Goal: Task Accomplishment & Management: Manage account settings

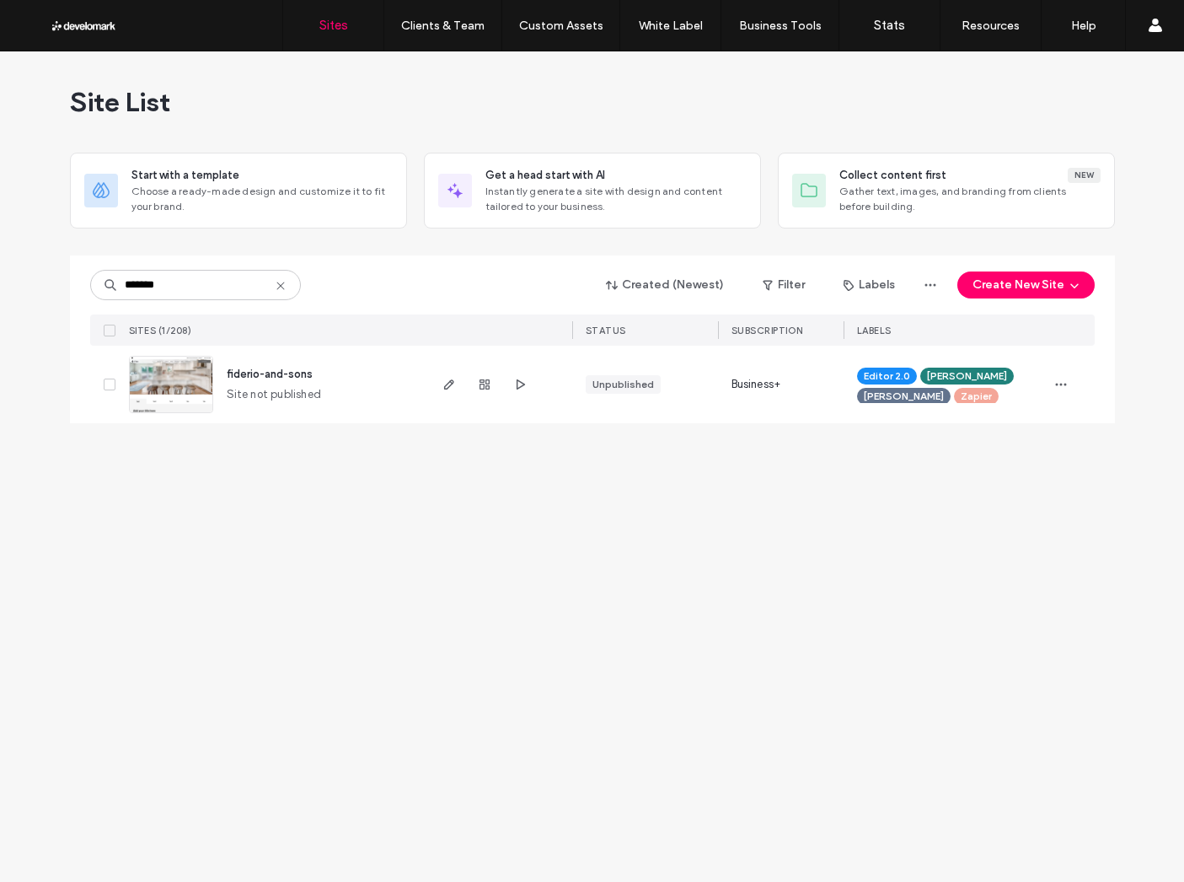
type input "*******"
click at [289, 369] on span "fiderio-and-sons" at bounding box center [270, 374] width 86 height 13
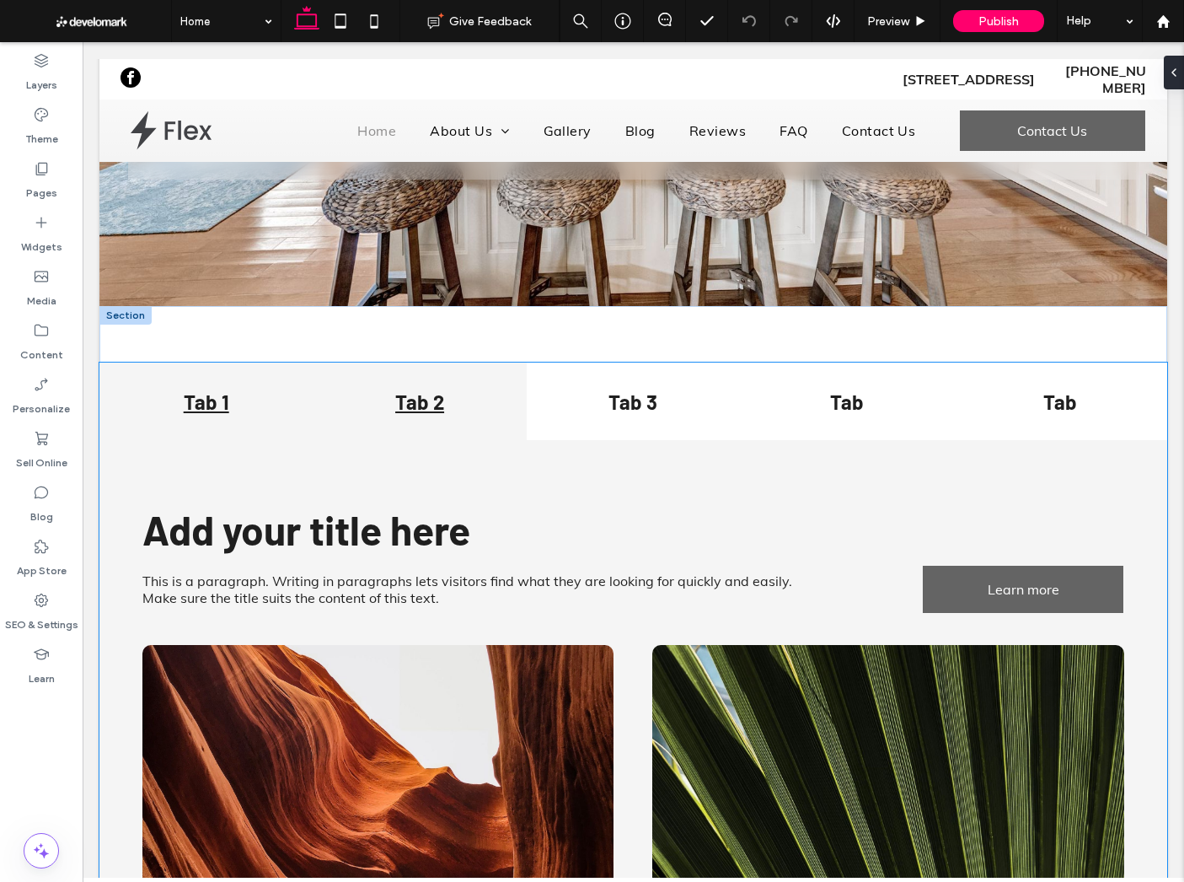
scroll to position [309, 0]
click at [429, 405] on h4 "Tab 2" at bounding box center [419, 401] width 193 height 24
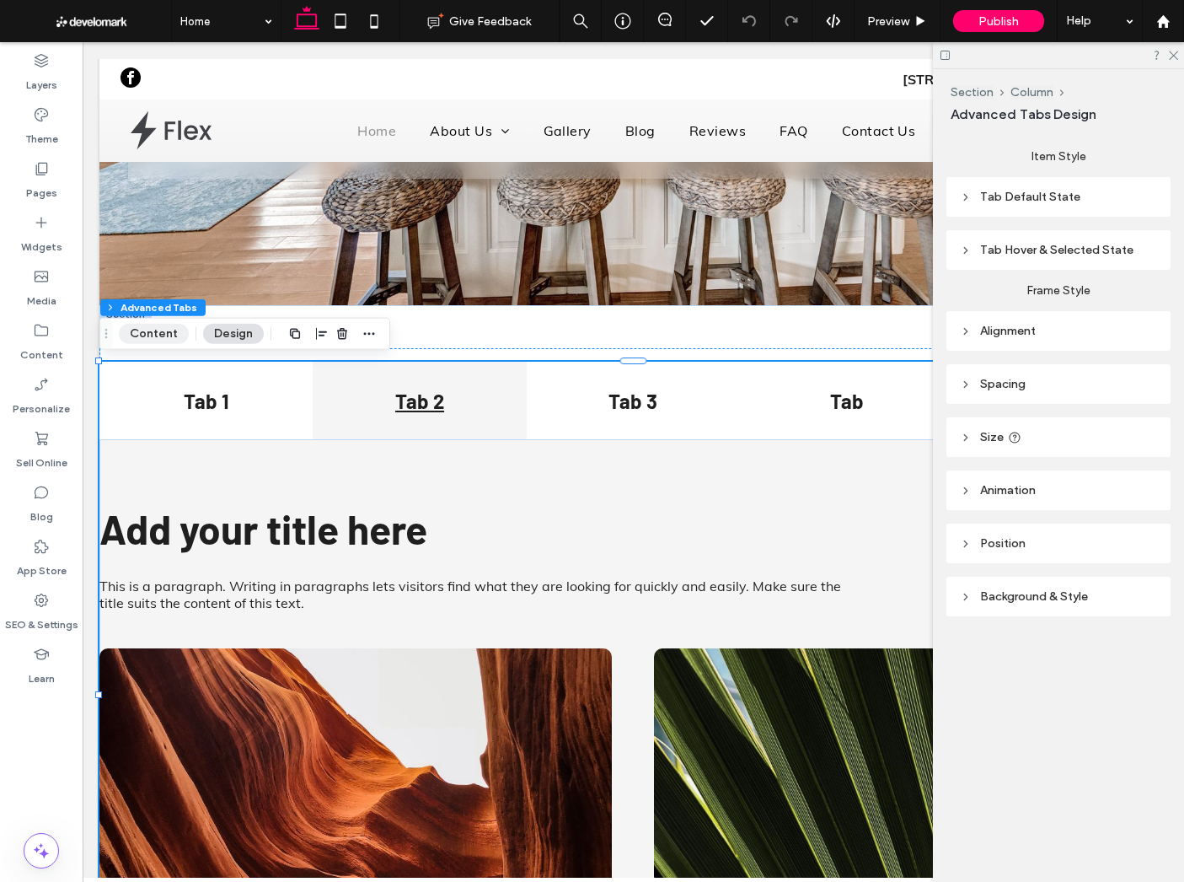
click at [131, 325] on button "Content" at bounding box center [154, 334] width 70 height 20
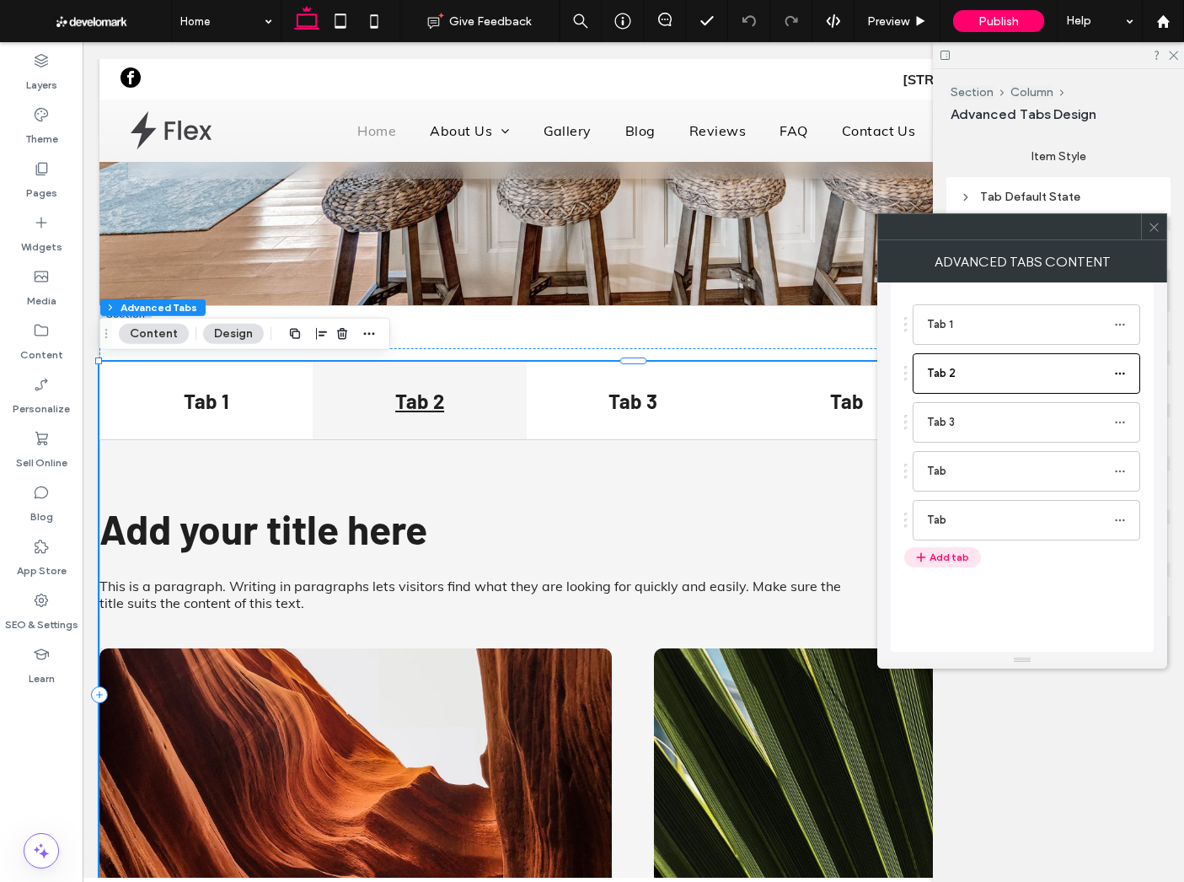
click at [942, 566] on button "Add tab" at bounding box center [942, 557] width 77 height 20
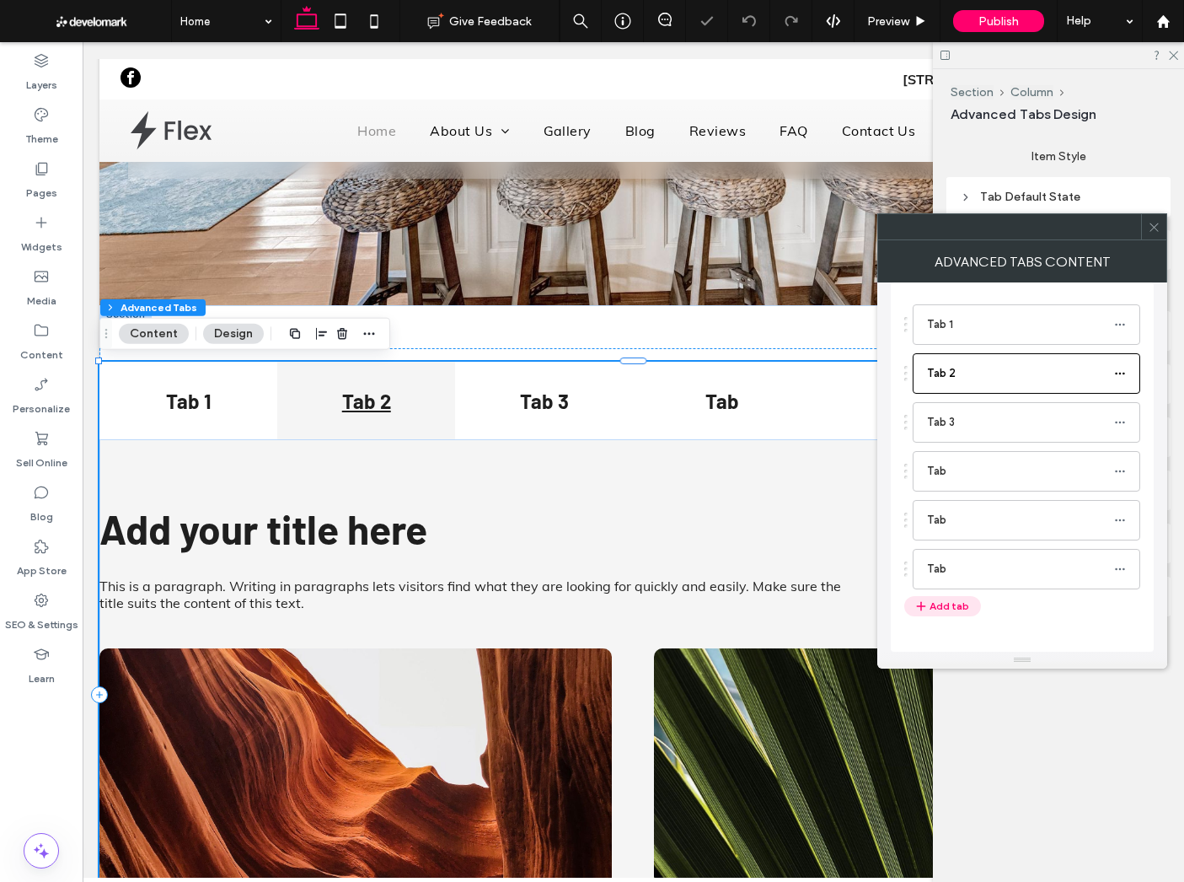
click at [946, 598] on button "Add tab" at bounding box center [942, 606] width 77 height 20
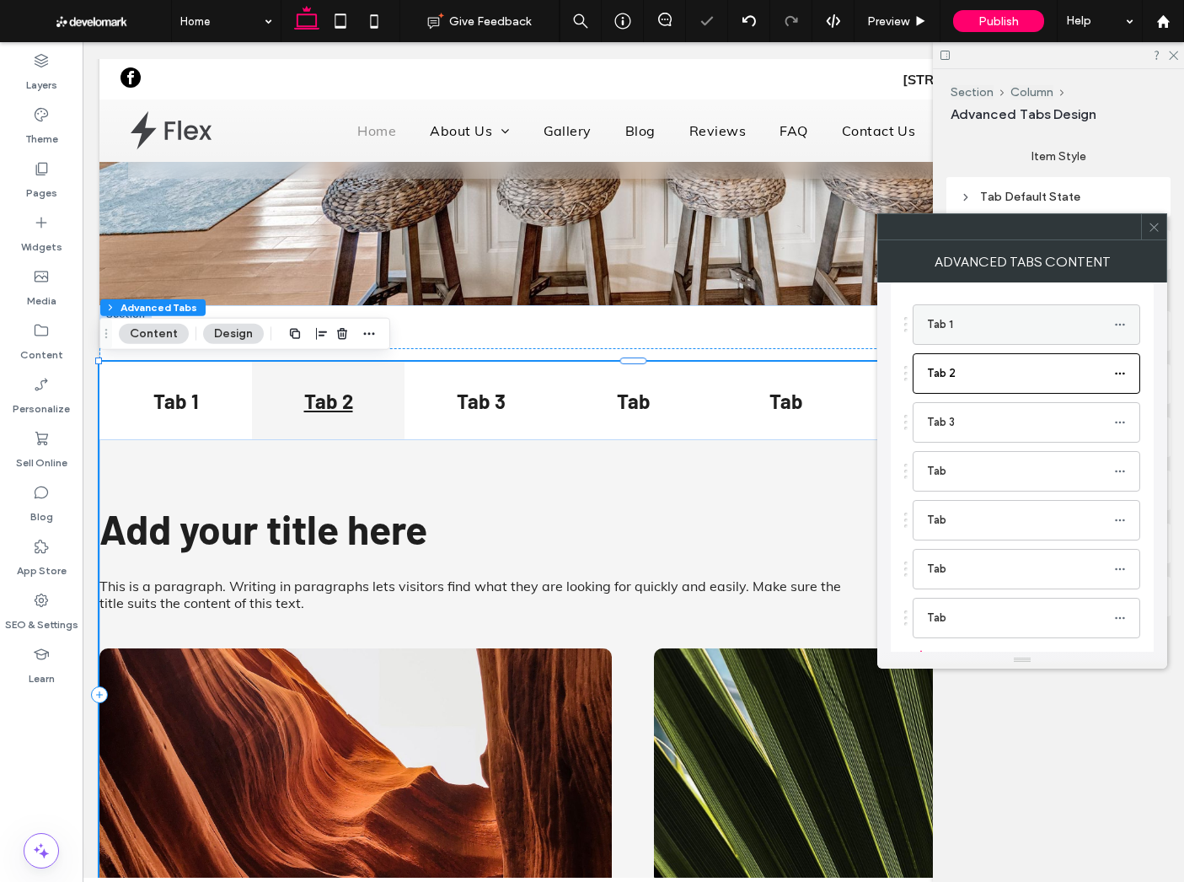
click at [998, 333] on label "Tab 1" at bounding box center [1020, 325] width 187 height 34
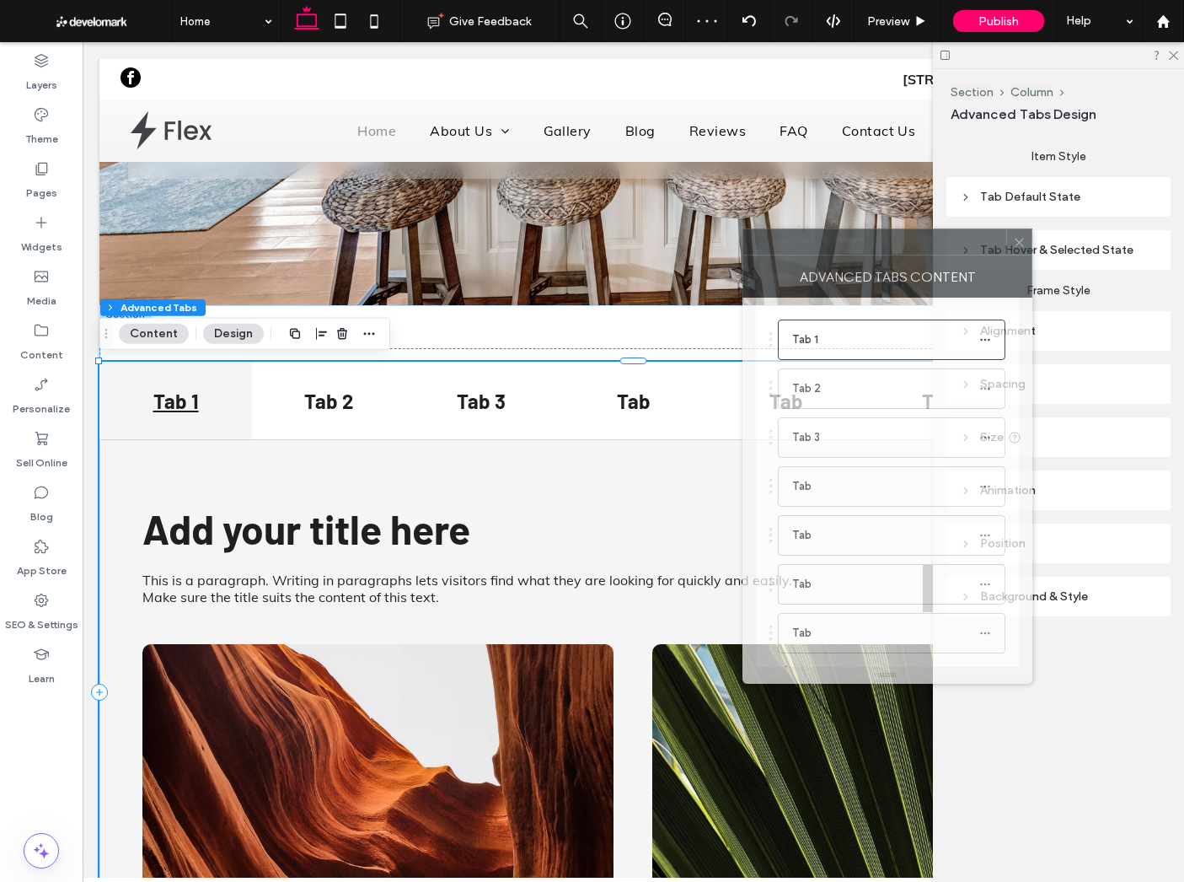
drag, startPoint x: 954, startPoint y: 231, endPoint x: 823, endPoint y: 236, distance: 131.6
click at [823, 235] on div at bounding box center [874, 241] width 263 height 25
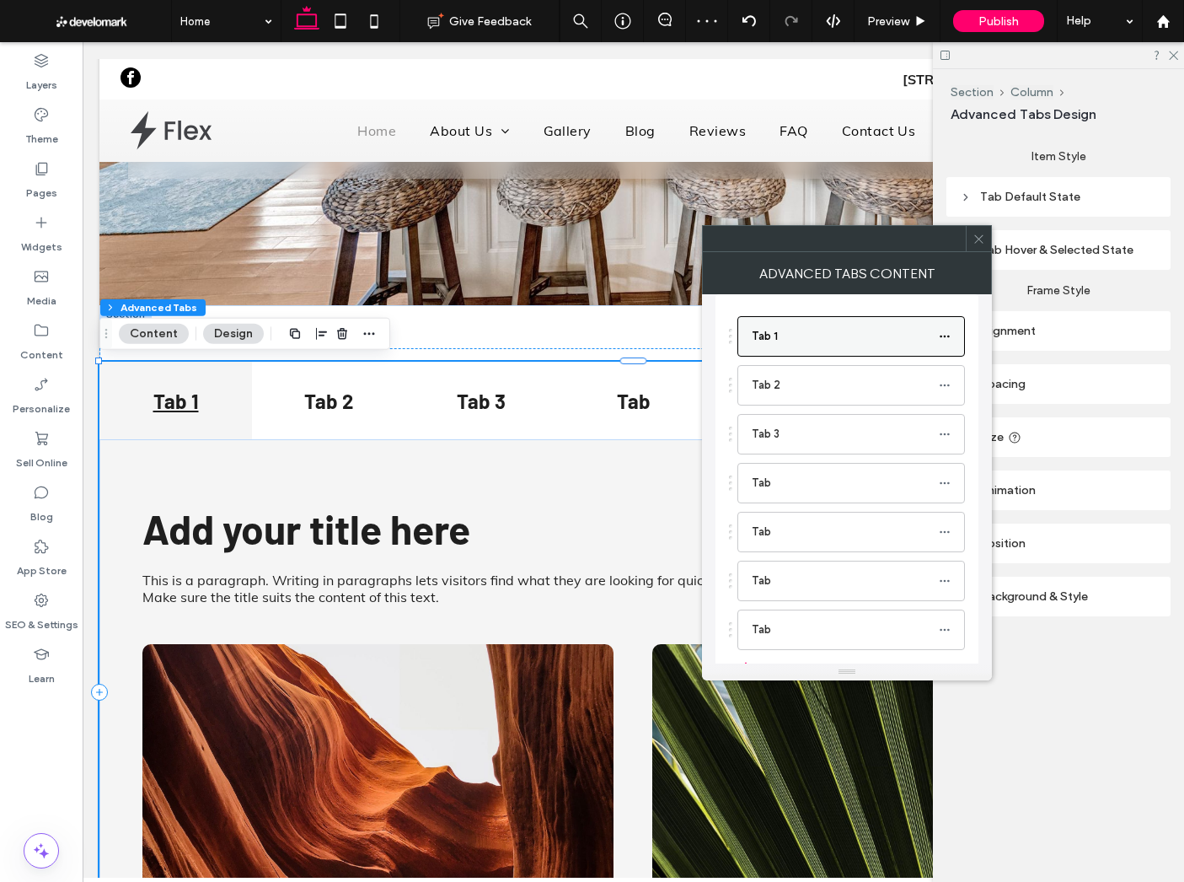
click at [855, 331] on label "Tab 1" at bounding box center [845, 336] width 187 height 34
click at [895, 338] on label "Tab 1" at bounding box center [845, 336] width 187 height 34
click at [942, 335] on icon at bounding box center [945, 336] width 12 height 12
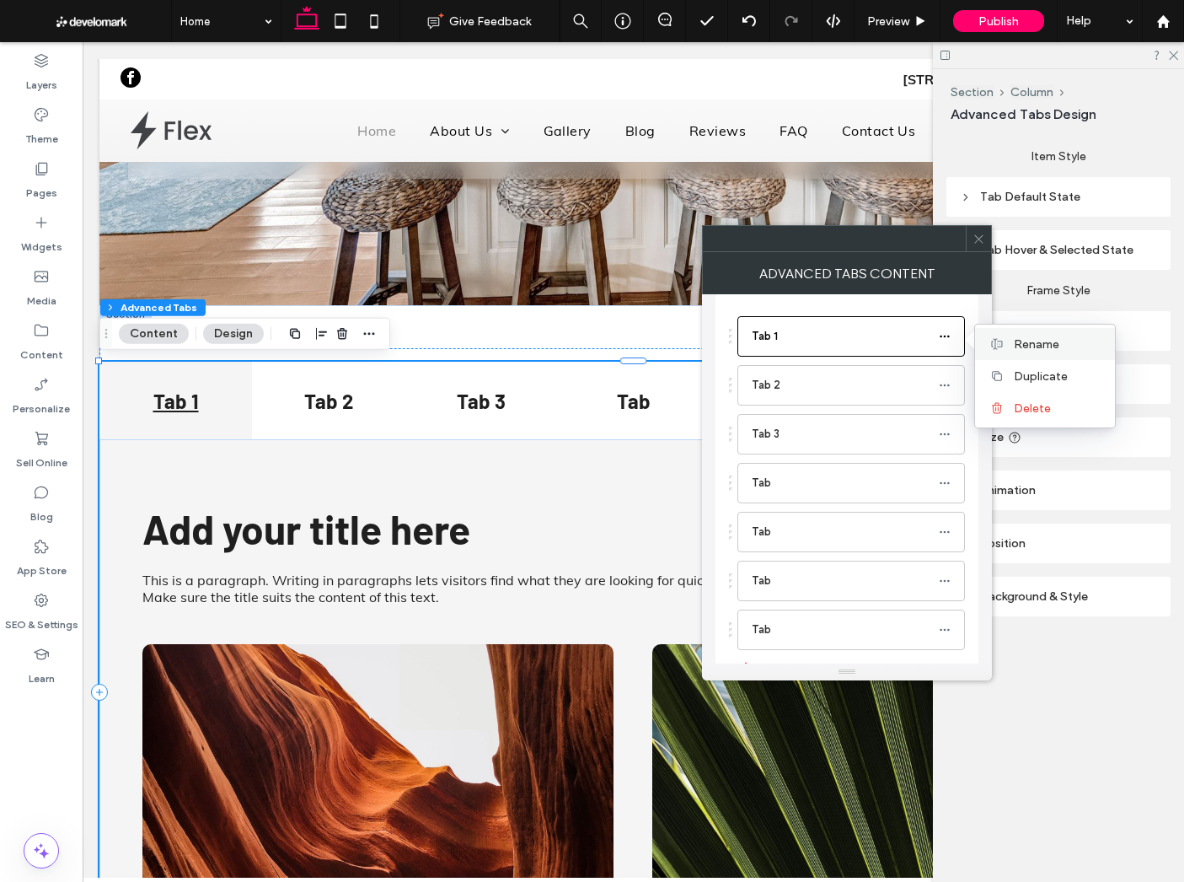
click at [1006, 345] on div "Rename" at bounding box center [1045, 344] width 140 height 32
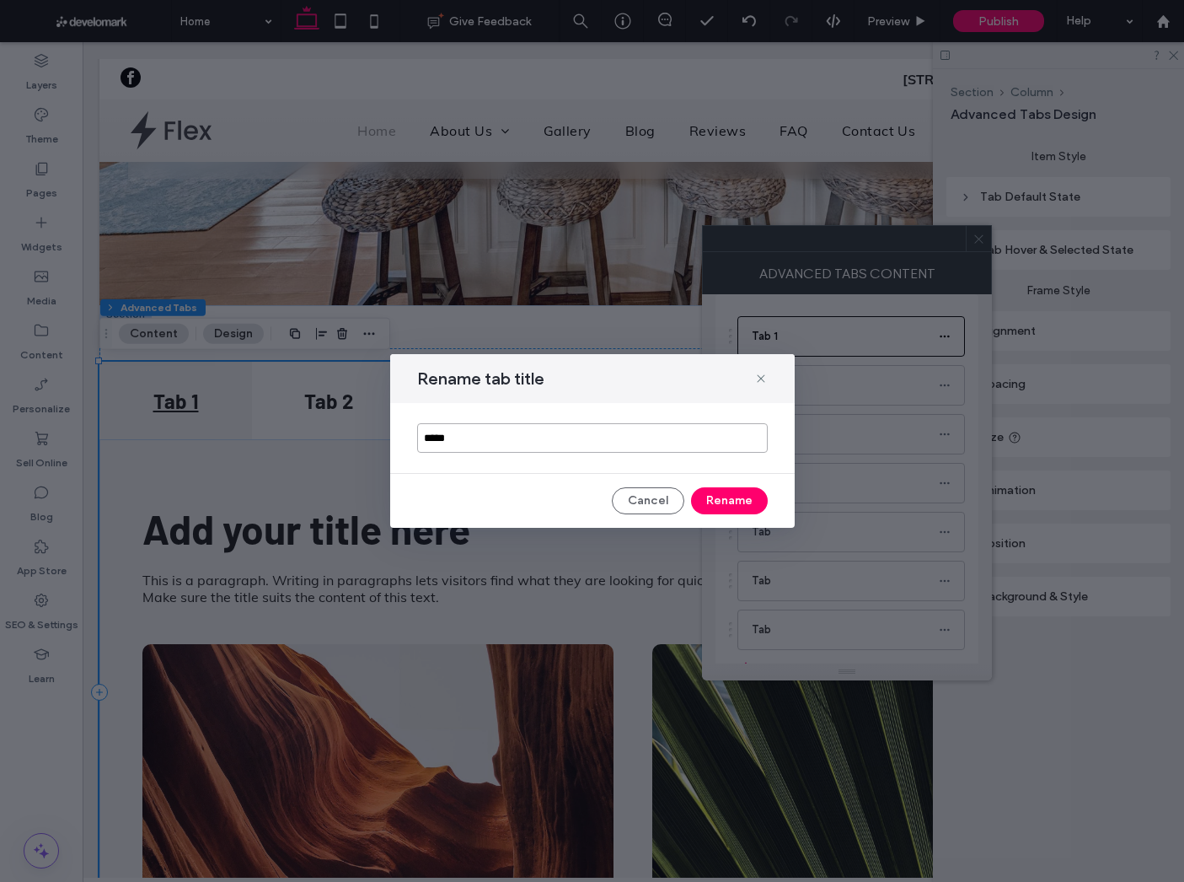
type input "*"
type input "********"
click at [714, 496] on button "Rename" at bounding box center [729, 500] width 77 height 27
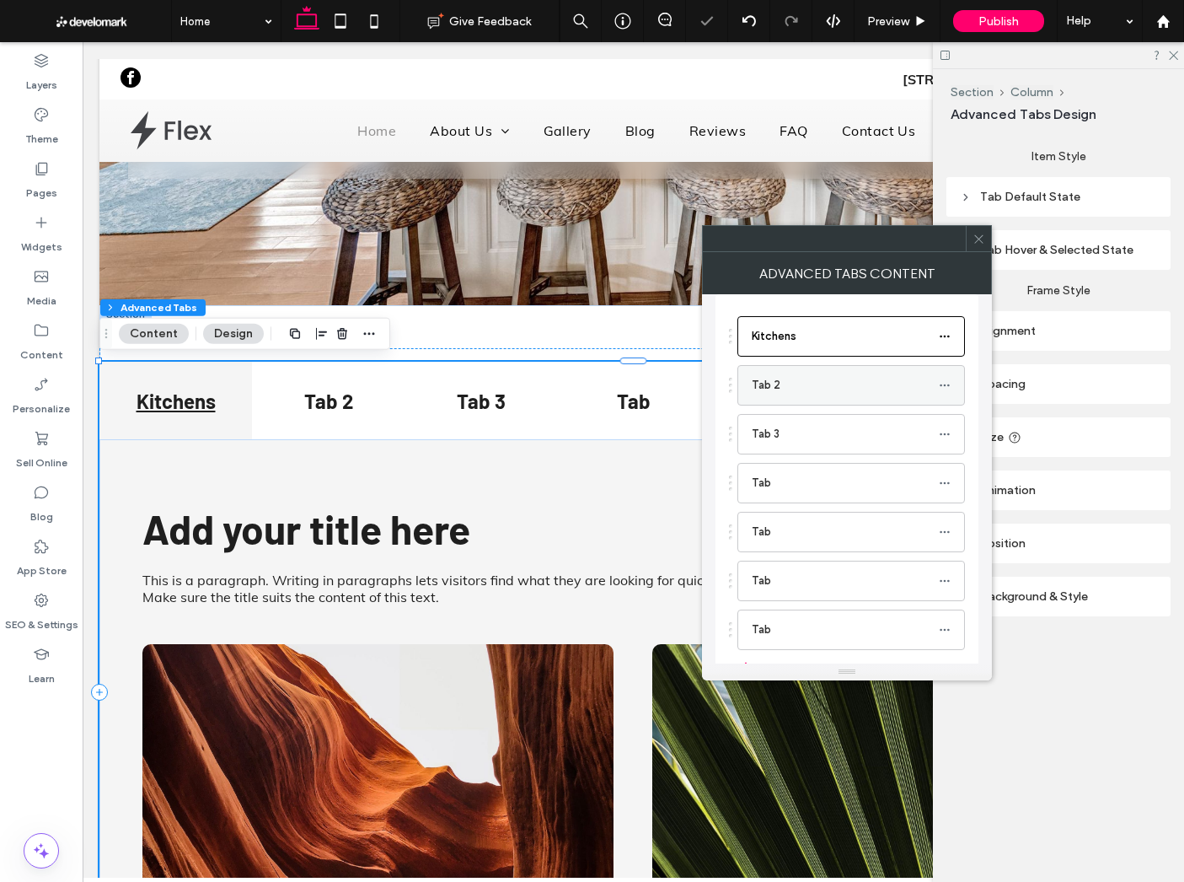
click at [823, 392] on label "Tab 2" at bounding box center [845, 385] width 187 height 34
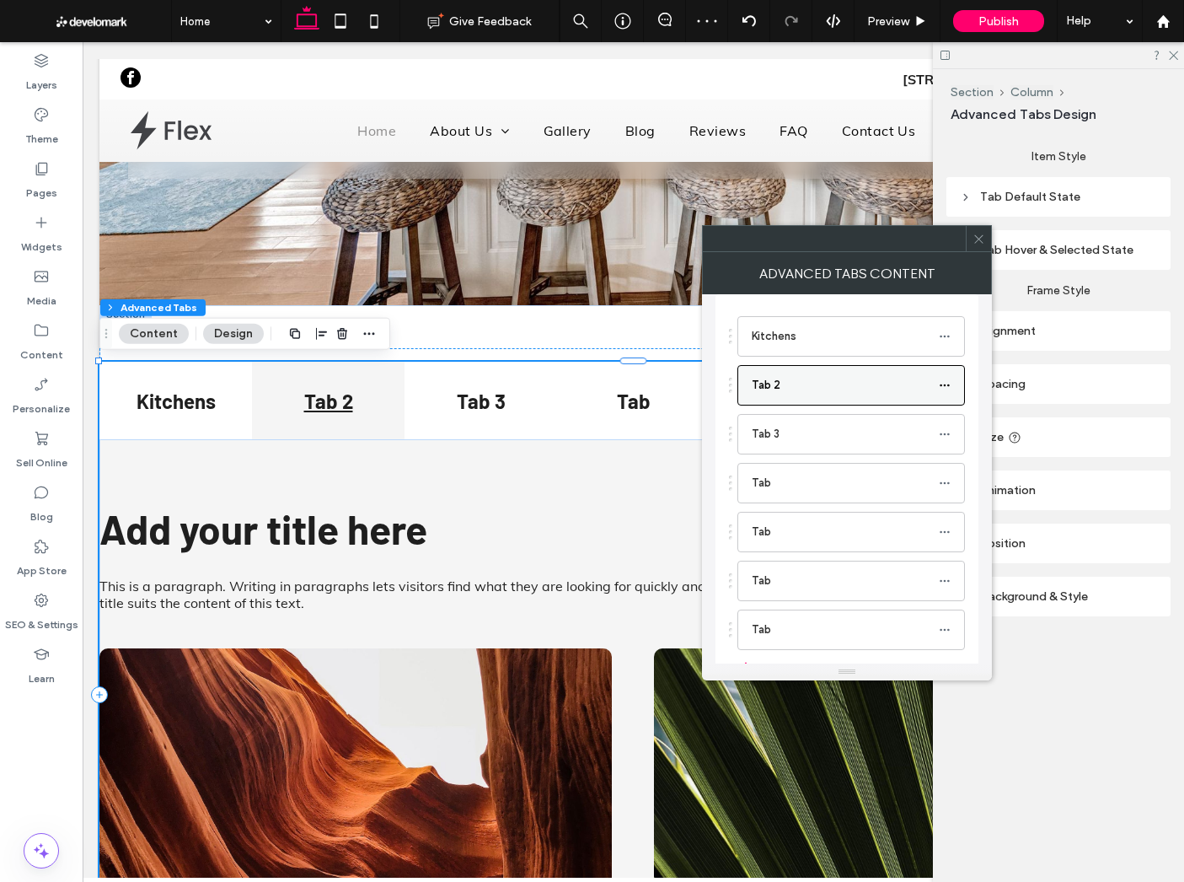
click at [945, 383] on icon at bounding box center [945, 385] width 12 height 12
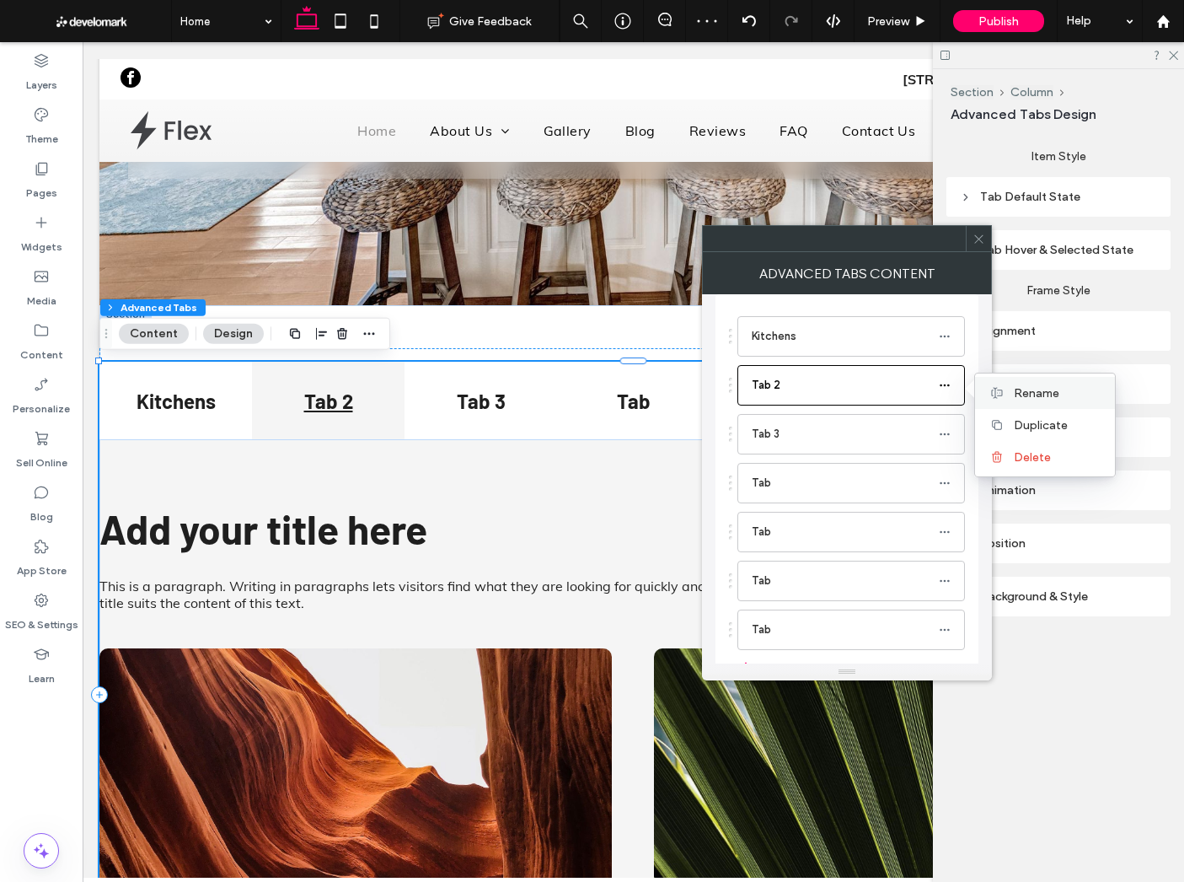
click at [1018, 386] on span "Rename" at bounding box center [1037, 393] width 46 height 14
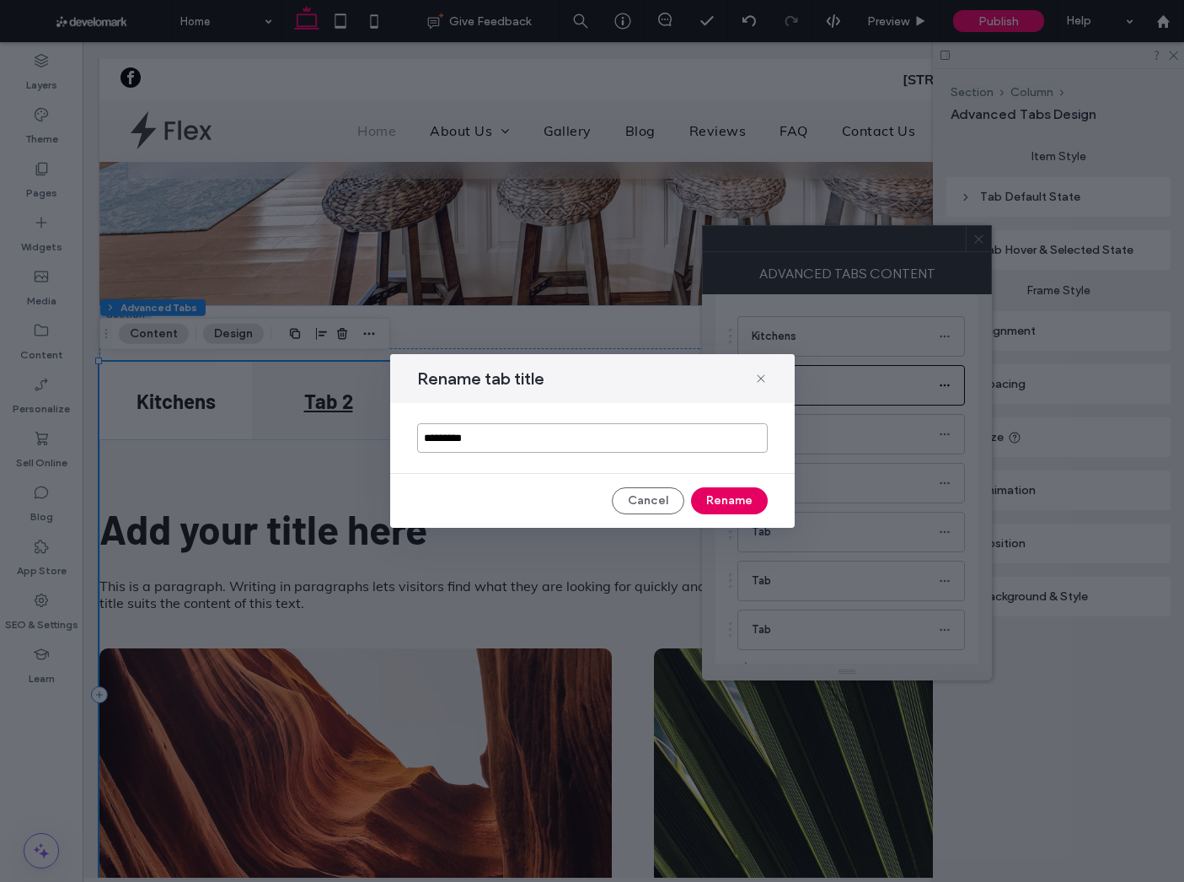
type input "*********"
click at [736, 509] on button "Rename" at bounding box center [729, 500] width 77 height 27
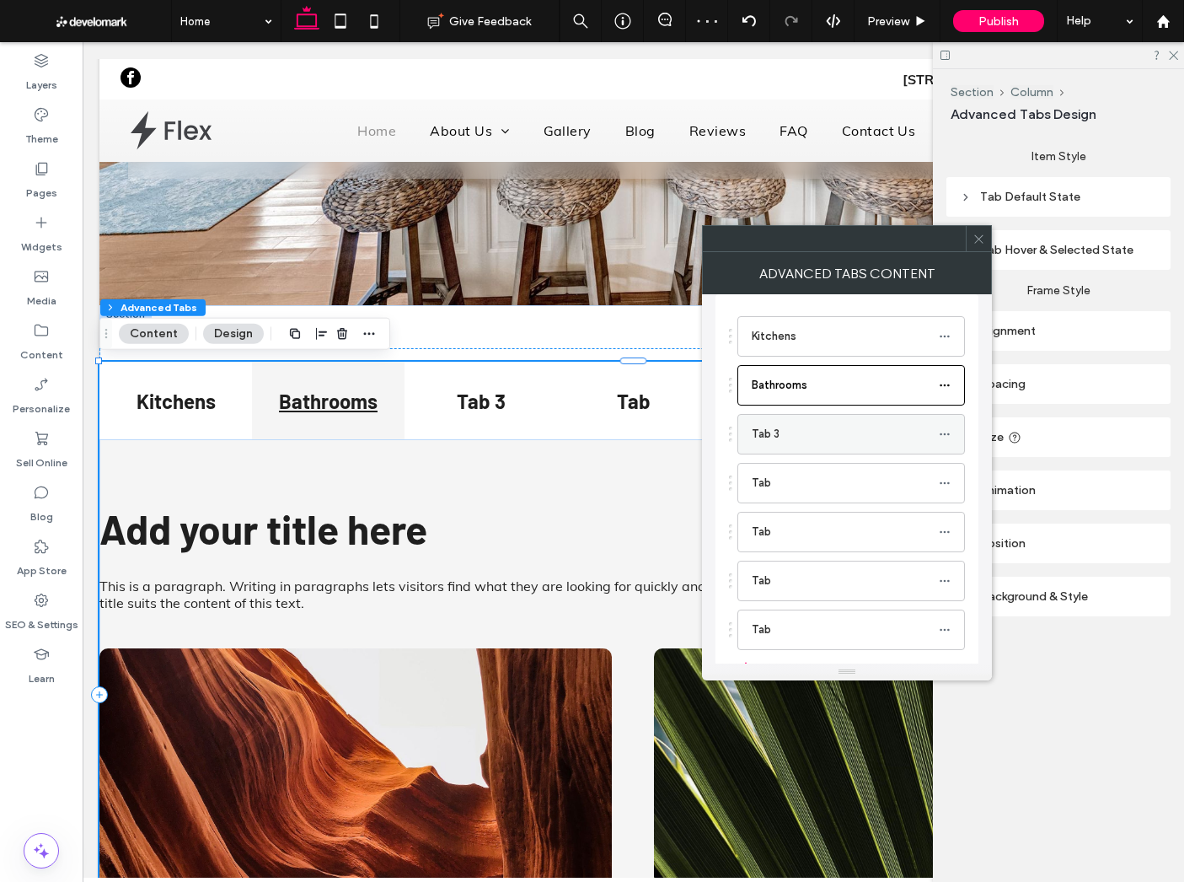
click at [942, 432] on icon at bounding box center [945, 434] width 12 height 12
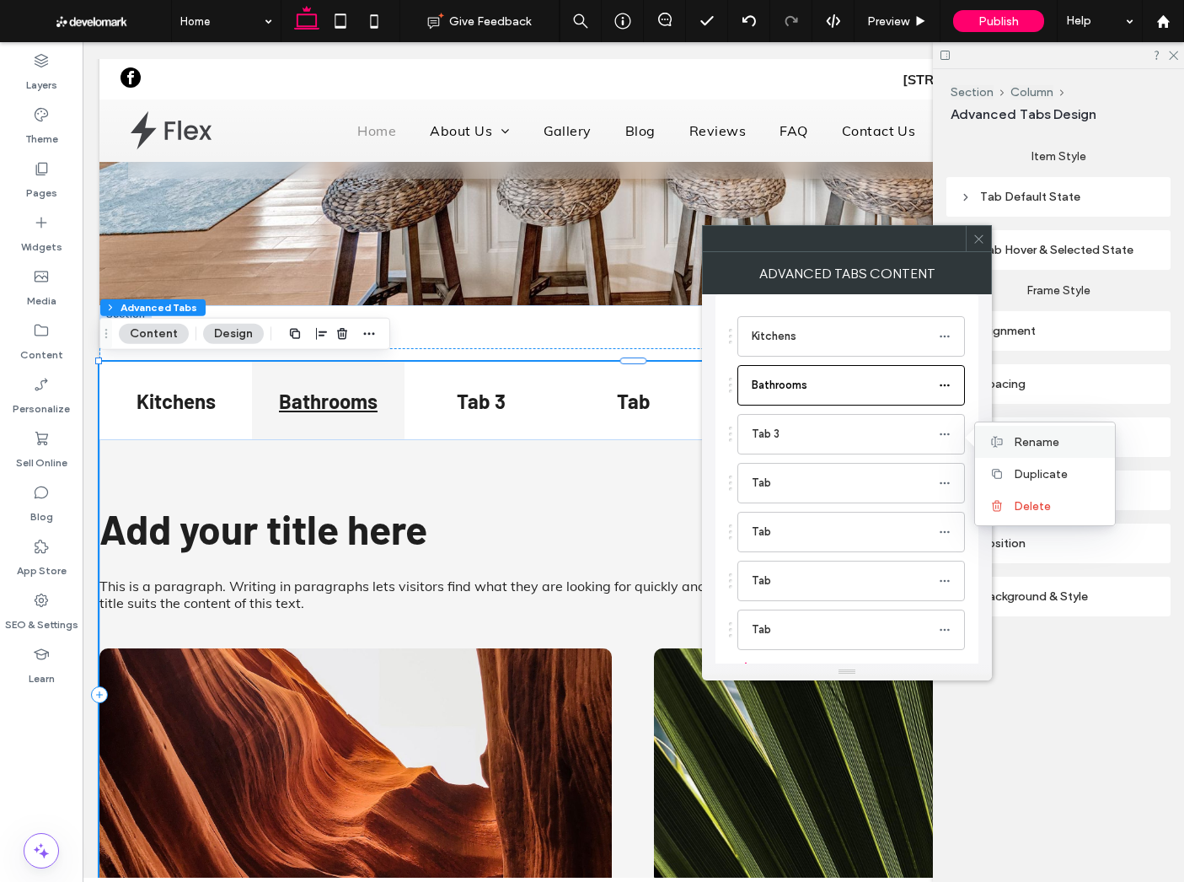
click at [1022, 440] on span "Rename" at bounding box center [1037, 442] width 46 height 14
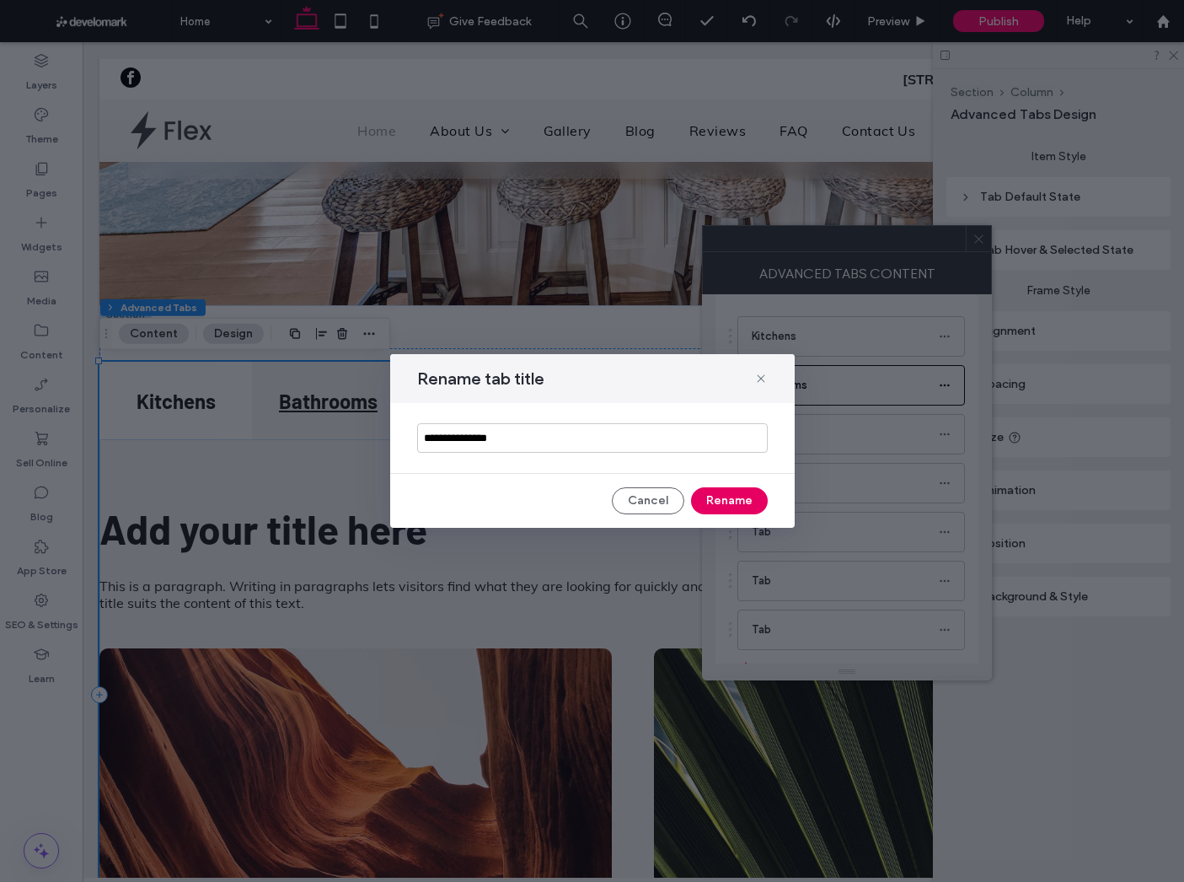
type input "**********"
click at [748, 496] on button "Rename" at bounding box center [729, 500] width 77 height 27
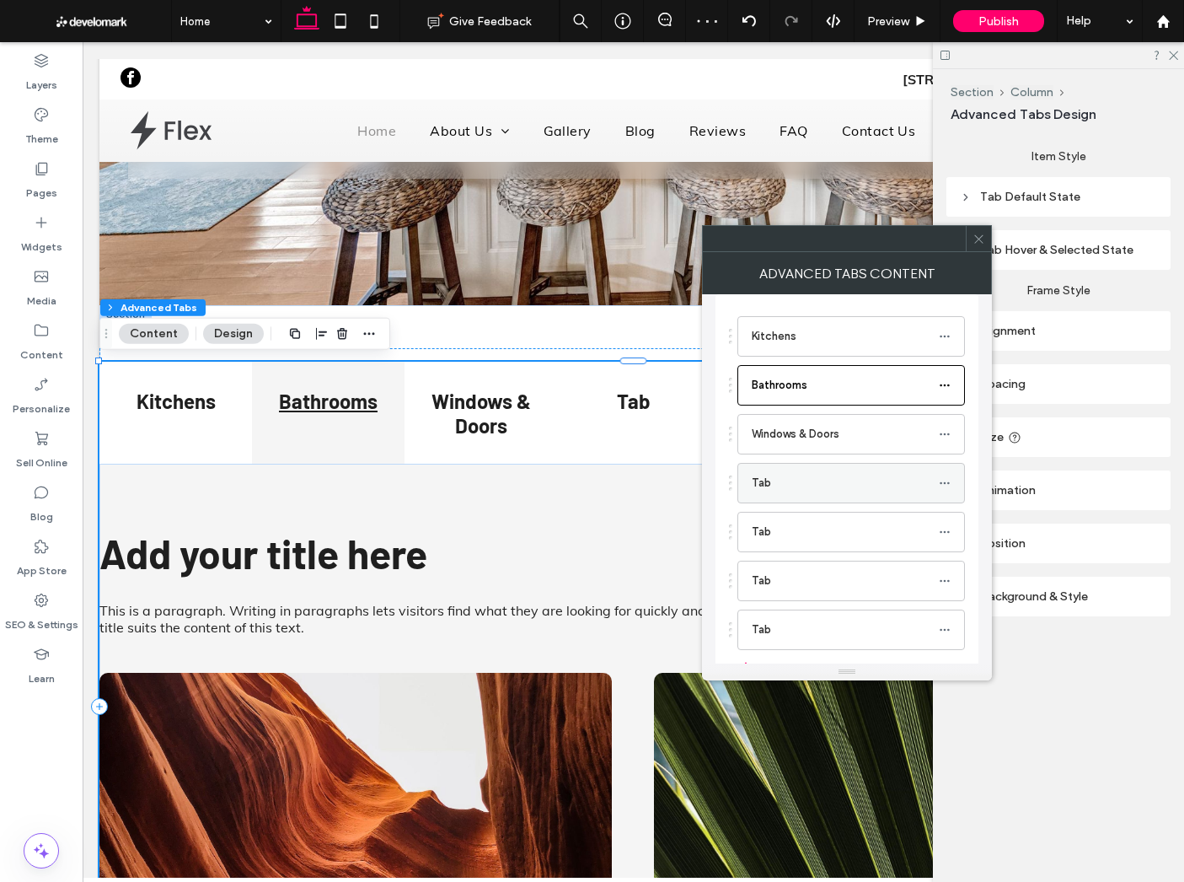
click at [942, 479] on icon at bounding box center [945, 483] width 12 height 12
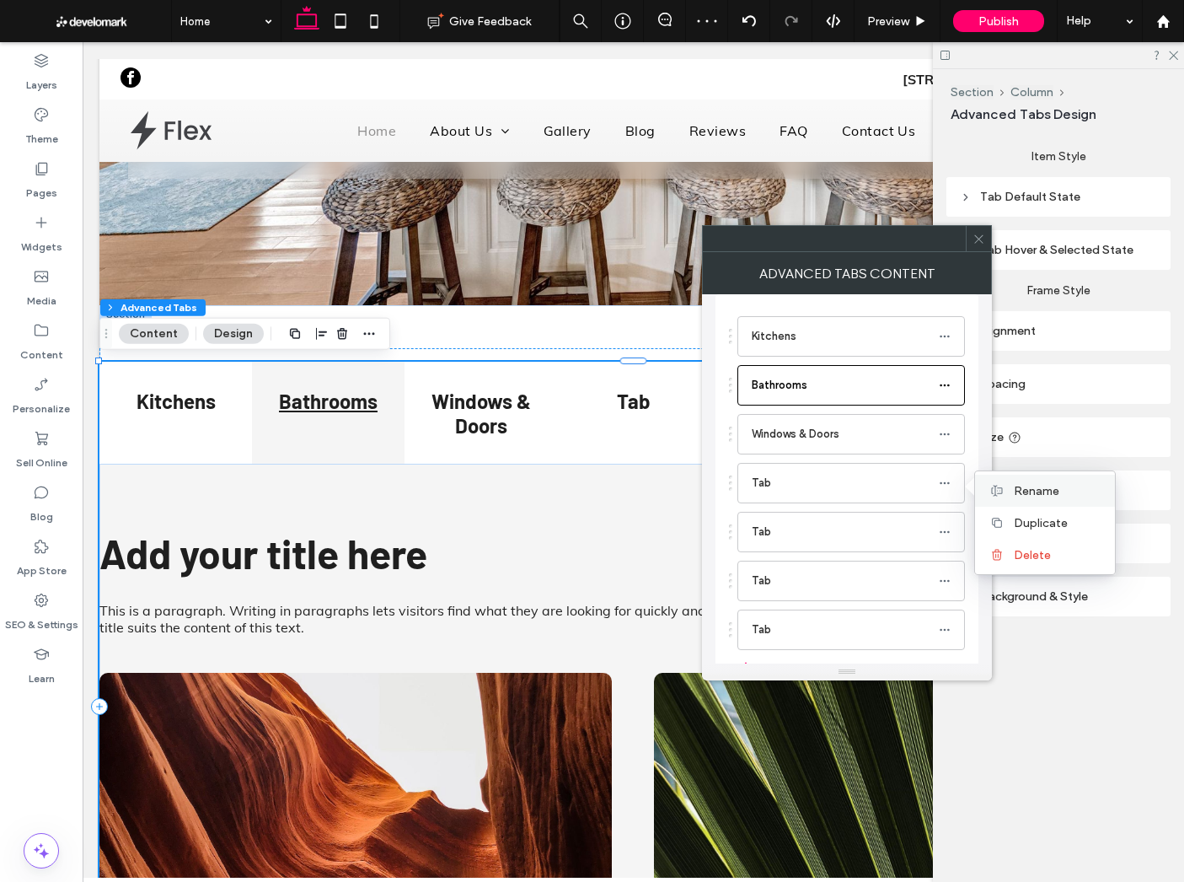
click at [1007, 495] on div "Rename" at bounding box center [1045, 491] width 140 height 32
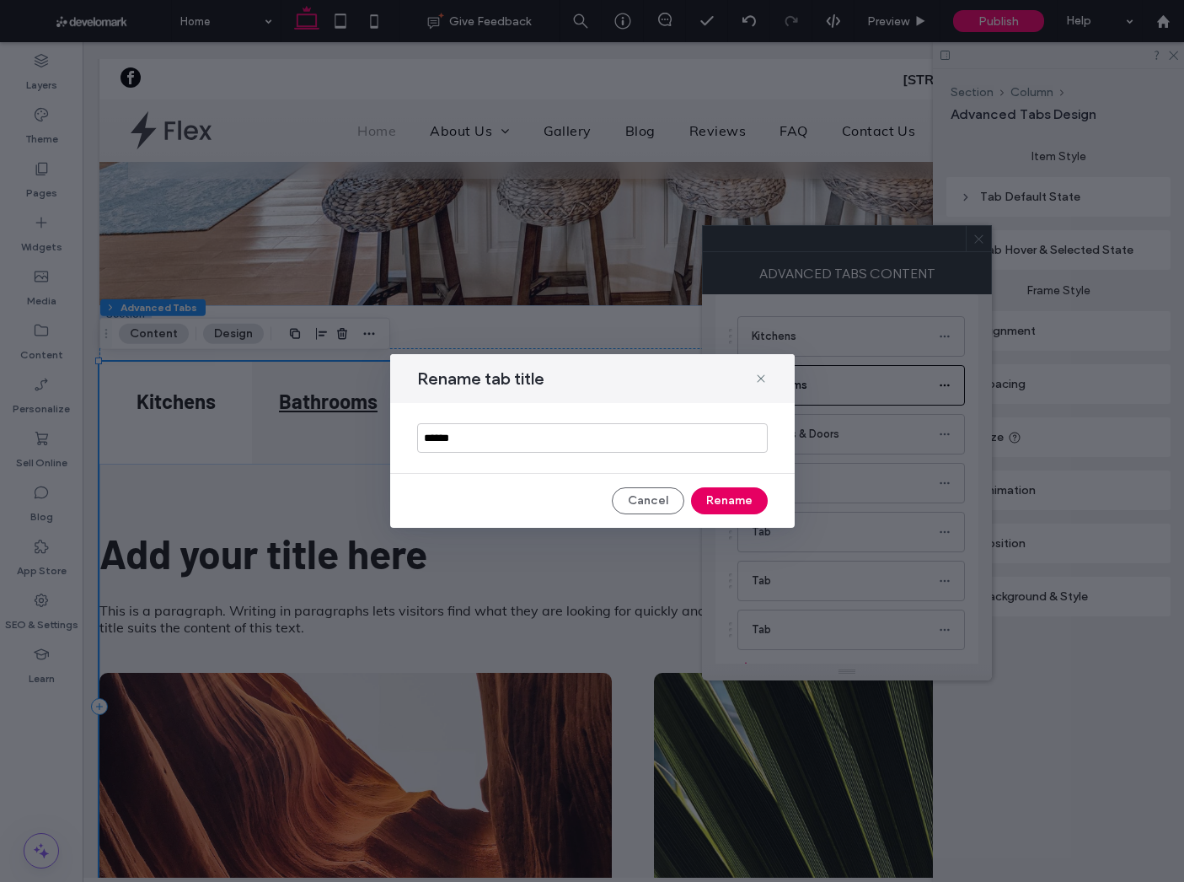
type input "******"
click at [740, 500] on button "Rename" at bounding box center [729, 500] width 77 height 27
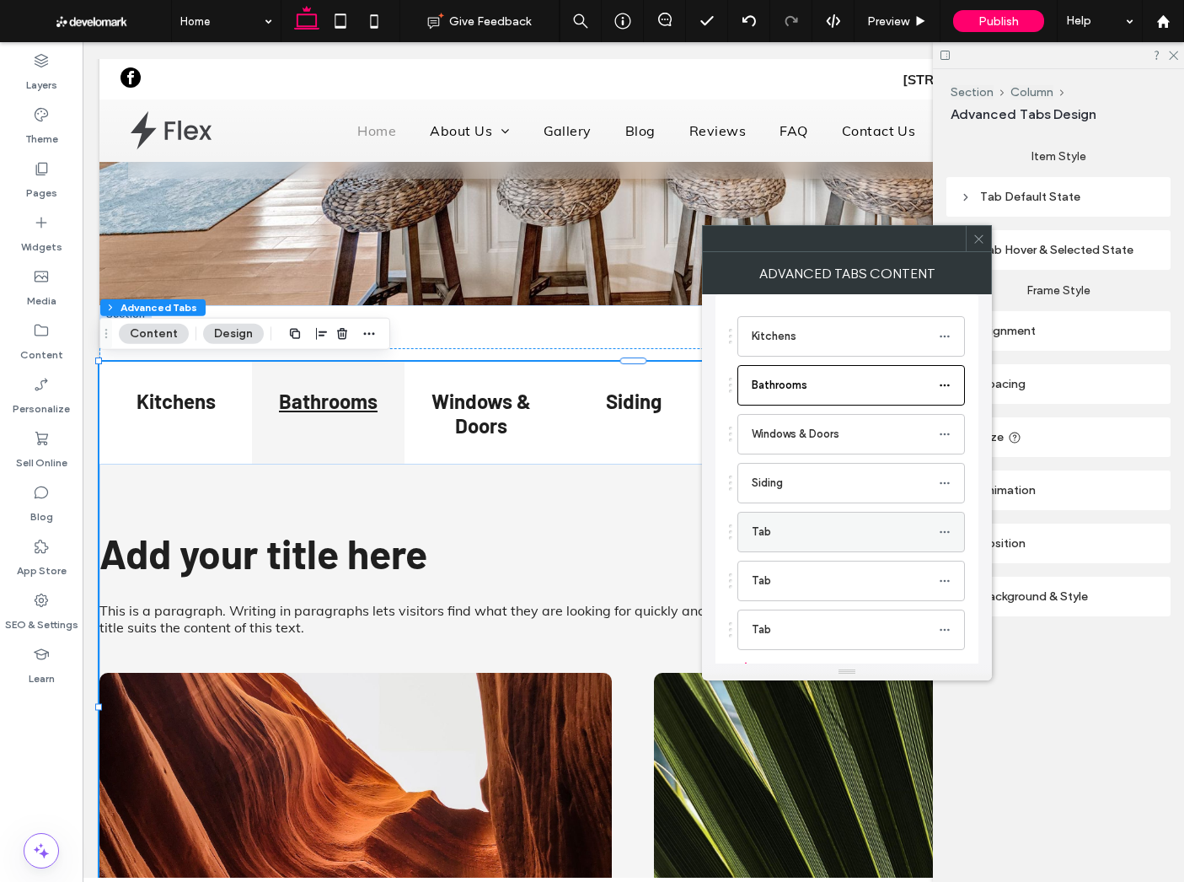
click at [942, 530] on icon at bounding box center [945, 532] width 12 height 12
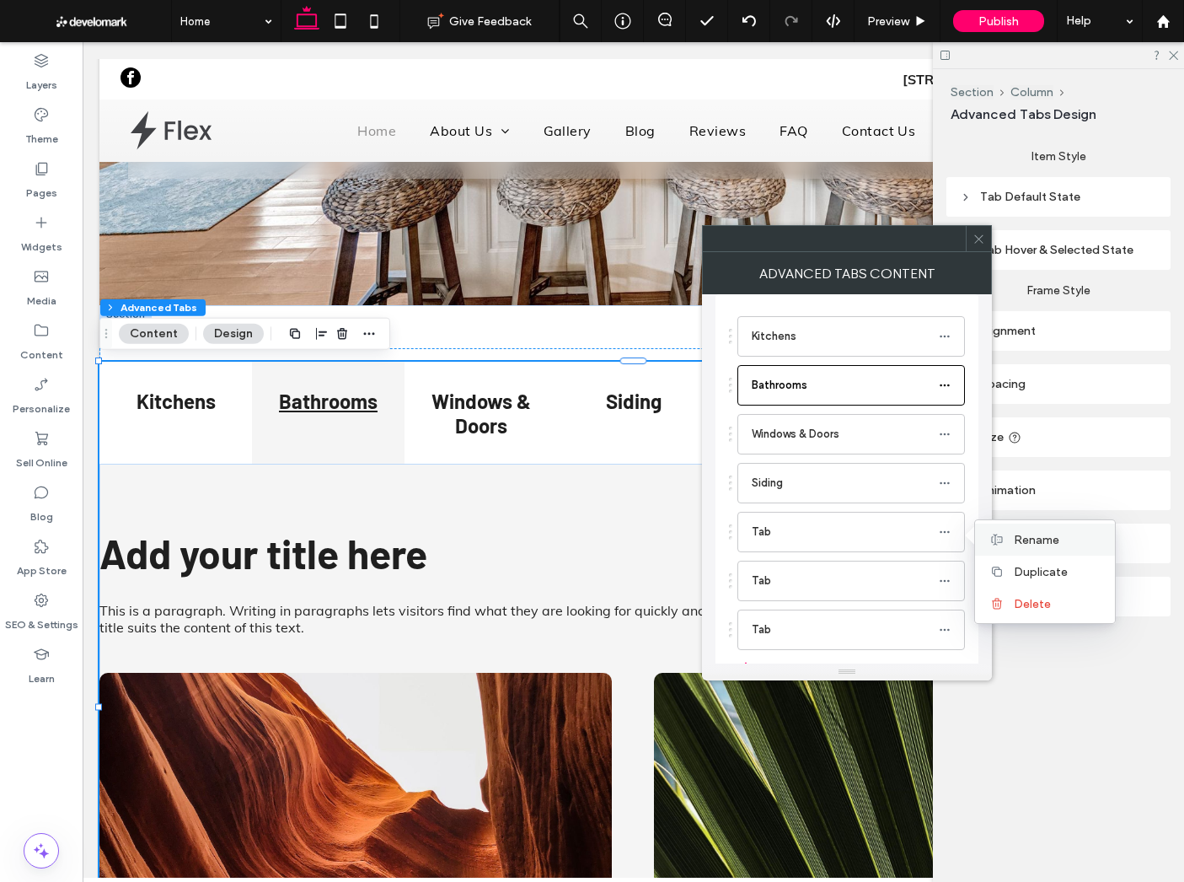
click at [996, 539] on icon at bounding box center [996, 539] width 13 height 13
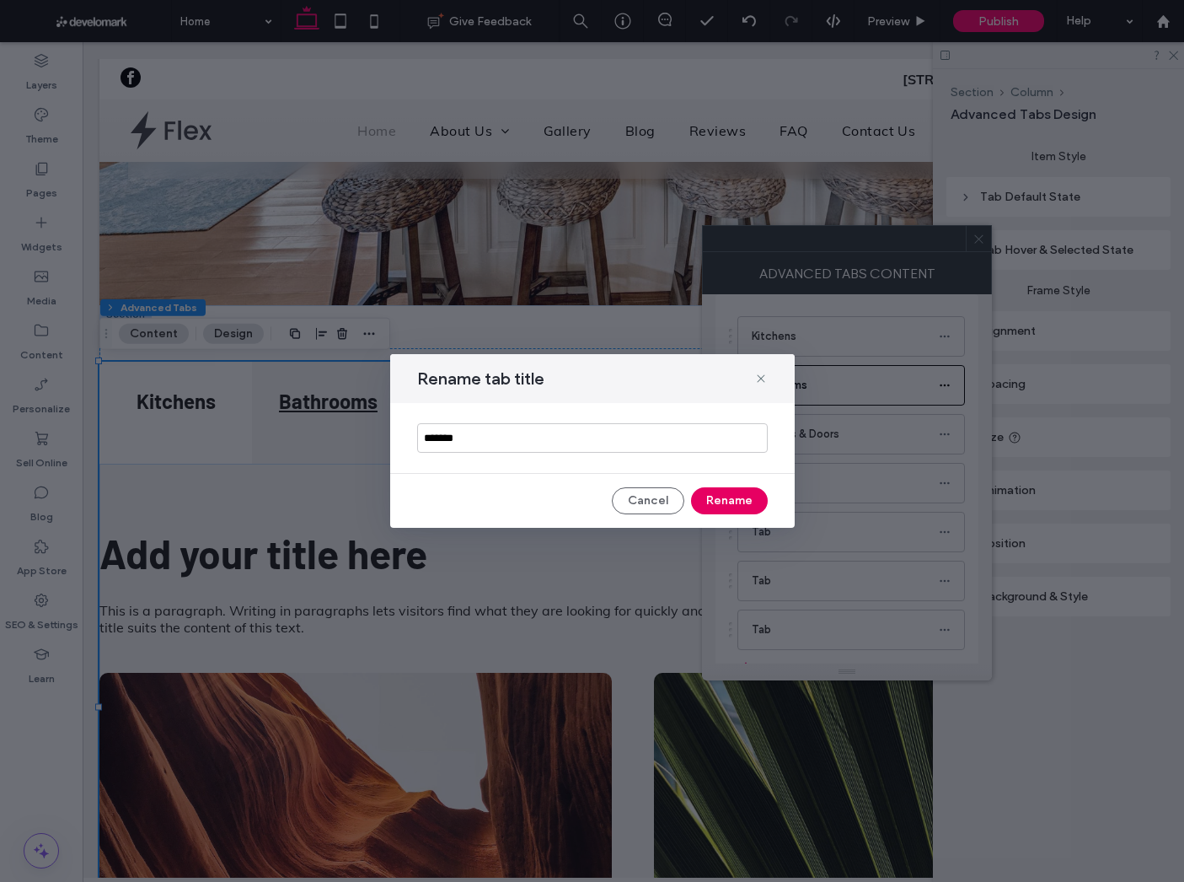
type input "*******"
click at [727, 507] on button "Rename" at bounding box center [729, 500] width 77 height 27
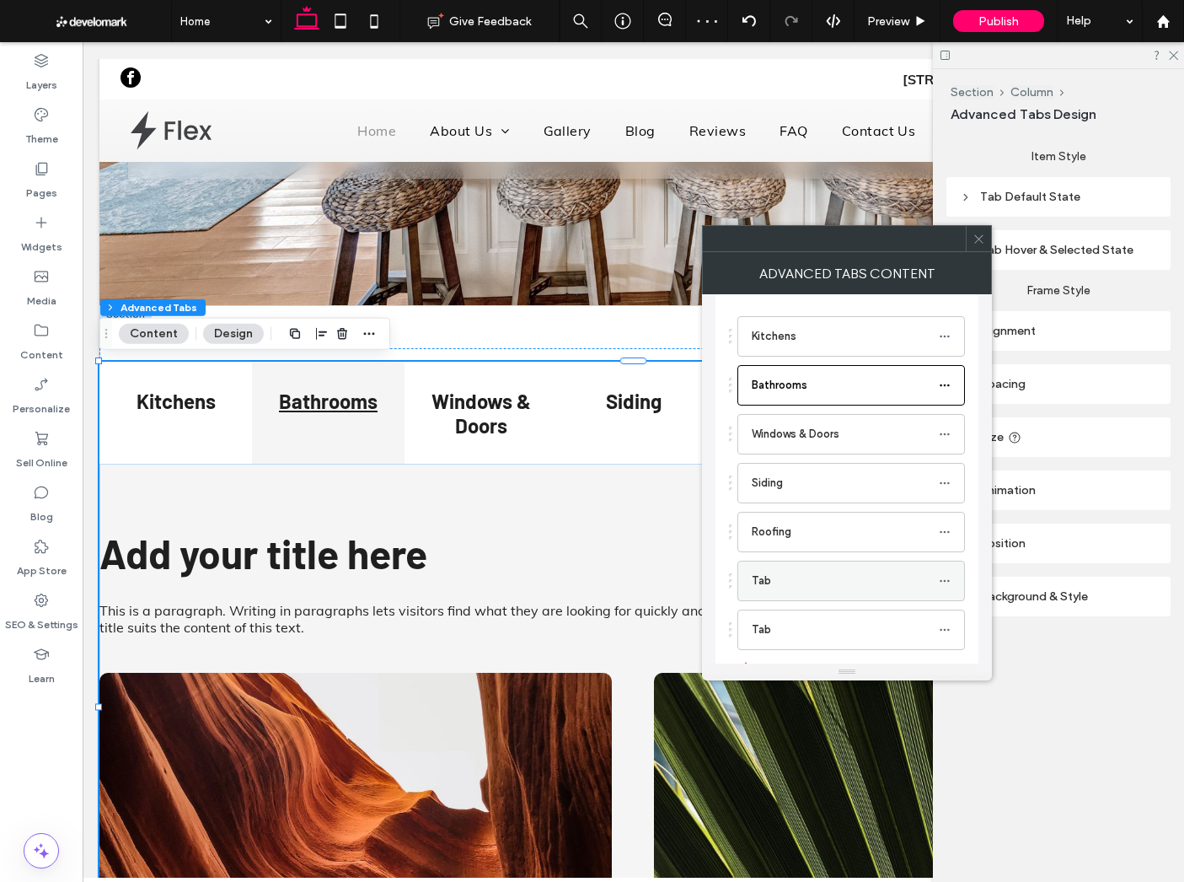
scroll to position [27, 0]
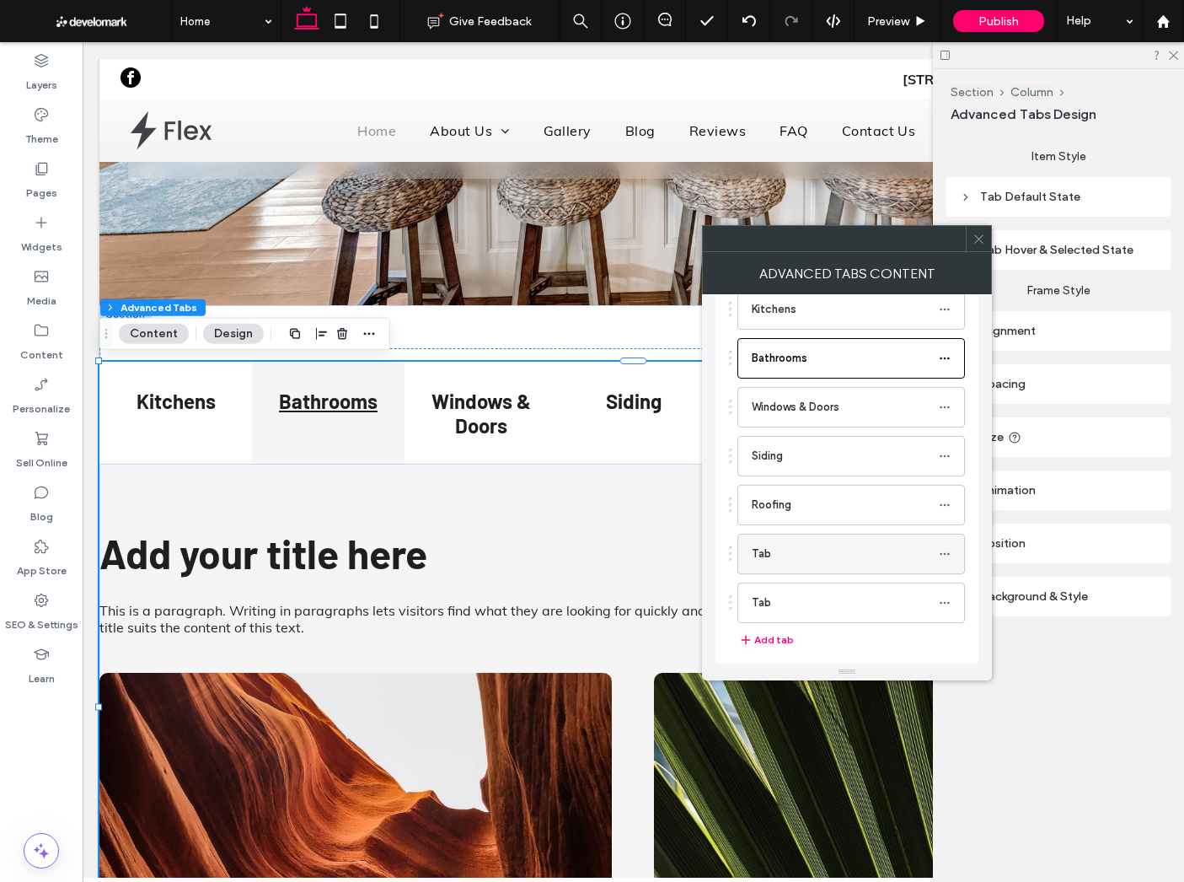
click at [947, 548] on icon at bounding box center [945, 554] width 12 height 12
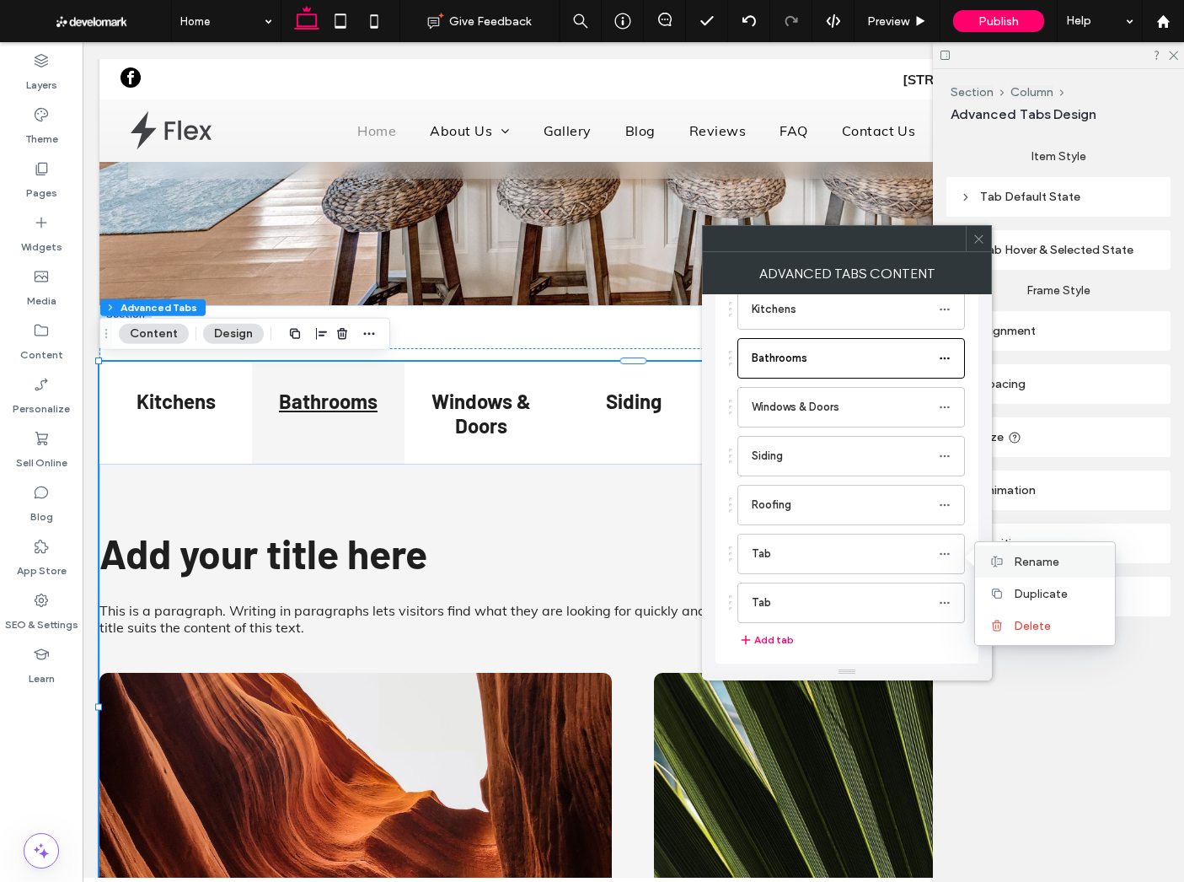
click at [1031, 555] on span "Rename" at bounding box center [1037, 562] width 46 height 14
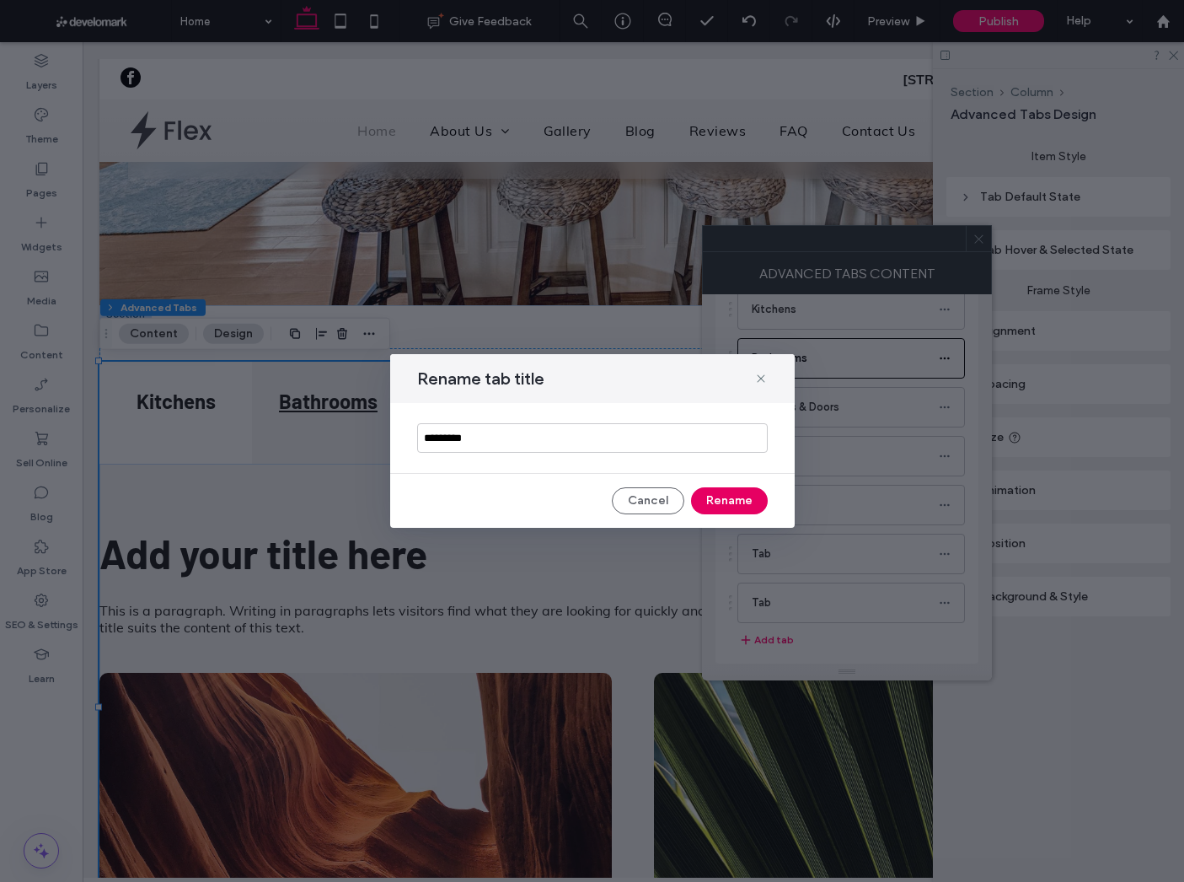
type input "*********"
click at [713, 489] on button "Rename" at bounding box center [729, 500] width 77 height 27
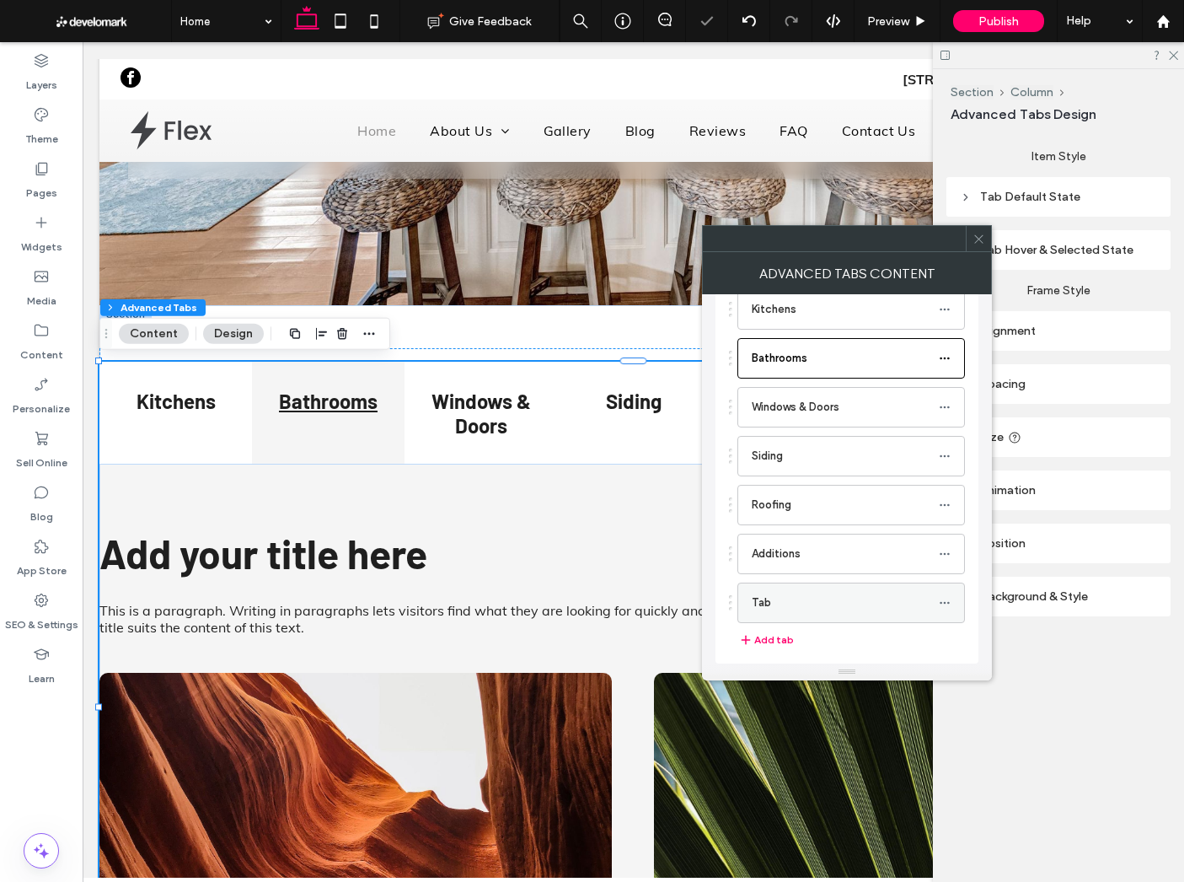
click at [948, 602] on use at bounding box center [944, 603] width 9 height 3
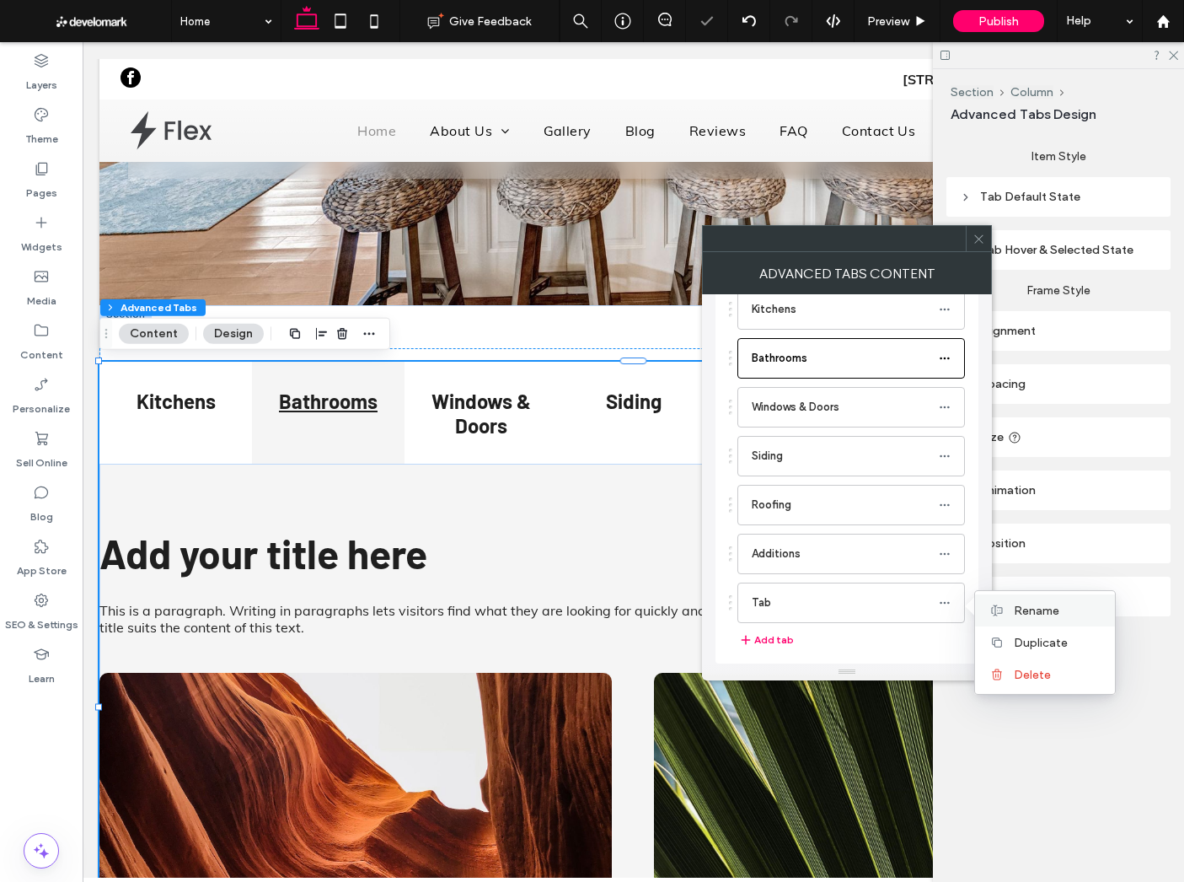
click at [995, 607] on icon at bounding box center [996, 610] width 13 height 13
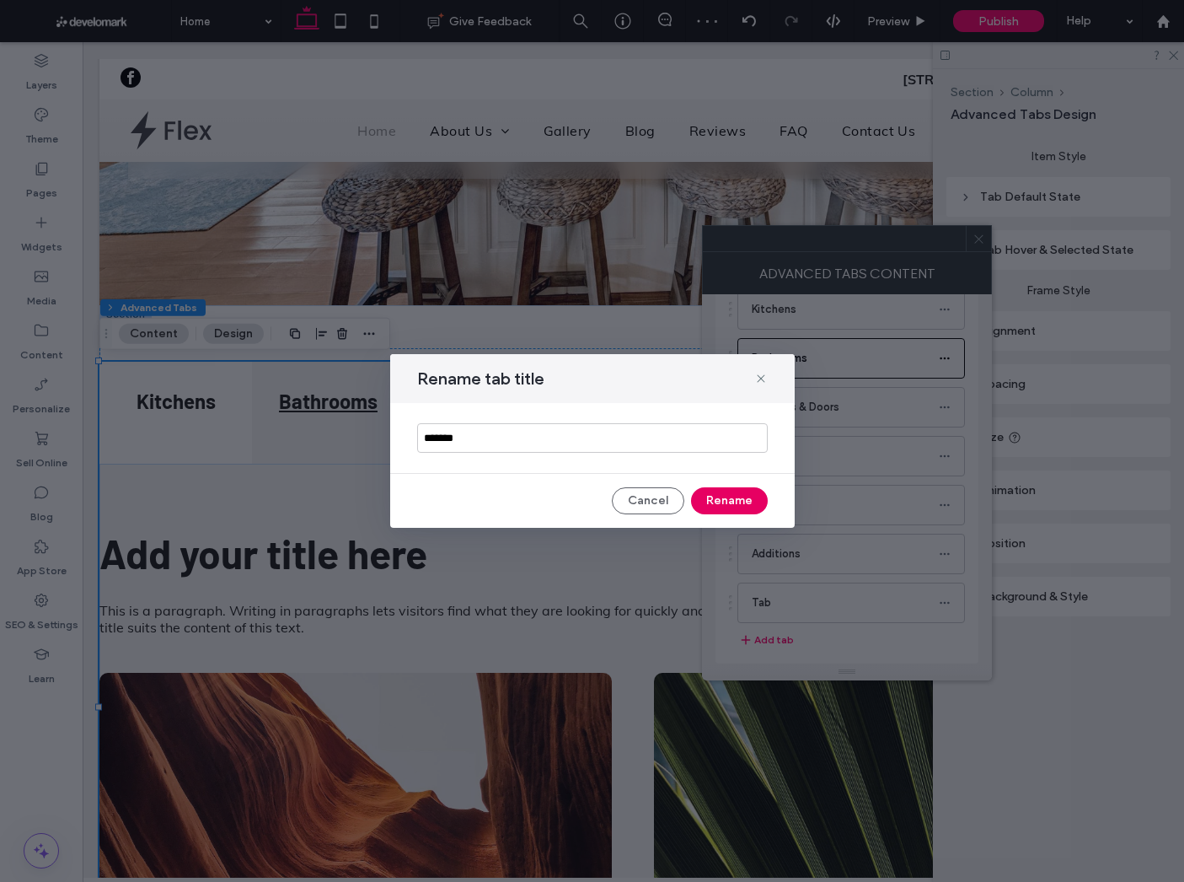
type input "*******"
click at [760, 500] on button "Rename" at bounding box center [729, 500] width 77 height 27
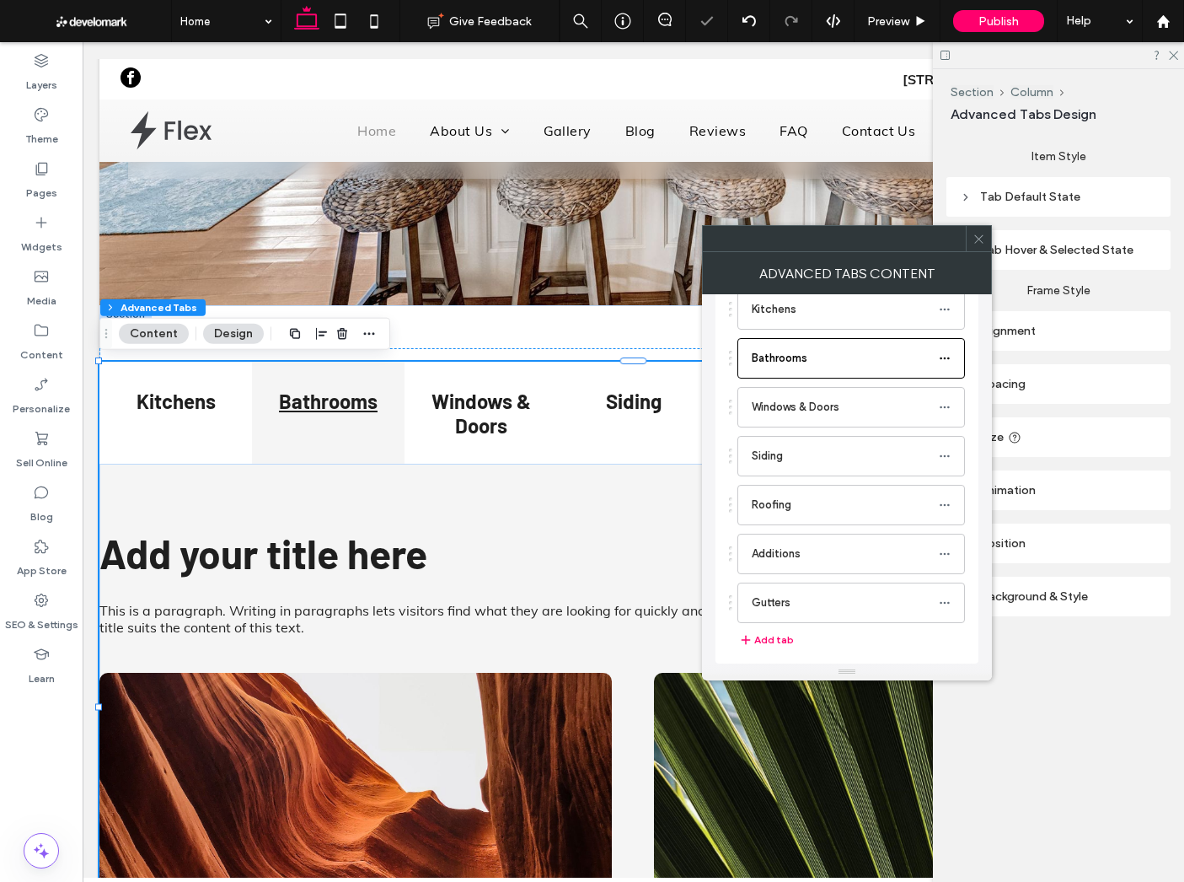
click at [978, 249] on span at bounding box center [979, 238] width 13 height 25
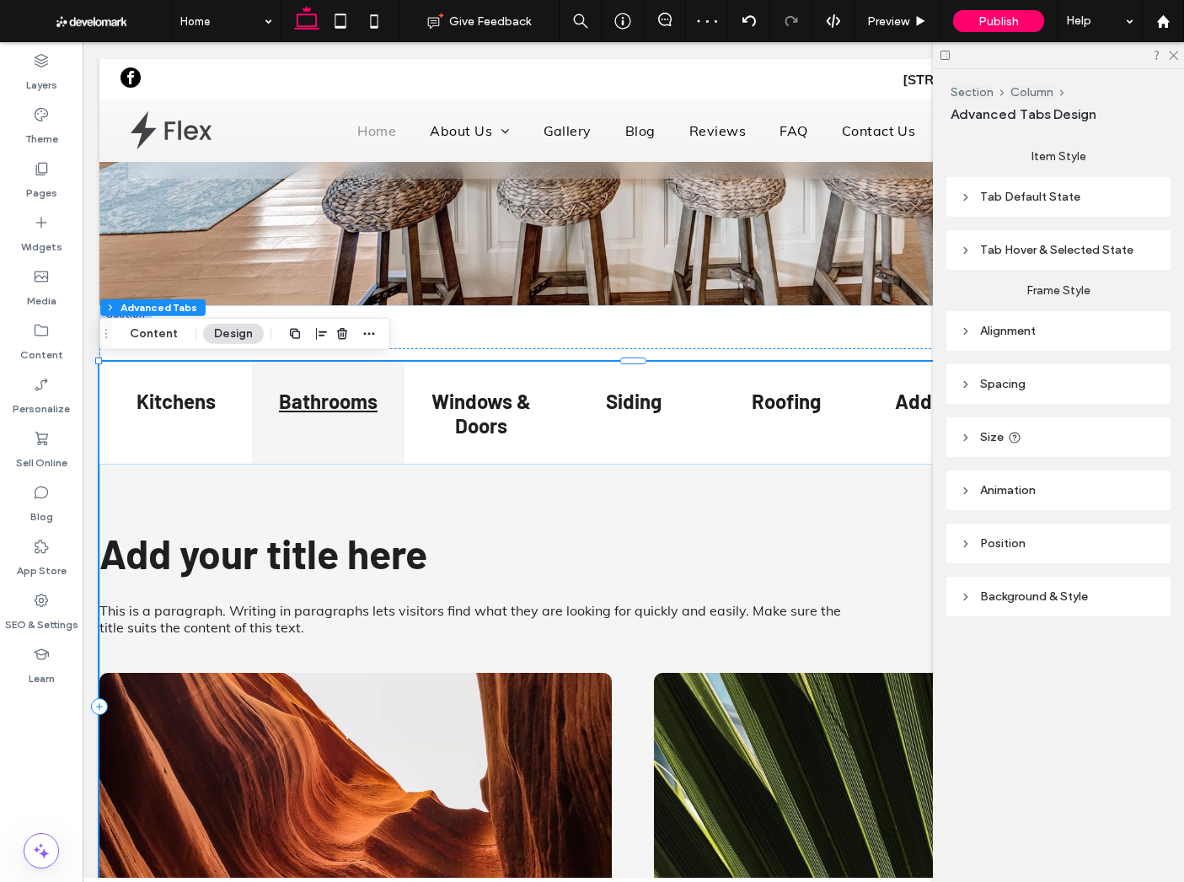
click at [1036, 200] on span "Tab Default State" at bounding box center [1030, 197] width 100 height 14
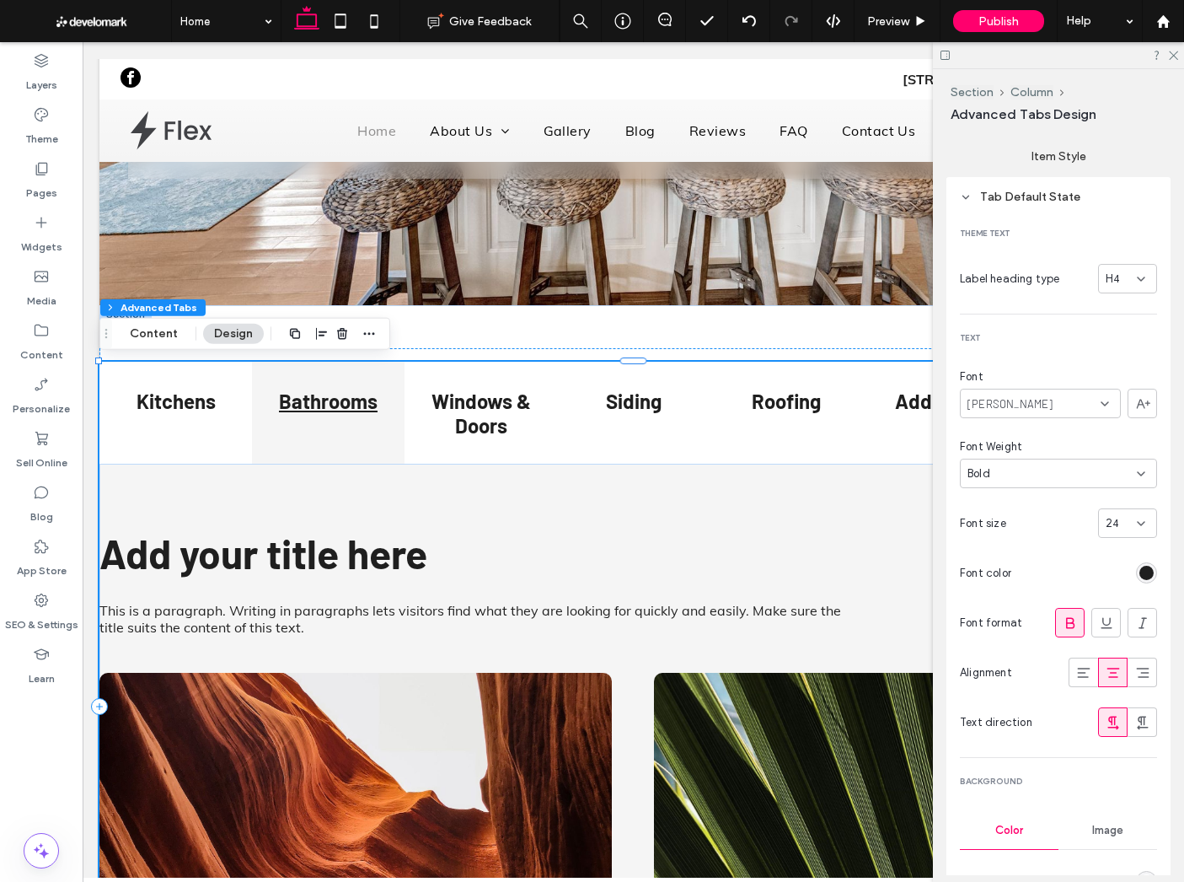
click at [1131, 284] on div "H4" at bounding box center [1121, 279] width 31 height 17
click at [1120, 435] on div "H5" at bounding box center [1127, 427] width 57 height 30
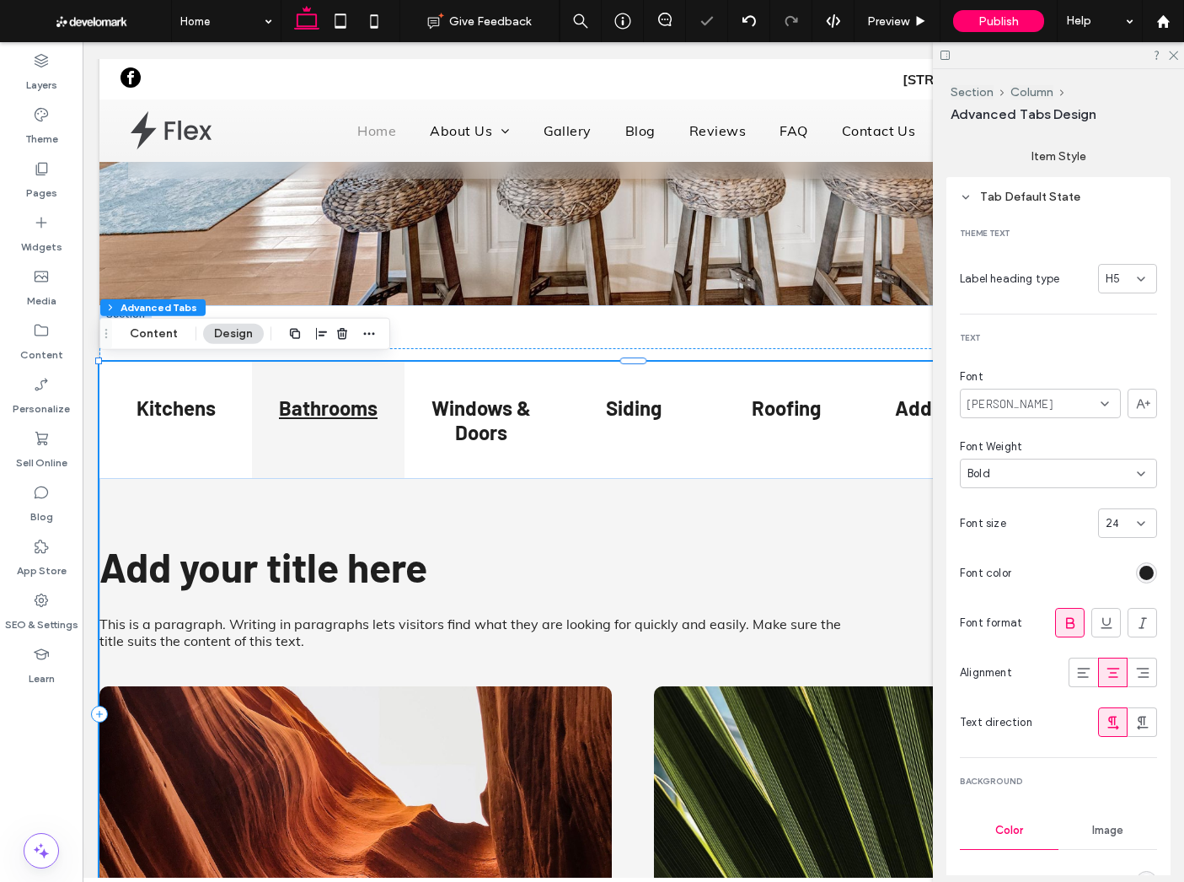
click at [1138, 284] on icon at bounding box center [1141, 278] width 13 height 13
click at [1127, 448] on div "H6" at bounding box center [1127, 457] width 57 height 30
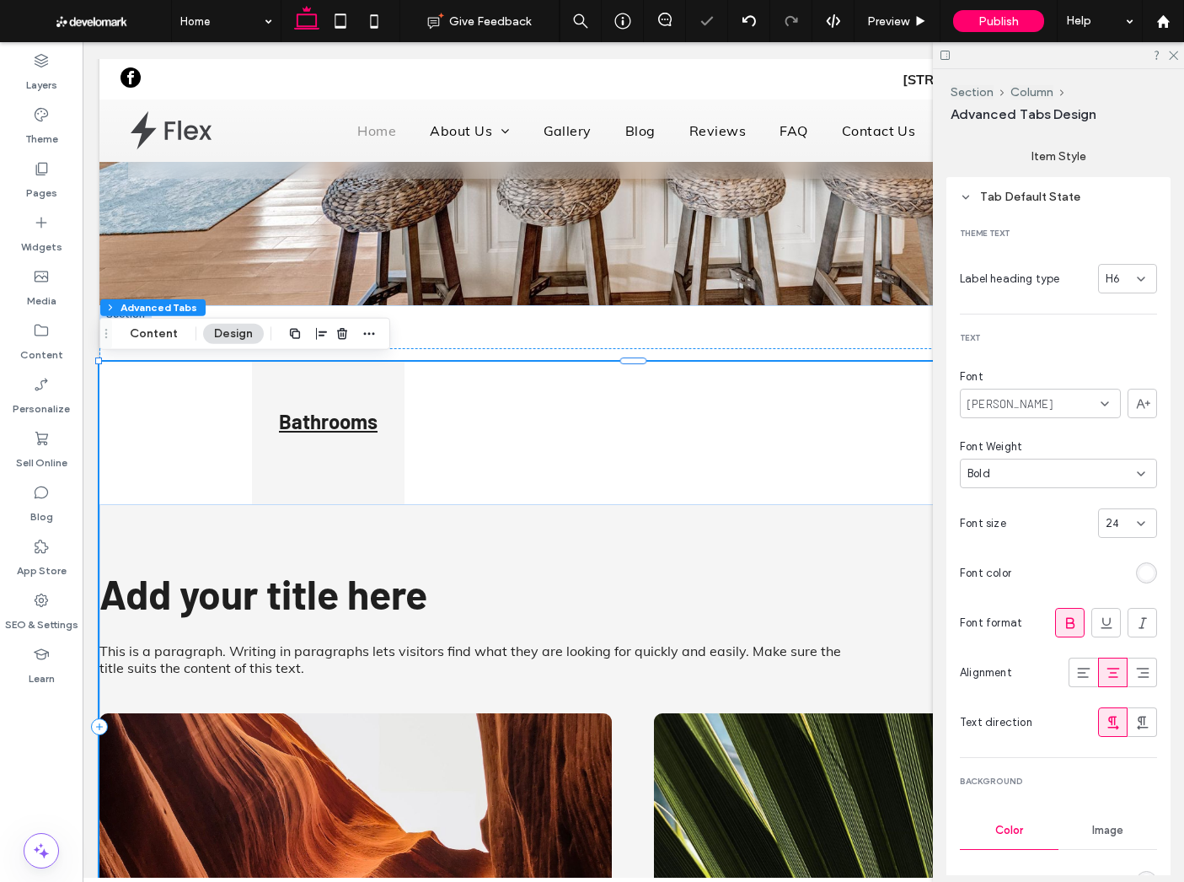
click at [1132, 281] on div "H6" at bounding box center [1121, 279] width 31 height 17
click at [1126, 384] on div "H4" at bounding box center [1127, 398] width 57 height 30
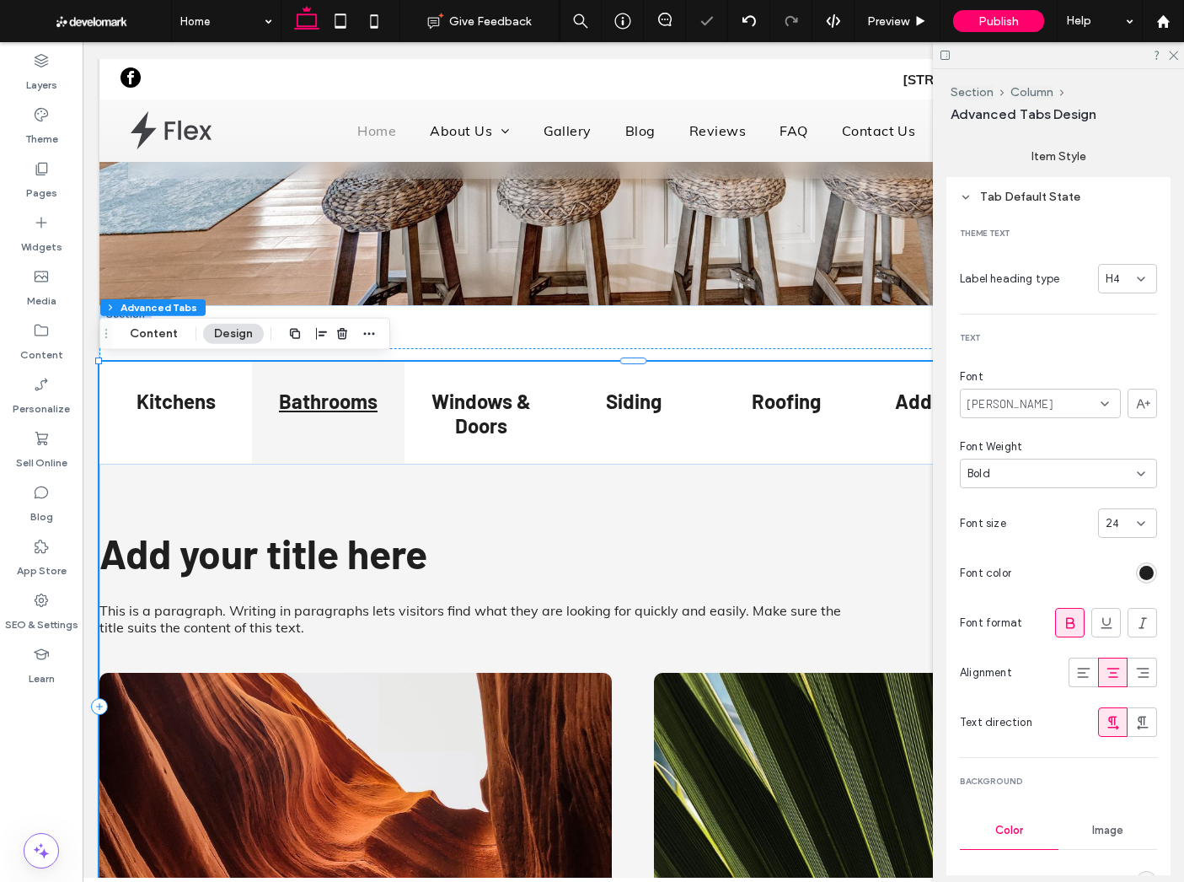
click at [1119, 515] on div "24" at bounding box center [1118, 523] width 24 height 17
type input "**"
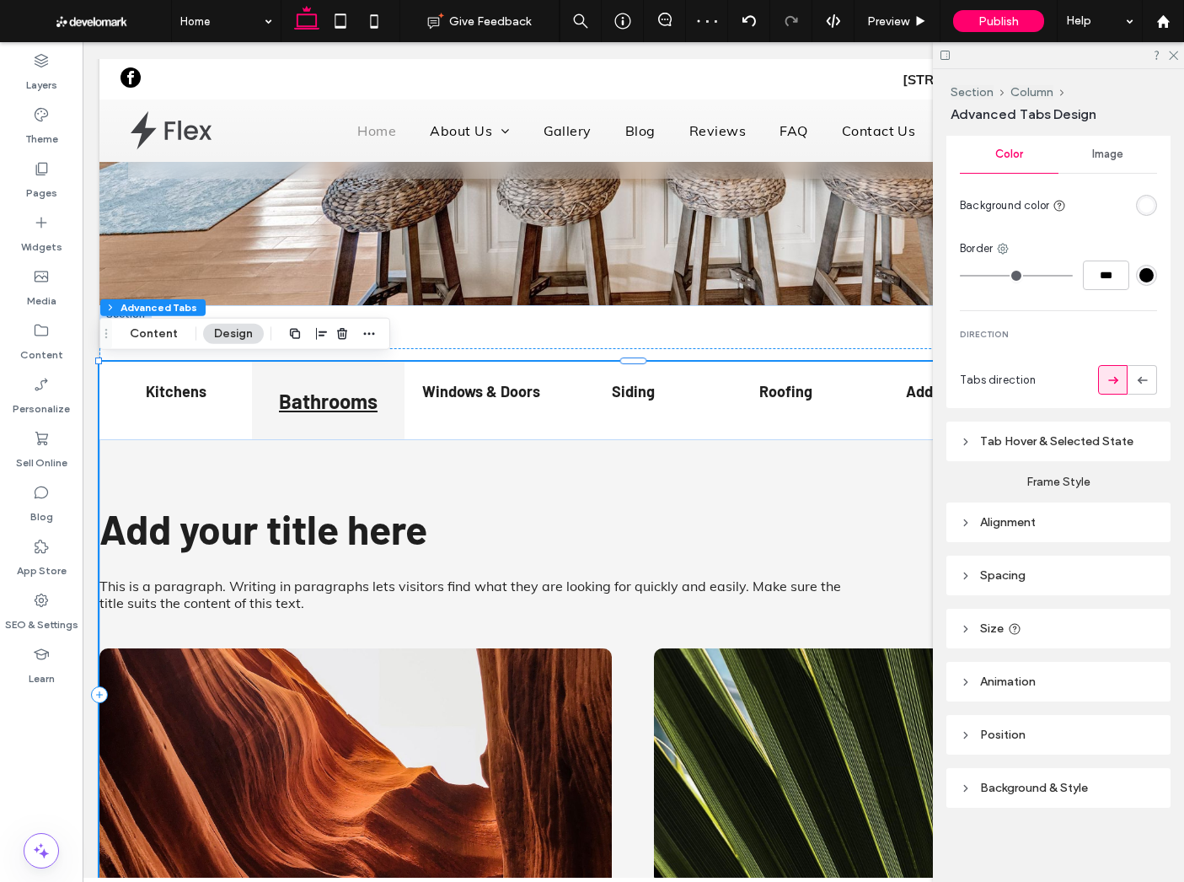
scroll to position [676, 0]
click at [1059, 441] on span "Tab Hover & Selected State" at bounding box center [1056, 441] width 153 height 14
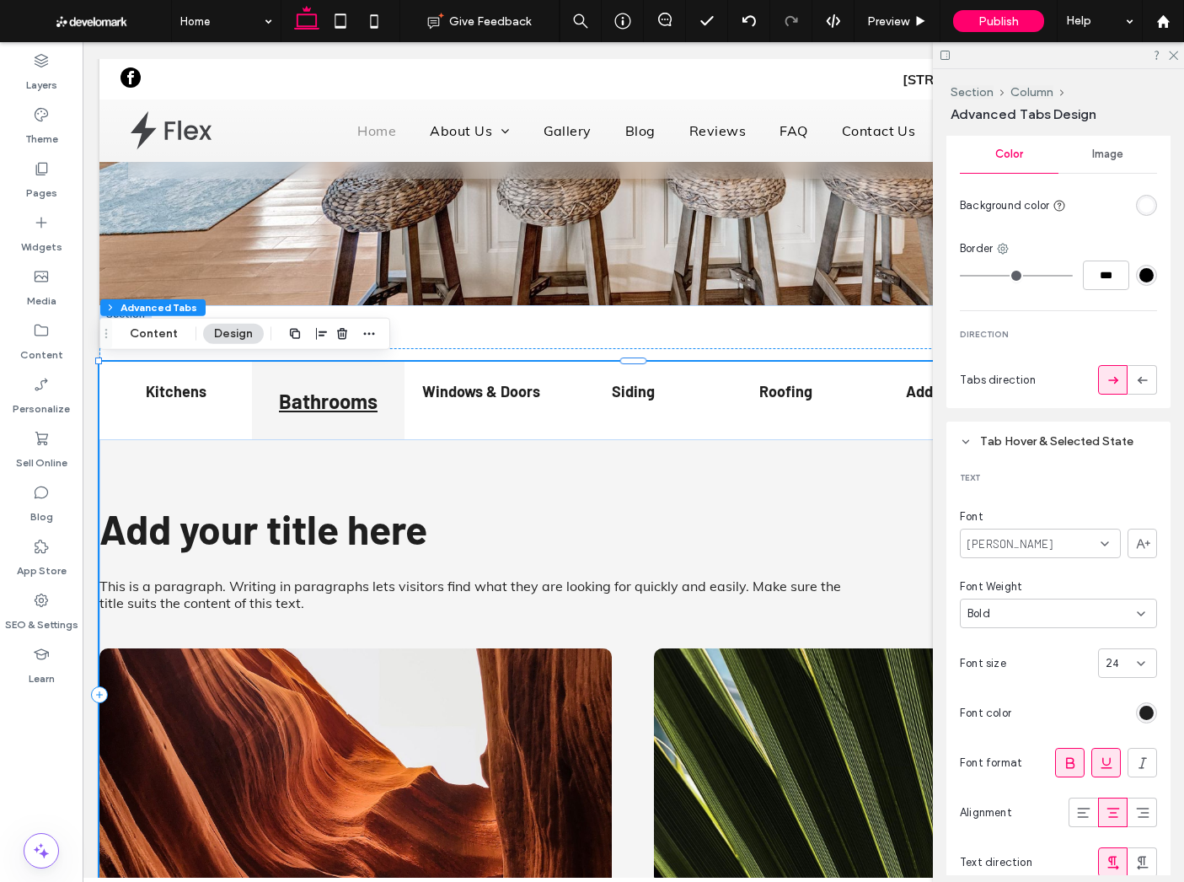
click at [1124, 668] on div "24" at bounding box center [1118, 663] width 24 height 17
type input "**"
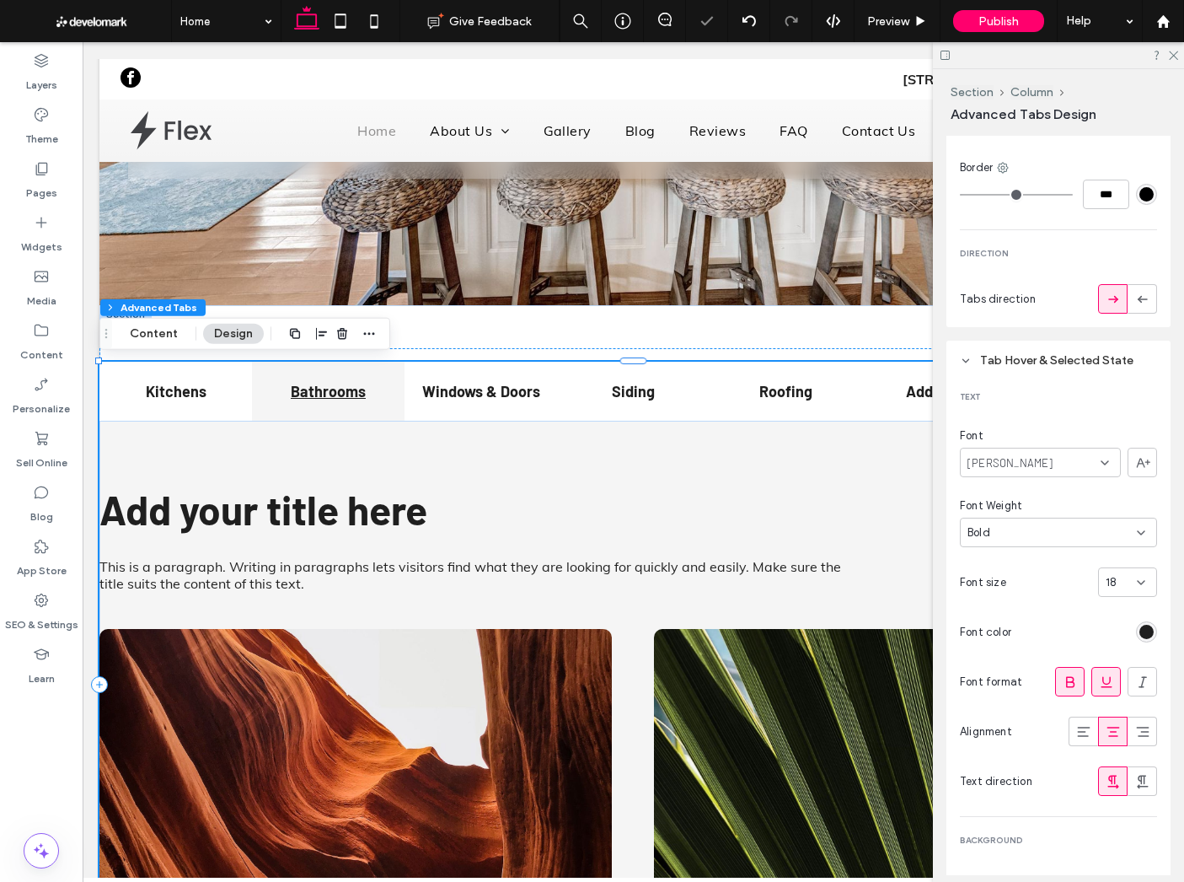
scroll to position [764, 0]
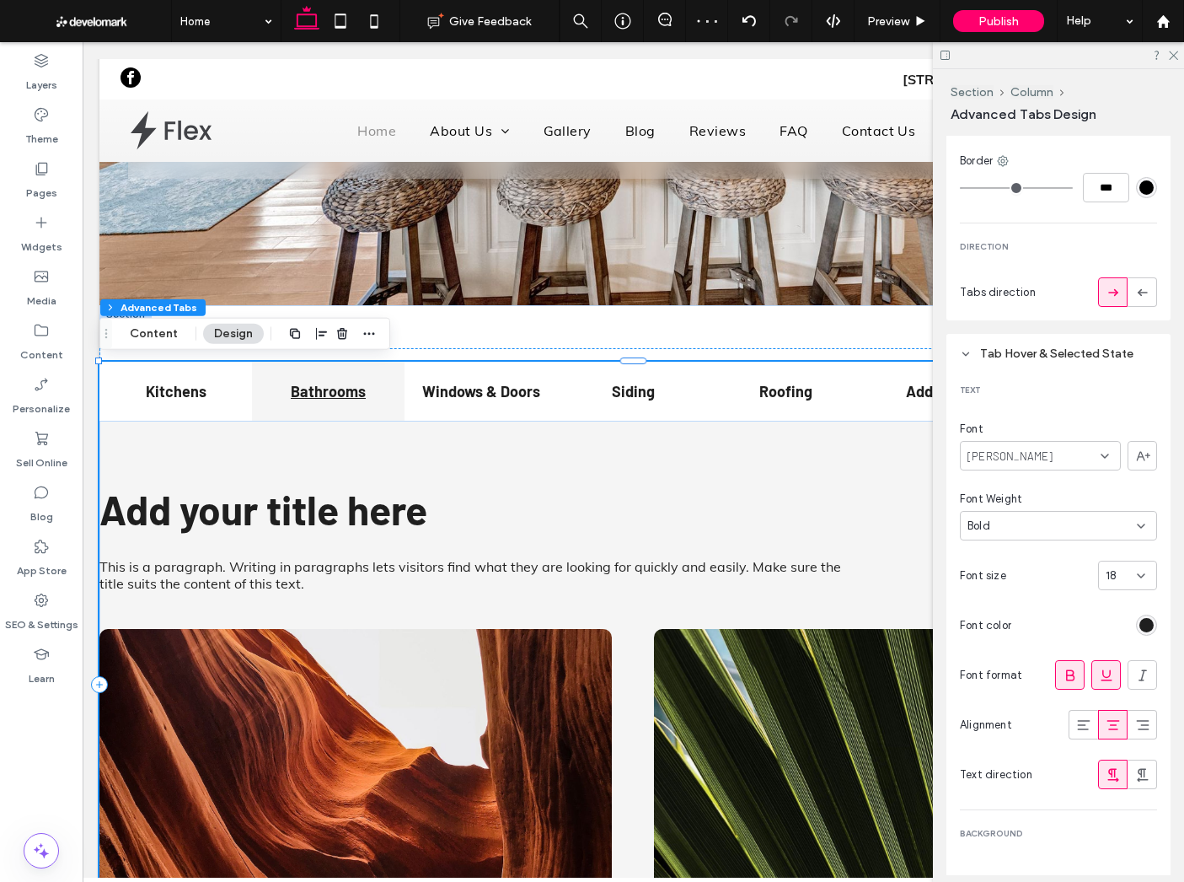
click at [1141, 630] on div "rgba(31, 31, 31, 1)" at bounding box center [1147, 625] width 14 height 14
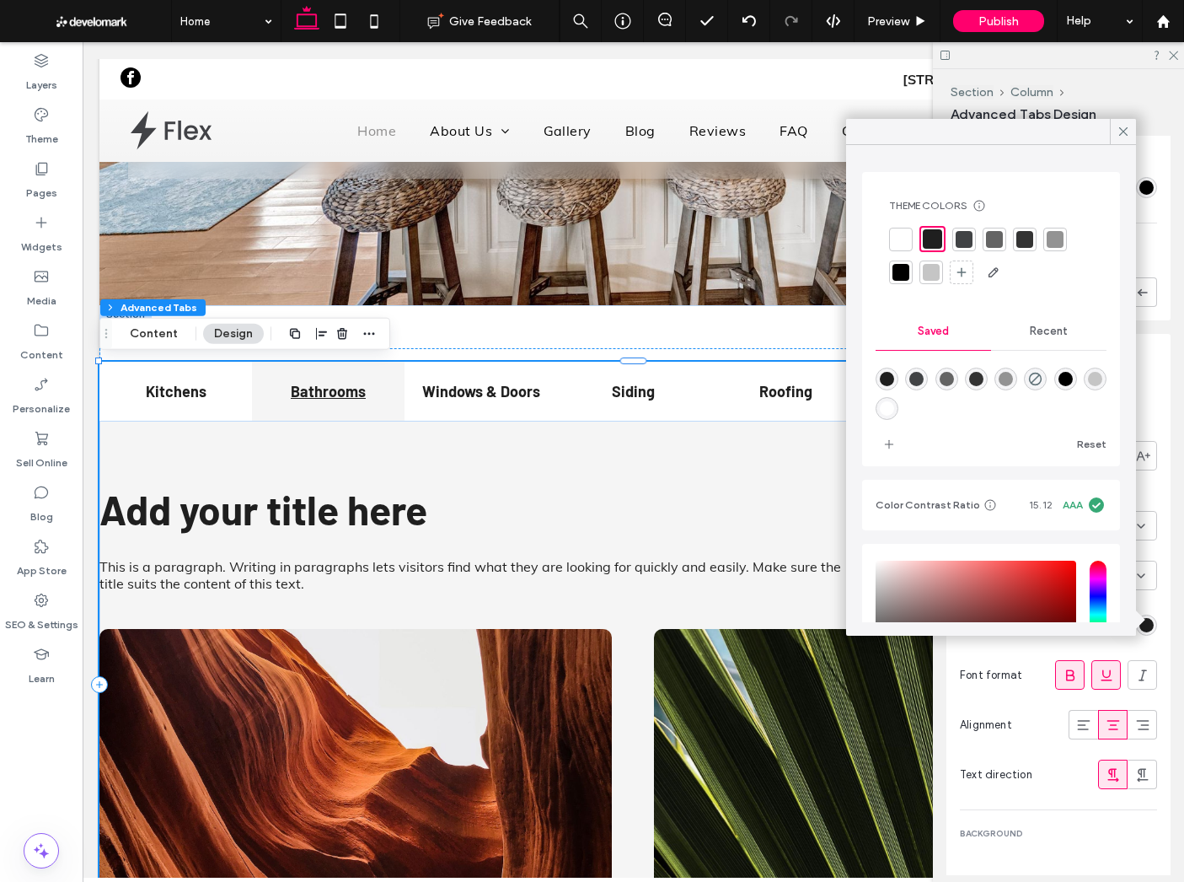
click at [1114, 128] on div at bounding box center [1123, 131] width 26 height 25
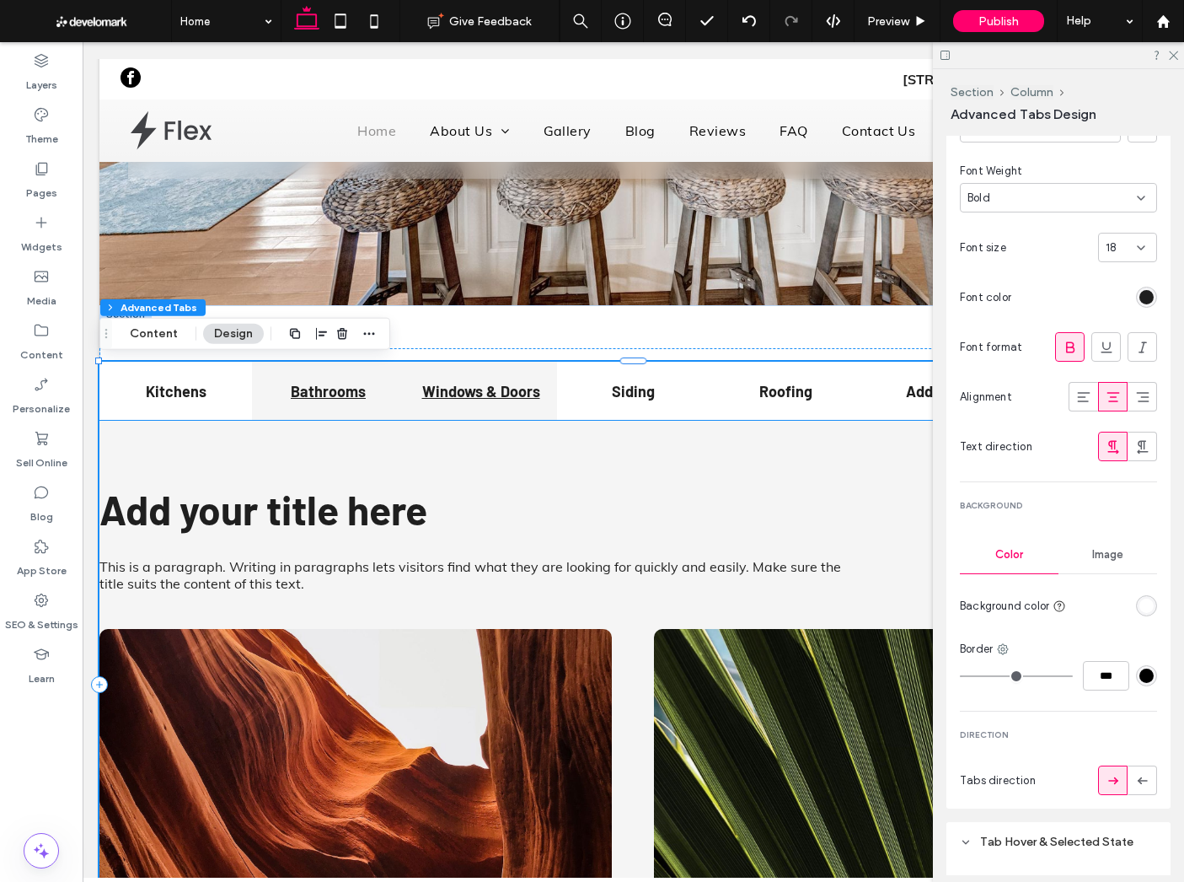
scroll to position [271, 0]
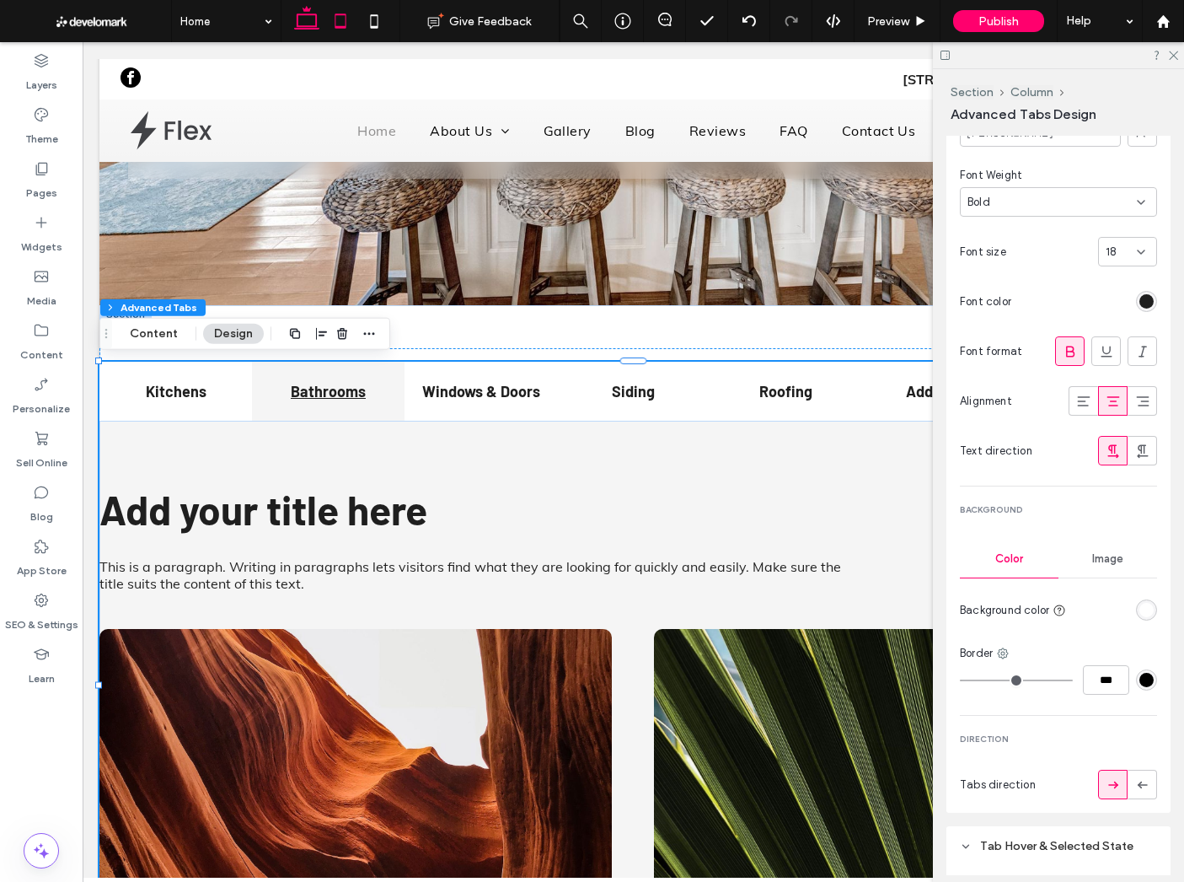
click at [341, 18] on icon at bounding box center [341, 21] width 34 height 34
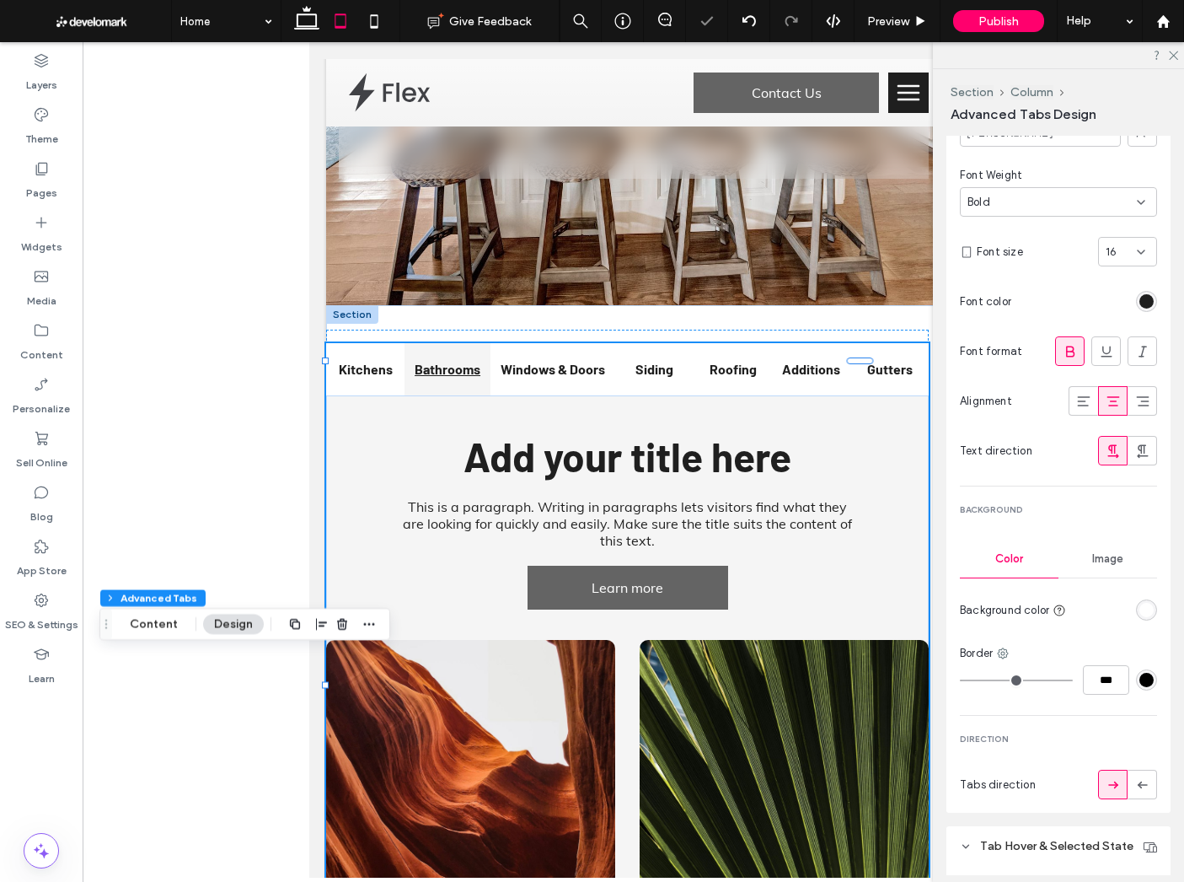
type input "***"
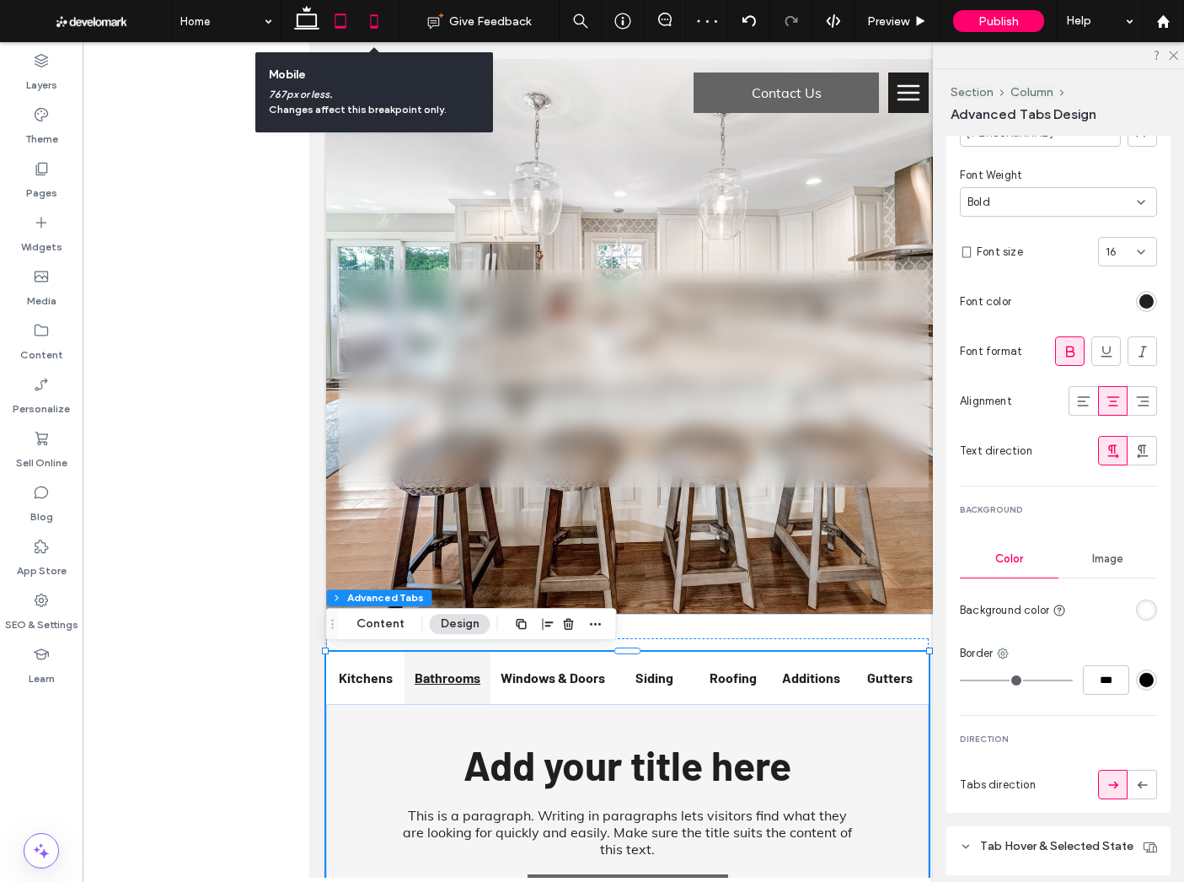
click at [374, 30] on icon at bounding box center [374, 21] width 34 height 34
type input "*"
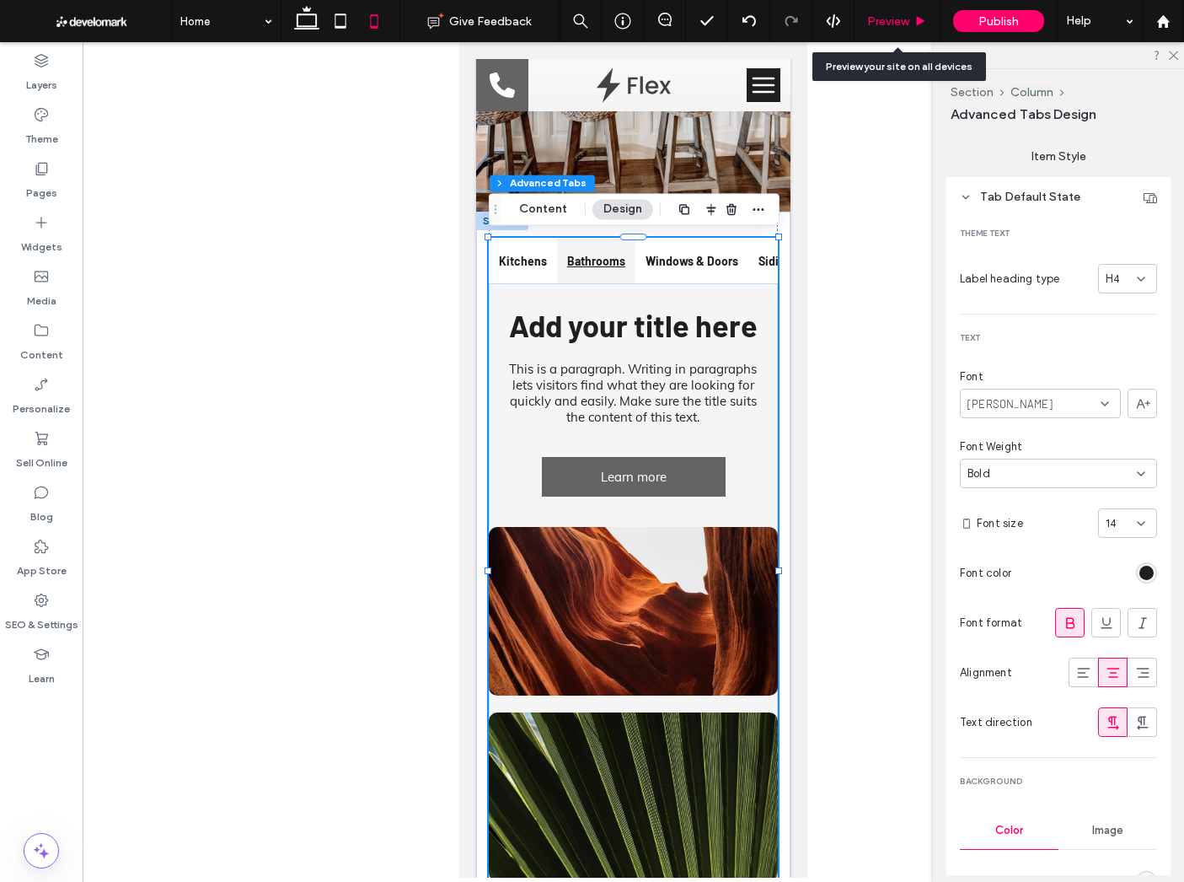
click at [906, 25] on span "Preview" at bounding box center [888, 21] width 42 height 14
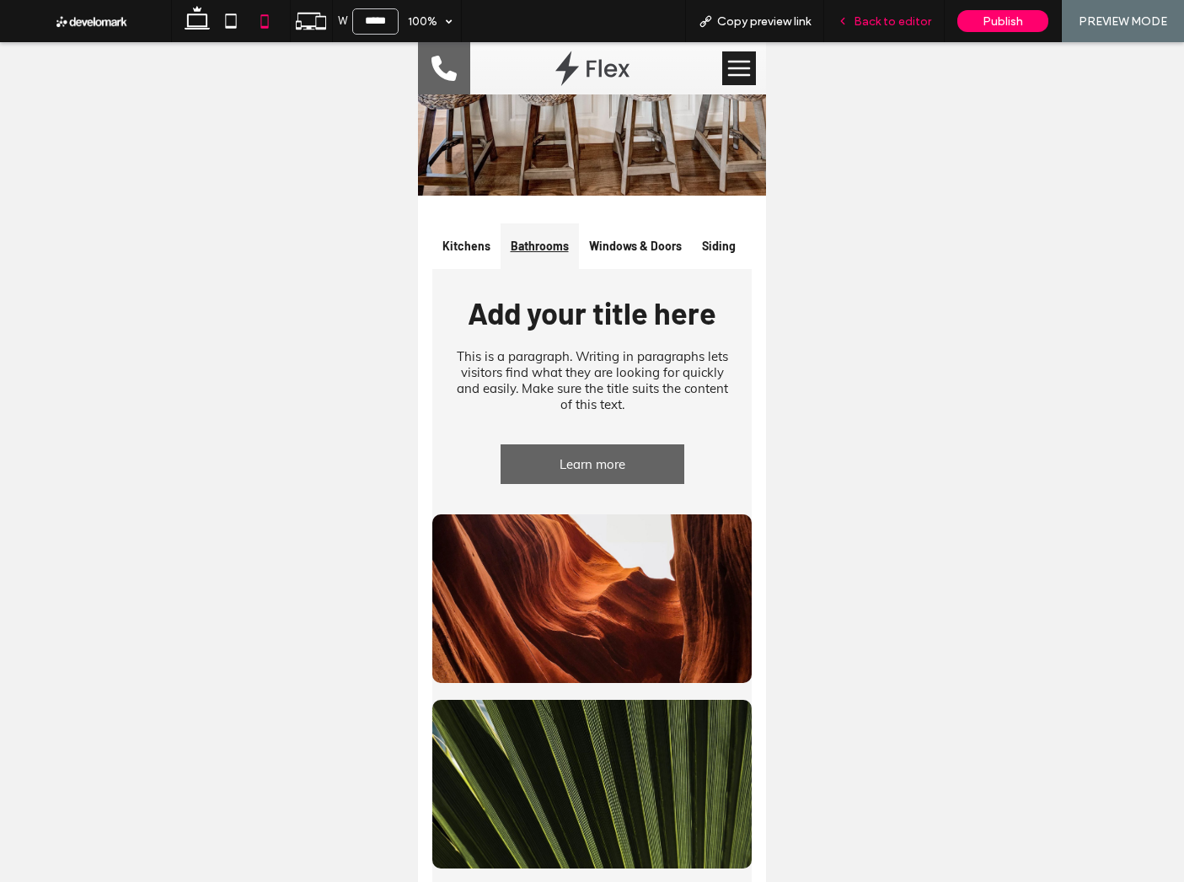
click at [884, 21] on span "Back to editor" at bounding box center [893, 21] width 78 height 14
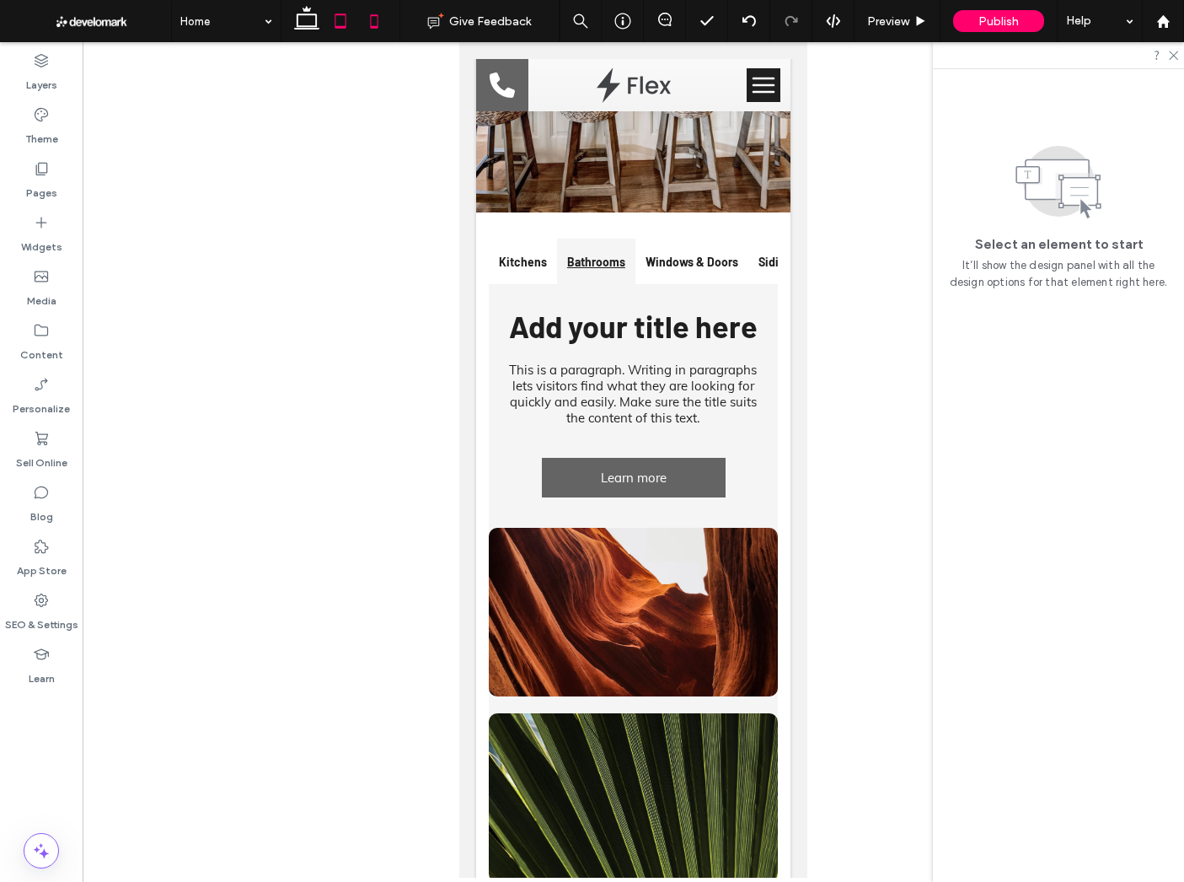
click at [348, 30] on icon at bounding box center [341, 21] width 34 height 34
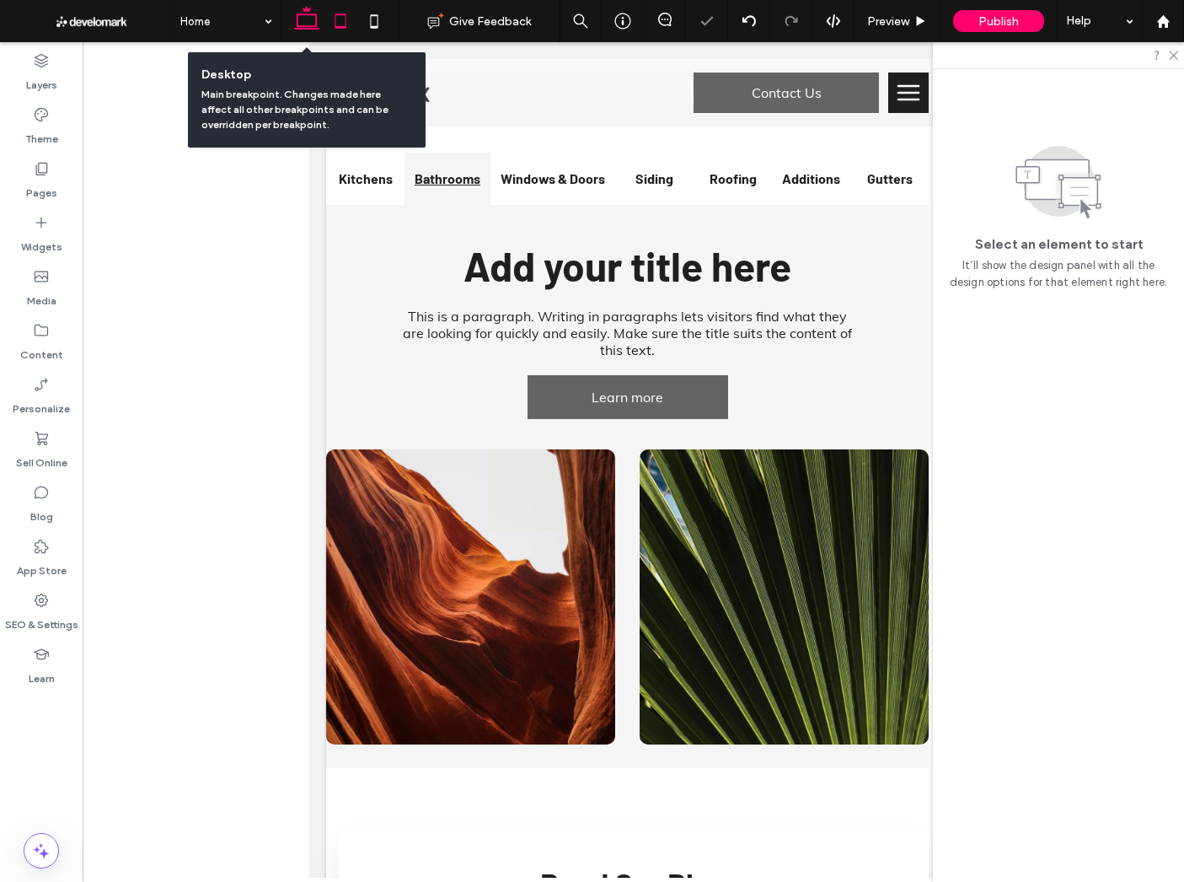
click at [297, 29] on use at bounding box center [306, 18] width 25 height 24
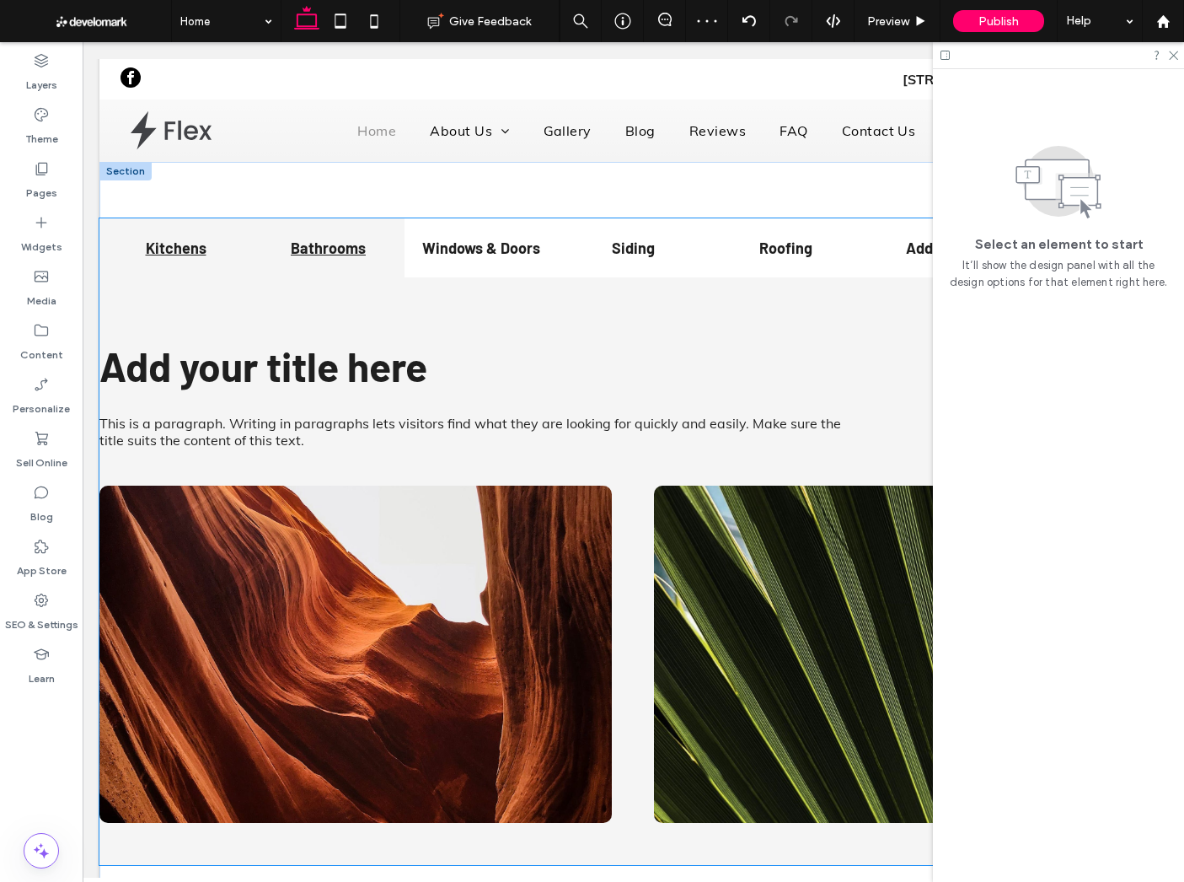
click at [218, 255] on h4 "Kitchens" at bounding box center [176, 248] width 132 height 19
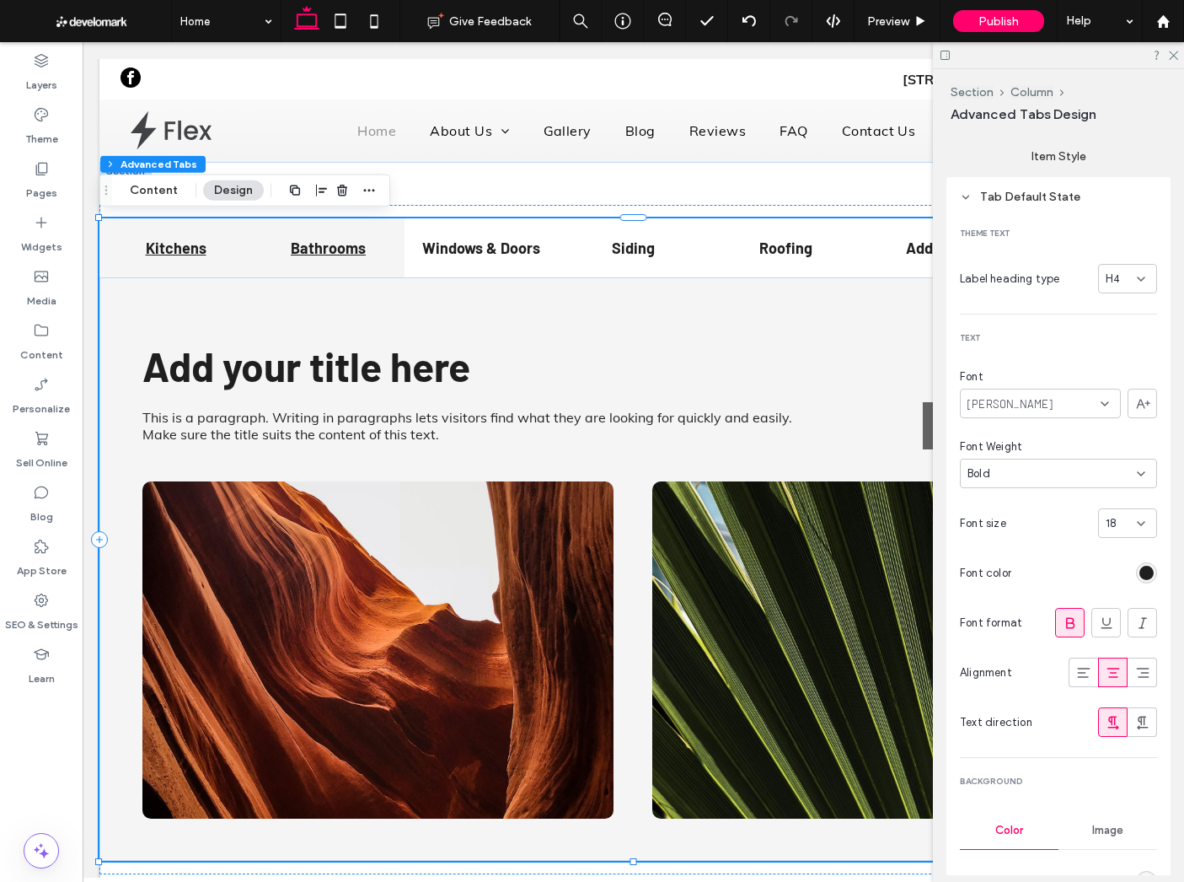
click at [357, 257] on div "Bathrooms" at bounding box center [328, 247] width 153 height 59
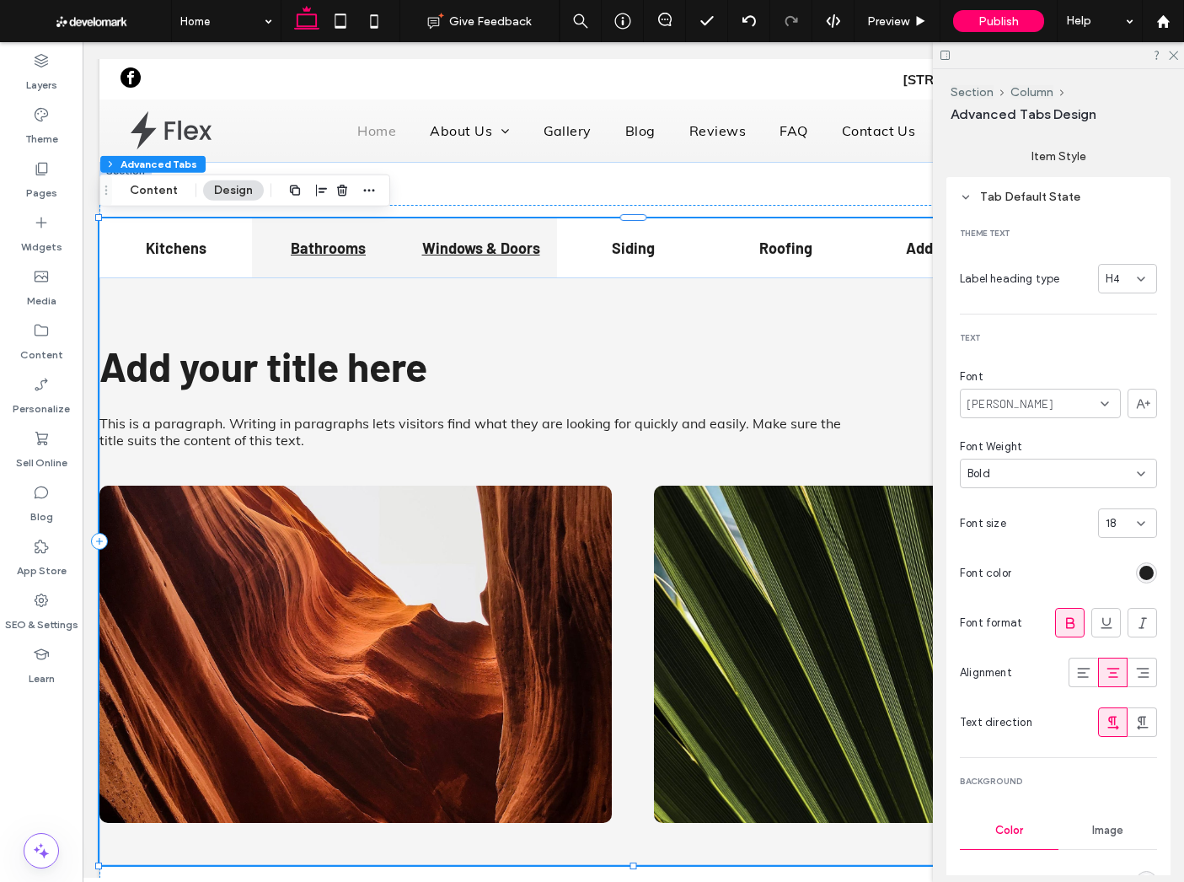
click at [441, 246] on h4 "Windows & Doors" at bounding box center [481, 248] width 132 height 19
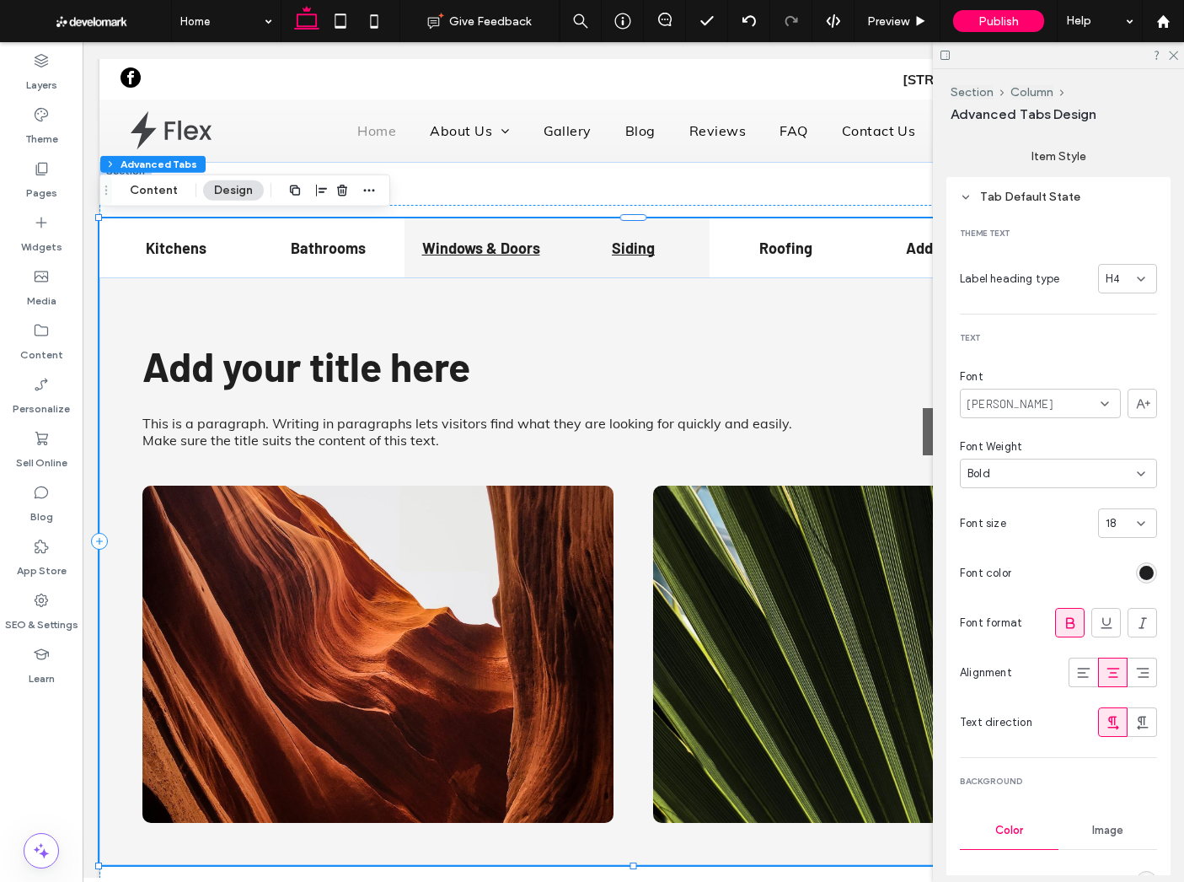
drag, startPoint x: 625, startPoint y: 248, endPoint x: 642, endPoint y: 246, distance: 17.8
click at [625, 248] on h4 "Siding" at bounding box center [633, 248] width 132 height 19
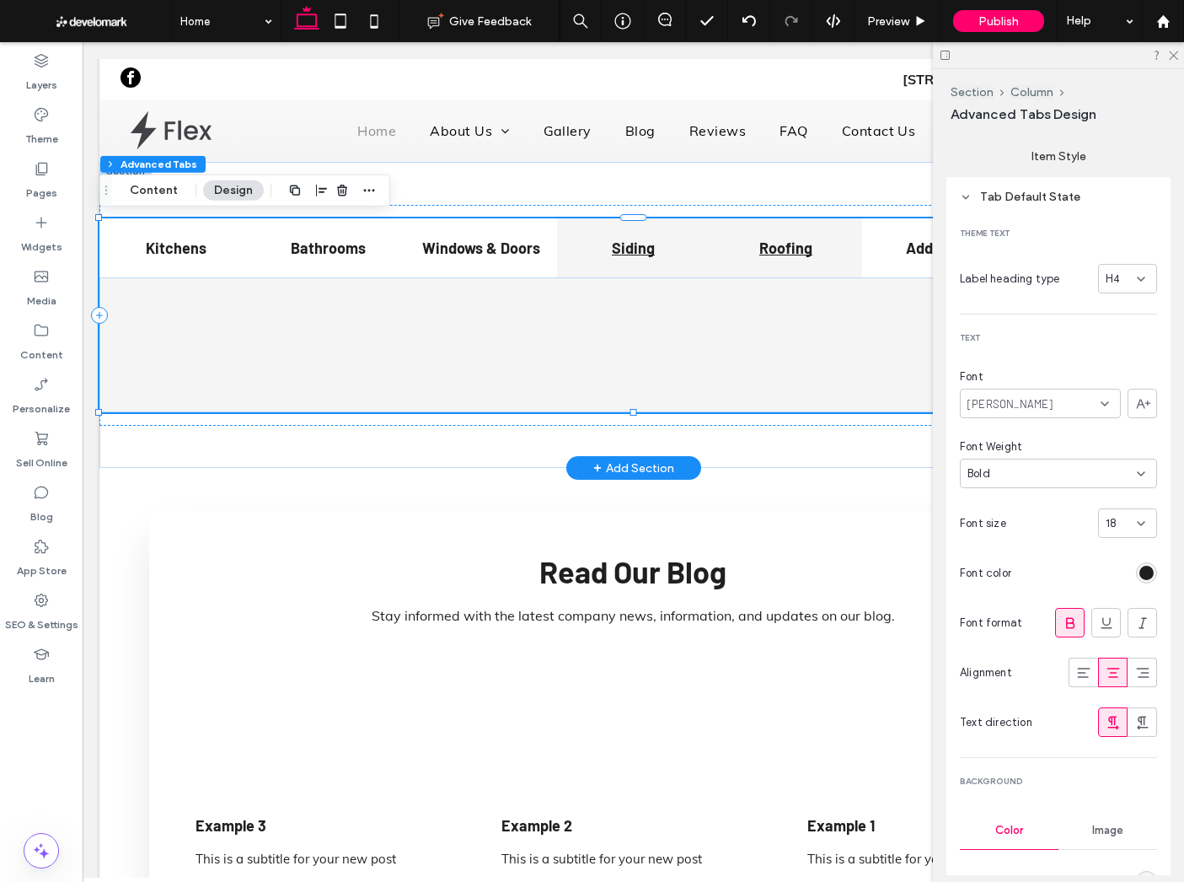
click at [761, 255] on h4 "Roofing" at bounding box center [786, 248] width 132 height 19
click at [692, 254] on h4 "Siding" at bounding box center [633, 248] width 132 height 19
click at [511, 248] on h4 "Windows & Doors" at bounding box center [481, 248] width 132 height 19
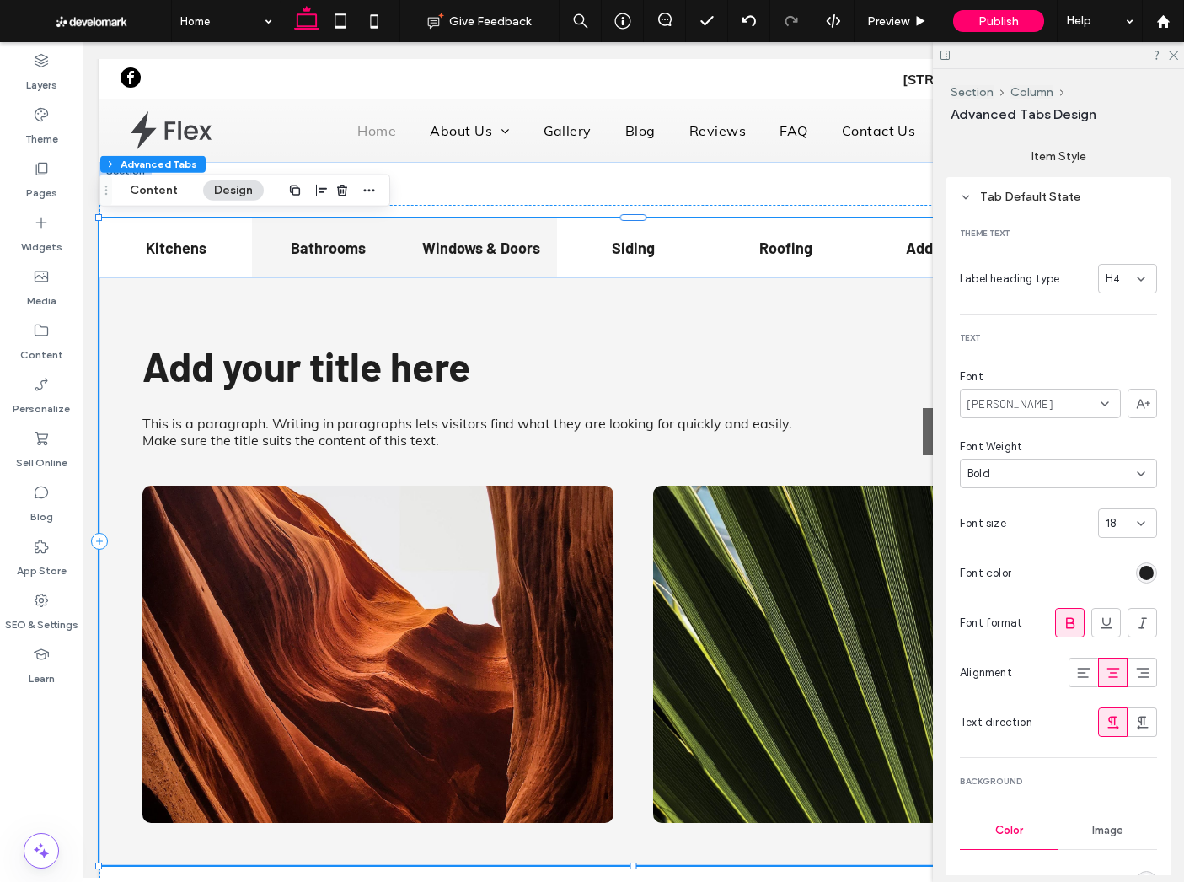
click at [340, 239] on h4 "Bathrooms" at bounding box center [328, 248] width 132 height 19
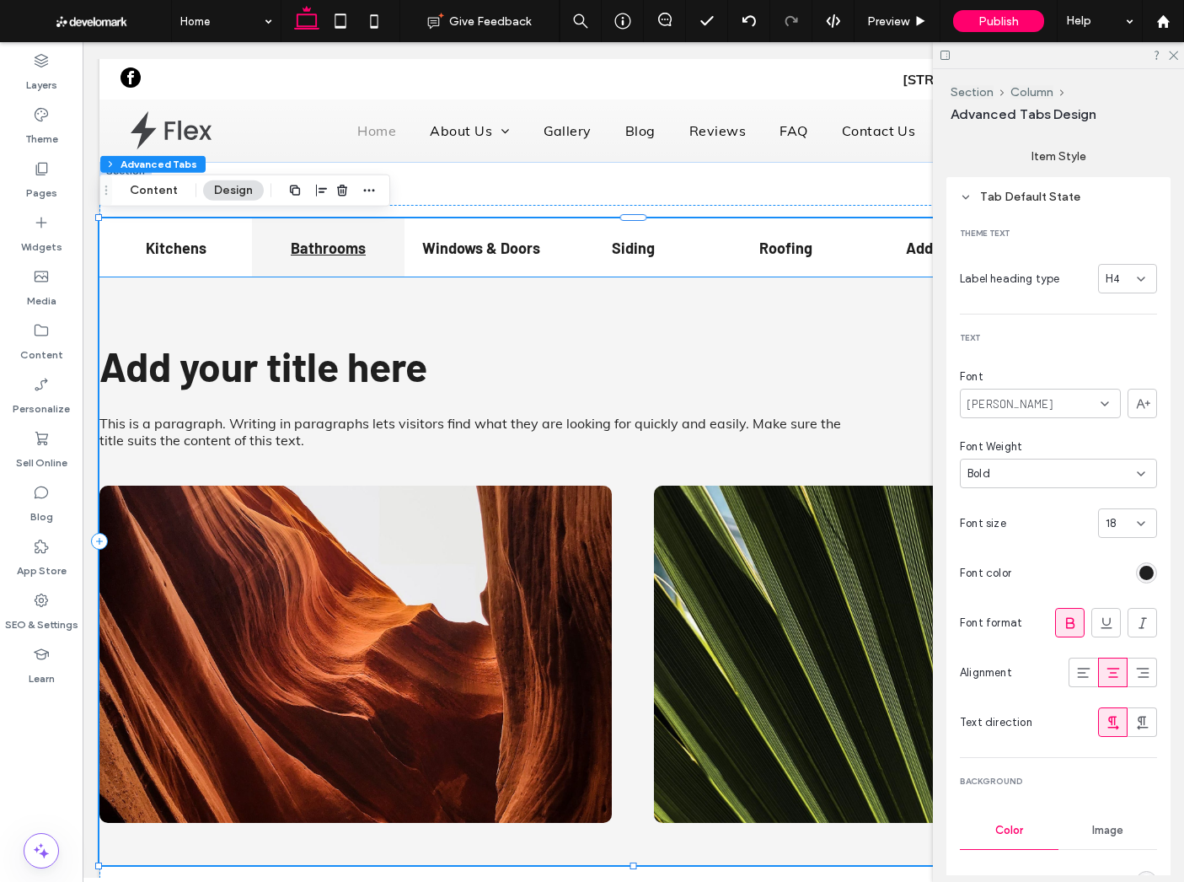
click at [367, 302] on div "This is a paragraph. Writing in paragraphs lets visitors find what they are loo…" at bounding box center [633, 571] width 1068 height 588
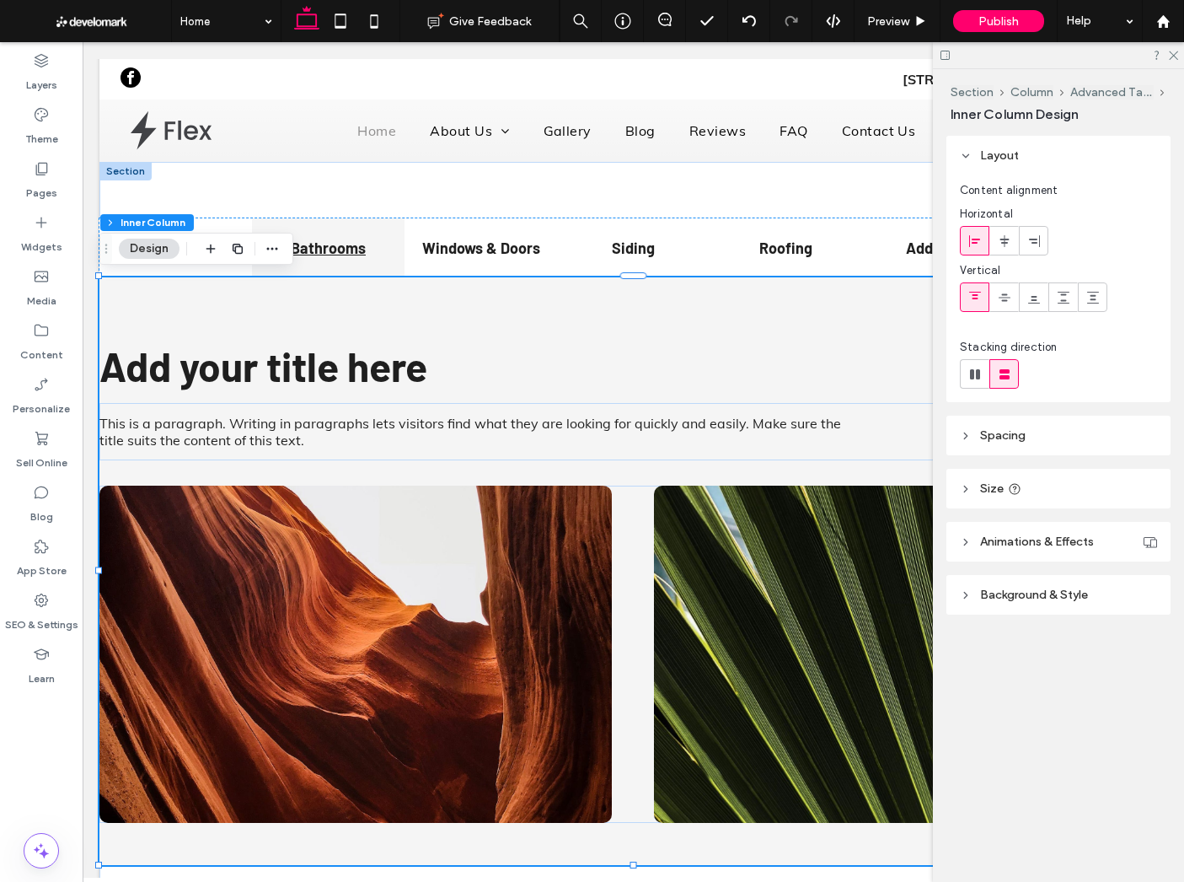
click at [1072, 434] on header "Spacing" at bounding box center [1059, 436] width 224 height 40
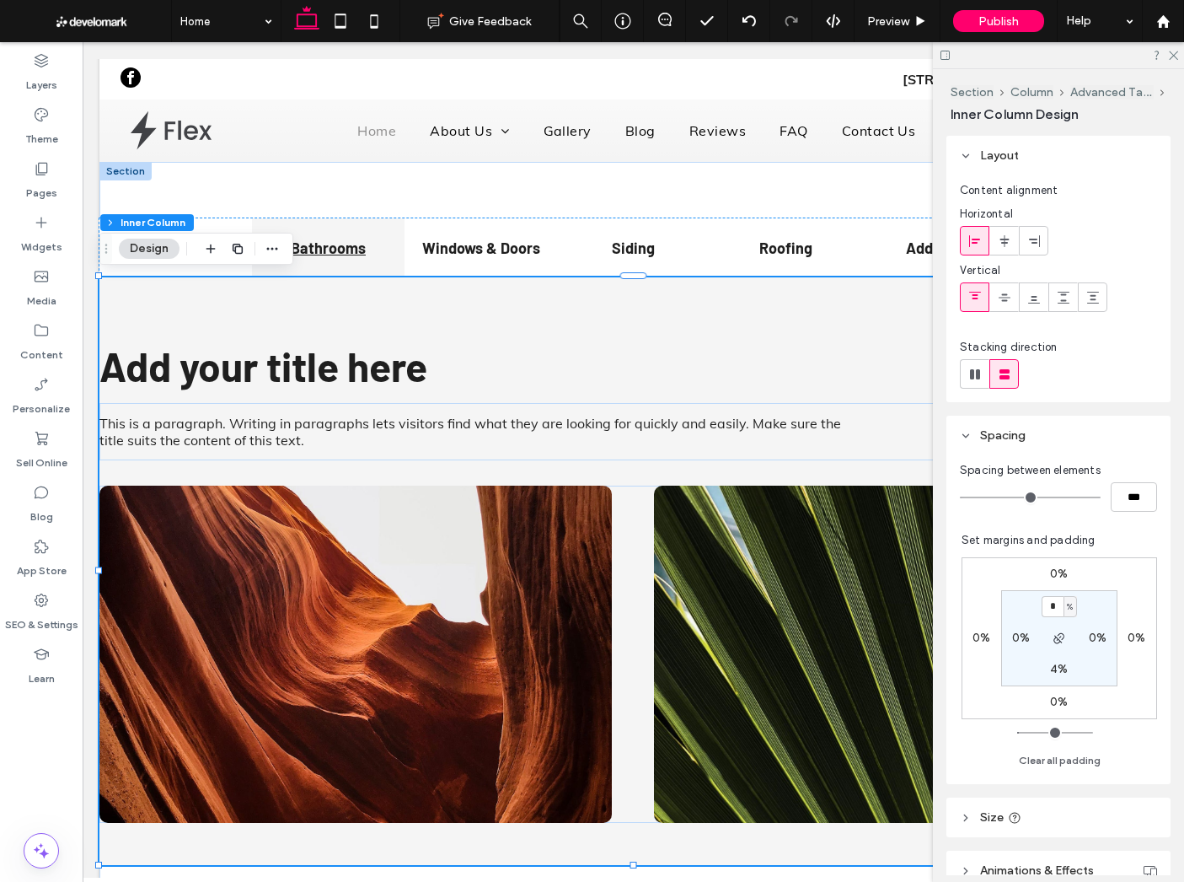
click at [1022, 636] on label "0%" at bounding box center [1021, 638] width 18 height 14
type input "*"
type input "**"
type input "*"
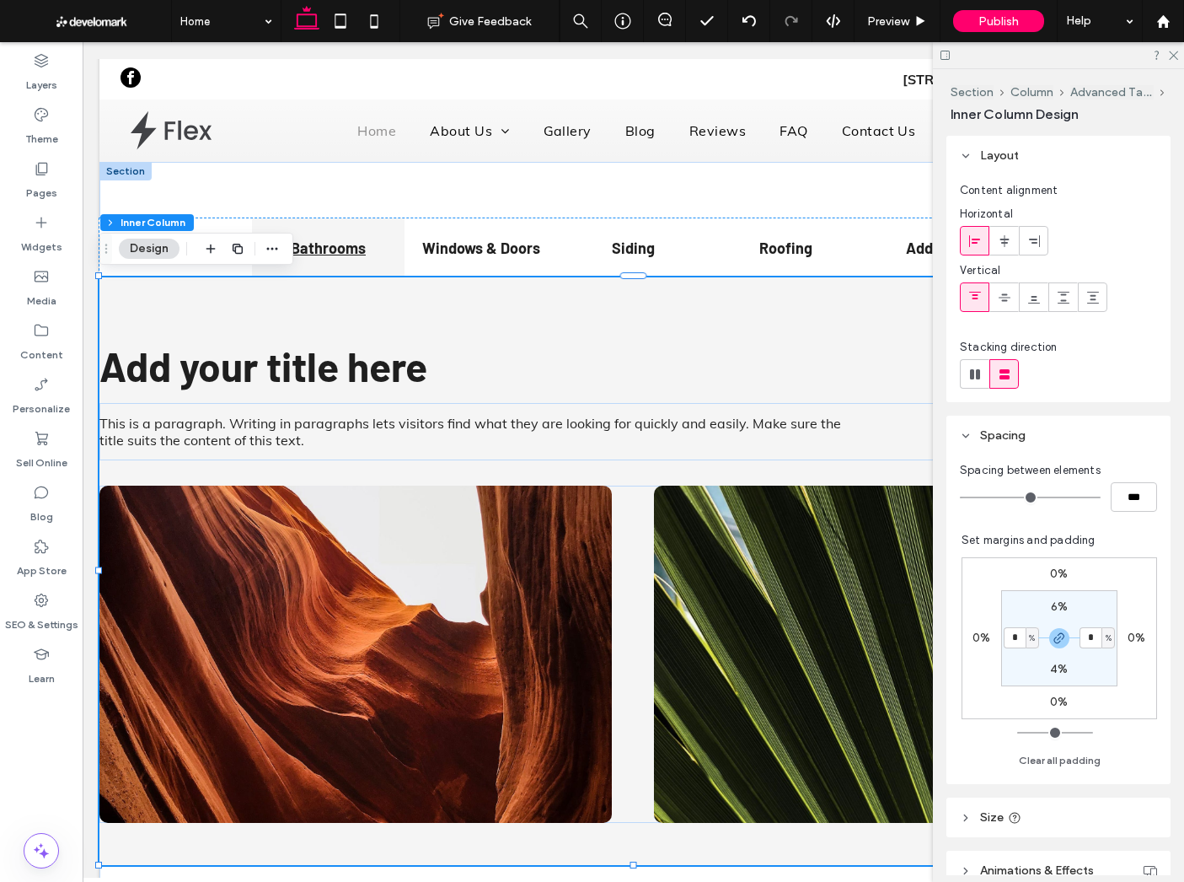
type input "*"
type input "**"
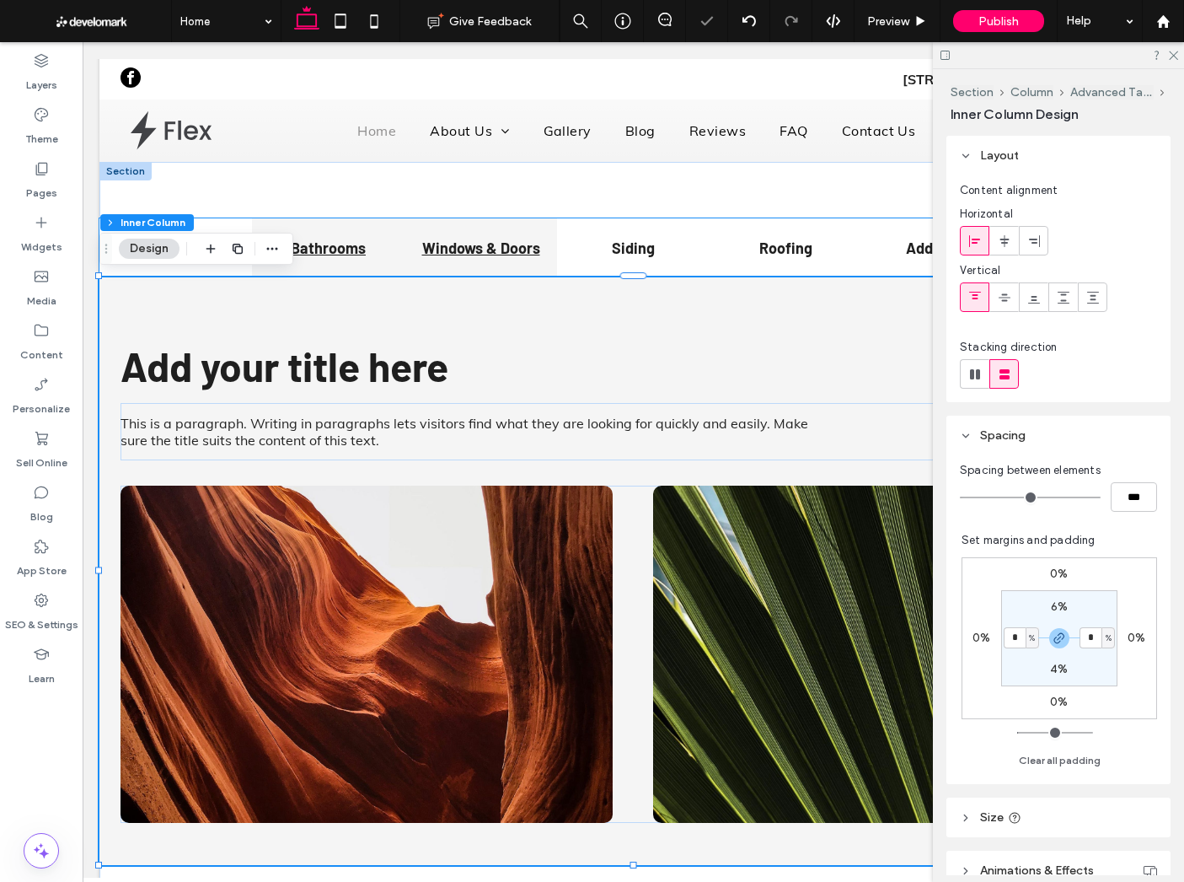
click at [450, 240] on h4 "Windows & Doors" at bounding box center [481, 248] width 132 height 19
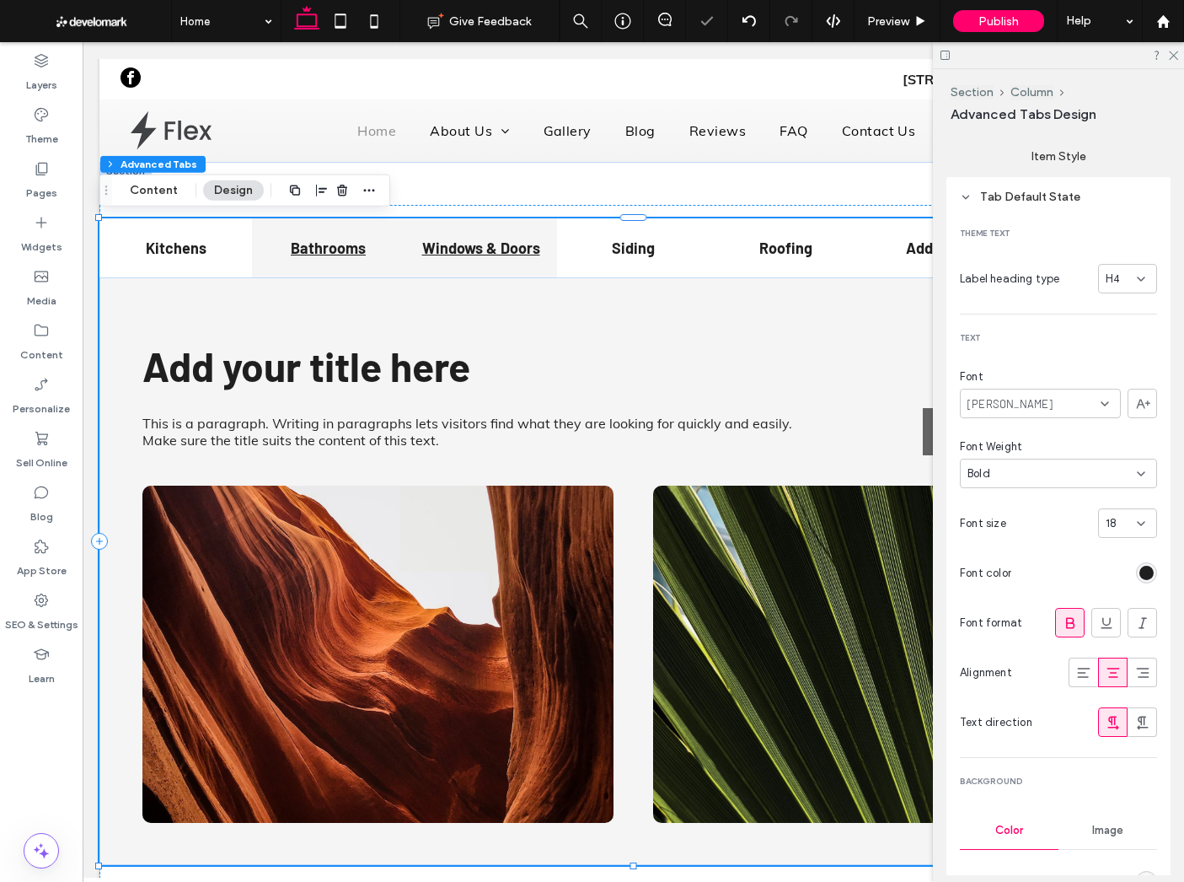
click at [361, 243] on h4 "Bathrooms" at bounding box center [328, 248] width 132 height 19
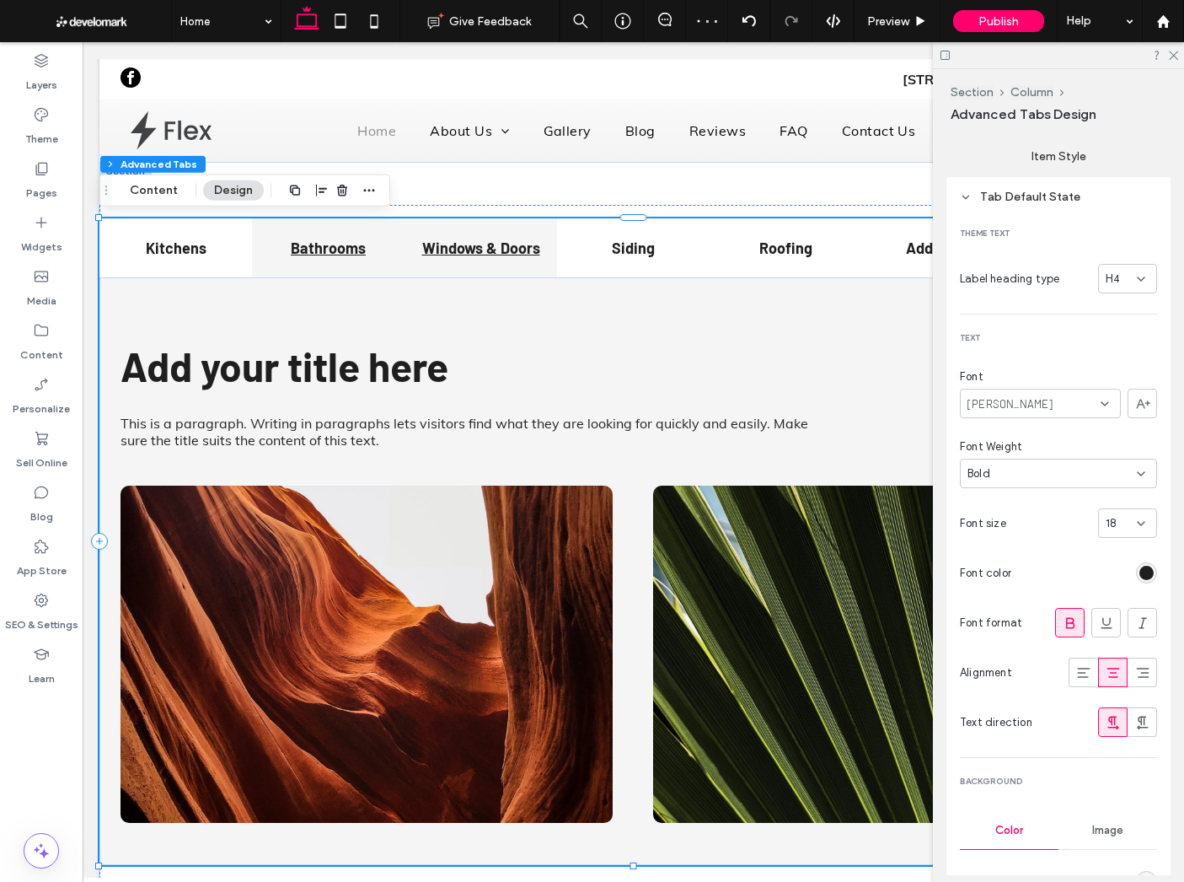
click at [426, 242] on h4 "Windows & Doors" at bounding box center [481, 248] width 132 height 19
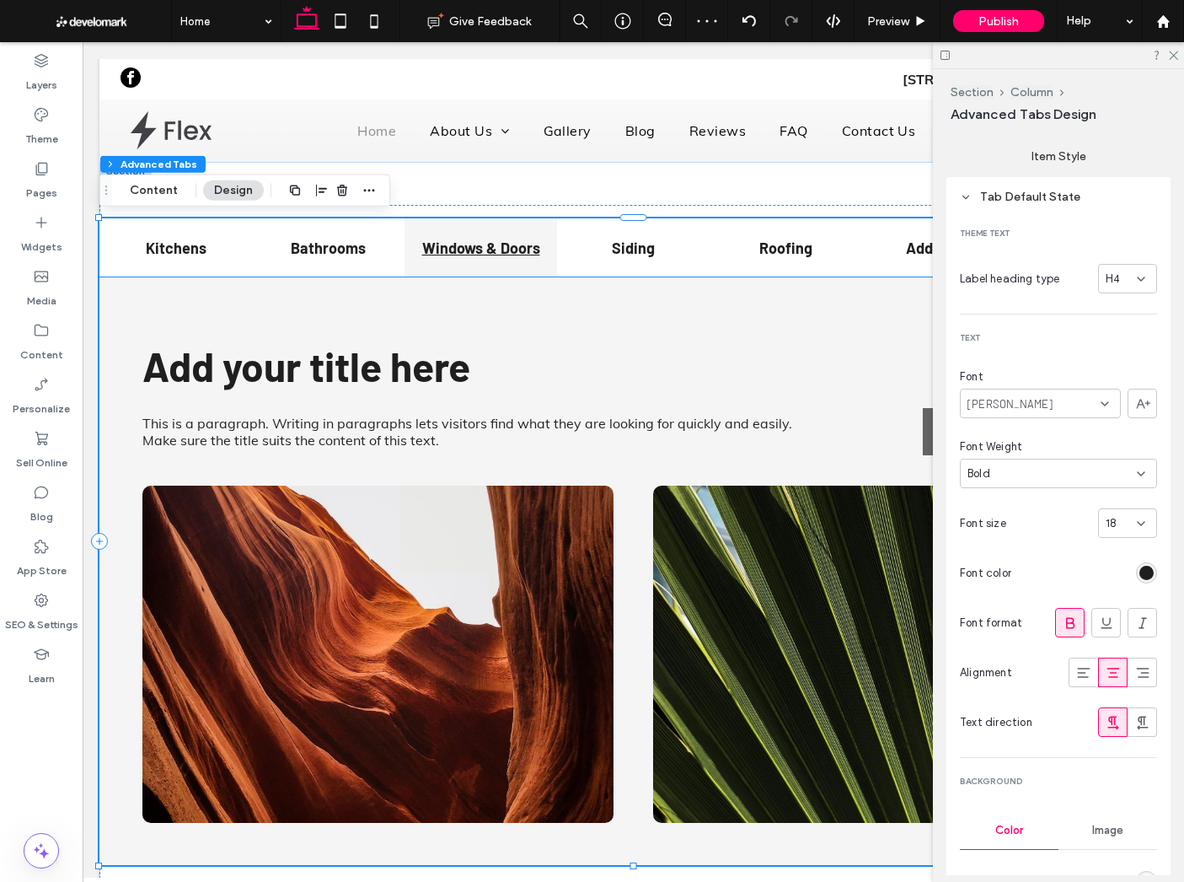
click at [445, 316] on div "This is a paragraph. Writing in paragraphs lets visitors find what they are loo…" at bounding box center [633, 571] width 1068 height 588
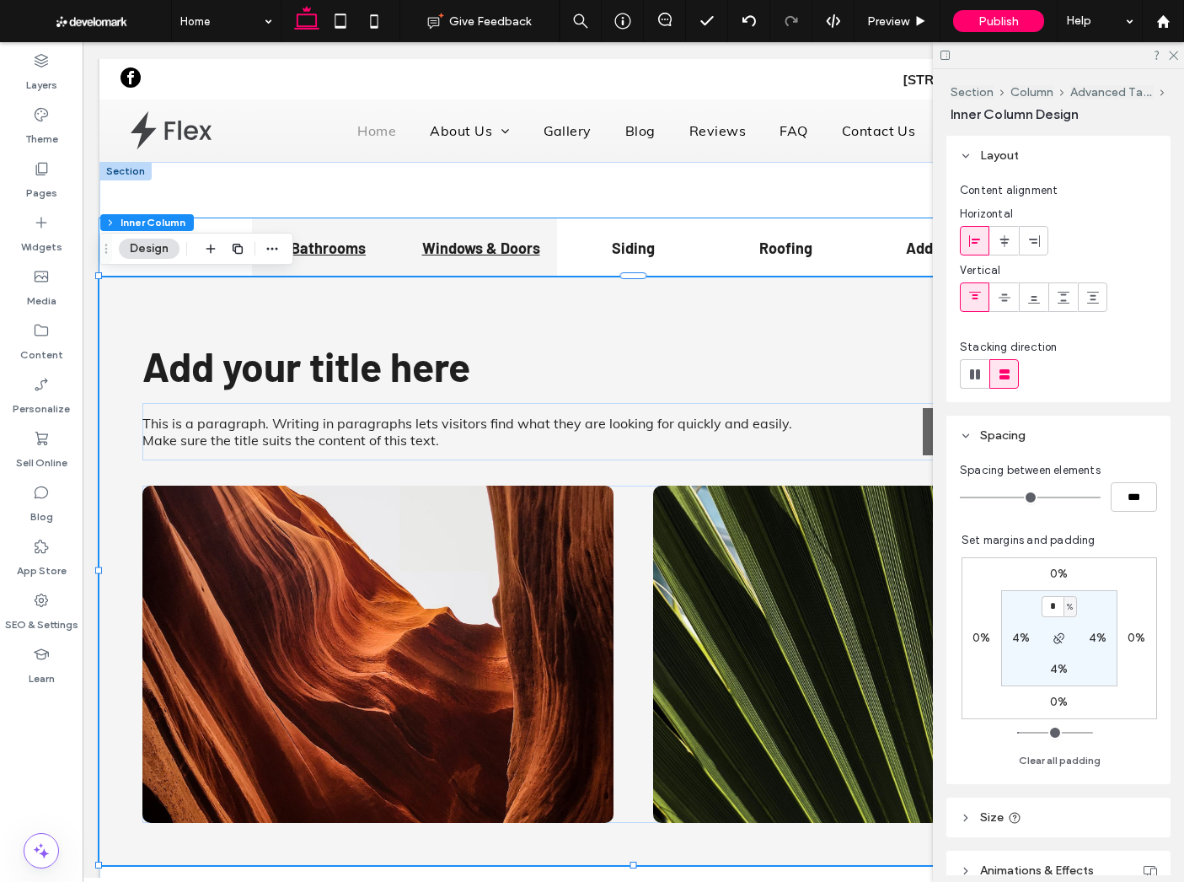
click at [374, 257] on div "Bathrooms" at bounding box center [328, 247] width 153 height 59
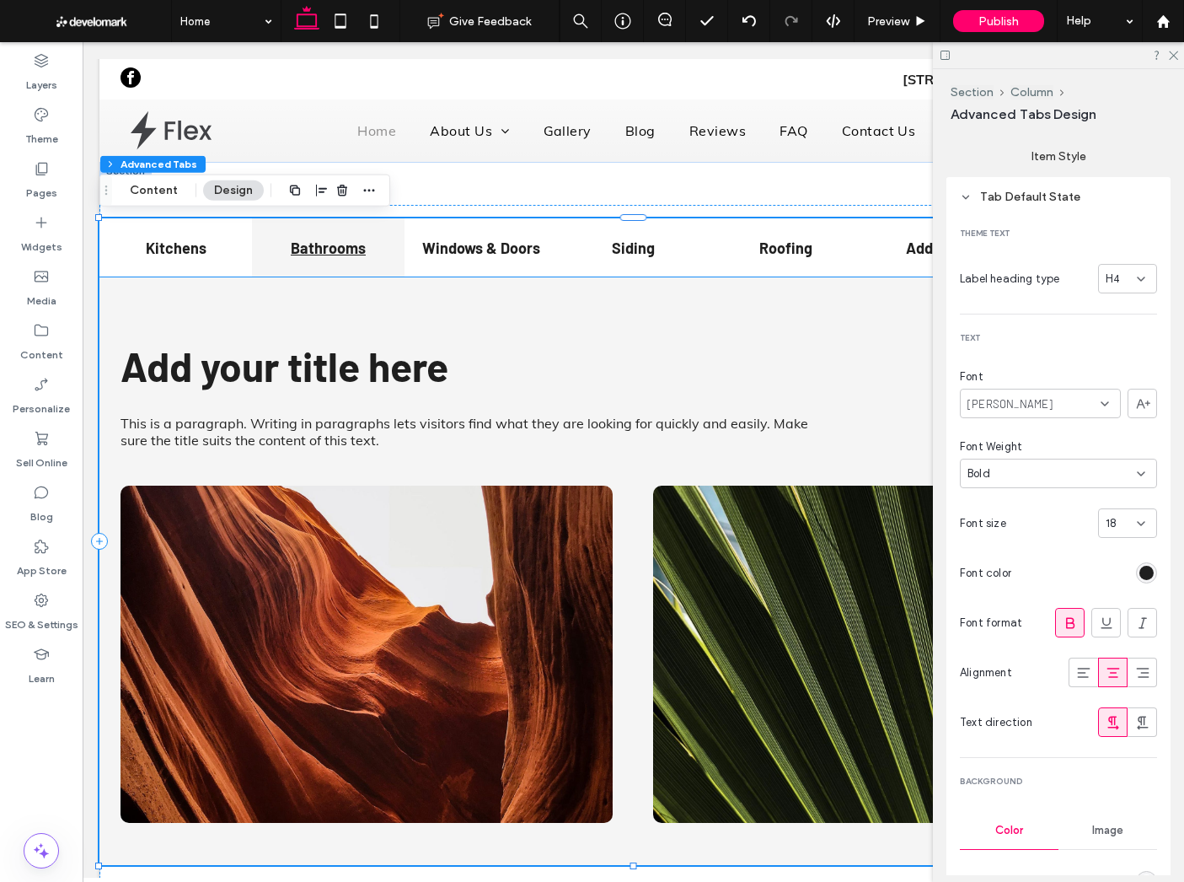
drag, startPoint x: 513, startPoint y: 323, endPoint x: 550, endPoint y: 340, distance: 41.5
click at [513, 323] on div "This is a paragraph. Writing in paragraphs lets visitors find what they are loo…" at bounding box center [633, 571] width 1068 height 588
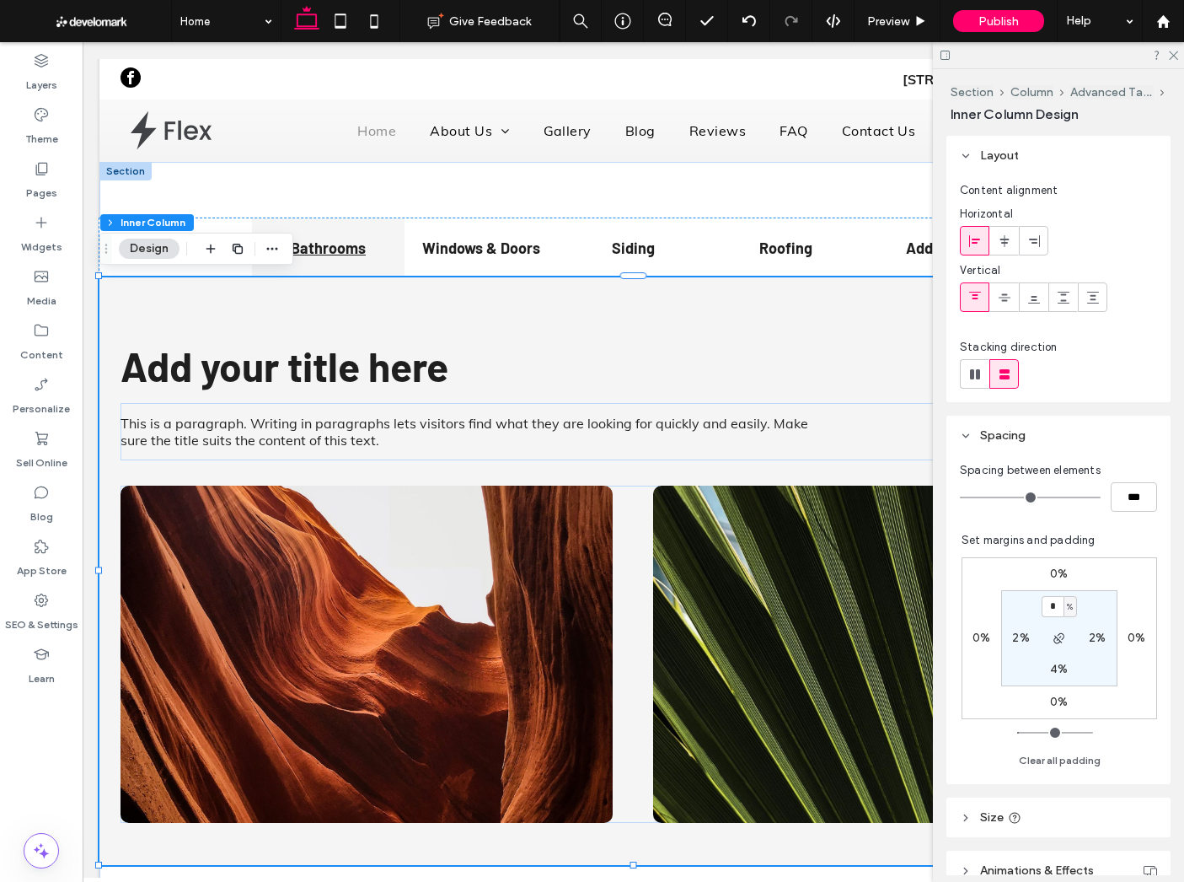
click at [1008, 640] on div "2%" at bounding box center [1021, 638] width 38 height 15
click at [1012, 636] on div "2%" at bounding box center [1021, 638] width 38 height 15
click at [1028, 644] on label "2%" at bounding box center [1020, 638] width 17 height 14
type input "*"
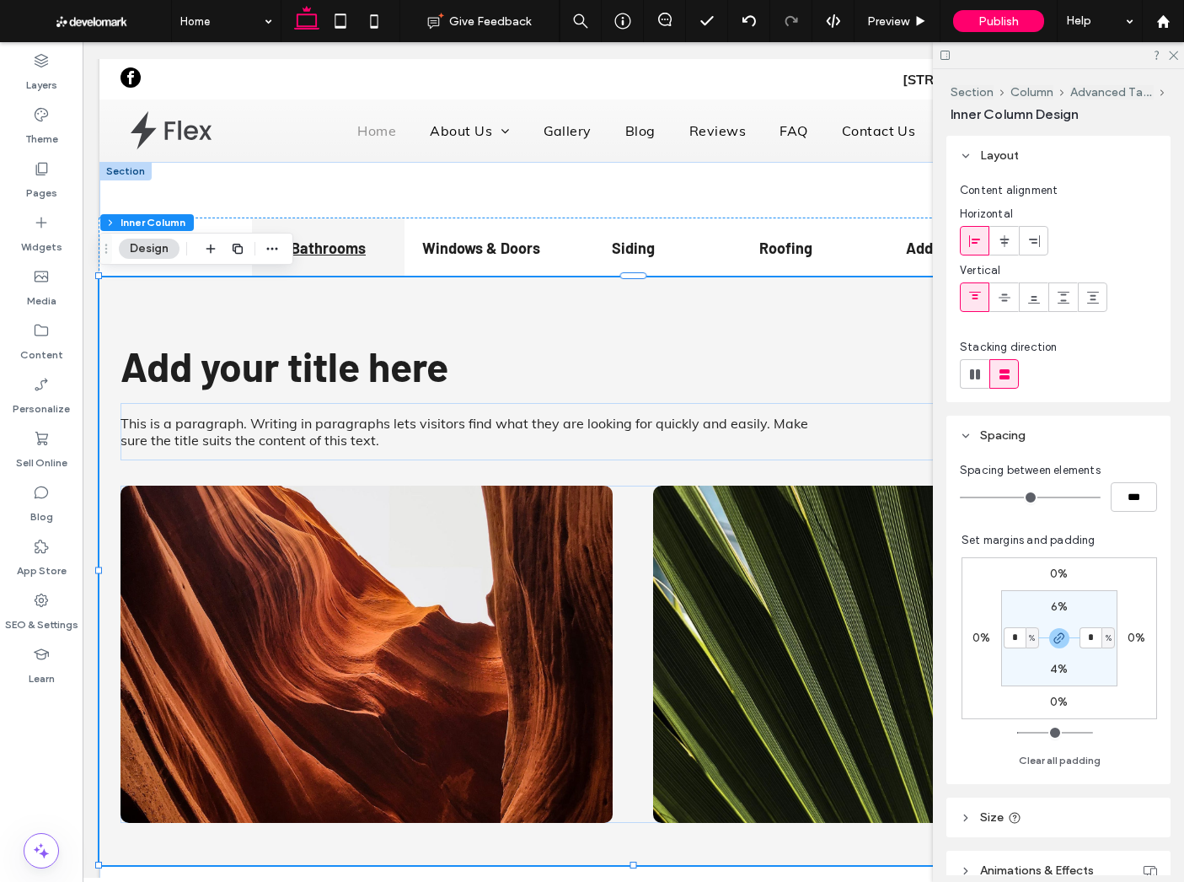
type input "**"
type input "*"
type input "**"
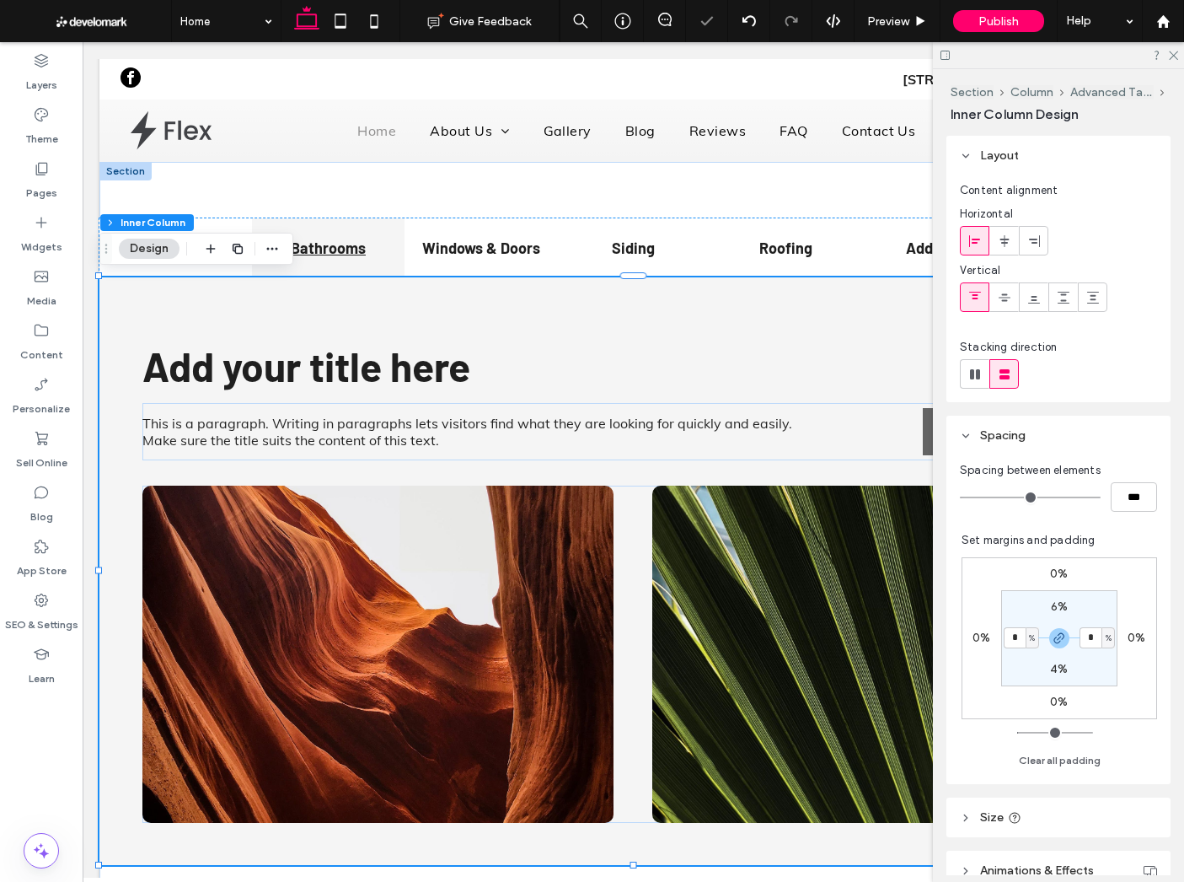
click at [1165, 56] on div at bounding box center [1058, 55] width 251 height 26
drag, startPoint x: 1169, startPoint y: 51, endPoint x: 1087, endPoint y: 12, distance: 91.6
click at [1169, 51] on use at bounding box center [1173, 55] width 9 height 9
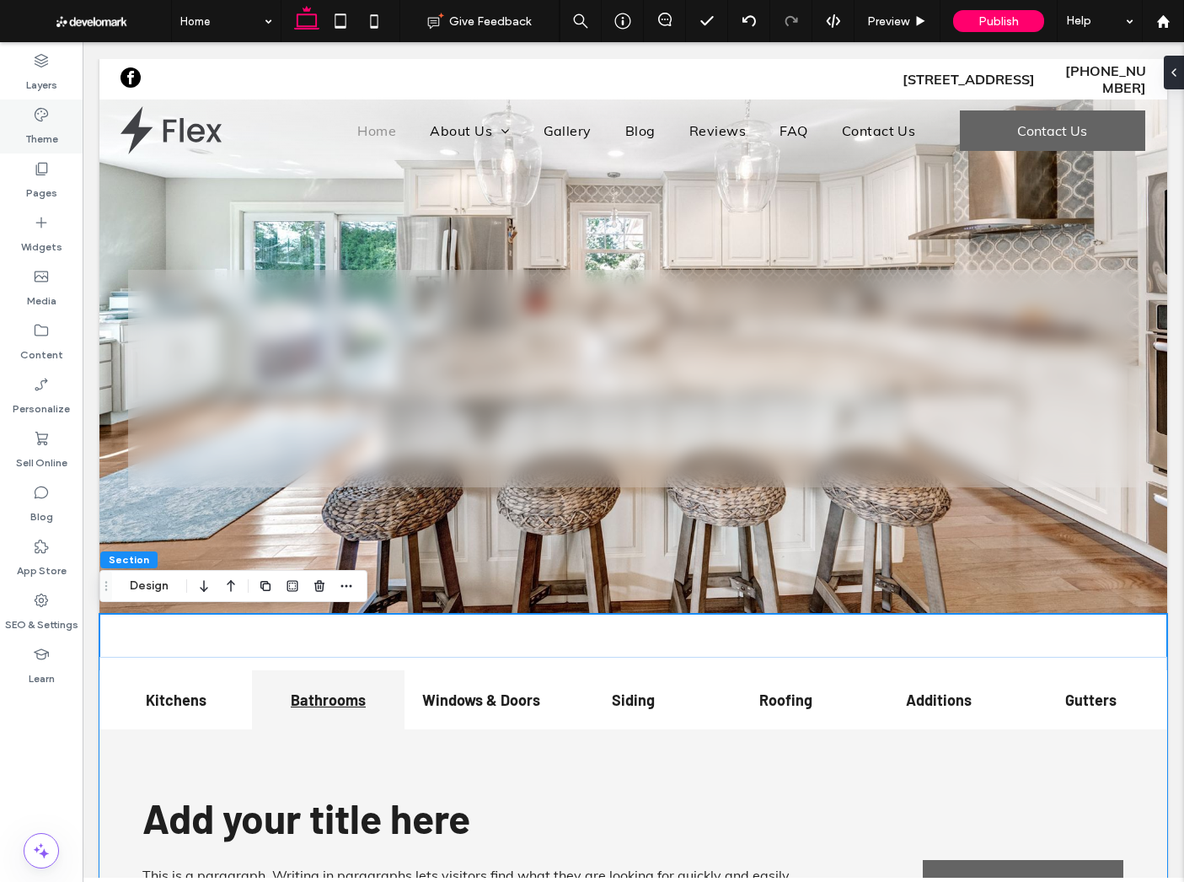
click at [39, 124] on label "Theme" at bounding box center [41, 135] width 33 height 24
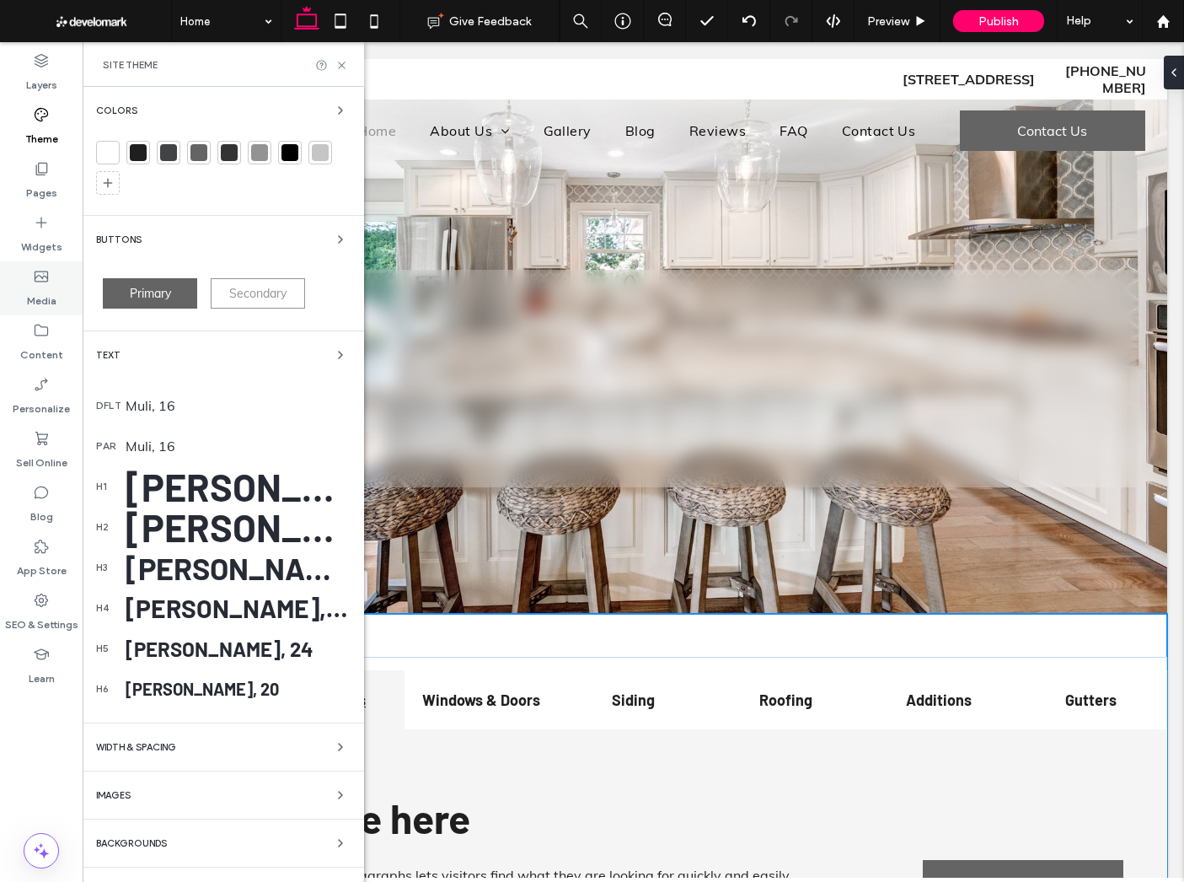
click at [48, 279] on icon at bounding box center [41, 276] width 17 height 17
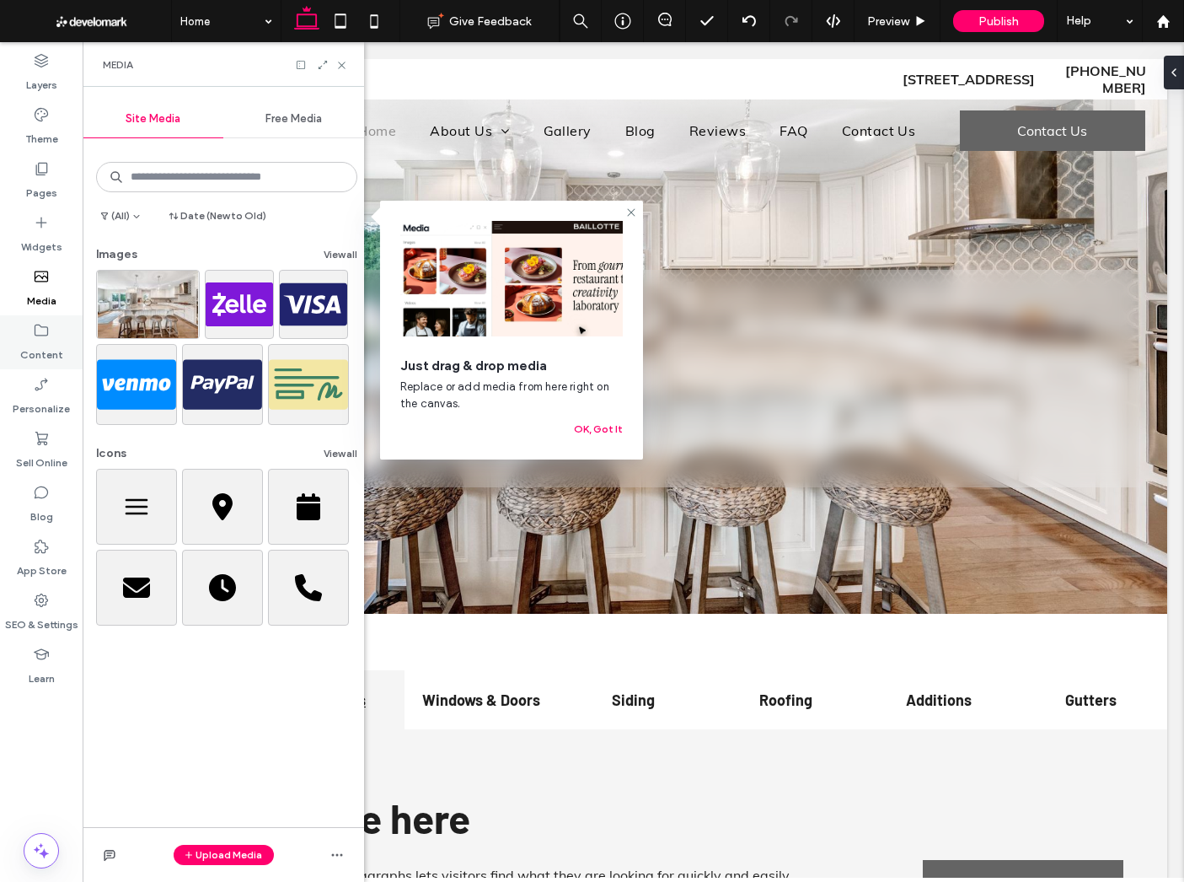
click at [40, 325] on icon at bounding box center [41, 330] width 17 height 17
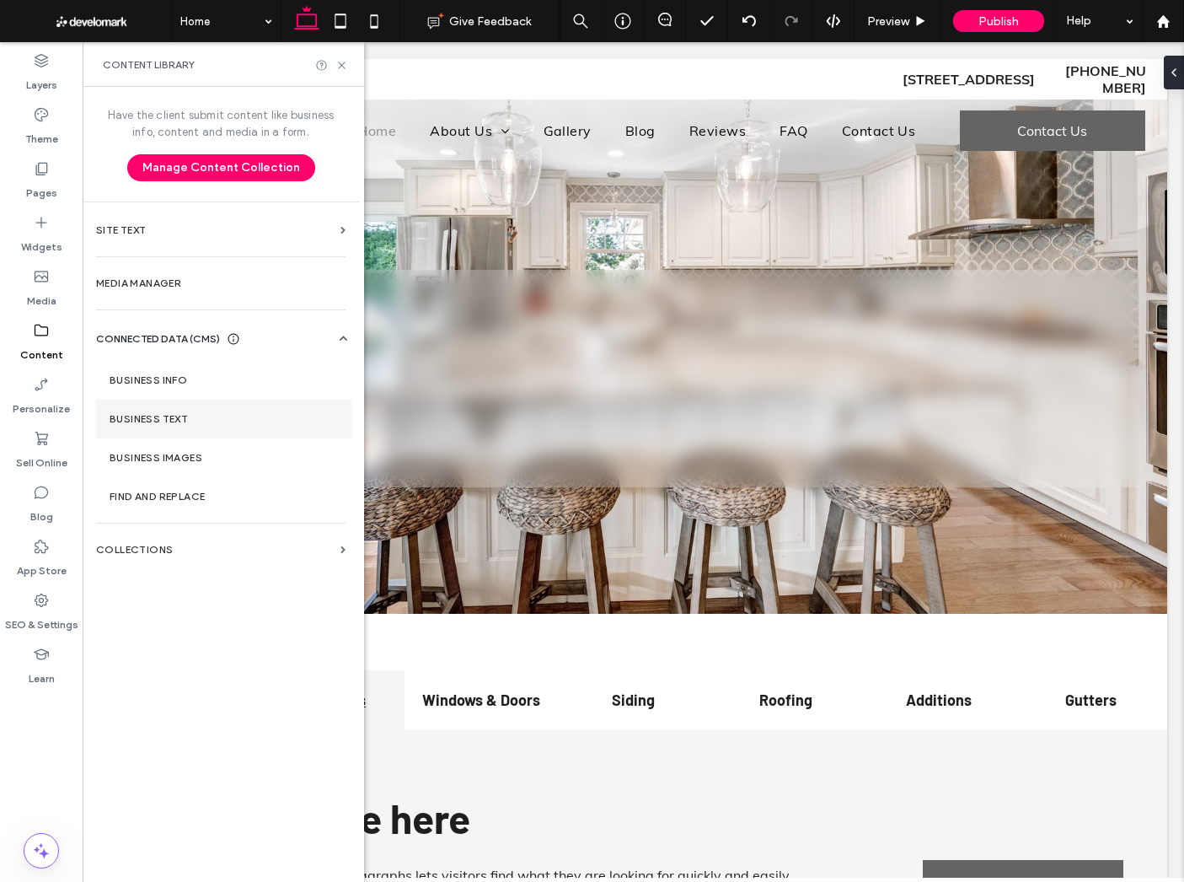
click at [153, 414] on label "Business Text" at bounding box center [224, 419] width 229 height 12
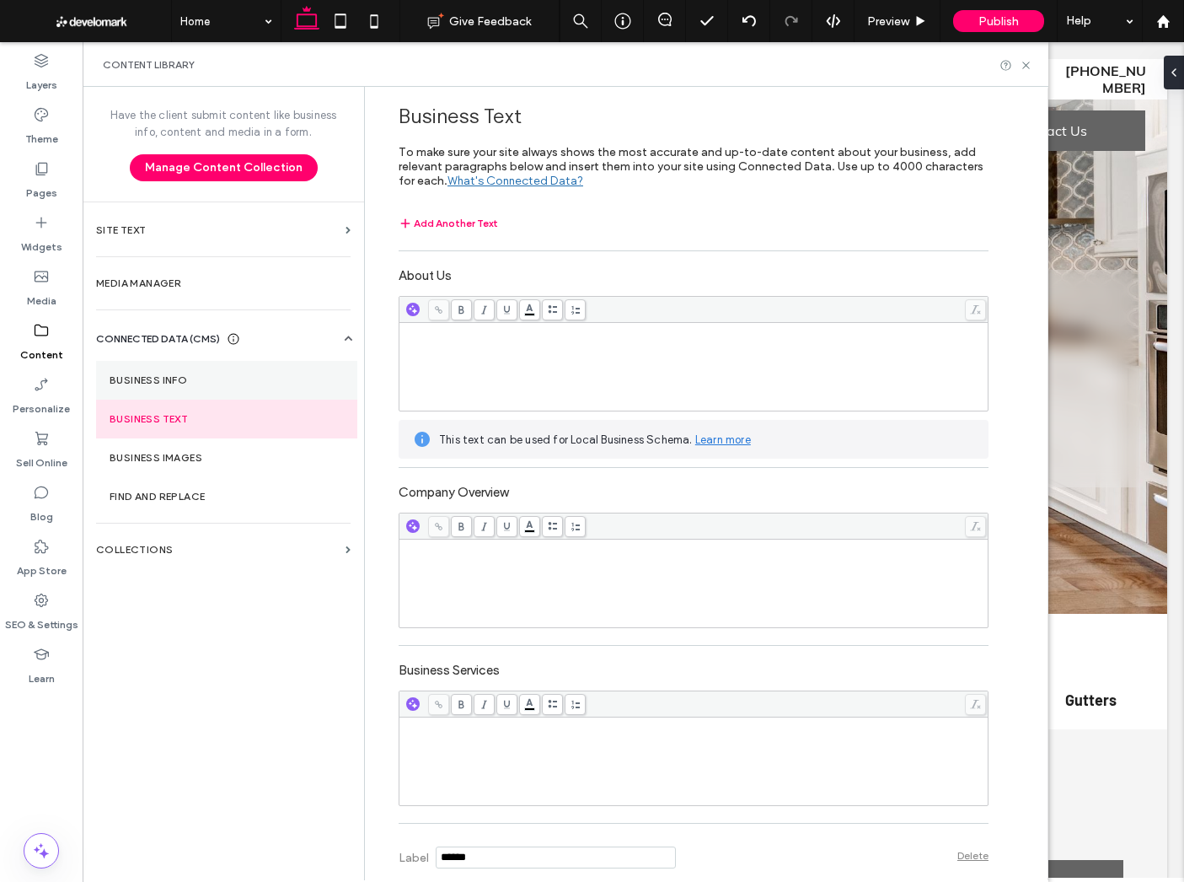
click at [271, 389] on section "Business Info" at bounding box center [226, 380] width 261 height 39
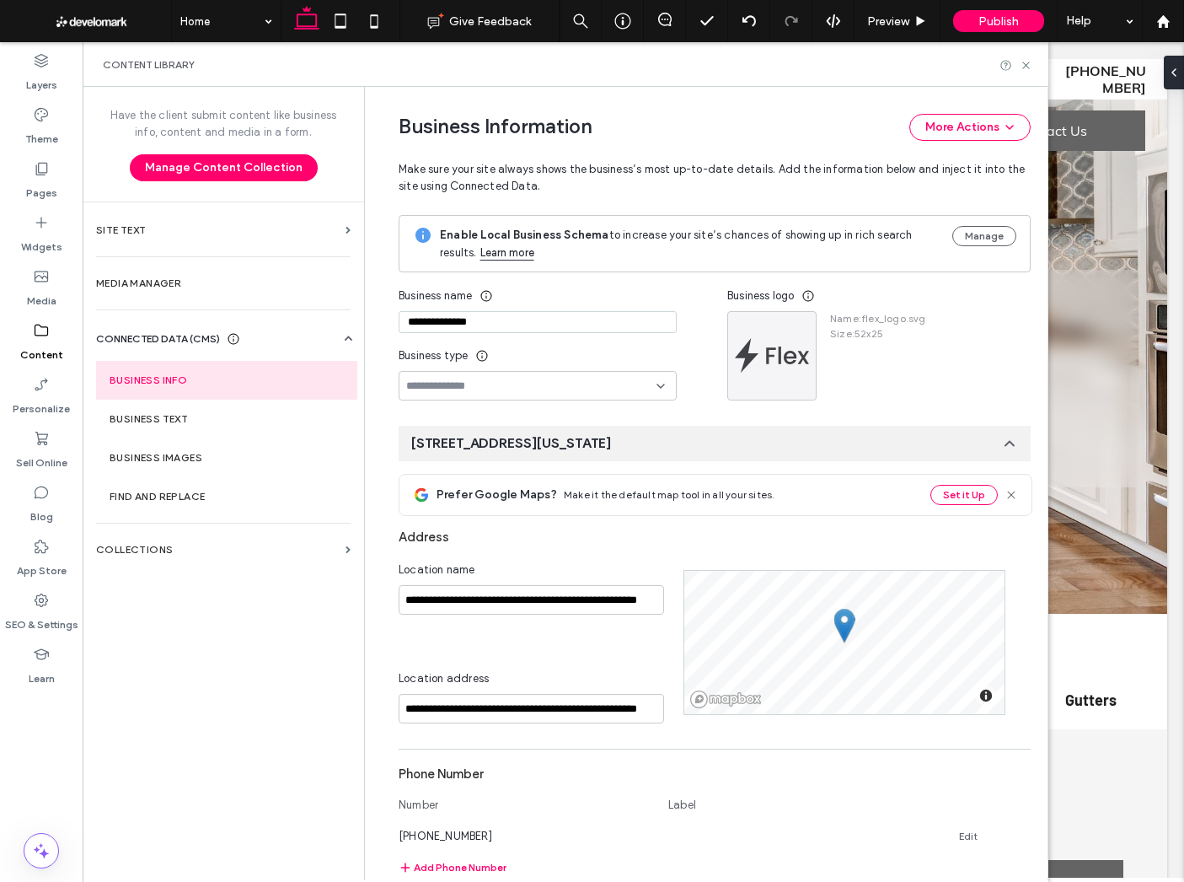
click at [509, 390] on input at bounding box center [531, 385] width 250 height 13
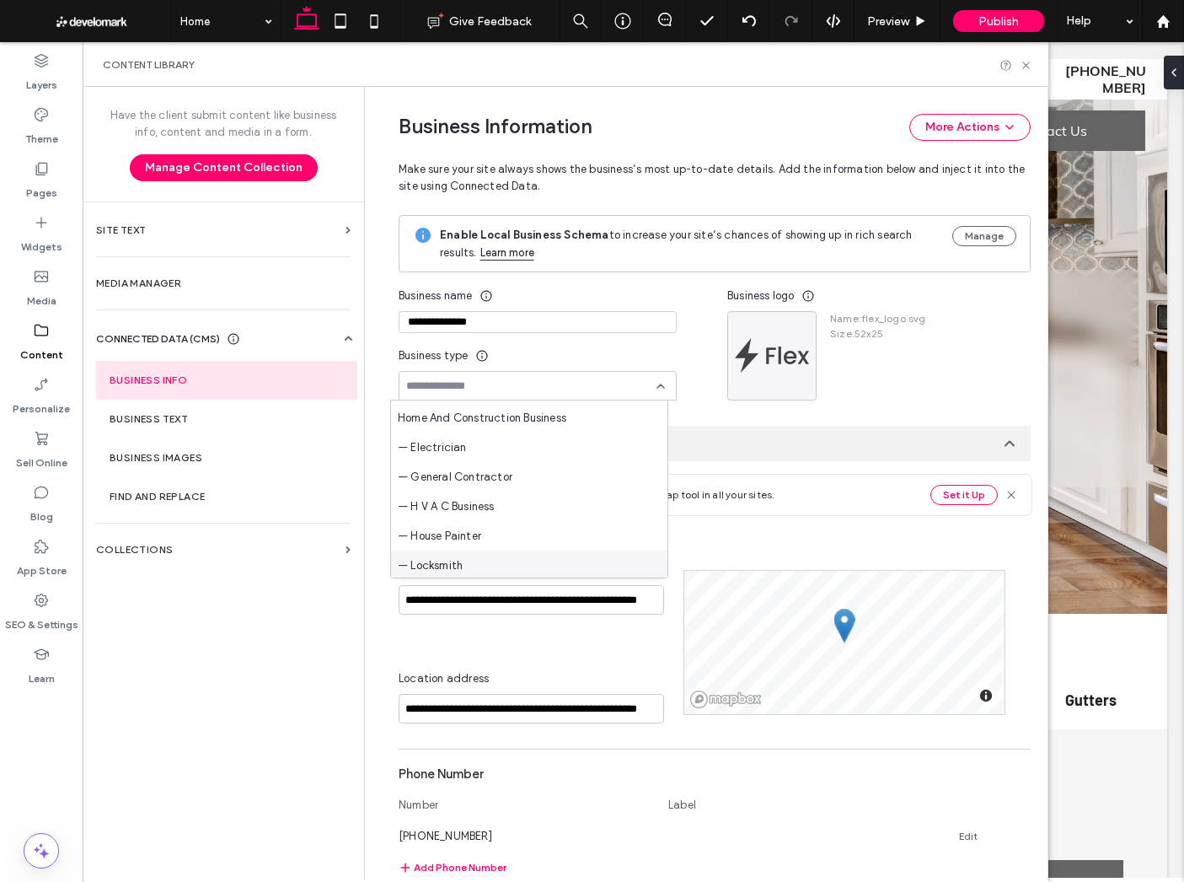
scroll to position [1496, 0]
click at [473, 427] on span "Home And Construction Business" at bounding box center [482, 424] width 169 height 17
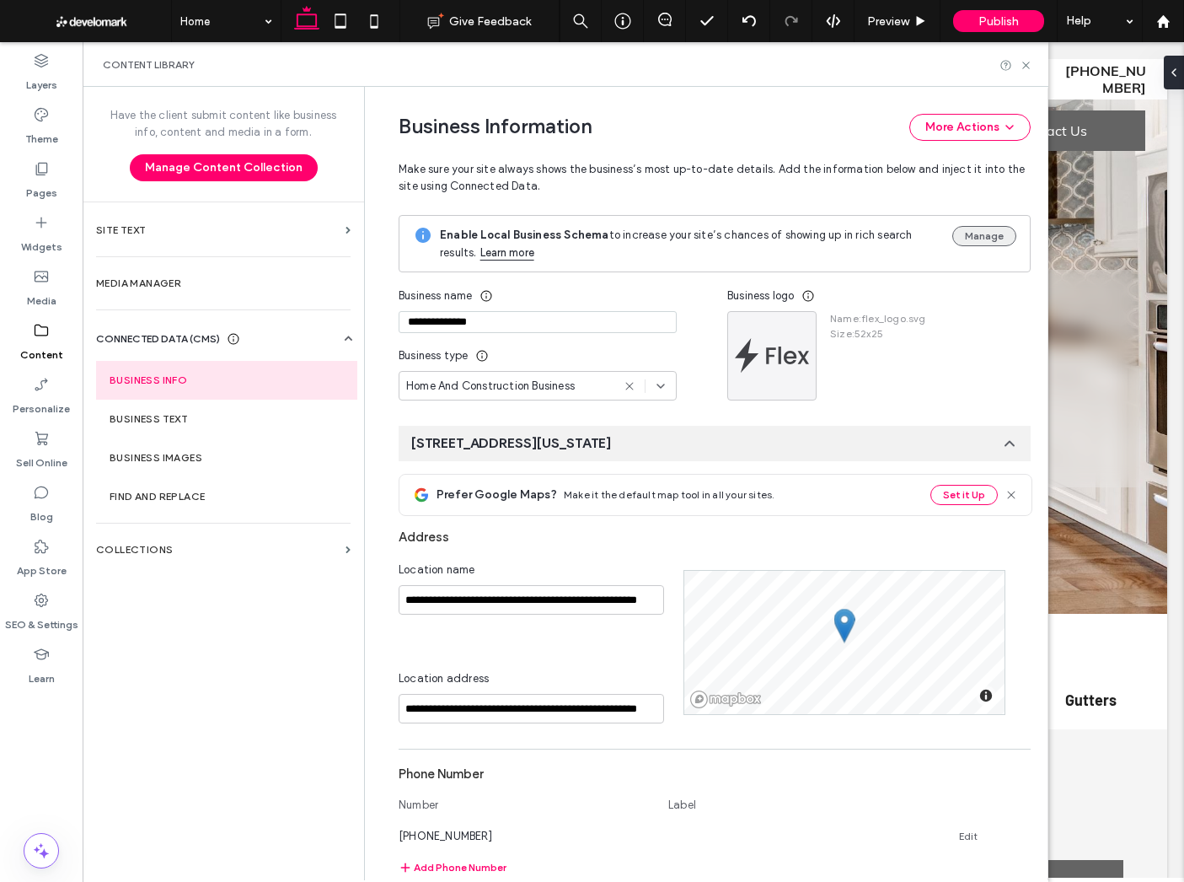
click at [973, 239] on button "Manage" at bounding box center [985, 236] width 64 height 20
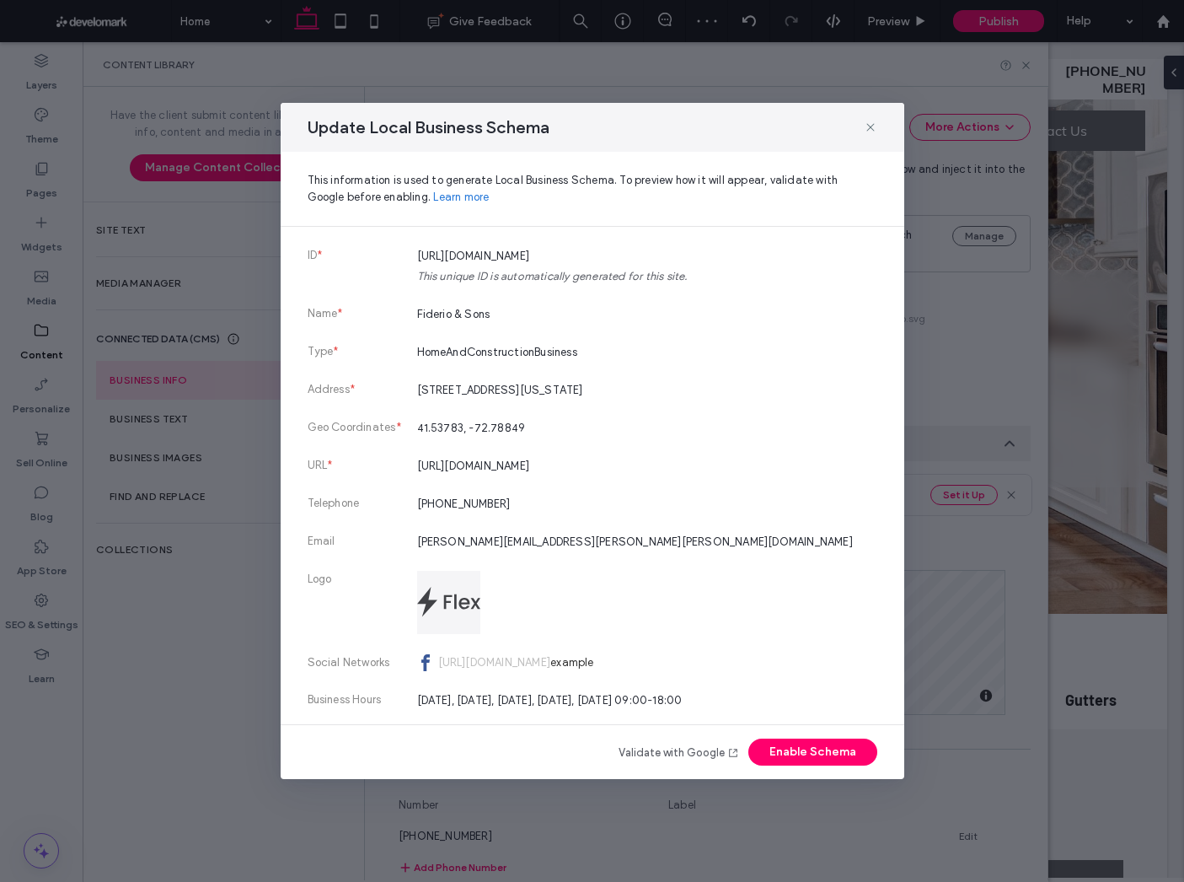
click at [862, 122] on div "Update Local Business Schema" at bounding box center [593, 127] width 624 height 49
click at [872, 121] on icon at bounding box center [870, 127] width 13 height 13
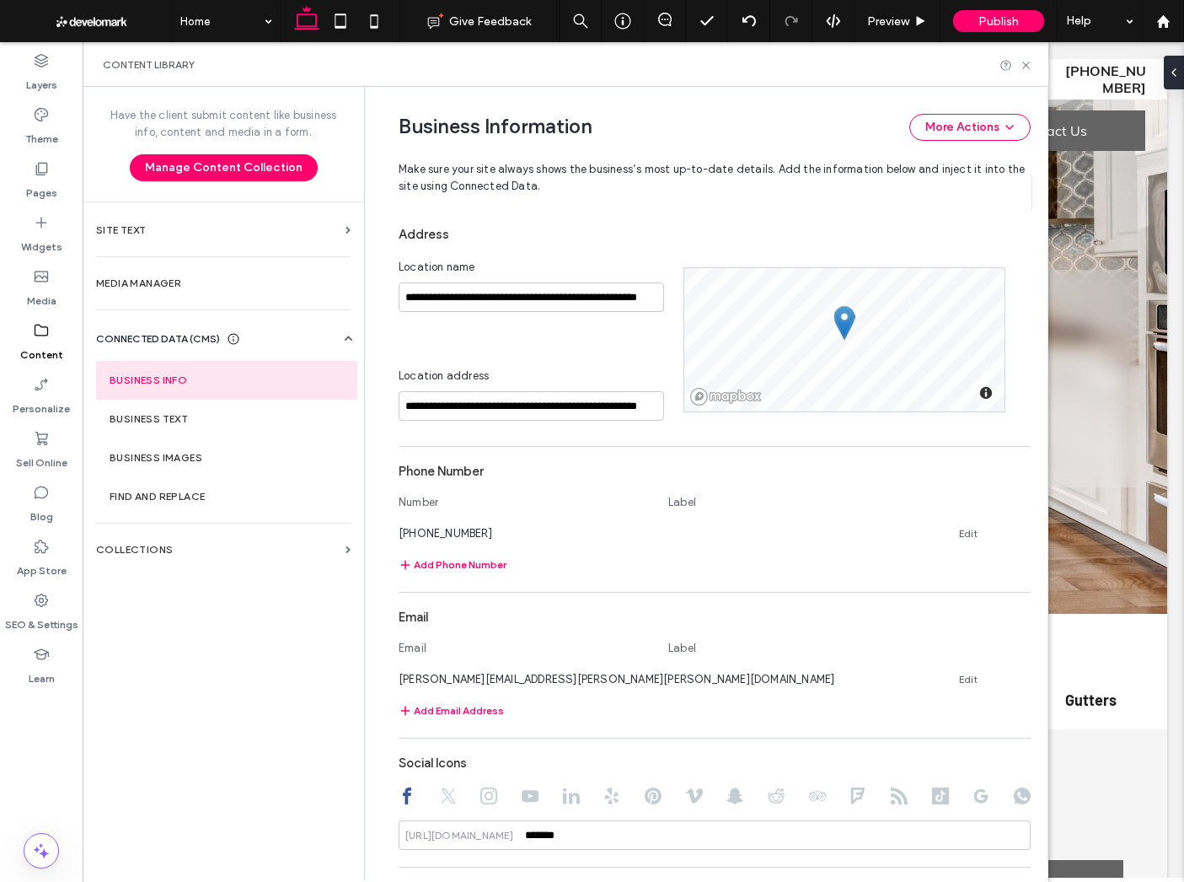
scroll to position [305, 0]
click at [963, 527] on link "Edit" at bounding box center [968, 530] width 19 height 13
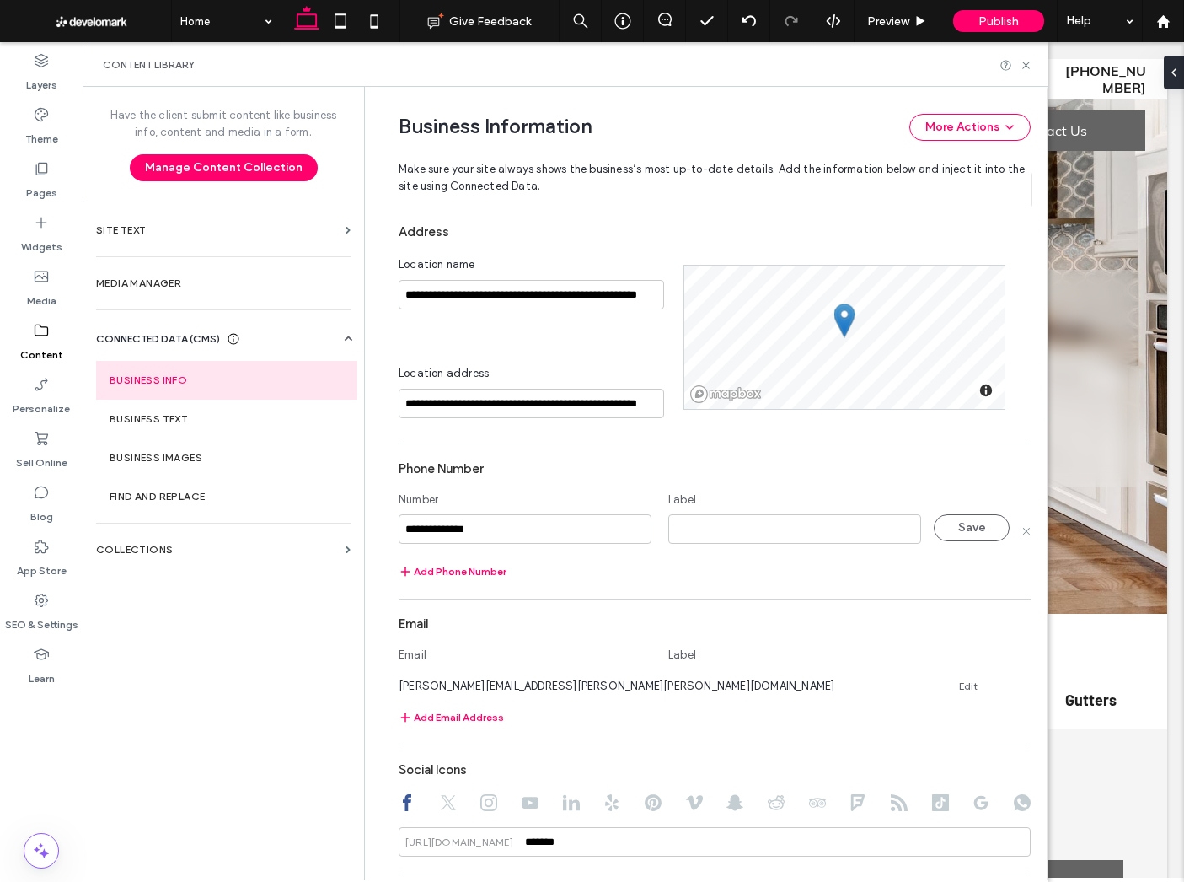
type input "**********"
click at [816, 517] on input at bounding box center [794, 529] width 253 height 30
type input "*****"
click at [954, 534] on button "Save" at bounding box center [972, 527] width 76 height 27
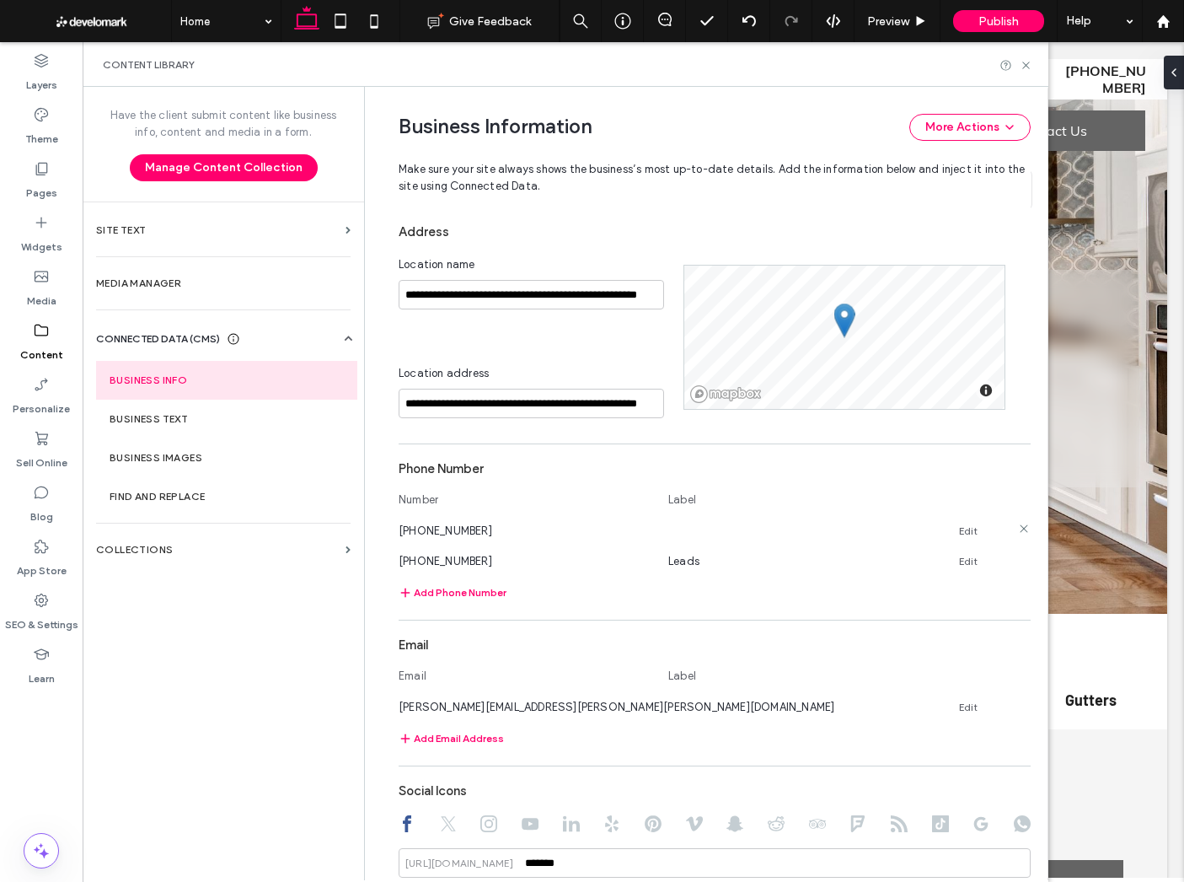
drag, startPoint x: 1021, startPoint y: 526, endPoint x: 962, endPoint y: 588, distance: 85.3
click at [1021, 526] on icon at bounding box center [1023, 528] width 13 height 13
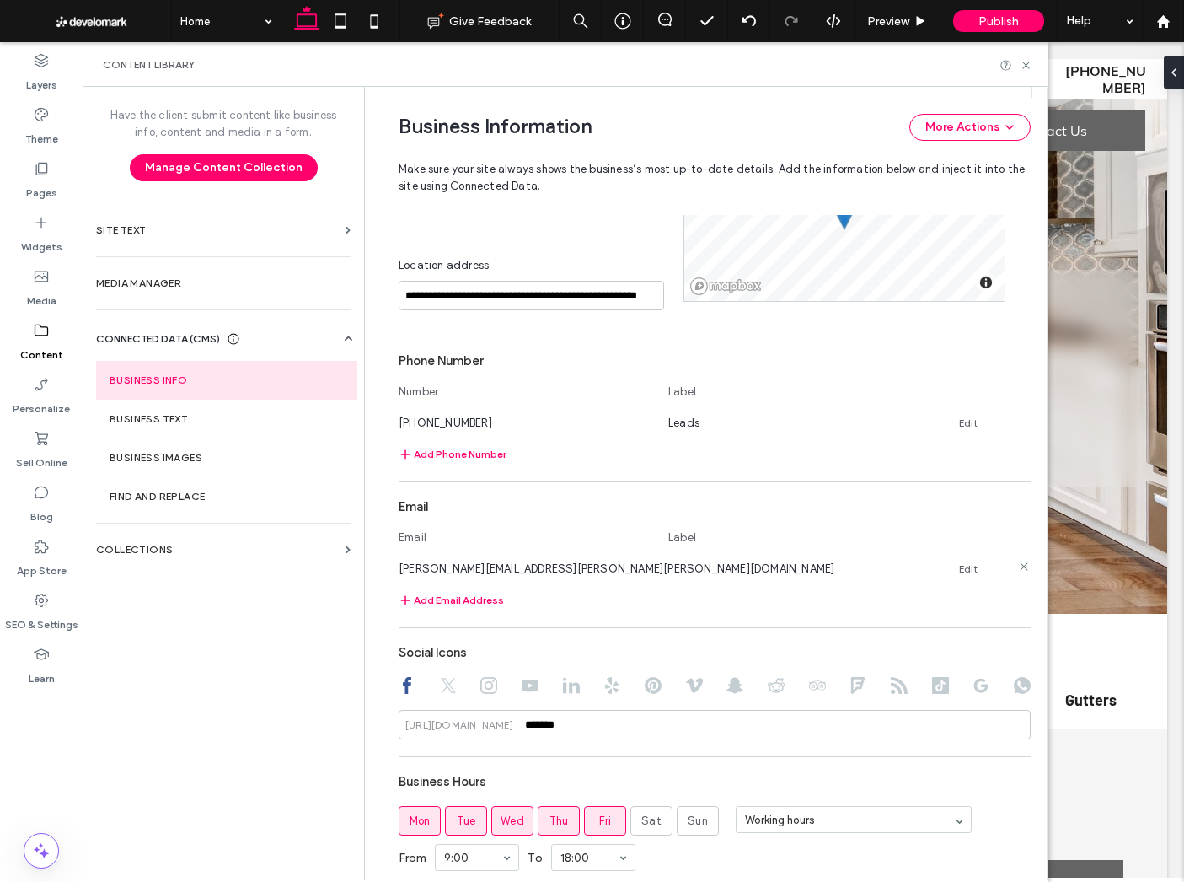
scroll to position [450, 0]
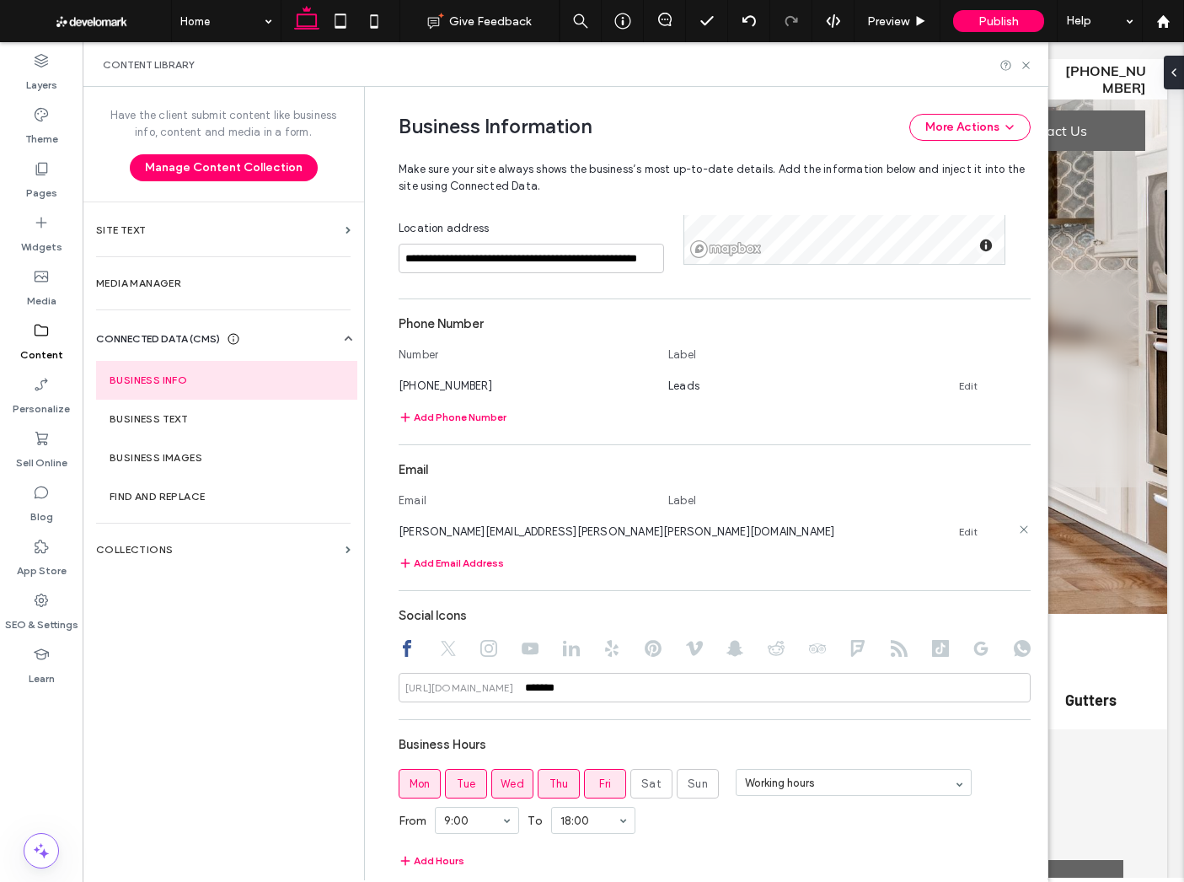
click at [740, 533] on div "jonathan.fiderio@fiderio.com Edit" at bounding box center [700, 532] width 602 height 18
click at [464, 569] on button "Add Email Address" at bounding box center [451, 563] width 105 height 20
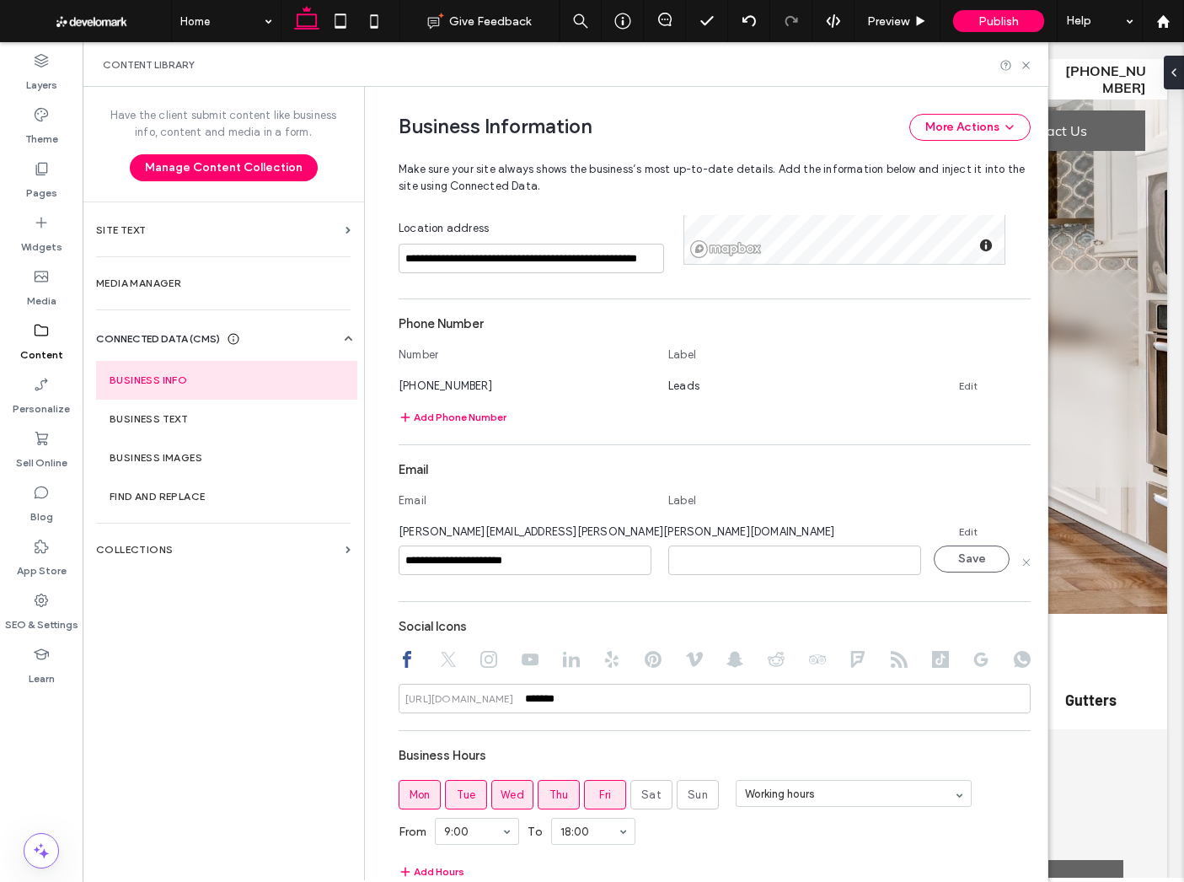
type input "**********"
click at [783, 564] on input at bounding box center [794, 560] width 253 height 30
type input "*"
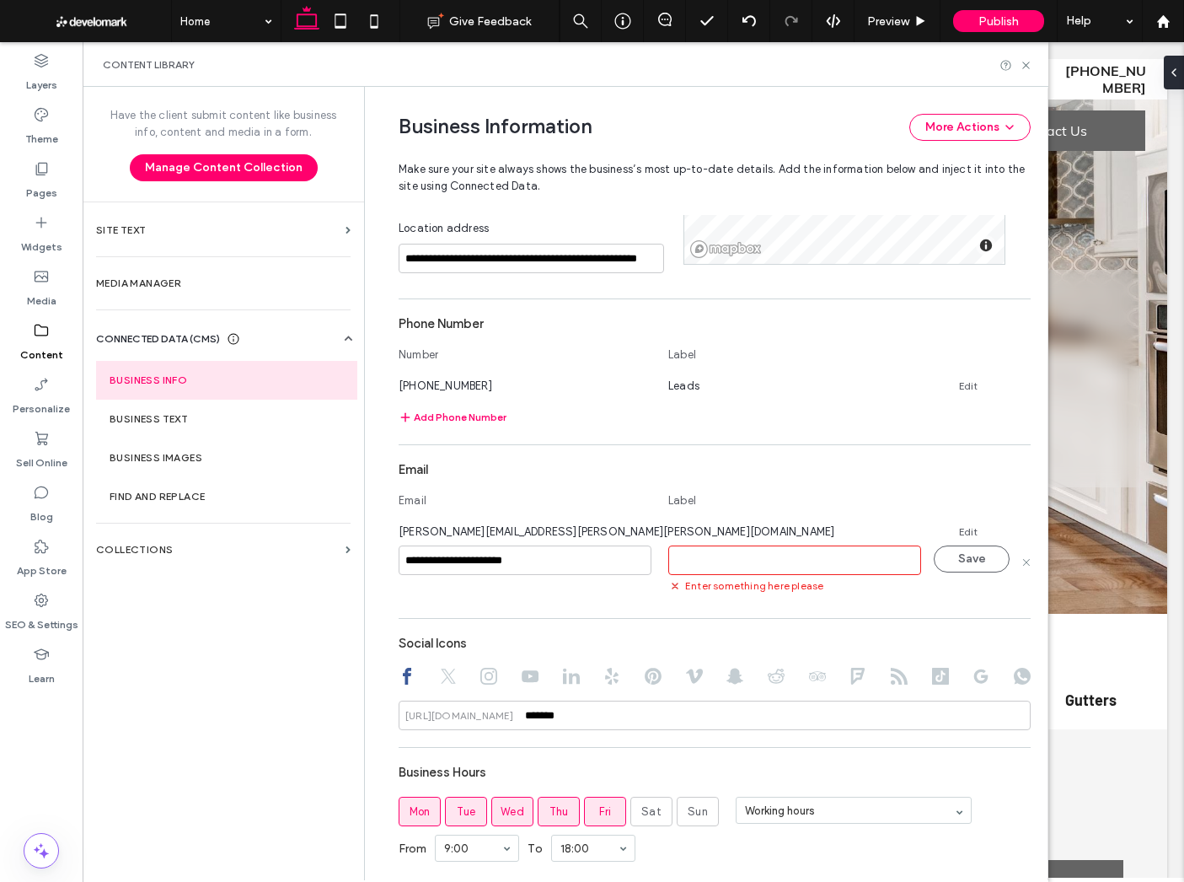
type input "*"
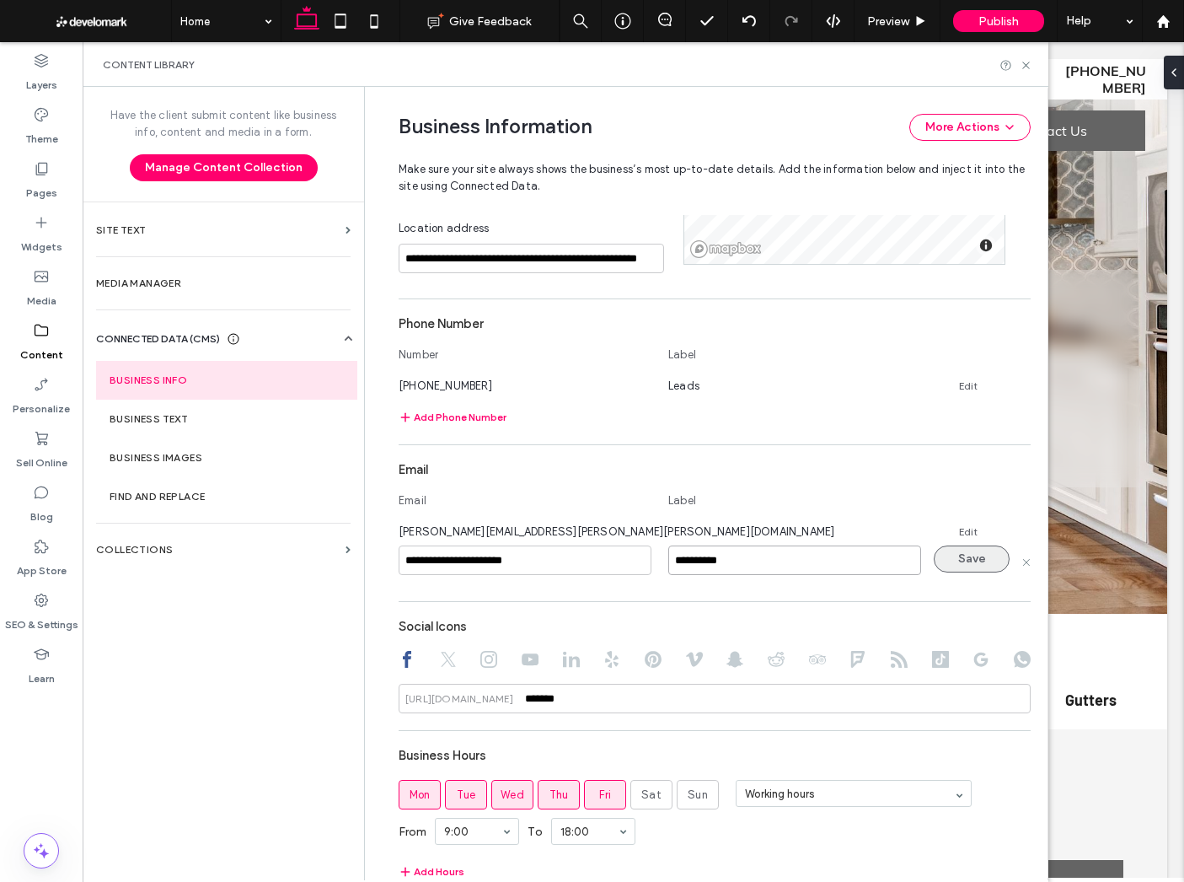
type input "**********"
click at [942, 569] on button "Save" at bounding box center [972, 558] width 76 height 27
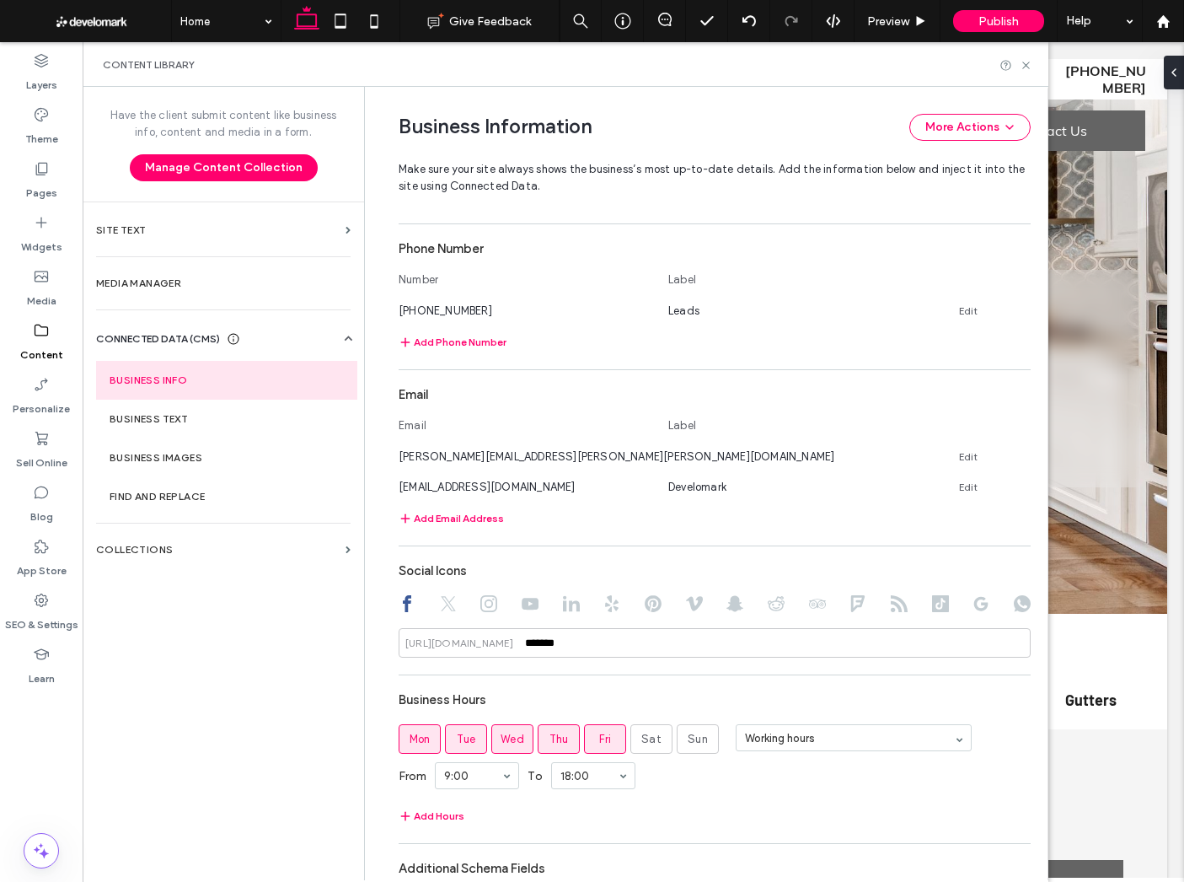
scroll to position [534, 0]
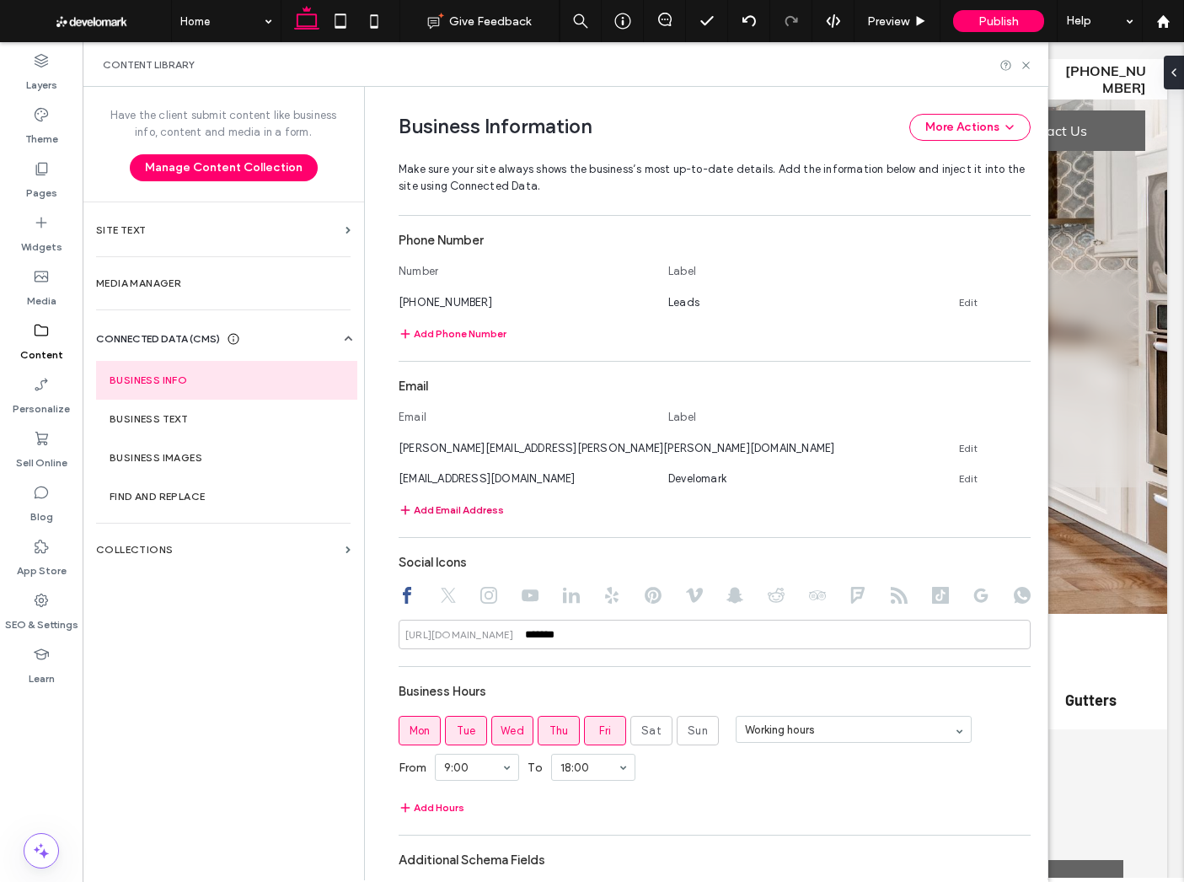
click at [444, 512] on button "Add Email Address" at bounding box center [451, 510] width 105 height 20
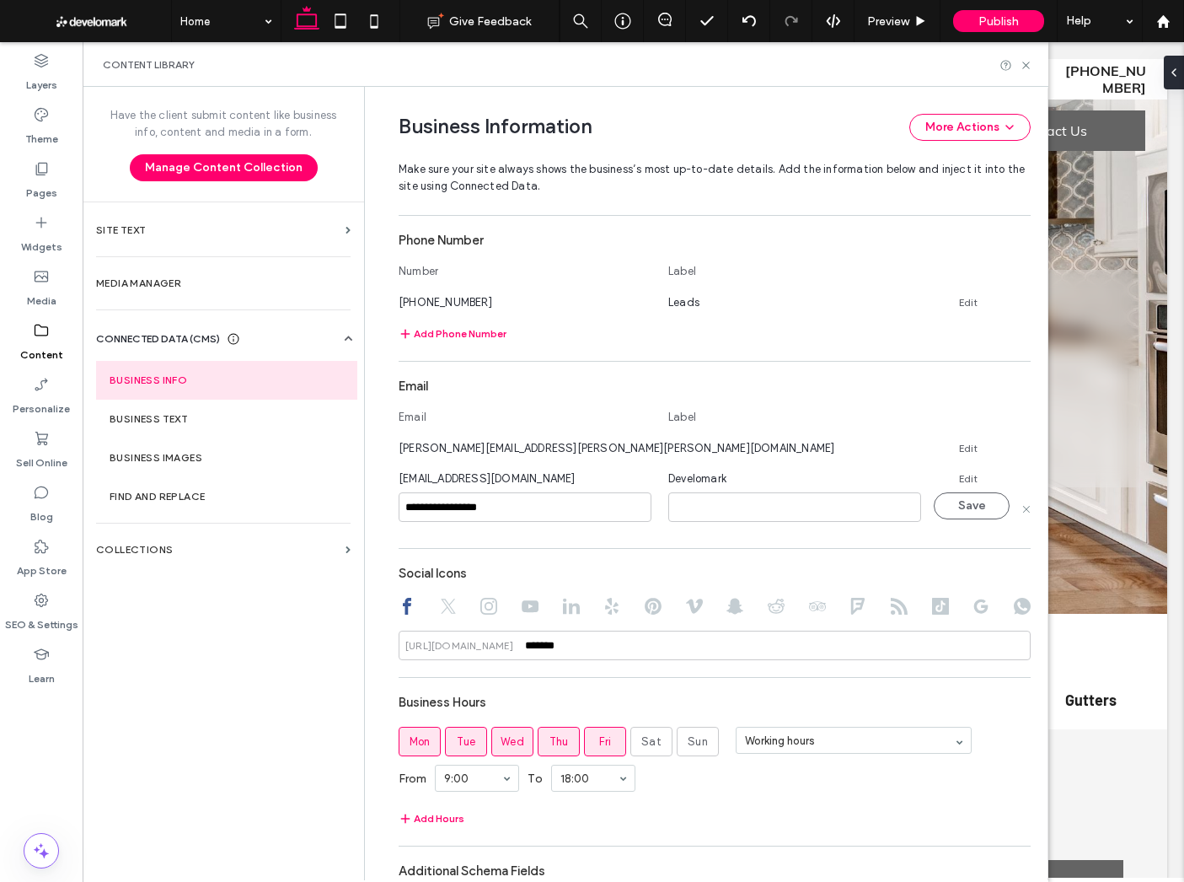
type input "**********"
click at [717, 502] on input at bounding box center [794, 507] width 253 height 30
type input "**********"
click at [963, 511] on button "Save" at bounding box center [972, 505] width 76 height 27
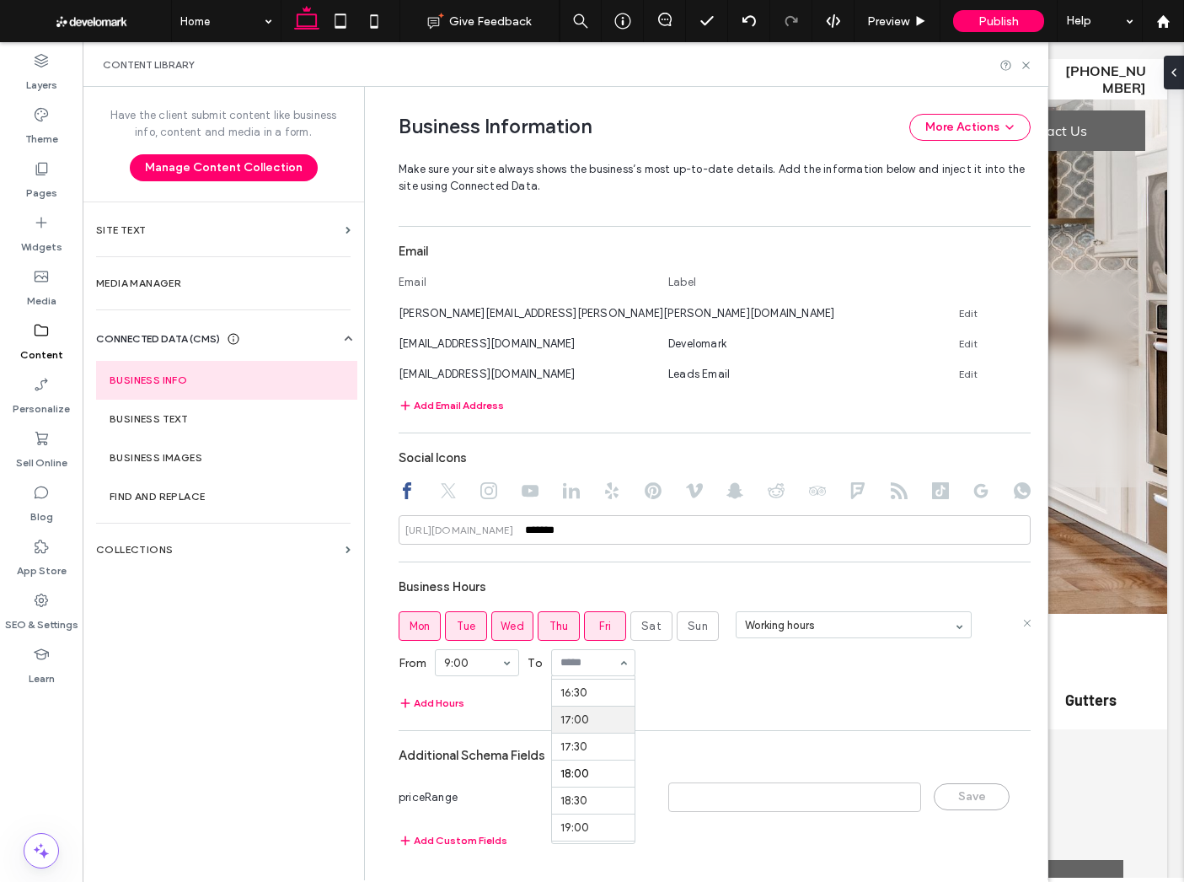
scroll to position [878, 0]
click at [771, 712] on div "Add Hours" at bounding box center [715, 703] width 632 height 20
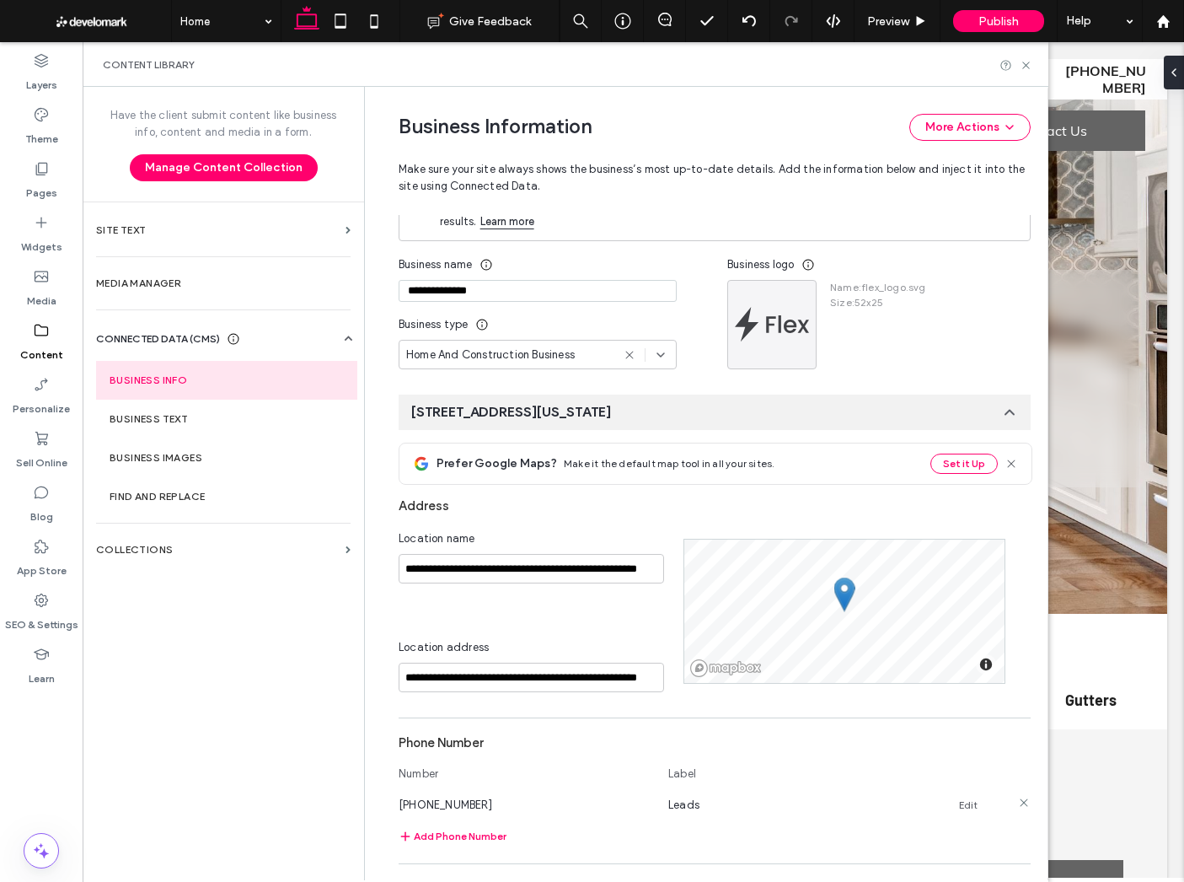
scroll to position [0, 0]
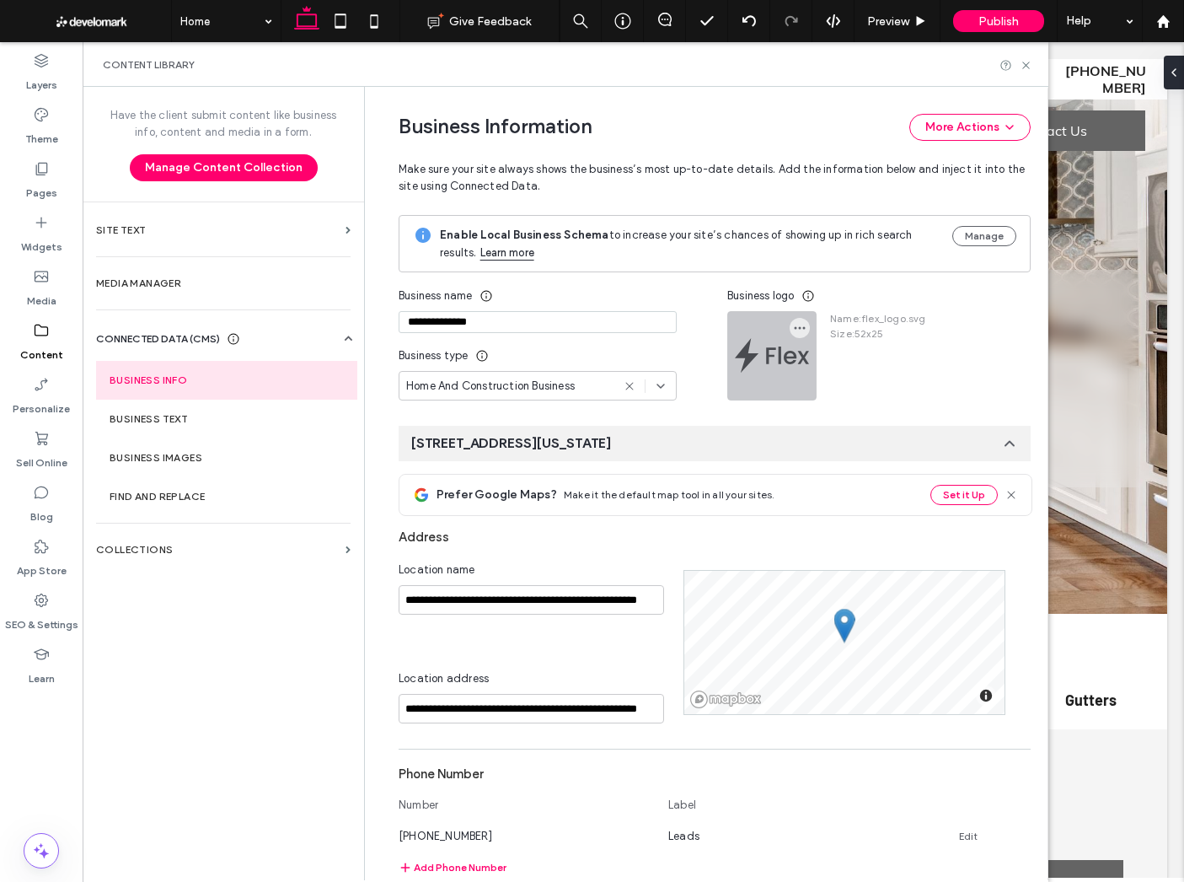
click at [765, 347] on div at bounding box center [772, 356] width 88 height 88
click at [793, 329] on icon "button" at bounding box center [799, 327] width 13 height 13
click at [807, 364] on icon at bounding box center [802, 368] width 13 height 13
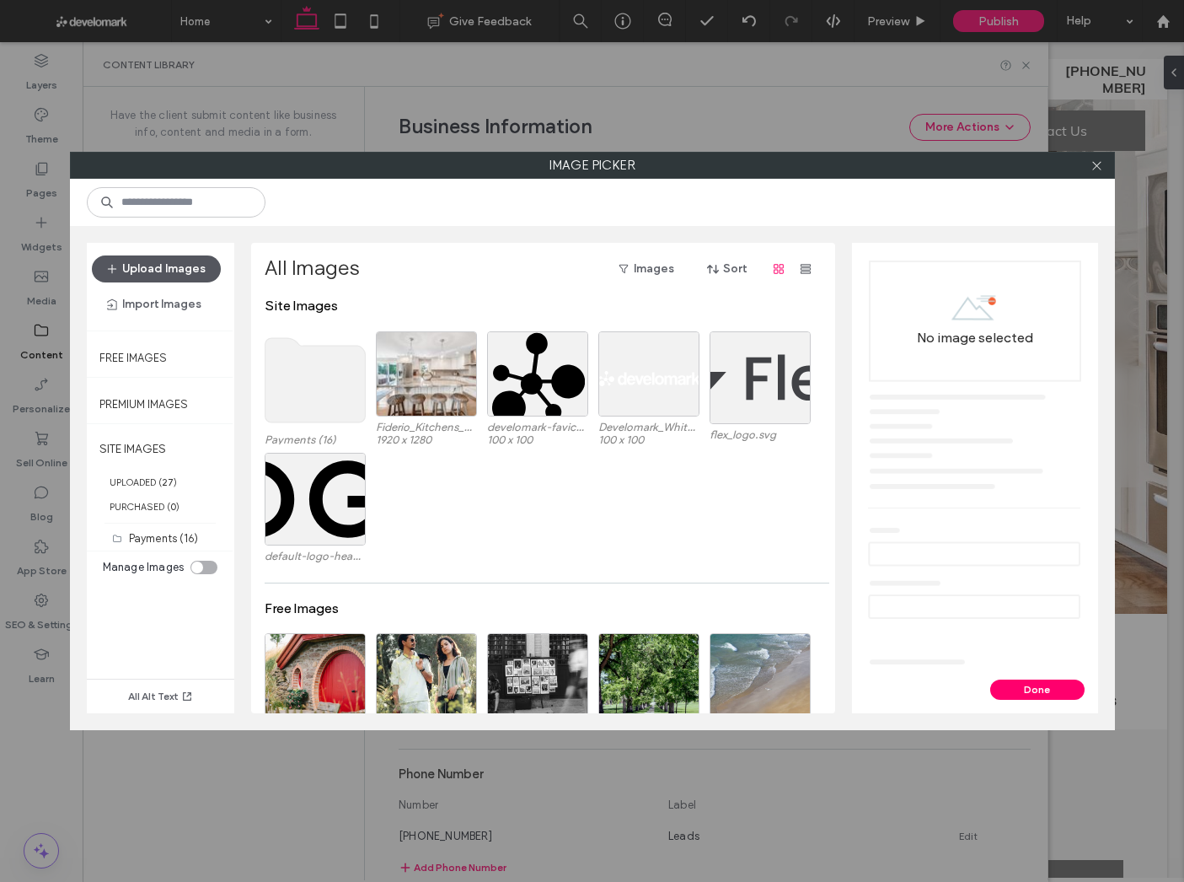
click at [174, 274] on button "Upload Images" at bounding box center [156, 268] width 129 height 27
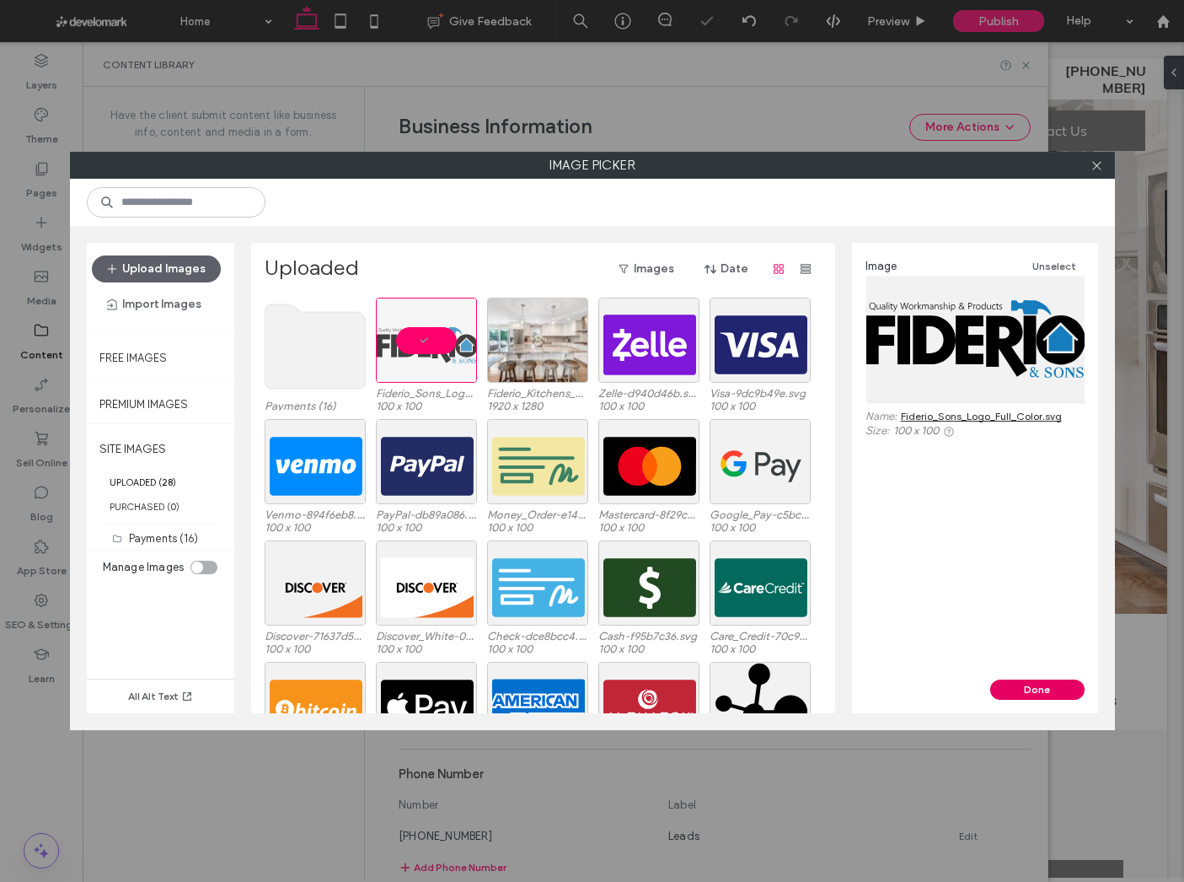
click at [1061, 692] on button "Done" at bounding box center [1037, 689] width 94 height 20
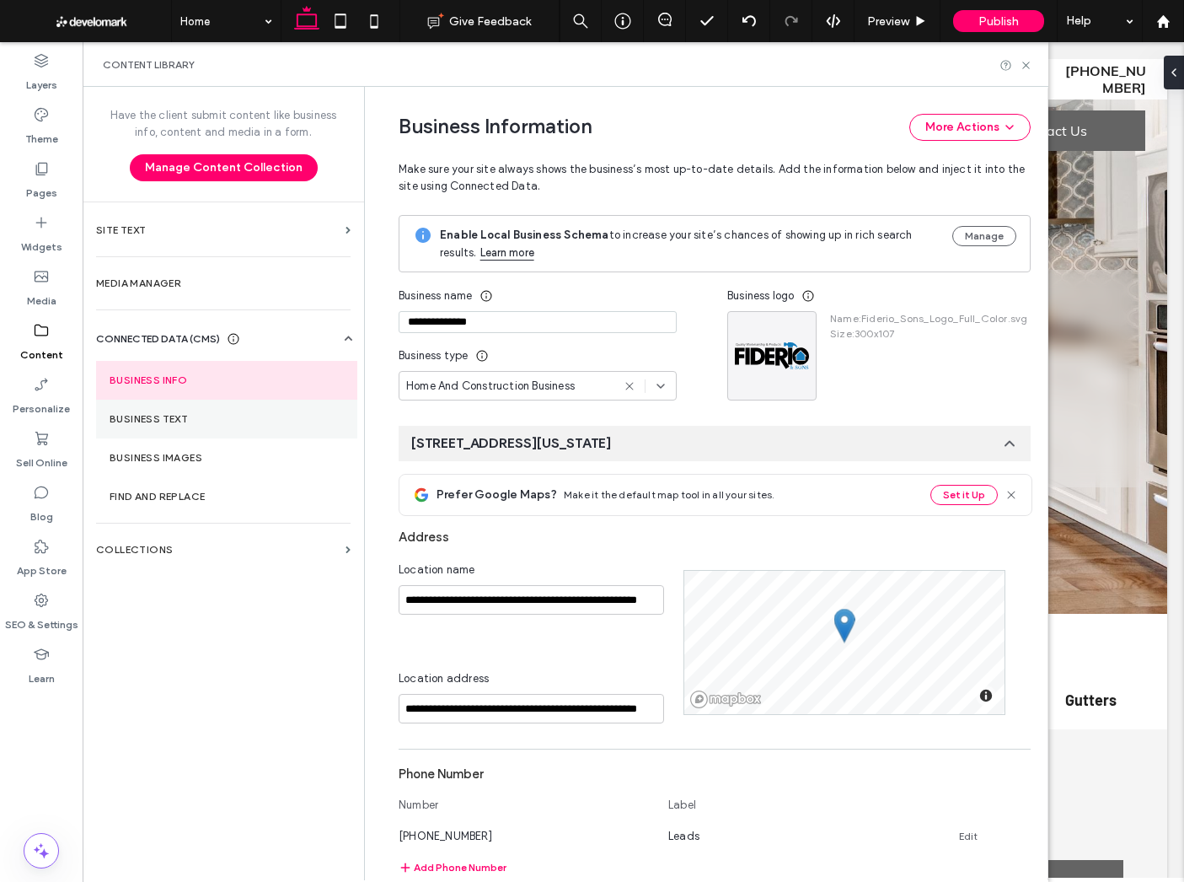
click at [220, 426] on section "Business Text" at bounding box center [226, 419] width 261 height 39
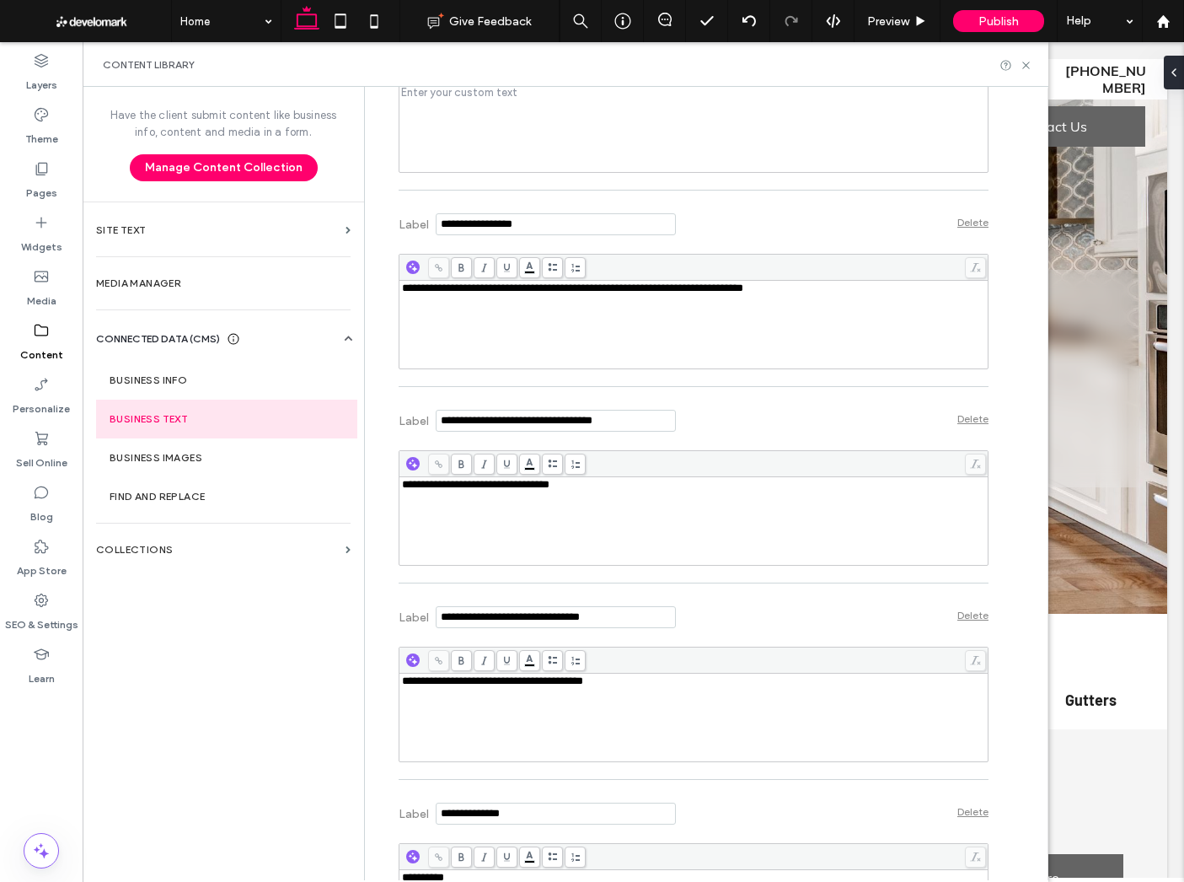
scroll to position [840, 0]
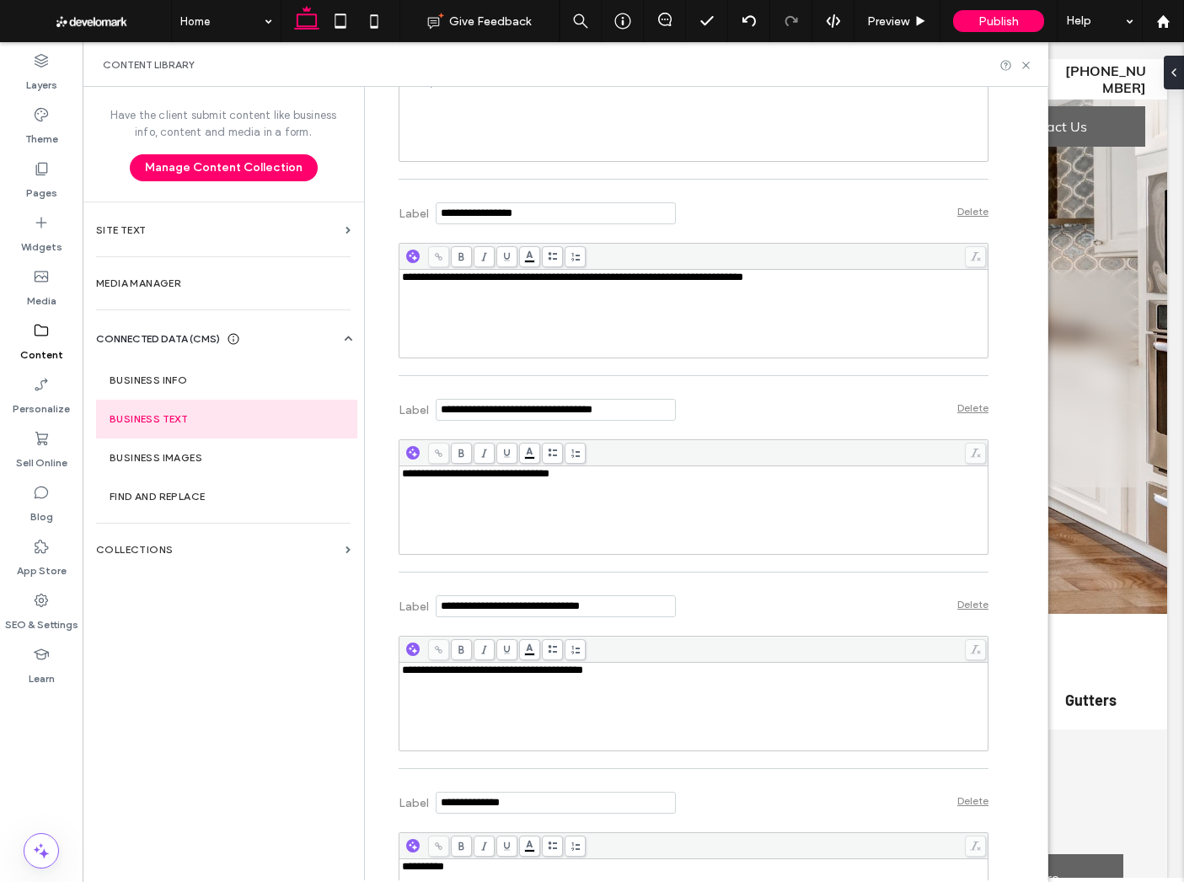
click at [550, 470] on span "**********" at bounding box center [476, 473] width 148 height 11
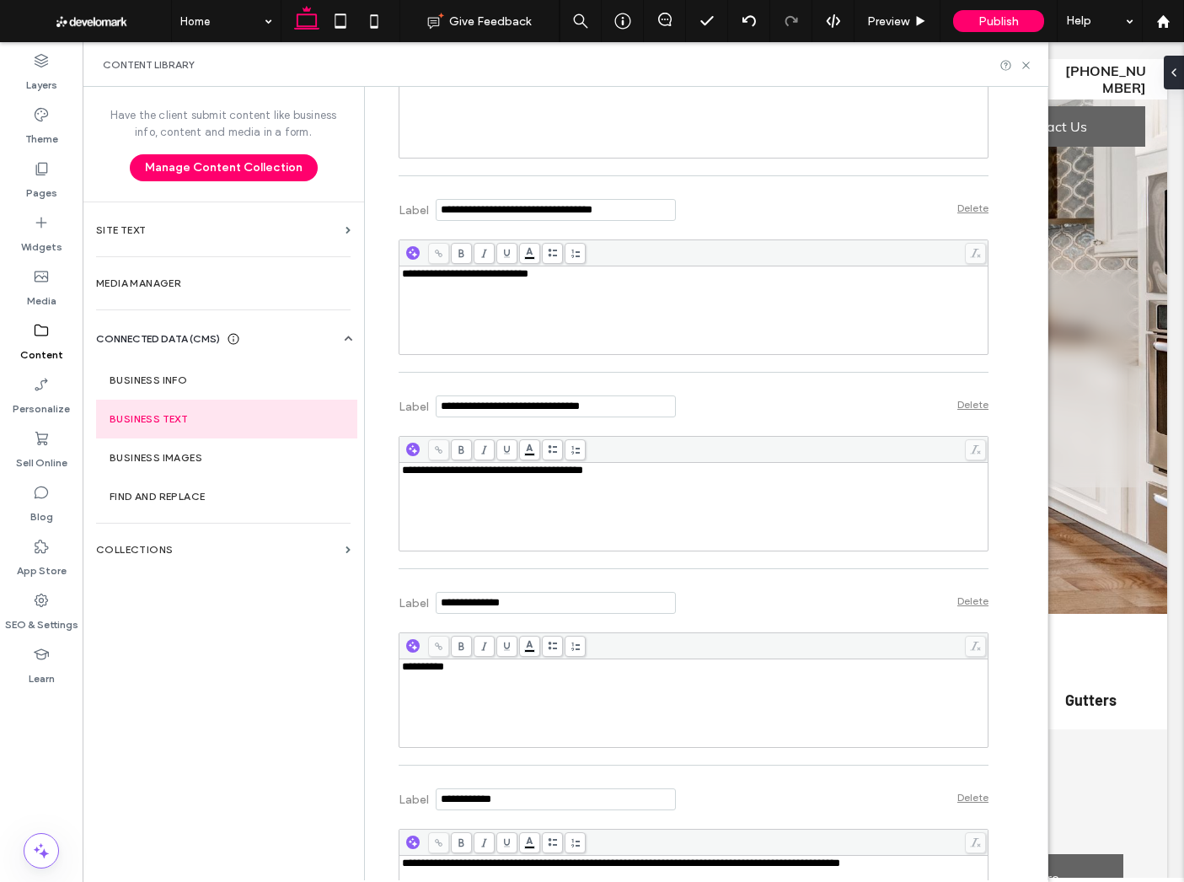
scroll to position [1044, 0]
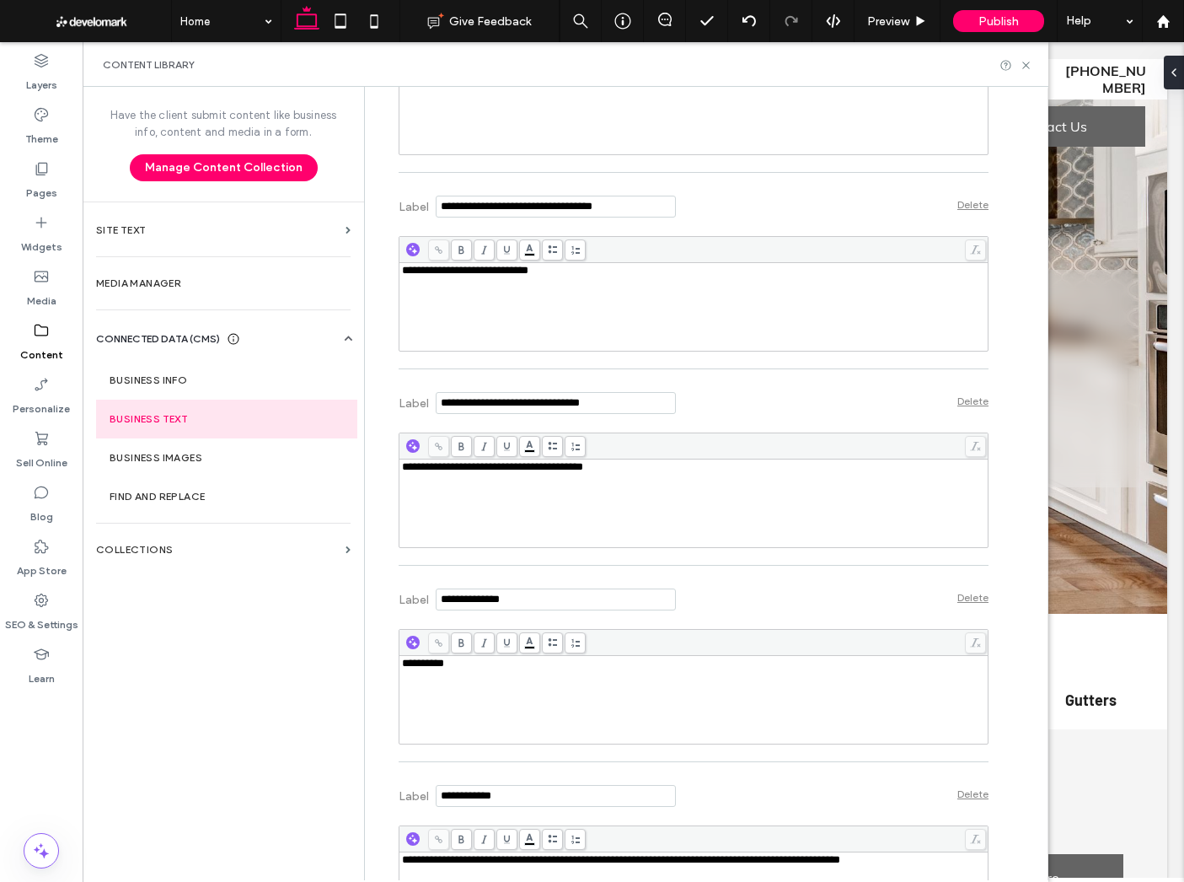
click at [561, 470] on span "**********" at bounding box center [492, 466] width 181 height 11
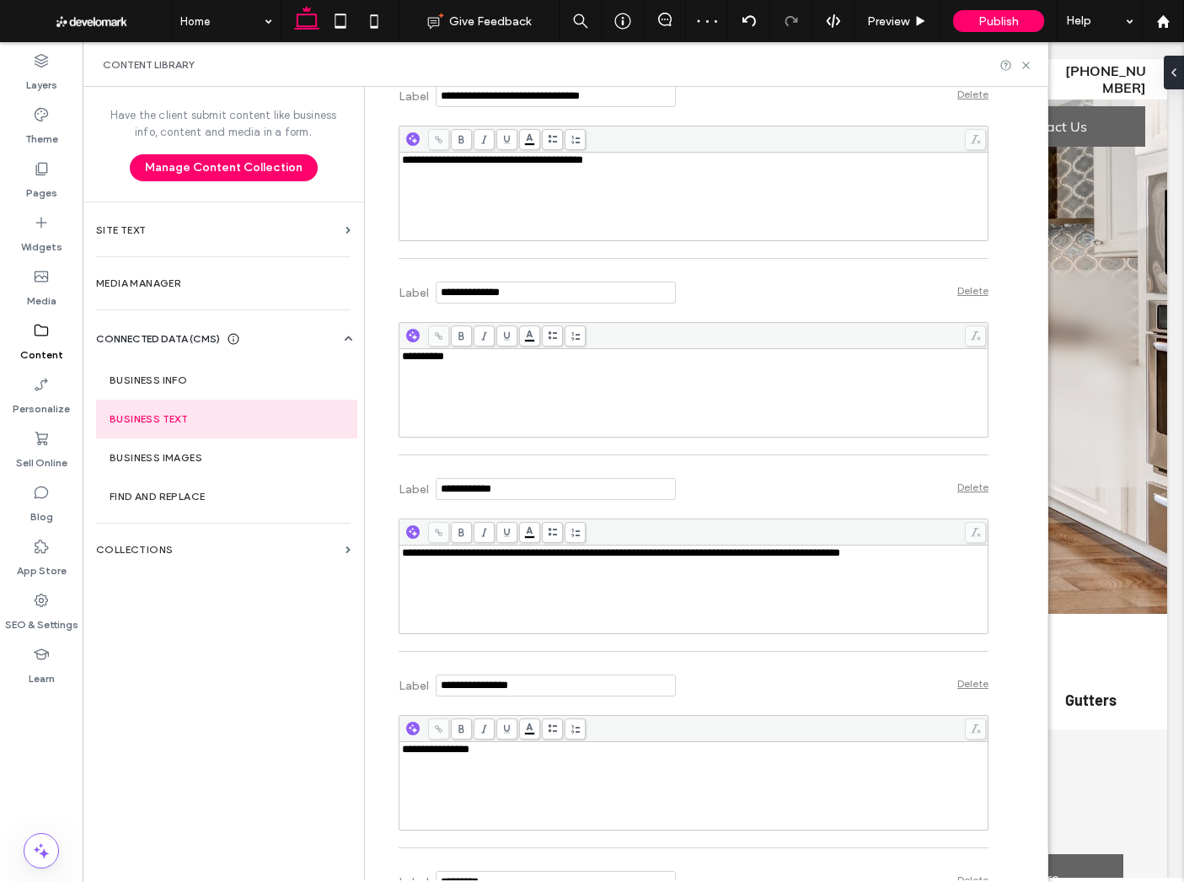
scroll to position [1363, 0]
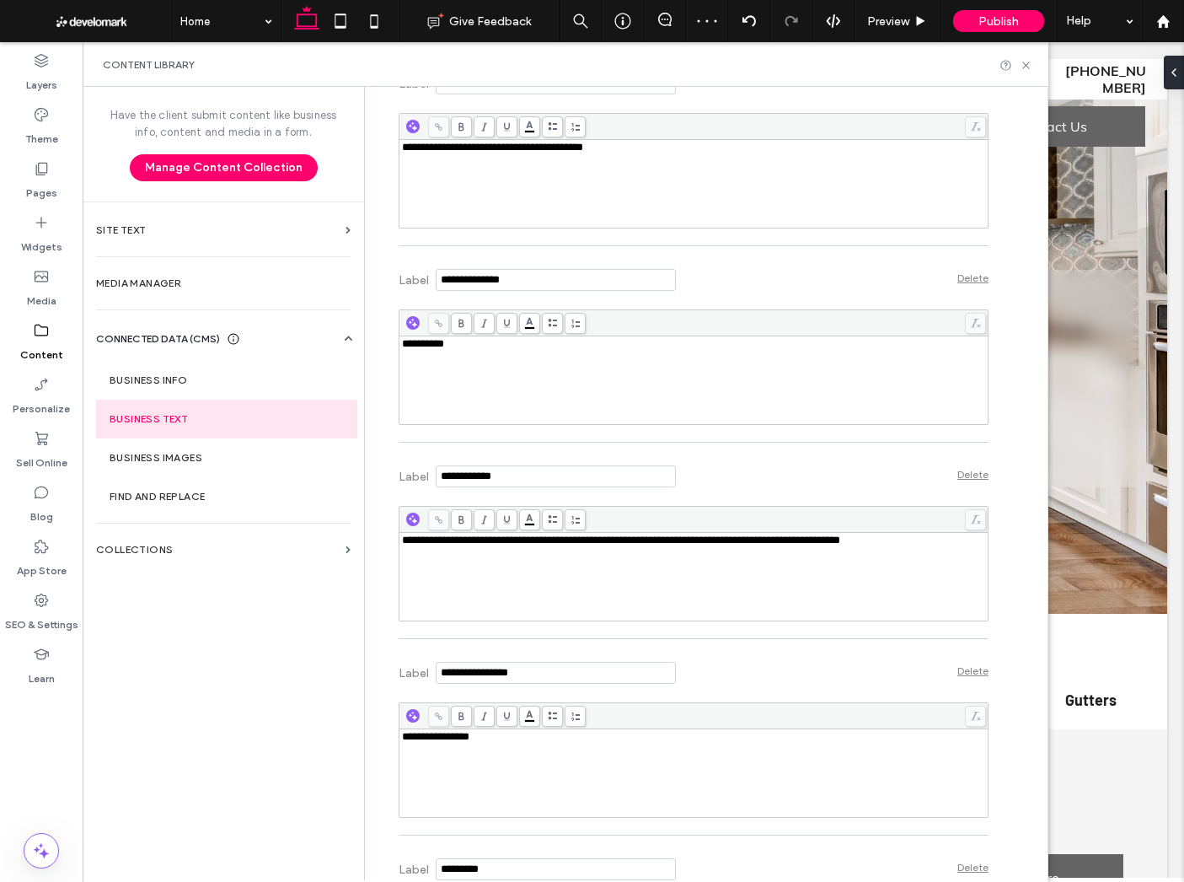
click at [601, 372] on div "**********" at bounding box center [694, 380] width 584 height 84
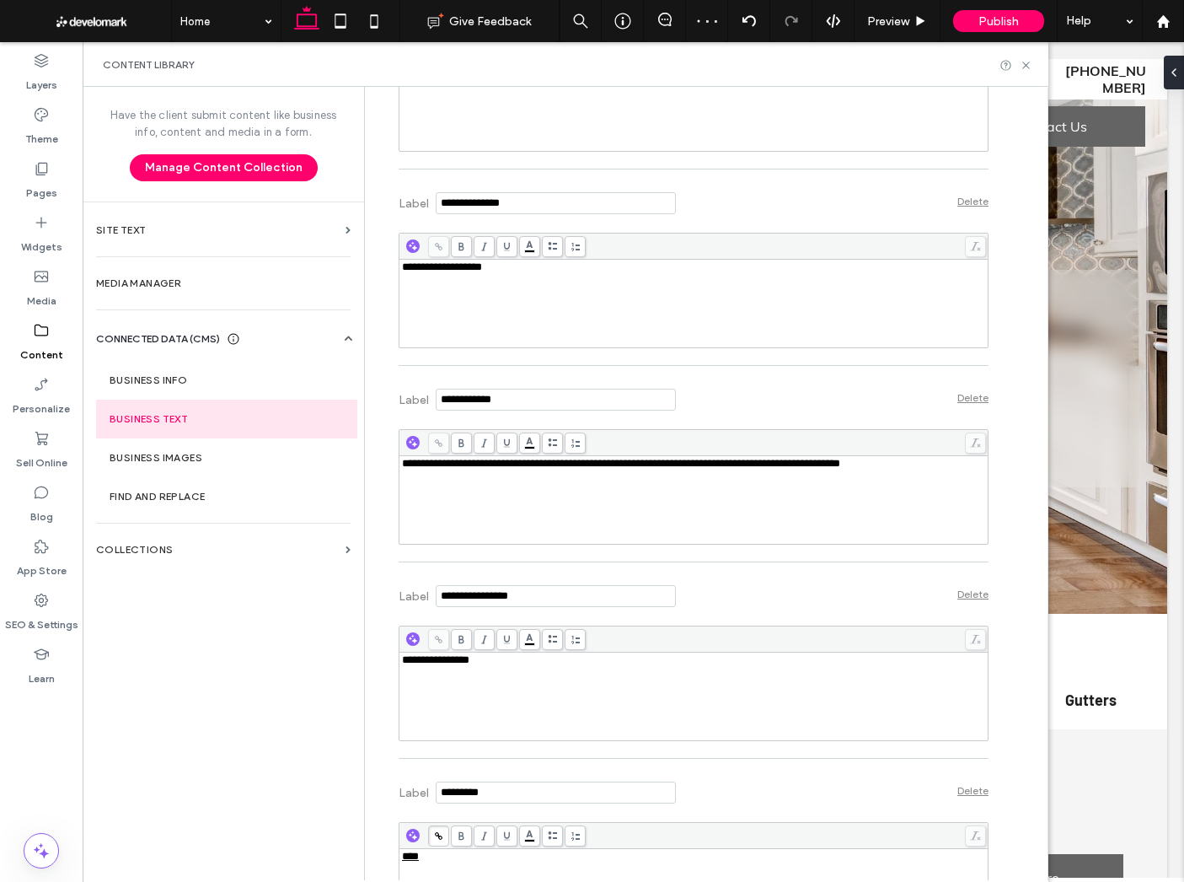
scroll to position [1443, 0]
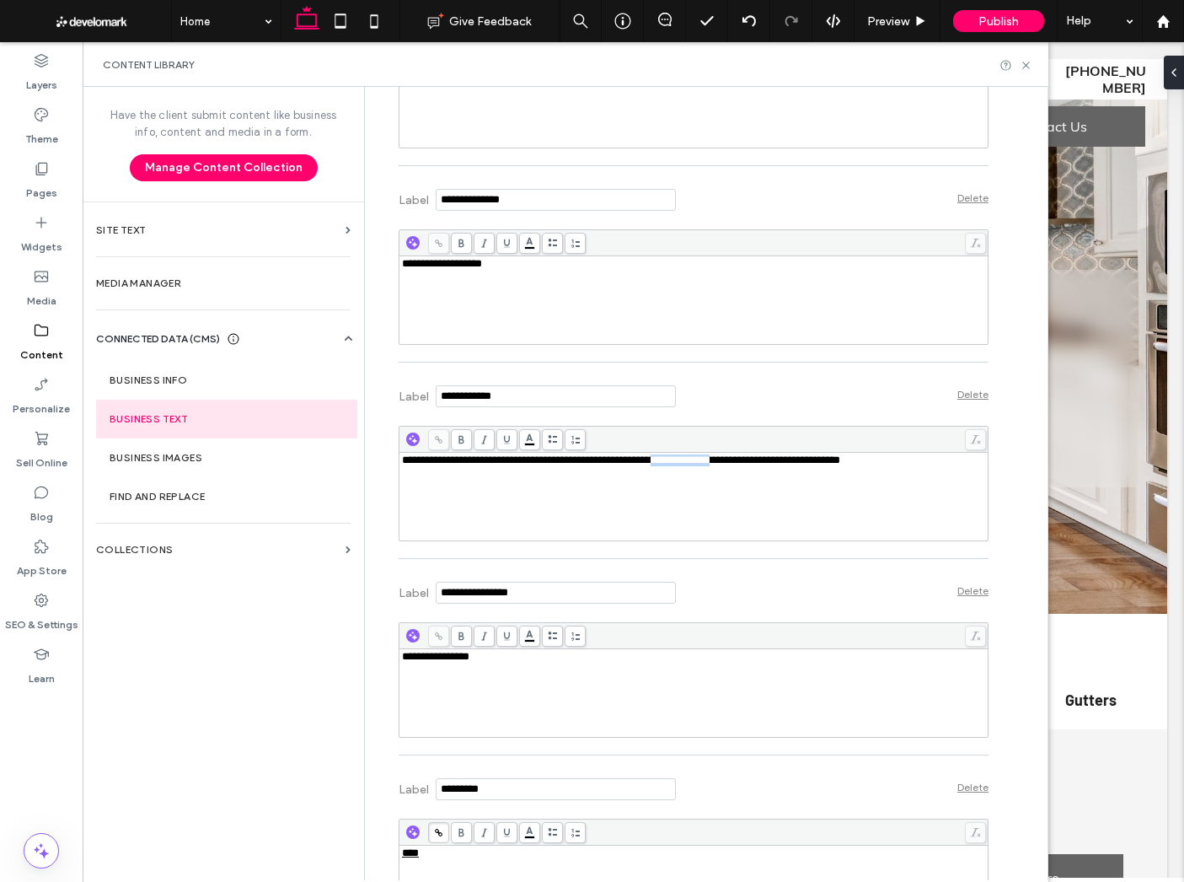
drag, startPoint x: 746, startPoint y: 466, endPoint x: 671, endPoint y: 468, distance: 75.0
click at [670, 465] on span "**********" at bounding box center [621, 459] width 438 height 11
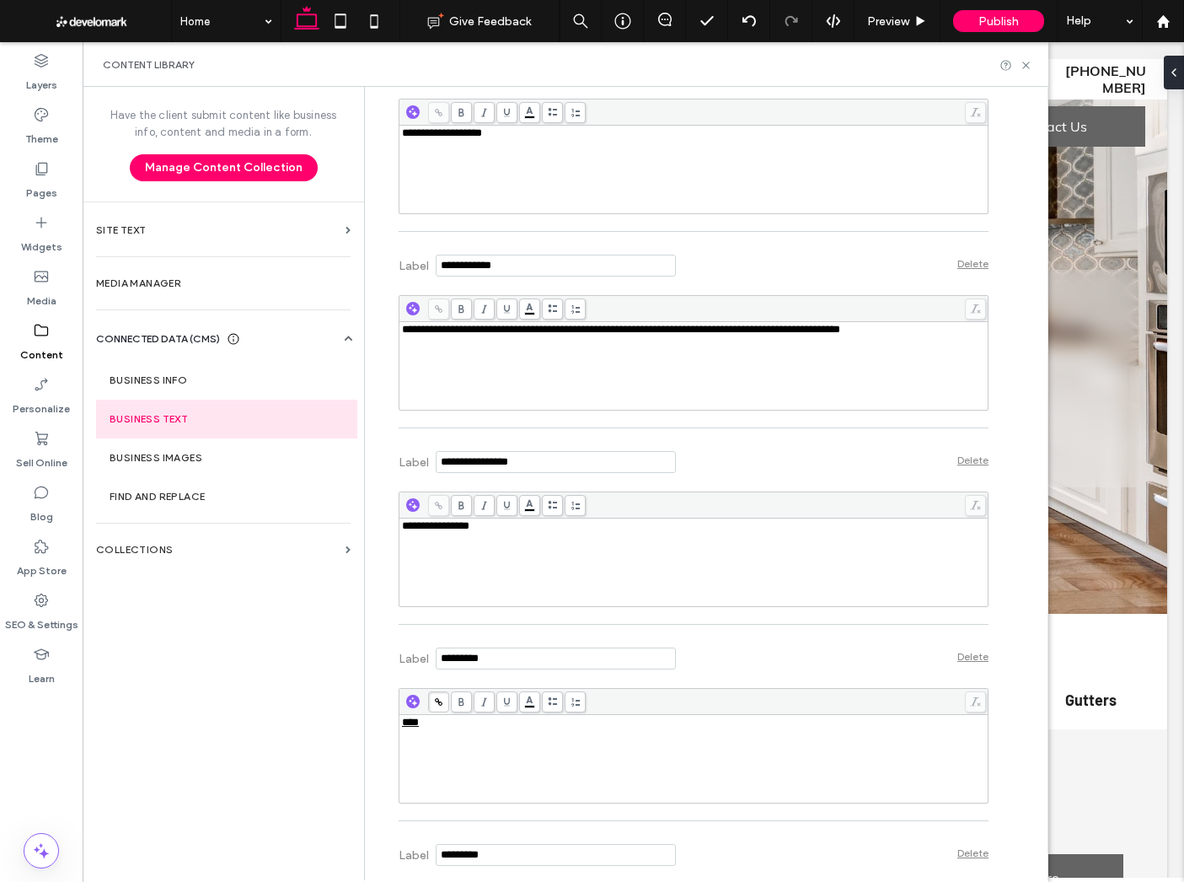
scroll to position [1582, 0]
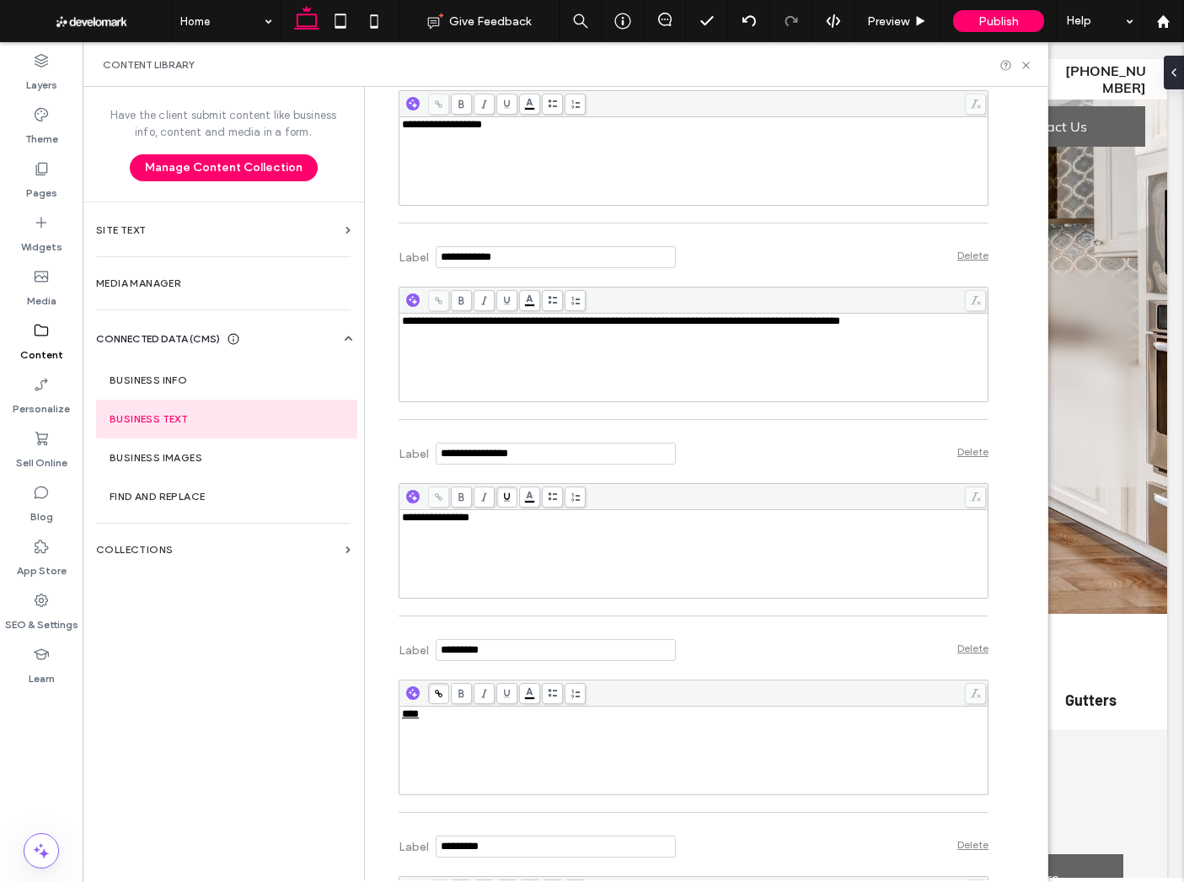
drag, startPoint x: 492, startPoint y: 506, endPoint x: 507, endPoint y: 514, distance: 16.6
click at [496, 506] on span at bounding box center [506, 496] width 21 height 21
click at [508, 488] on span at bounding box center [506, 496] width 21 height 21
click at [497, 520] on div "**********" at bounding box center [694, 518] width 584 height 12
click at [724, 405] on div "**********" at bounding box center [694, 344] width 590 height 132
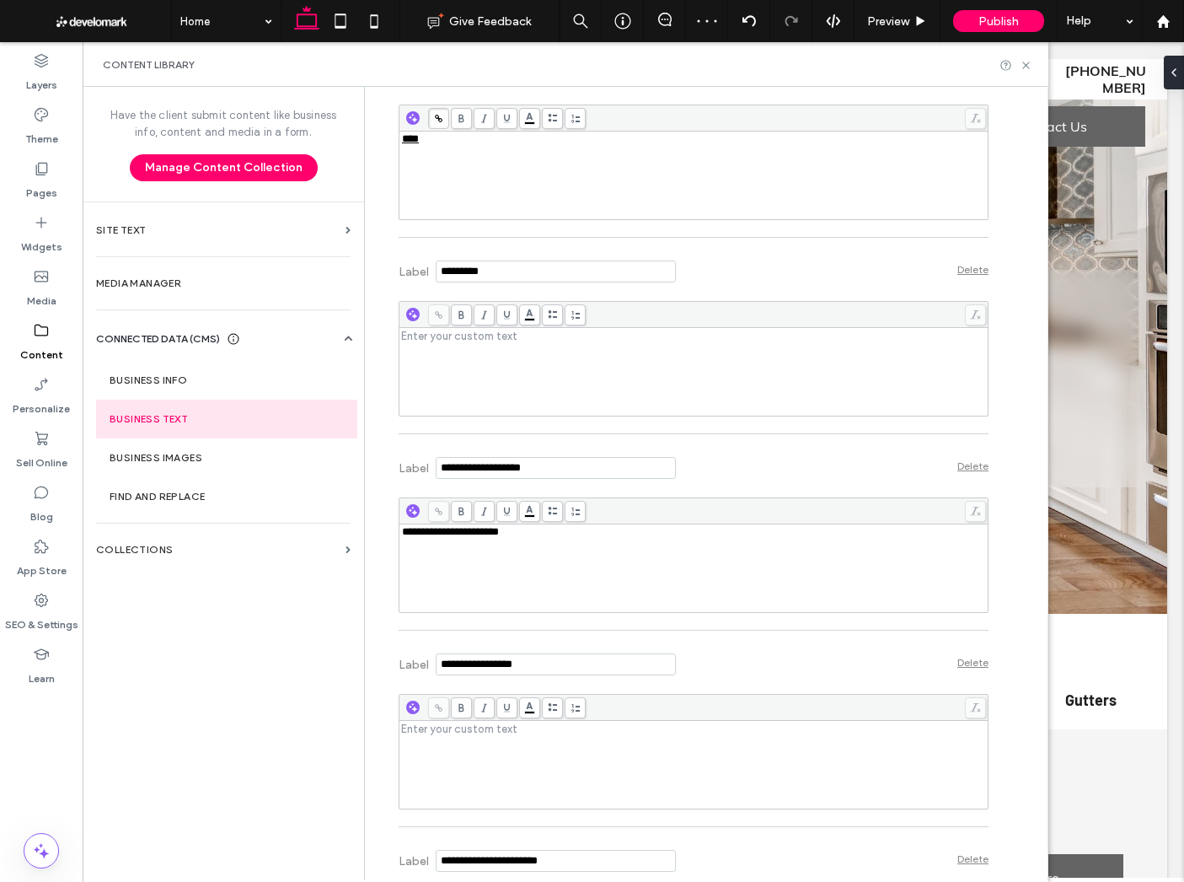
scroll to position [2156, 0]
click at [465, 560] on div "**********" at bounding box center [694, 569] width 584 height 84
click at [748, 464] on div "Label Delete" at bounding box center [694, 466] width 590 height 46
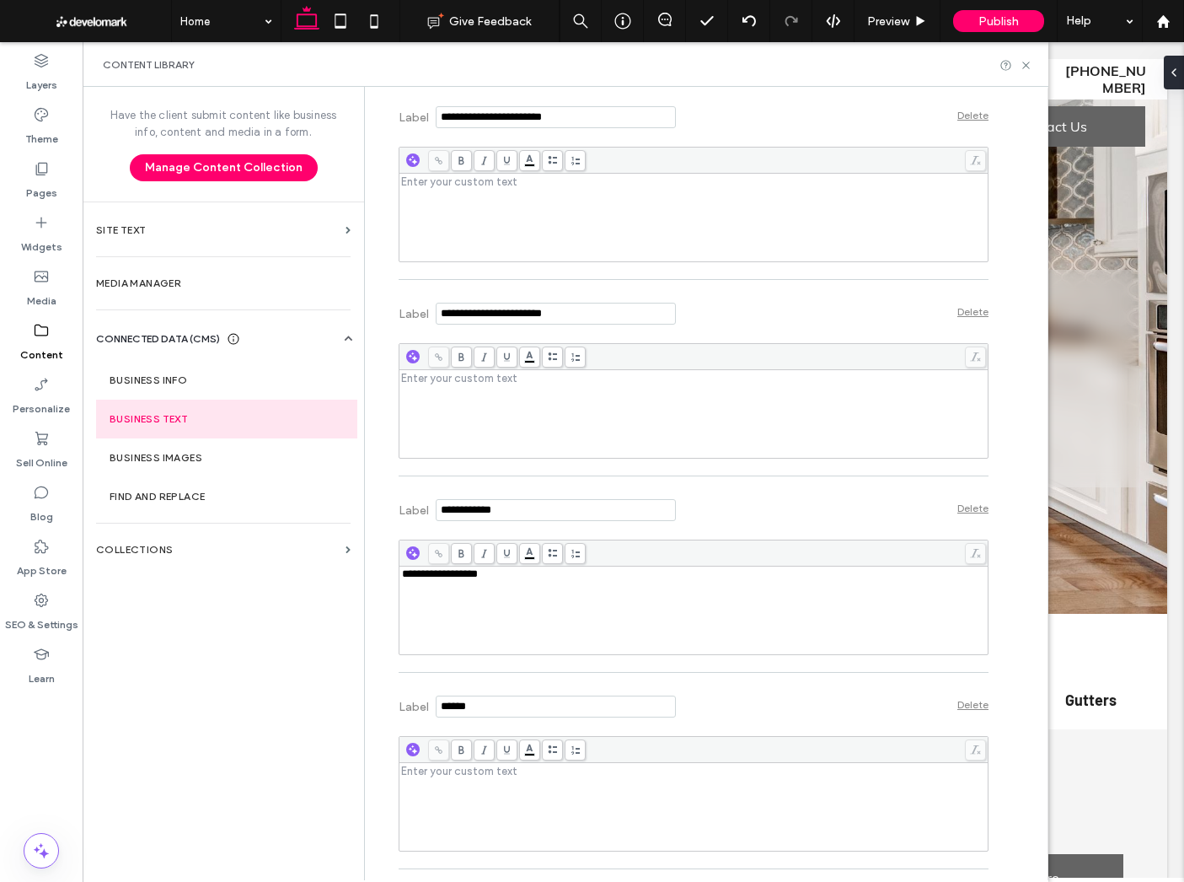
scroll to position [3294, 0]
click at [678, 622] on div "**********" at bounding box center [694, 609] width 584 height 84
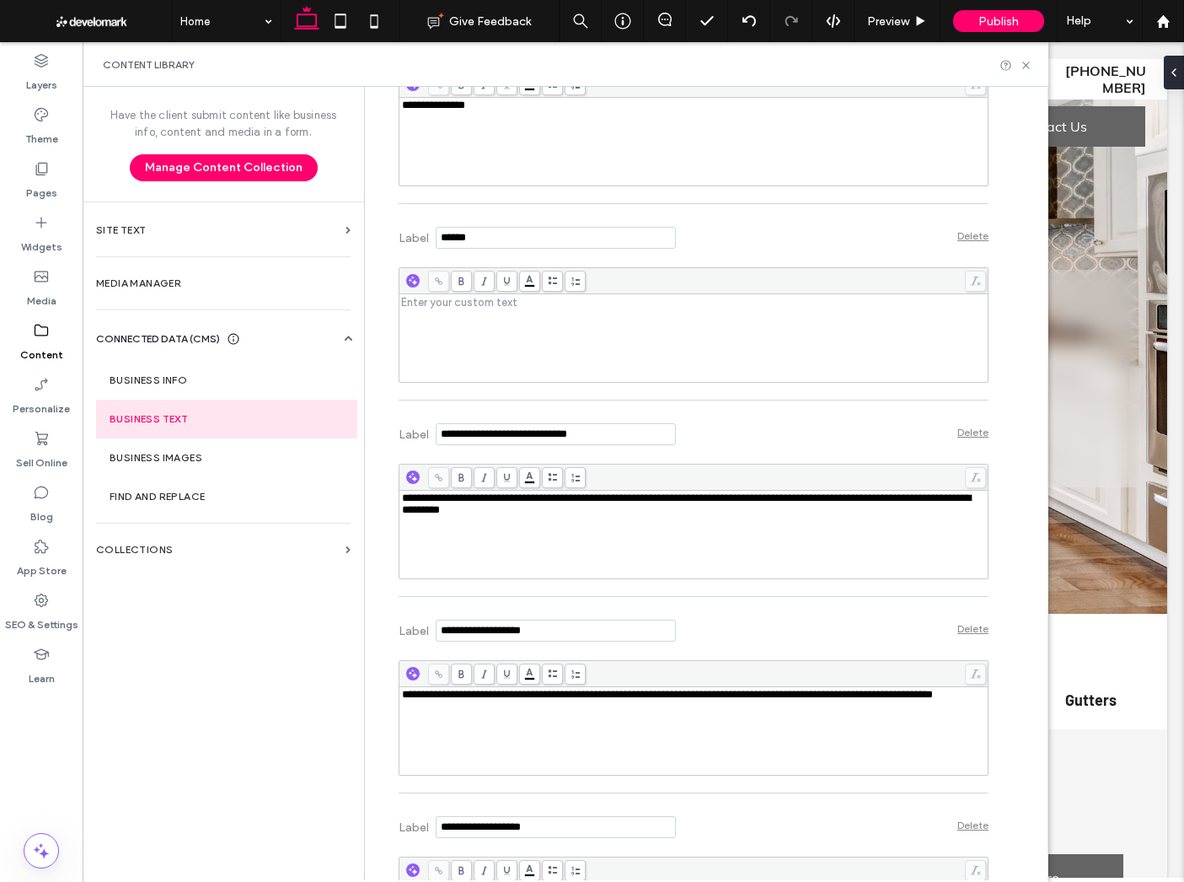
scroll to position [3769, 0]
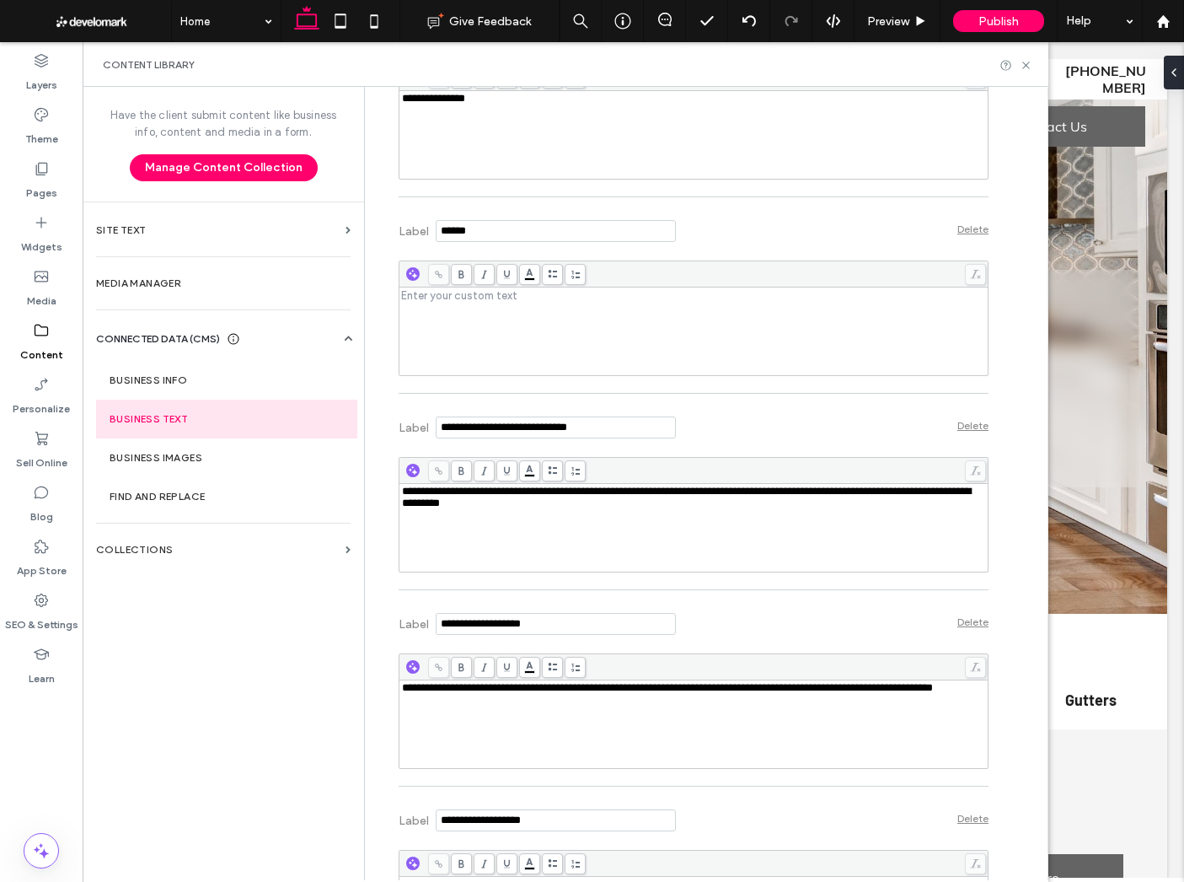
click at [855, 506] on div "**********" at bounding box center [694, 498] width 584 height 24
drag, startPoint x: 847, startPoint y: 495, endPoint x: 783, endPoint y: 518, distance: 68.0
click at [768, 498] on span "**********" at bounding box center [686, 497] width 569 height 23
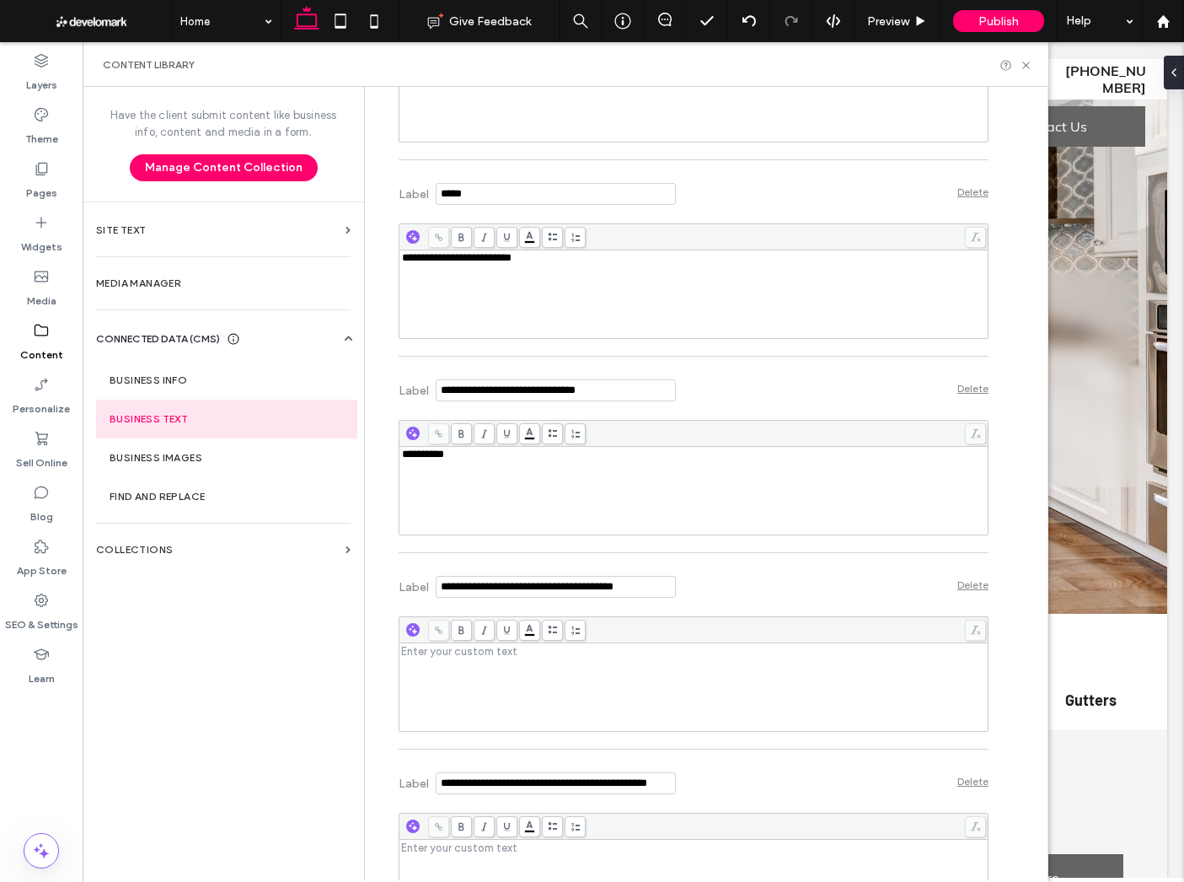
scroll to position [5889, 0]
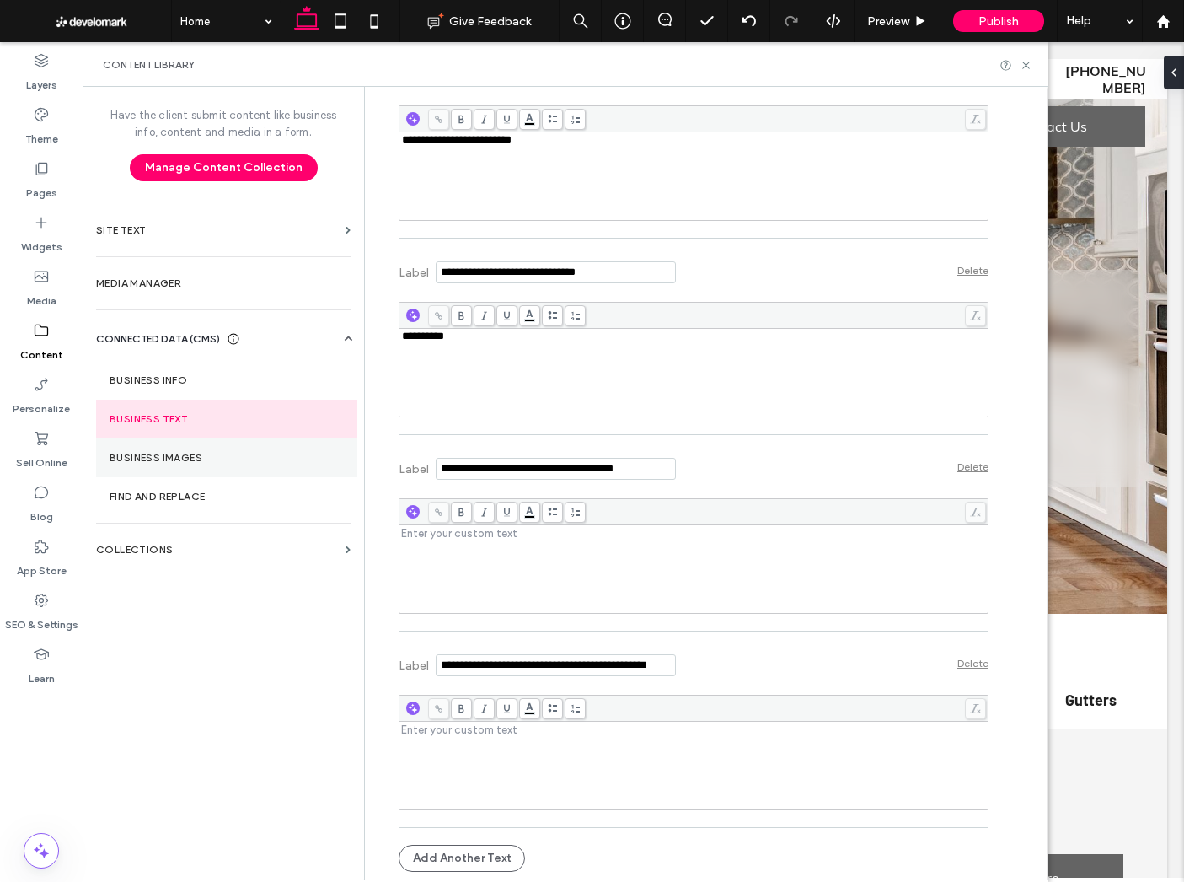
click at [197, 443] on section "Business Images" at bounding box center [226, 457] width 261 height 39
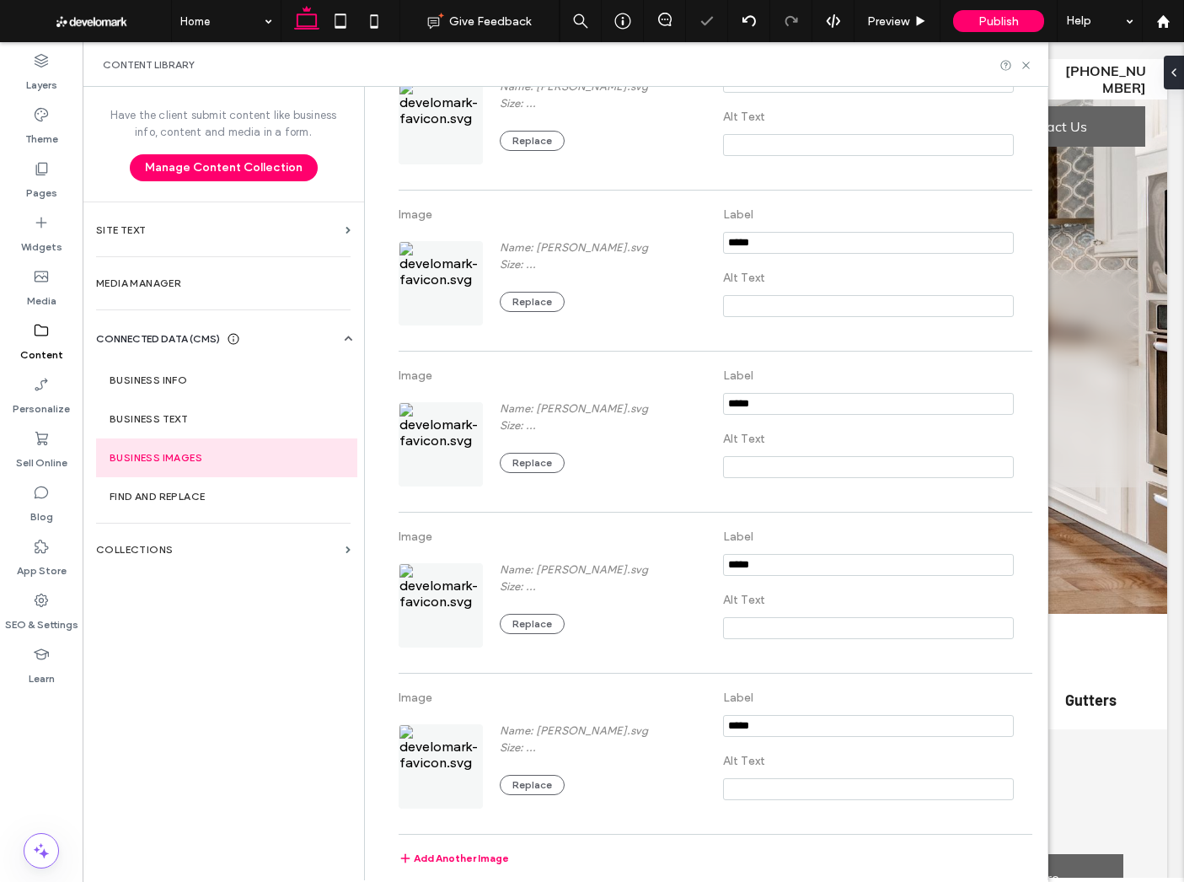
scroll to position [0, 0]
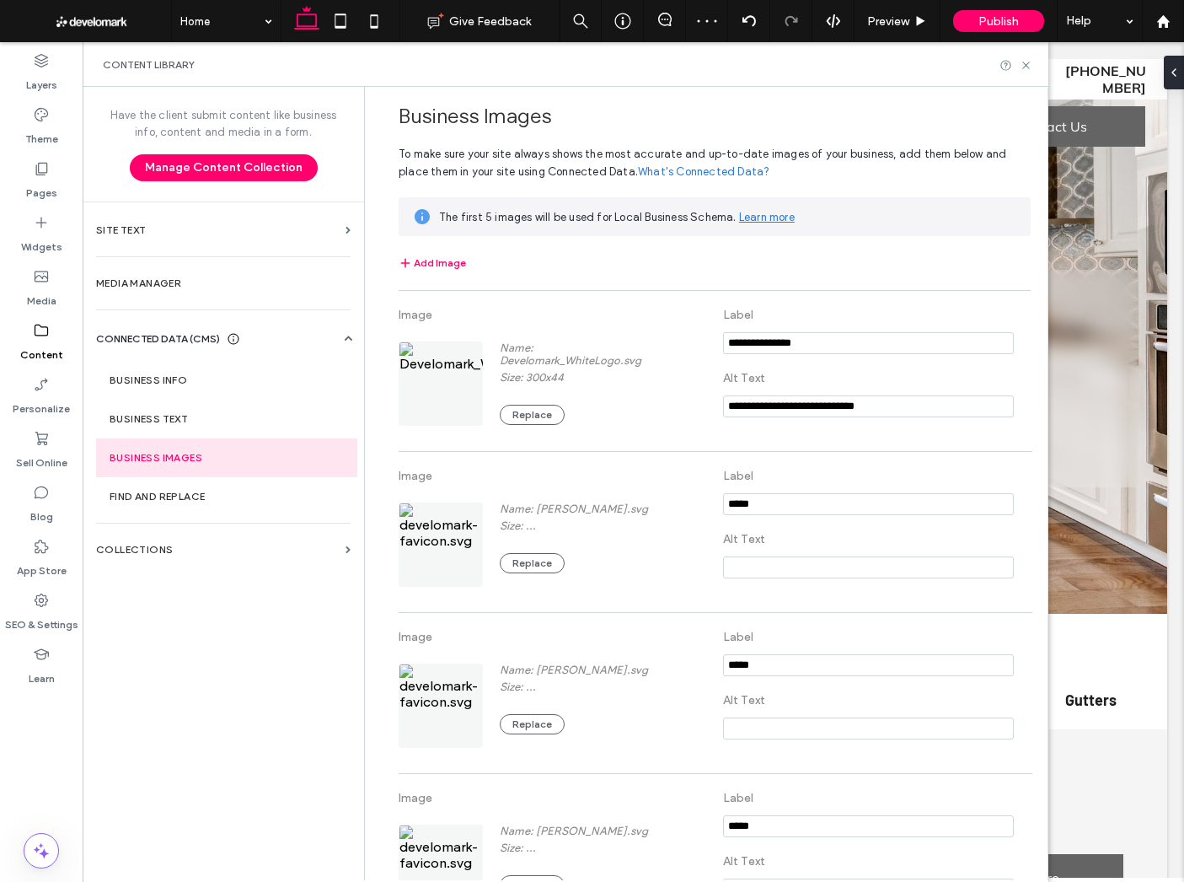
click at [207, 501] on label "Find and Replace" at bounding box center [227, 497] width 234 height 12
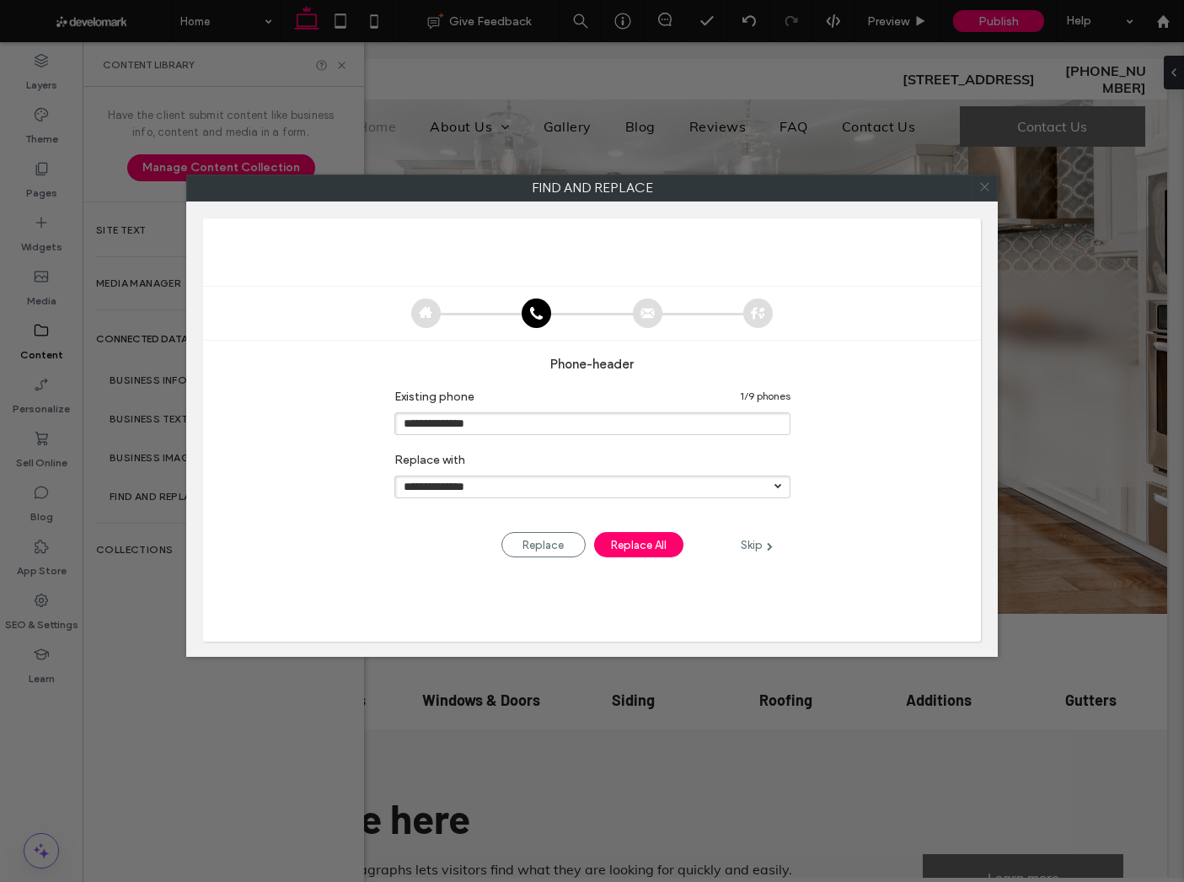
click at [985, 192] on icon at bounding box center [985, 186] width 24 height 24
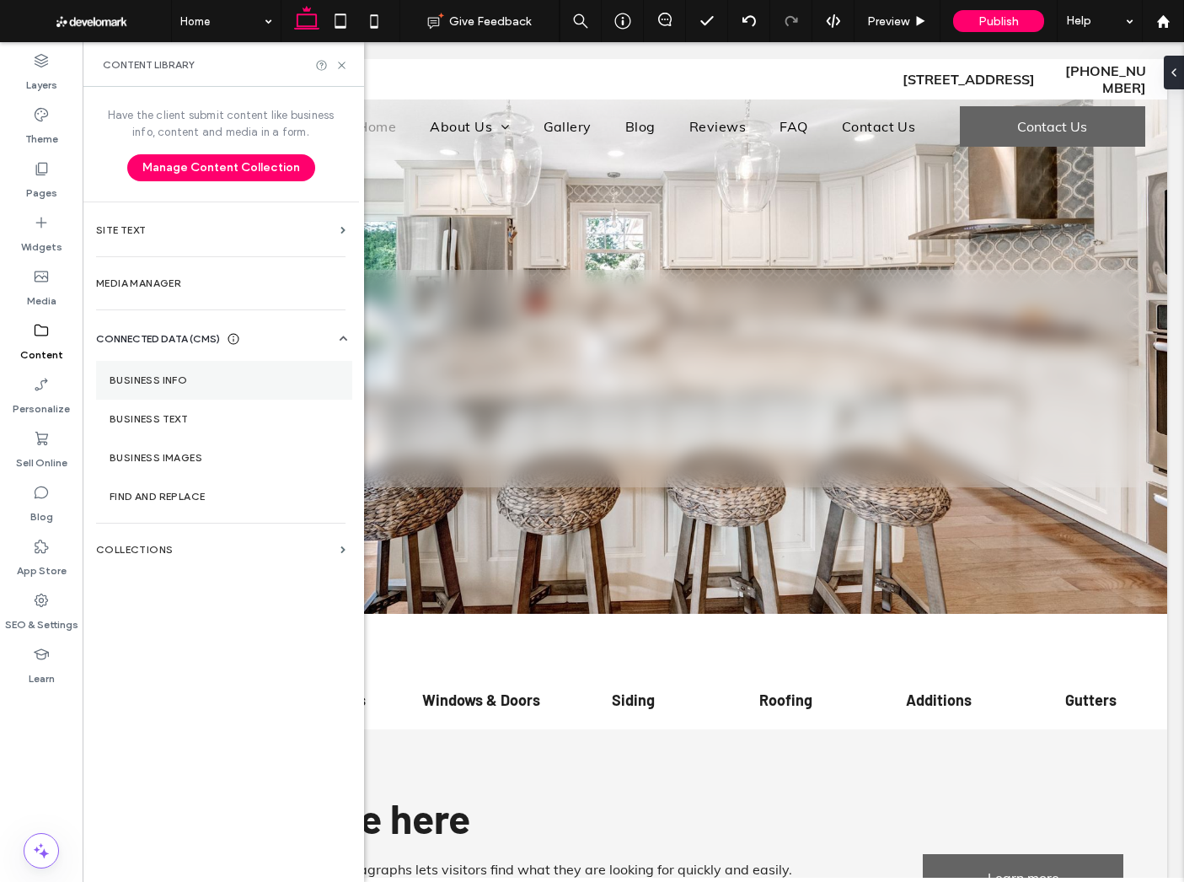
click at [181, 391] on section "Business Info" at bounding box center [224, 380] width 256 height 39
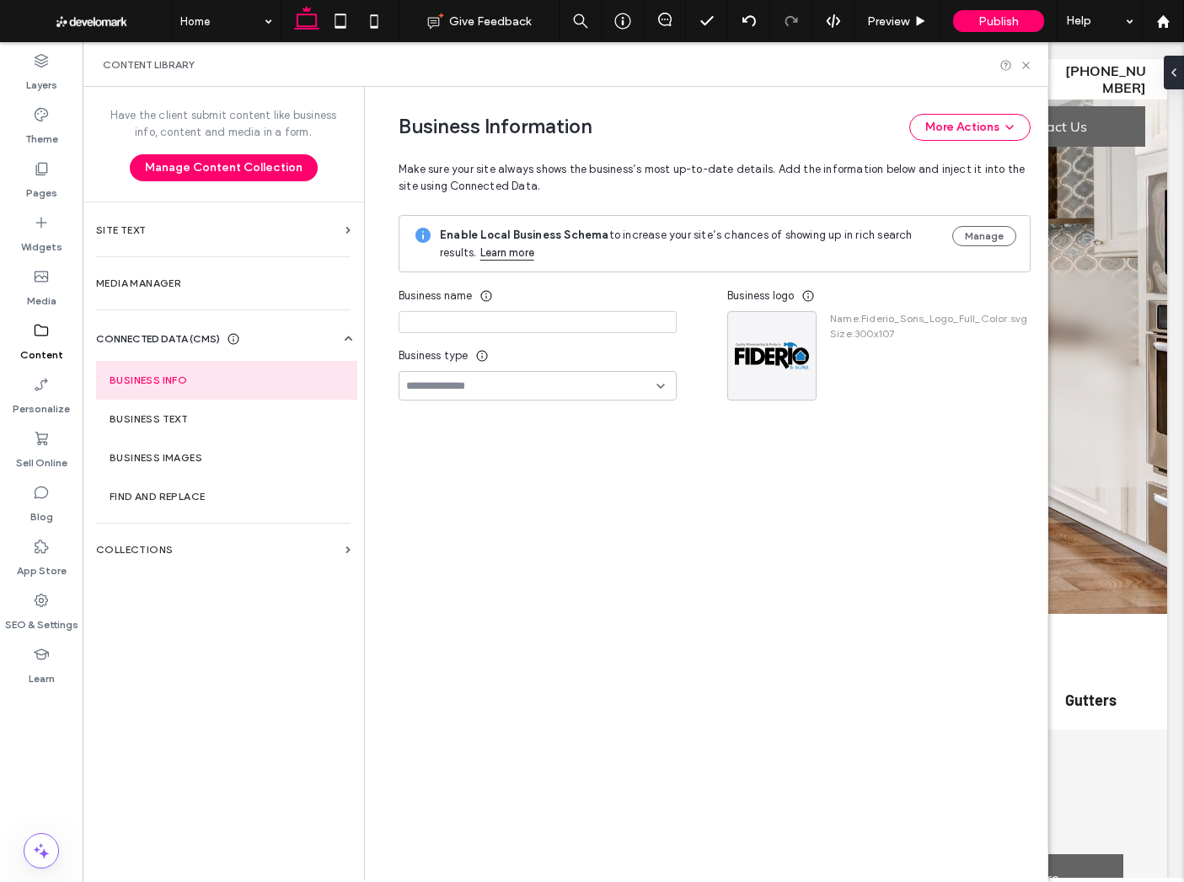
type input "**********"
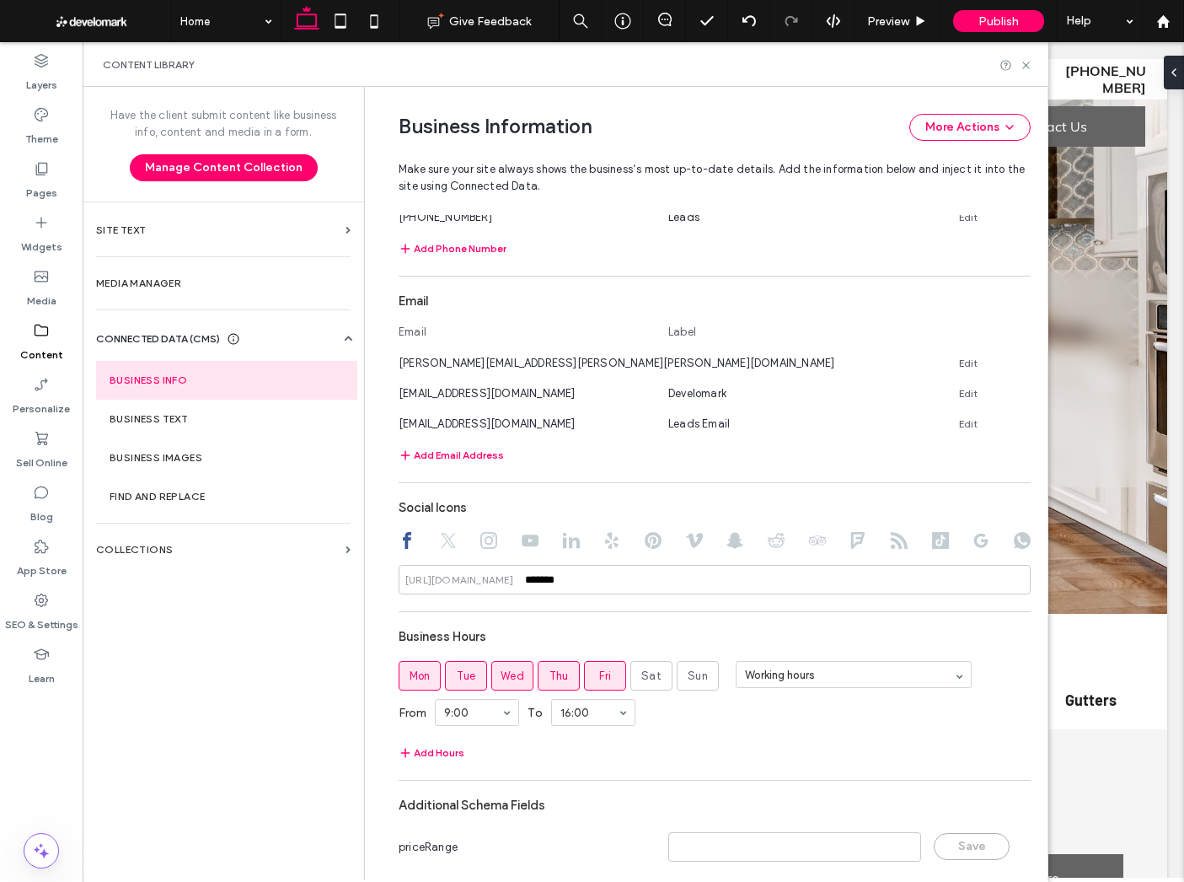
scroll to position [671, 0]
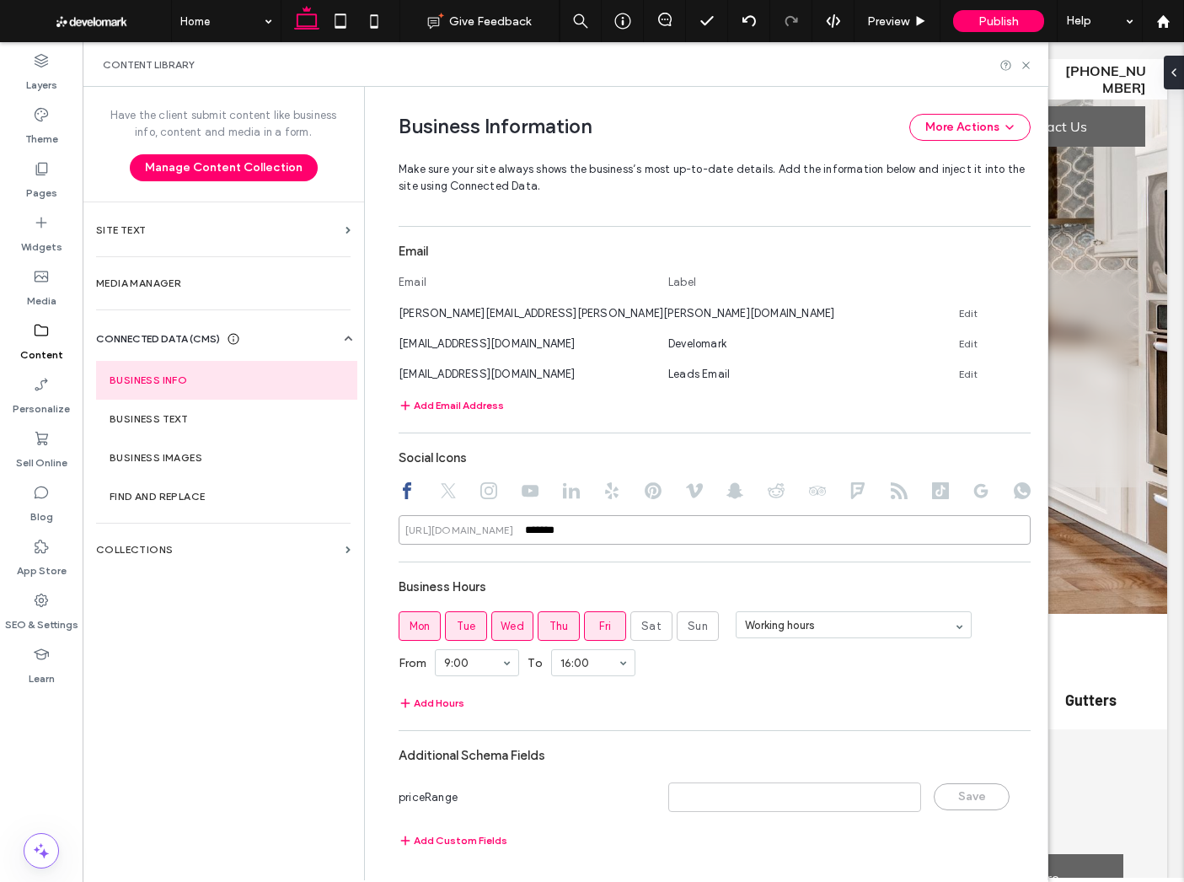
click at [594, 521] on input "*******" at bounding box center [715, 530] width 632 height 30
click at [440, 482] on icon at bounding box center [448, 490] width 17 height 17
drag, startPoint x: 466, startPoint y: 490, endPoint x: 491, endPoint y: 487, distance: 24.6
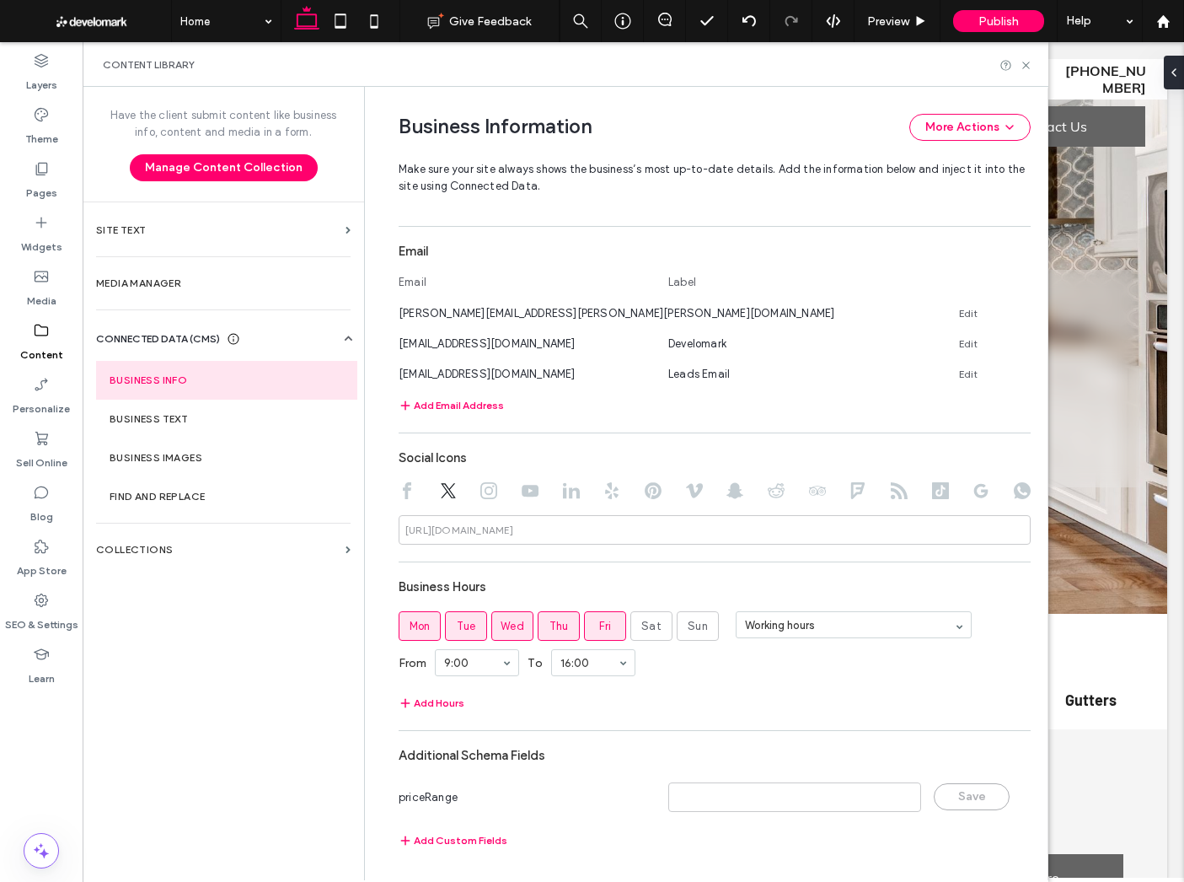
click at [466, 490] on div at bounding box center [715, 492] width 632 height 20
drag, startPoint x: 489, startPoint y: 491, endPoint x: 504, endPoint y: 493, distance: 15.3
click at [488, 491] on use at bounding box center [488, 490] width 17 height 17
click at [522, 489] on icon at bounding box center [530, 490] width 17 height 17
click at [563, 483] on use at bounding box center [571, 491] width 17 height 16
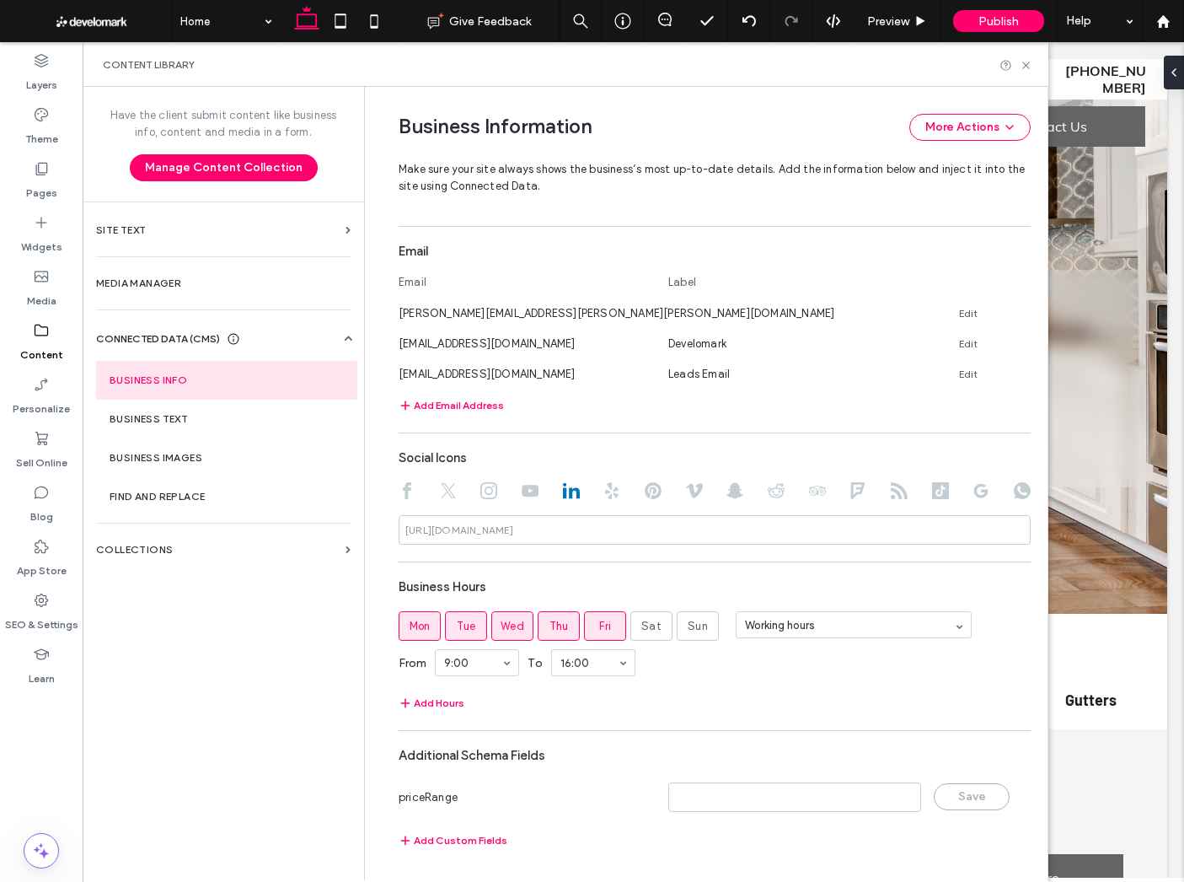
click at [403, 486] on use at bounding box center [407, 490] width 8 height 17
click at [655, 578] on div "Business Hours" at bounding box center [715, 587] width 632 height 32
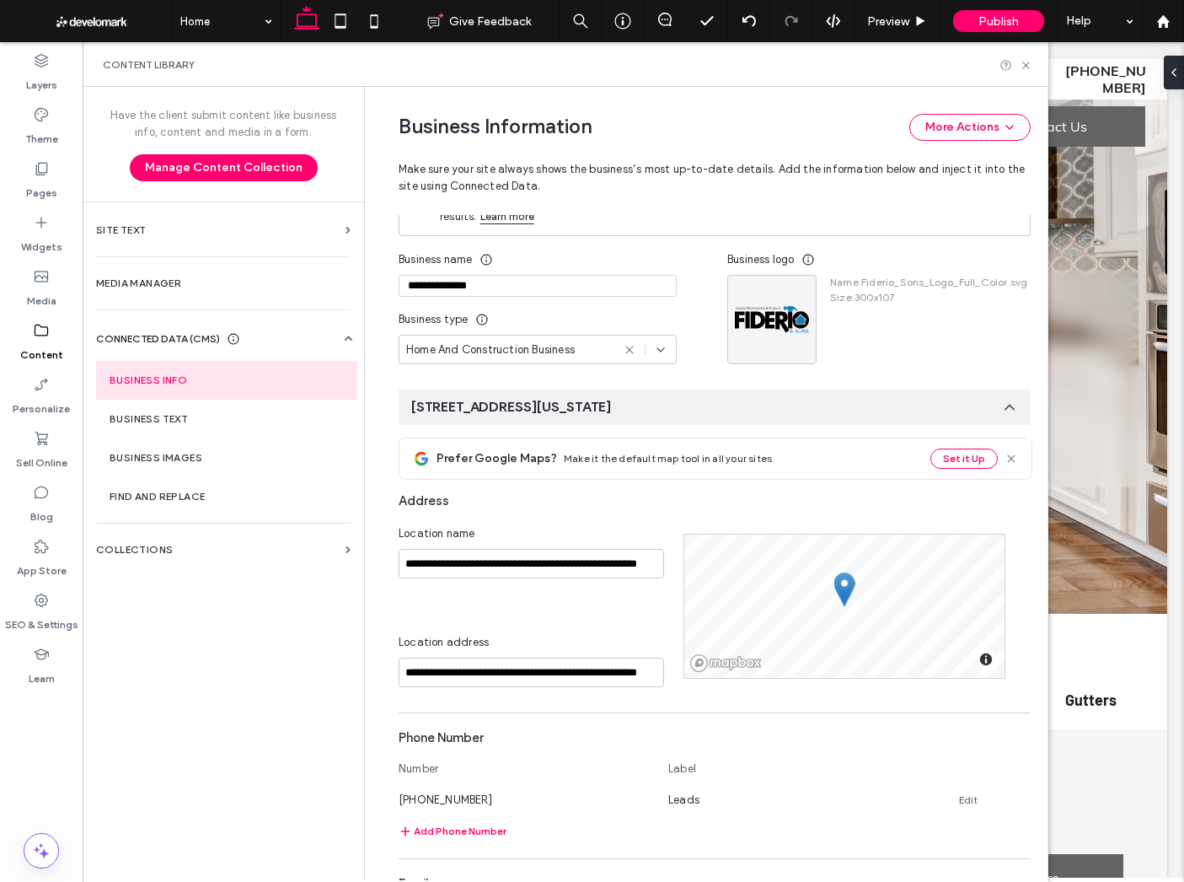
scroll to position [0, 0]
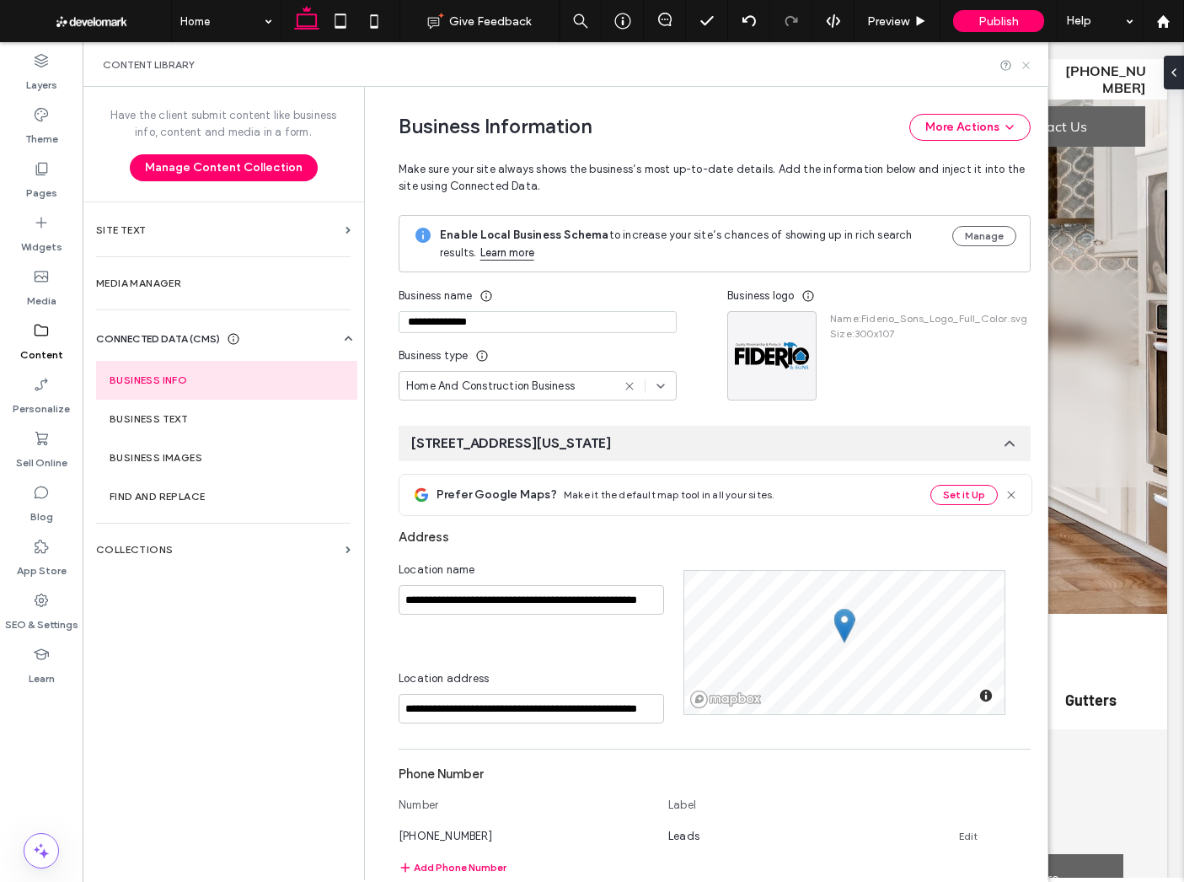
click at [1020, 61] on icon at bounding box center [1026, 65] width 13 height 13
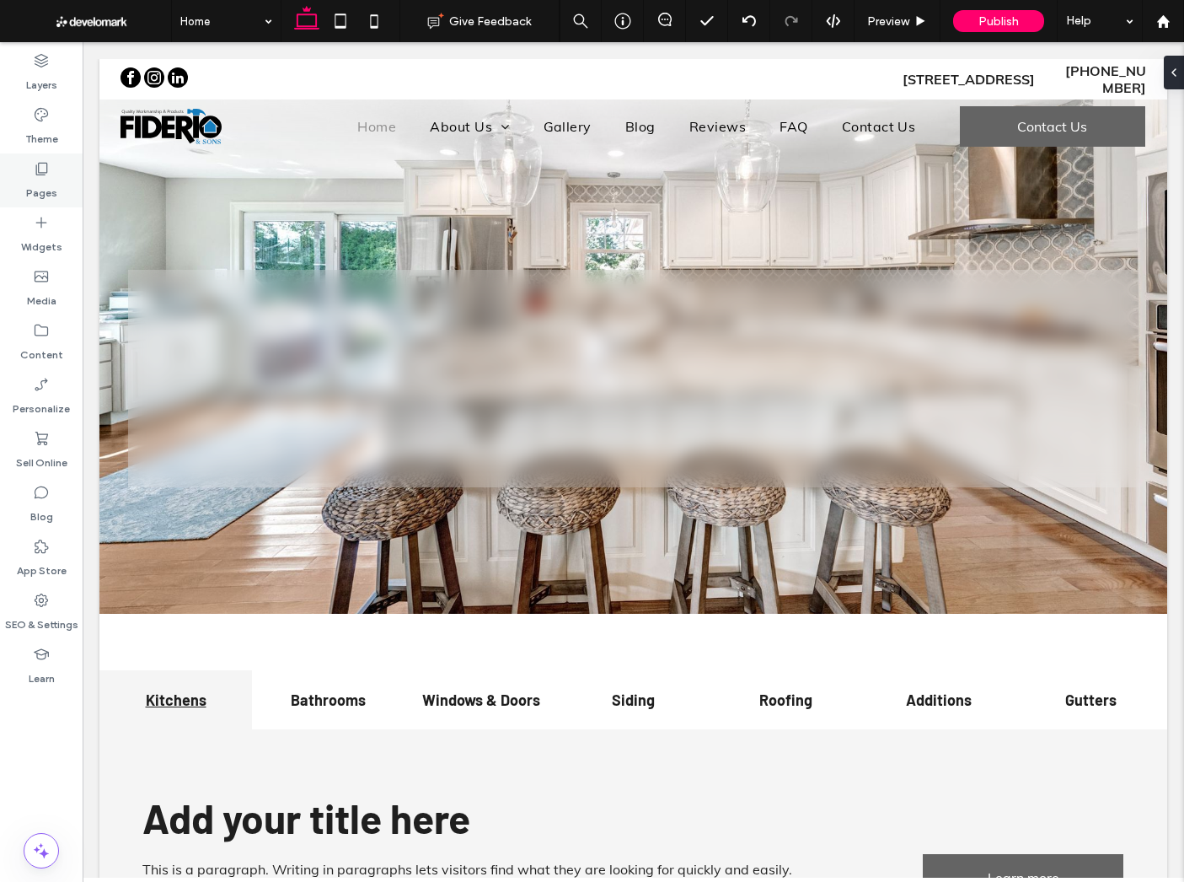
drag, startPoint x: 40, startPoint y: 163, endPoint x: 39, endPoint y: 186, distance: 23.6
click at [40, 163] on use at bounding box center [42, 169] width 12 height 13
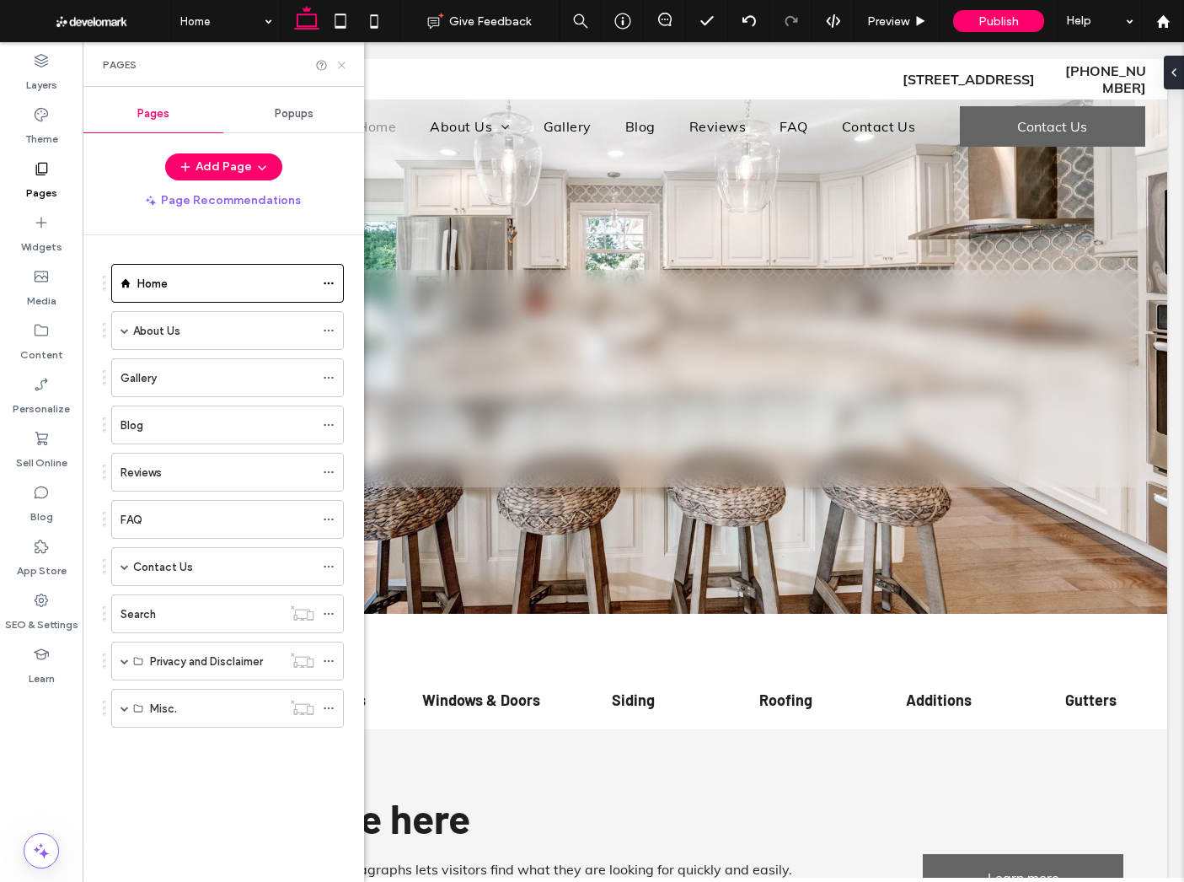
click at [335, 69] on icon at bounding box center [341, 65] width 13 height 13
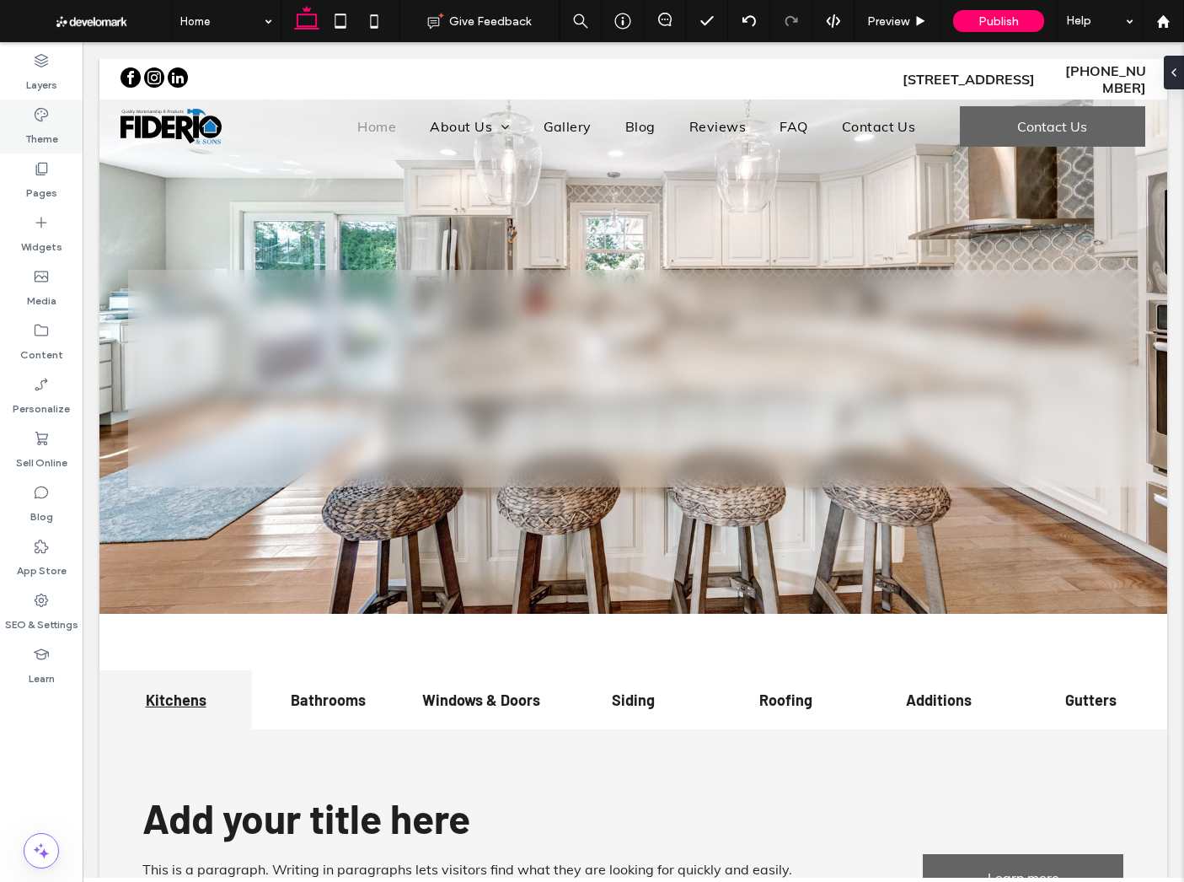
click at [39, 109] on use at bounding box center [41, 114] width 13 height 13
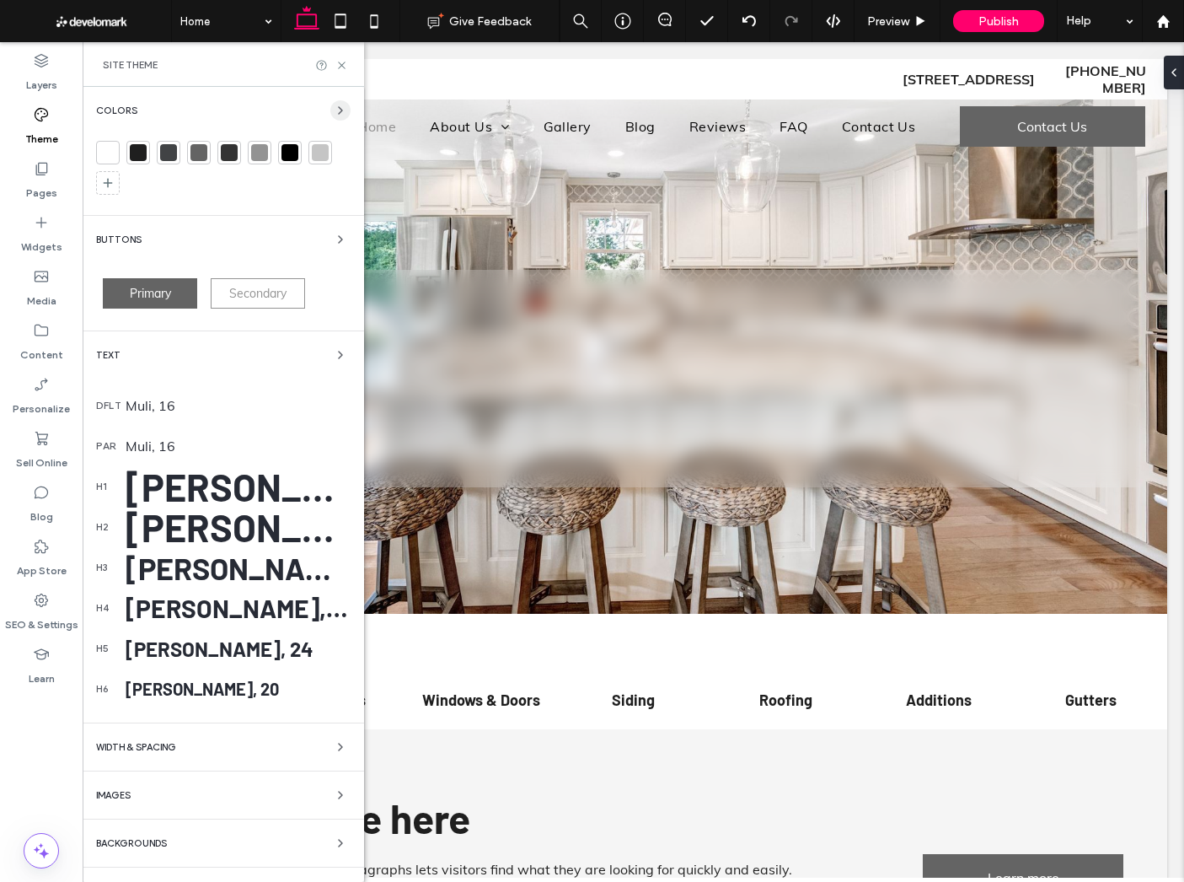
drag, startPoint x: 338, startPoint y: 111, endPoint x: 369, endPoint y: 21, distance: 95.4
click at [338, 111] on icon "button" at bounding box center [340, 110] width 13 height 13
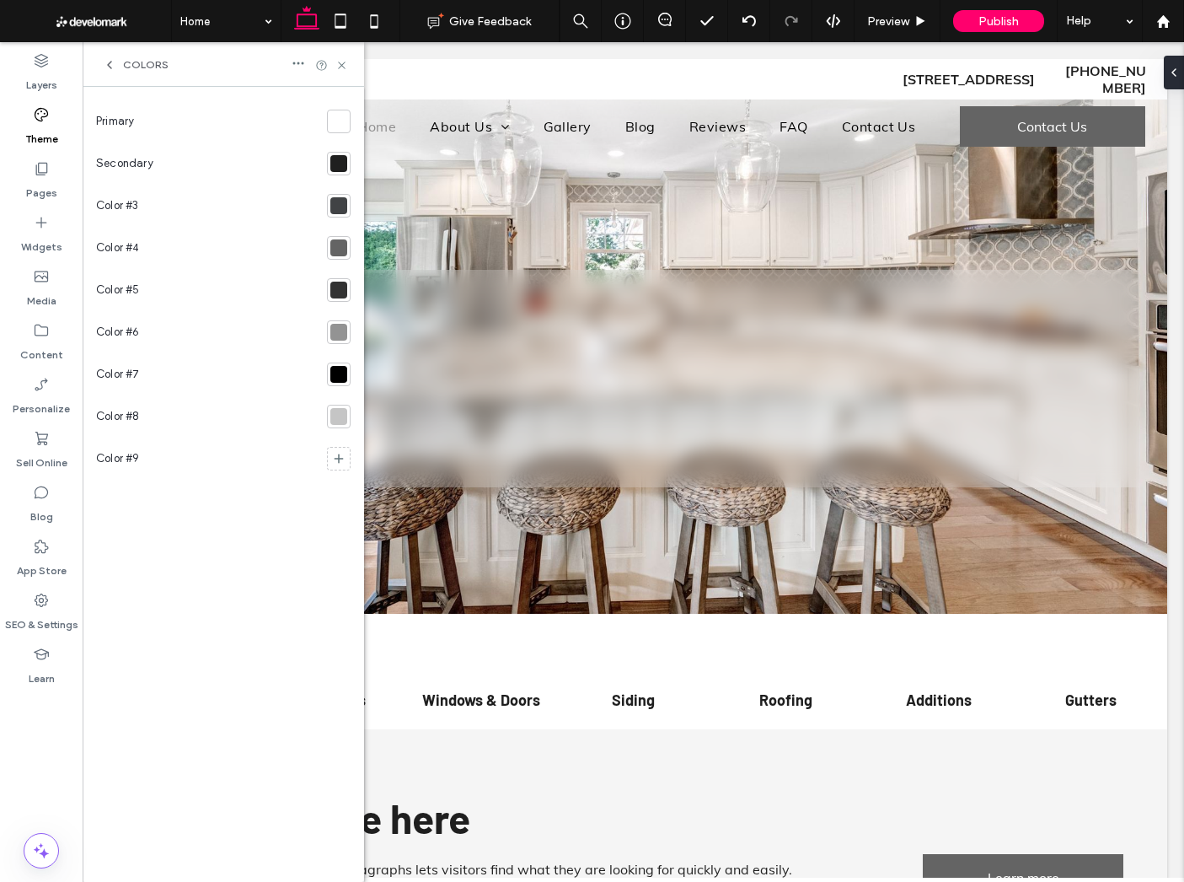
click at [344, 165] on div at bounding box center [338, 163] width 17 height 17
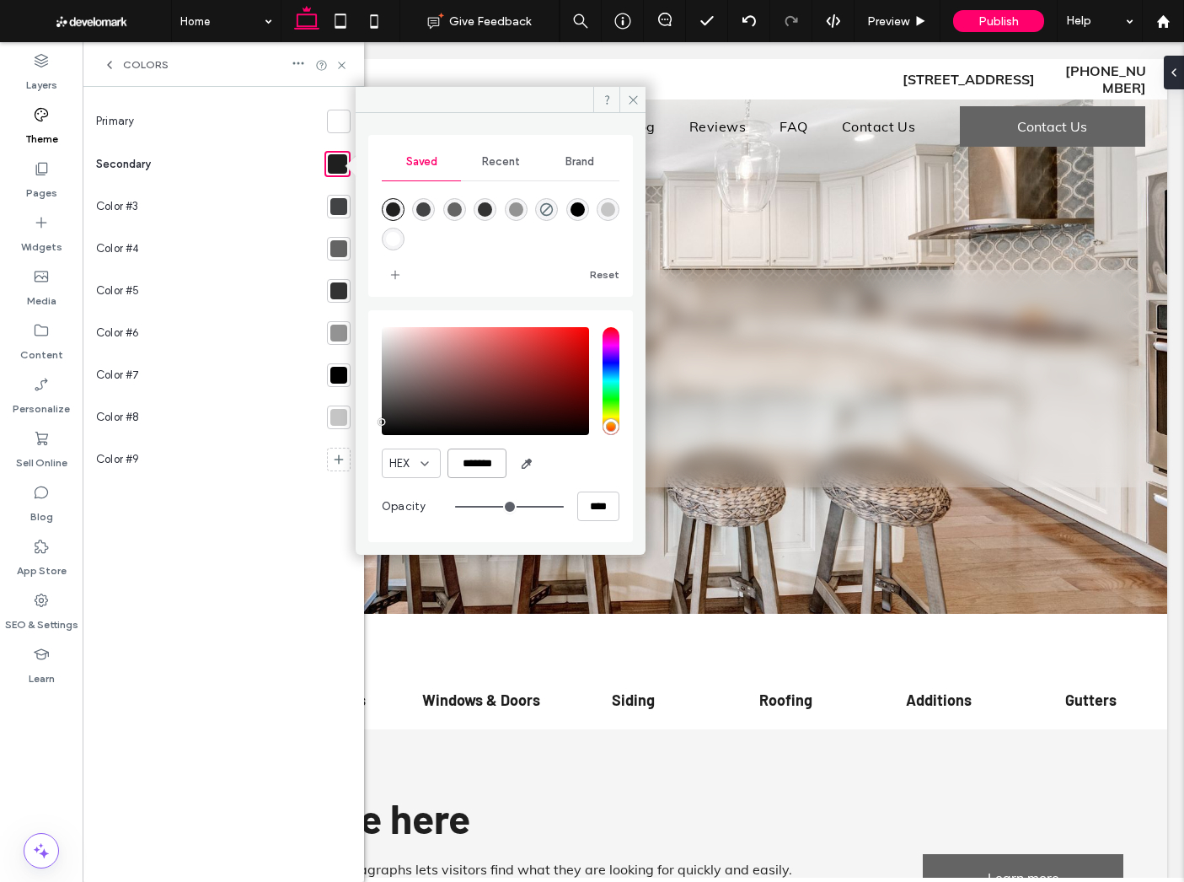
click at [476, 461] on input "*******" at bounding box center [477, 463] width 59 height 30
paste input "color picker textbox"
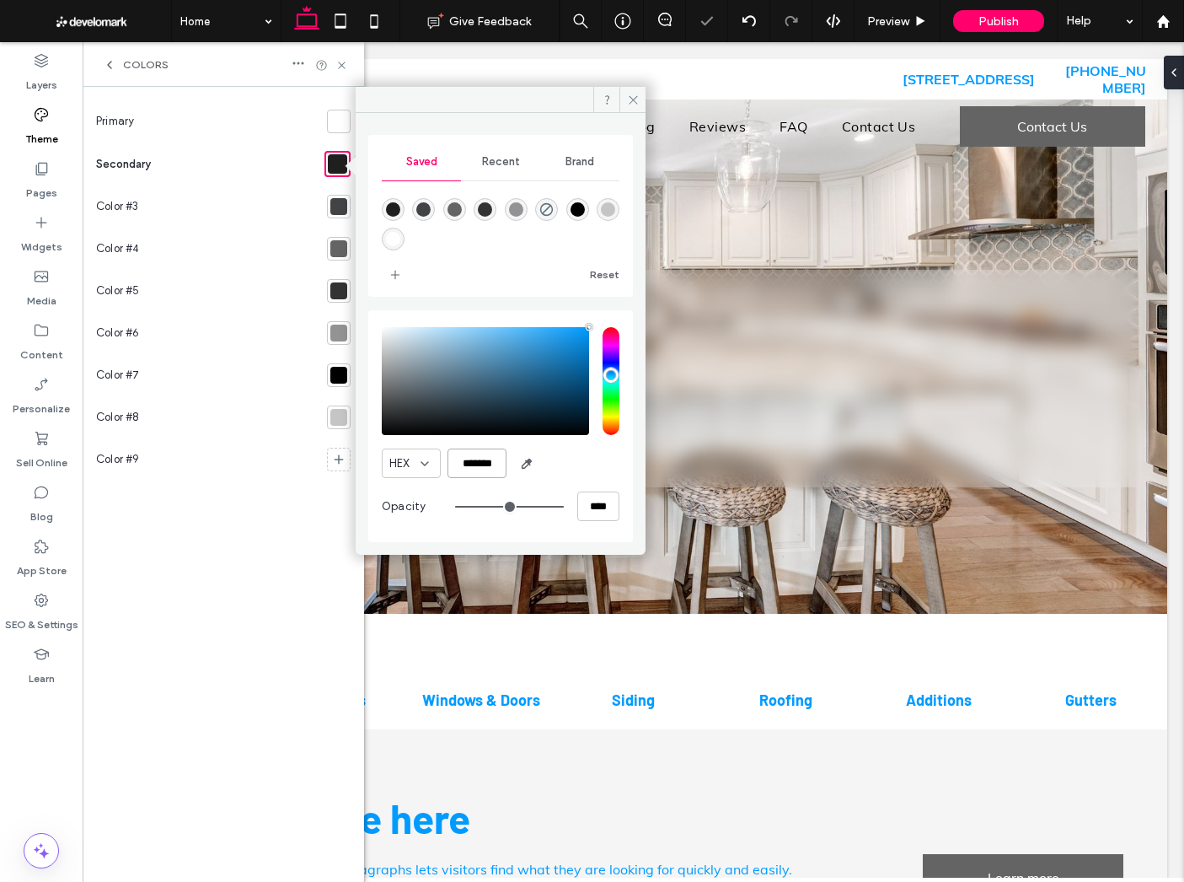
type input "*******"
click at [273, 465] on div "Color #9" at bounding box center [208, 459] width 224 height 42
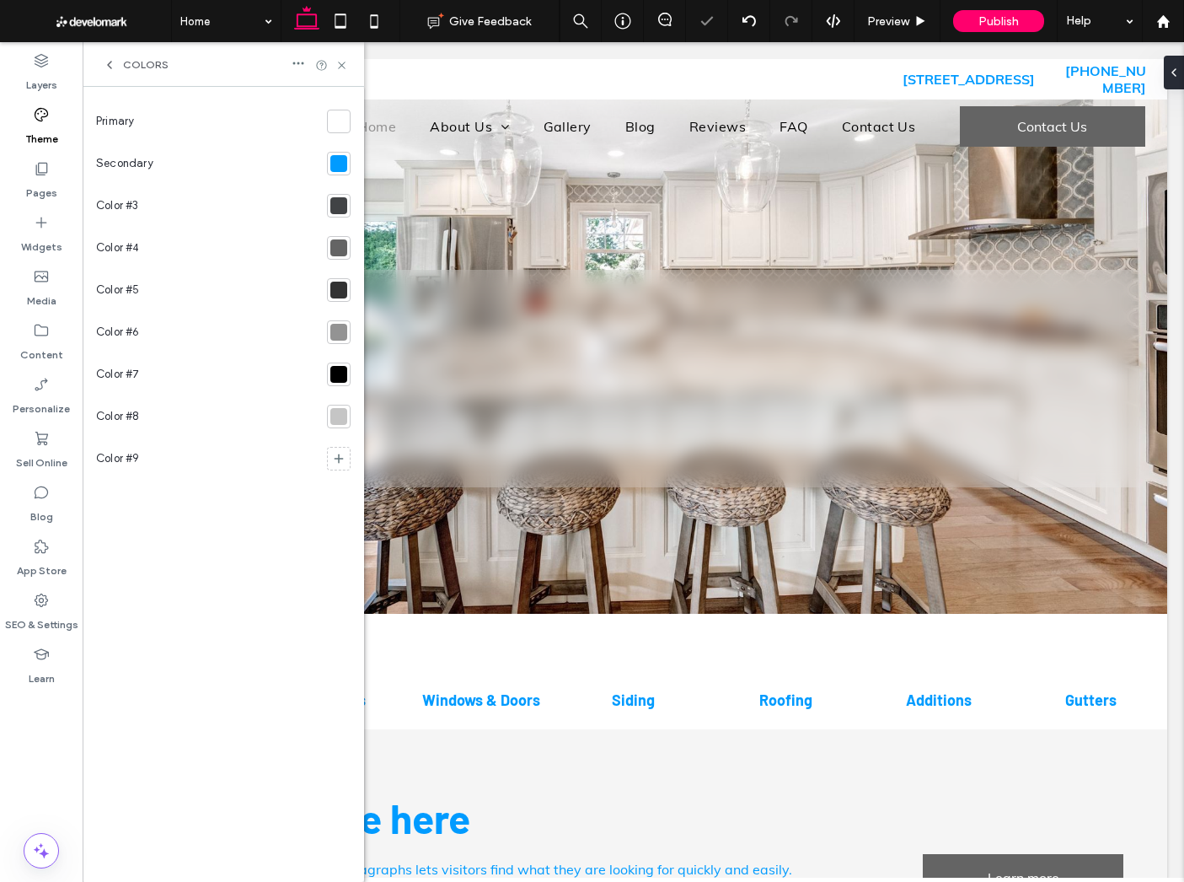
click at [350, 207] on div at bounding box center [339, 206] width 24 height 24
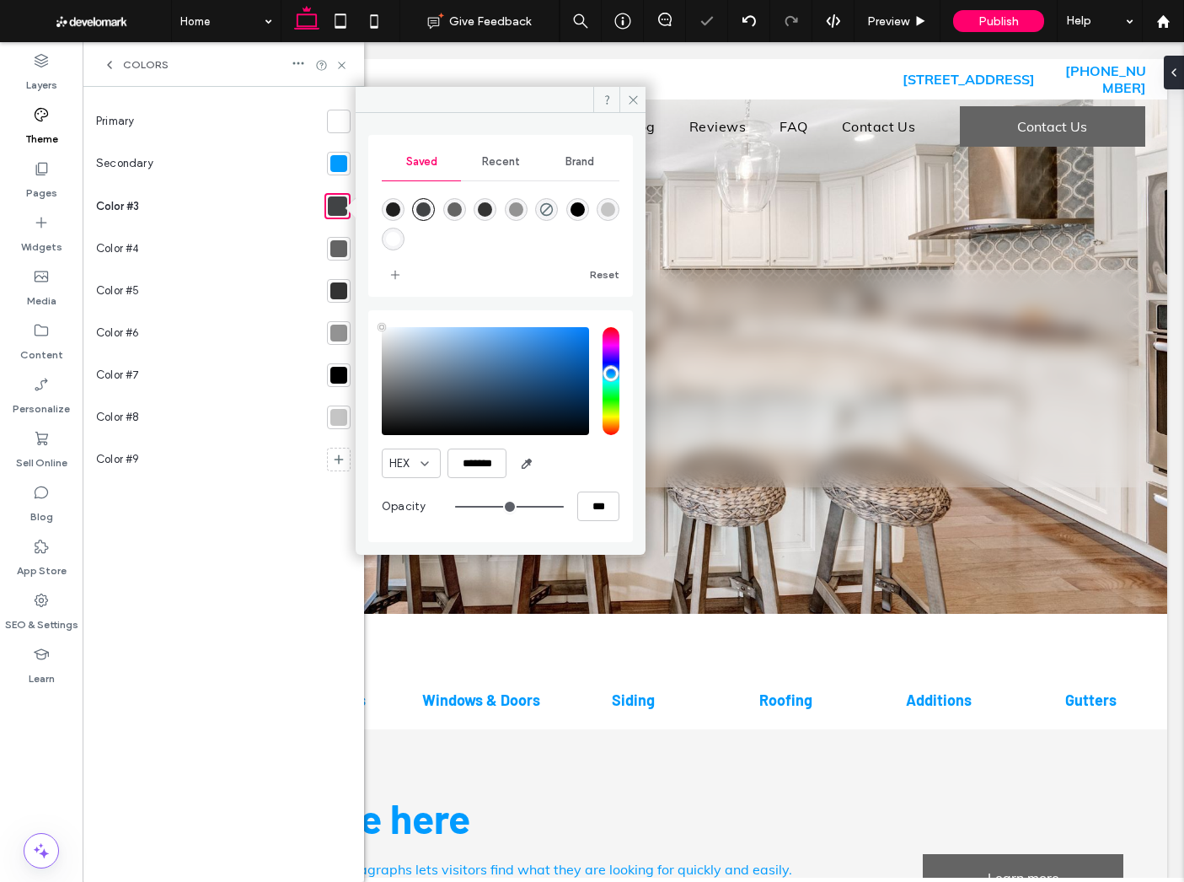
type input "****"
click at [487, 462] on input "*******" at bounding box center [477, 463] width 59 height 30
drag, startPoint x: 487, startPoint y: 462, endPoint x: 538, endPoint y: 469, distance: 51.0
click at [487, 462] on input "*******" at bounding box center [477, 463] width 59 height 30
paste input "color picker textbox"
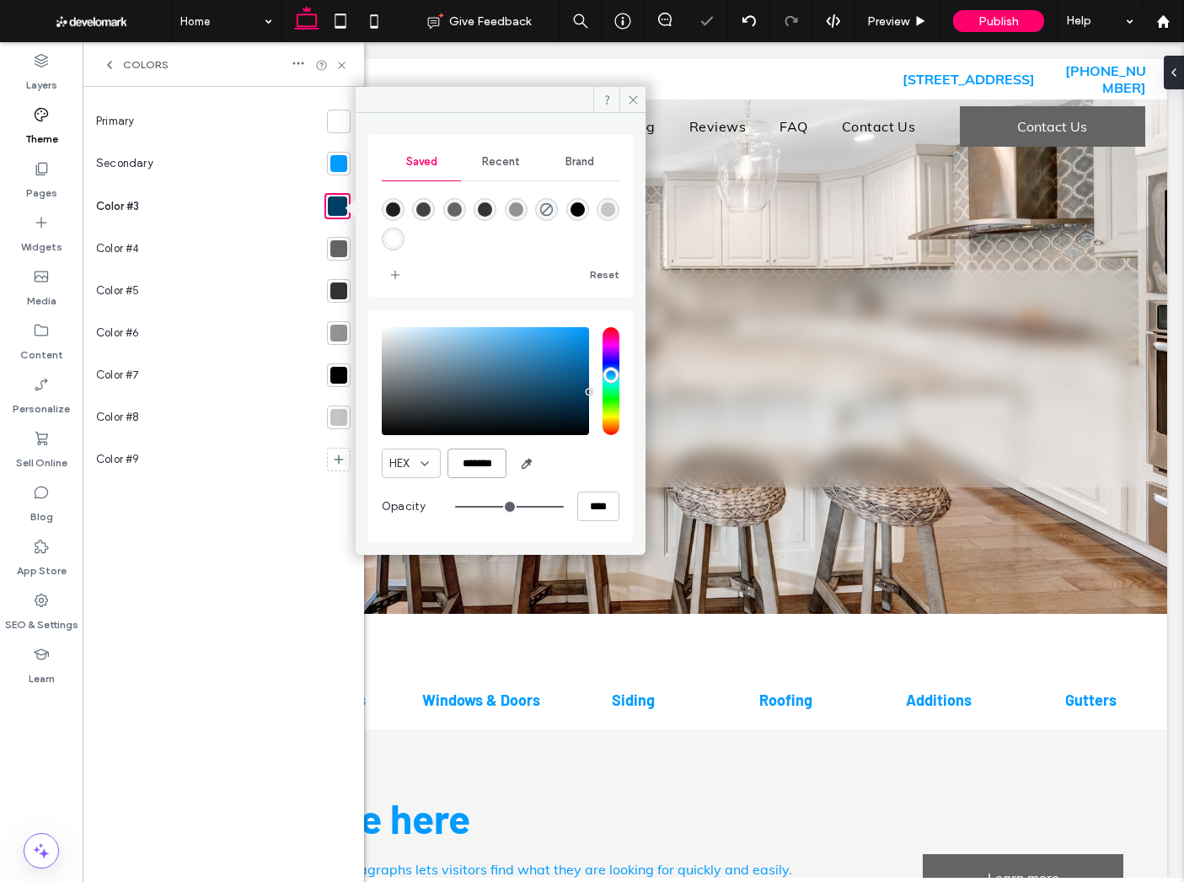
type input "*******"
click at [327, 303] on section at bounding box center [335, 291] width 30 height 42
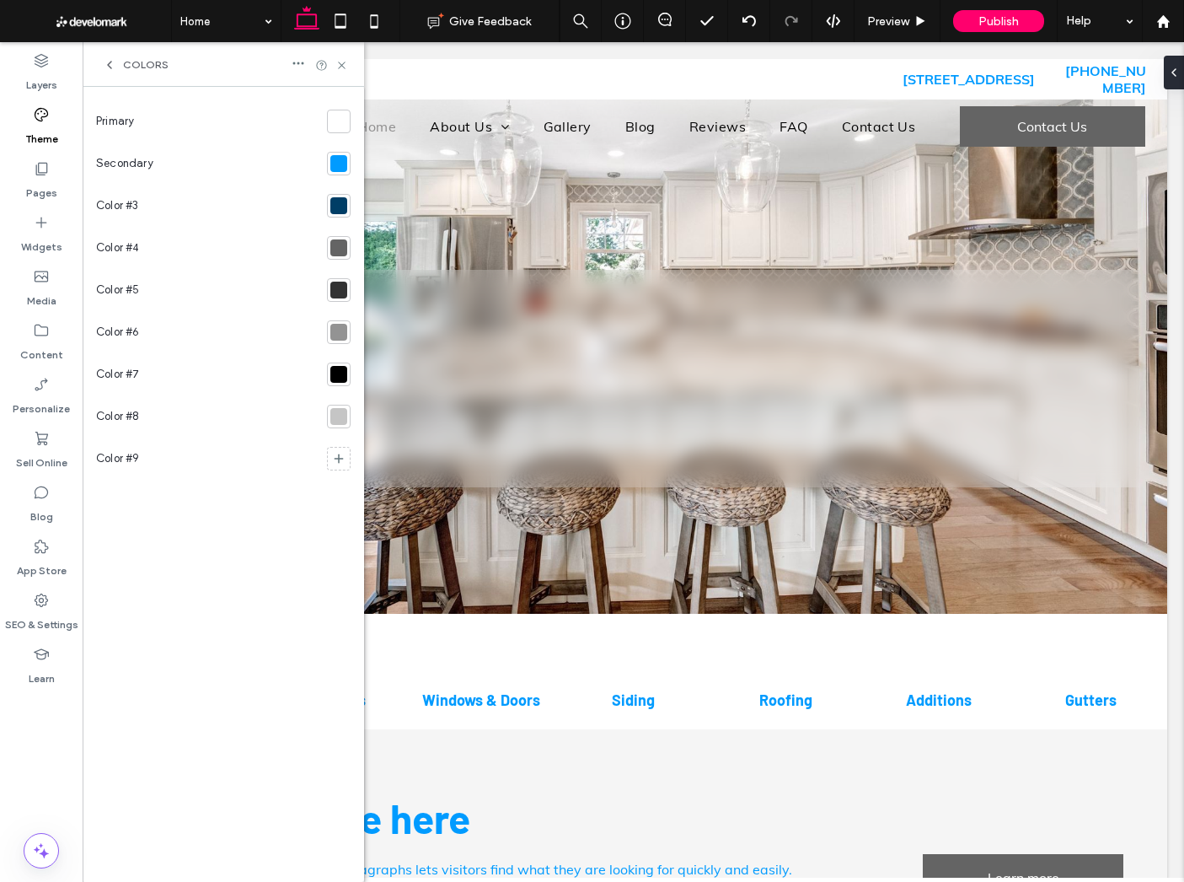
click at [337, 252] on div at bounding box center [338, 247] width 17 height 17
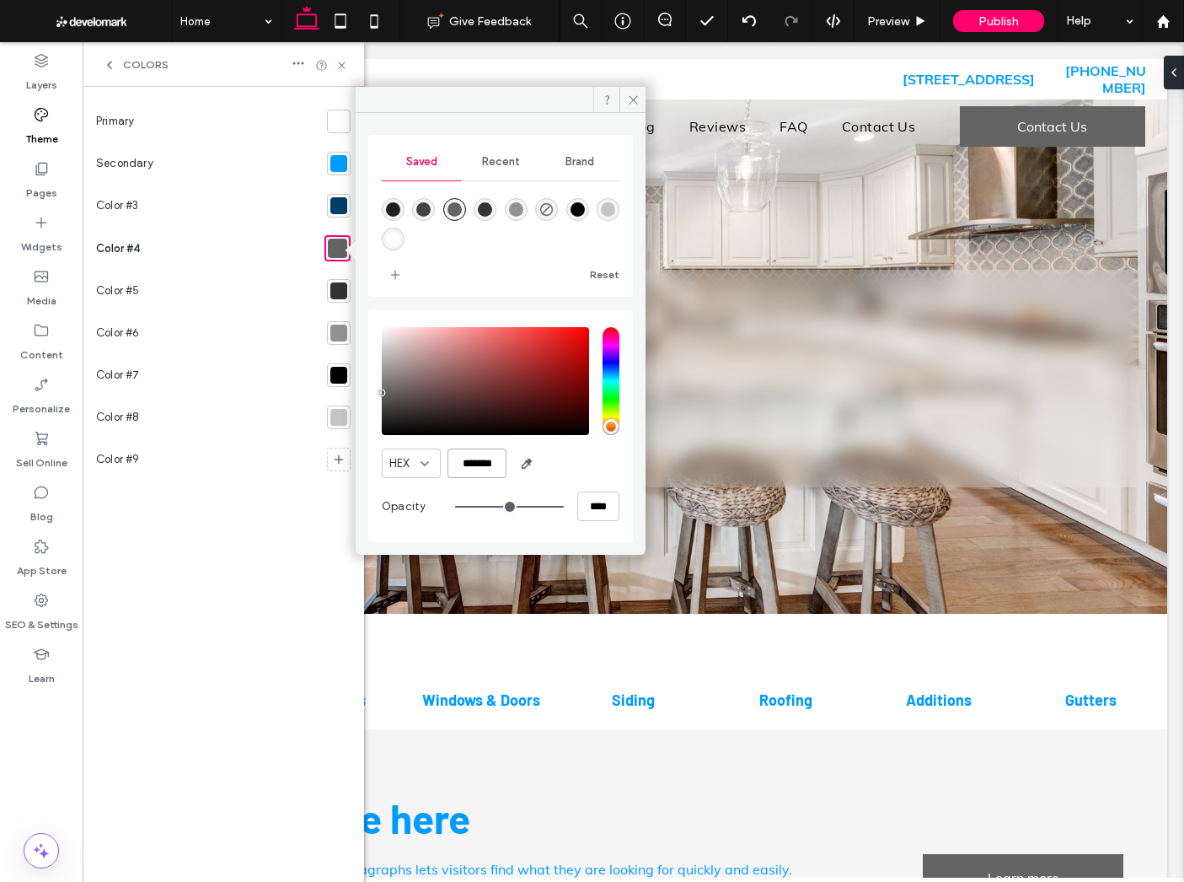
click at [478, 456] on input "*******" at bounding box center [477, 463] width 59 height 30
drag, startPoint x: 478, startPoint y: 456, endPoint x: 459, endPoint y: 463, distance: 19.7
click at [478, 456] on input "*******" at bounding box center [477, 463] width 59 height 30
click at [475, 451] on input "*******" at bounding box center [477, 463] width 59 height 30
click at [475, 452] on input "*******" at bounding box center [477, 463] width 59 height 30
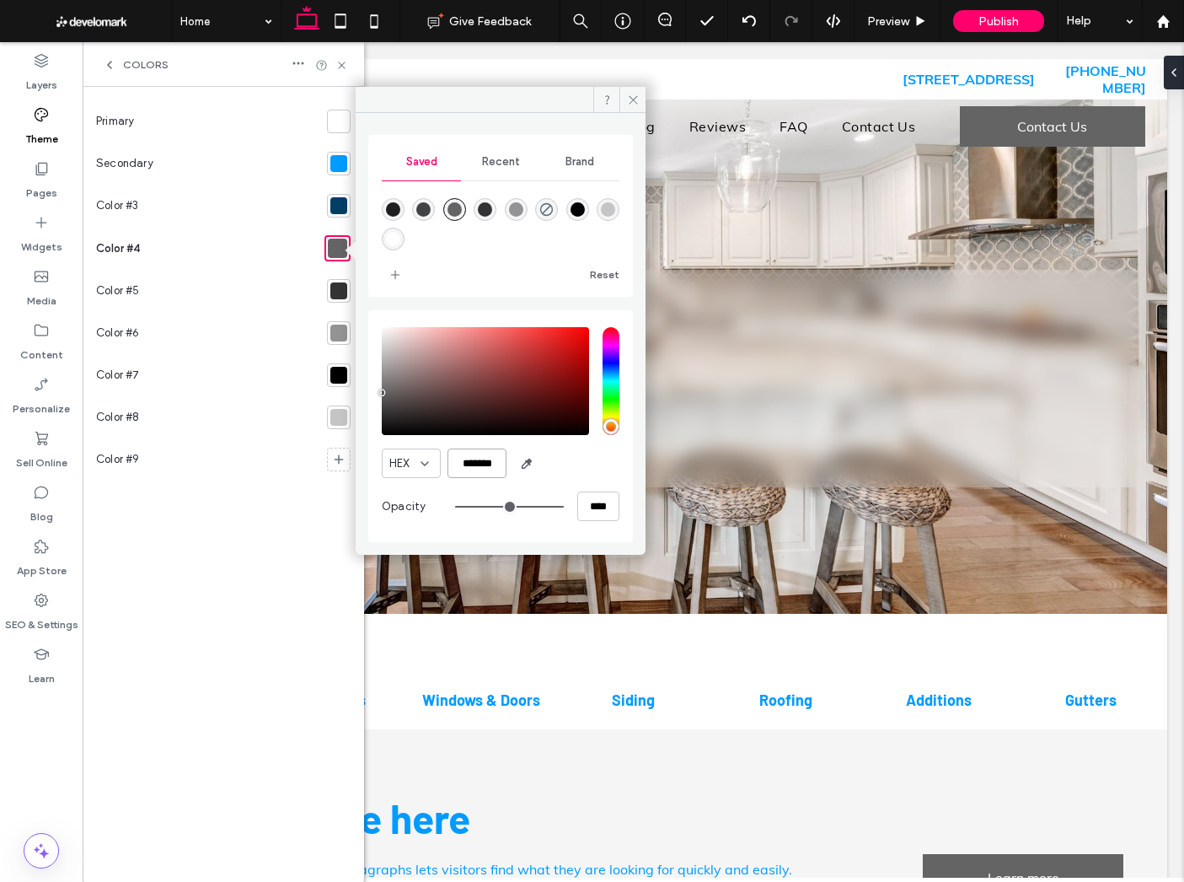
click at [475, 452] on input "*******" at bounding box center [477, 463] width 59 height 30
click at [475, 459] on input "*******" at bounding box center [477, 463] width 59 height 30
click at [466, 462] on input "*******" at bounding box center [477, 463] width 59 height 30
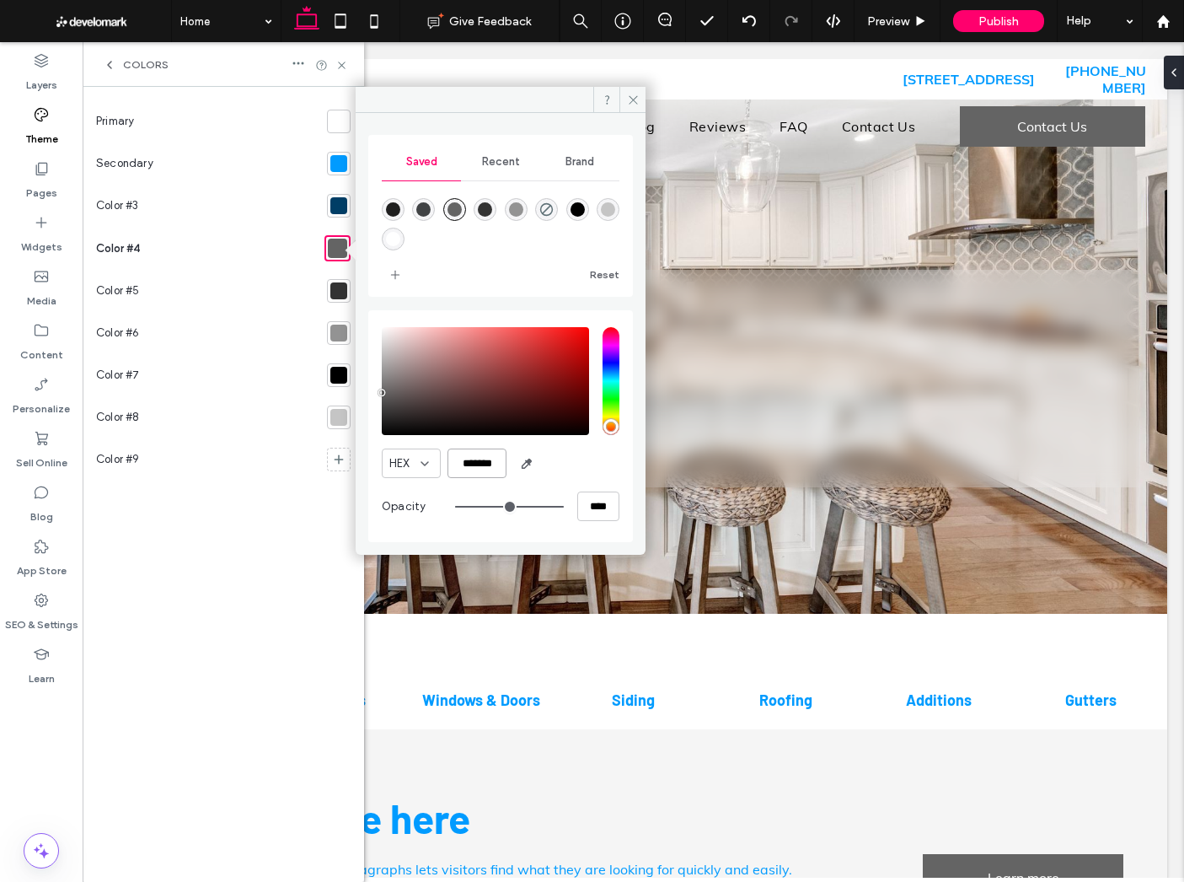
click at [466, 462] on input "*******" at bounding box center [477, 463] width 59 height 30
paste input "color picker textbox"
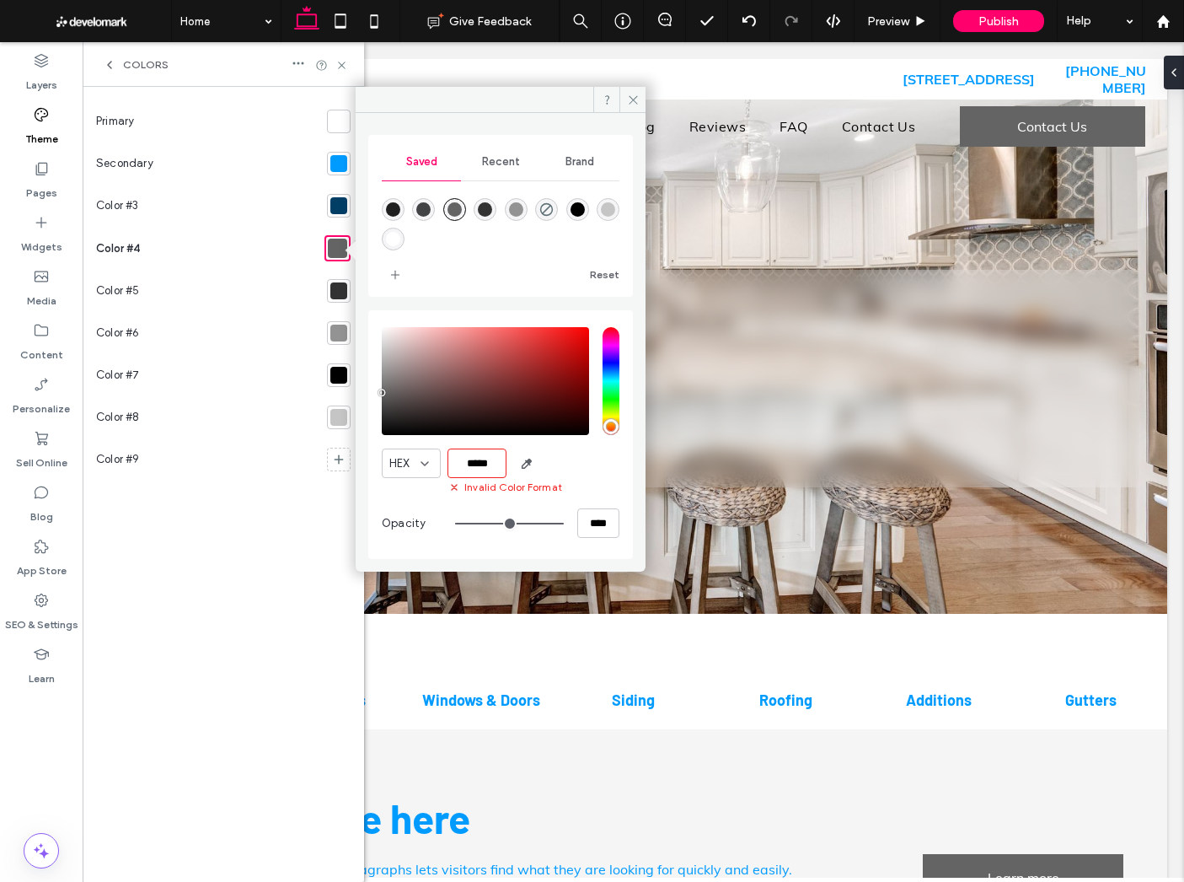
click at [489, 464] on input "*****" at bounding box center [477, 463] width 59 height 30
paste input "**"
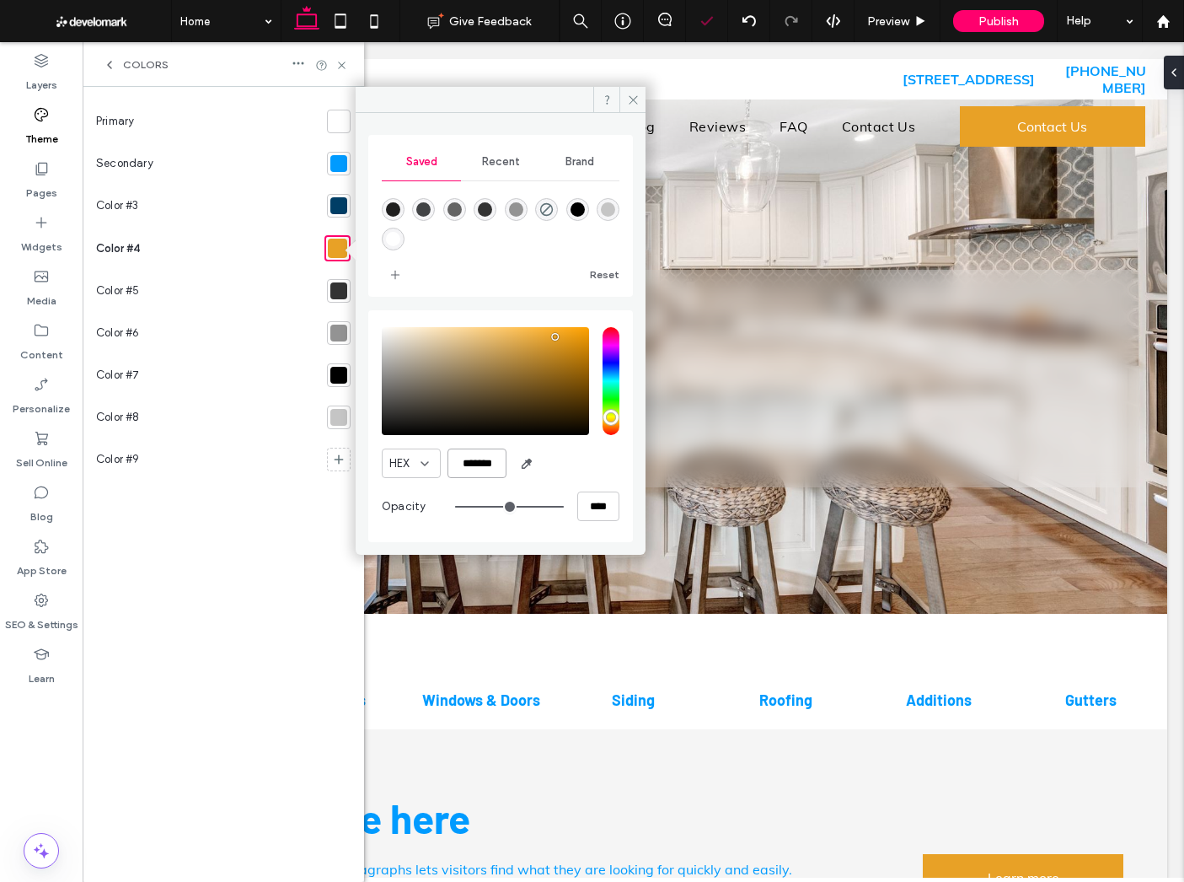
type input "*******"
click at [338, 296] on div at bounding box center [338, 290] width 17 height 17
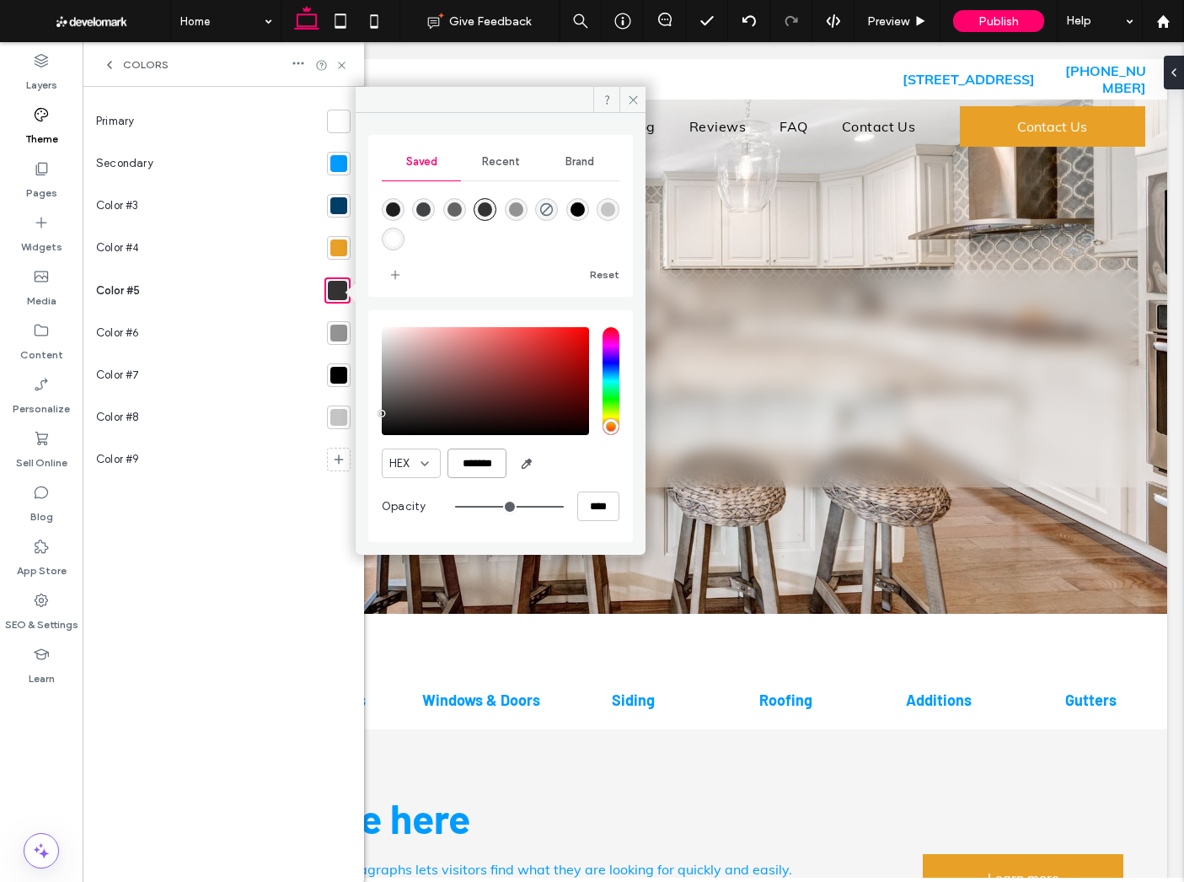
click at [475, 459] on input "*******" at bounding box center [477, 463] width 59 height 30
paste input "color picker textbox"
type input "*******"
click at [282, 498] on div "Primary Secondary Color #3 Color #4 Color #5 Color #6 Color #7 Color #8 Color #9" at bounding box center [223, 484] width 255 height 768
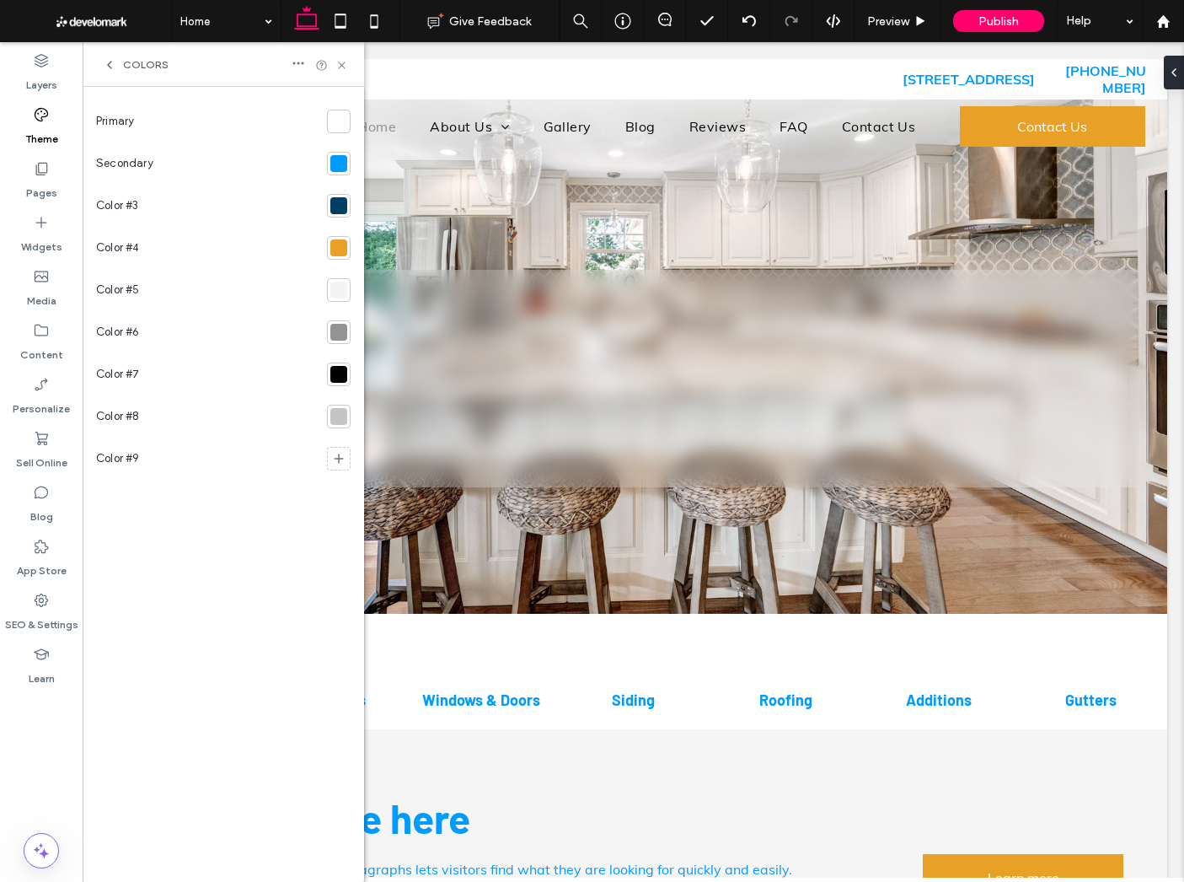
click at [331, 376] on div at bounding box center [338, 374] width 17 height 17
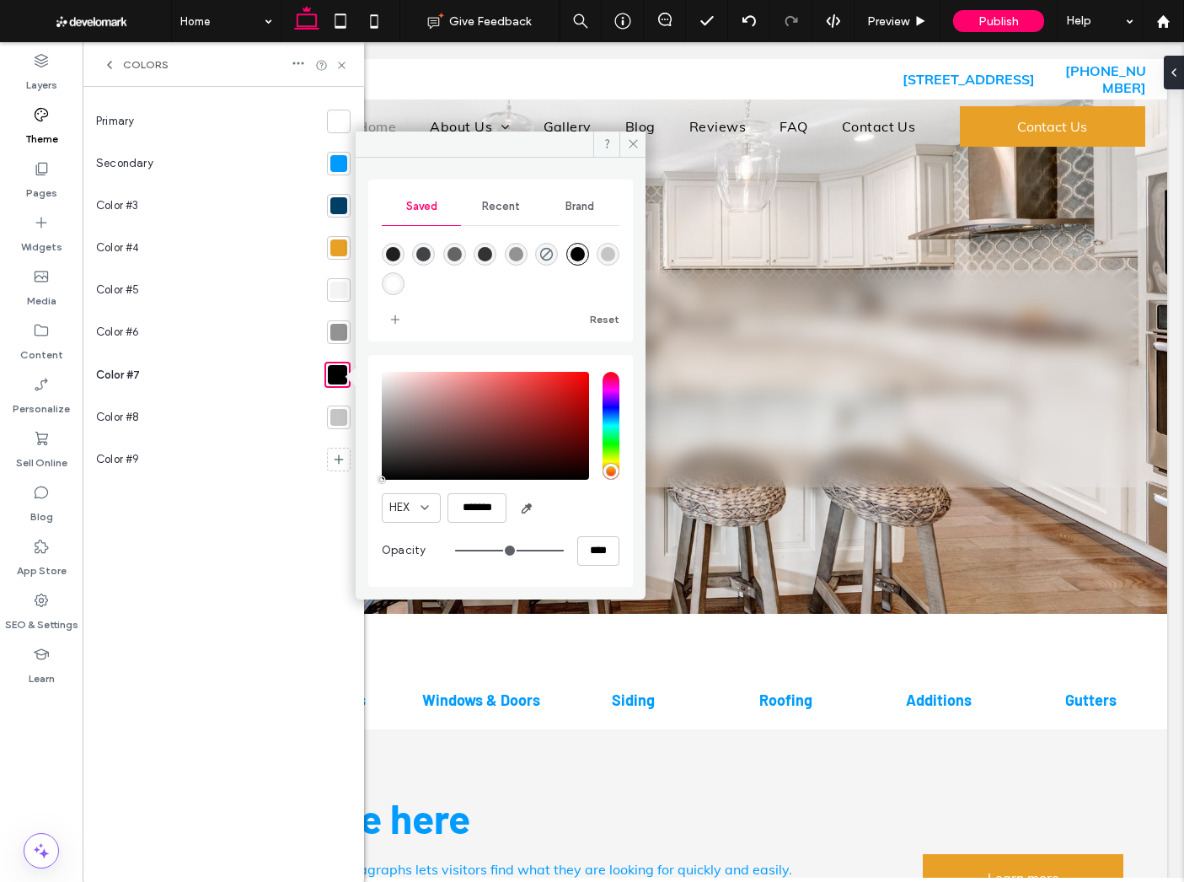
click at [341, 419] on div at bounding box center [338, 417] width 17 height 17
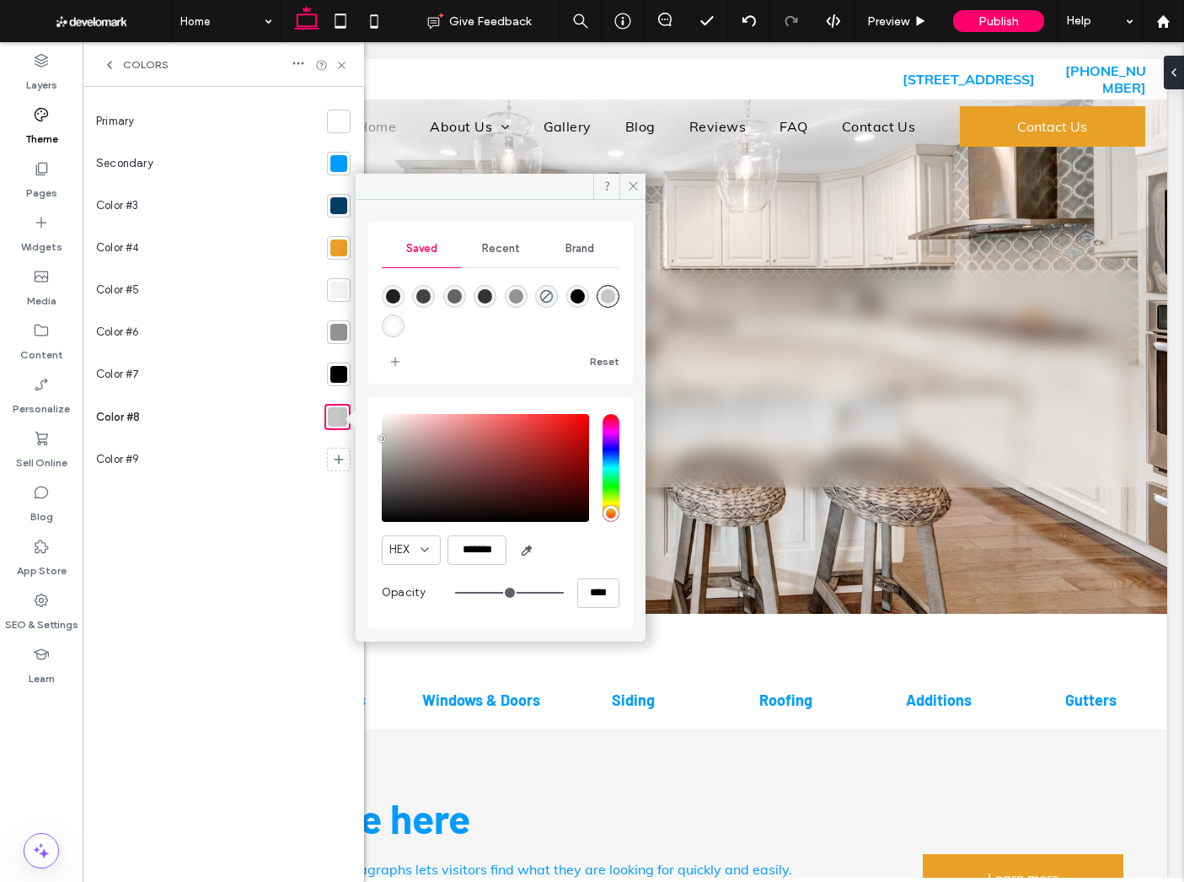
click at [346, 336] on div at bounding box center [338, 332] width 17 height 17
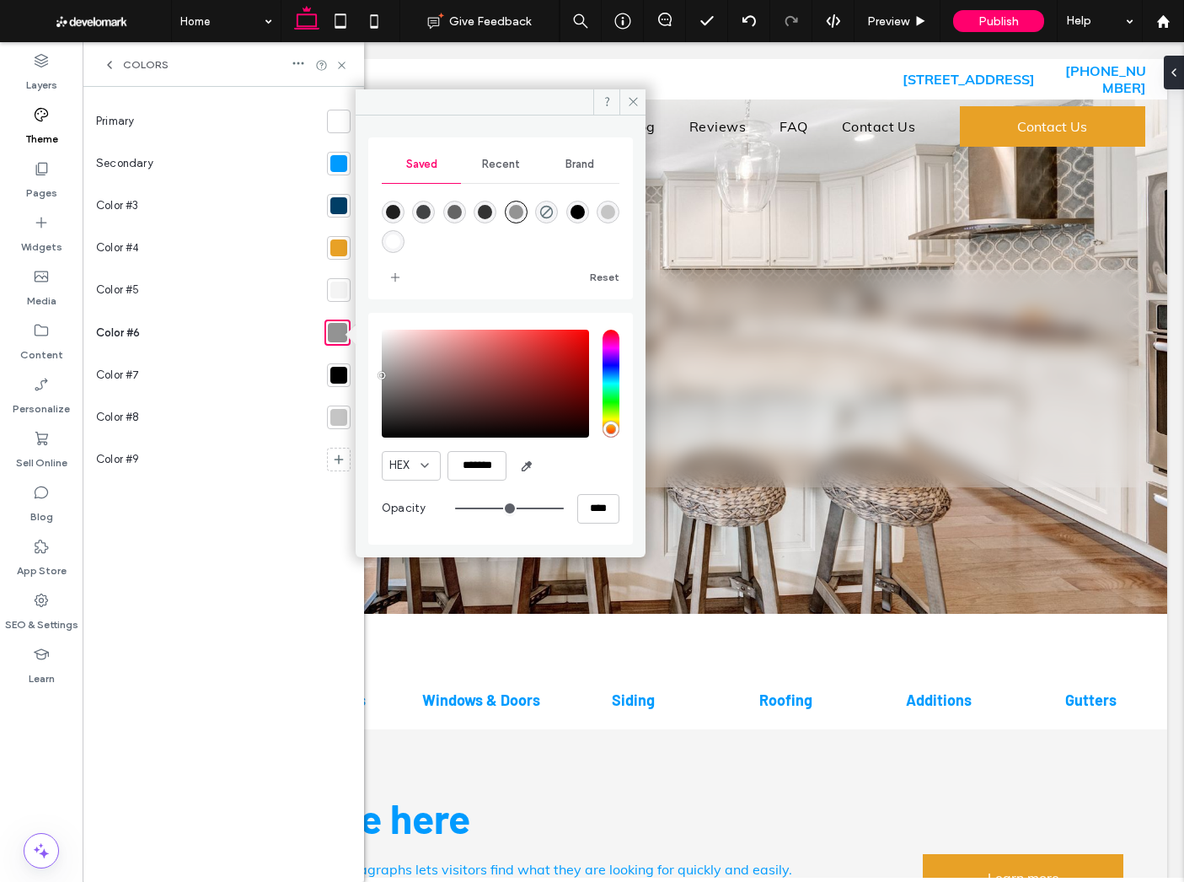
click at [198, 423] on div "Color #8" at bounding box center [208, 417] width 224 height 42
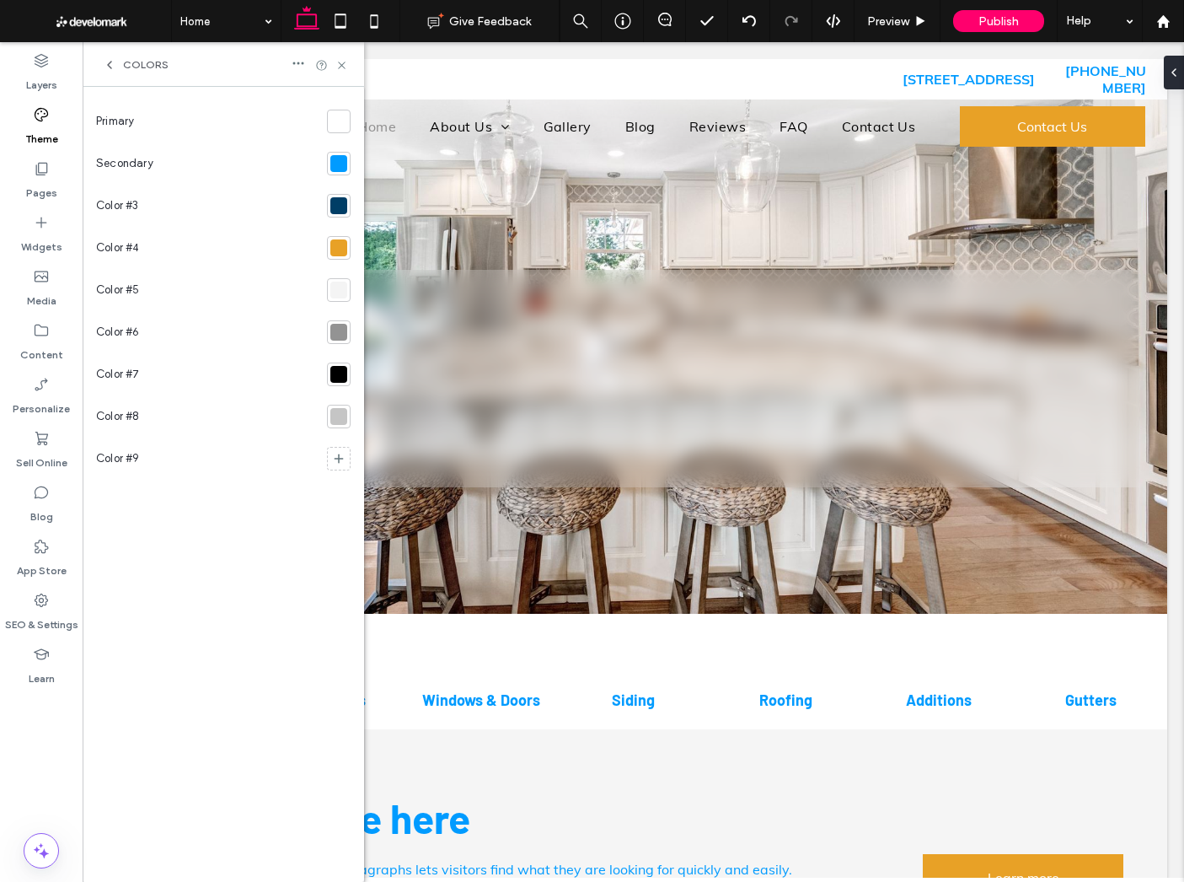
click at [123, 56] on div "Colors" at bounding box center [224, 64] width 282 height 45
click at [121, 62] on div "Colors" at bounding box center [136, 64] width 66 height 13
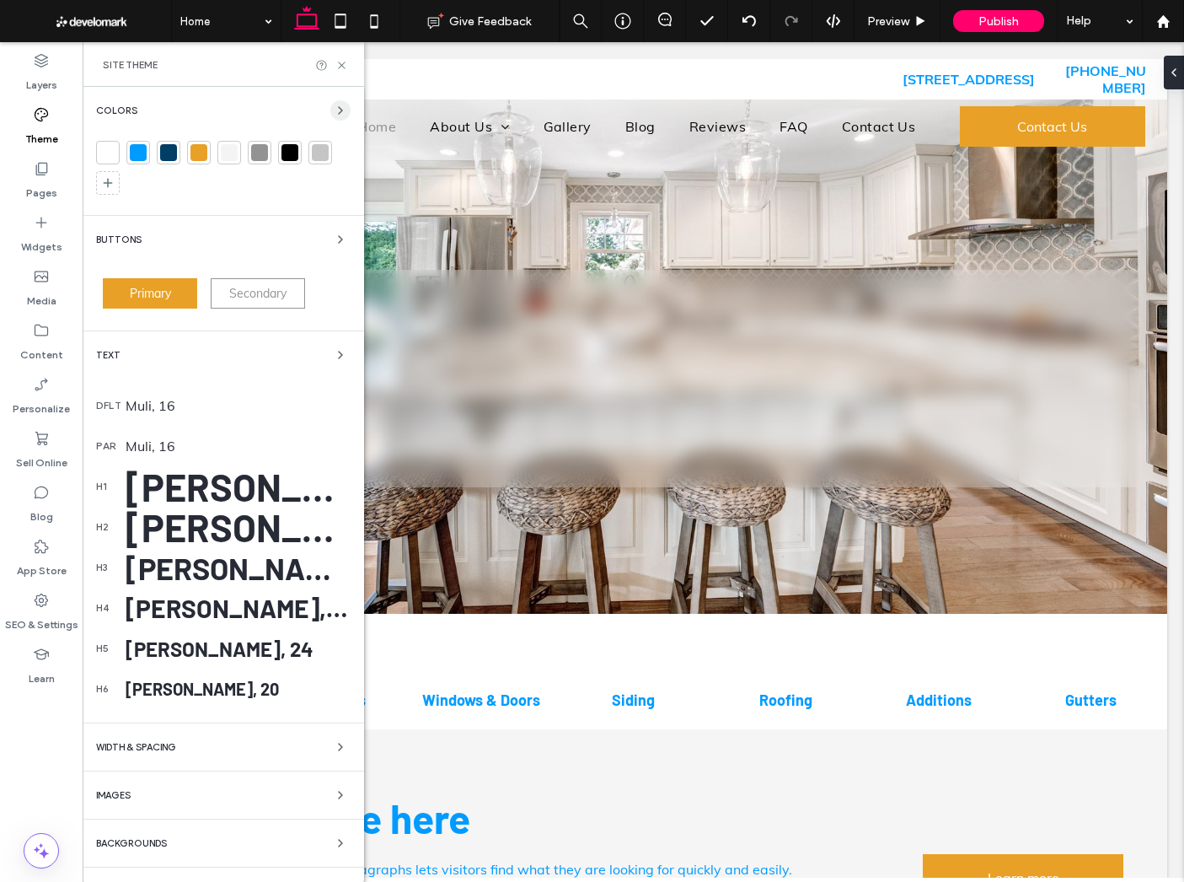
click at [340, 105] on icon "button" at bounding box center [340, 110] width 13 height 13
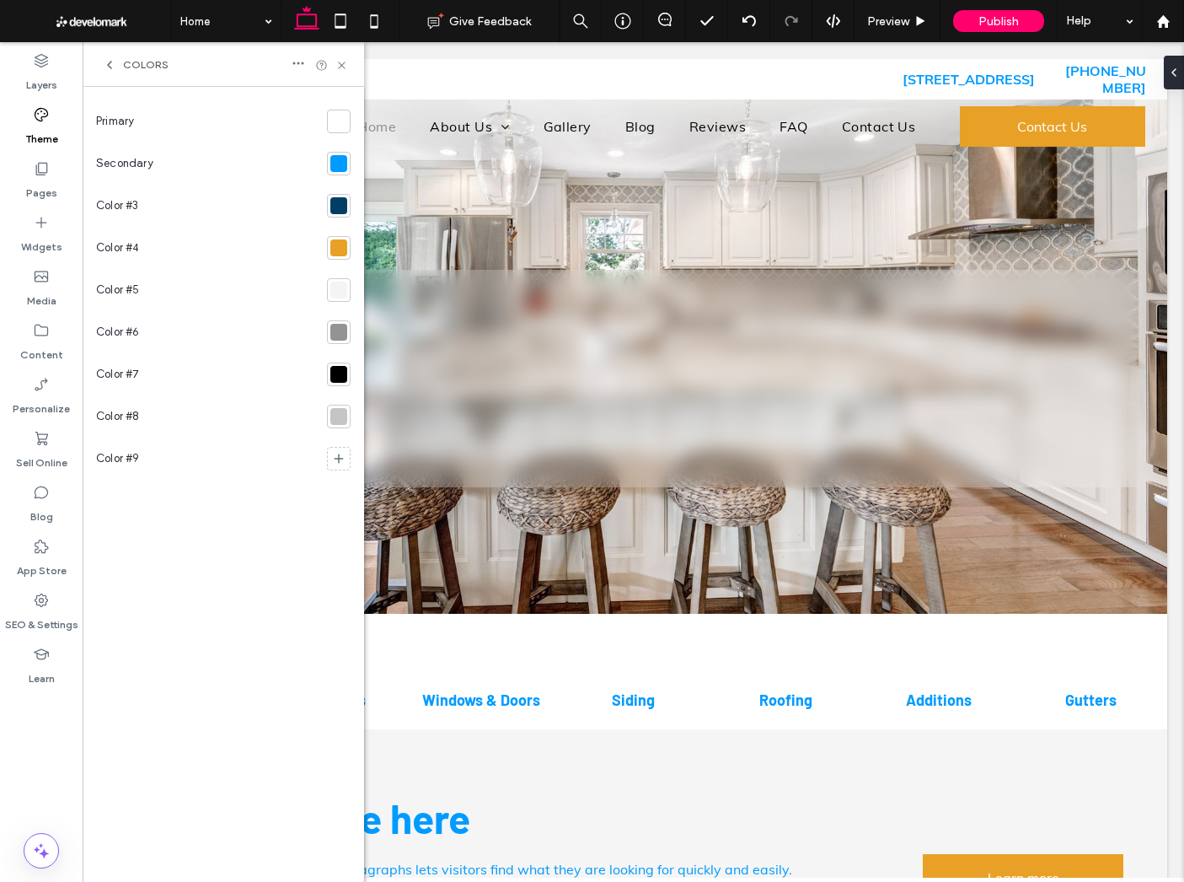
click at [335, 156] on div at bounding box center [338, 163] width 17 height 17
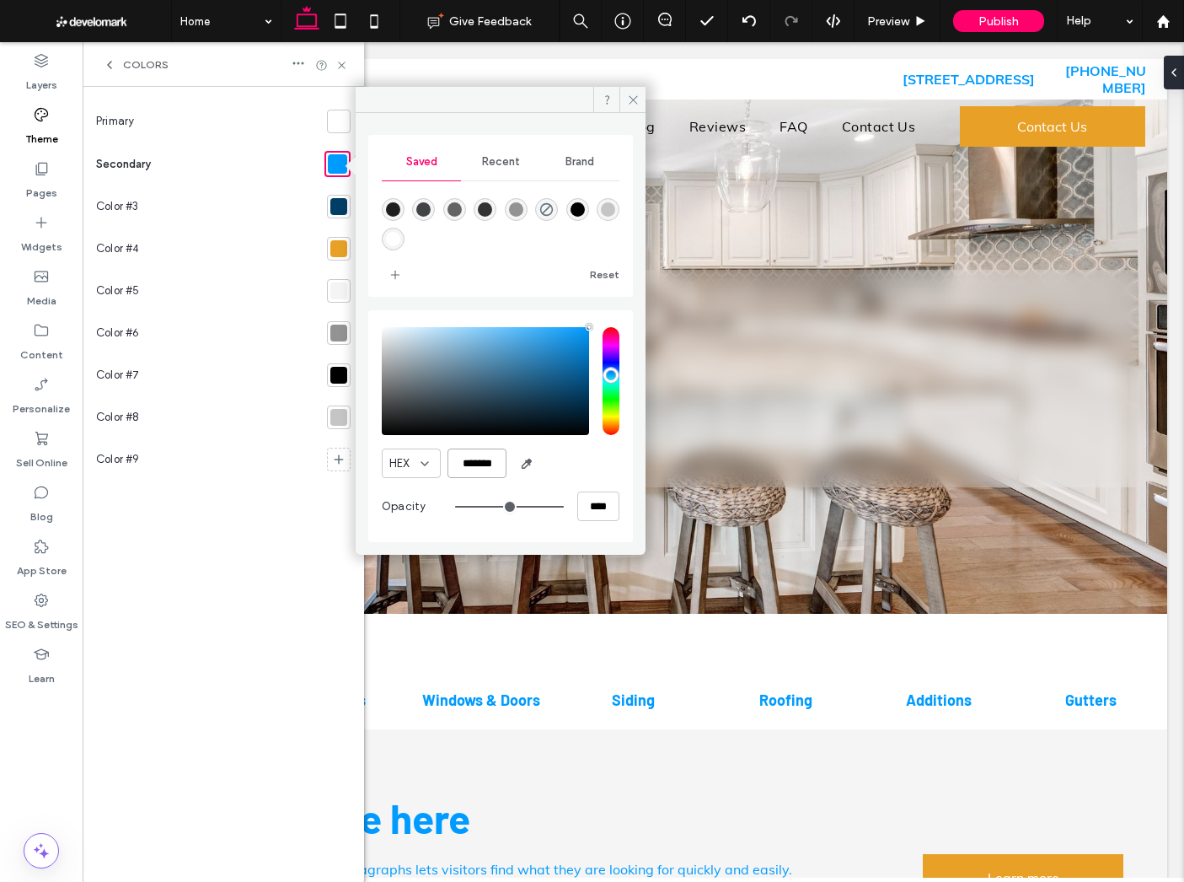
click at [491, 465] on input "*******" at bounding box center [477, 463] width 59 height 30
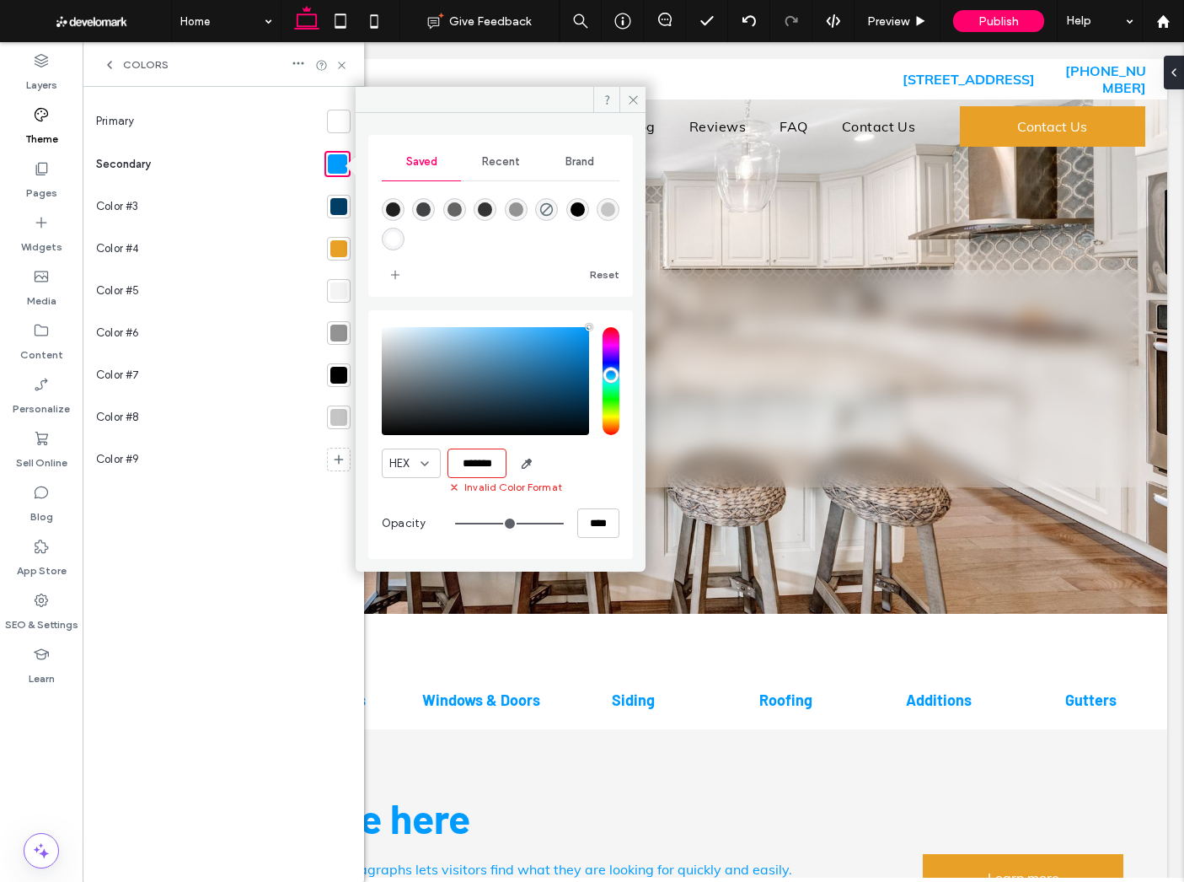
scroll to position [0, 3]
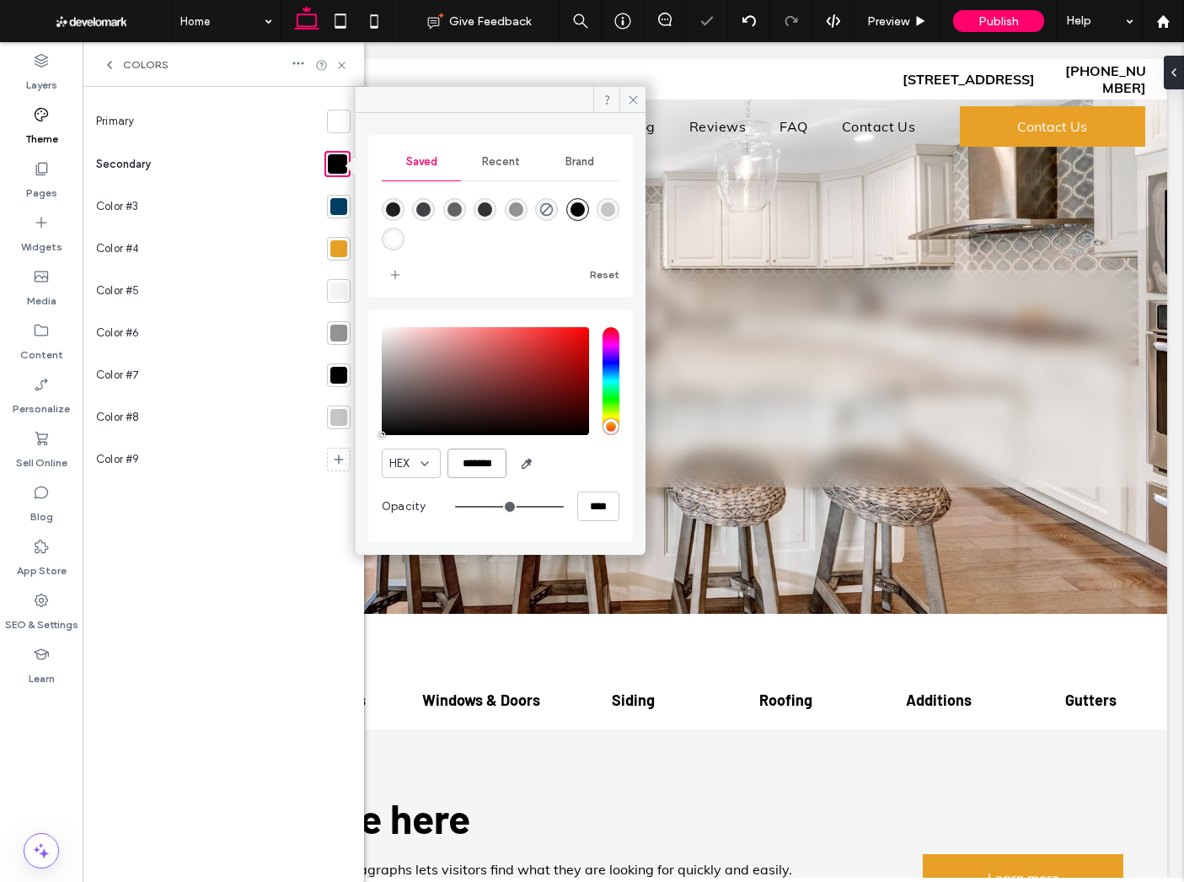
type input "*******"
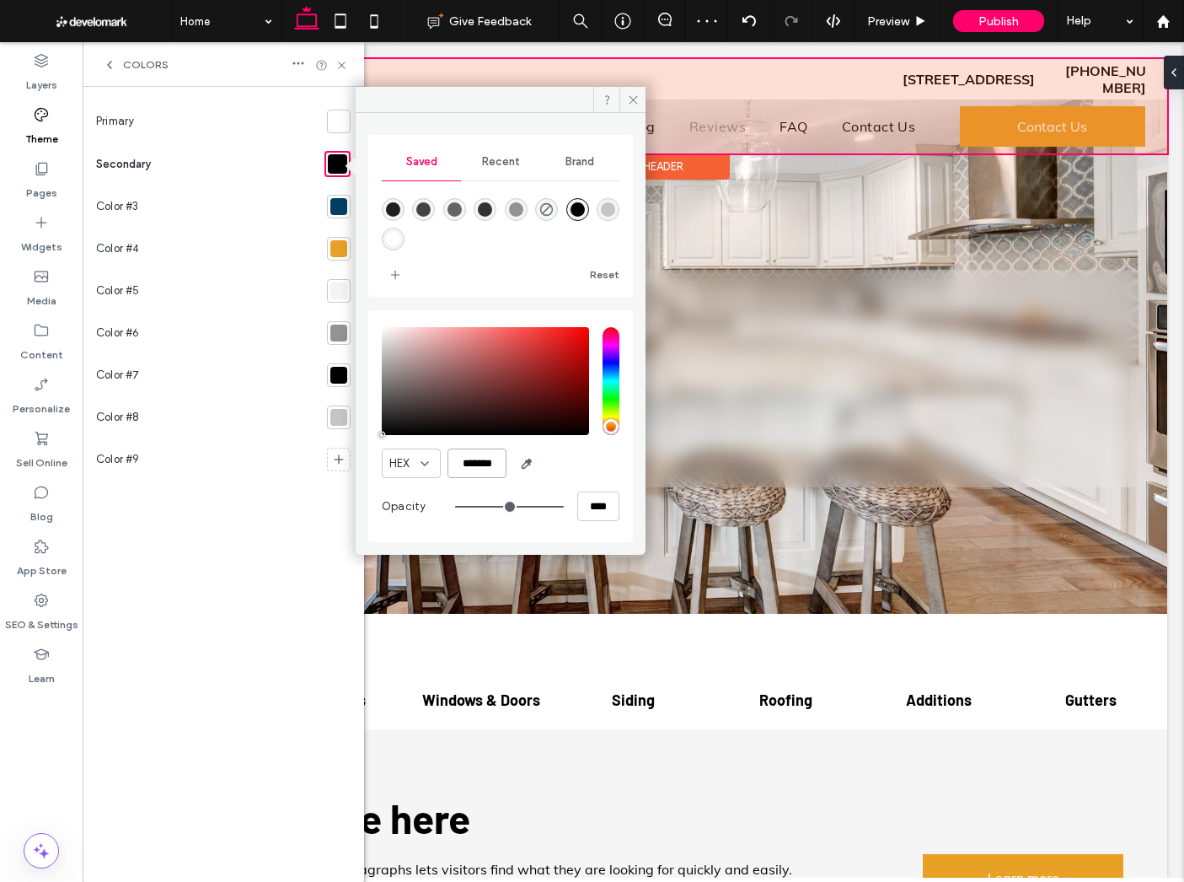
scroll to position [0, 0]
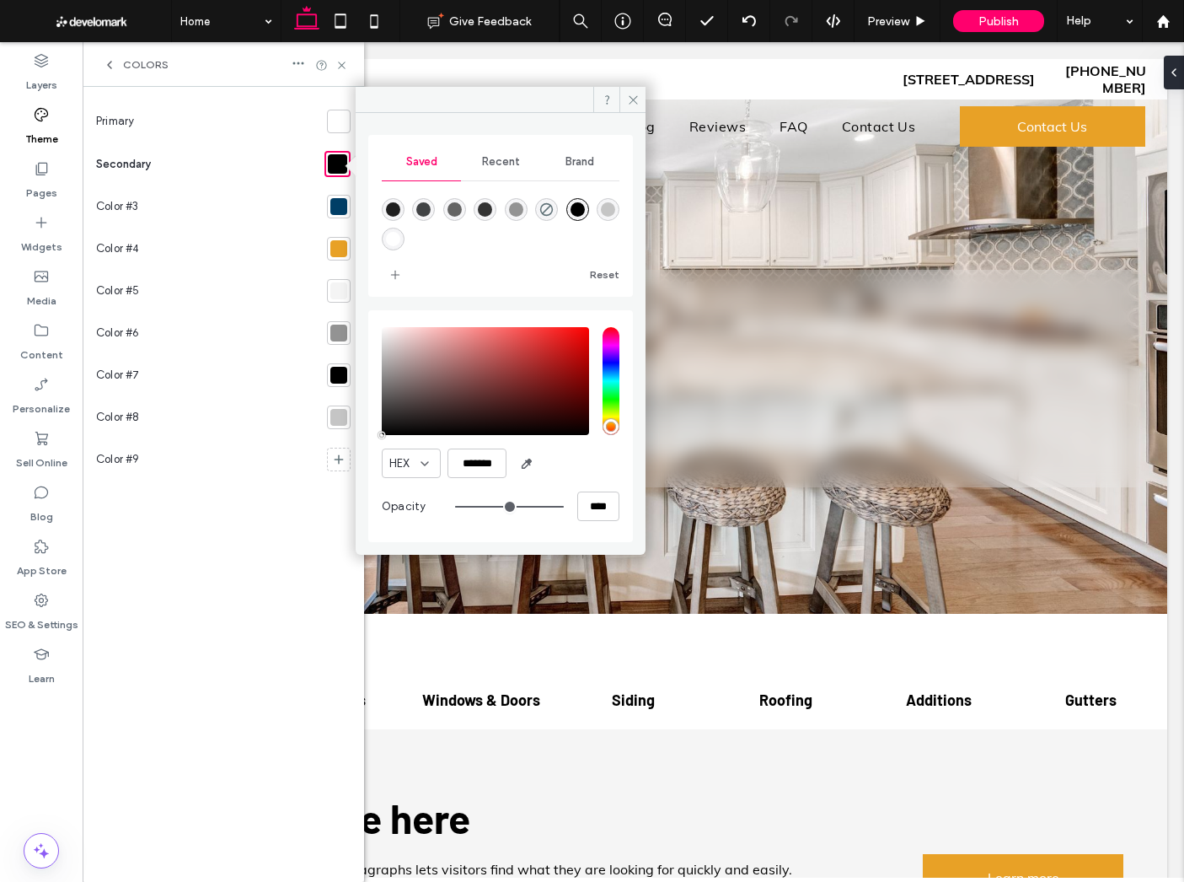
click at [340, 206] on div at bounding box center [338, 206] width 17 height 17
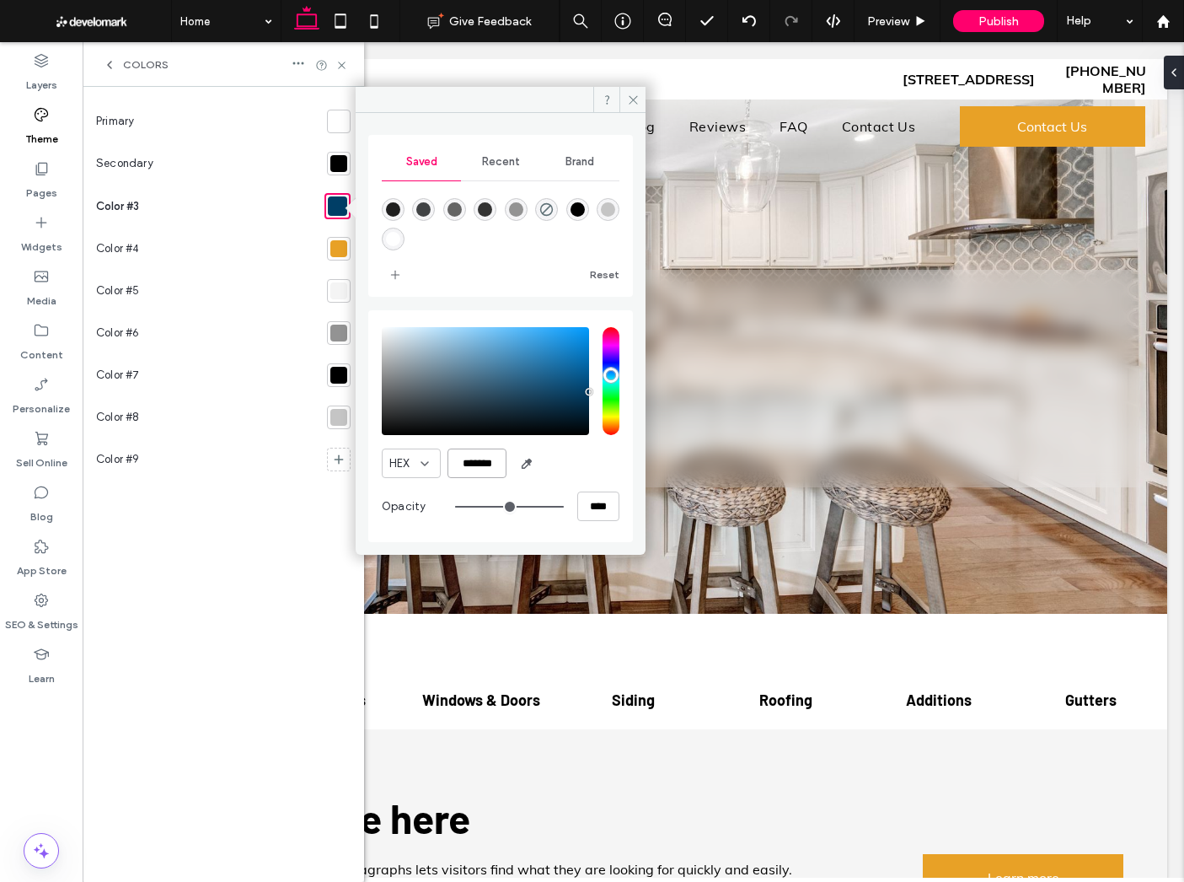
click at [487, 466] on input "*******" at bounding box center [477, 463] width 59 height 30
paste input "color picker textbox"
type input "*******"
click at [590, 477] on div "HEX *******" at bounding box center [501, 463] width 238 height 30
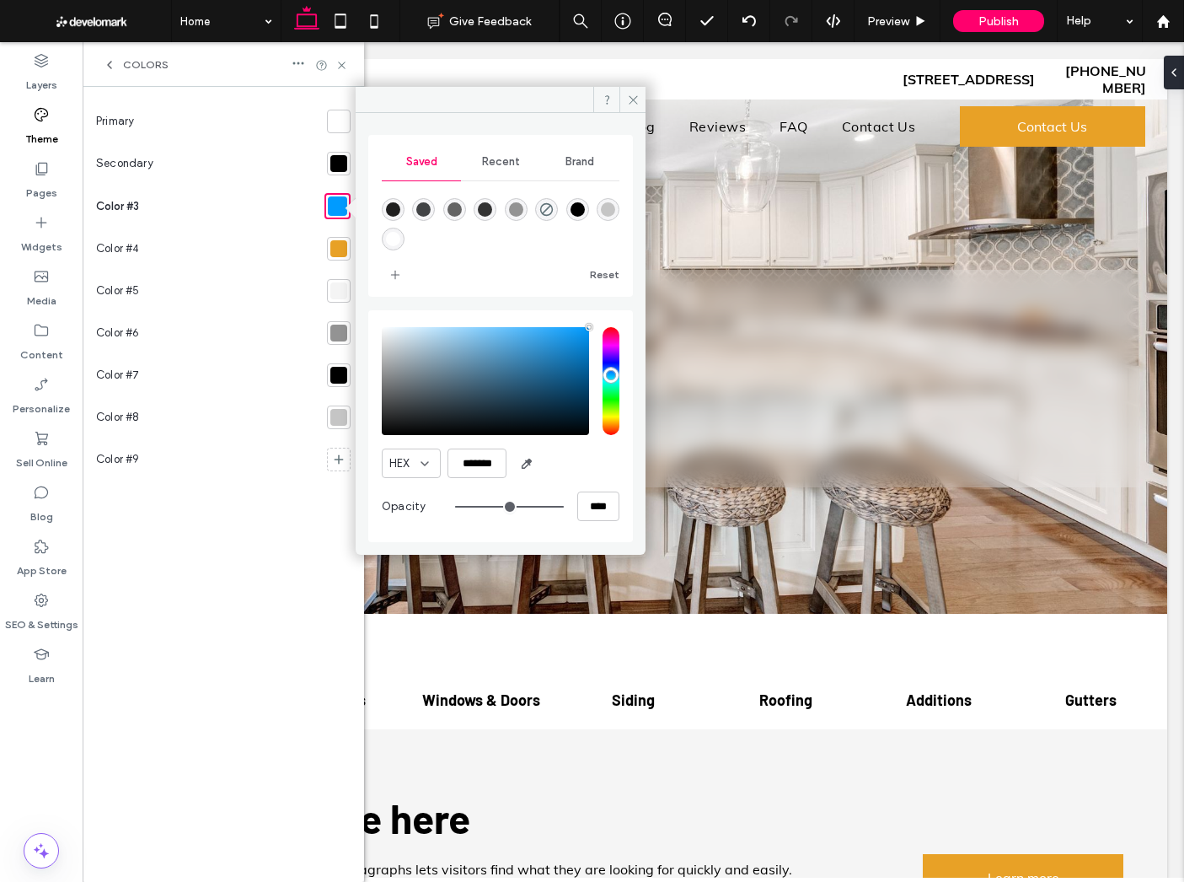
click at [339, 233] on section at bounding box center [335, 249] width 30 height 42
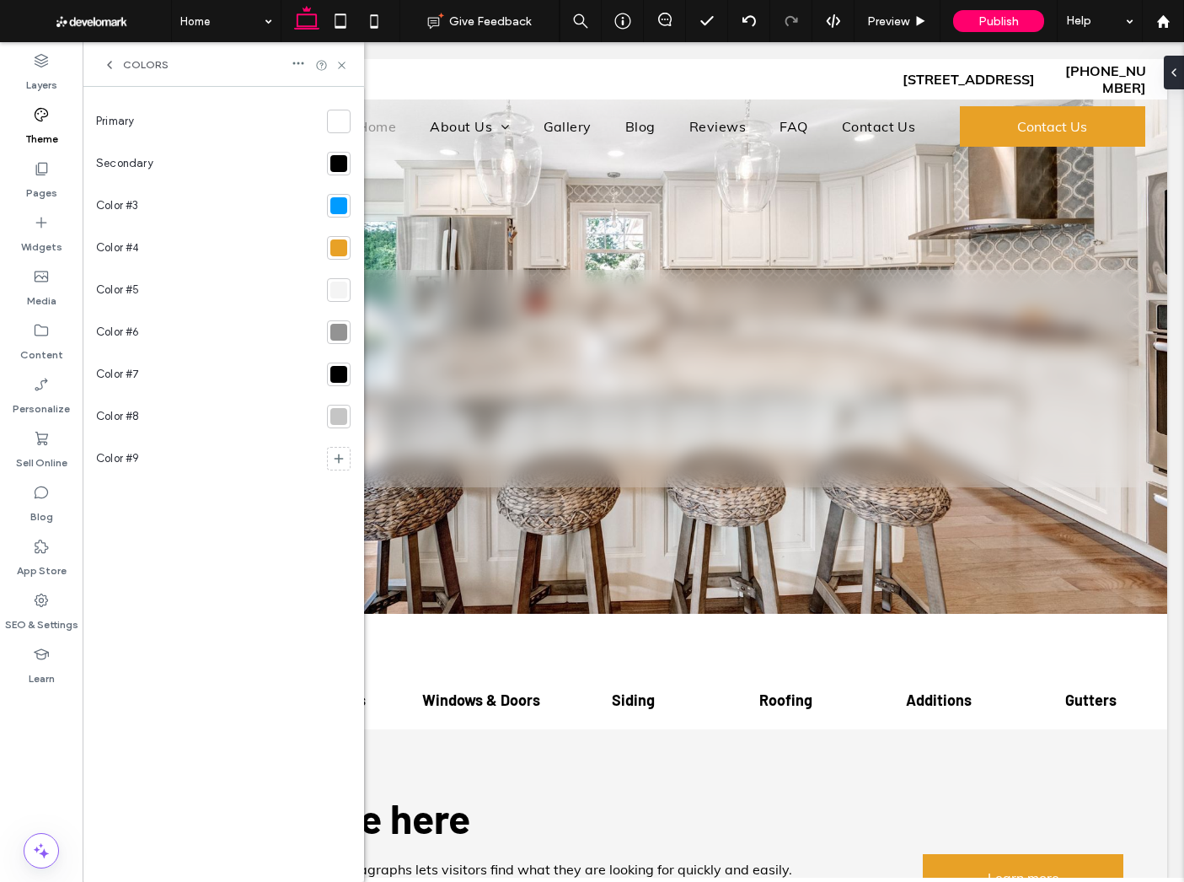
click at [338, 242] on div at bounding box center [338, 247] width 17 height 17
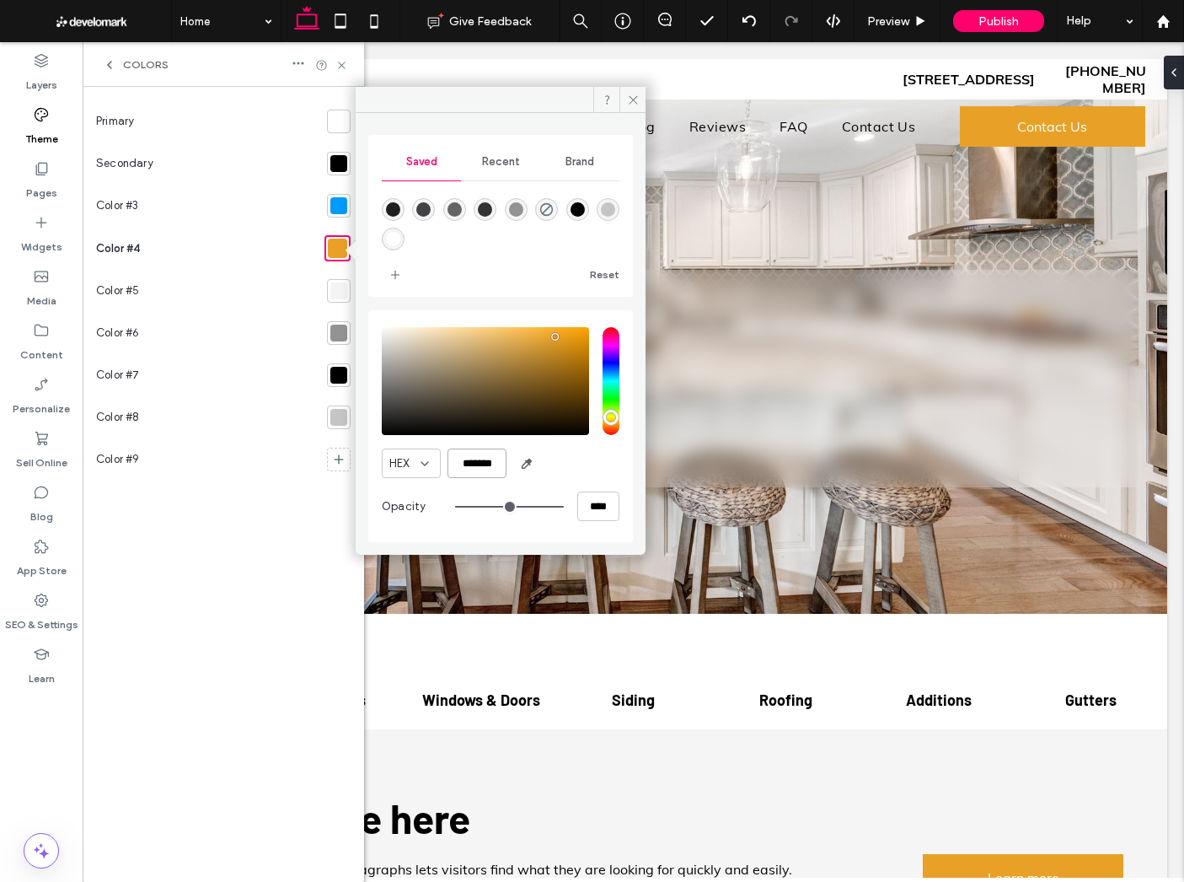
click at [494, 475] on input "*******" at bounding box center [477, 463] width 59 height 30
paste input "color picker textbox"
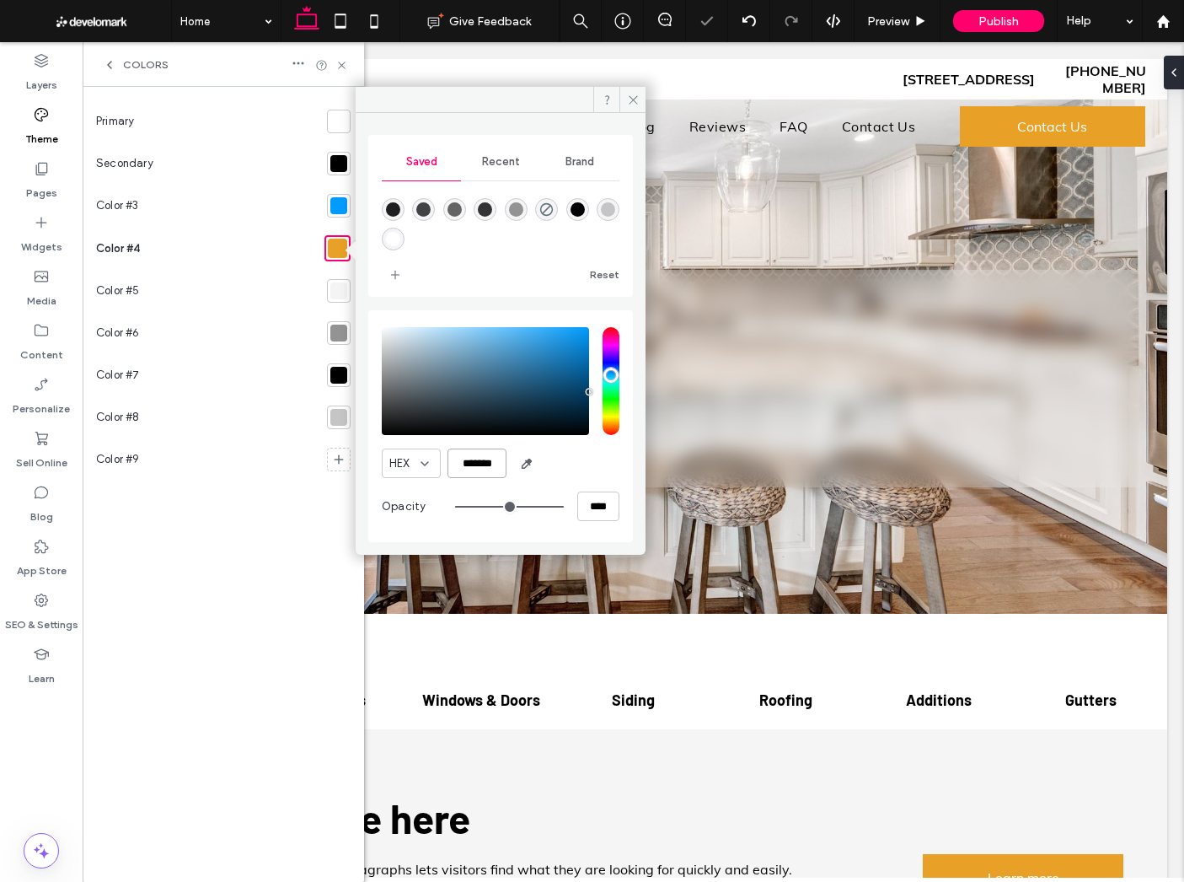
type input "*******"
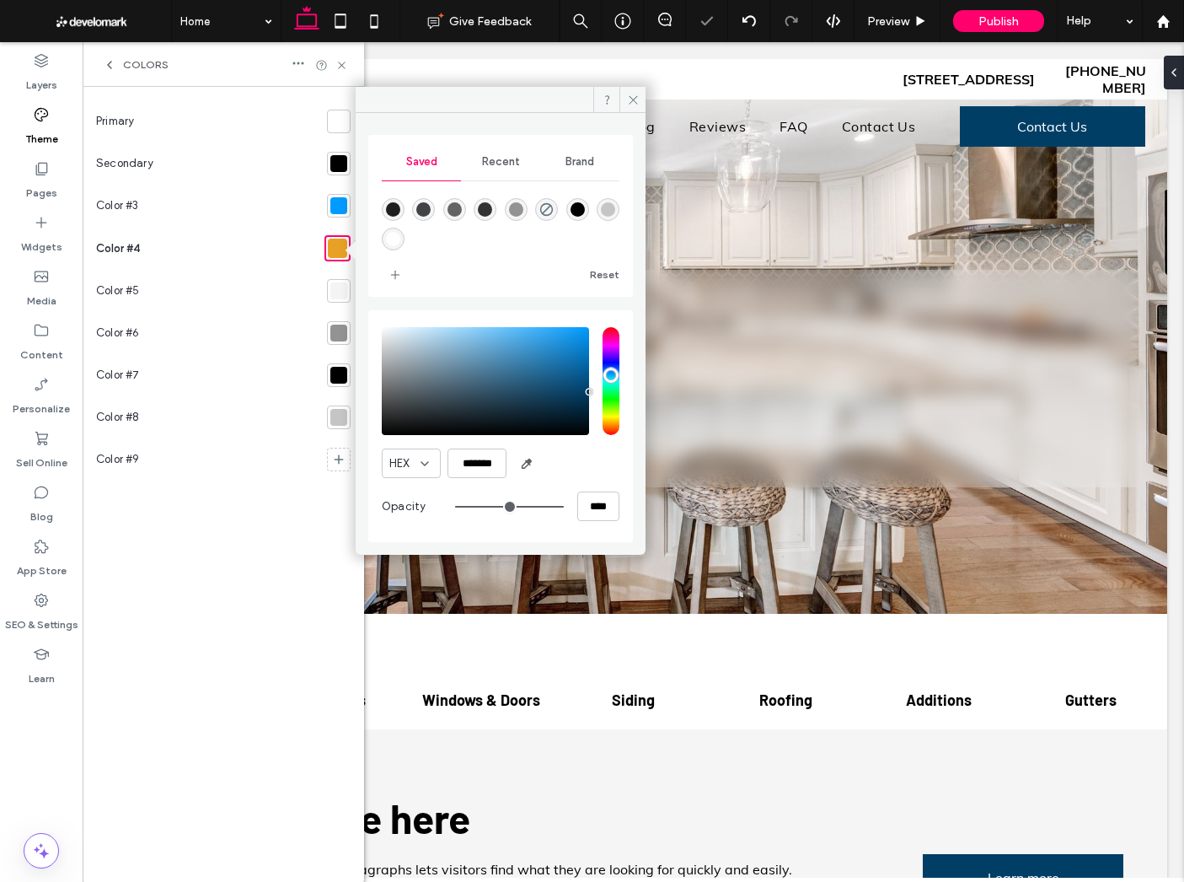
drag, startPoint x: 558, startPoint y: 464, endPoint x: 609, endPoint y: 318, distance: 155.1
click at [558, 464] on div "HEX *******" at bounding box center [501, 463] width 238 height 30
click at [330, 283] on div at bounding box center [338, 290] width 17 height 17
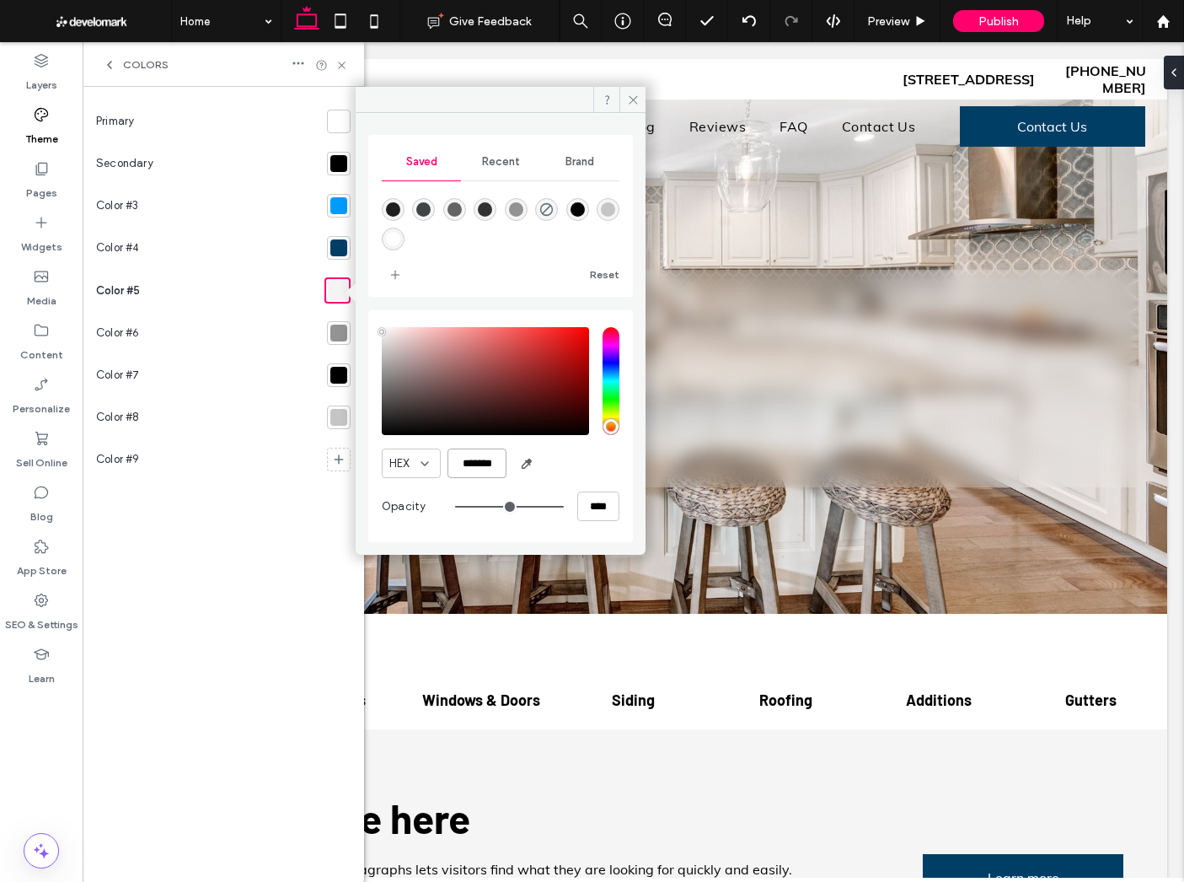
drag, startPoint x: 476, startPoint y: 473, endPoint x: 641, endPoint y: 305, distance: 234.9
click at [476, 473] on input "*******" at bounding box center [477, 463] width 59 height 30
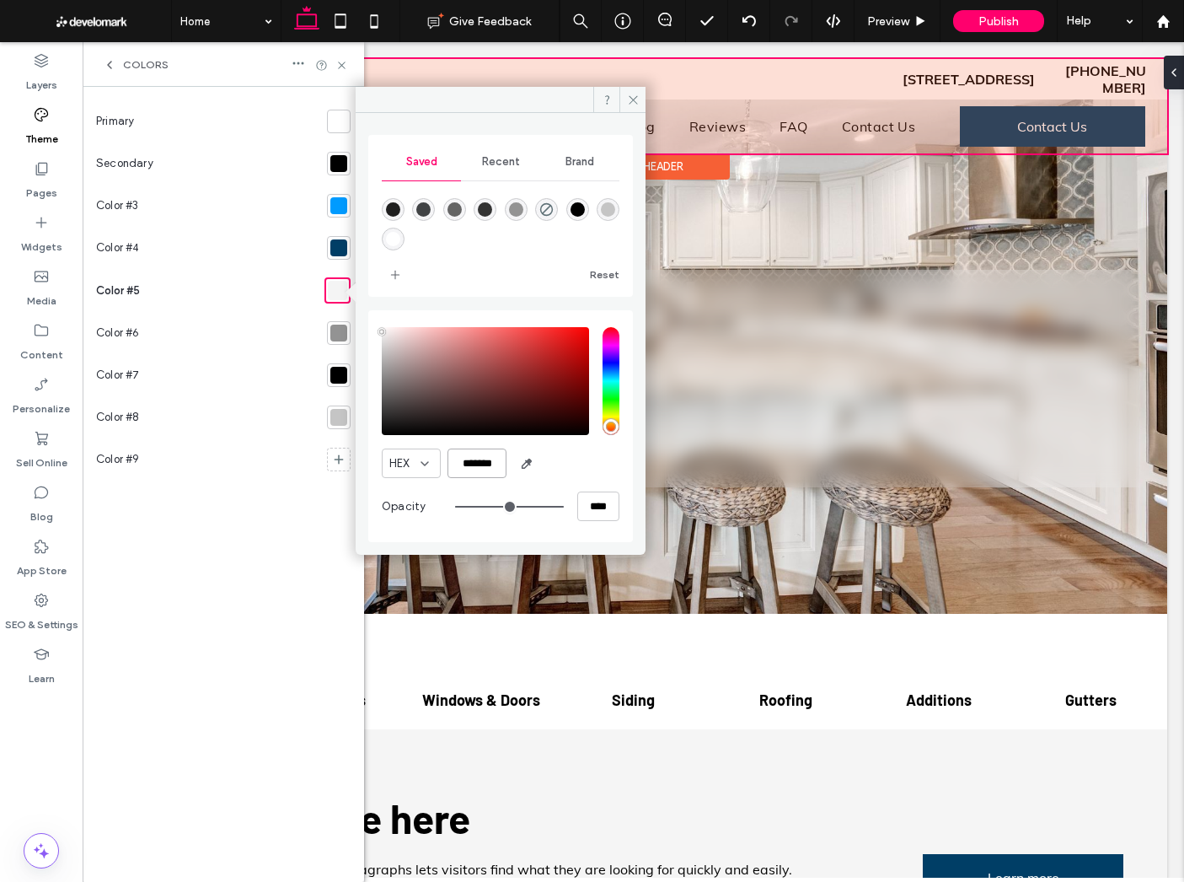
paste input "color picker textbox"
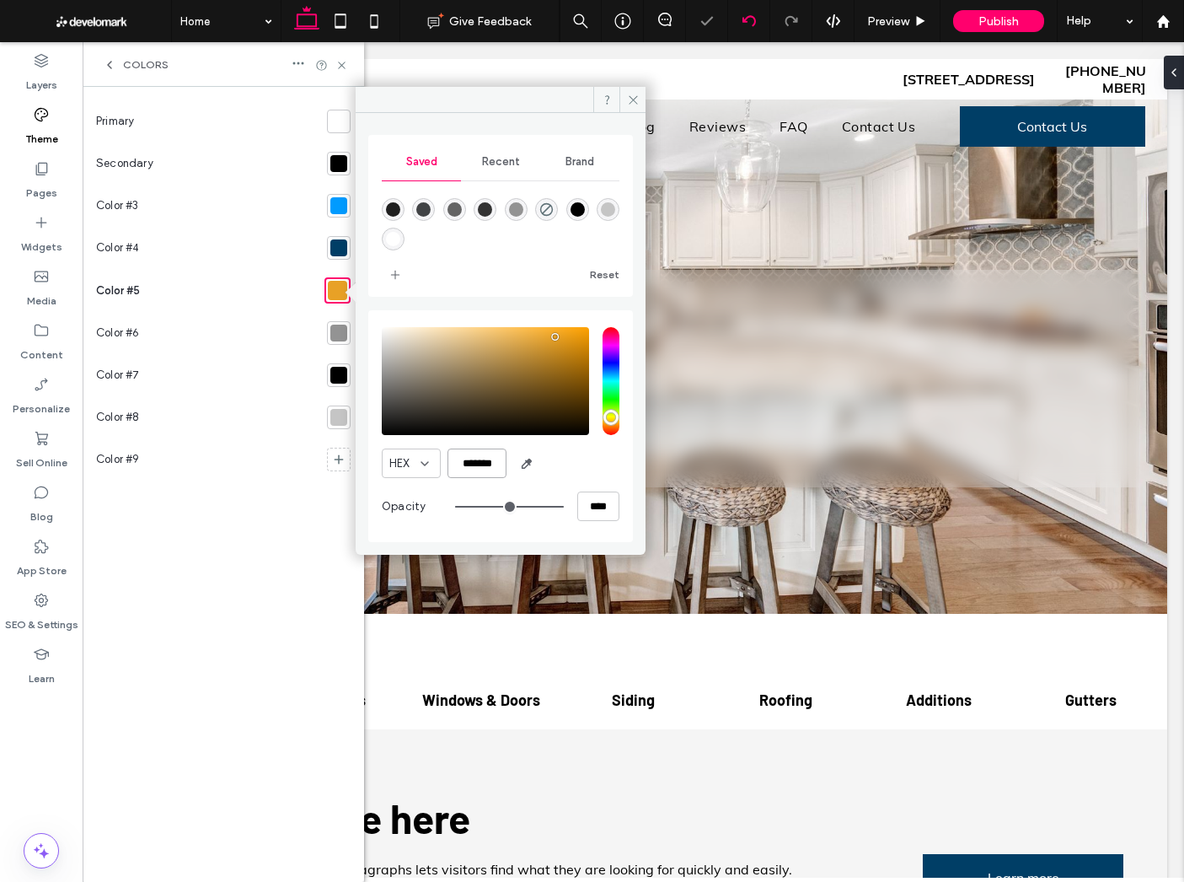
type input "*******"
click at [345, 329] on div at bounding box center [338, 333] width 17 height 17
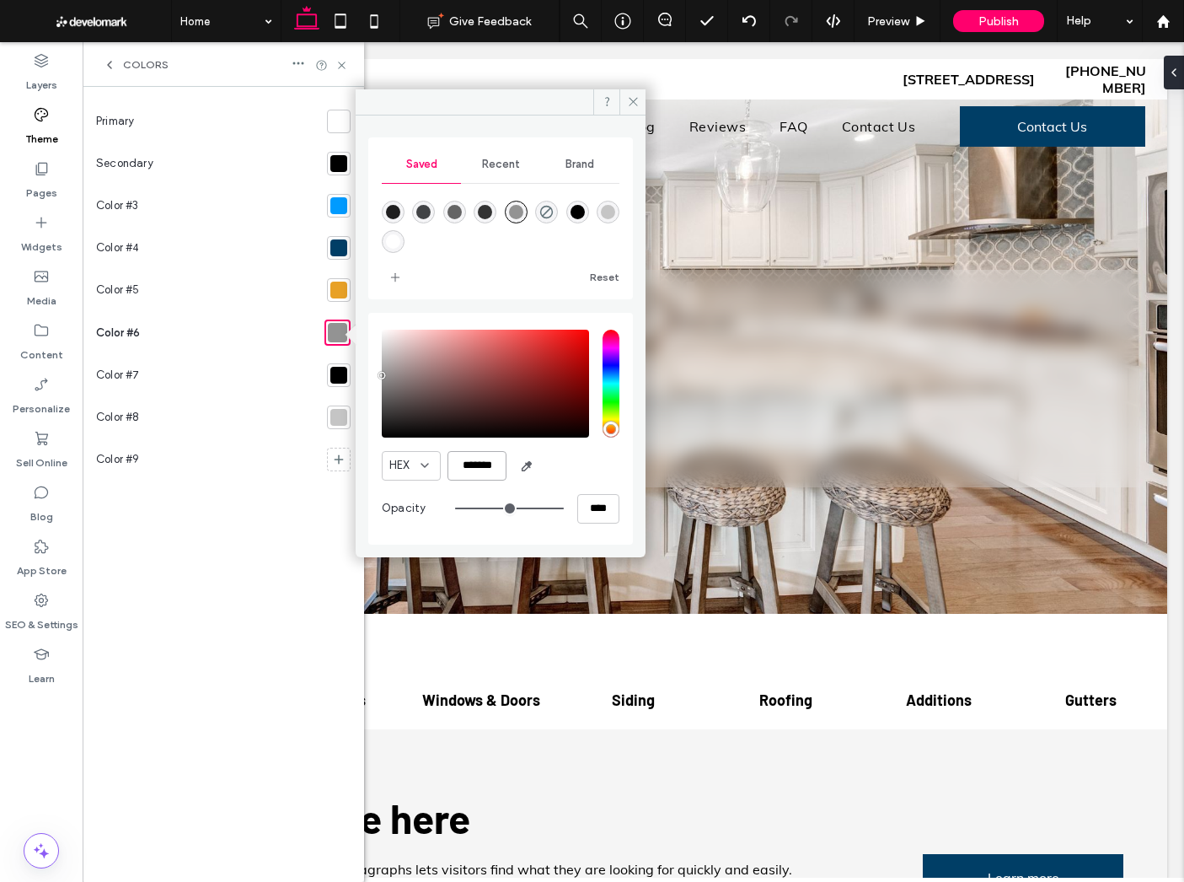
drag, startPoint x: 493, startPoint y: 463, endPoint x: 602, endPoint y: 444, distance: 110.3
click at [492, 463] on input "*******" at bounding box center [477, 466] width 59 height 30
paste input "color picker textbox"
type input "*******"
click at [568, 459] on div "HEX *******" at bounding box center [501, 466] width 238 height 30
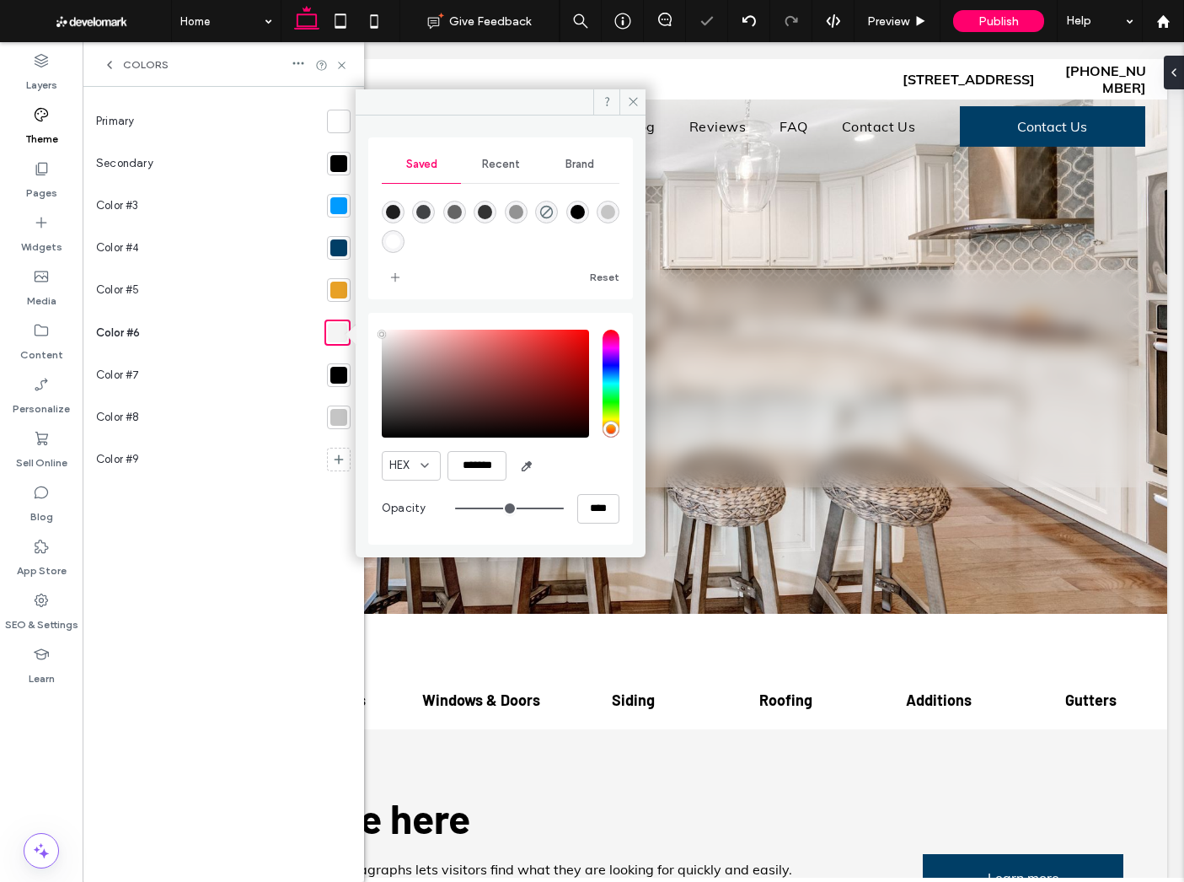
click at [266, 492] on div "Primary Secondary Color #3 Color #4 Color #5 Color #6 Color #7 Color #8 Color #9" at bounding box center [223, 484] width 255 height 768
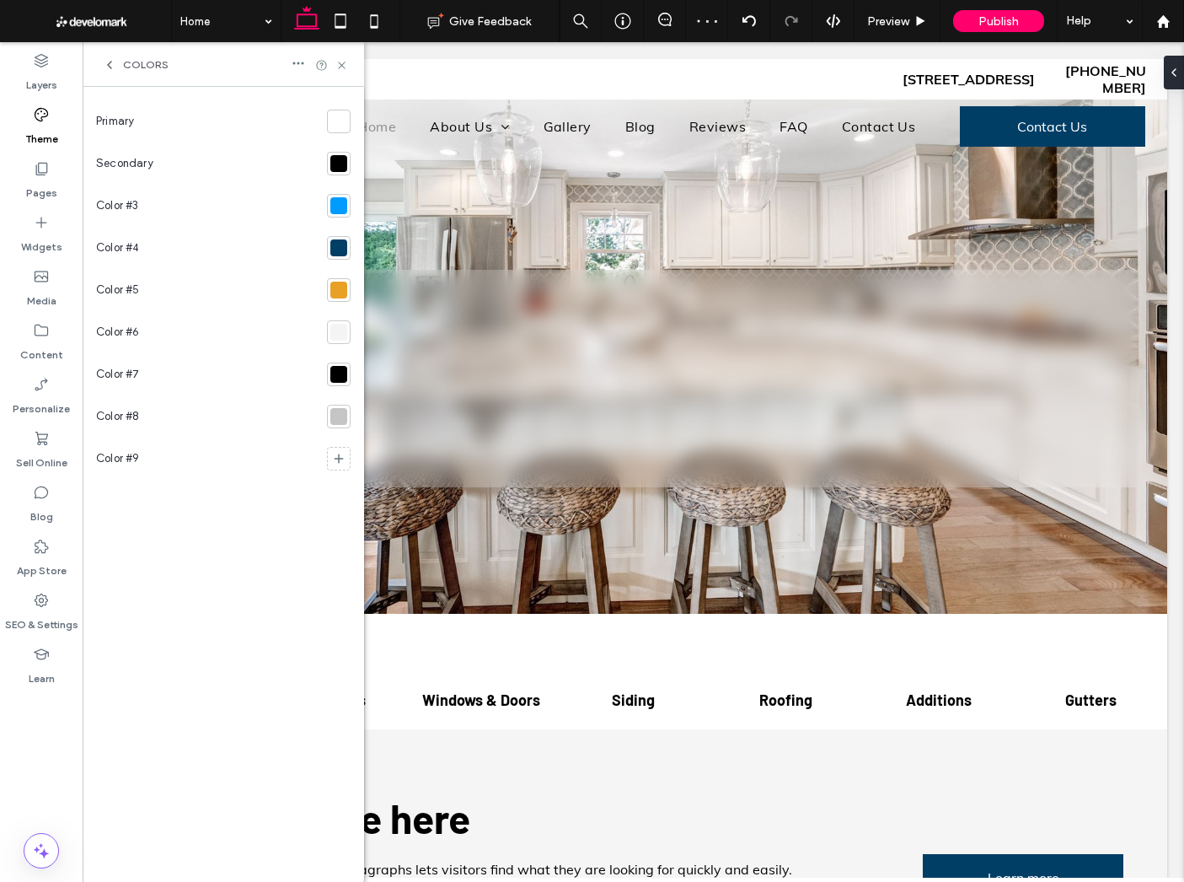
click at [341, 380] on div at bounding box center [338, 374] width 17 height 17
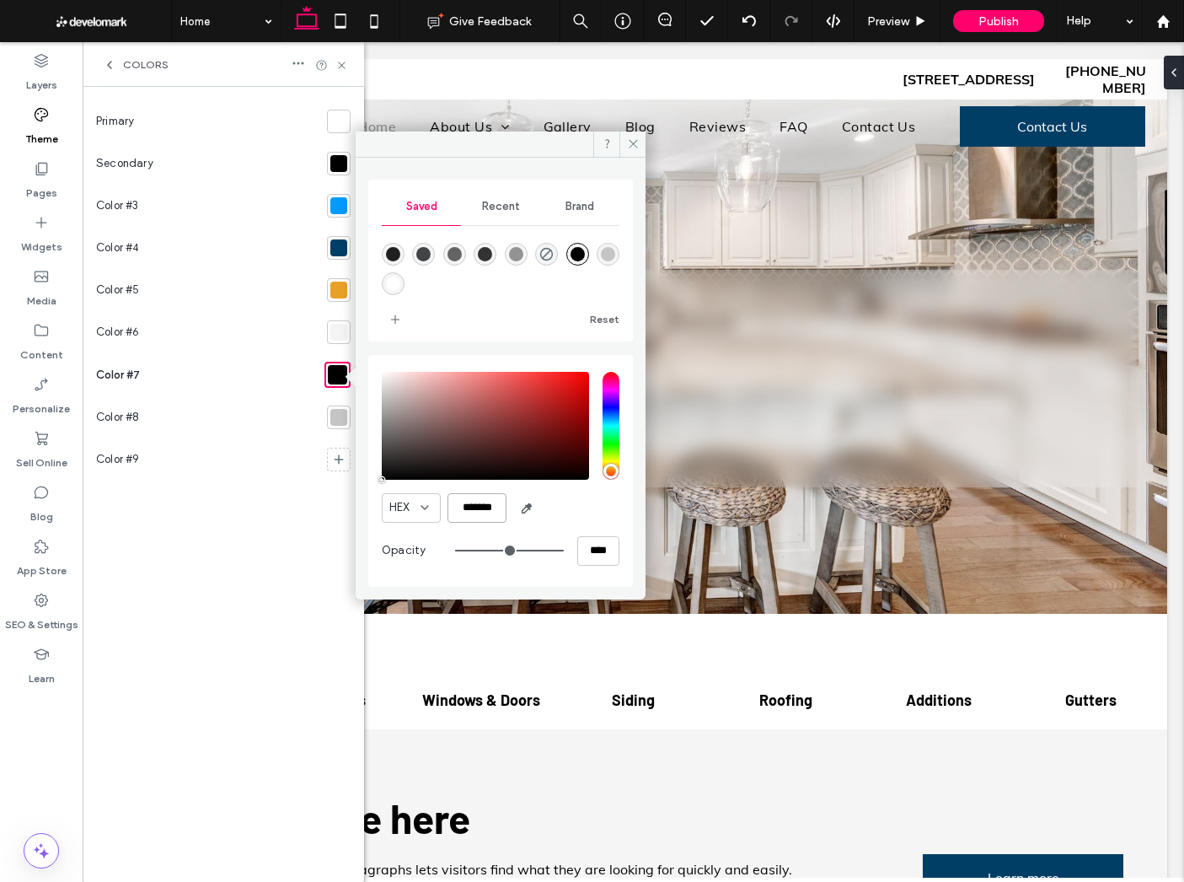
click at [476, 504] on input "*******" at bounding box center [477, 508] width 59 height 30
type input "*******"
click at [241, 602] on div "Primary Secondary Color #3 Color #4 Color #5 Color #6 Color #7 Color #8 Color #9" at bounding box center [223, 484] width 255 height 768
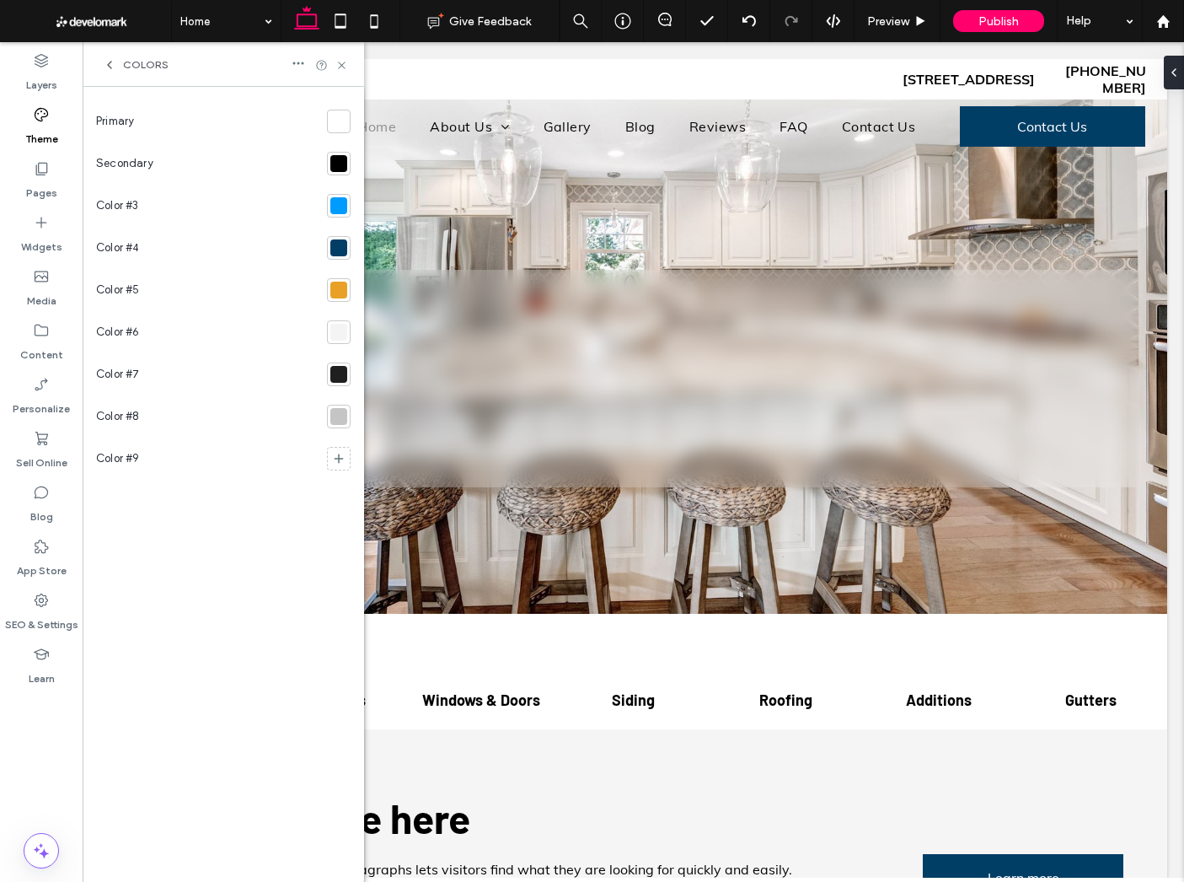
click at [155, 58] on span "Colors" at bounding box center [146, 64] width 46 height 13
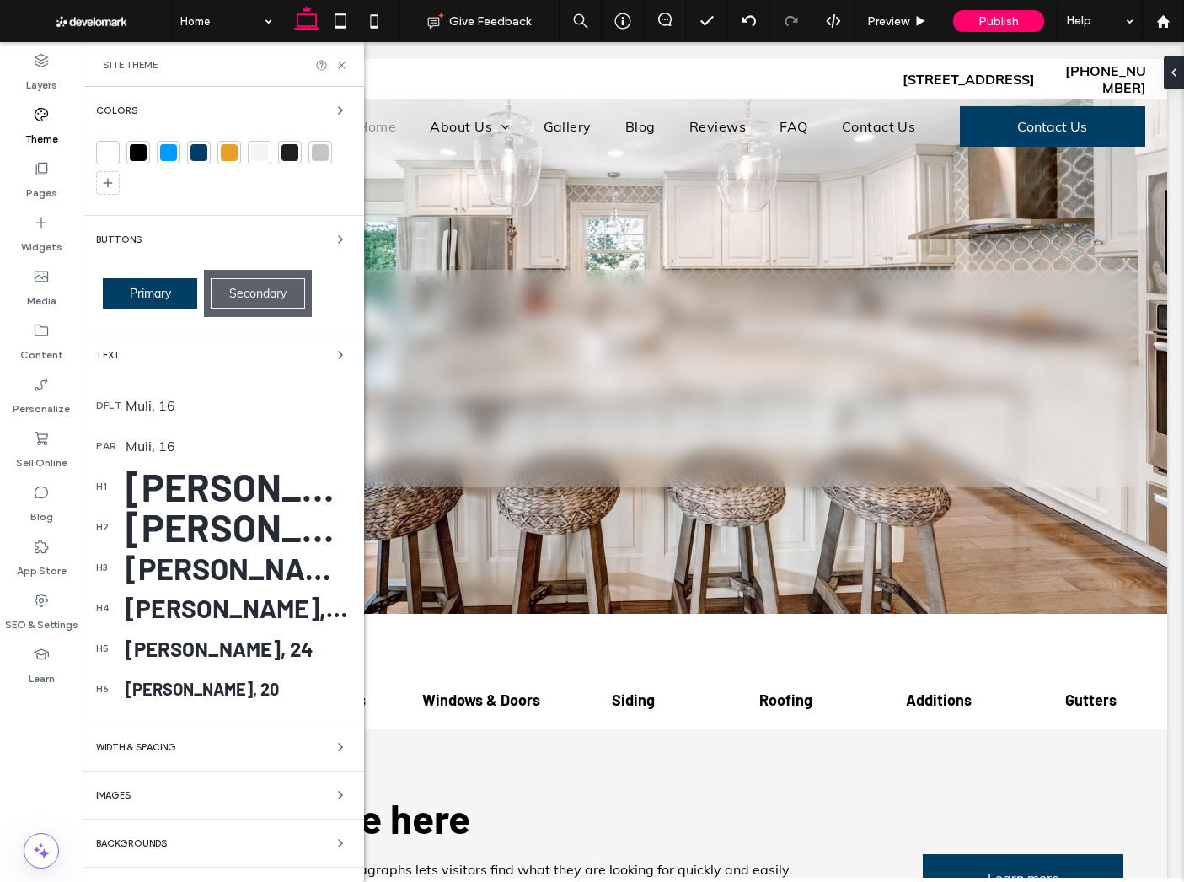
drag, startPoint x: 171, startPoint y: 402, endPoint x: 255, endPoint y: 418, distance: 85.8
click at [171, 402] on div "Muli, 16" at bounding box center [238, 405] width 225 height 17
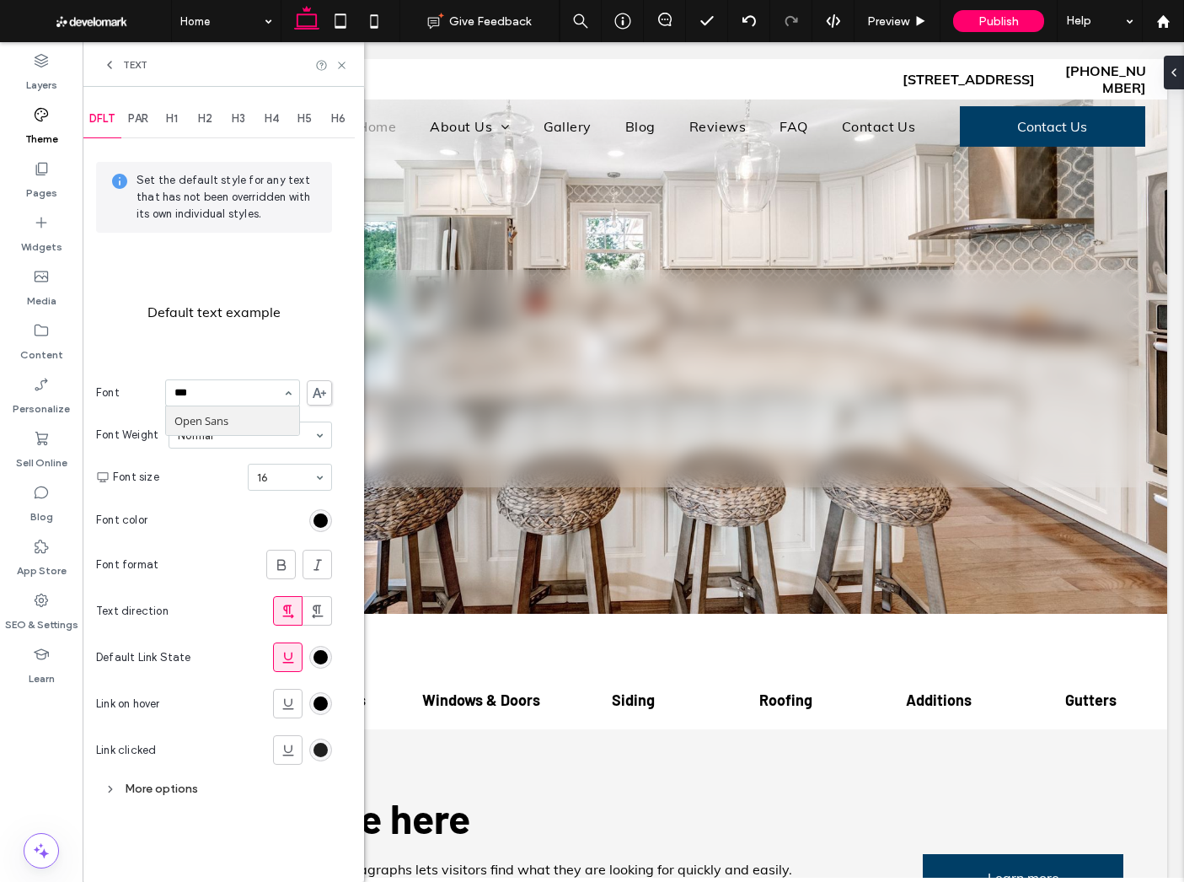
type input "****"
drag, startPoint x: 287, startPoint y: 657, endPoint x: 239, endPoint y: 655, distance: 48.1
click at [287, 657] on icon at bounding box center [288, 657] width 17 height 17
click at [320, 657] on div "rgb(0, 0, 0)" at bounding box center [321, 657] width 14 height 14
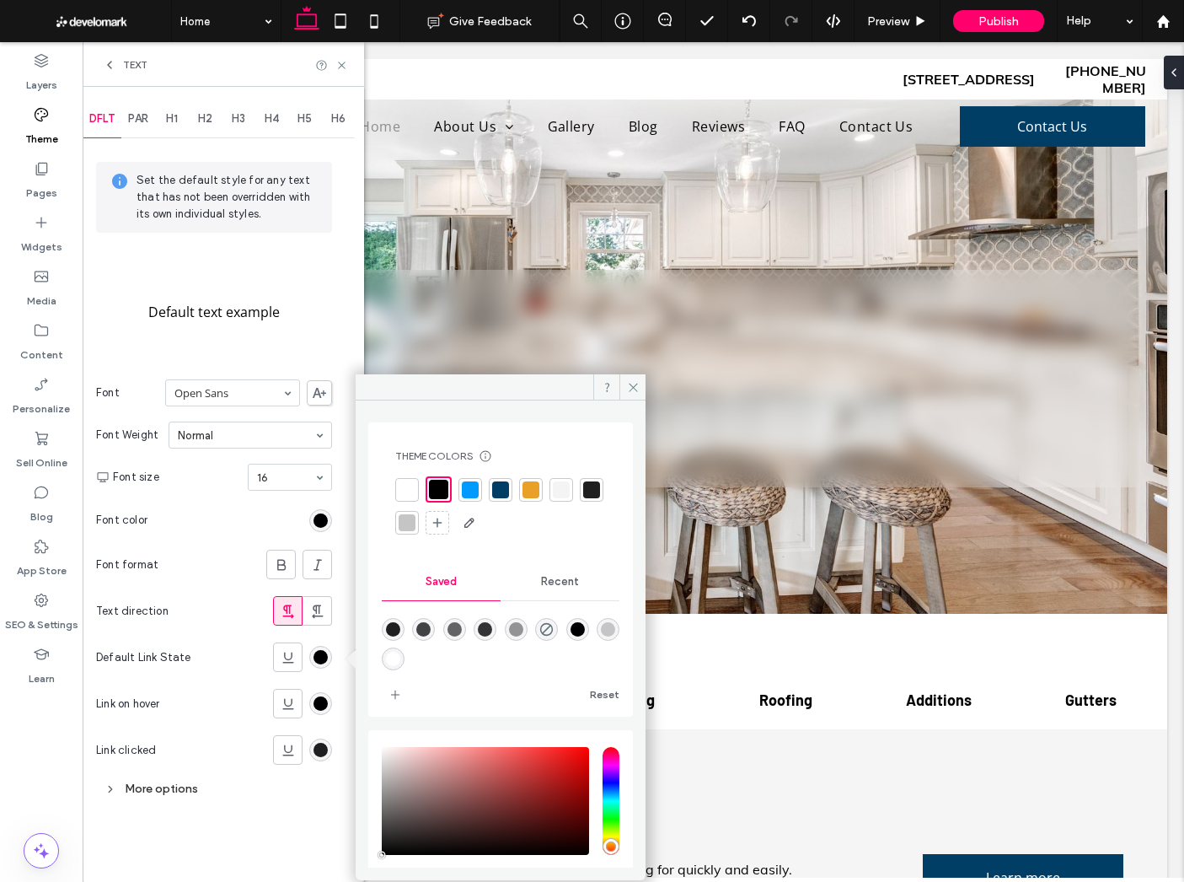
drag, startPoint x: 474, startPoint y: 491, endPoint x: 242, endPoint y: 539, distance: 236.7
click at [474, 491] on div at bounding box center [470, 489] width 17 height 17
drag, startPoint x: 167, startPoint y: 538, endPoint x: 248, endPoint y: 462, distance: 110.9
click at [167, 538] on section "Font color" at bounding box center [214, 520] width 236 height 42
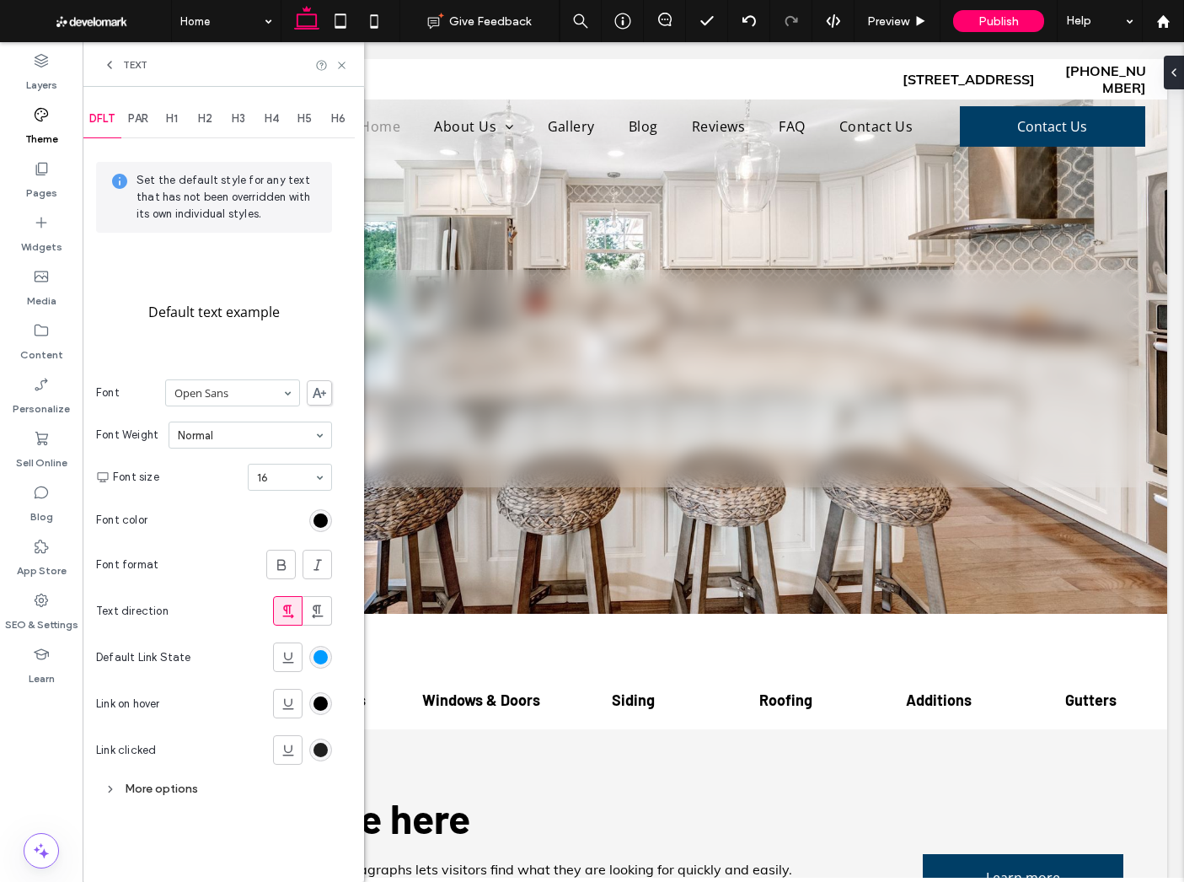
click at [142, 58] on span "Text" at bounding box center [135, 64] width 24 height 13
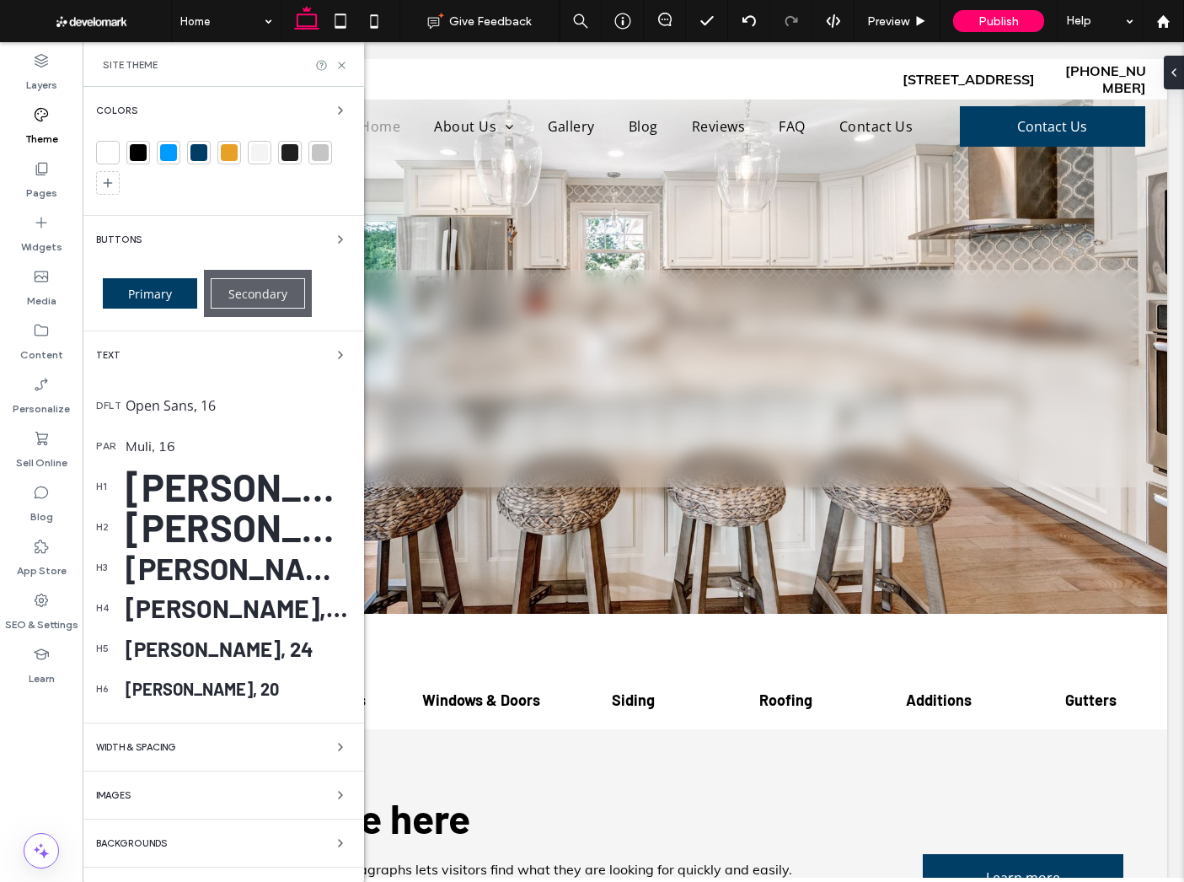
drag, startPoint x: 132, startPoint y: 438, endPoint x: 155, endPoint y: 434, distance: 23.1
click at [132, 438] on div "Muli, 16" at bounding box center [238, 445] width 225 height 17
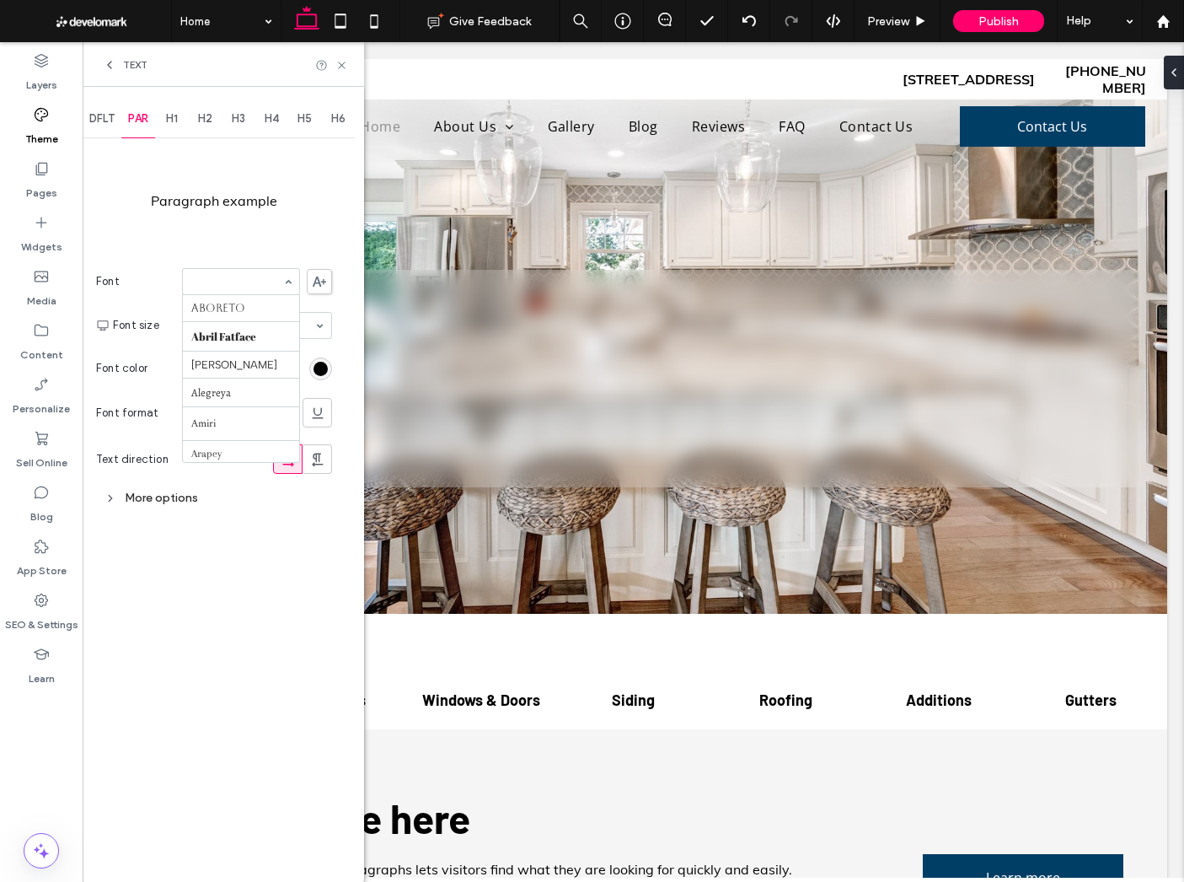
scroll to position [943, 0]
type input "***"
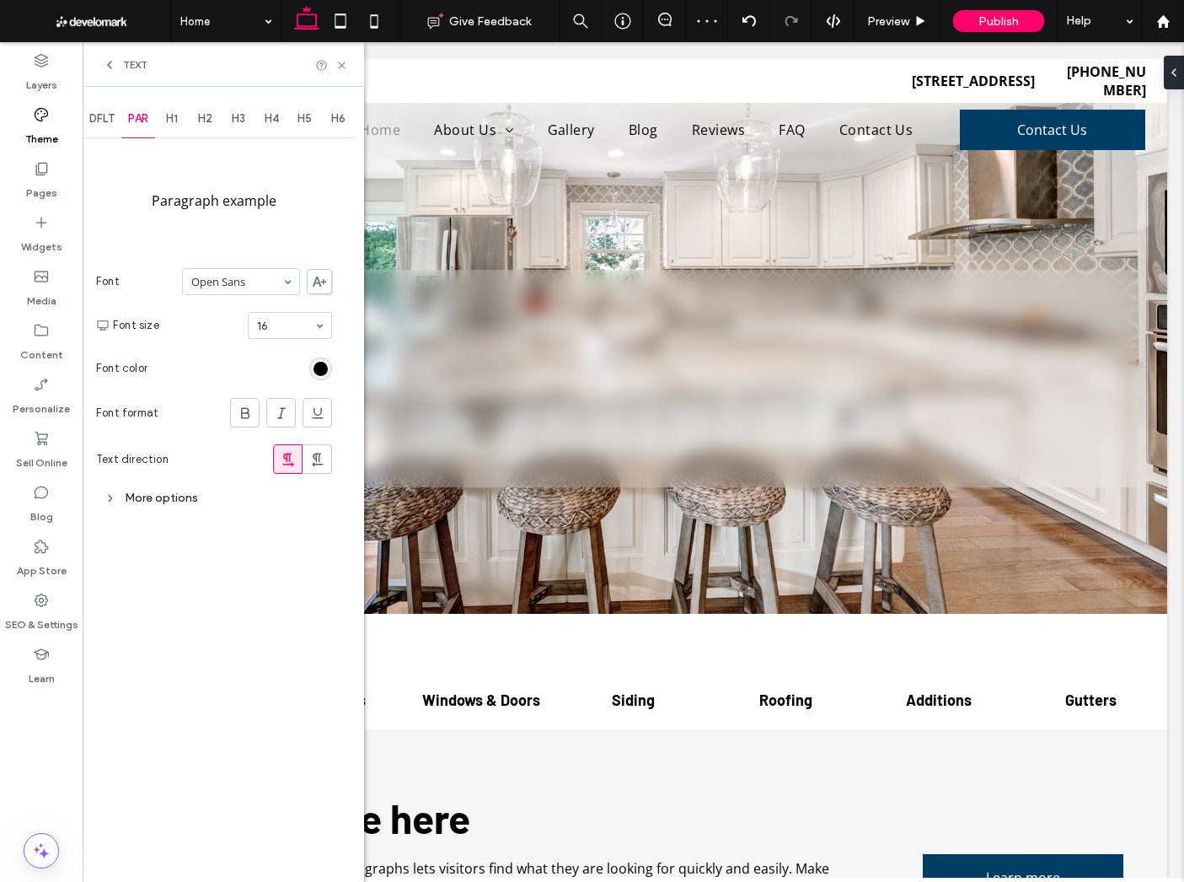
click at [136, 488] on div "More options" at bounding box center [214, 497] width 236 height 23
click at [221, 573] on div "Single" at bounding box center [249, 578] width 165 height 25
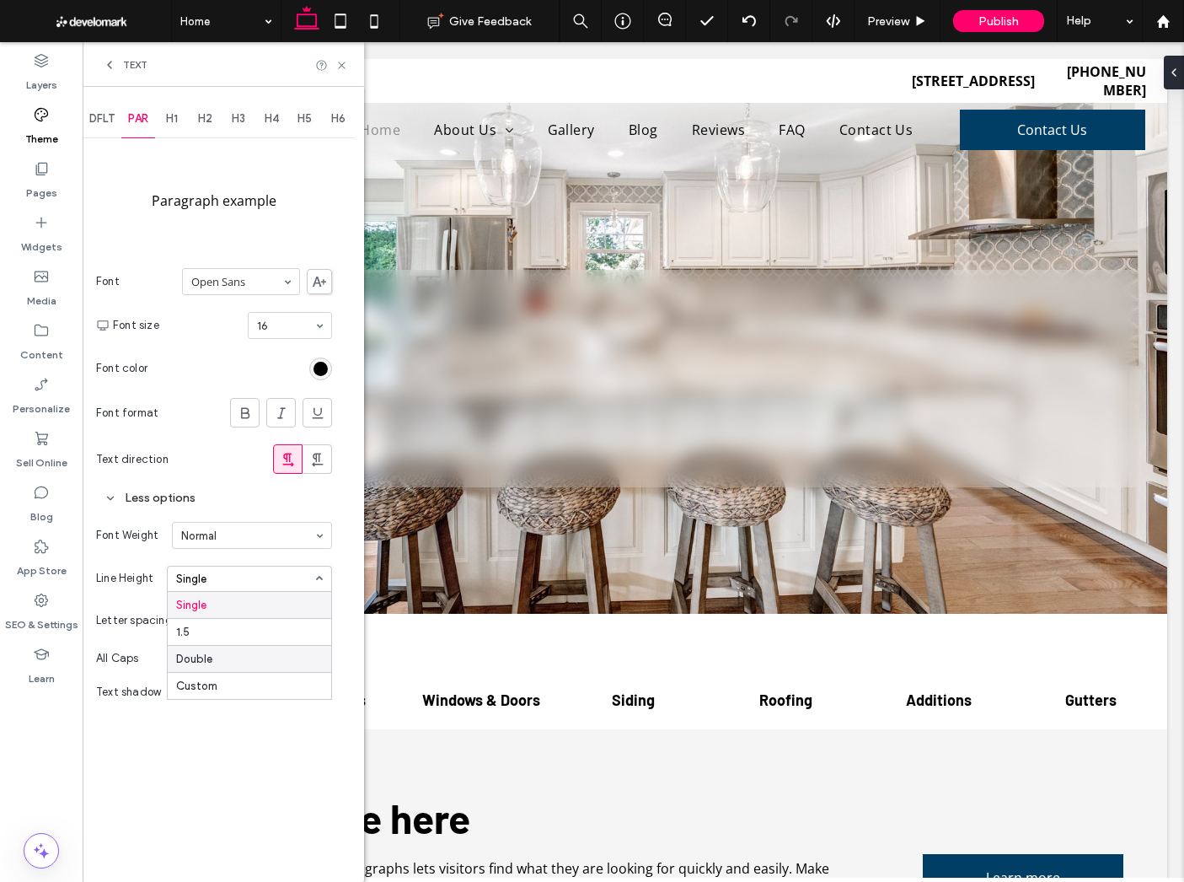
click at [212, 653] on div "Double" at bounding box center [250, 658] width 164 height 27
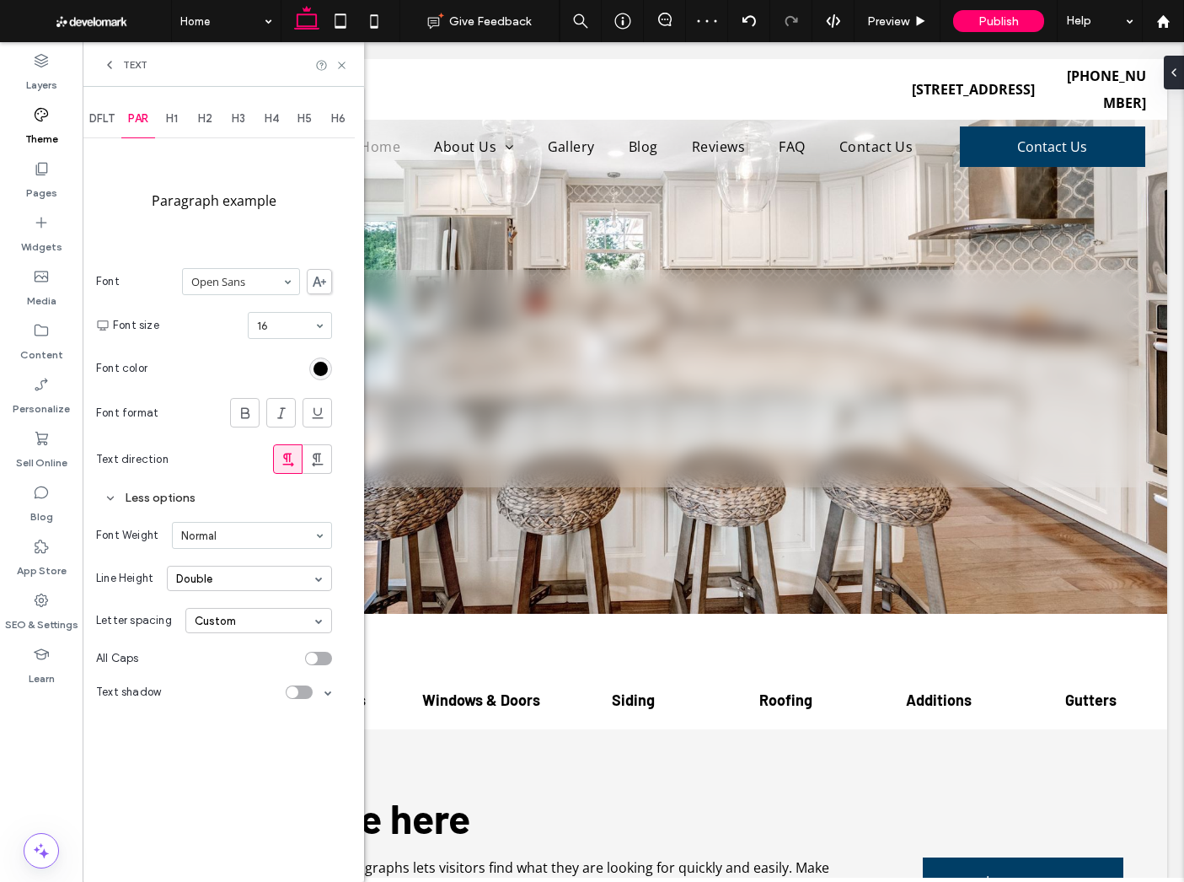
click at [127, 67] on span "Text" at bounding box center [135, 64] width 24 height 13
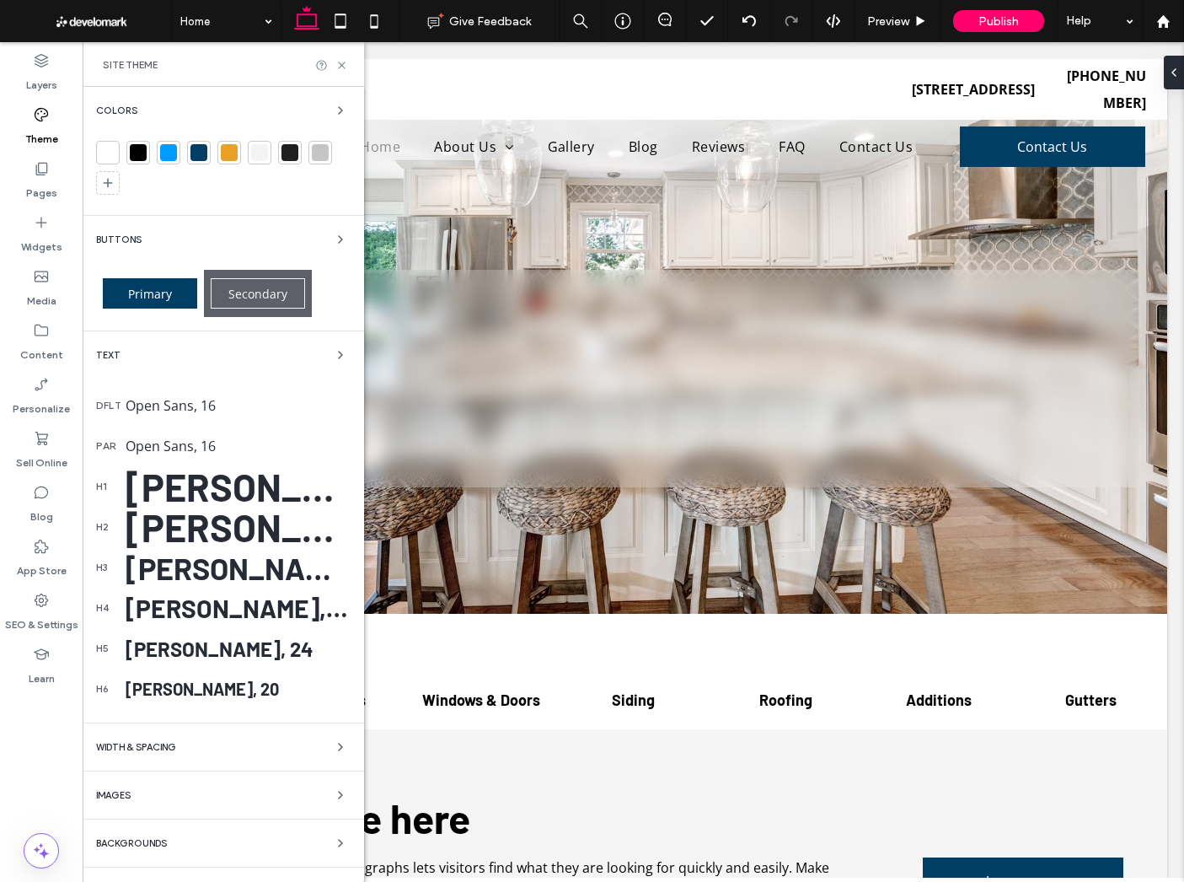
click at [201, 482] on div "Barlow, 60" at bounding box center [238, 487] width 225 height 46
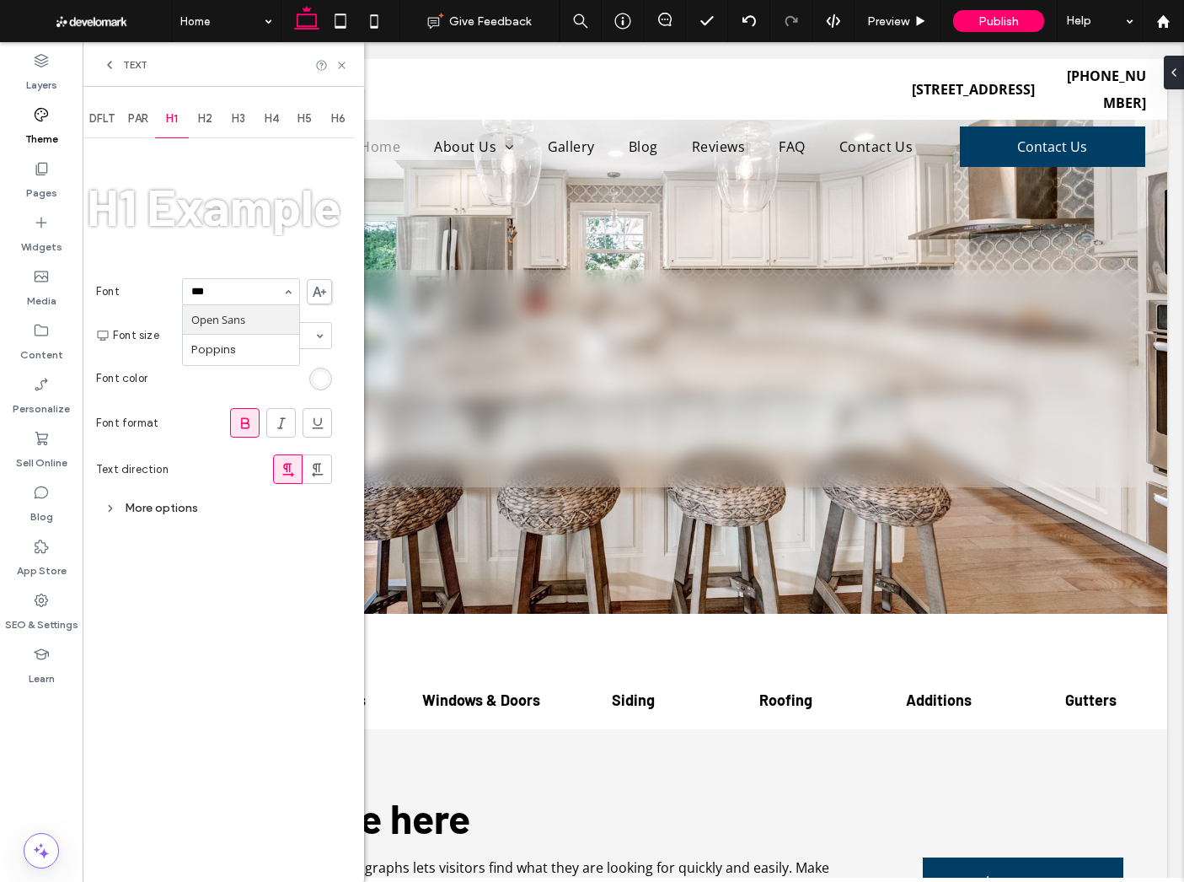
type input "****"
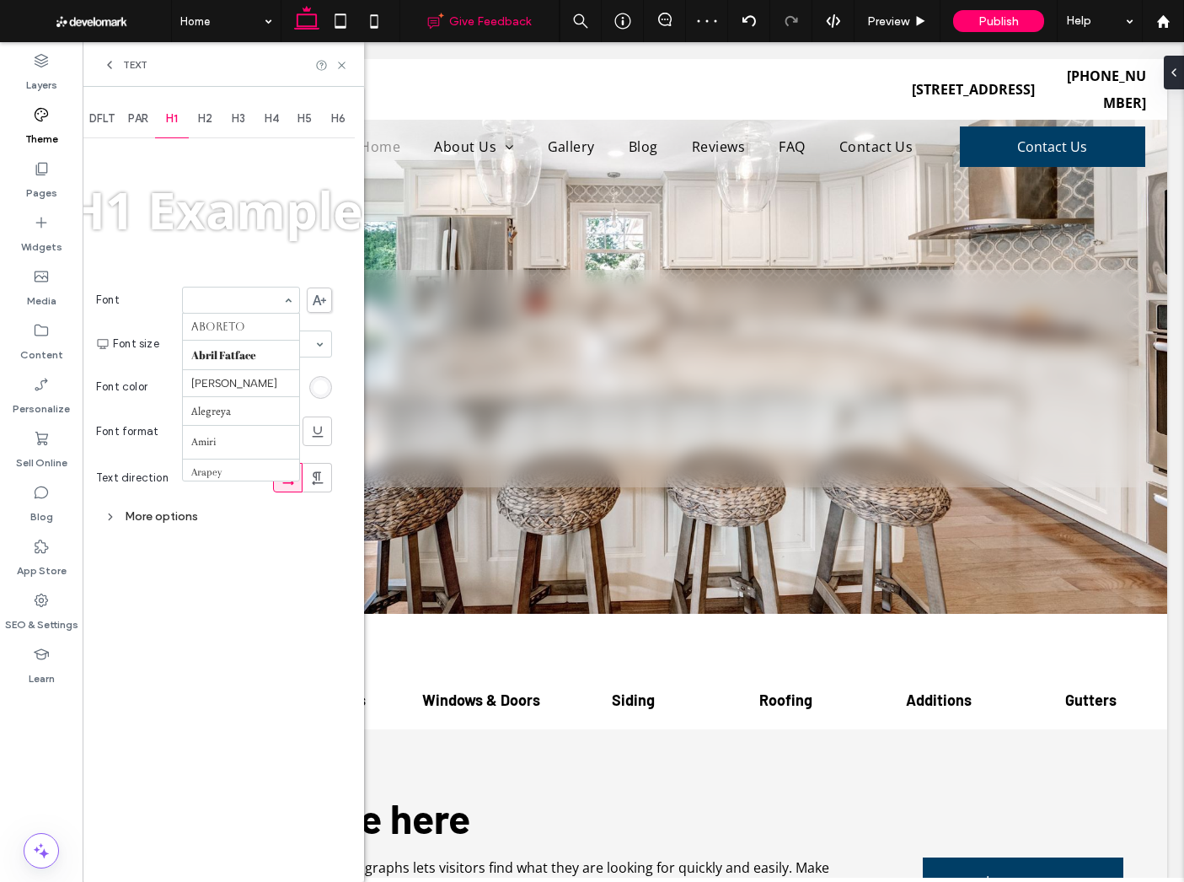
scroll to position [1114, 0]
click at [125, 455] on section "Text direction" at bounding box center [214, 477] width 236 height 46
click at [154, 518] on div "More options" at bounding box center [214, 516] width 236 height 23
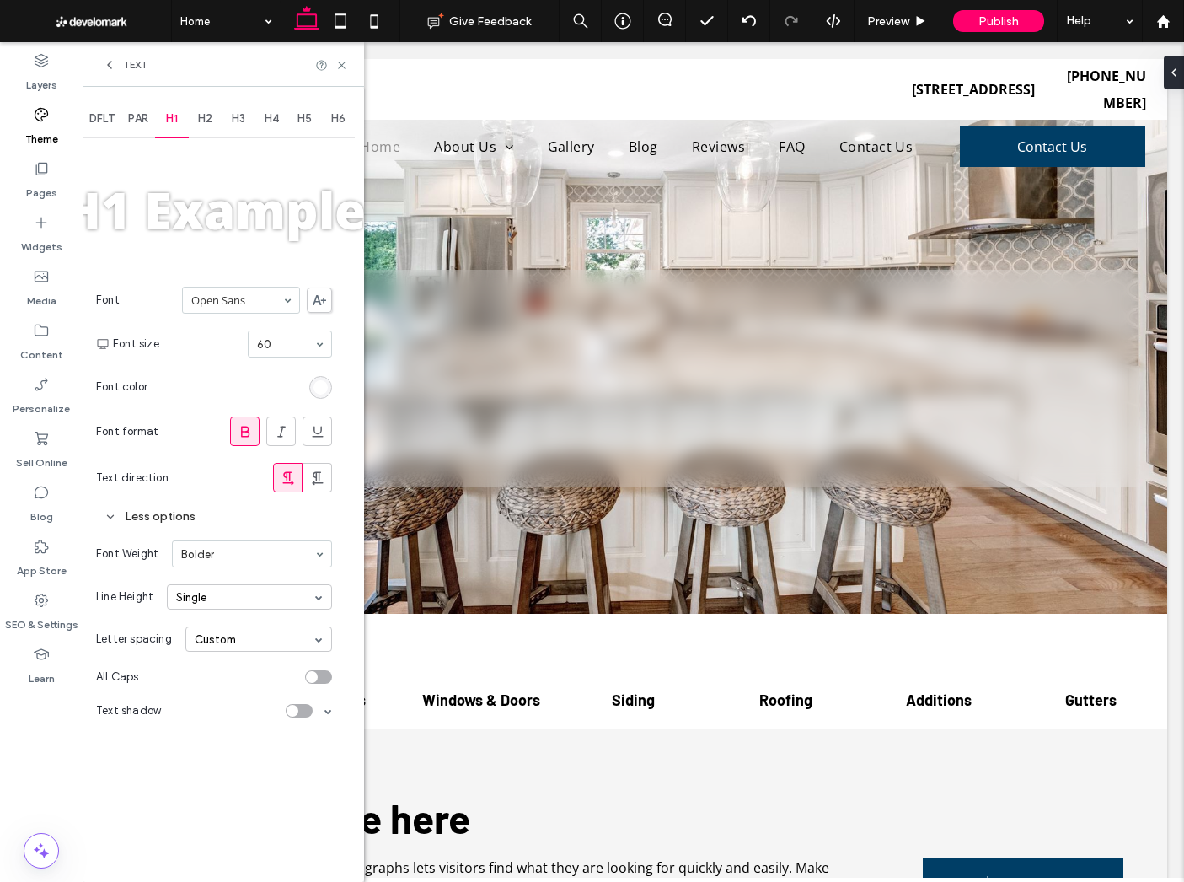
click at [314, 389] on div "rgb(255, 255, 255)" at bounding box center [321, 387] width 14 height 14
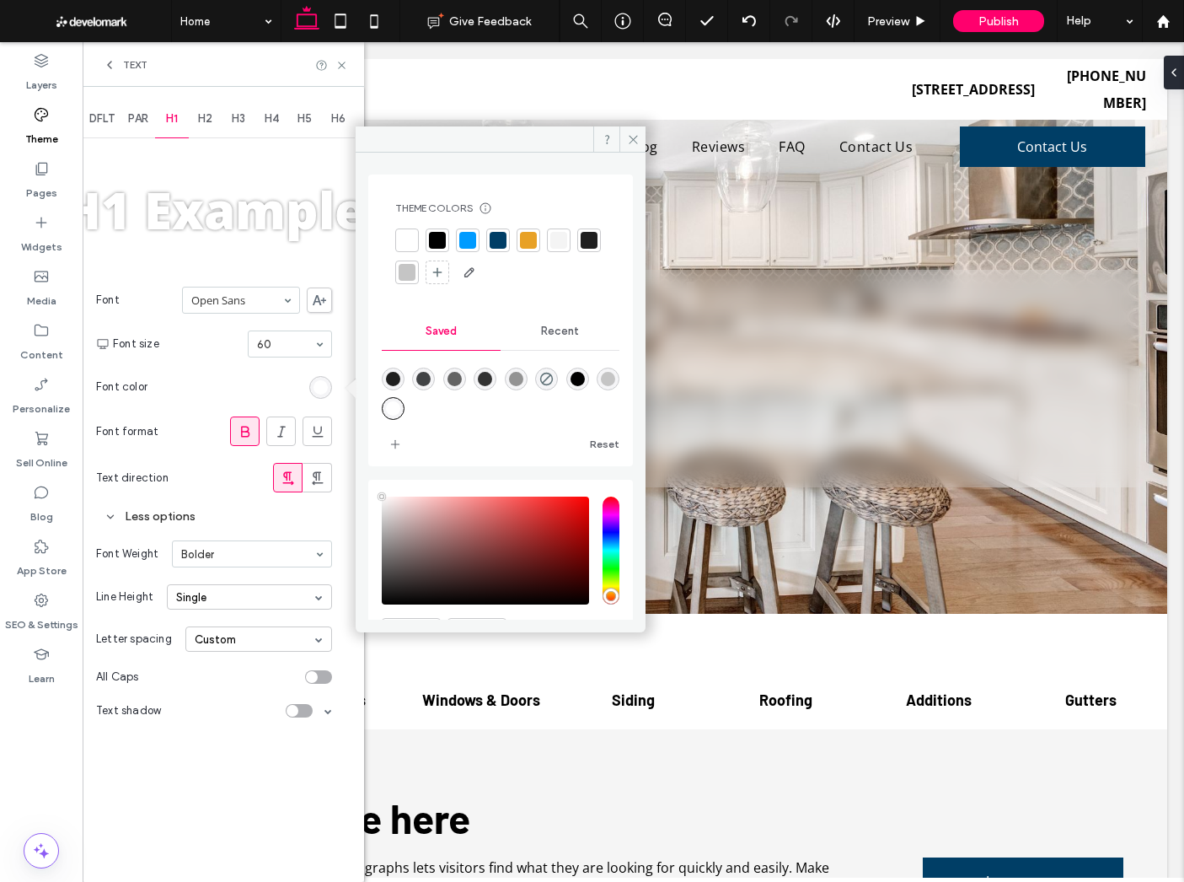
click at [436, 239] on div at bounding box center [437, 240] width 17 height 17
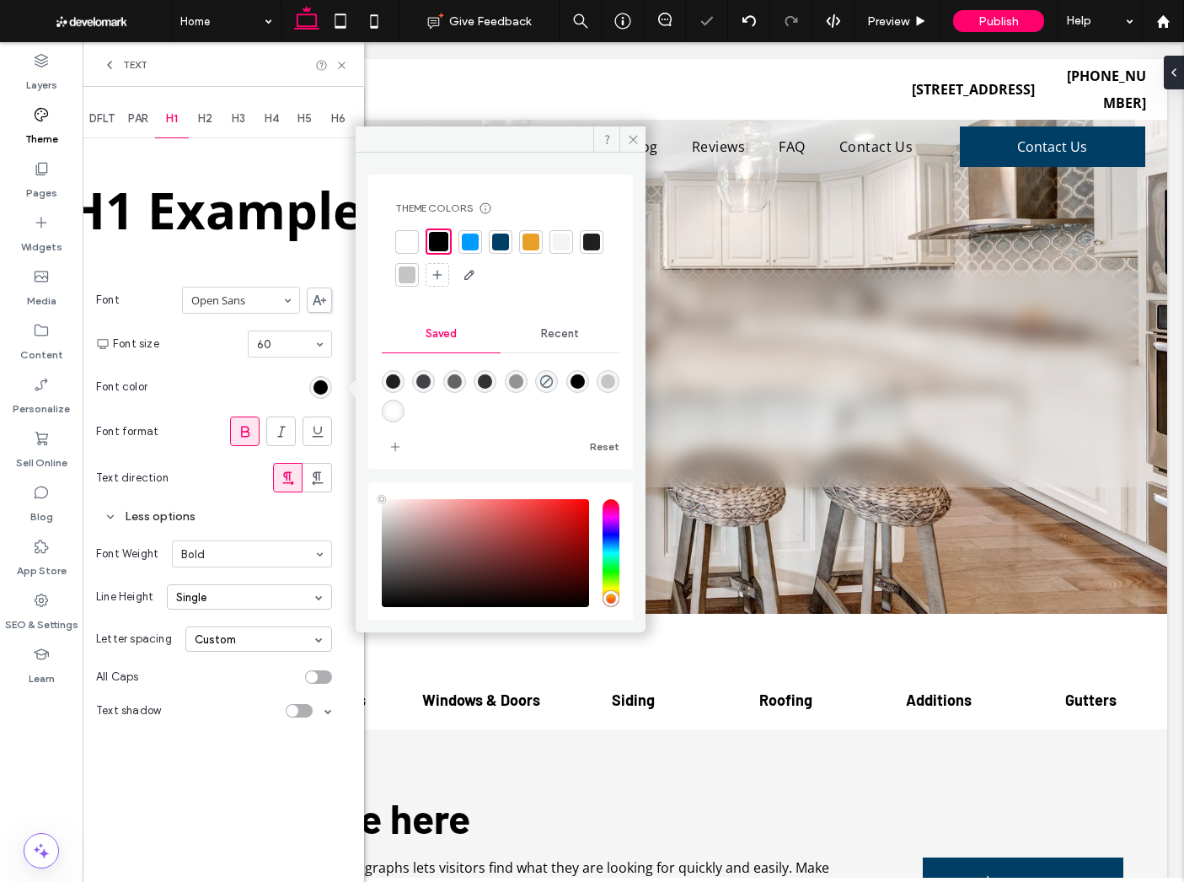
click at [196, 374] on section "Font color" at bounding box center [214, 387] width 236 height 42
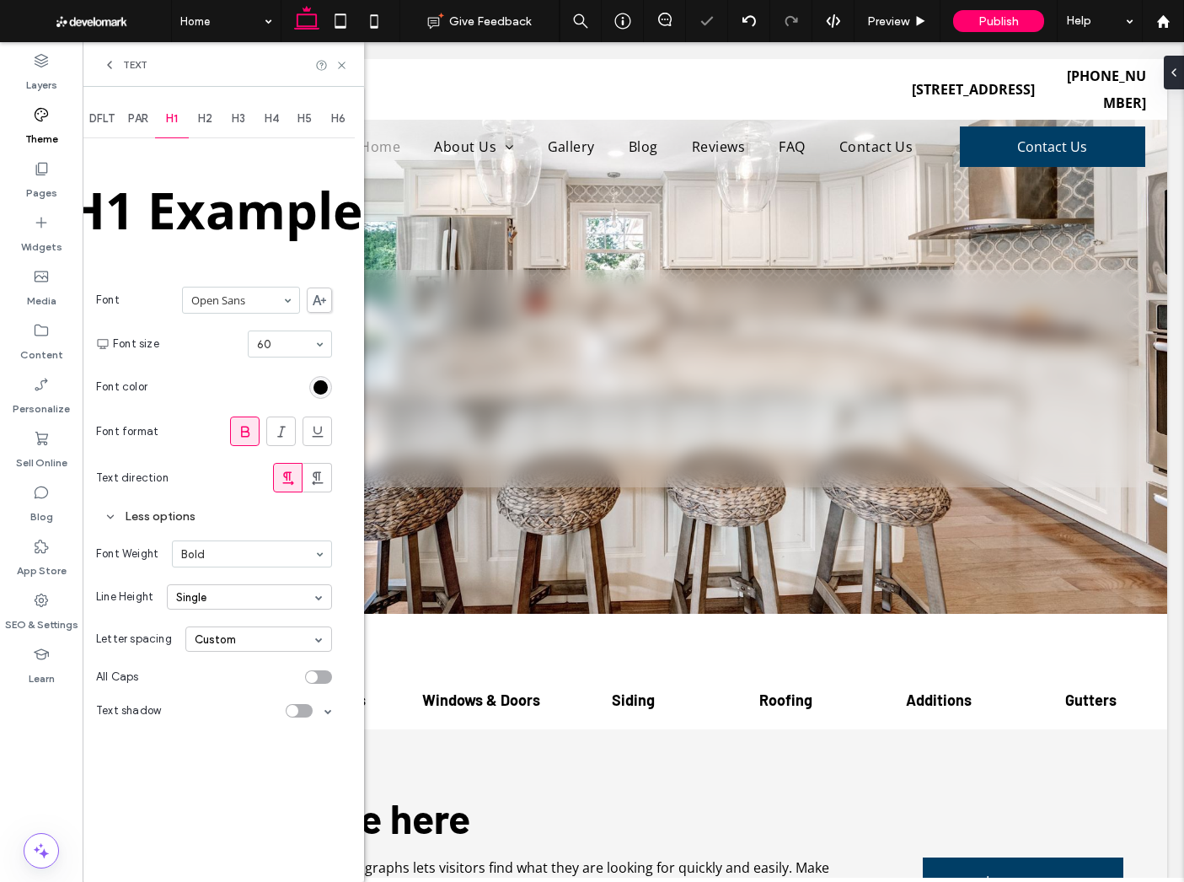
click at [122, 67] on div "Text" at bounding box center [125, 64] width 45 height 13
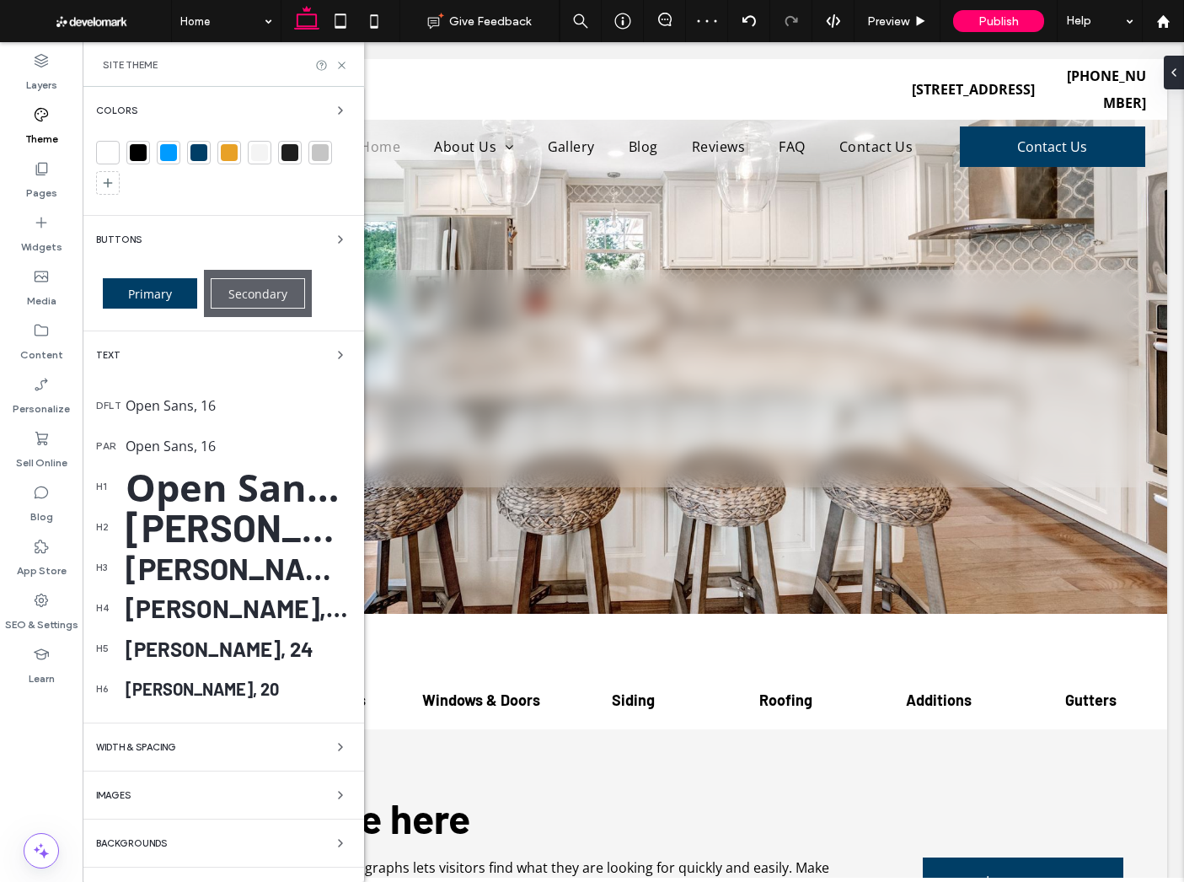
click at [231, 524] on div "Barlow, 48" at bounding box center [238, 527] width 225 height 46
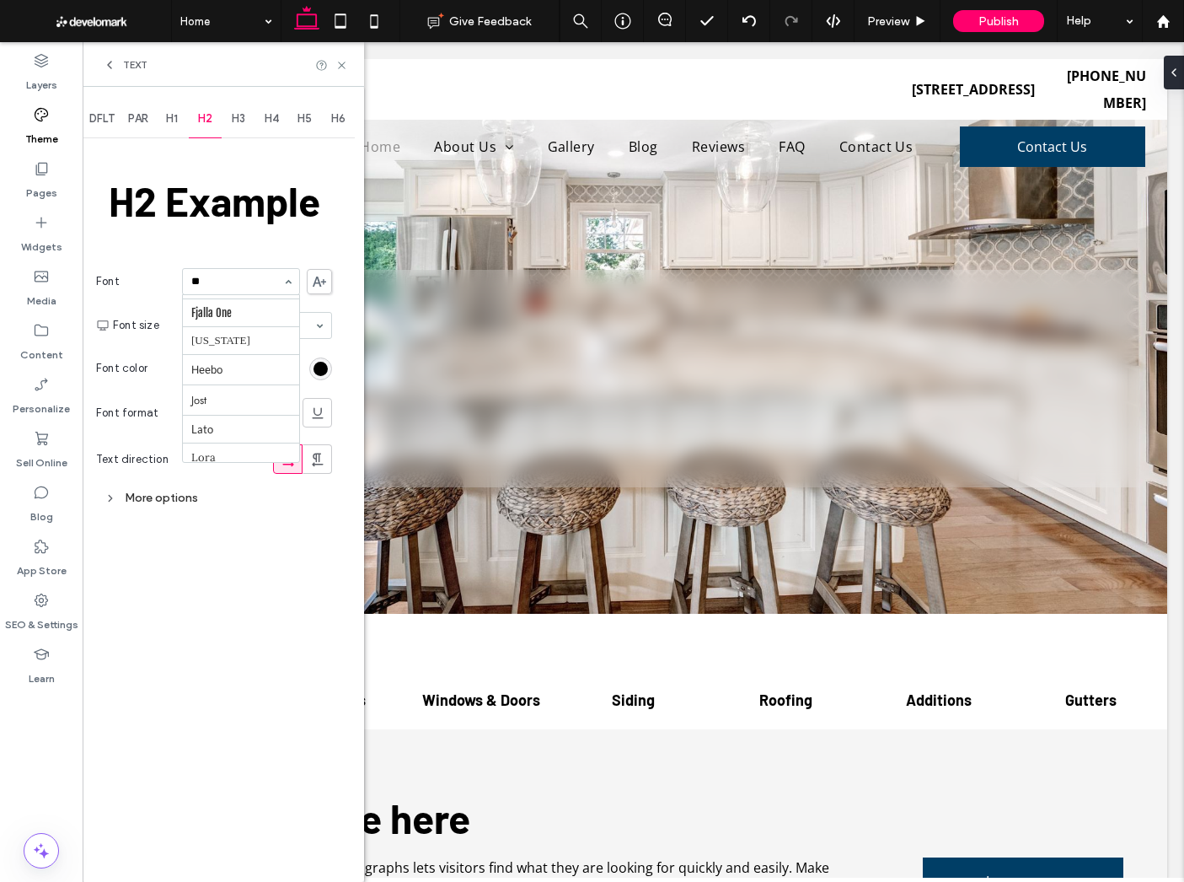
scroll to position [0, 0]
type input "****"
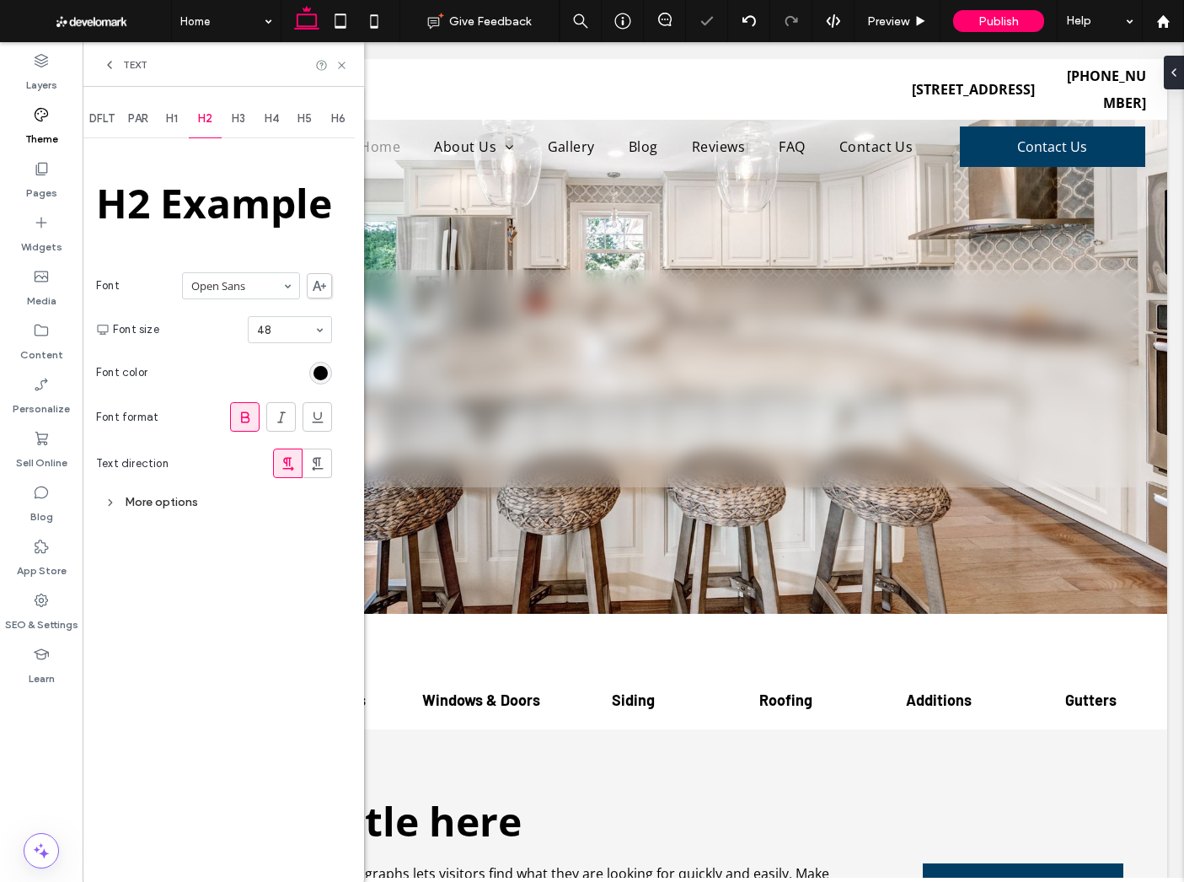
click at [158, 504] on div "More options" at bounding box center [214, 502] width 236 height 23
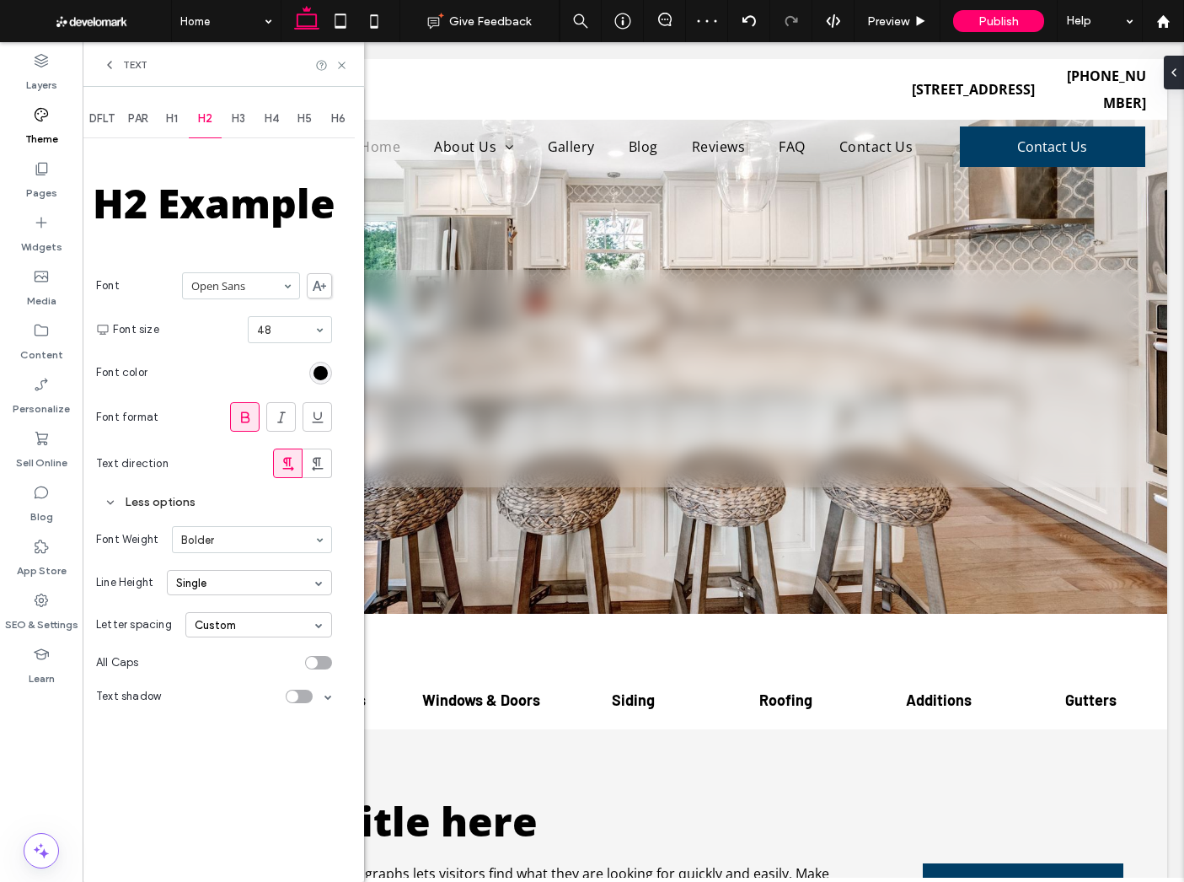
click at [137, 58] on span "Text" at bounding box center [135, 64] width 24 height 13
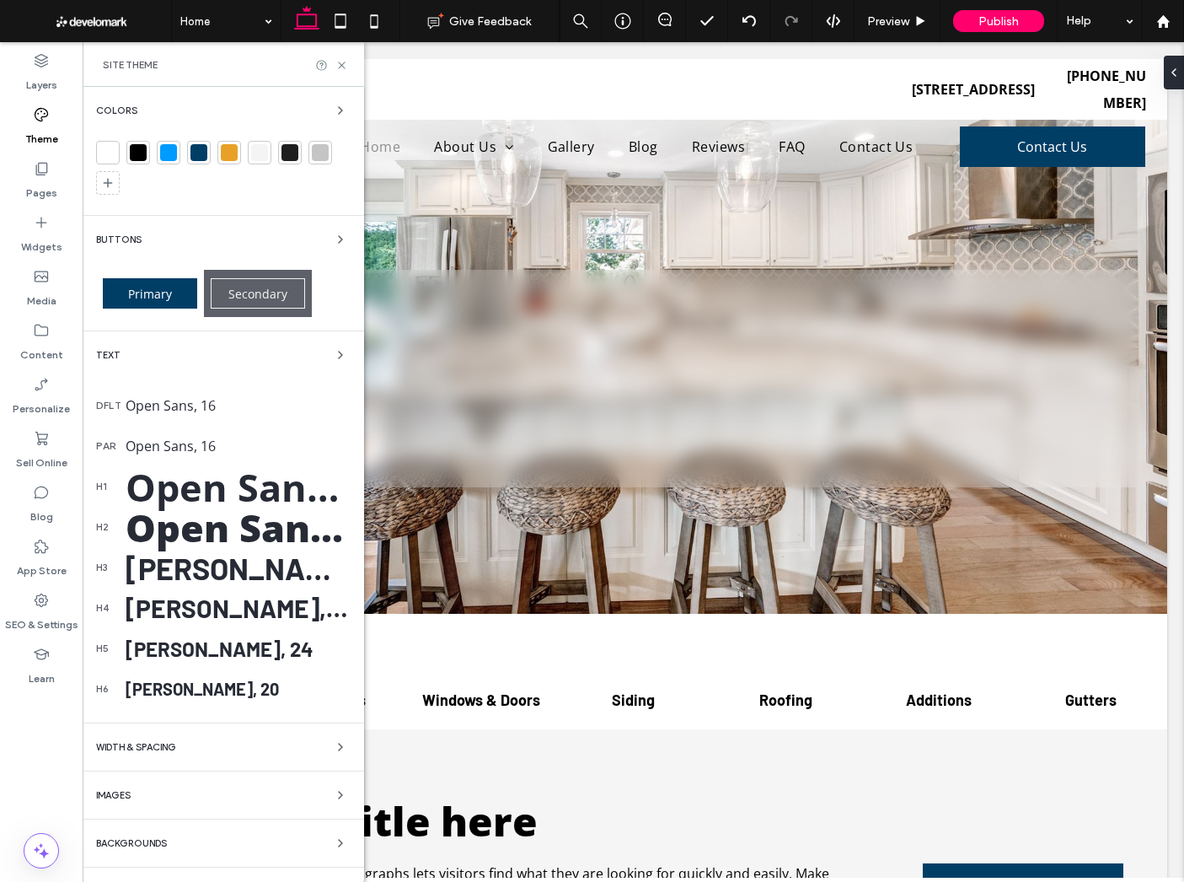
click at [175, 481] on div "Open Sans, 60" at bounding box center [238, 486] width 225 height 51
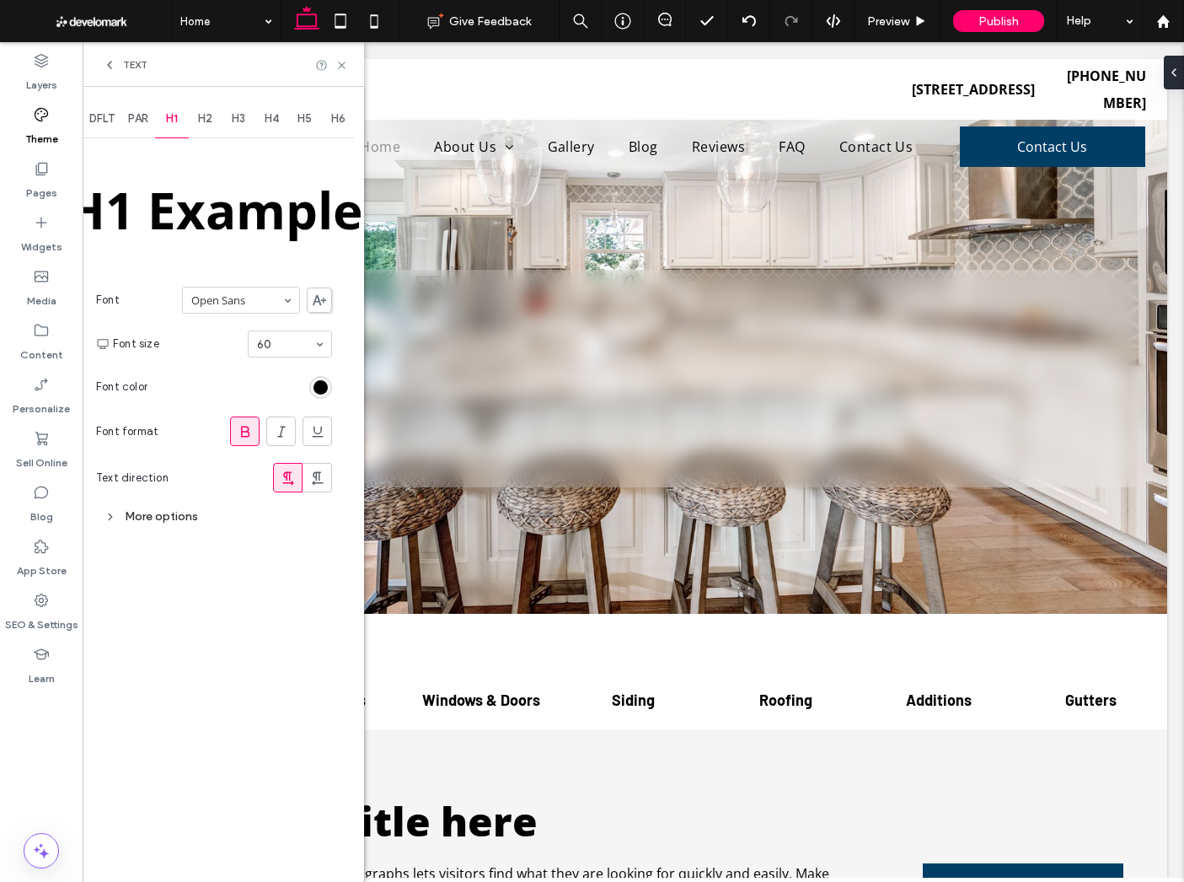
click at [166, 518] on div "More options" at bounding box center [214, 516] width 236 height 23
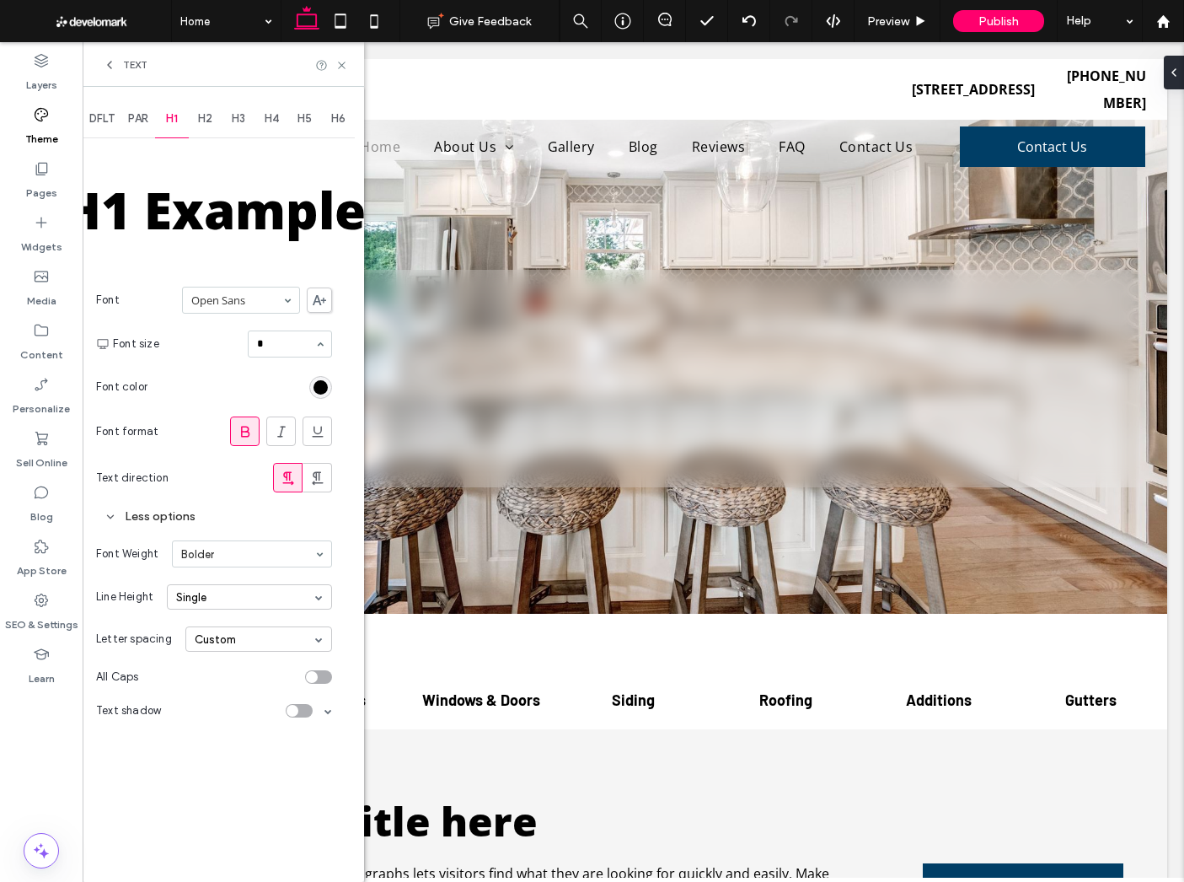
type input "**"
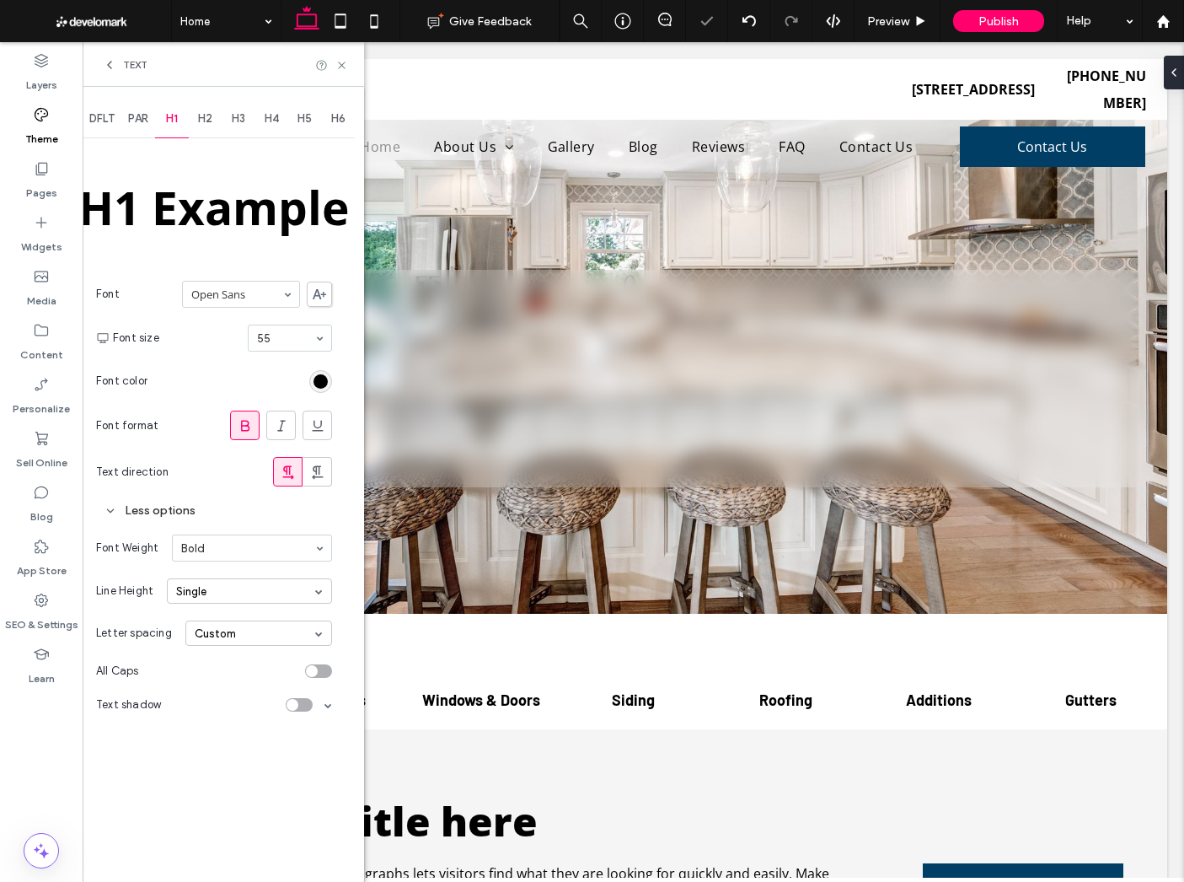
click at [112, 67] on icon at bounding box center [109, 64] width 13 height 13
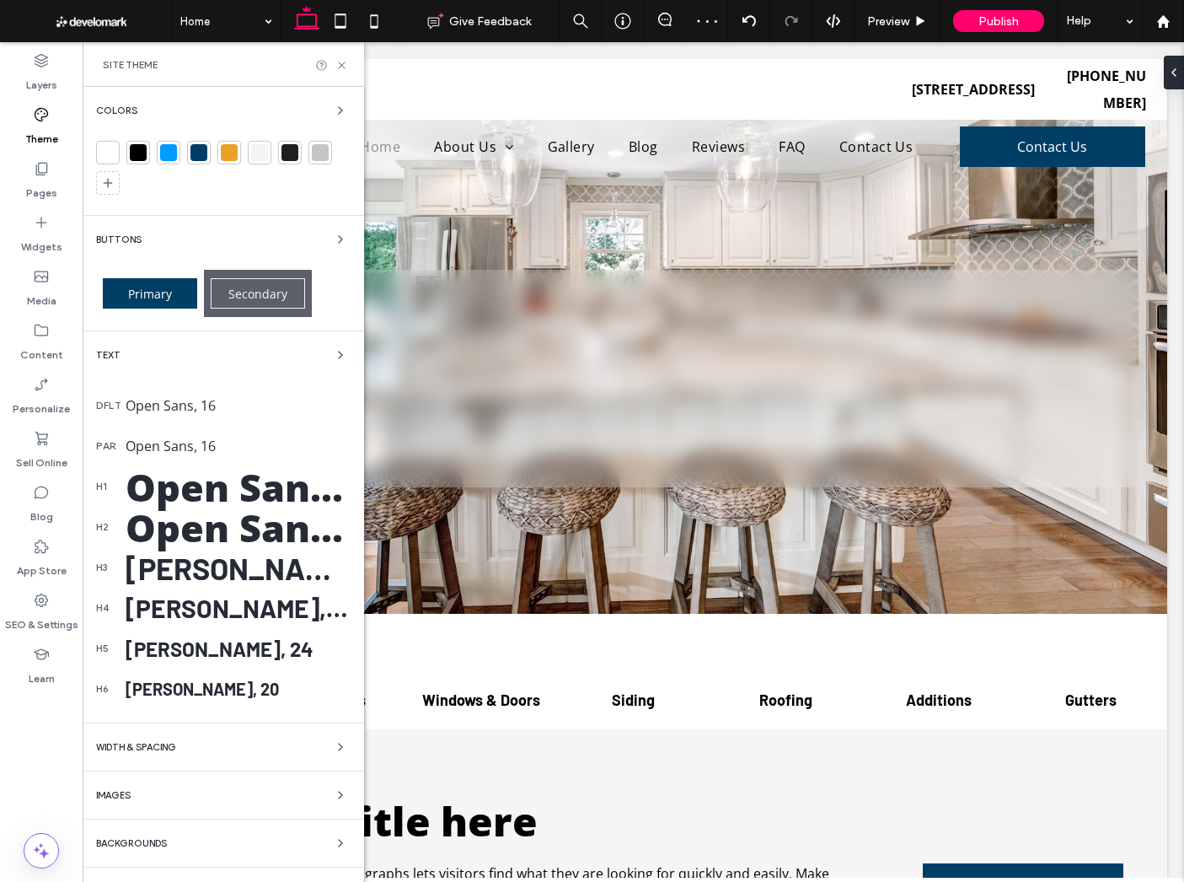
click at [233, 536] on div "Open Sans, 48" at bounding box center [238, 527] width 225 height 51
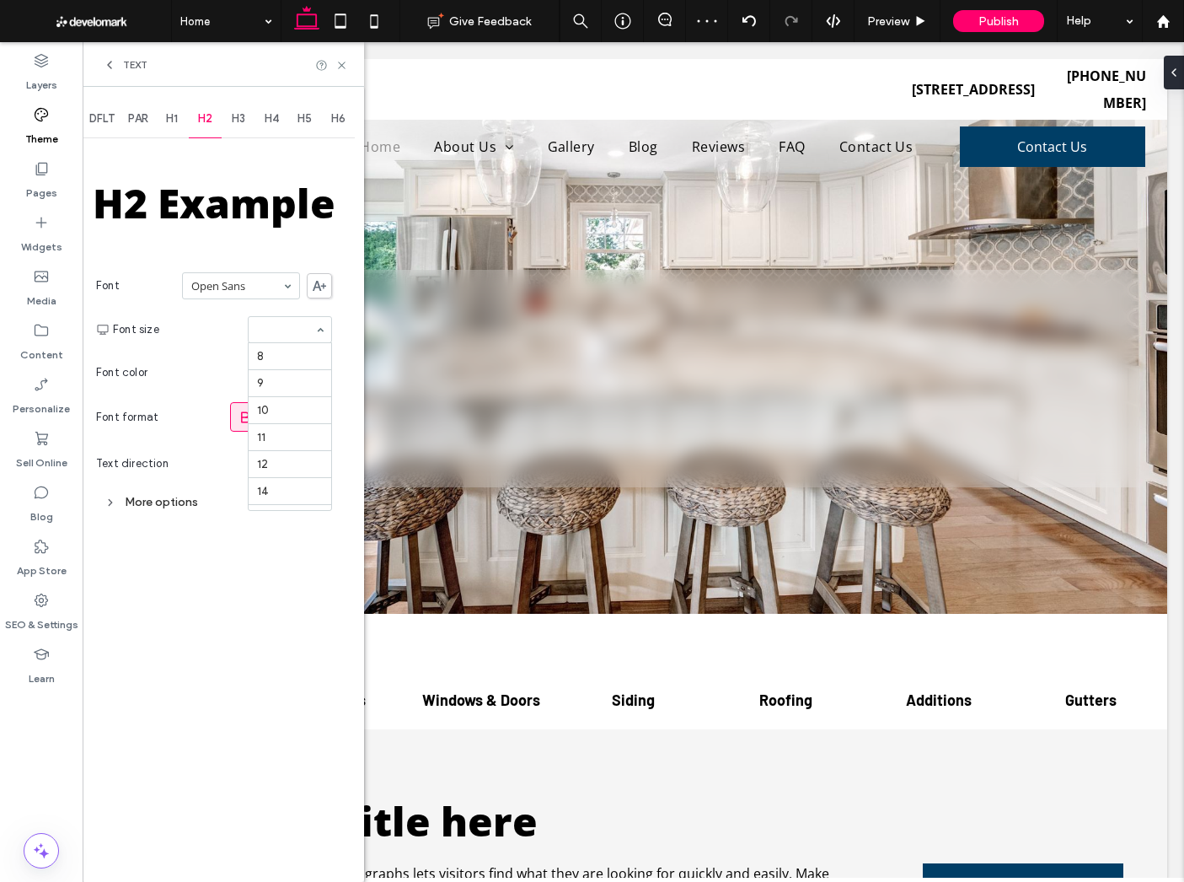
scroll to position [277, 0]
type input "**"
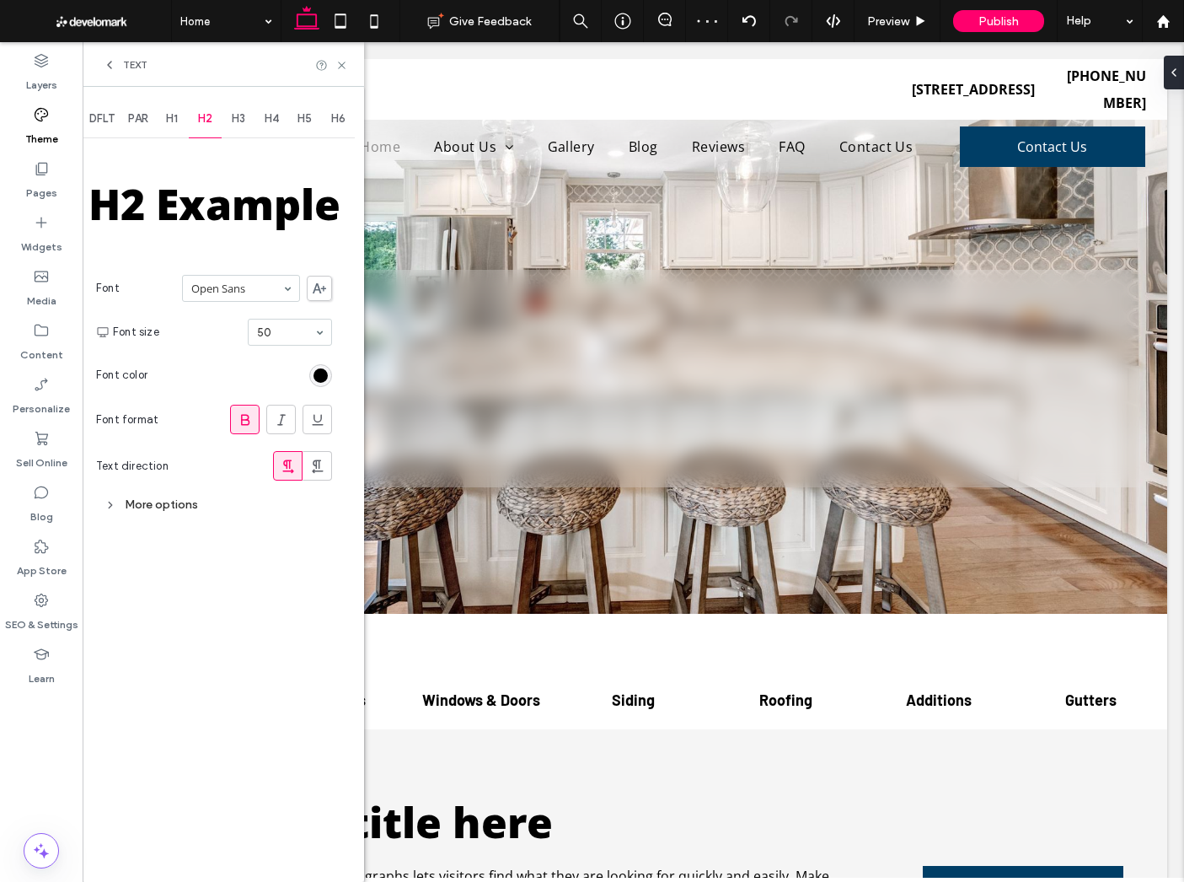
click at [128, 62] on span "Text" at bounding box center [135, 64] width 24 height 13
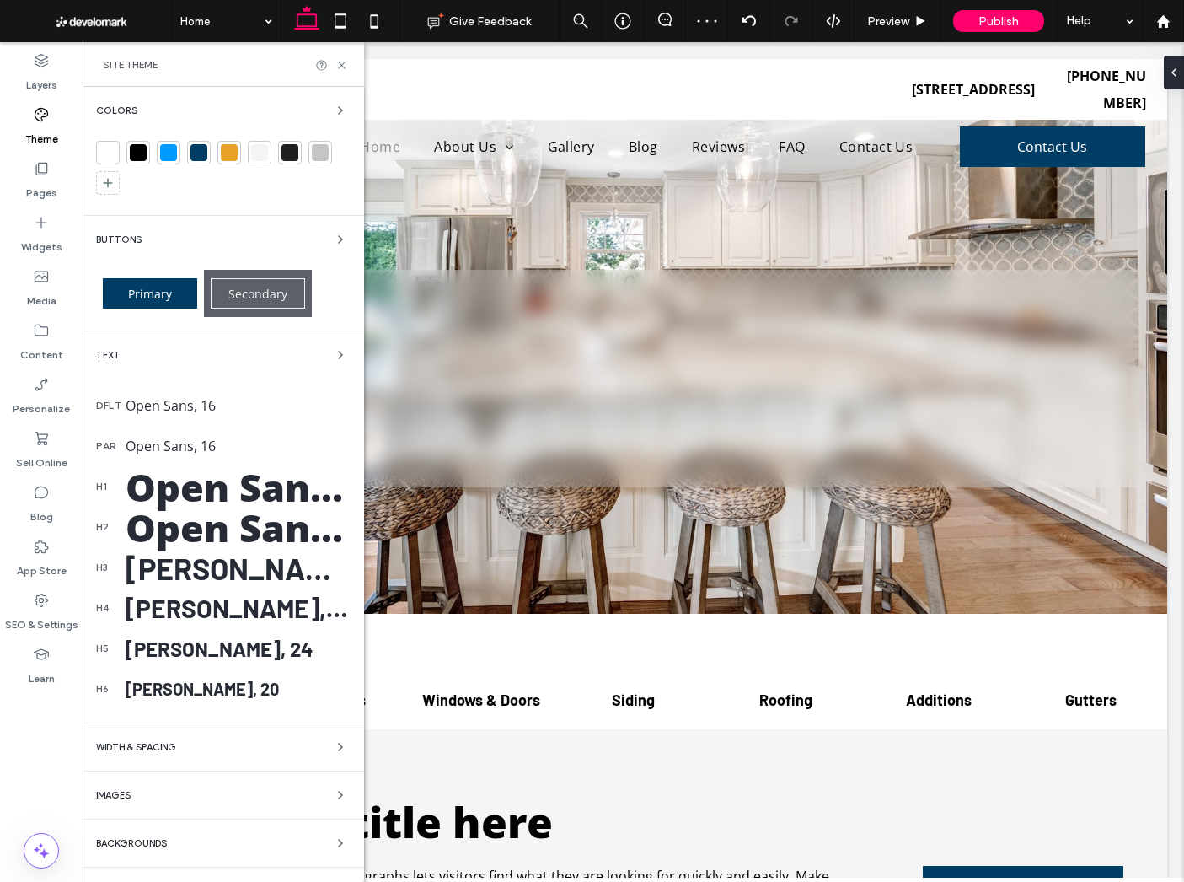
click at [186, 572] on div "Barlow, 36" at bounding box center [238, 568] width 225 height 36
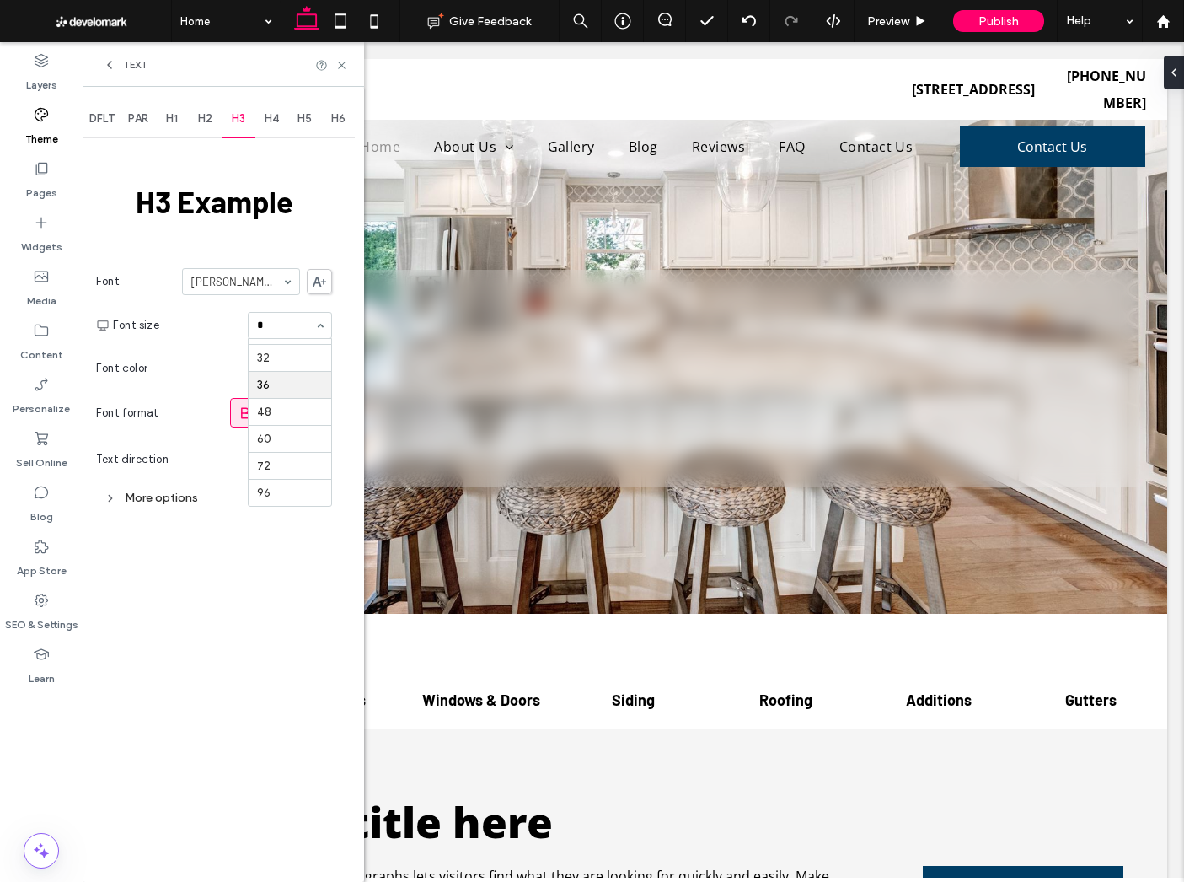
type input "**"
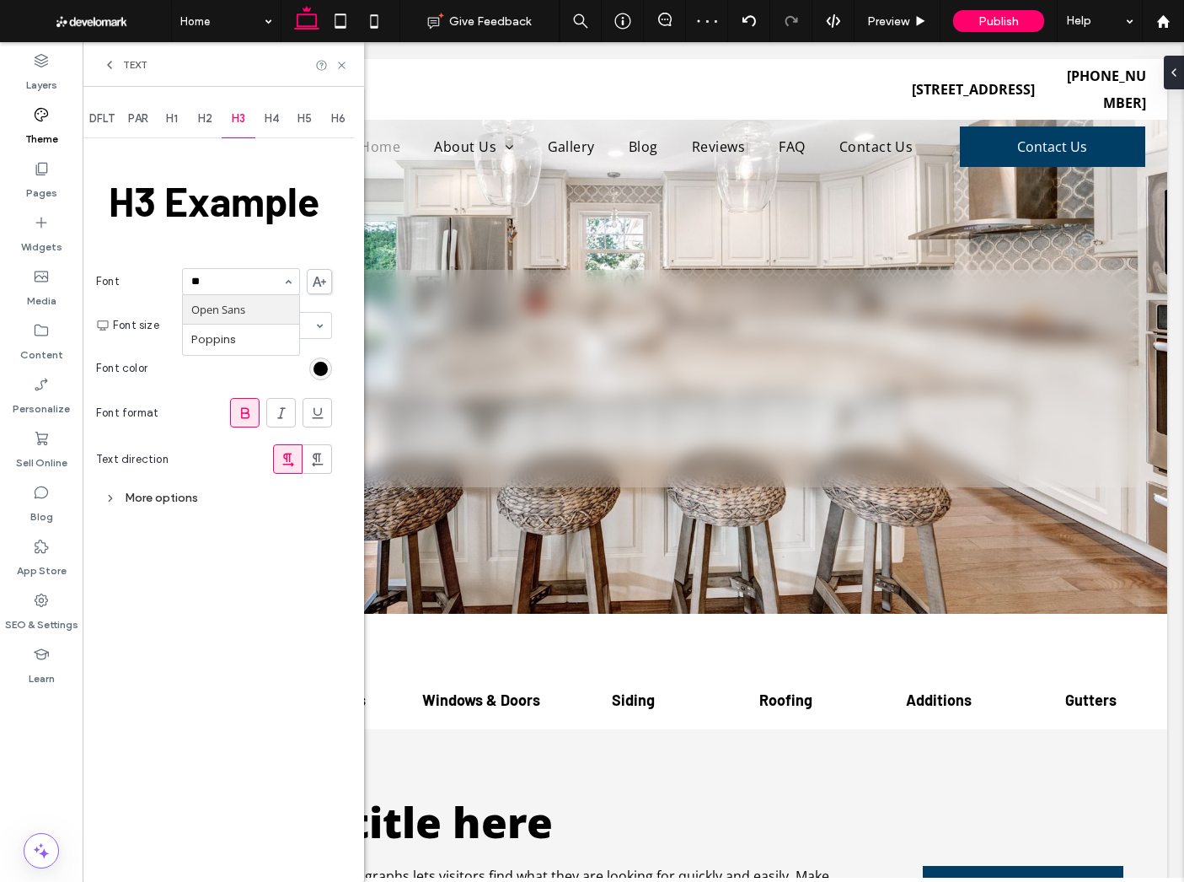
scroll to position [0, 0]
type input "****"
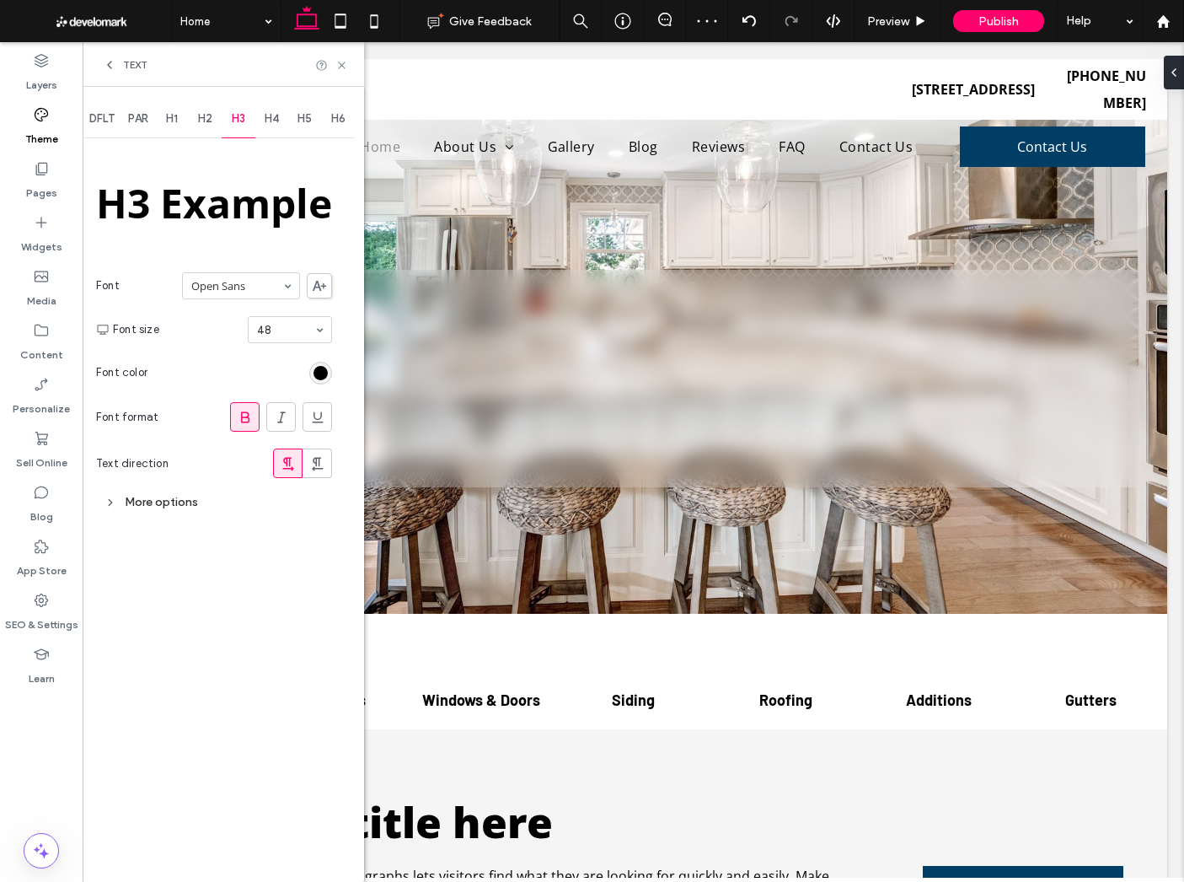
click at [137, 496] on div "More options" at bounding box center [214, 502] width 236 height 23
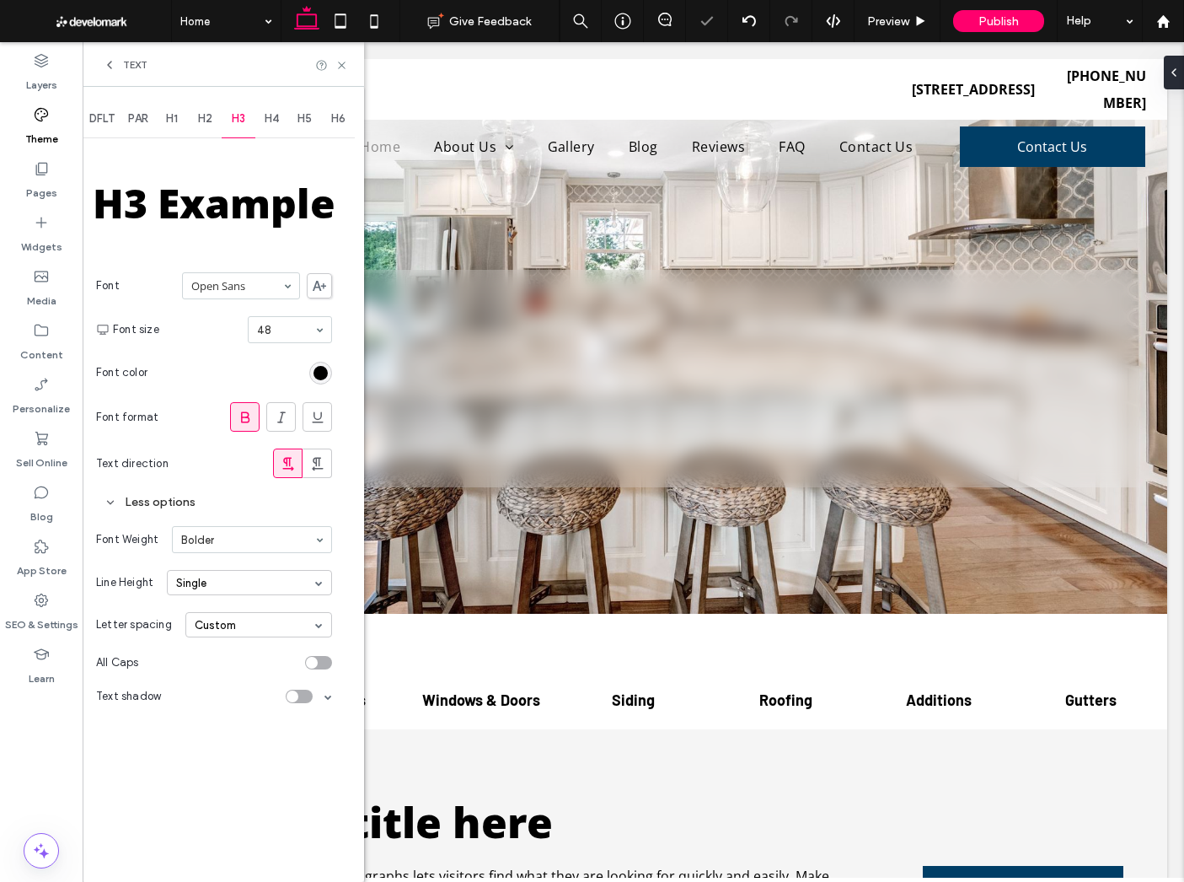
click at [133, 65] on span "Text" at bounding box center [135, 64] width 24 height 13
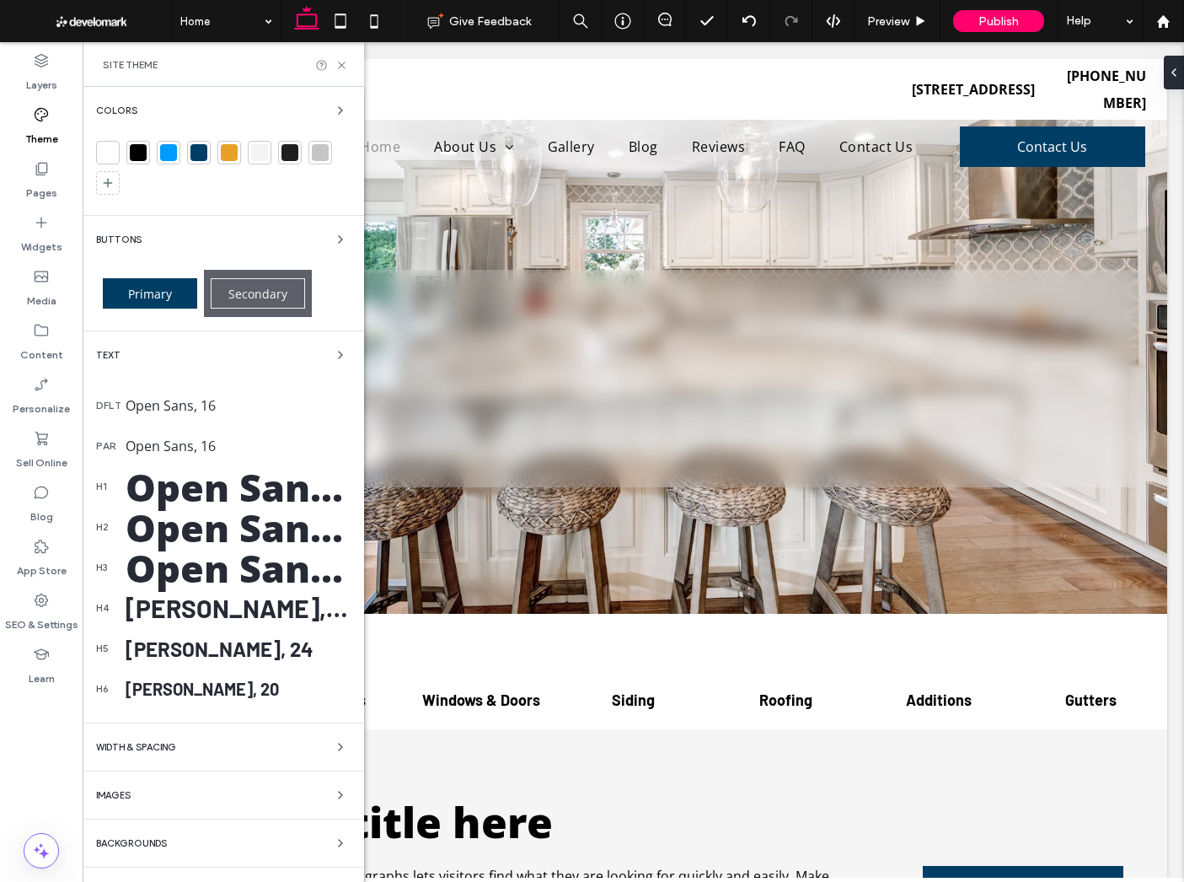
click at [212, 608] on div "Barlow, 30" at bounding box center [238, 608] width 225 height 30
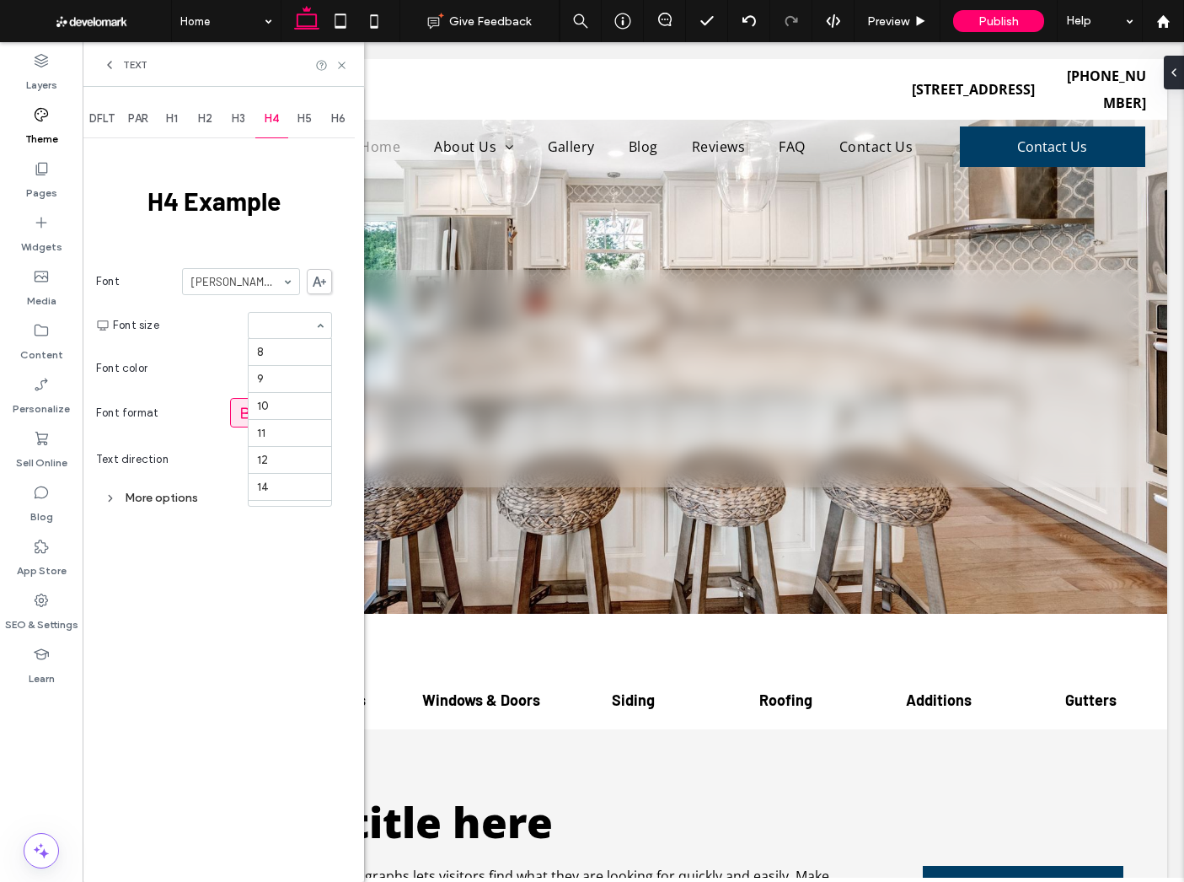
scroll to position [250, 0]
type input "**"
type input "****"
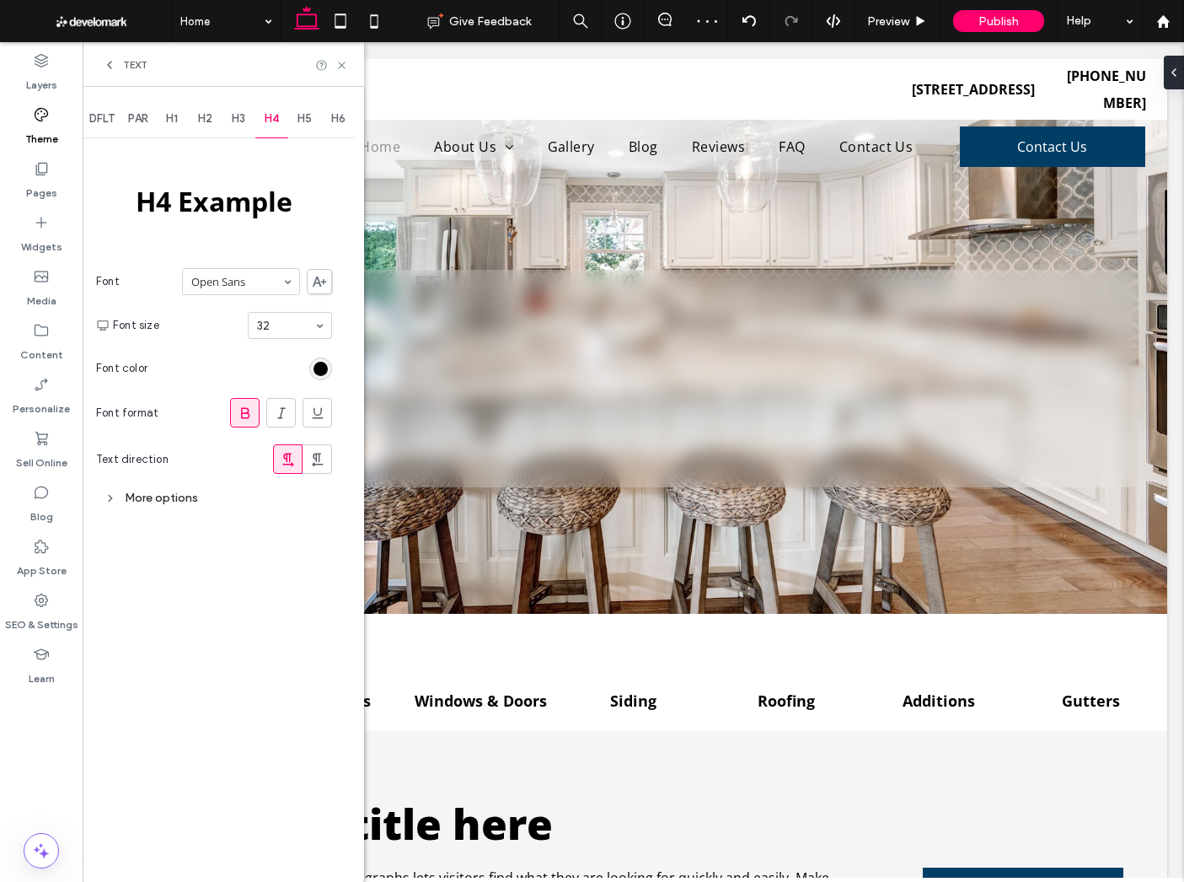
drag, startPoint x: 155, startPoint y: 496, endPoint x: 169, endPoint y: 504, distance: 16.2
click at [155, 496] on div "More options" at bounding box center [214, 497] width 236 height 23
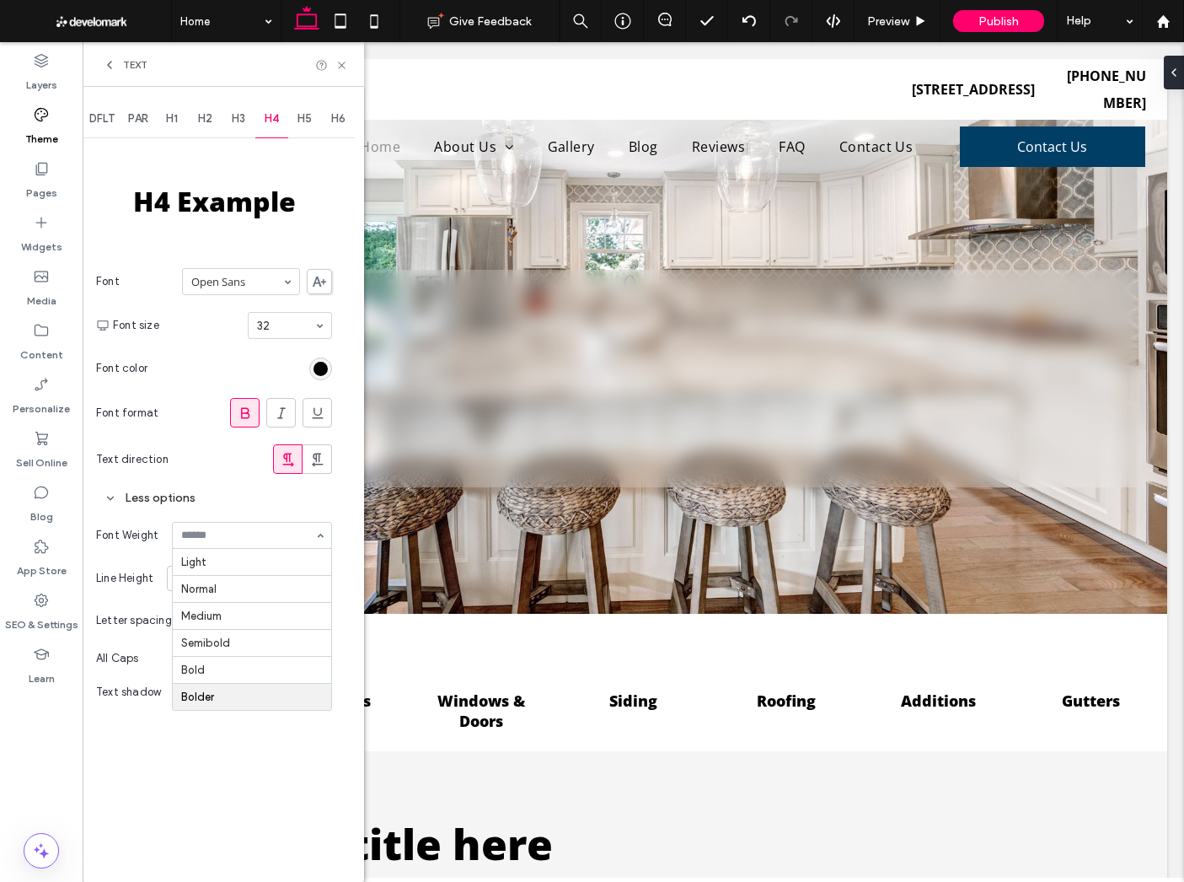
click at [130, 63] on span "Text" at bounding box center [135, 64] width 24 height 13
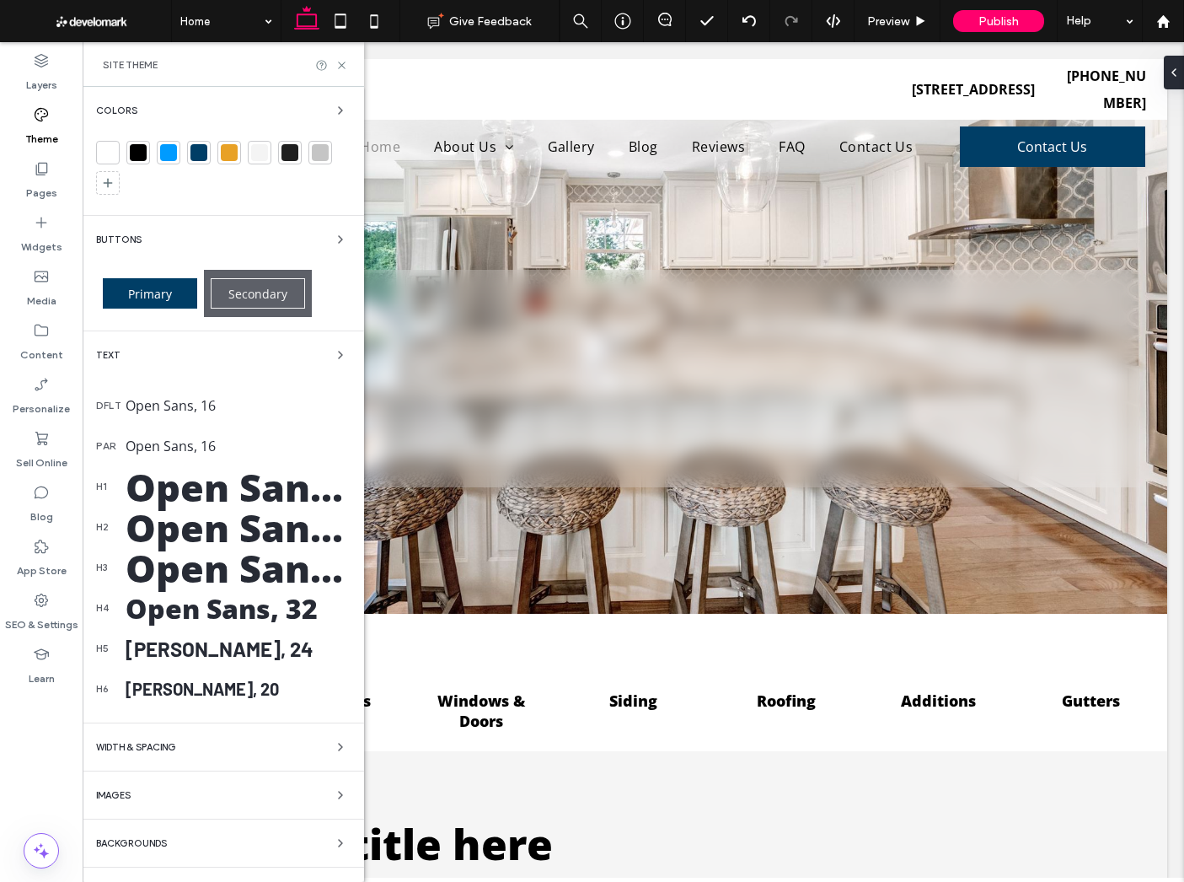
click at [187, 648] on div "Barlow, 24" at bounding box center [238, 648] width 225 height 24
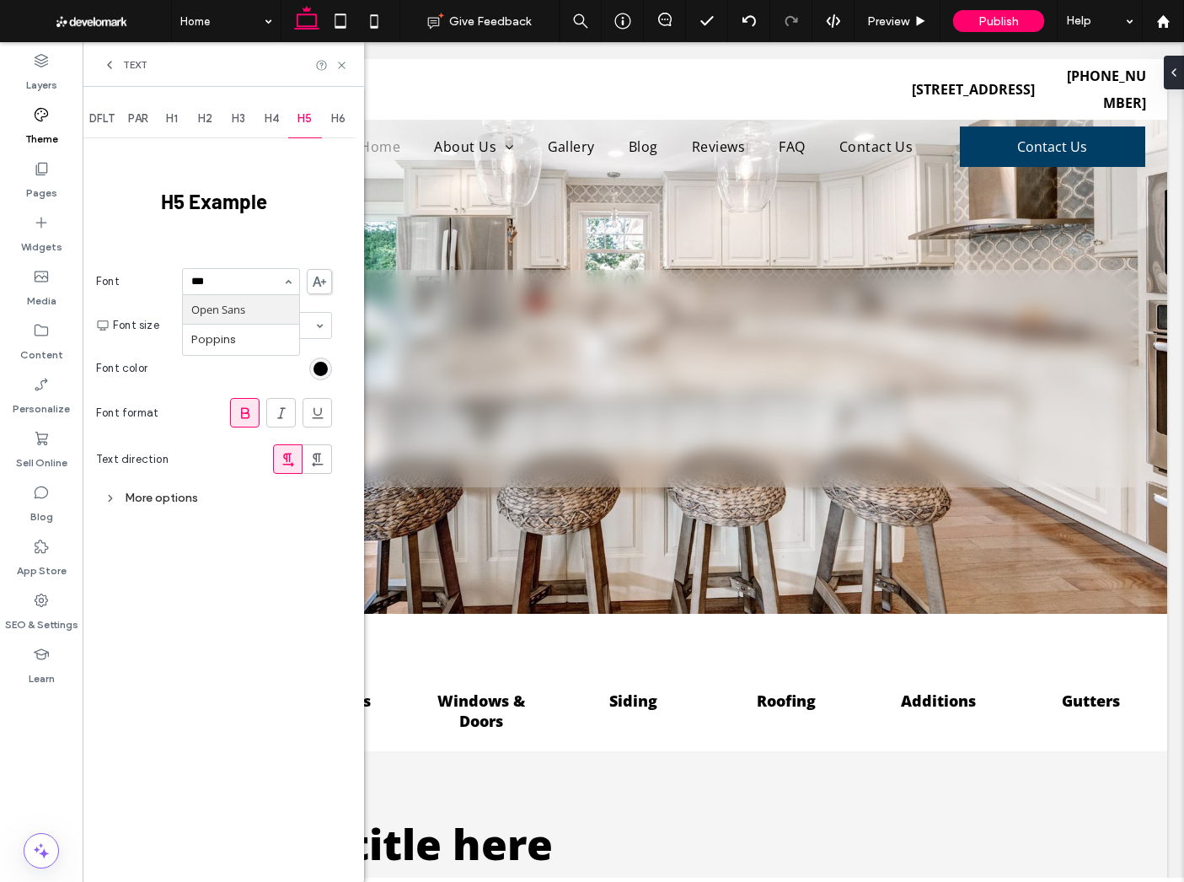
type input "****"
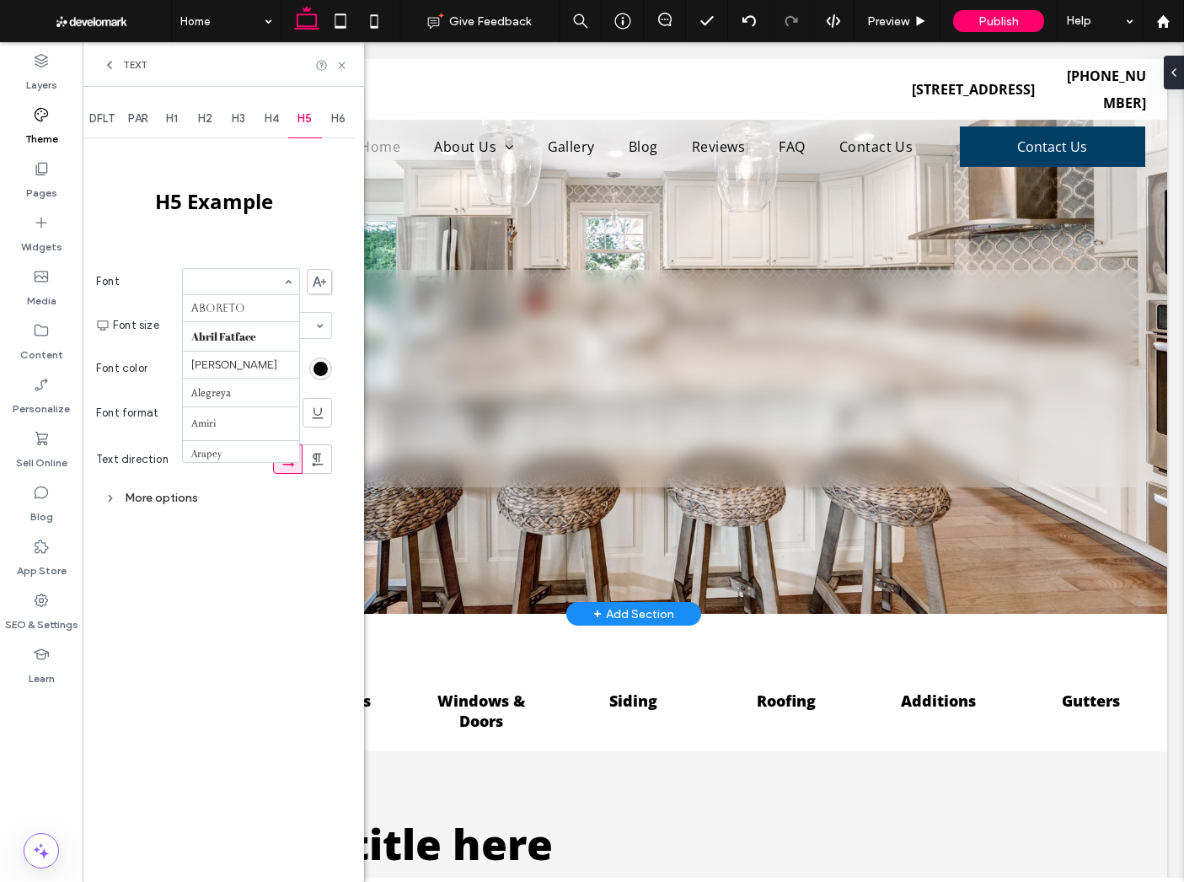
scroll to position [1114, 0]
click at [177, 496] on div "More options" at bounding box center [214, 497] width 236 height 23
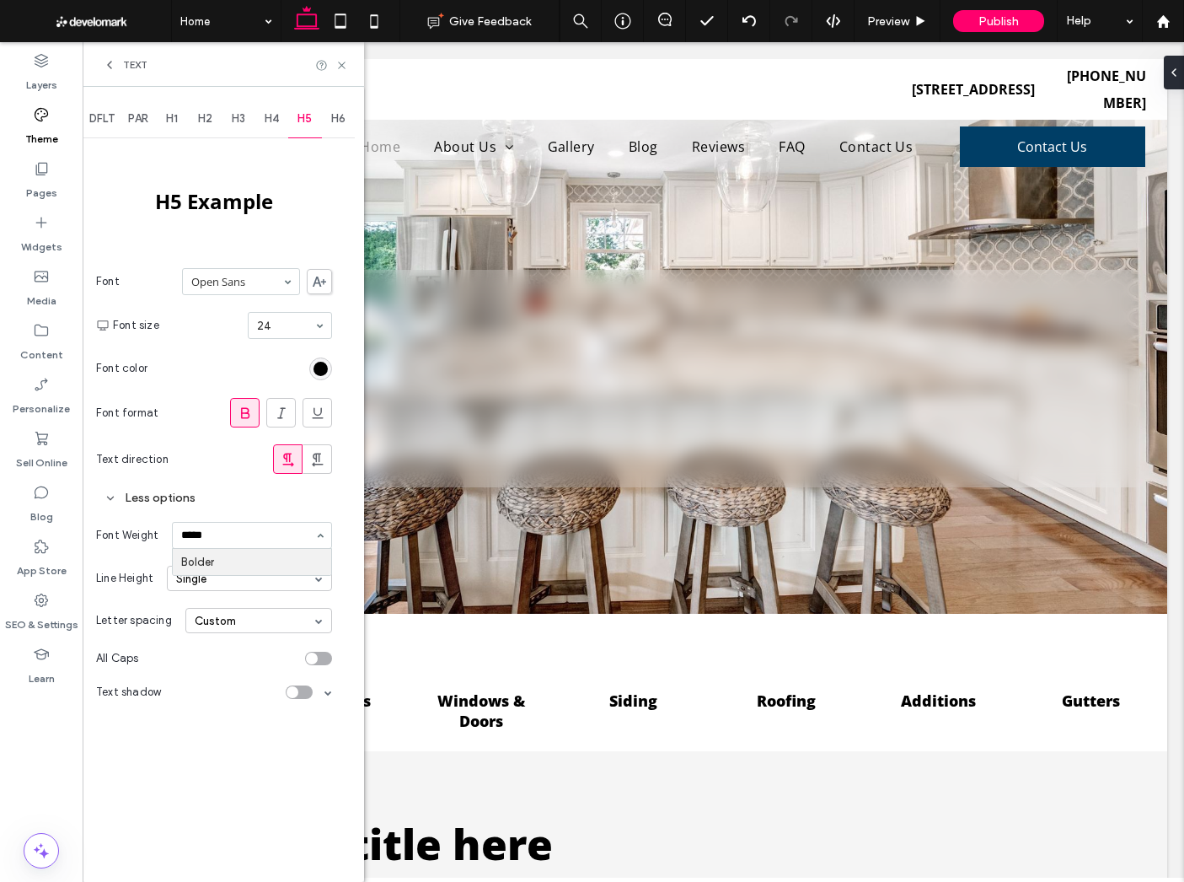
type input "******"
click at [158, 175] on h5 "H5 Example" at bounding box center [214, 200] width 121 height 51
click at [107, 59] on icon at bounding box center [109, 64] width 13 height 13
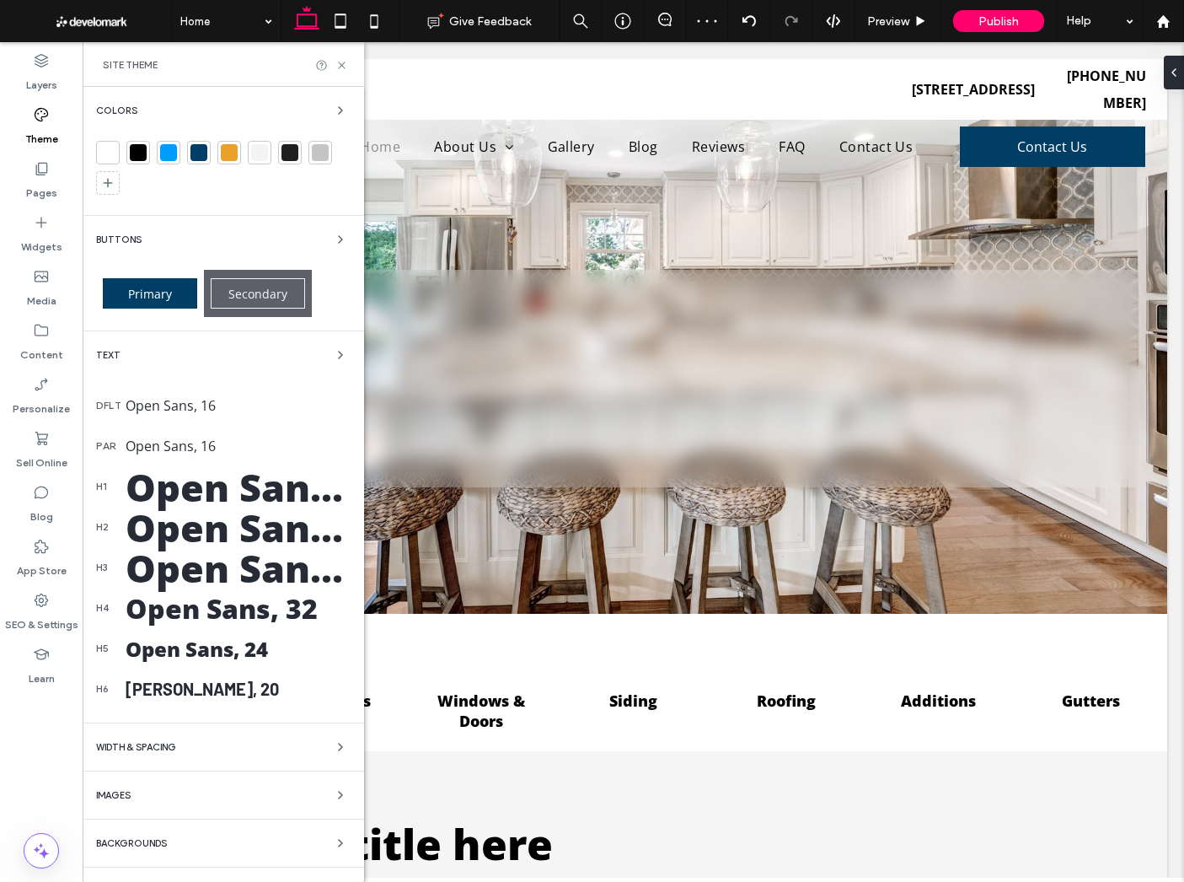
click at [164, 683] on div "Barlow, 20" at bounding box center [238, 689] width 225 height 20
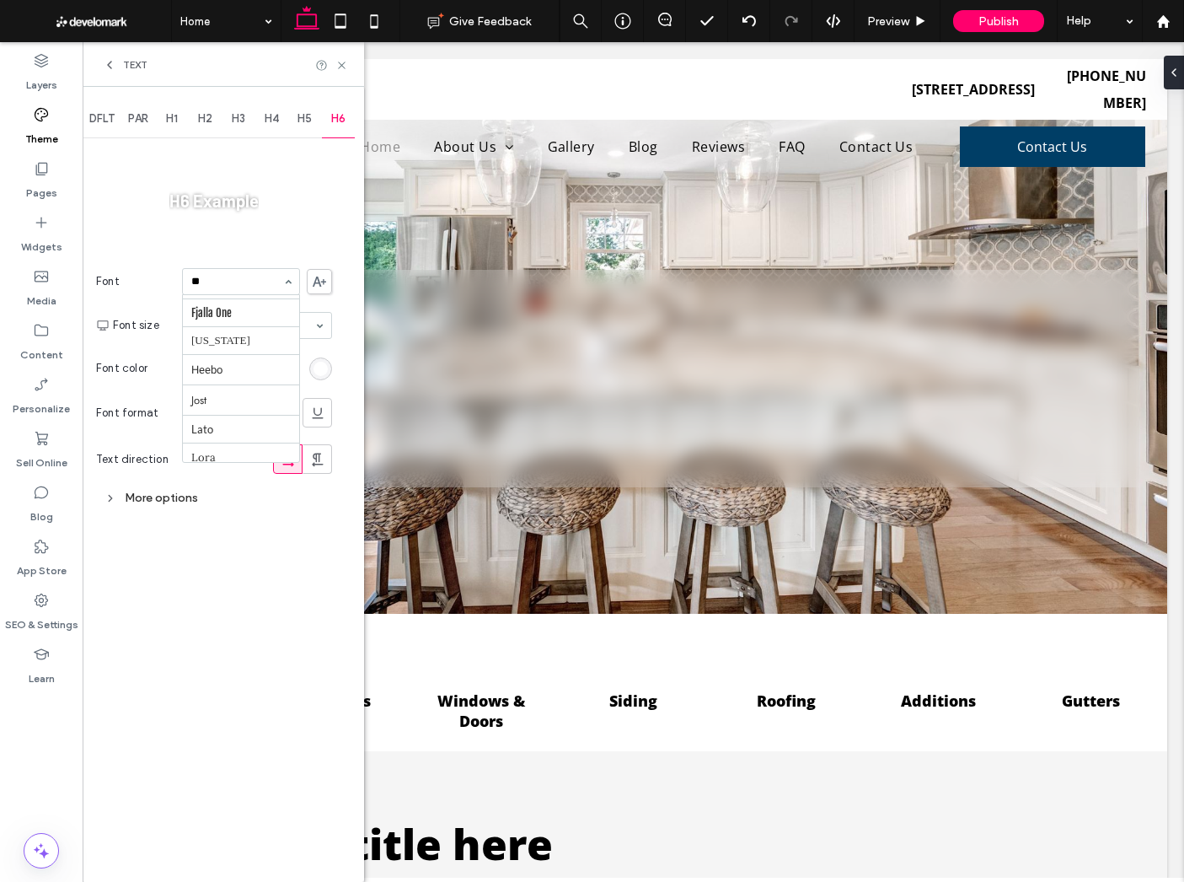
scroll to position [0, 0]
type input "****"
drag, startPoint x: 317, startPoint y: 371, endPoint x: 325, endPoint y: 369, distance: 8.6
click at [317, 371] on div "rgb(255, 255, 255)" at bounding box center [321, 369] width 14 height 14
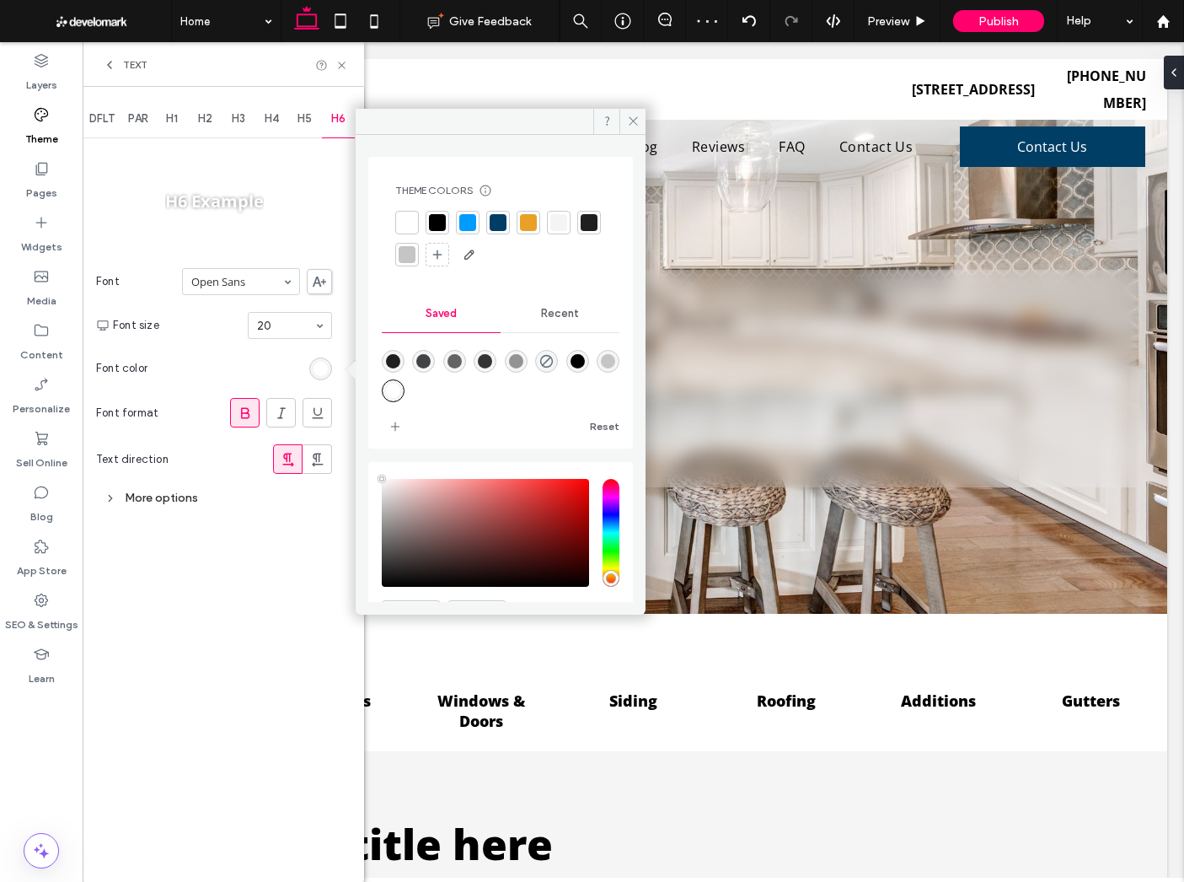
drag, startPoint x: 436, startPoint y: 215, endPoint x: 277, endPoint y: 376, distance: 225.9
click at [436, 215] on div at bounding box center [437, 222] width 17 height 17
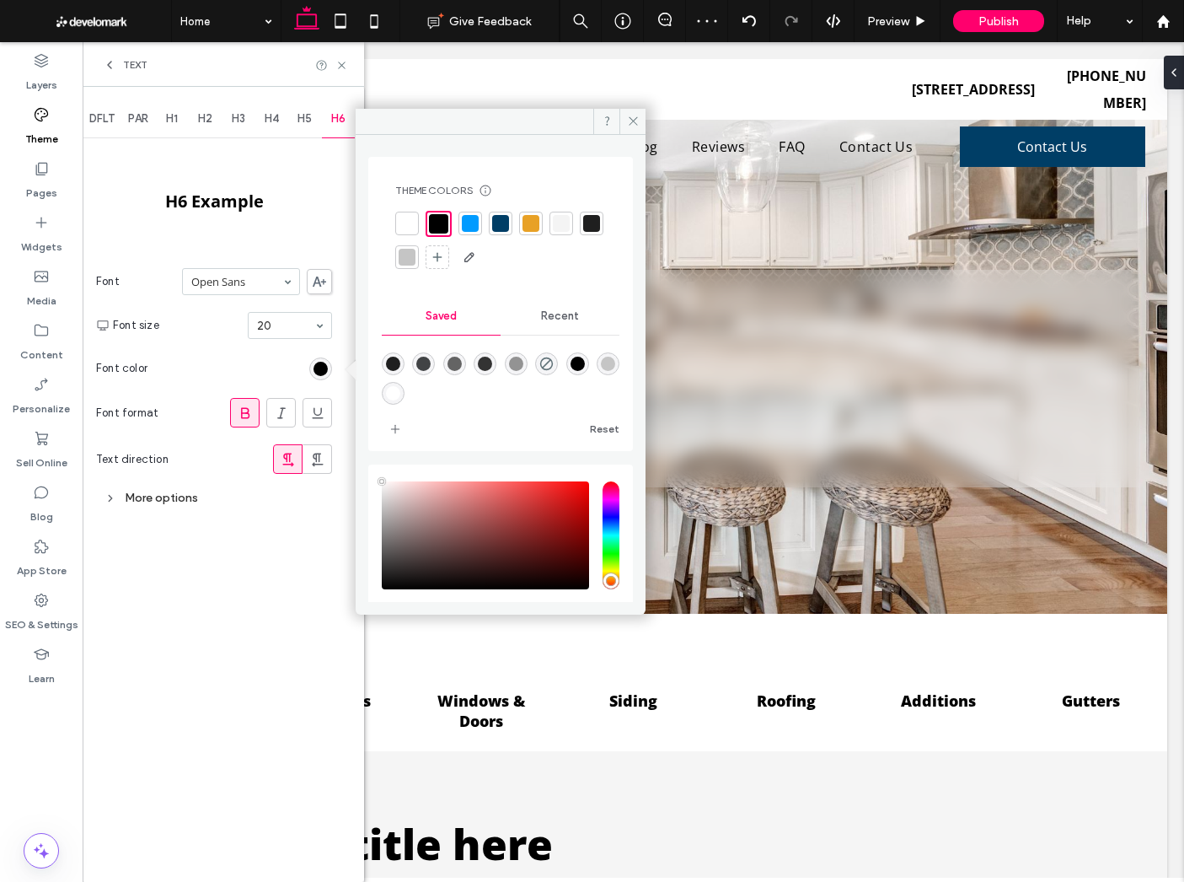
drag, startPoint x: 165, startPoint y: 499, endPoint x: 183, endPoint y: 518, distance: 26.3
click at [164, 499] on div "More options" at bounding box center [214, 497] width 236 height 23
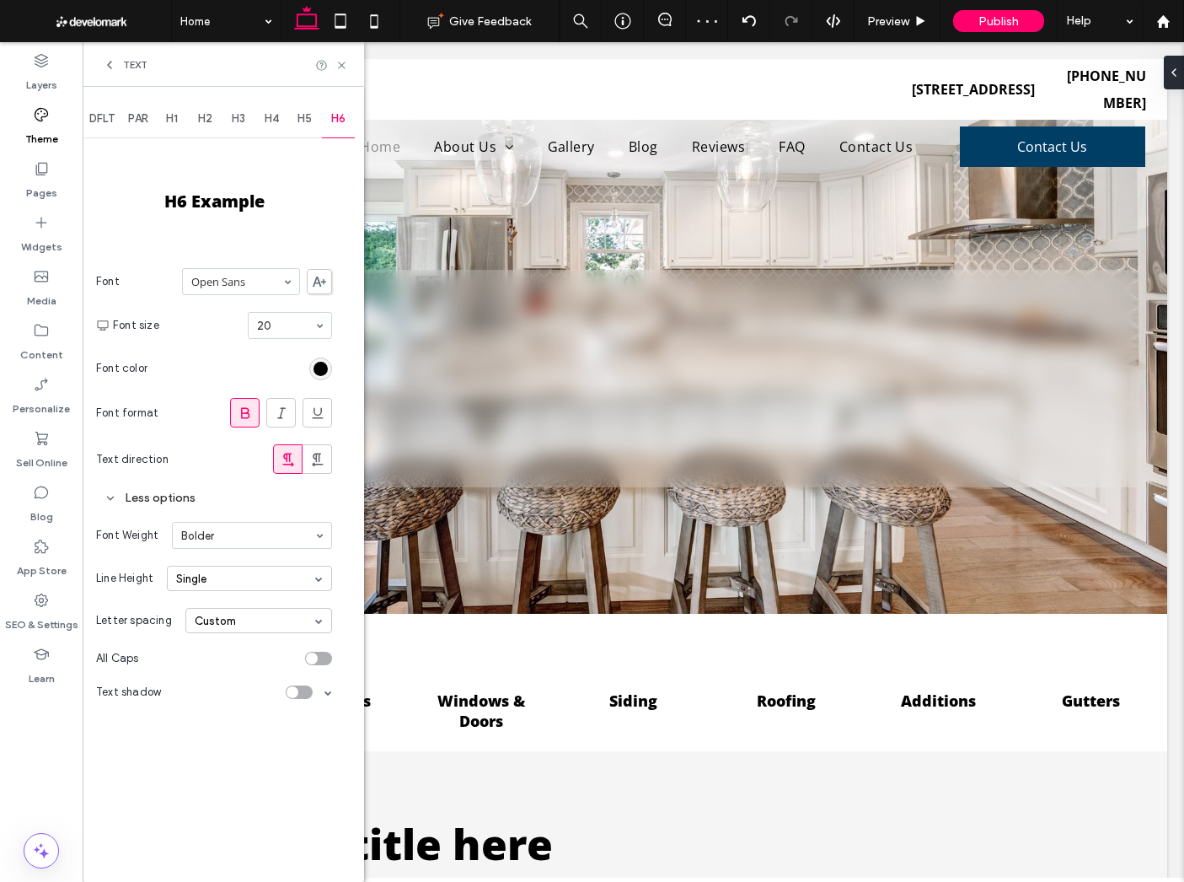
click at [123, 68] on span "Text" at bounding box center [135, 64] width 24 height 13
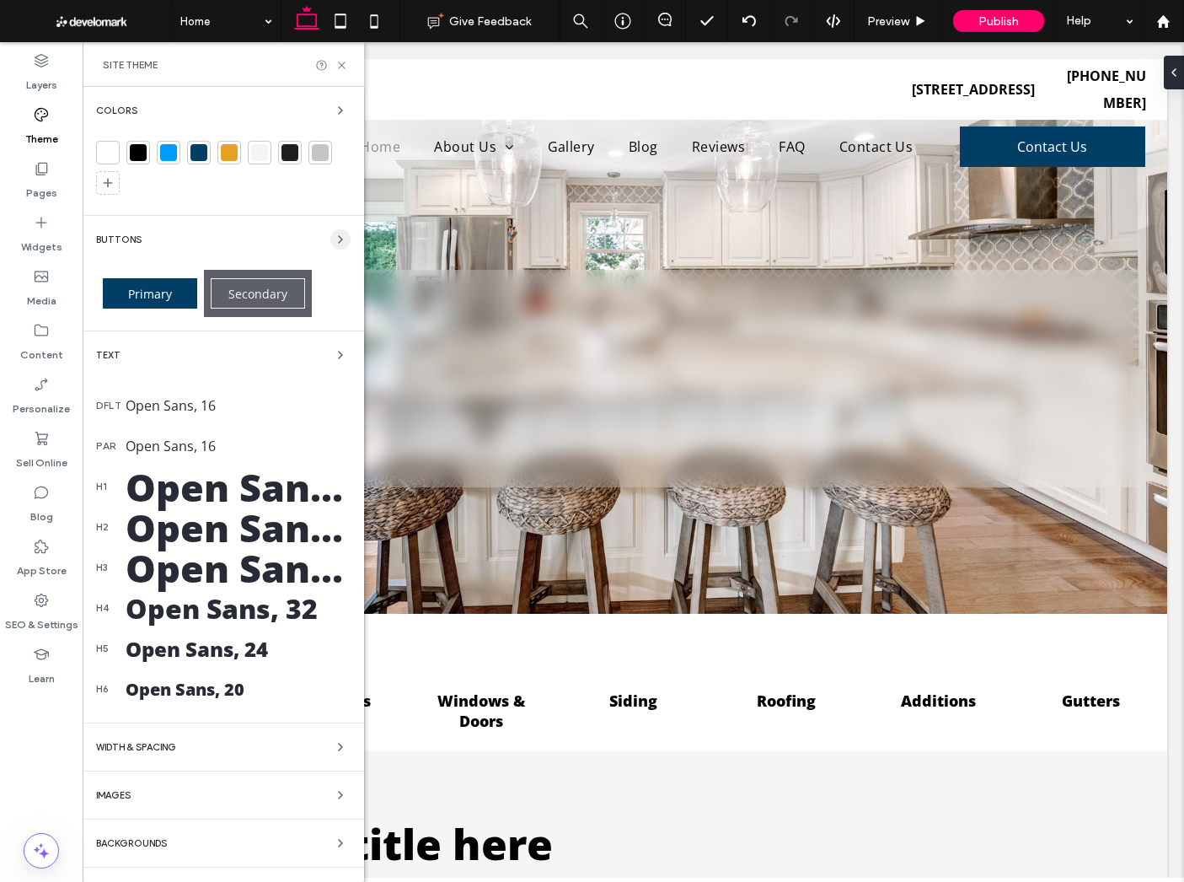
click at [321, 234] on div "Buttons" at bounding box center [223, 239] width 255 height 20
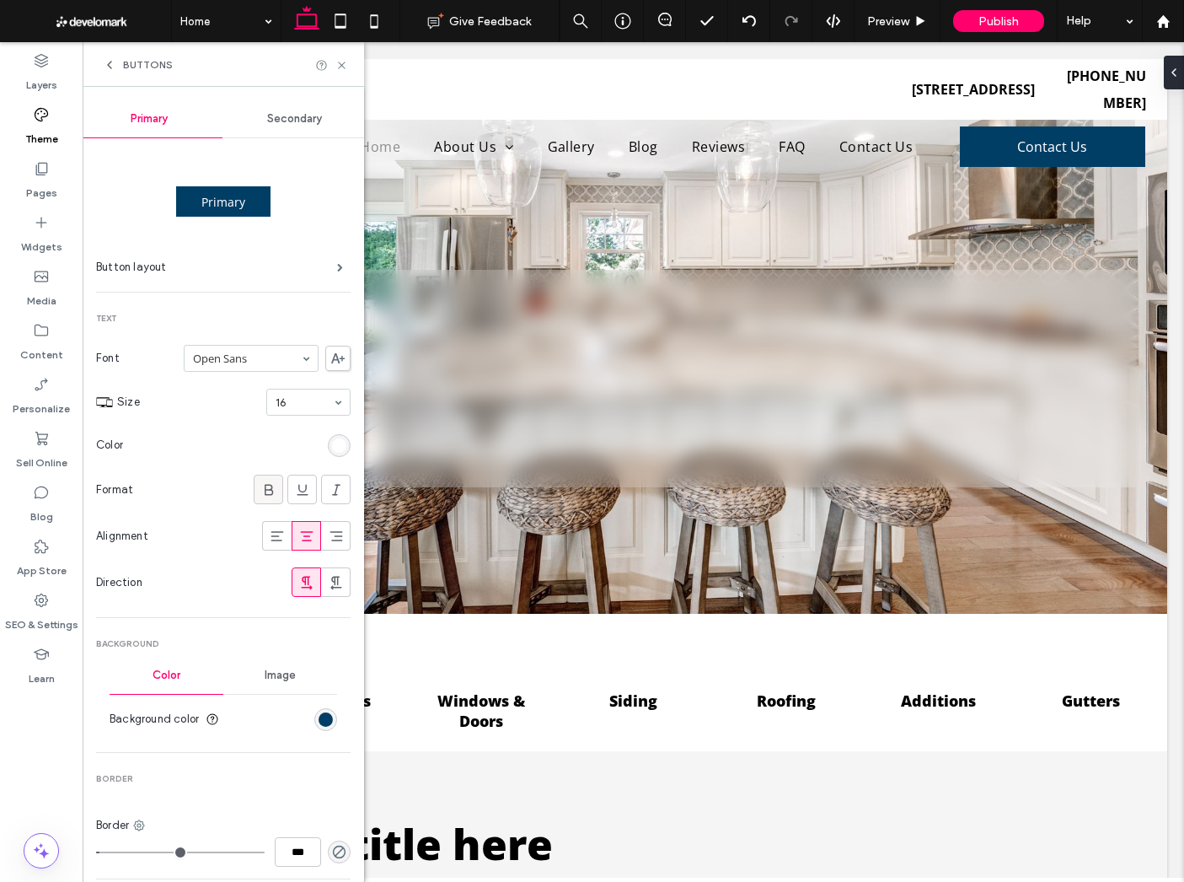
click at [260, 478] on span at bounding box center [268, 489] width 17 height 28
type input "**"
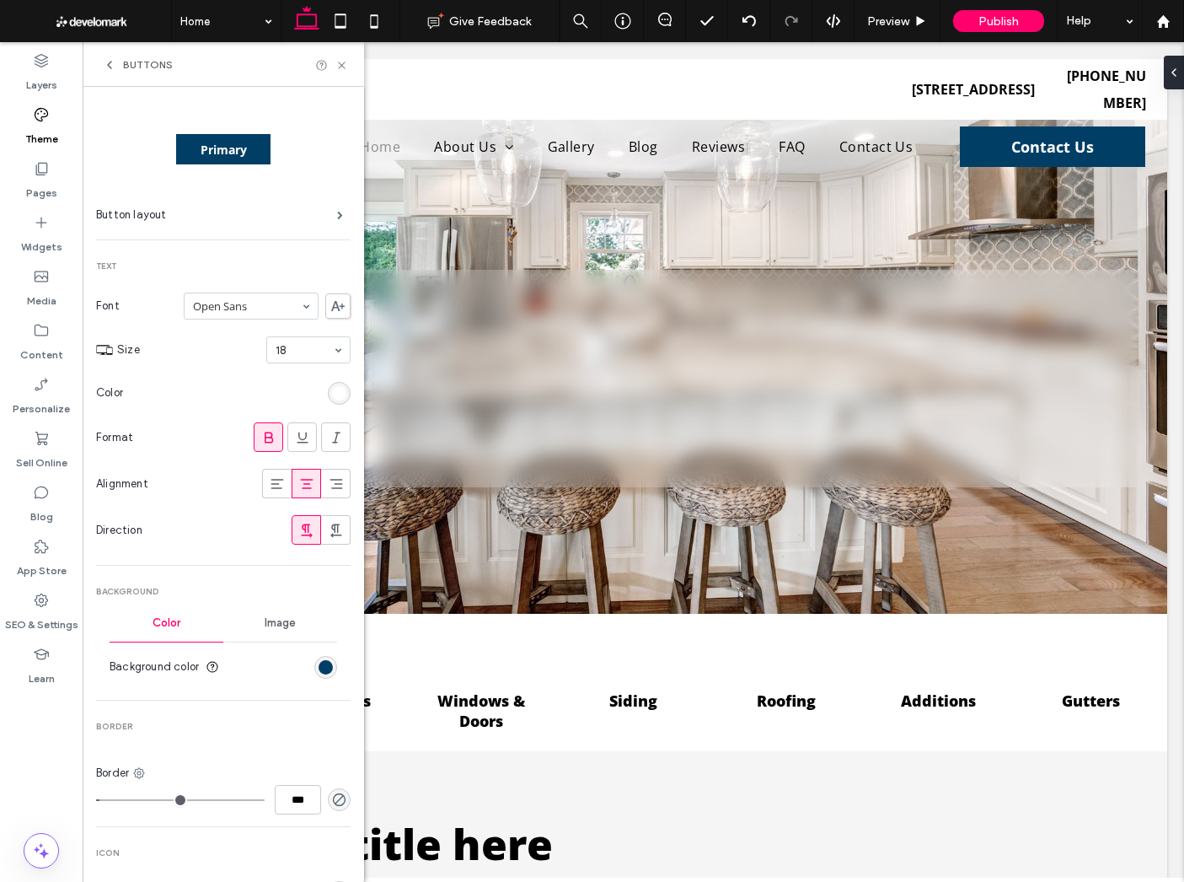
scroll to position [105, 0]
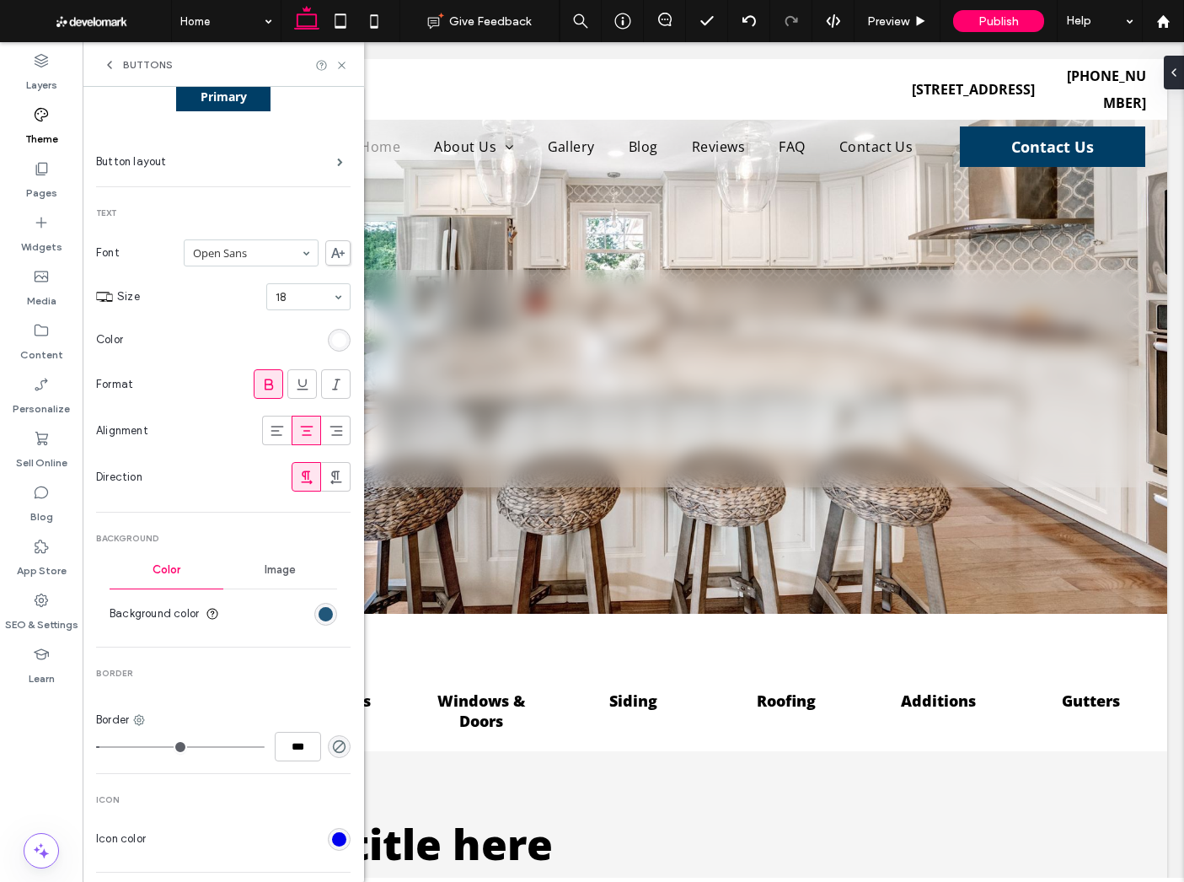
click at [319, 611] on div "rgb(0, 62, 102)" at bounding box center [326, 614] width 14 height 14
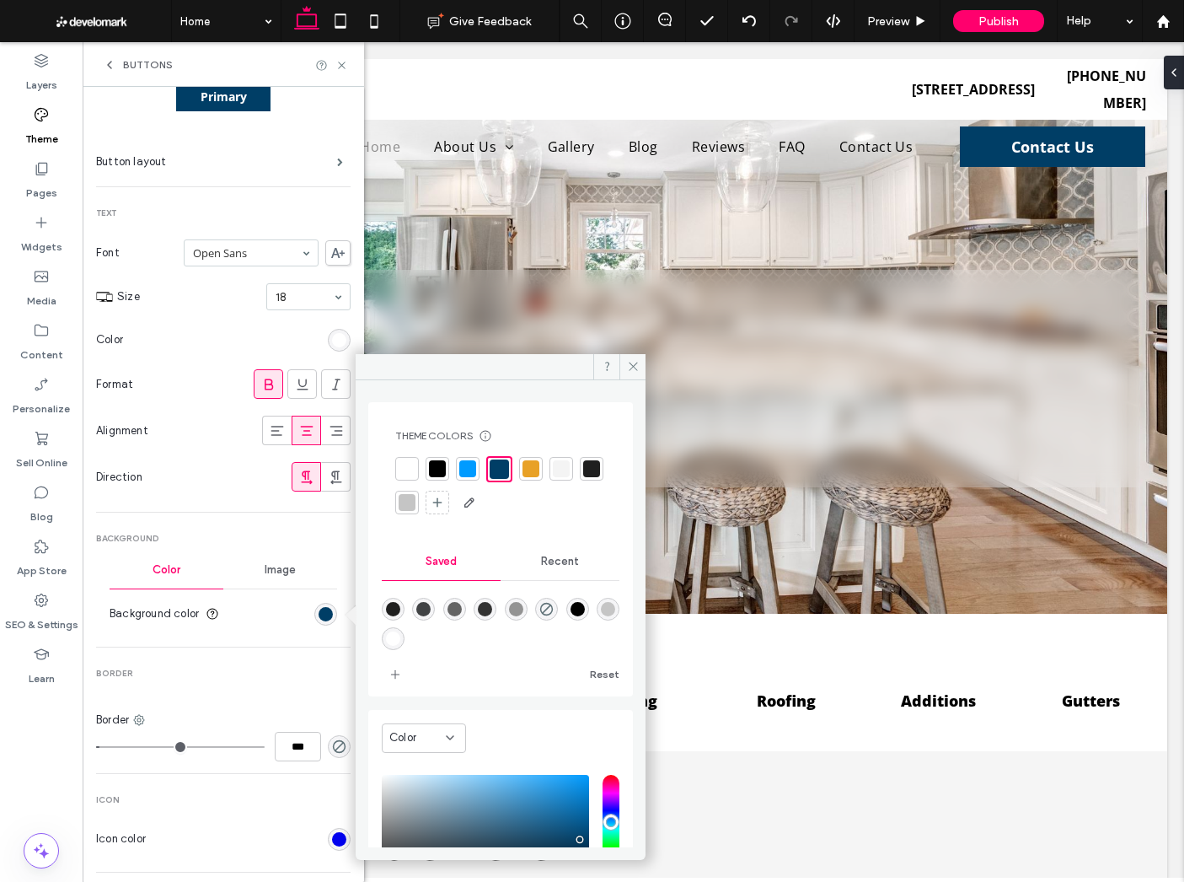
click at [462, 465] on div at bounding box center [467, 468] width 17 height 17
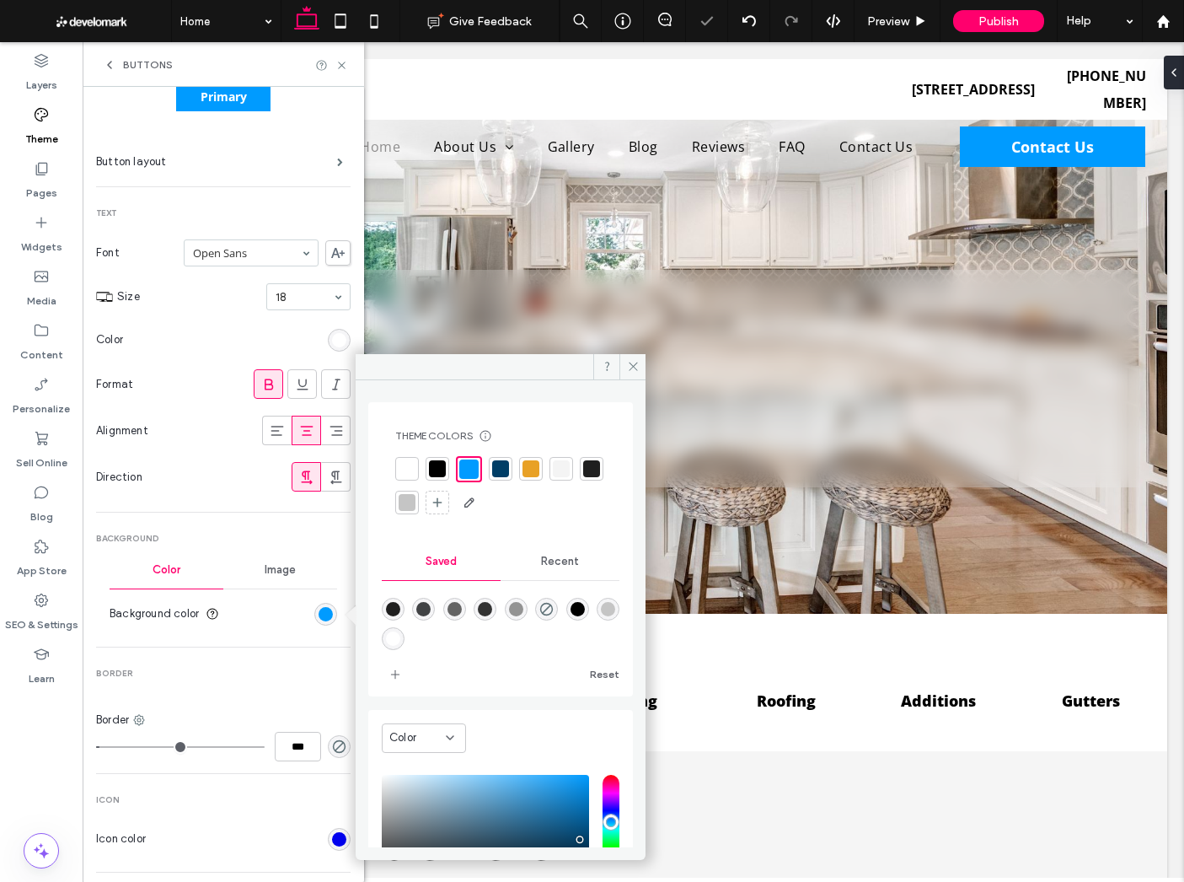
click at [234, 327] on section "Color" at bounding box center [223, 340] width 255 height 42
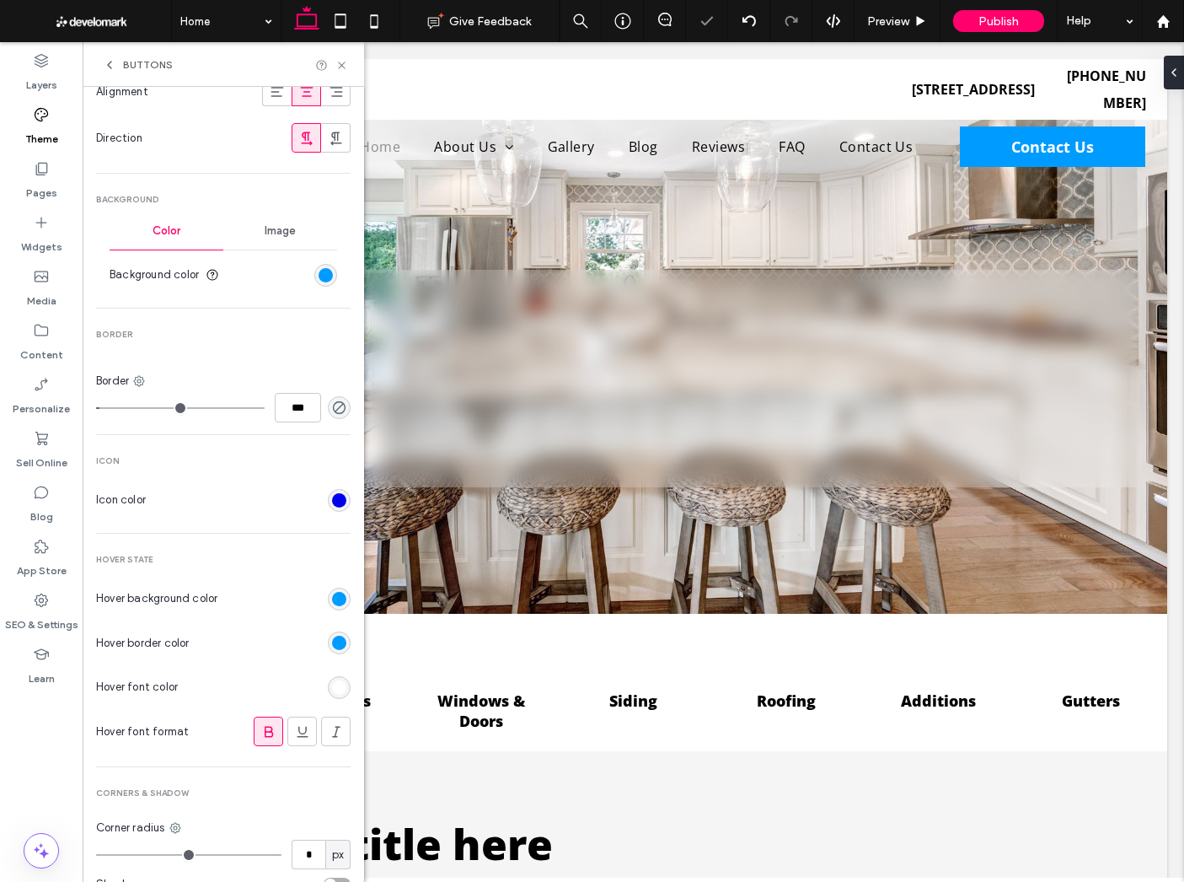
scroll to position [503, 0]
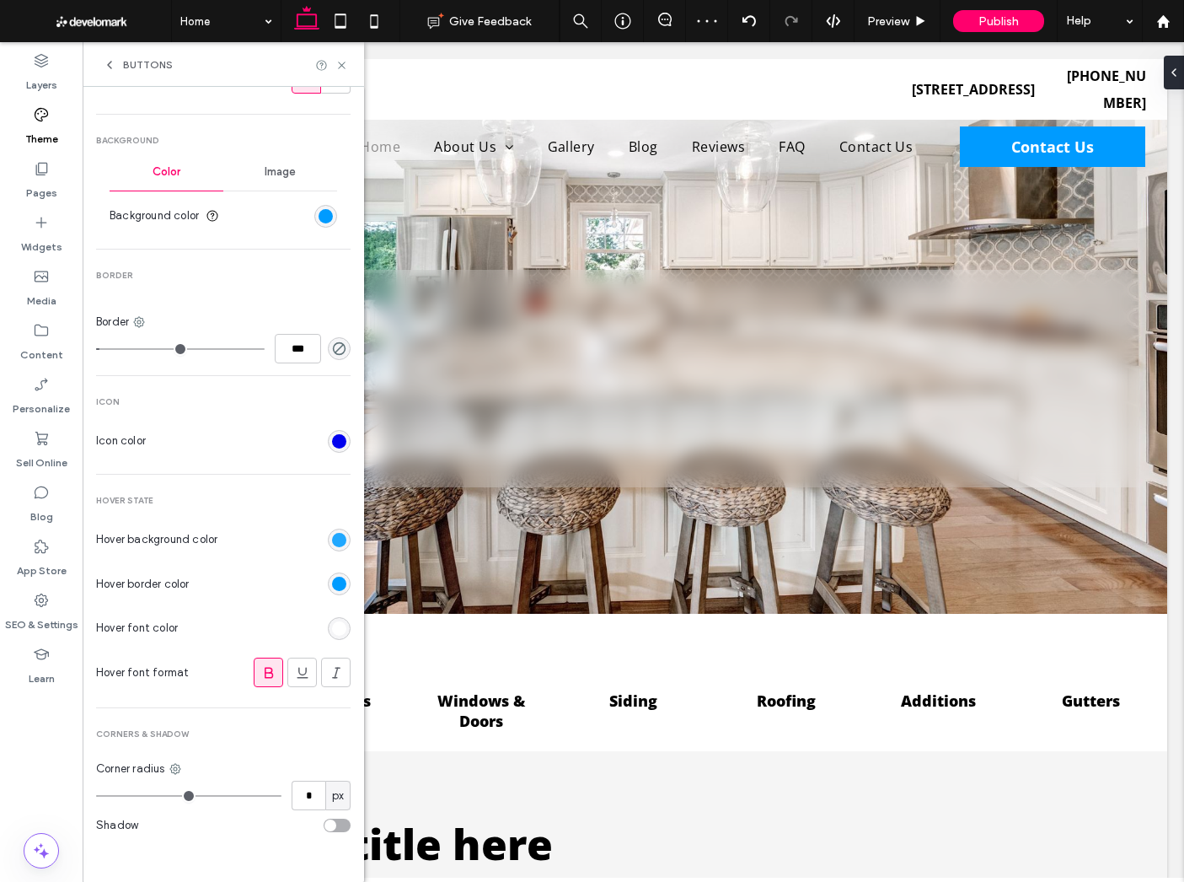
click at [333, 541] on div "rgb(0, 155, 255)" at bounding box center [339, 540] width 14 height 14
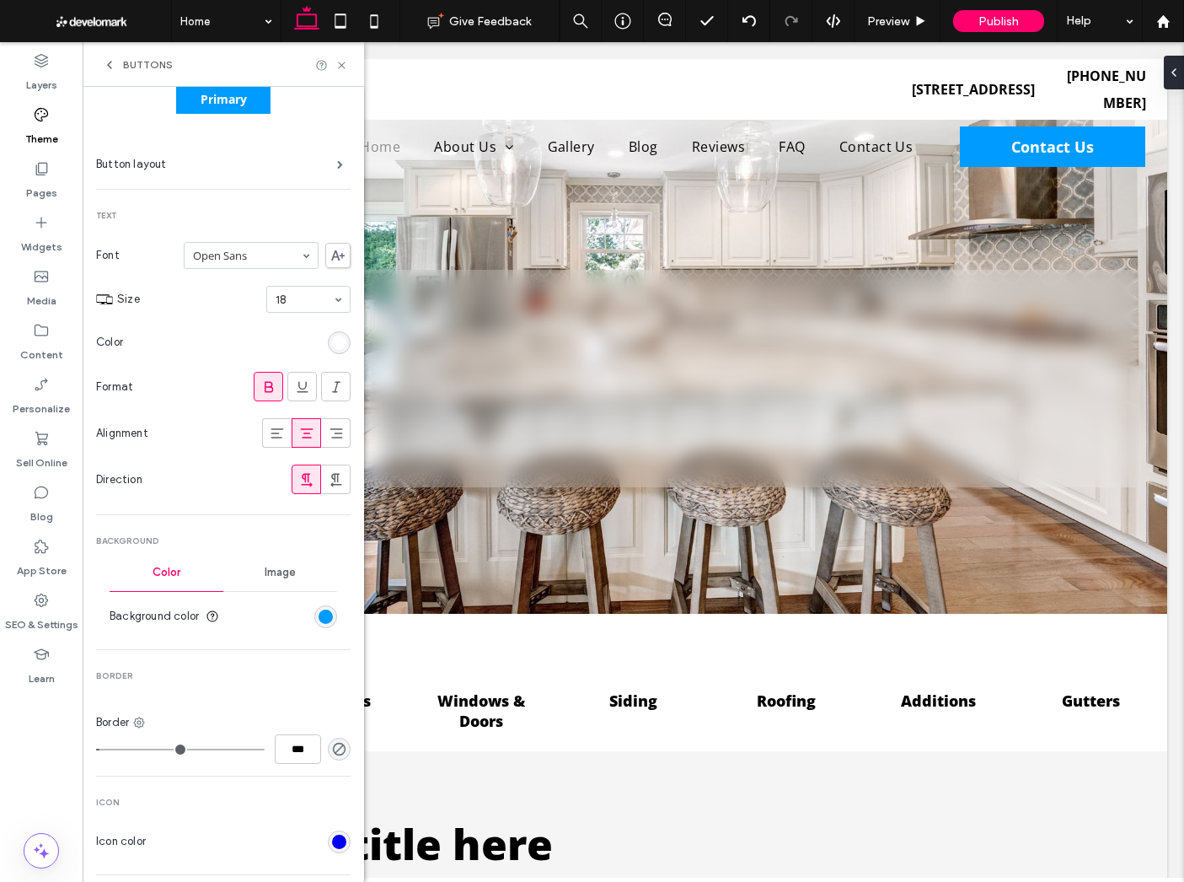
scroll to position [35, 0]
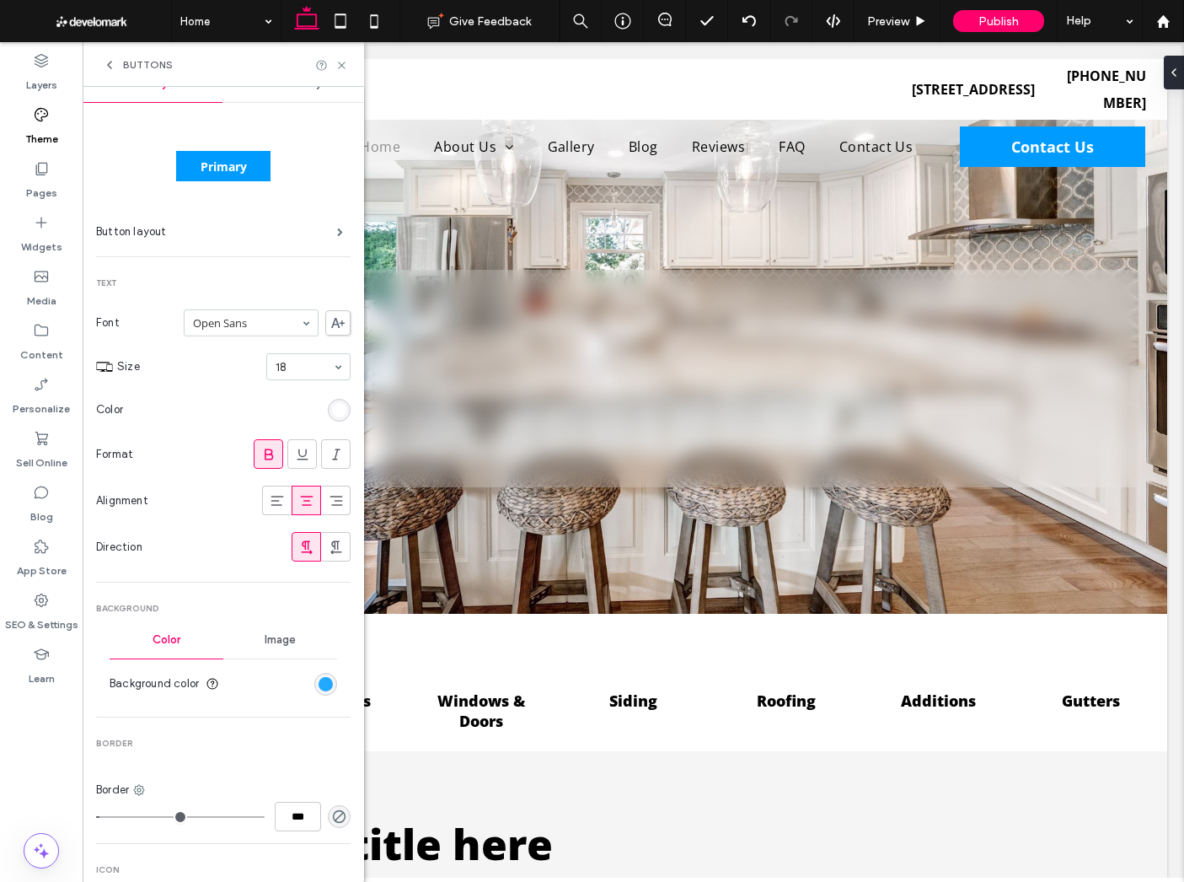
drag, startPoint x: 317, startPoint y: 685, endPoint x: 330, endPoint y: 640, distance: 47.2
click at [319, 685] on div "rgb(0, 155, 255)" at bounding box center [326, 684] width 14 height 14
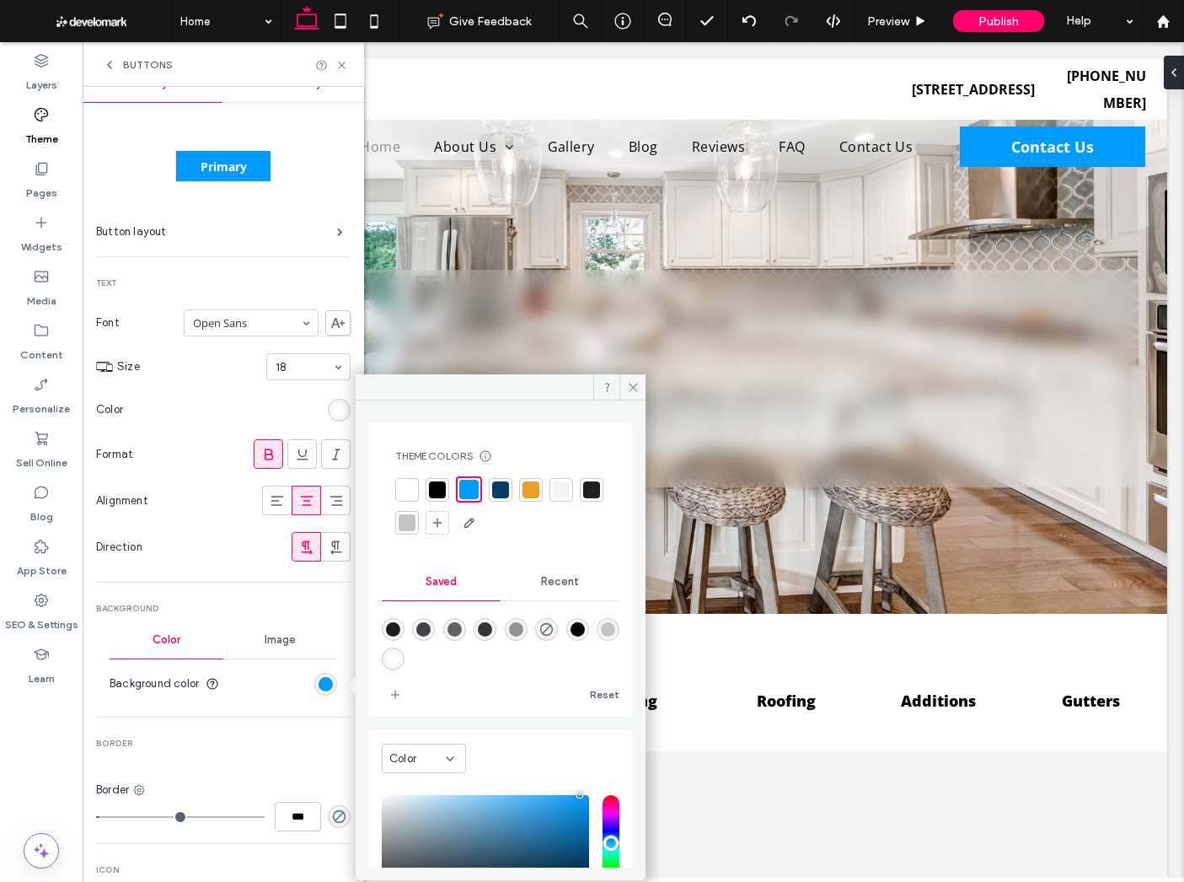
drag, startPoint x: 531, startPoint y: 496, endPoint x: 413, endPoint y: 635, distance: 182.4
click at [531, 496] on div at bounding box center [531, 489] width 17 height 17
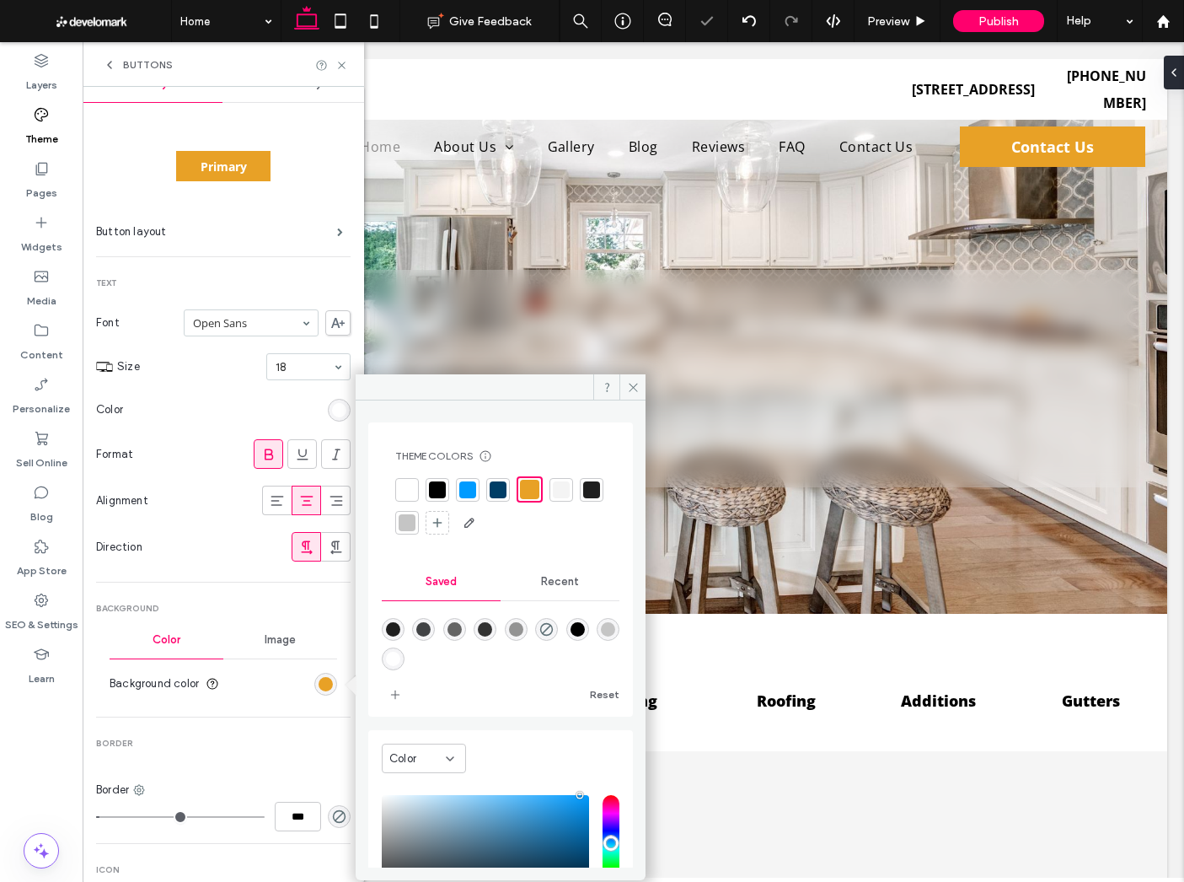
click at [307, 664] on section "Background color" at bounding box center [224, 684] width 228 height 42
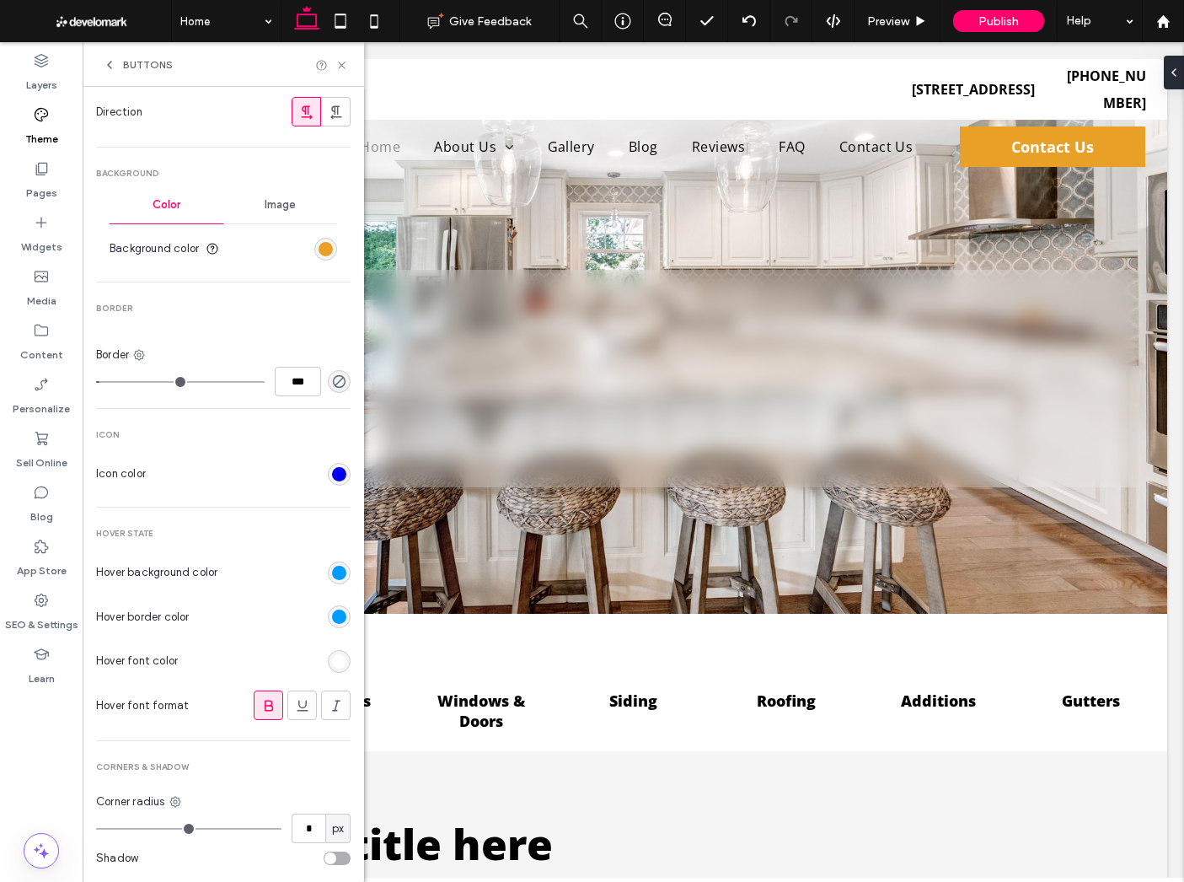
scroll to position [503, 0]
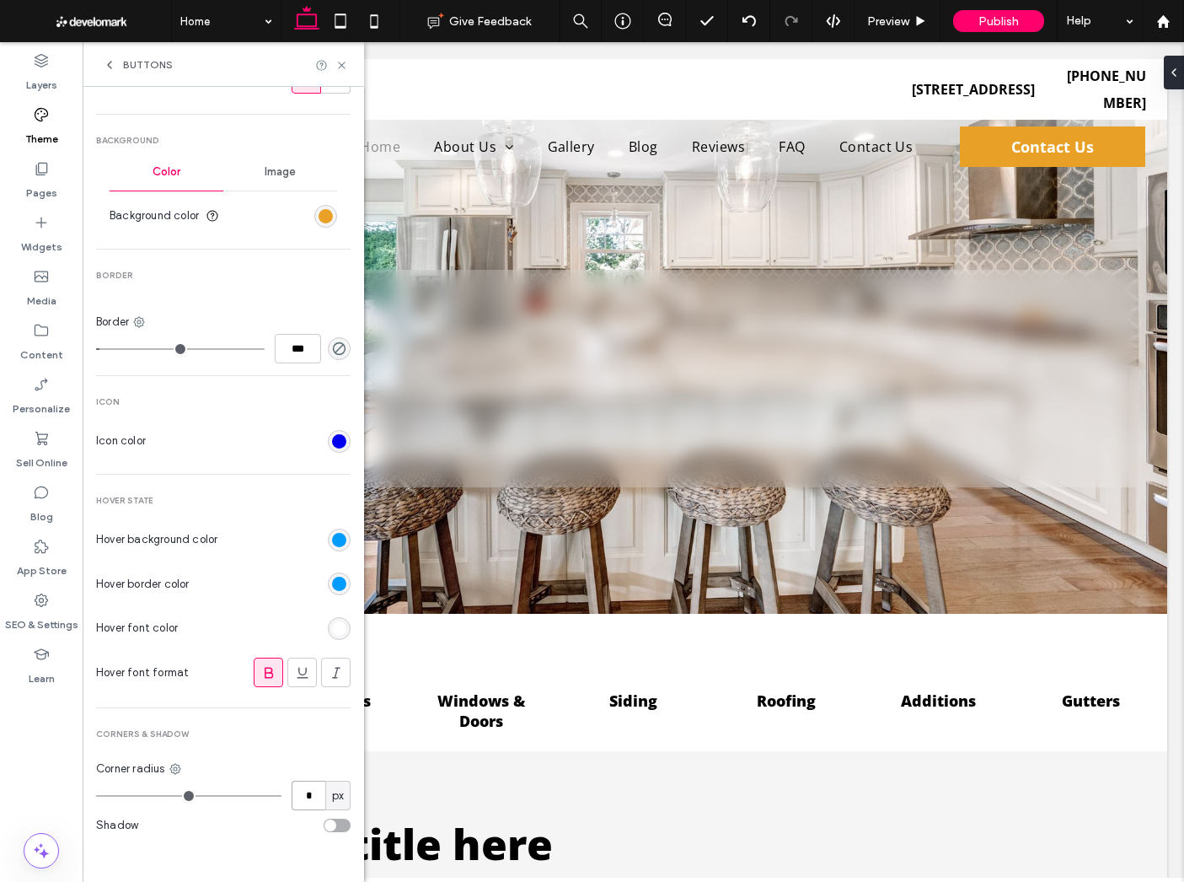
click at [297, 805] on input "*" at bounding box center [309, 796] width 34 height 30
type input "**"
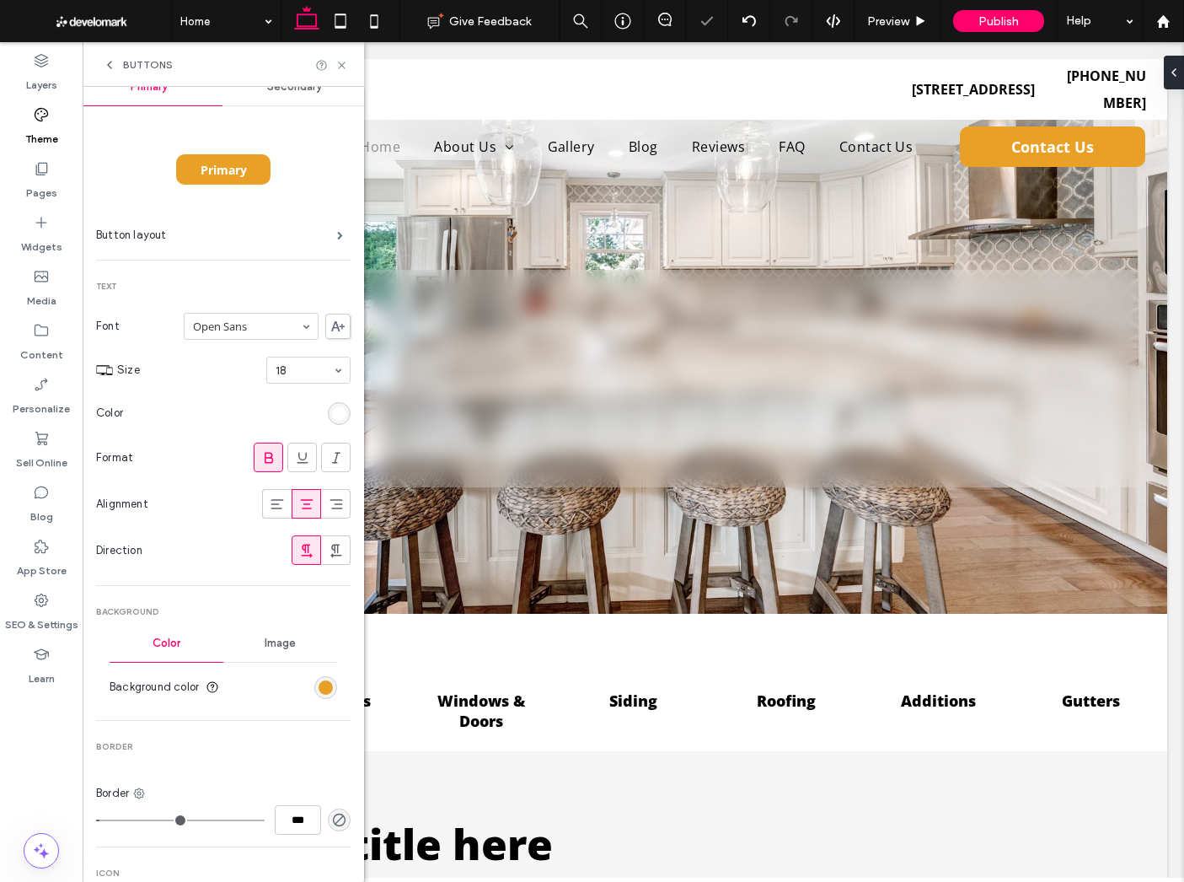
scroll to position [0, 0]
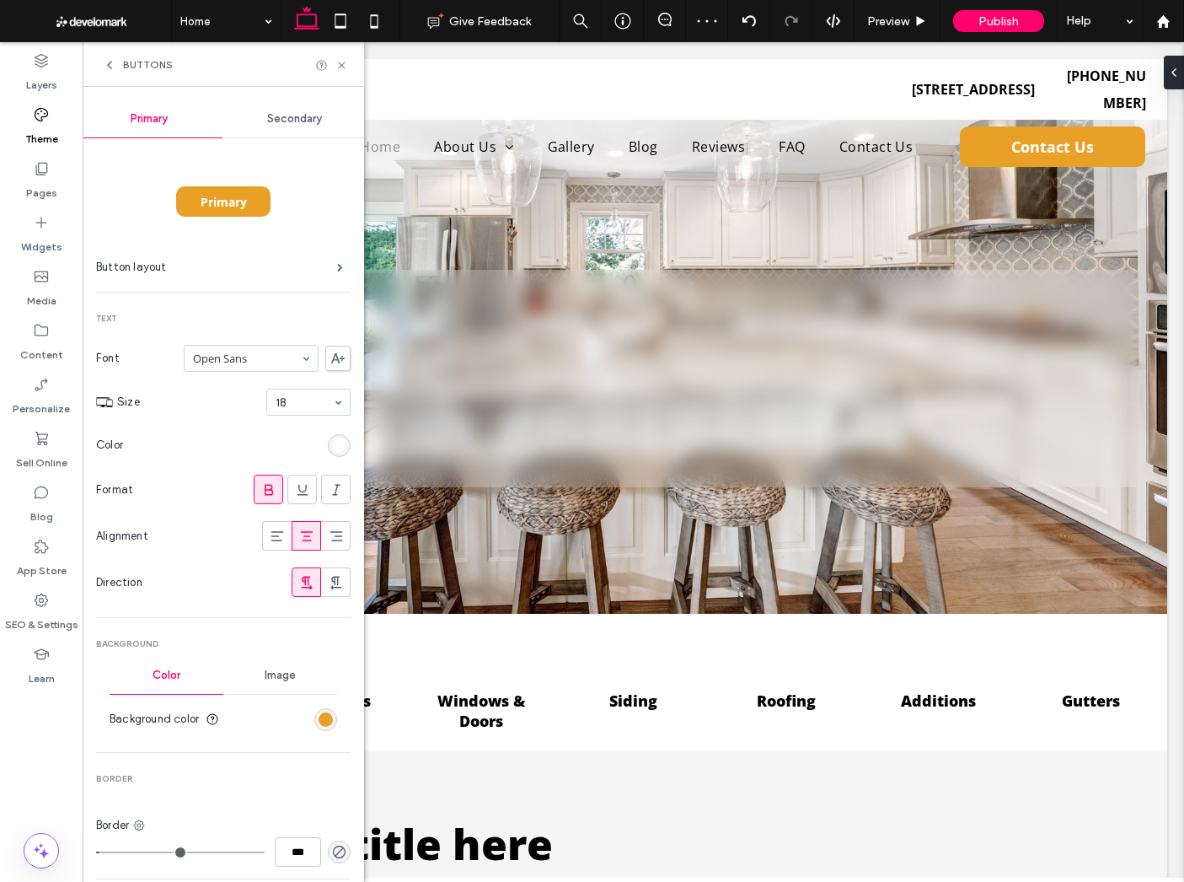
click at [274, 121] on span "Secondary" at bounding box center [294, 118] width 55 height 13
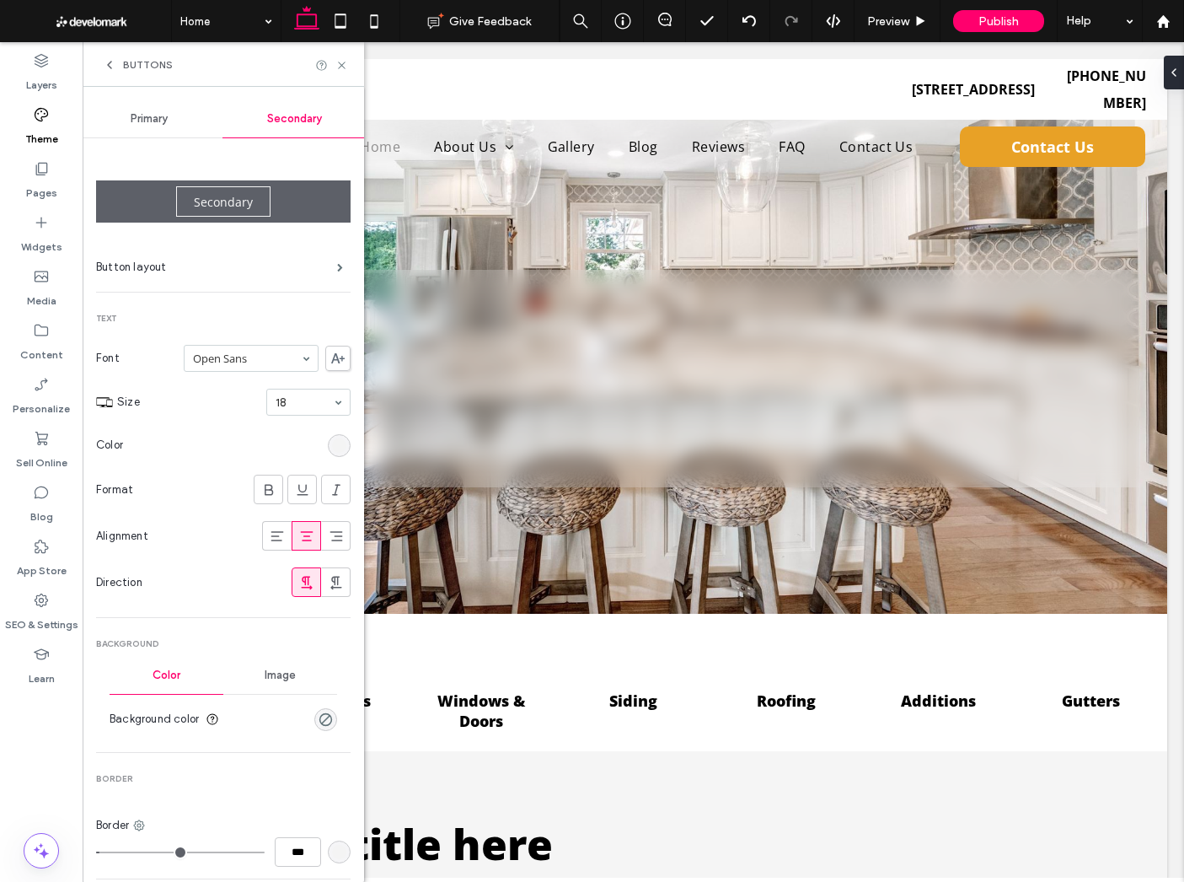
click at [137, 105] on div "Primary" at bounding box center [150, 118] width 146 height 37
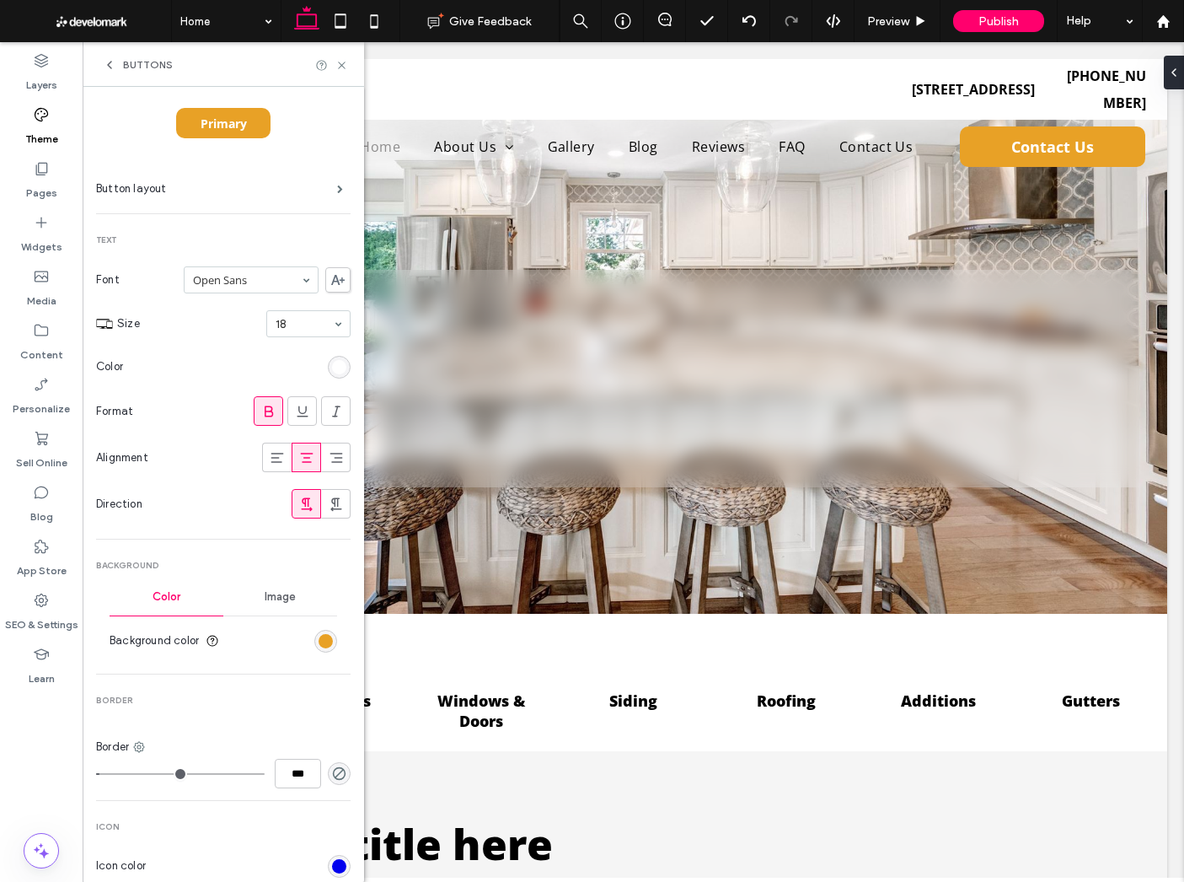
scroll to position [503, 0]
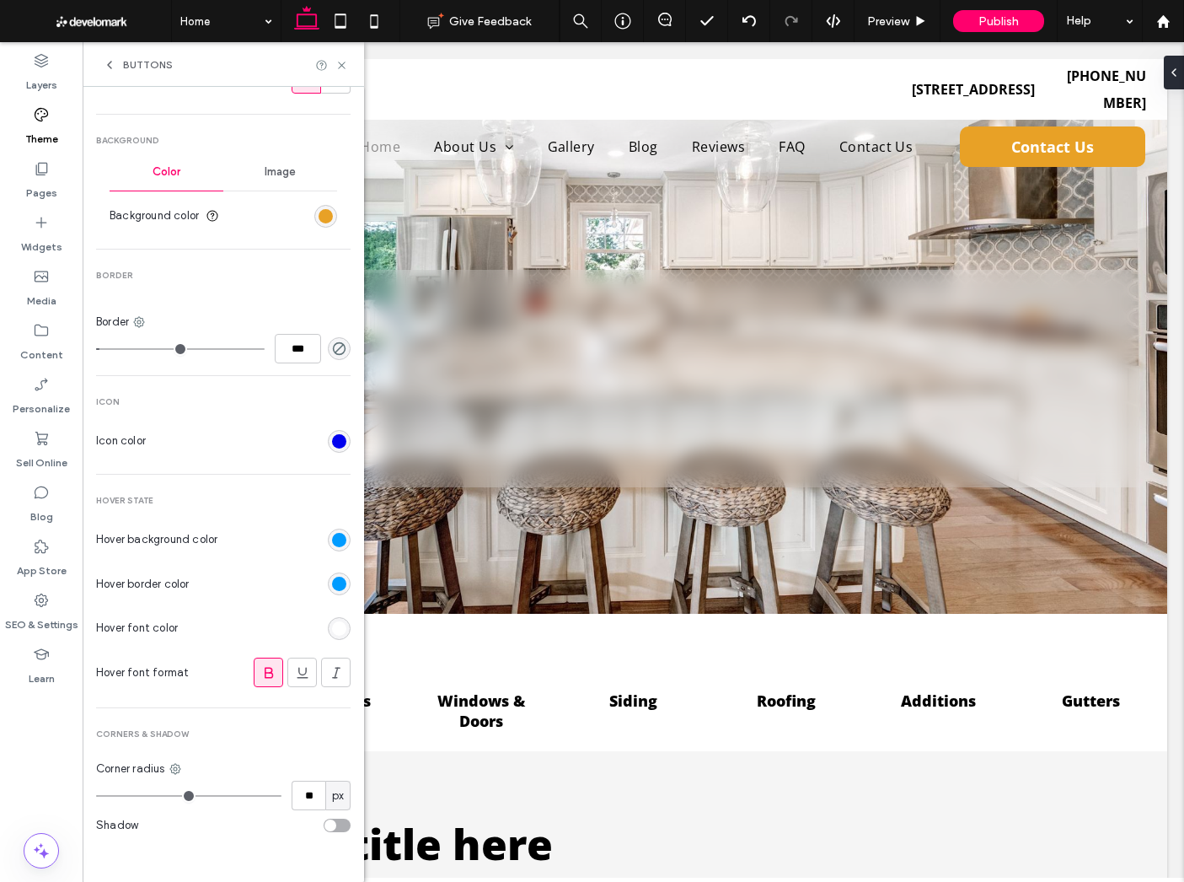
drag, startPoint x: 331, startPoint y: 532, endPoint x: 345, endPoint y: 512, distance: 24.3
click at [332, 533] on div "rgb(0, 155, 255)" at bounding box center [339, 540] width 14 height 14
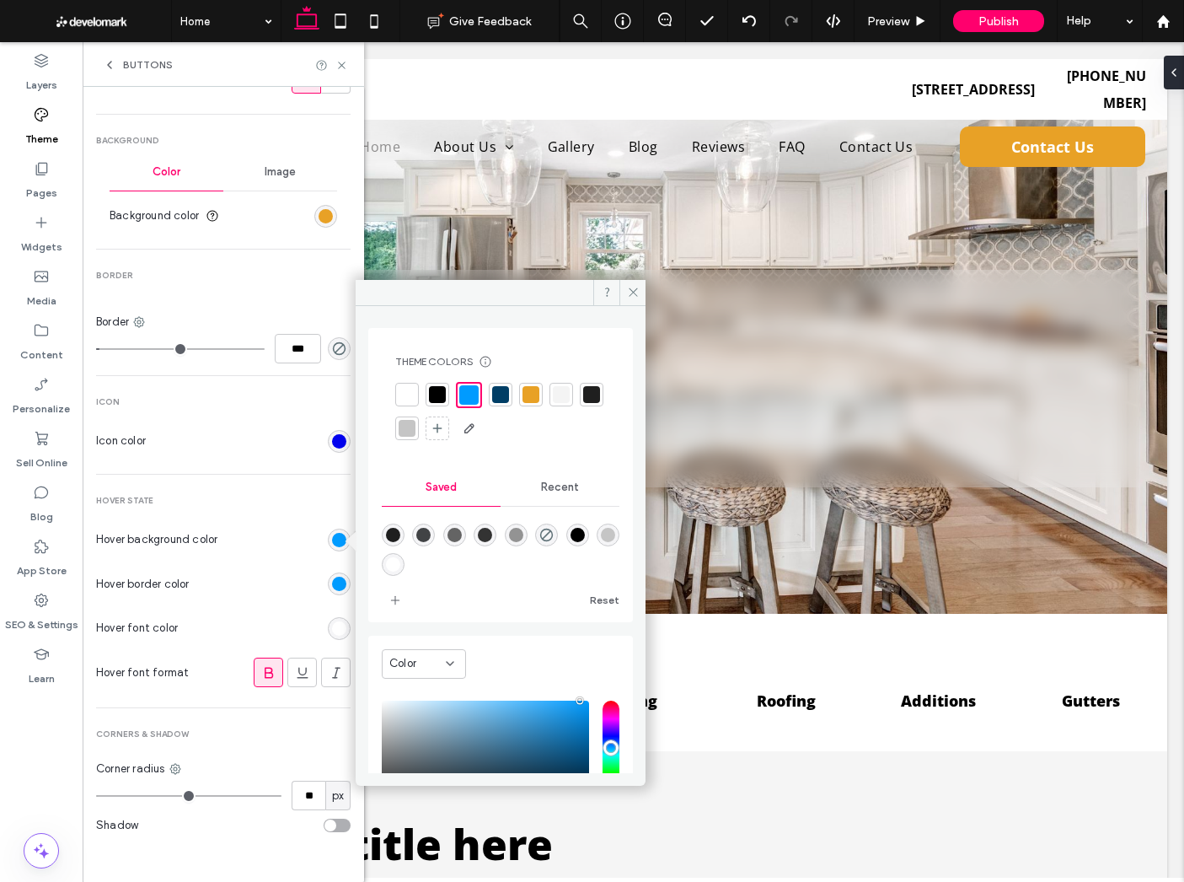
click at [495, 387] on div at bounding box center [500, 394] width 17 height 17
click at [336, 584] on div "rgb(0, 155, 255)" at bounding box center [339, 584] width 14 height 14
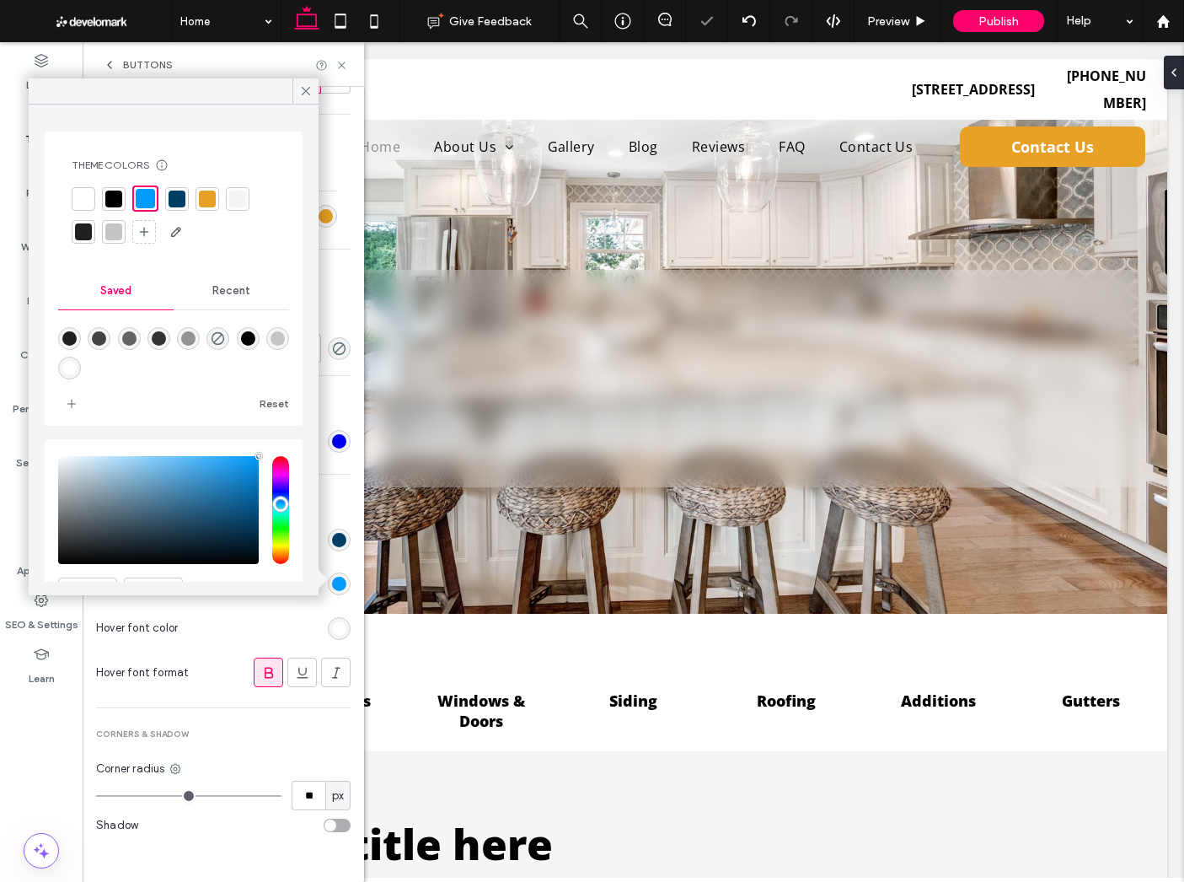
click at [183, 203] on div at bounding box center [177, 199] width 17 height 17
drag, startPoint x: 298, startPoint y: 90, endPoint x: 334, endPoint y: 85, distance: 36.6
click at [298, 90] on icon at bounding box center [305, 90] width 15 height 15
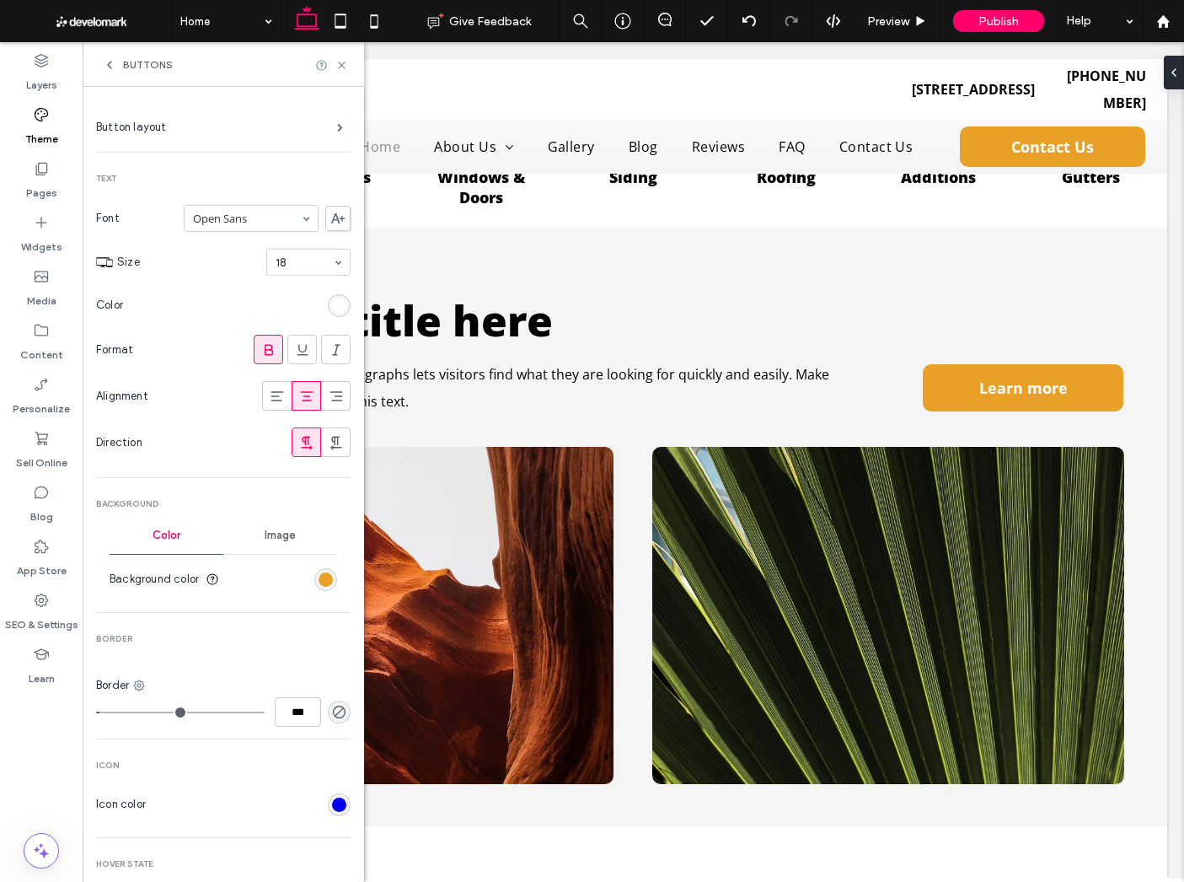
scroll to position [0, 0]
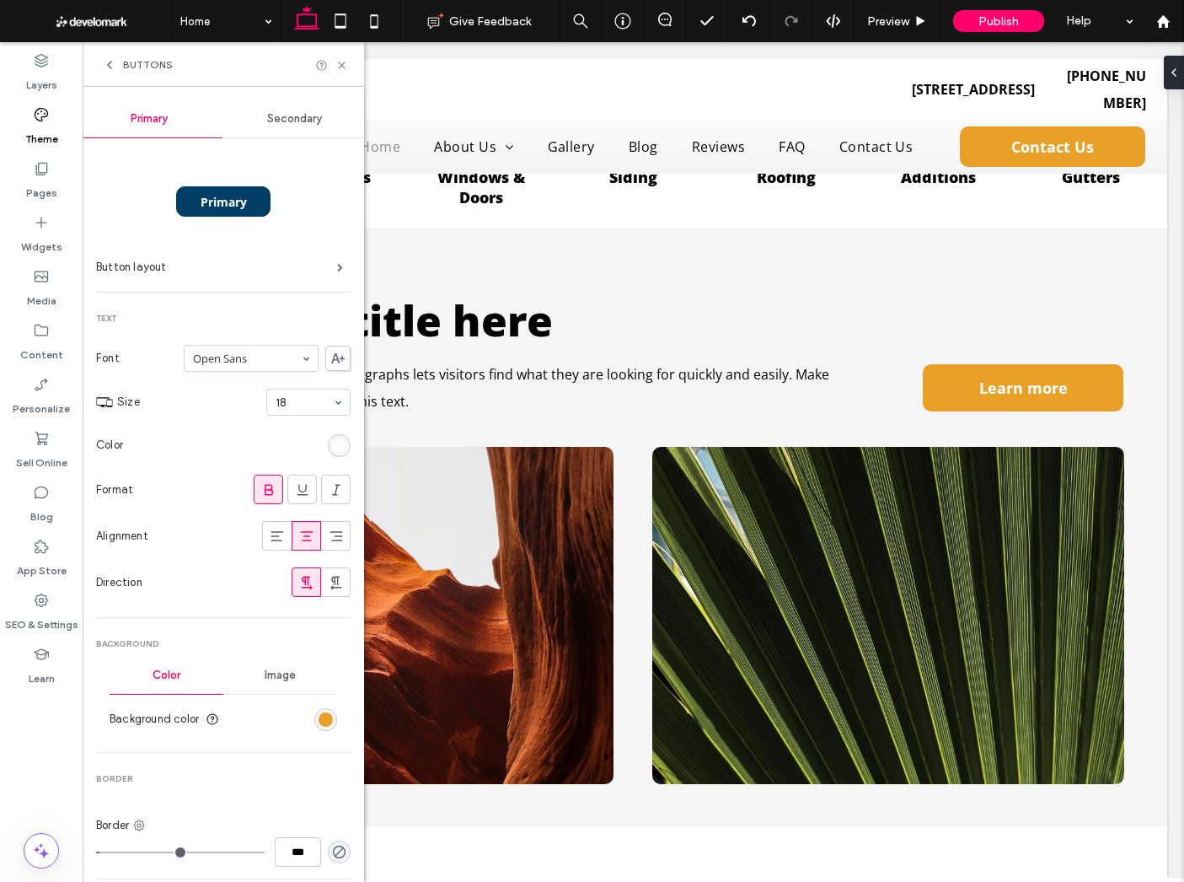
click at [292, 114] on span "Secondary" at bounding box center [294, 118] width 55 height 13
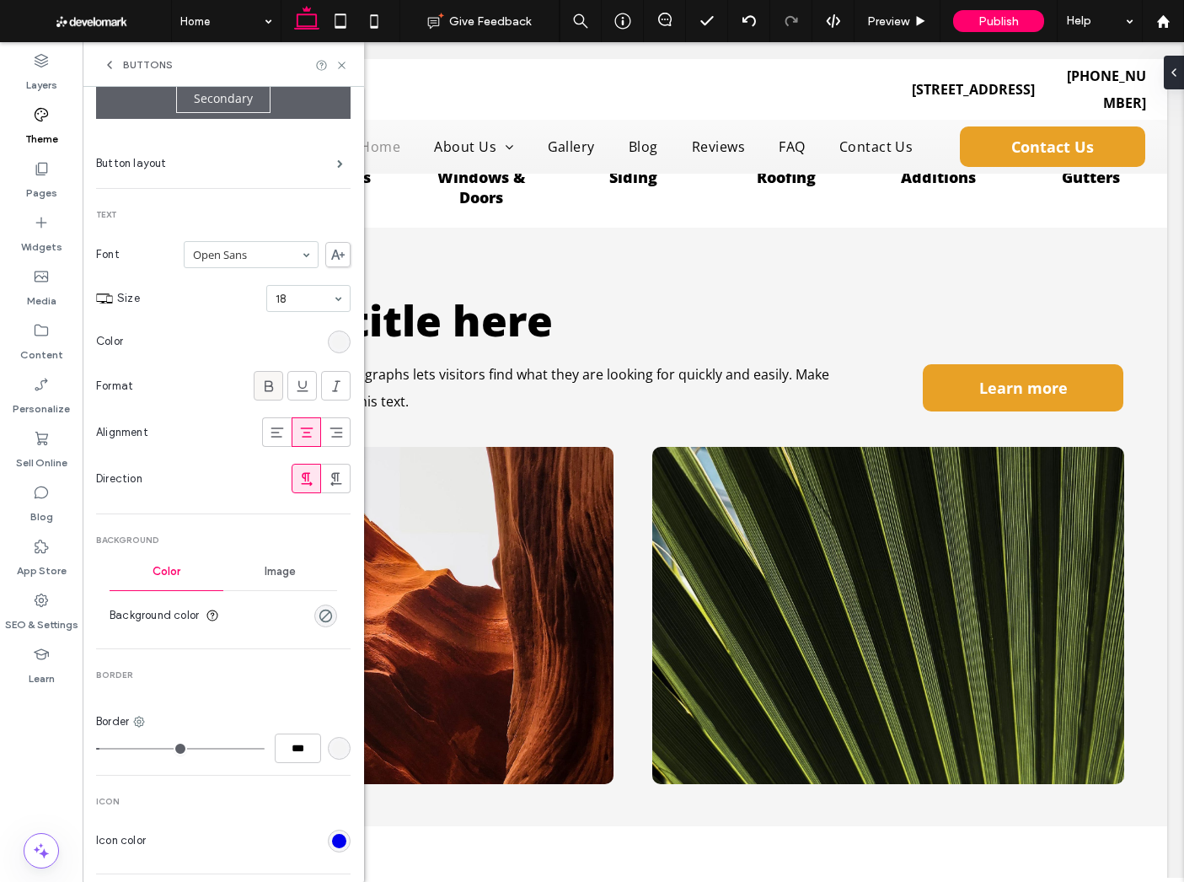
scroll to position [99, 0]
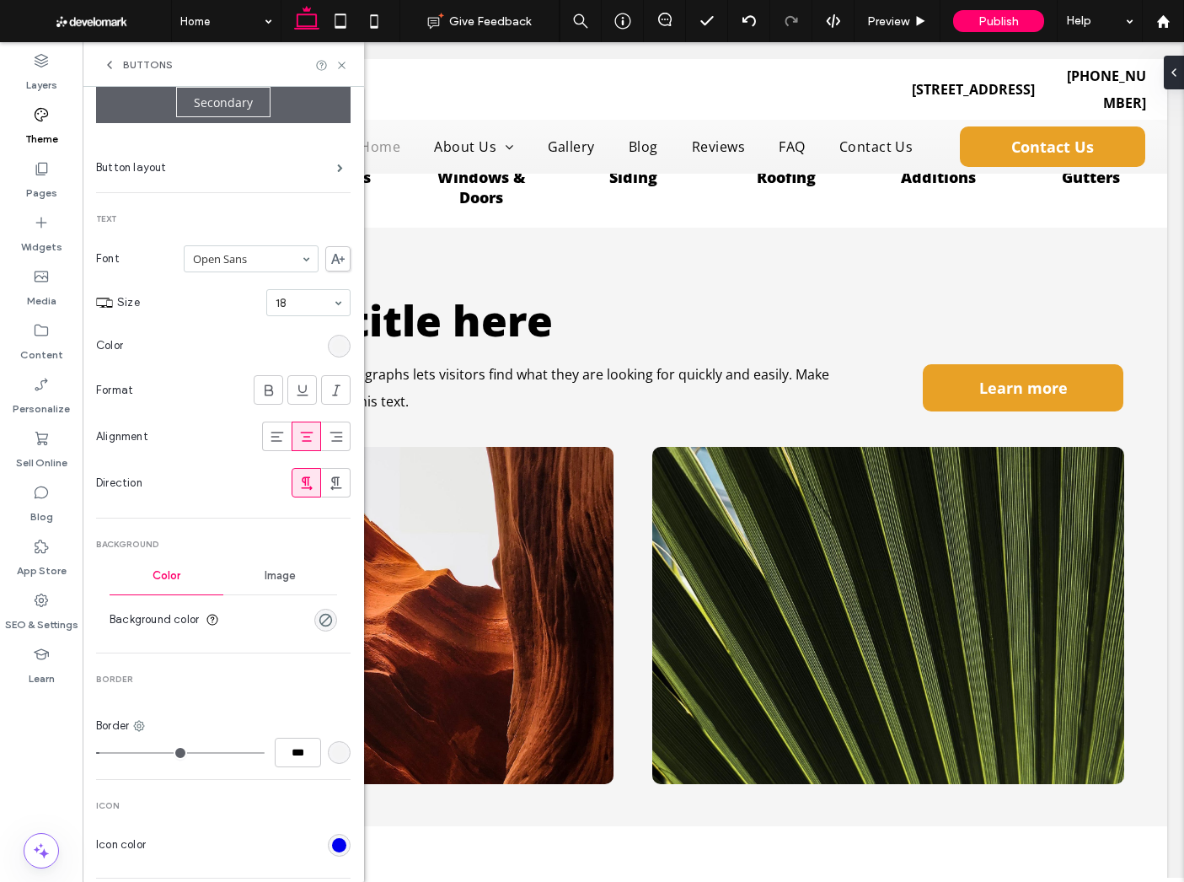
click at [337, 343] on div "rgb(244, 244, 244)" at bounding box center [339, 346] width 23 height 23
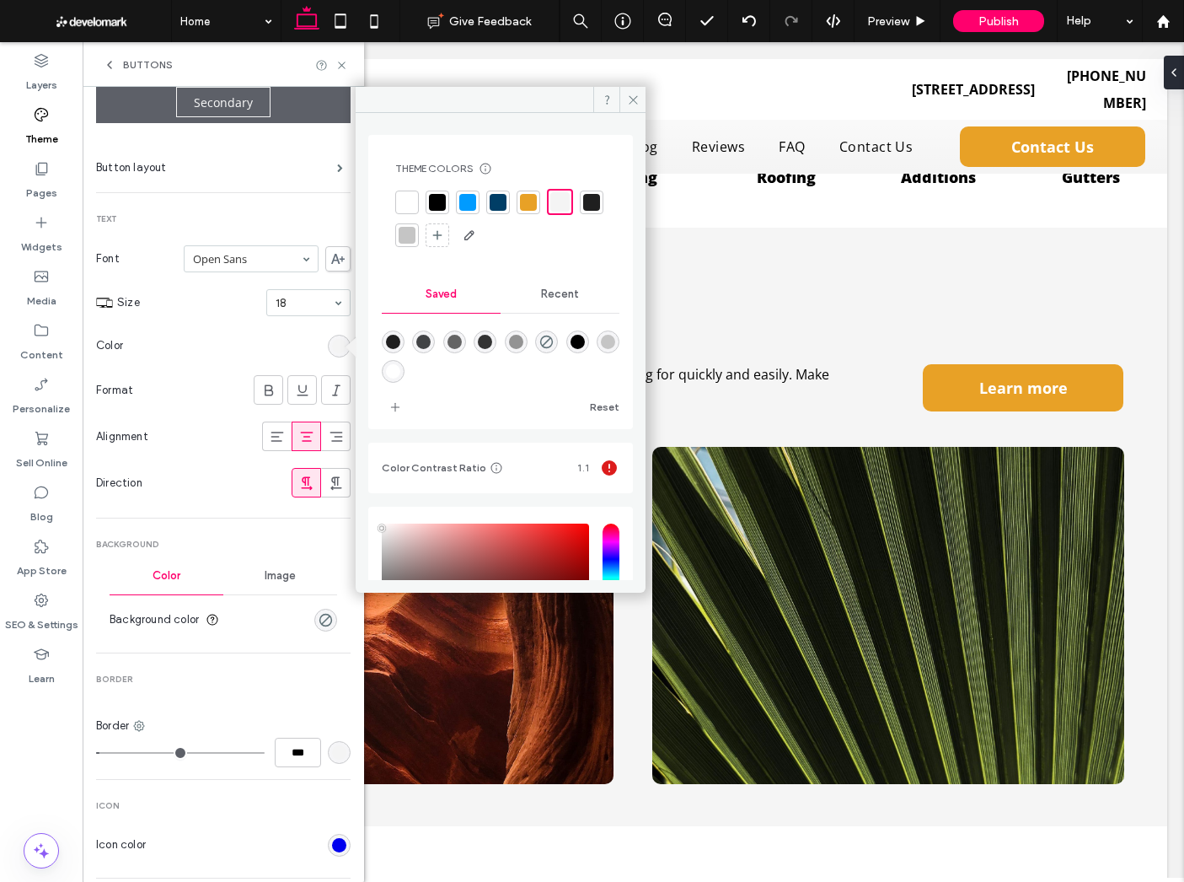
click at [416, 203] on div at bounding box center [407, 203] width 24 height 24
drag, startPoint x: 259, startPoint y: 387, endPoint x: 282, endPoint y: 450, distance: 67.2
click at [260, 387] on icon at bounding box center [268, 390] width 17 height 17
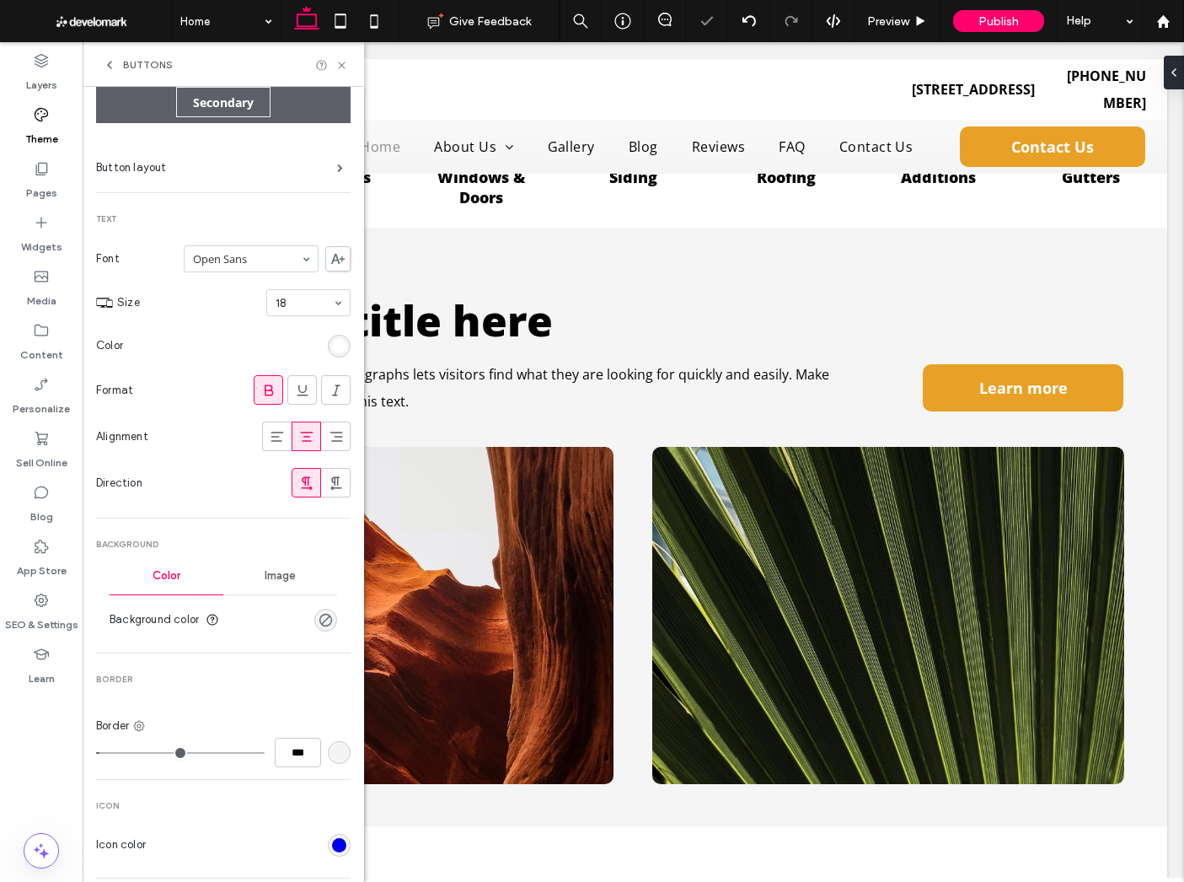
click at [332, 750] on div "rgb(244, 244, 244)" at bounding box center [339, 752] width 14 height 14
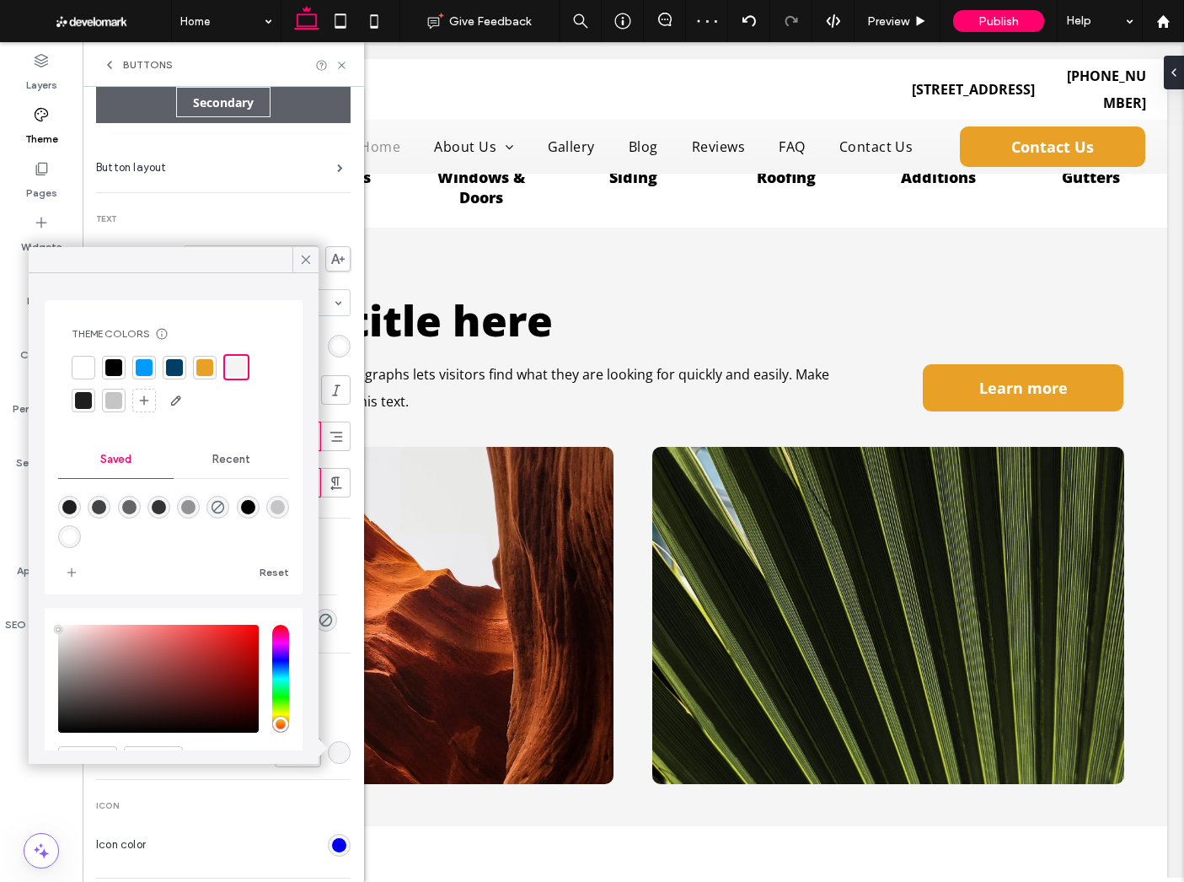
click at [329, 681] on span "Border" at bounding box center [223, 680] width 255 height 12
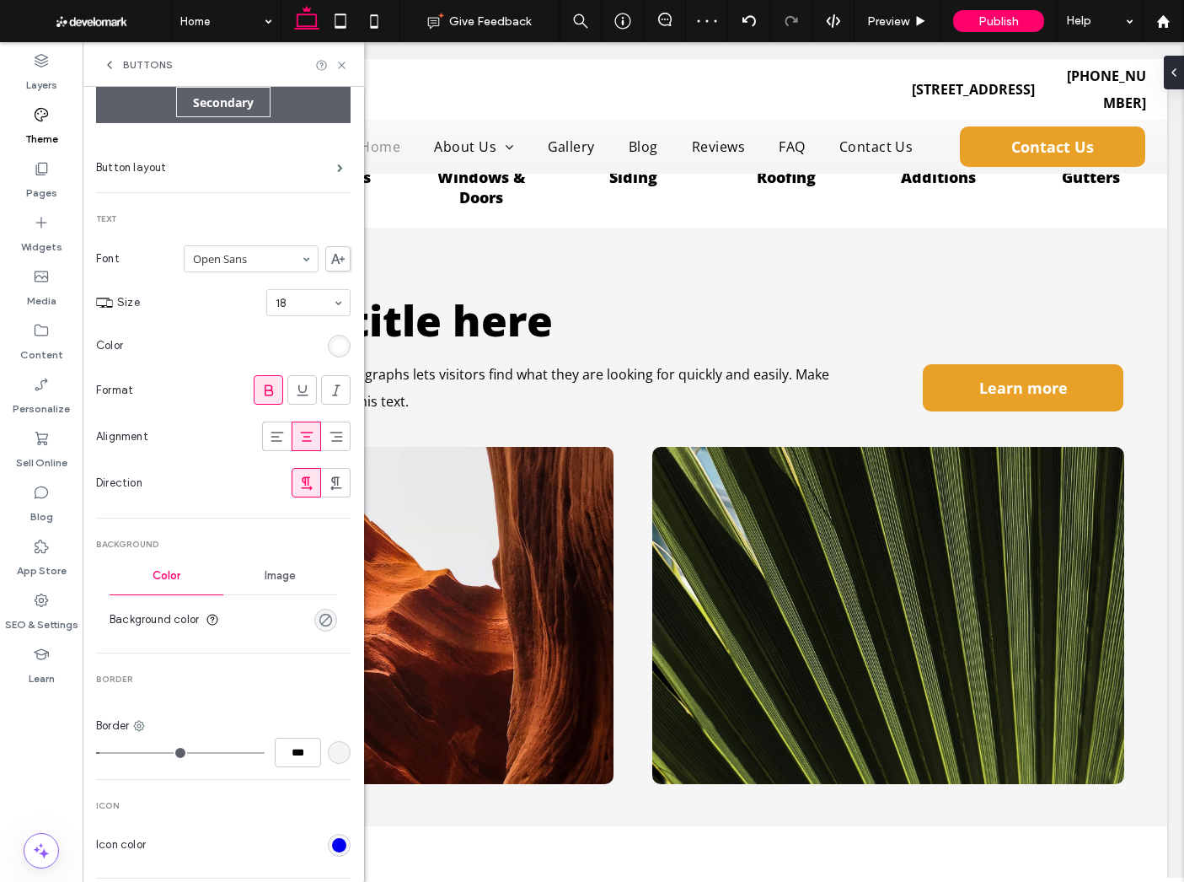
click at [319, 620] on div "rgba(0, 0, 0, 0)" at bounding box center [326, 620] width 14 height 14
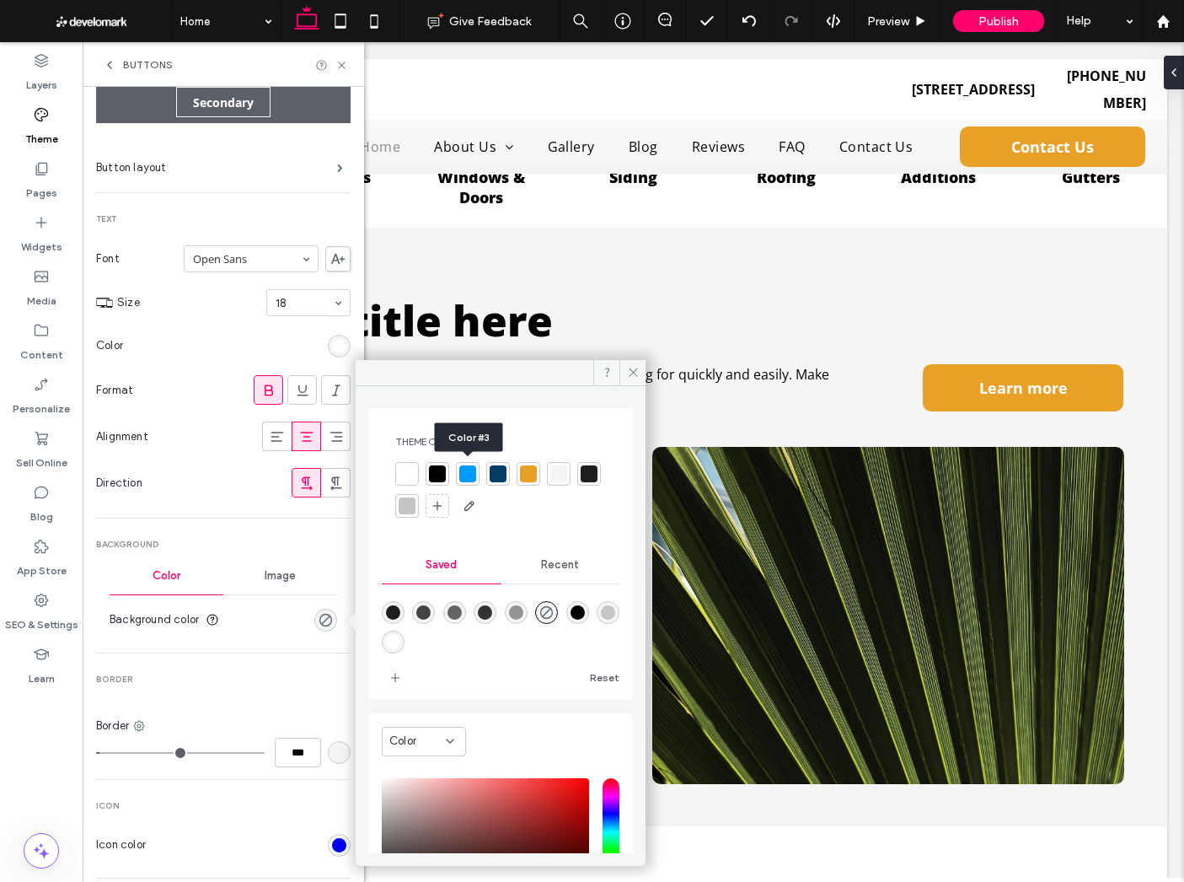
click at [468, 472] on div at bounding box center [467, 473] width 17 height 17
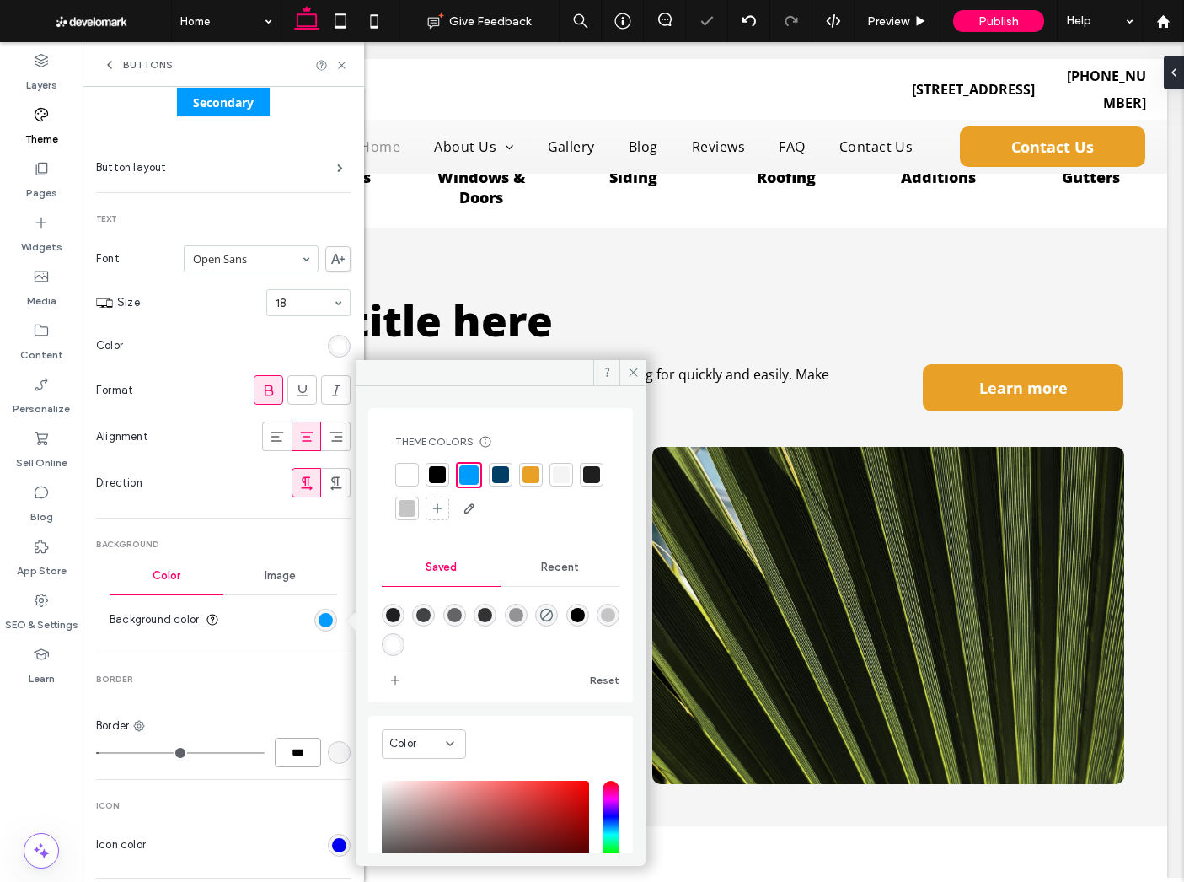
click at [287, 748] on input "***" at bounding box center [298, 753] width 46 height 30
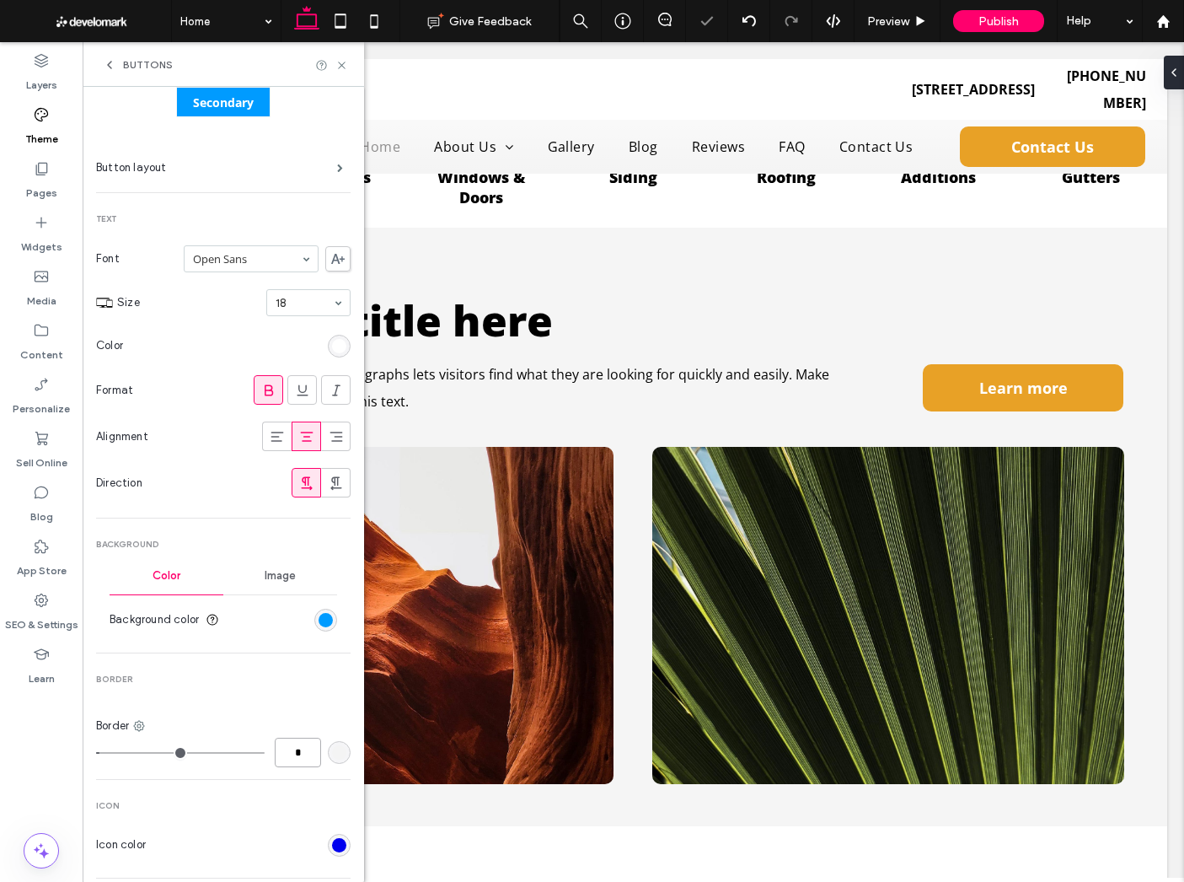
type input "*"
type input "***"
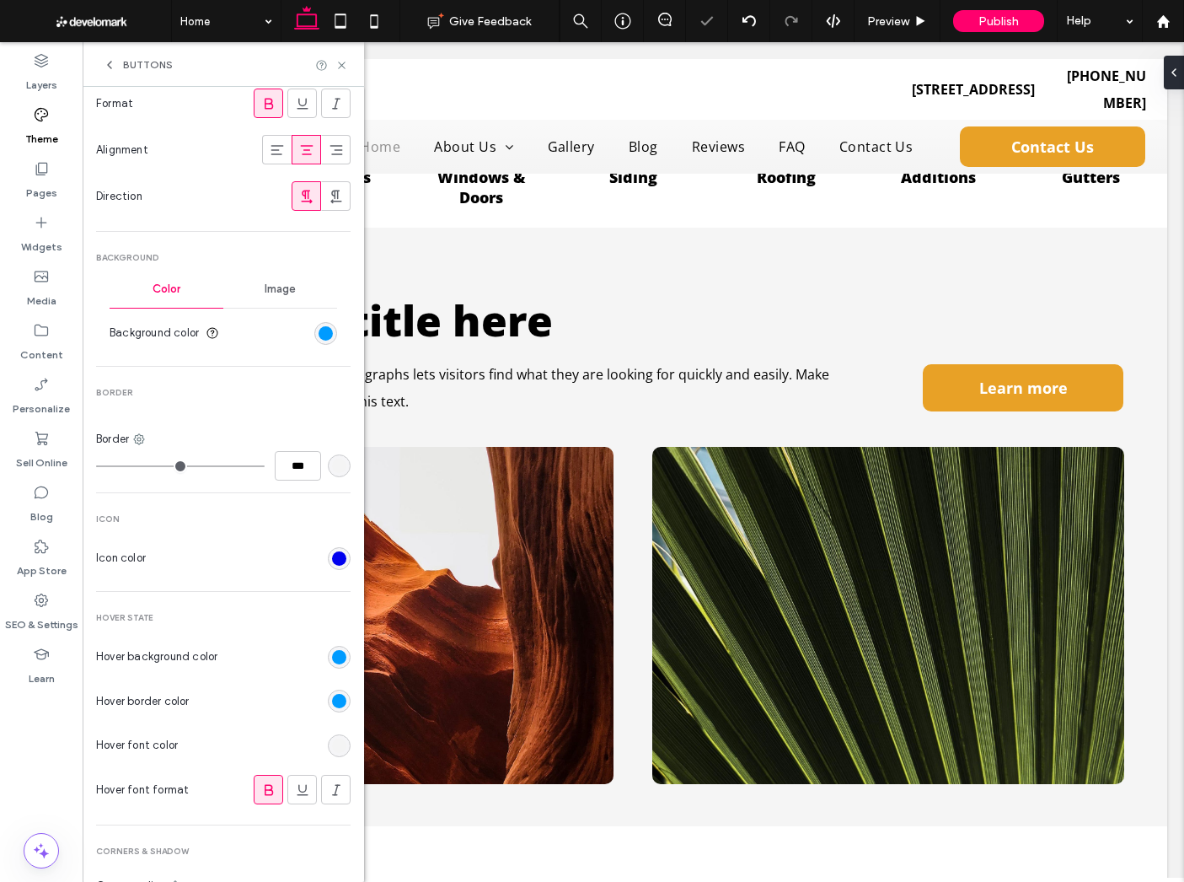
scroll to position [383, 0]
click at [327, 647] on section "Hover background color" at bounding box center [223, 660] width 255 height 42
drag, startPoint x: 325, startPoint y: 660, endPoint x: 353, endPoint y: 647, distance: 30.9
click at [332, 660] on div "rgb(0, 155, 255)" at bounding box center [339, 660] width 14 height 14
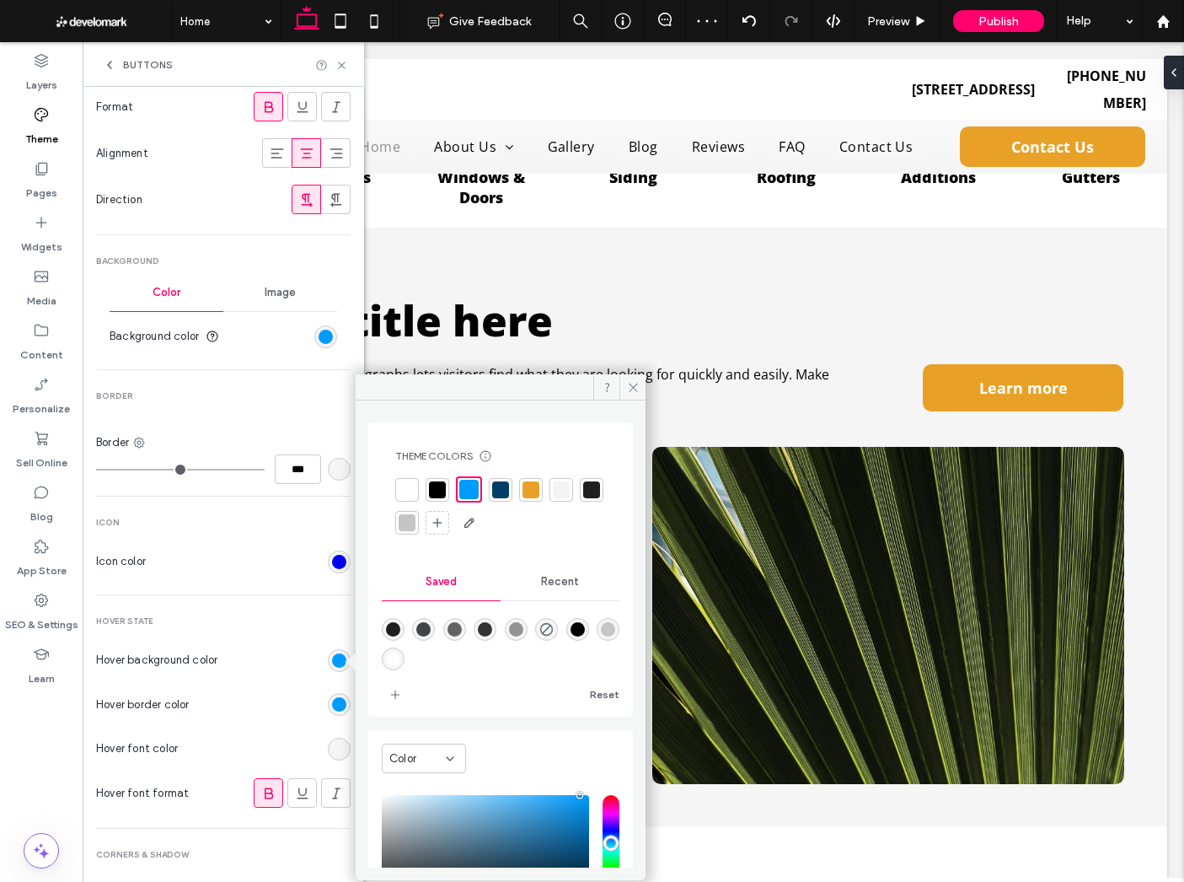
click at [498, 490] on div at bounding box center [500, 489] width 17 height 17
click at [332, 708] on div "rgb(0, 155, 255)" at bounding box center [339, 704] width 14 height 14
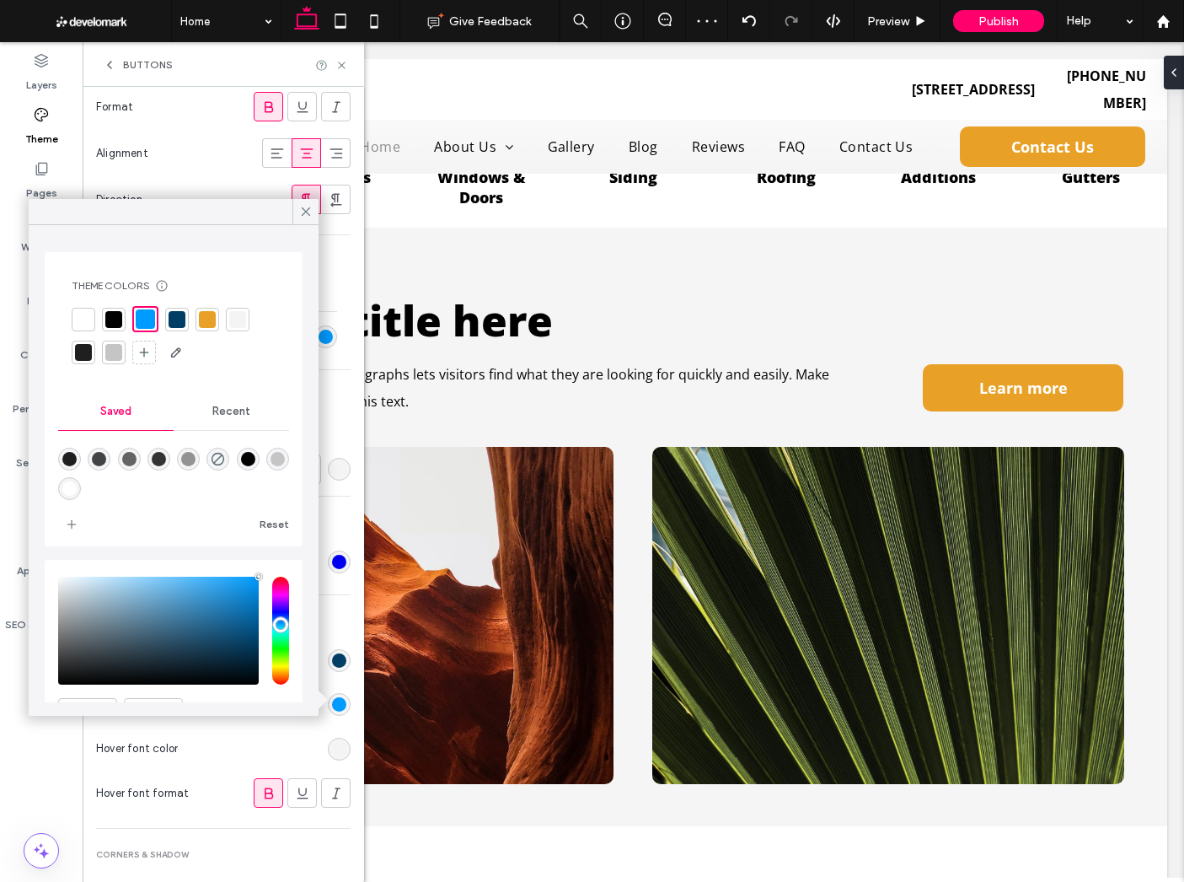
click at [174, 325] on div at bounding box center [177, 319] width 17 height 17
click at [332, 752] on div "rgb(244, 244, 244)" at bounding box center [339, 749] width 14 height 14
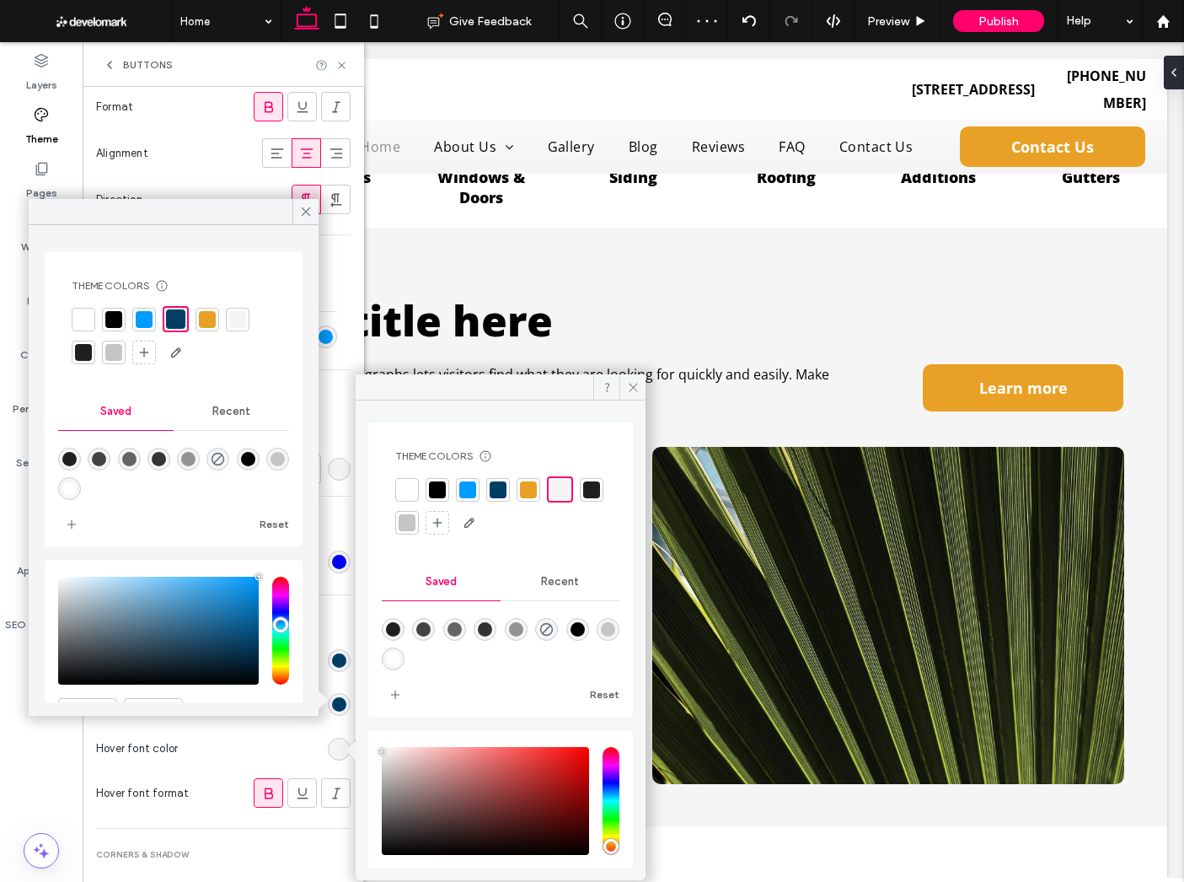
drag, startPoint x: 403, startPoint y: 481, endPoint x: 330, endPoint y: 641, distance: 175.8
click at [404, 481] on div at bounding box center [407, 489] width 17 height 17
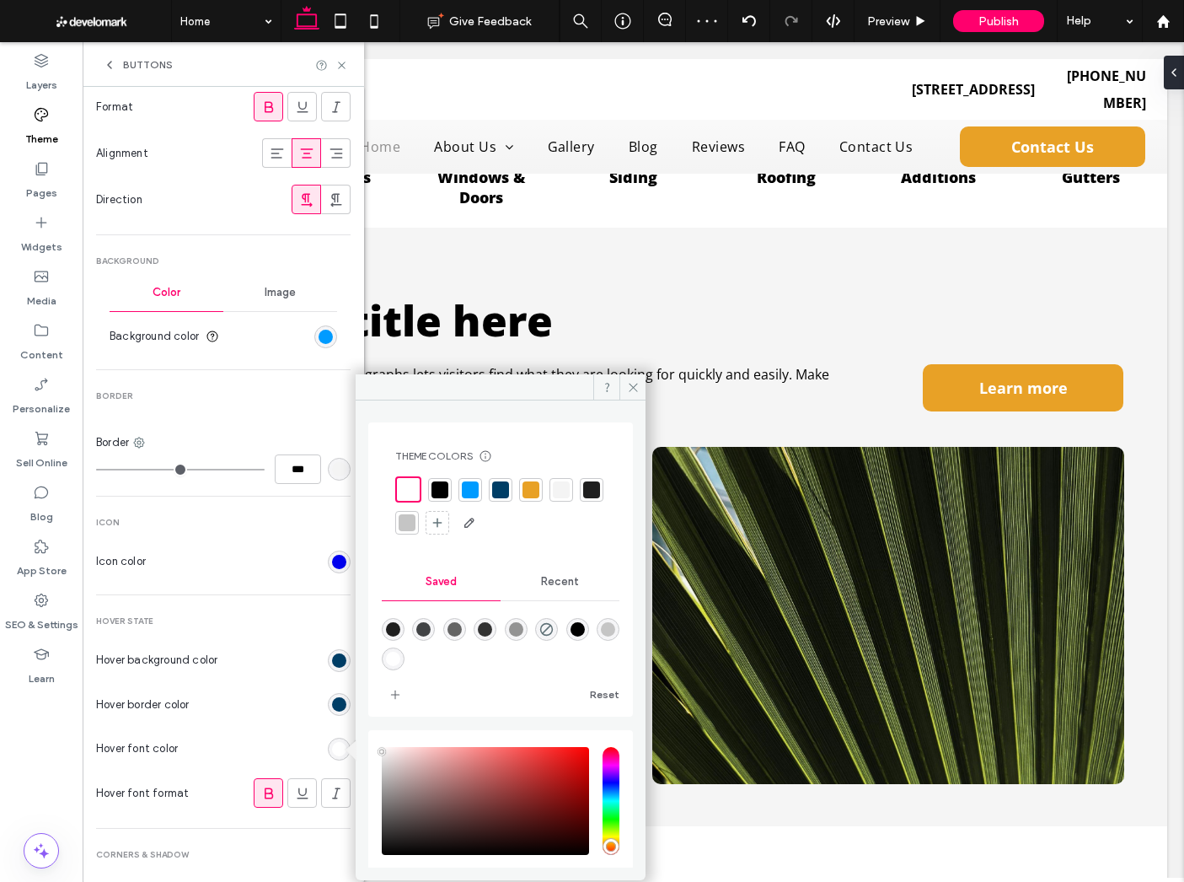
click at [261, 749] on section "Hover font color" at bounding box center [223, 748] width 255 height 42
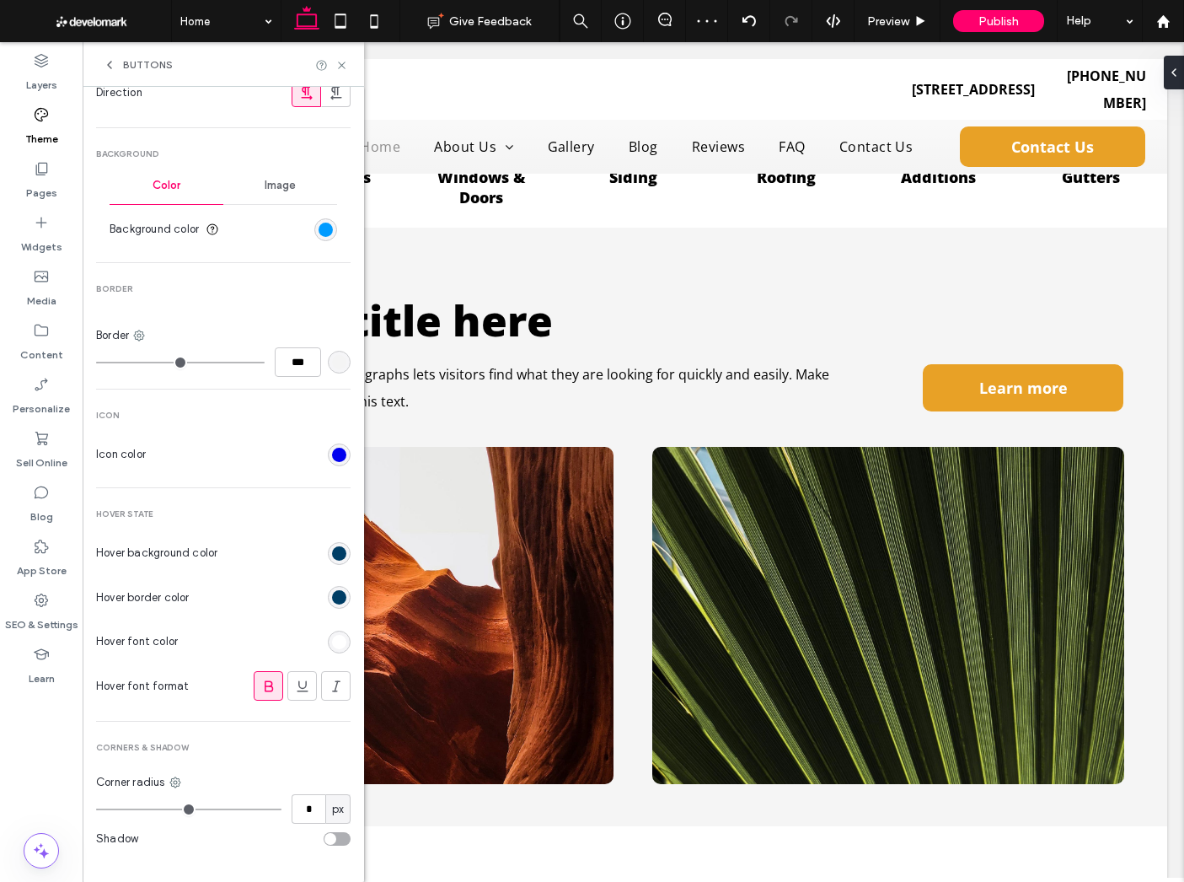
scroll to position [503, 0]
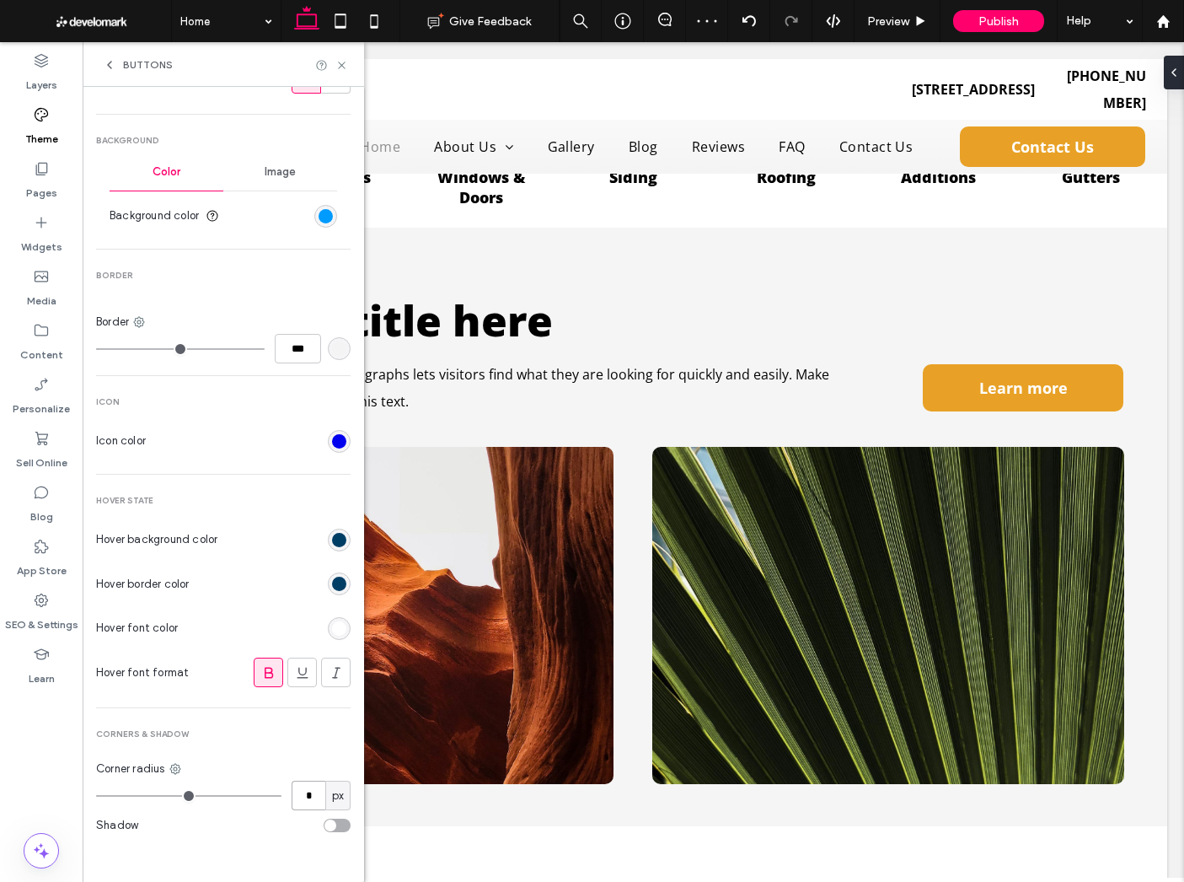
click at [300, 792] on input "*" at bounding box center [309, 796] width 34 height 30
type input "**"
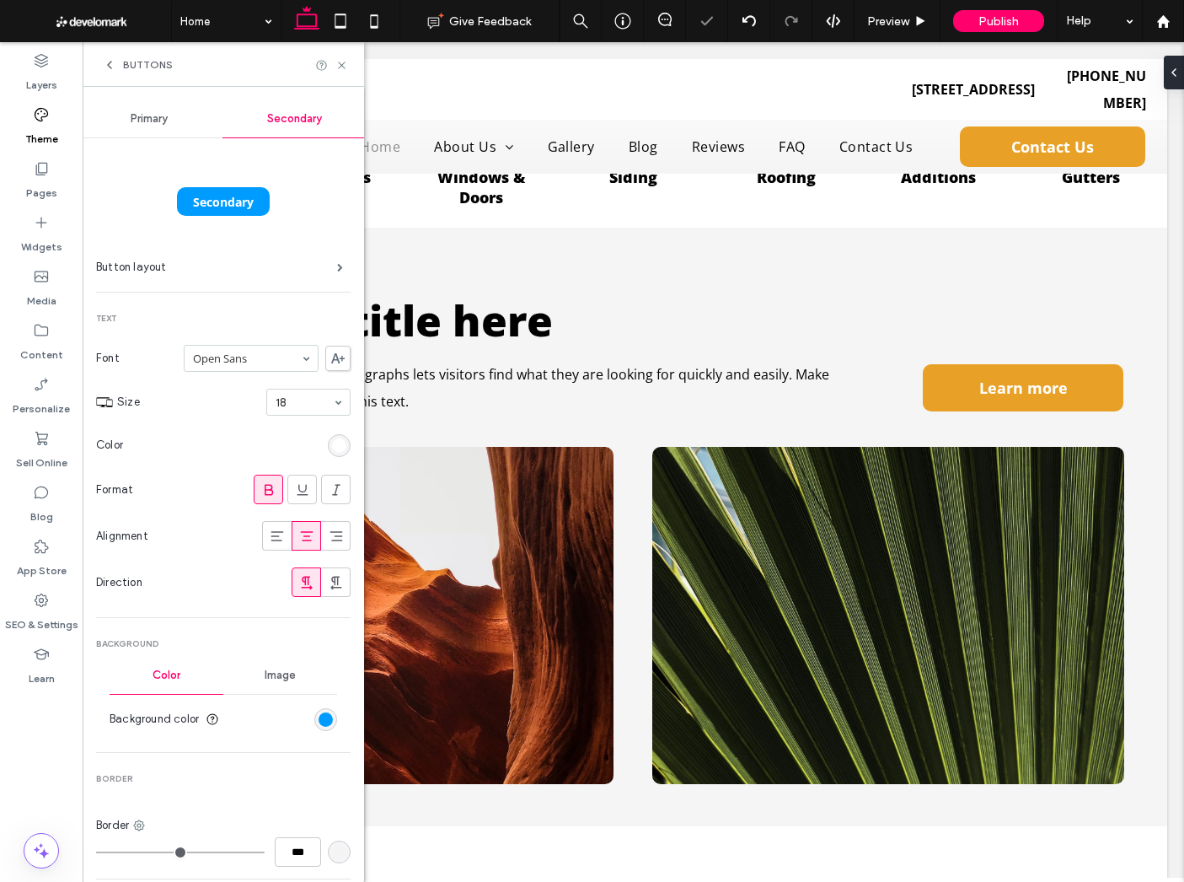
click at [127, 61] on span "Buttons" at bounding box center [148, 64] width 50 height 13
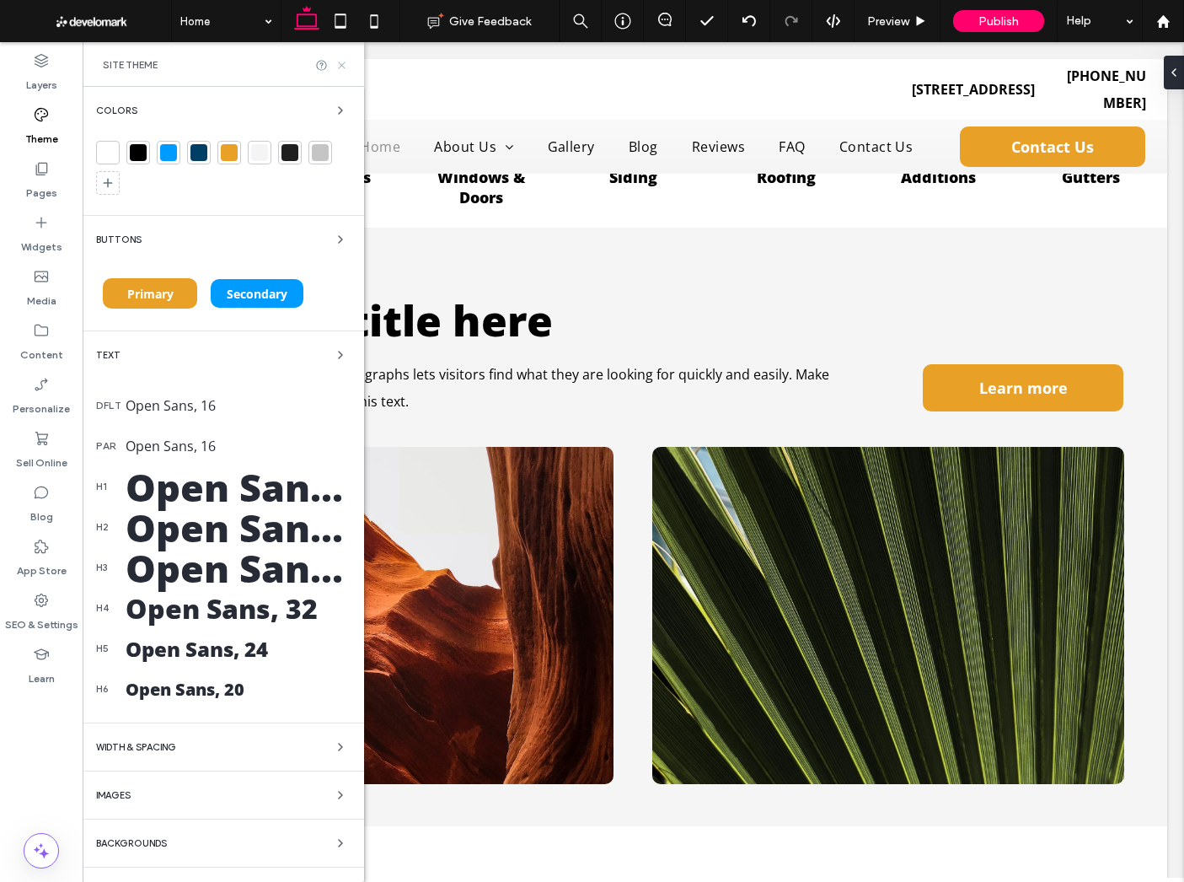
click at [336, 62] on icon at bounding box center [341, 65] width 13 height 13
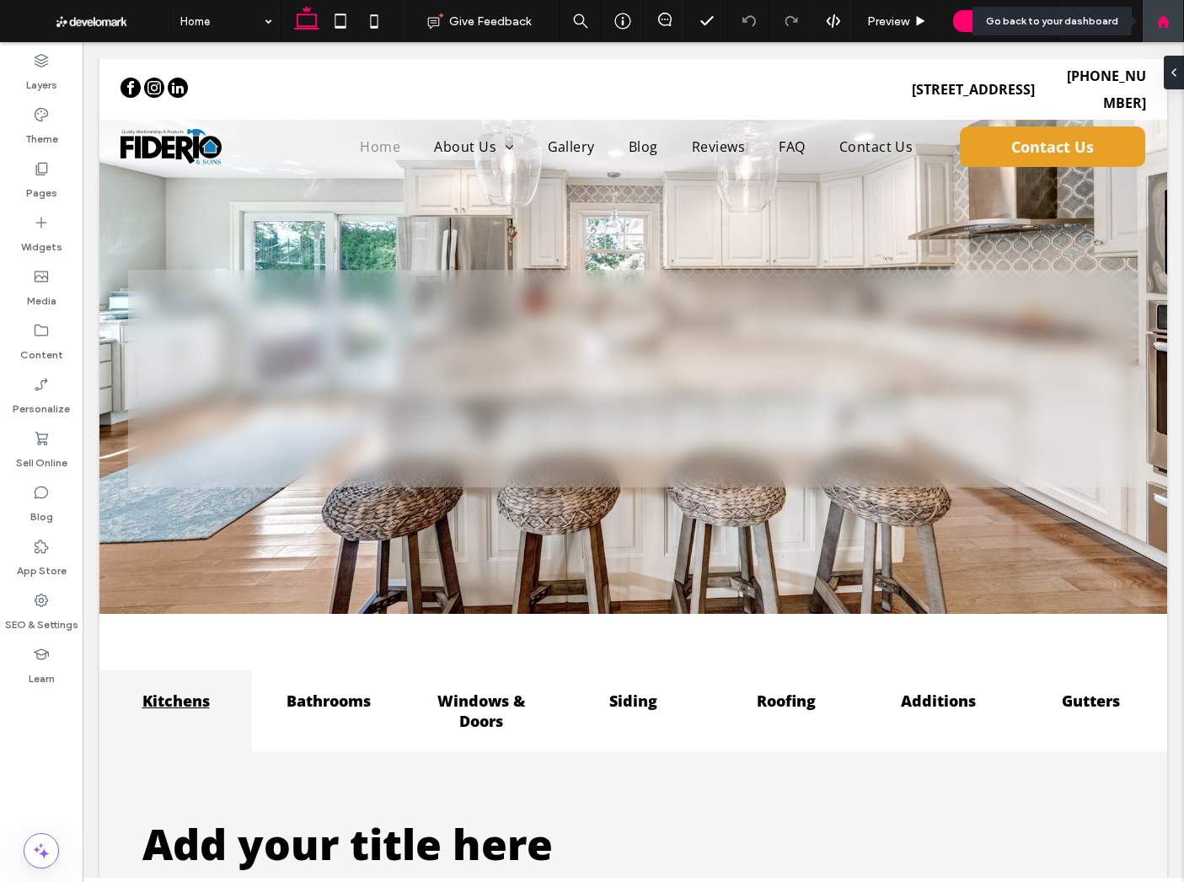
click at [1159, 12] on div at bounding box center [1163, 21] width 42 height 42
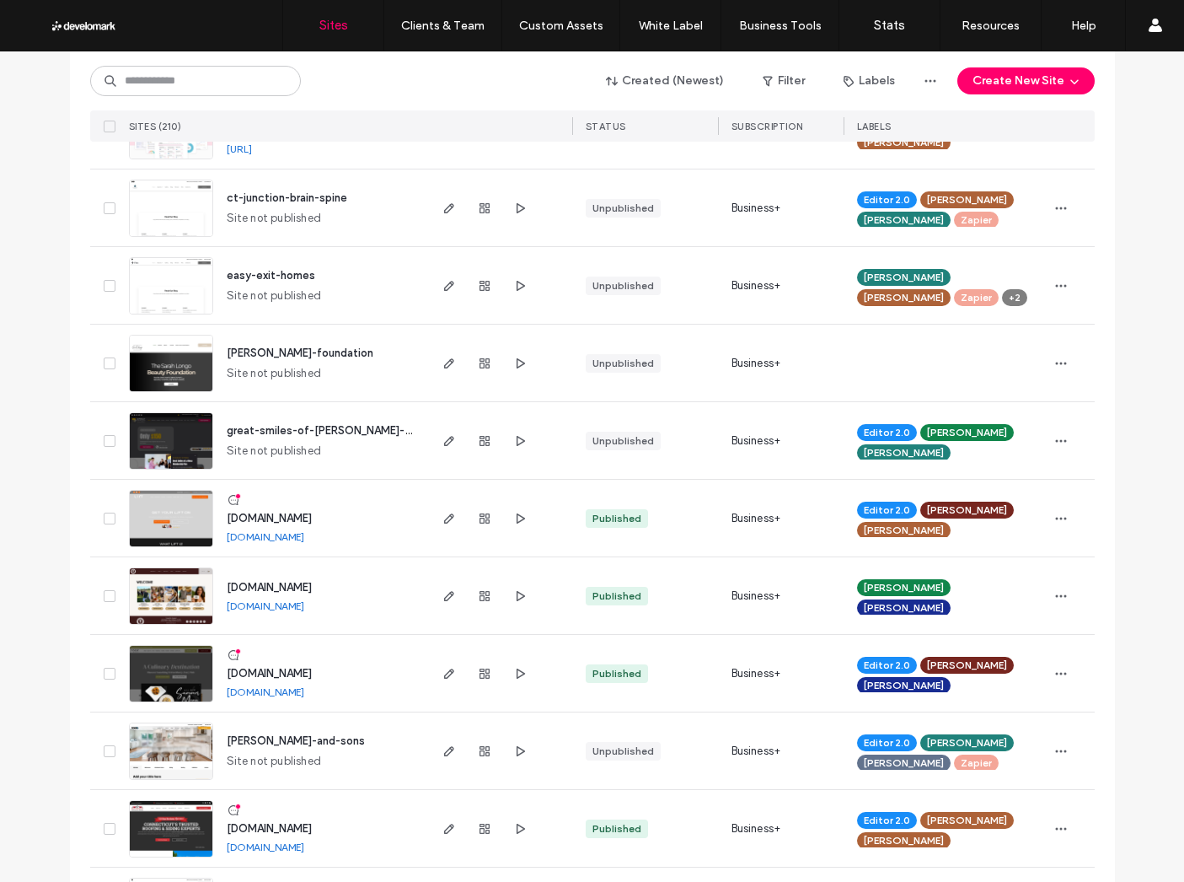
scroll to position [872, 0]
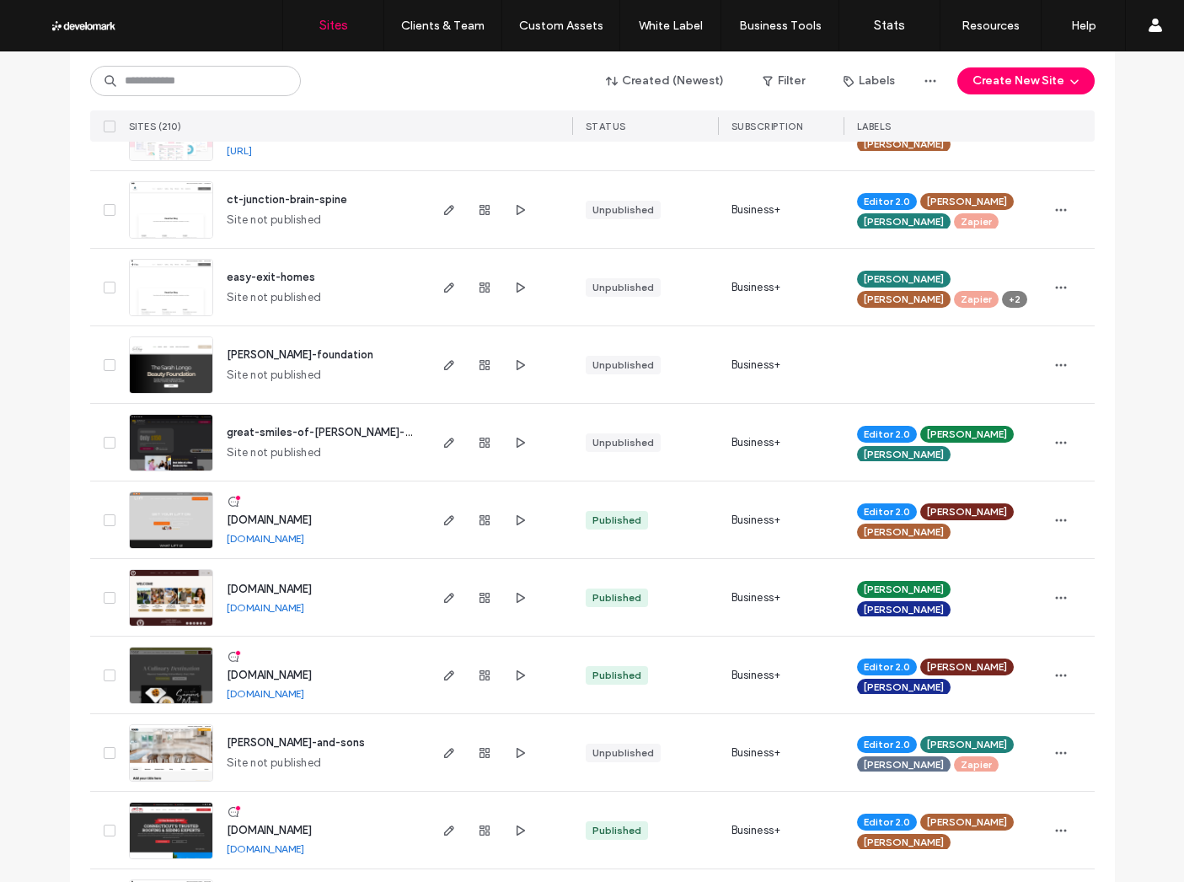
click at [282, 737] on span "john-fiderio-and-sons" at bounding box center [296, 742] width 138 height 13
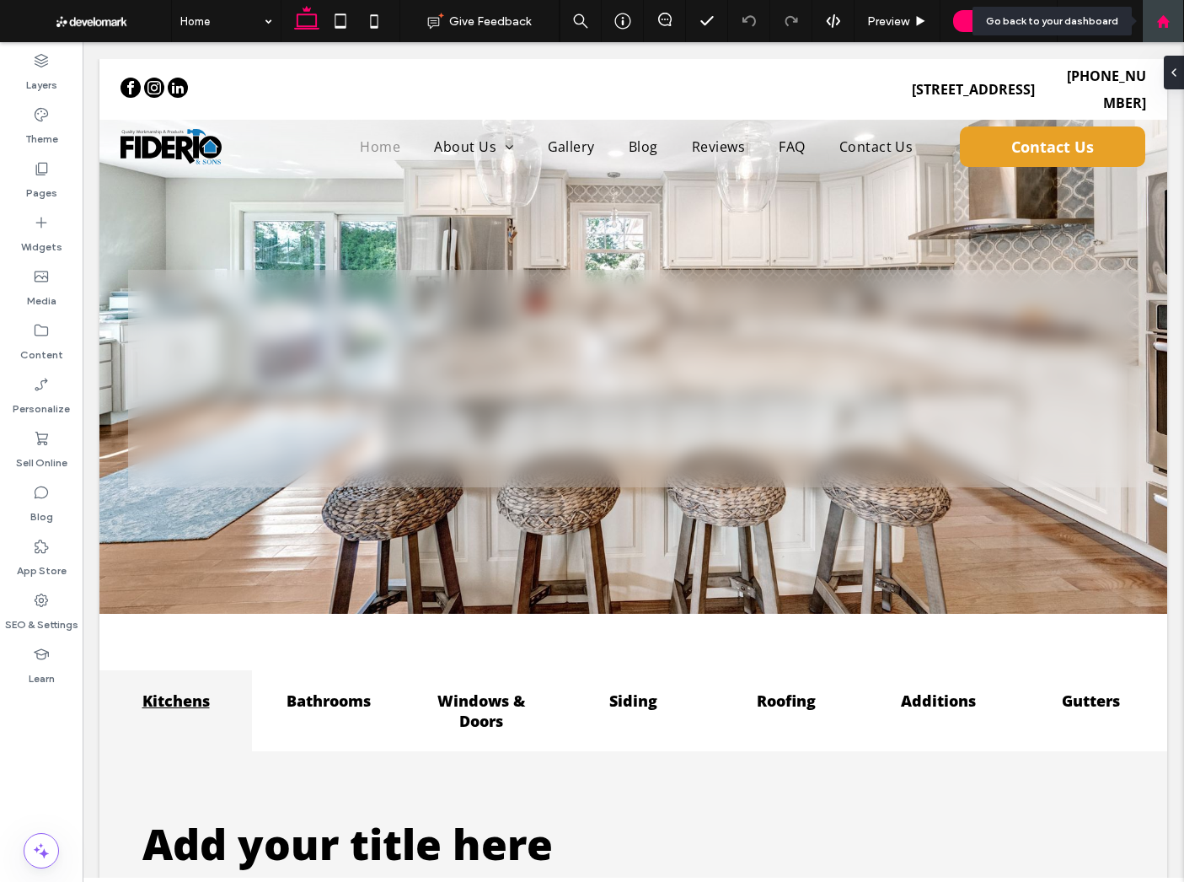
drag, startPoint x: 1158, startPoint y: 11, endPoint x: 1151, endPoint y: 19, distance: 10.7
click at [1158, 11] on div at bounding box center [1163, 21] width 42 height 42
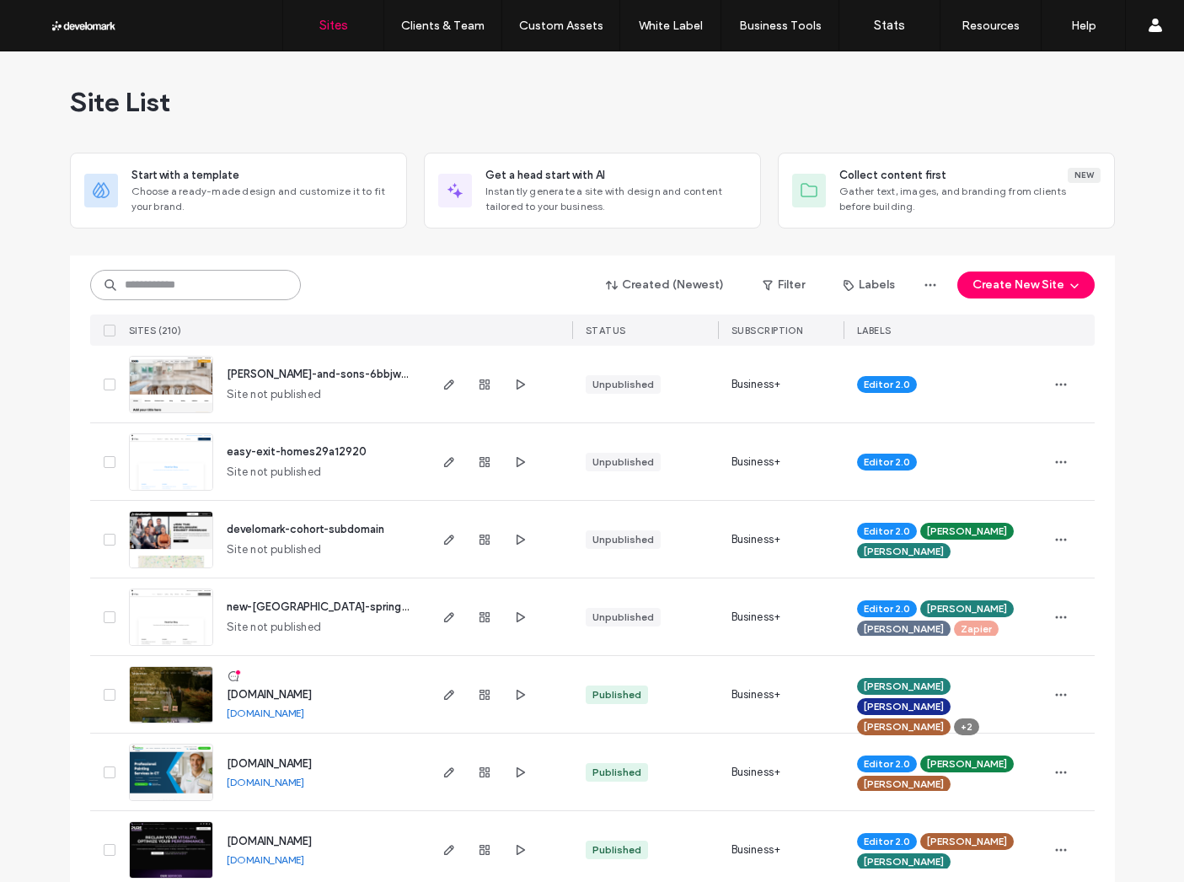
click at [158, 288] on input at bounding box center [195, 285] width 211 height 30
click at [230, 281] on input at bounding box center [195, 285] width 211 height 30
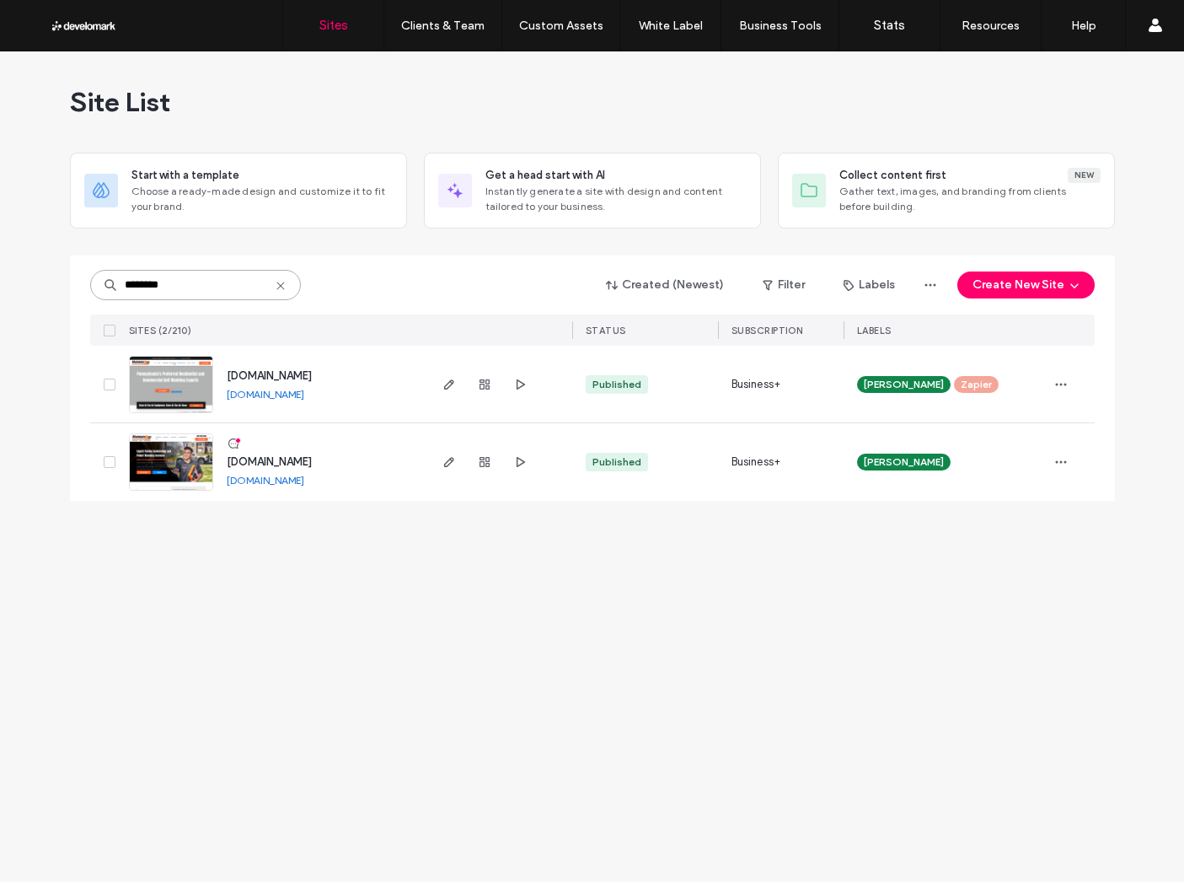
type input "********"
click at [267, 461] on span "maintainitall.com" at bounding box center [269, 461] width 85 height 13
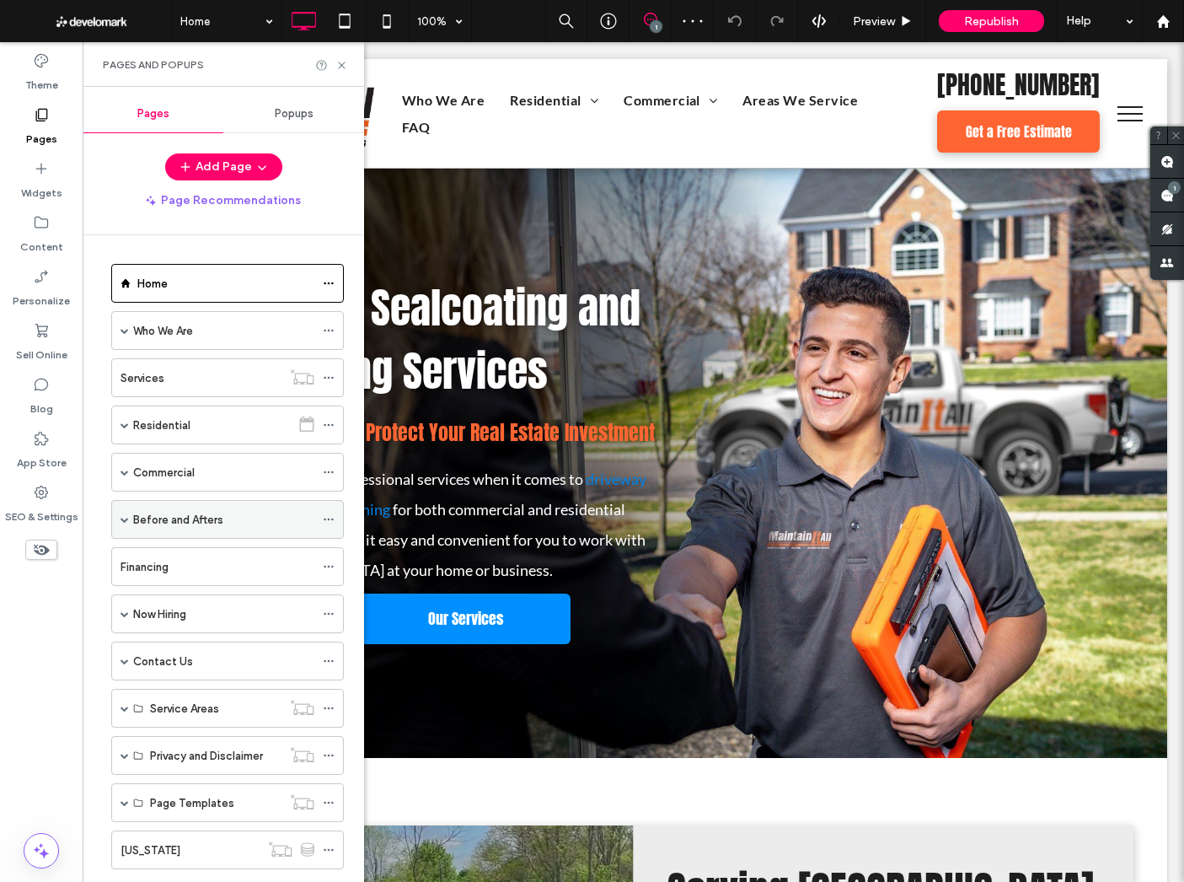
scroll to position [132, 0]
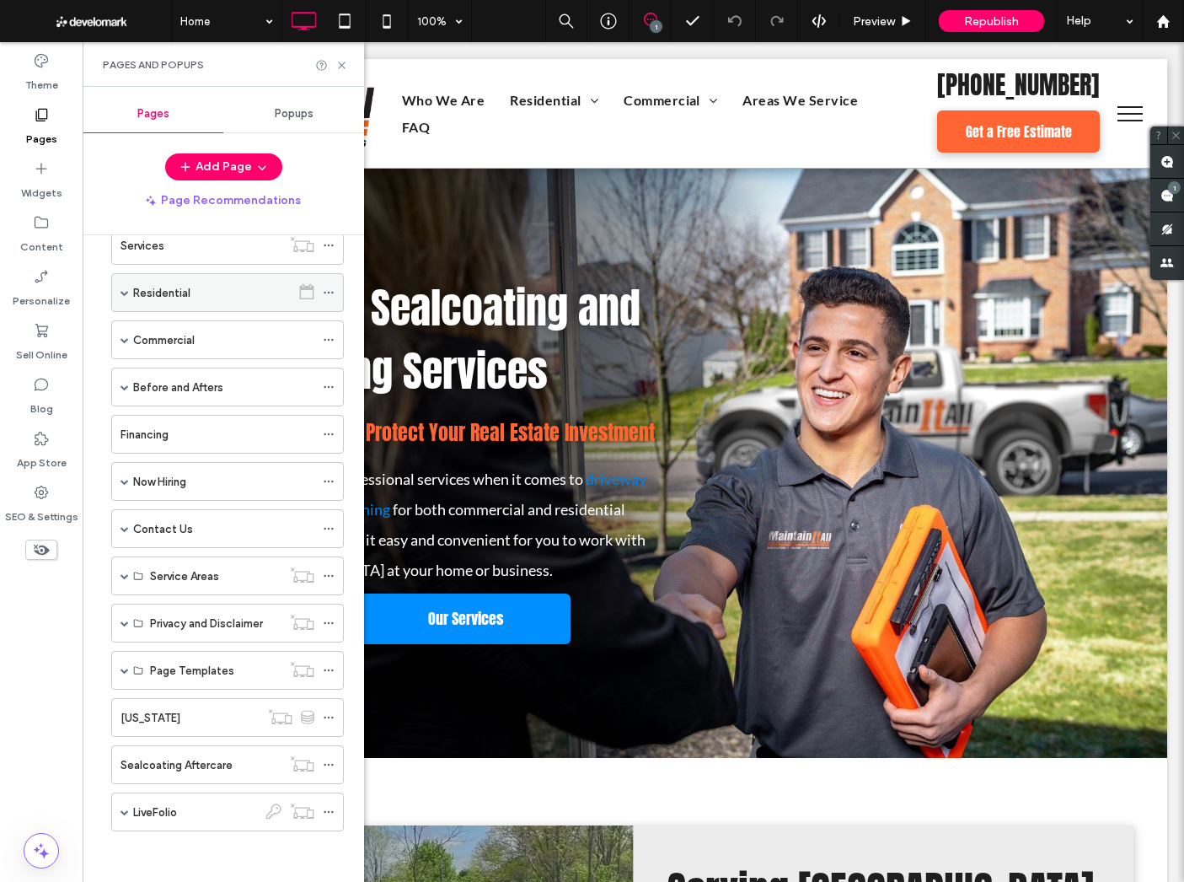
click at [122, 292] on span at bounding box center [125, 292] width 8 height 8
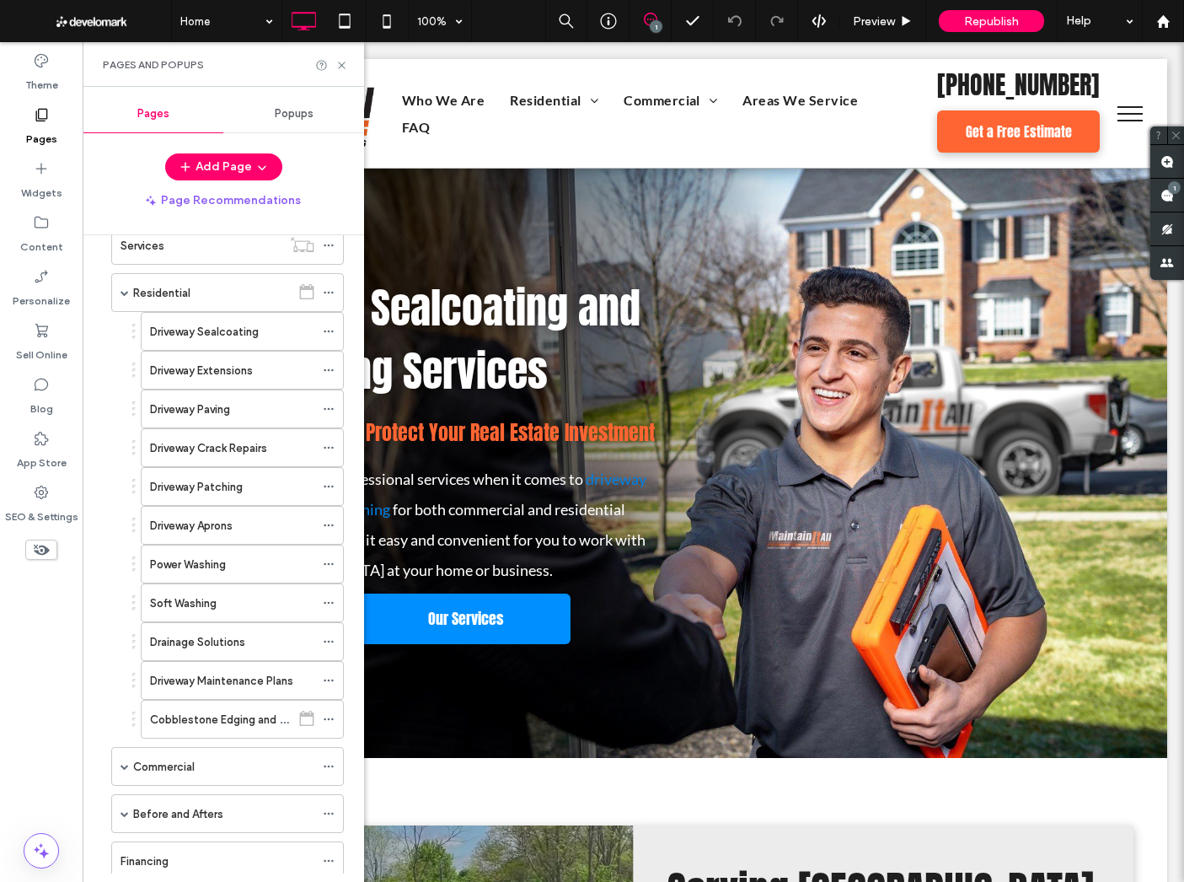
click at [216, 727] on label "Cobblestone Edging and Borders" at bounding box center [234, 720] width 169 height 30
click at [344, 59] on icon at bounding box center [341, 65] width 13 height 13
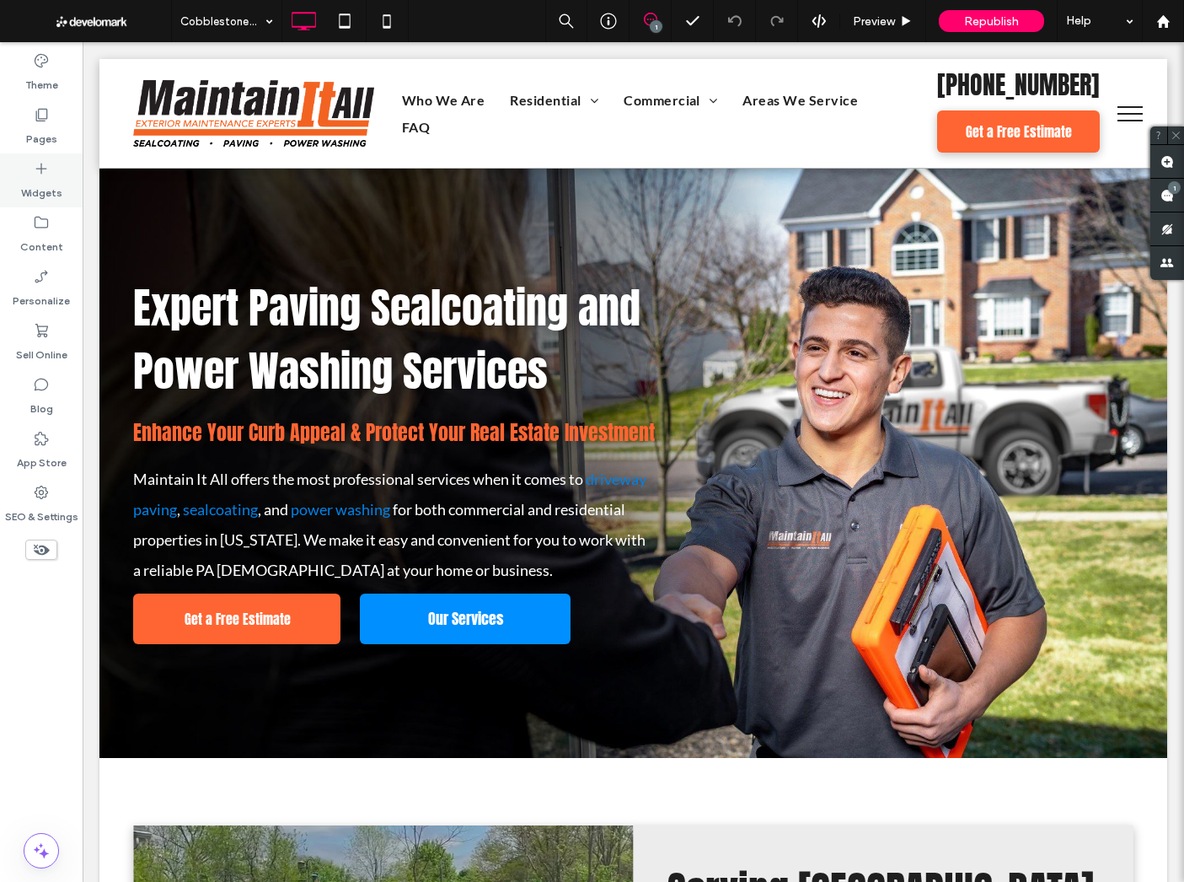
click at [13, 171] on div "Widgets" at bounding box center [41, 180] width 83 height 54
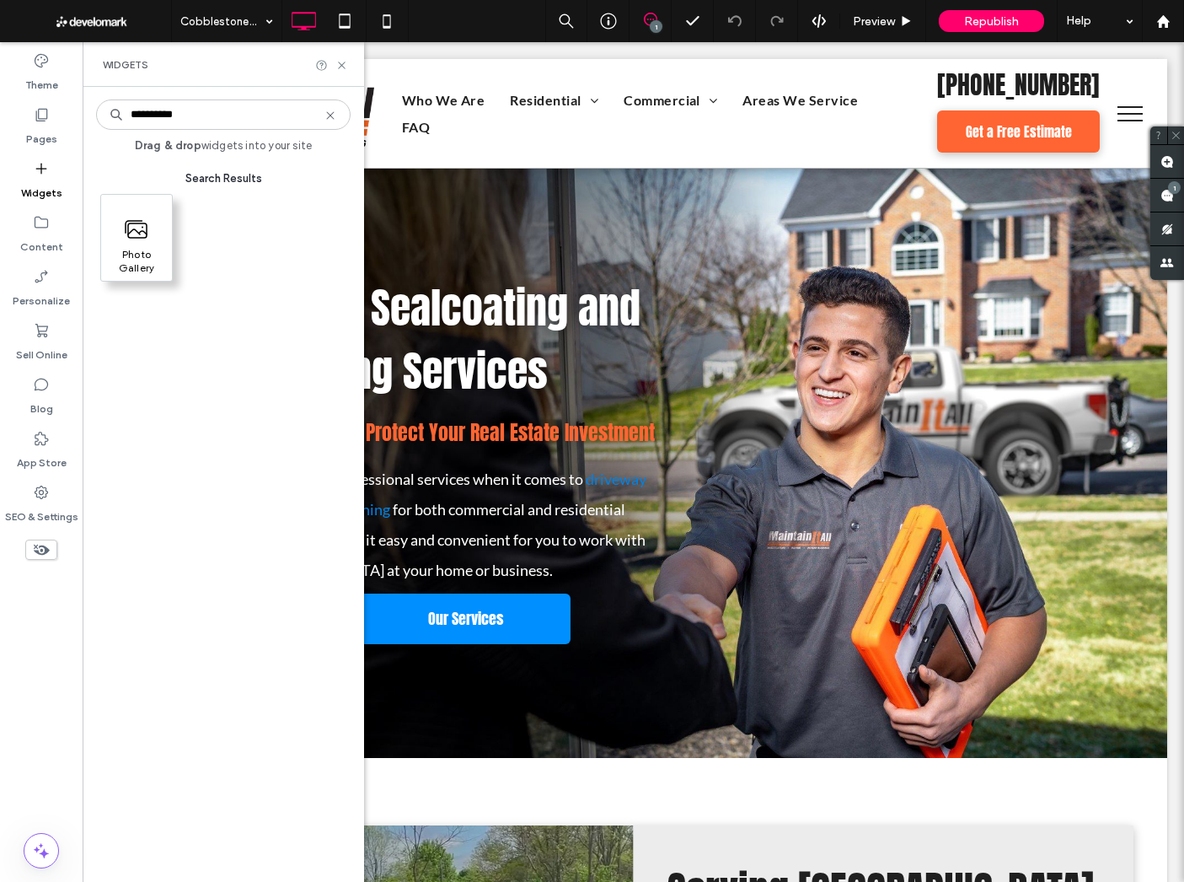
type input "**********"
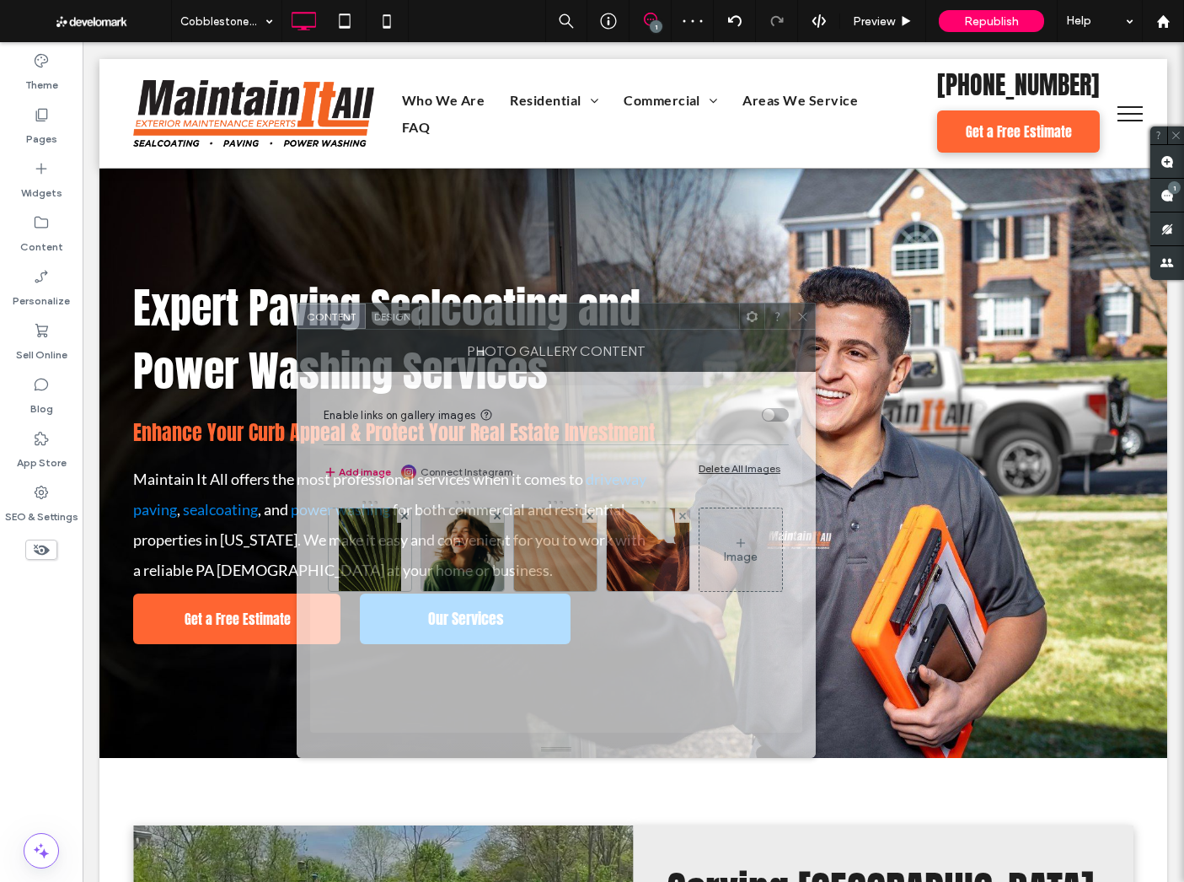
drag, startPoint x: 440, startPoint y: 291, endPoint x: 587, endPoint y: 314, distance: 148.6
click at [587, 314] on div at bounding box center [579, 315] width 319 height 25
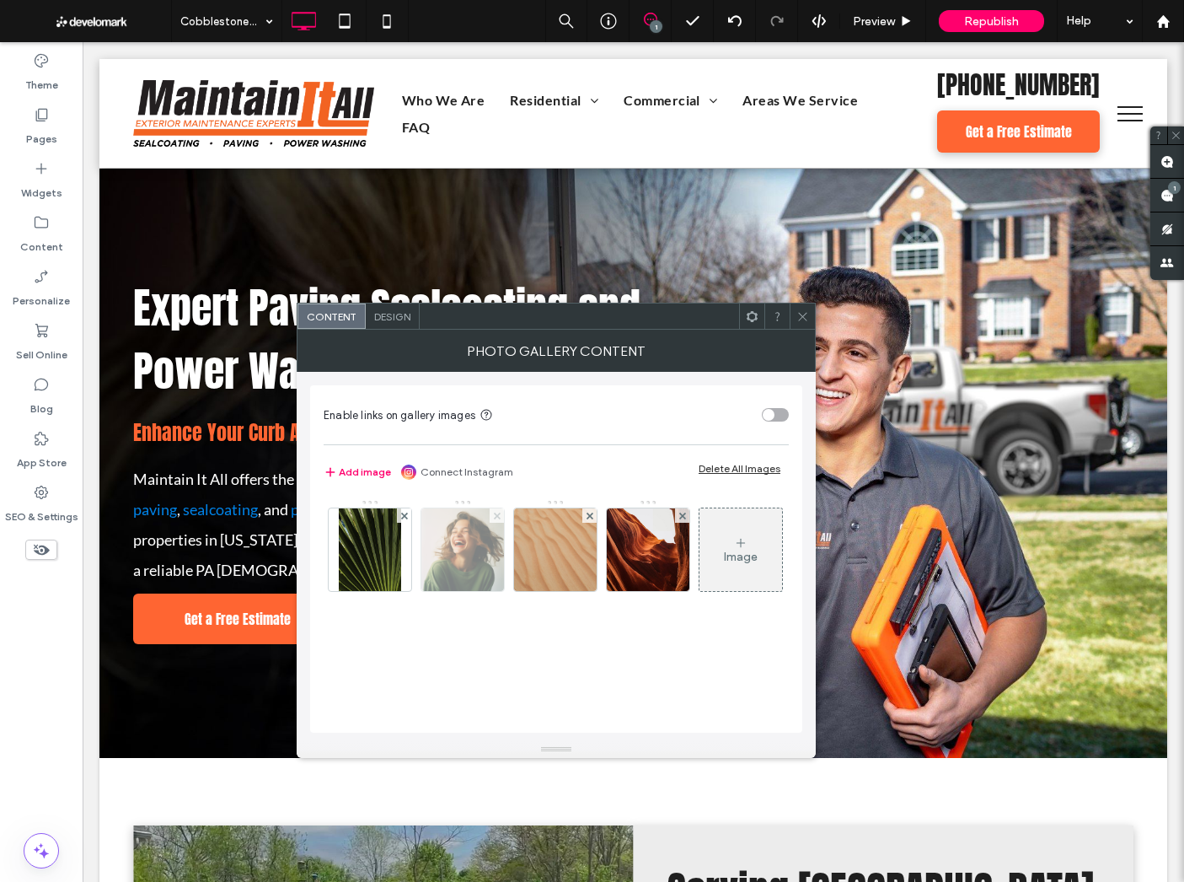
click at [496, 513] on icon at bounding box center [497, 516] width 7 height 7
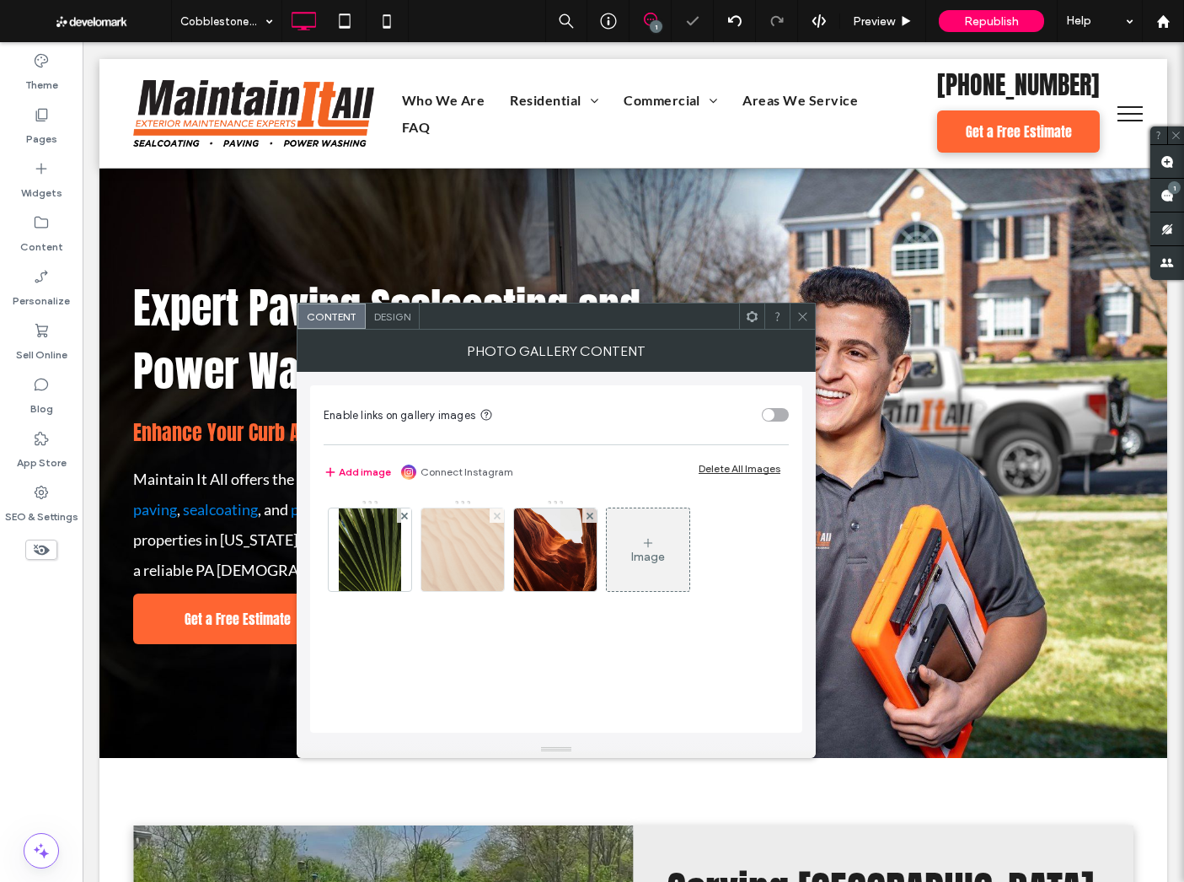
click at [496, 513] on icon at bounding box center [497, 516] width 7 height 7
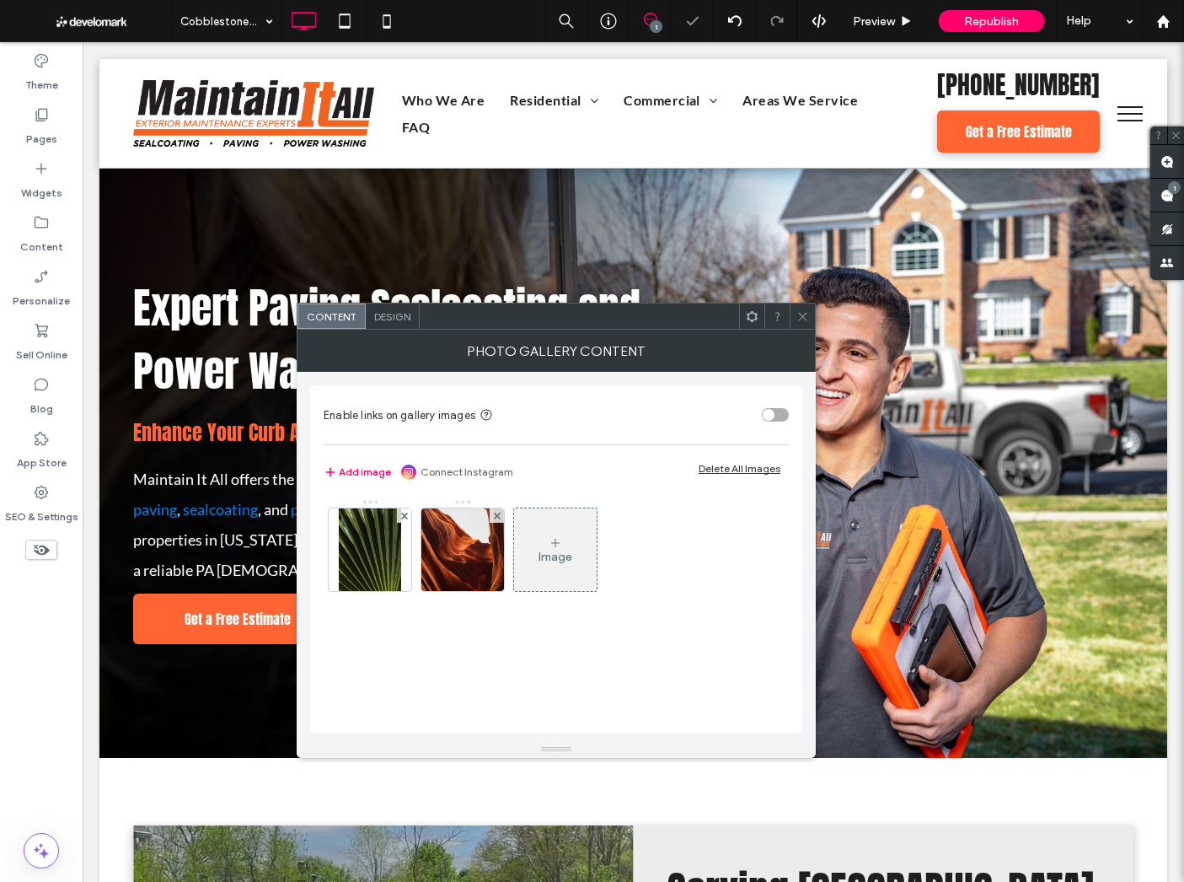
click at [496, 513] on icon at bounding box center [497, 516] width 7 height 7
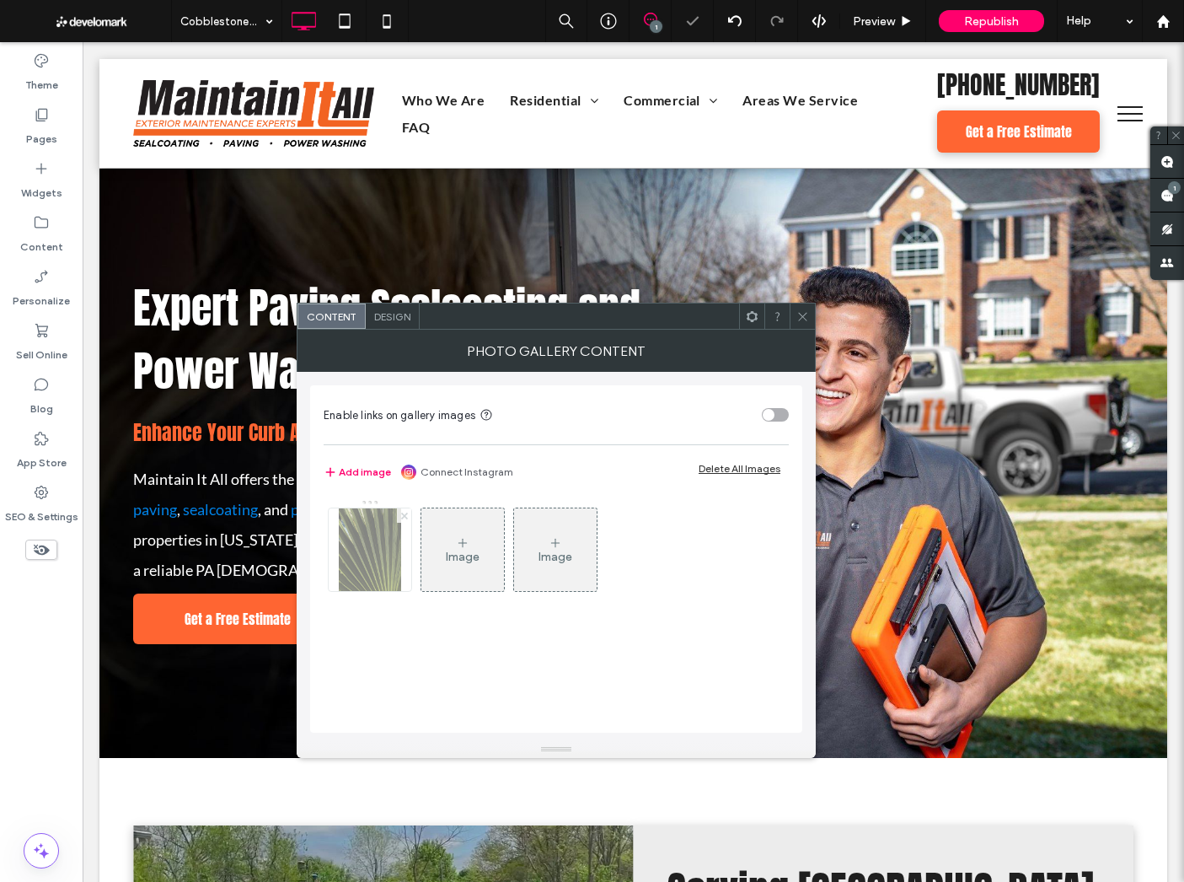
drag, startPoint x: 402, startPoint y: 513, endPoint x: 407, endPoint y: 532, distance: 20.0
click at [402, 513] on use at bounding box center [403, 515] width 7 height 7
drag, startPoint x: 361, startPoint y: 541, endPoint x: 371, endPoint y: 556, distance: 18.2
click at [361, 541] on div "Image" at bounding box center [370, 549] width 83 height 79
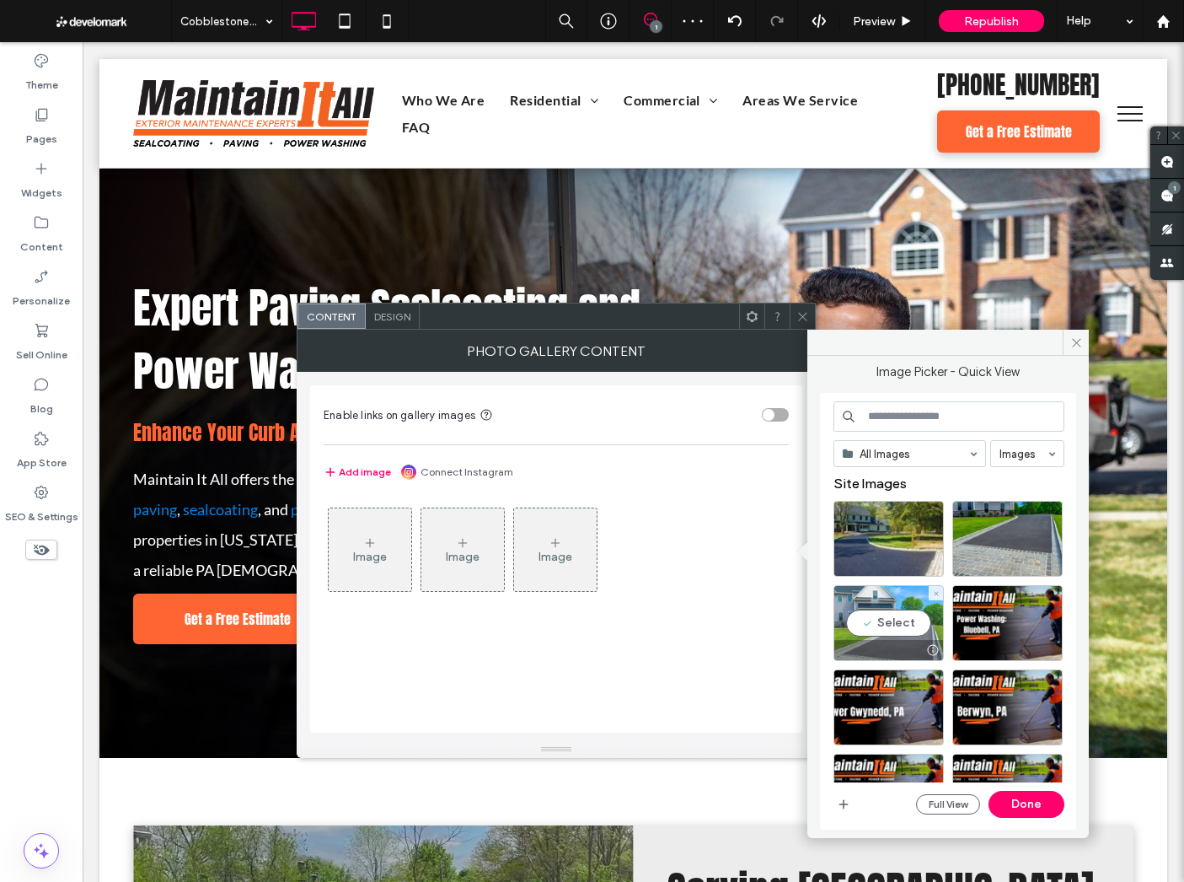
click at [901, 617] on div "Select" at bounding box center [889, 623] width 110 height 76
click at [1044, 813] on button "Done" at bounding box center [1027, 804] width 76 height 27
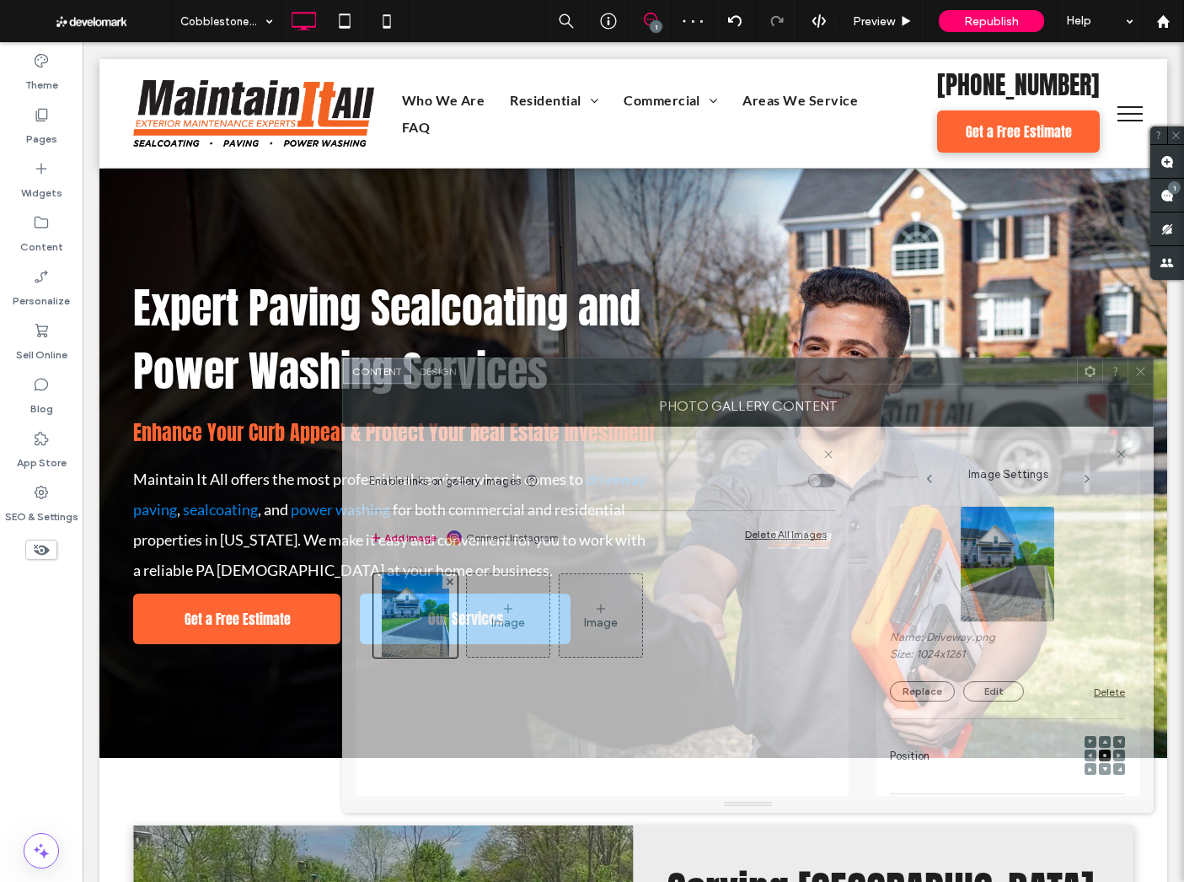
drag, startPoint x: 615, startPoint y: 421, endPoint x: 652, endPoint y: 383, distance: 53.1
click at [652, 383] on div at bounding box center [771, 370] width 612 height 25
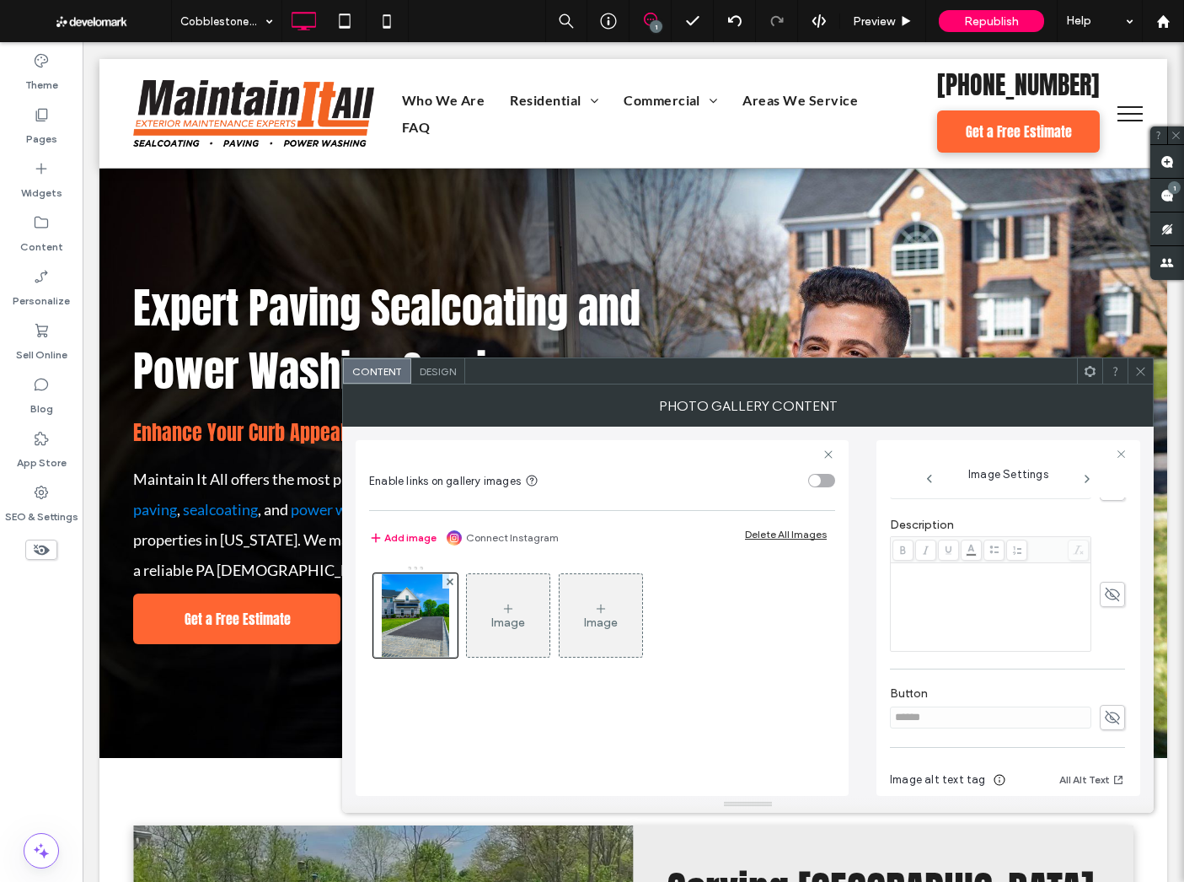
scroll to position [426, 0]
click at [487, 615] on div "Image" at bounding box center [508, 615] width 83 height 79
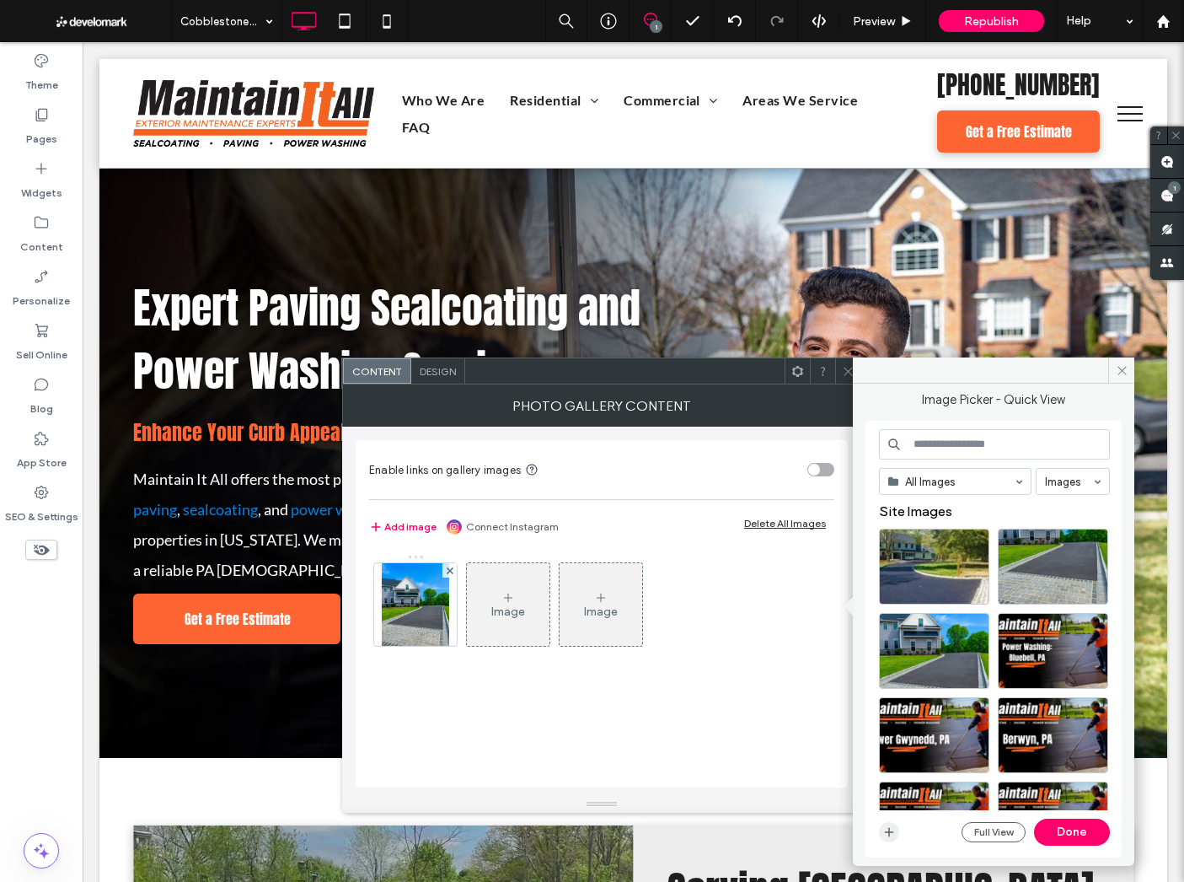
click at [888, 832] on use "button" at bounding box center [889, 832] width 9 height 9
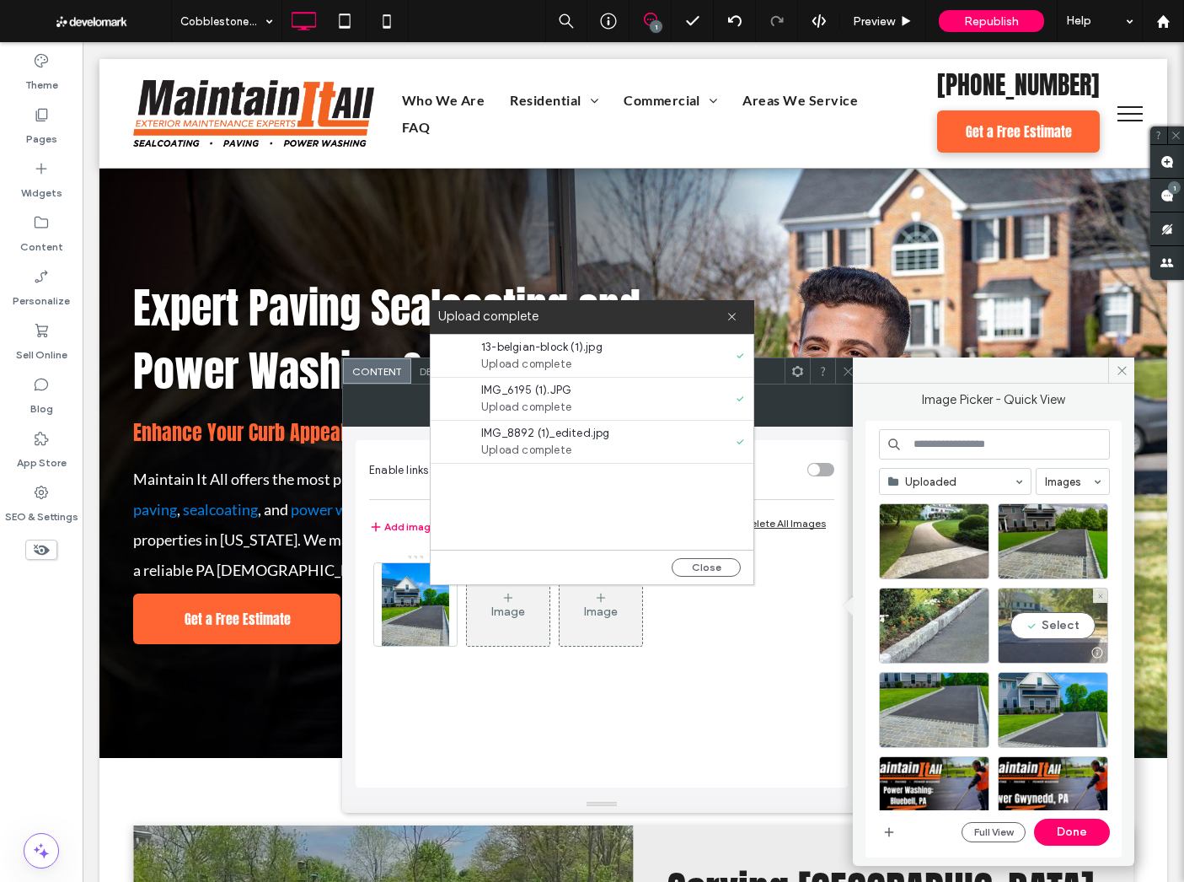
click at [1023, 628] on div "Select" at bounding box center [1053, 626] width 110 height 76
click at [1084, 821] on button "Done" at bounding box center [1072, 832] width 76 height 27
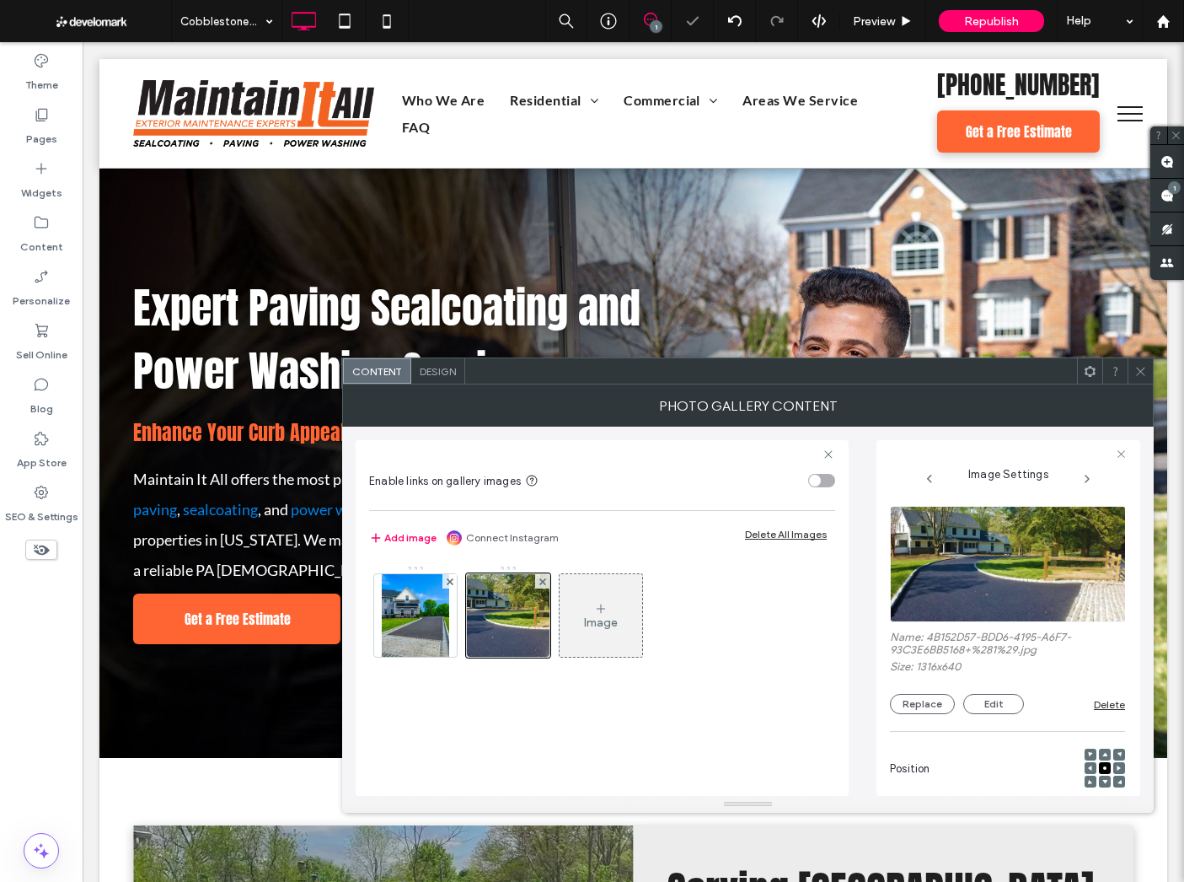
click at [609, 619] on div "Image" at bounding box center [601, 622] width 34 height 14
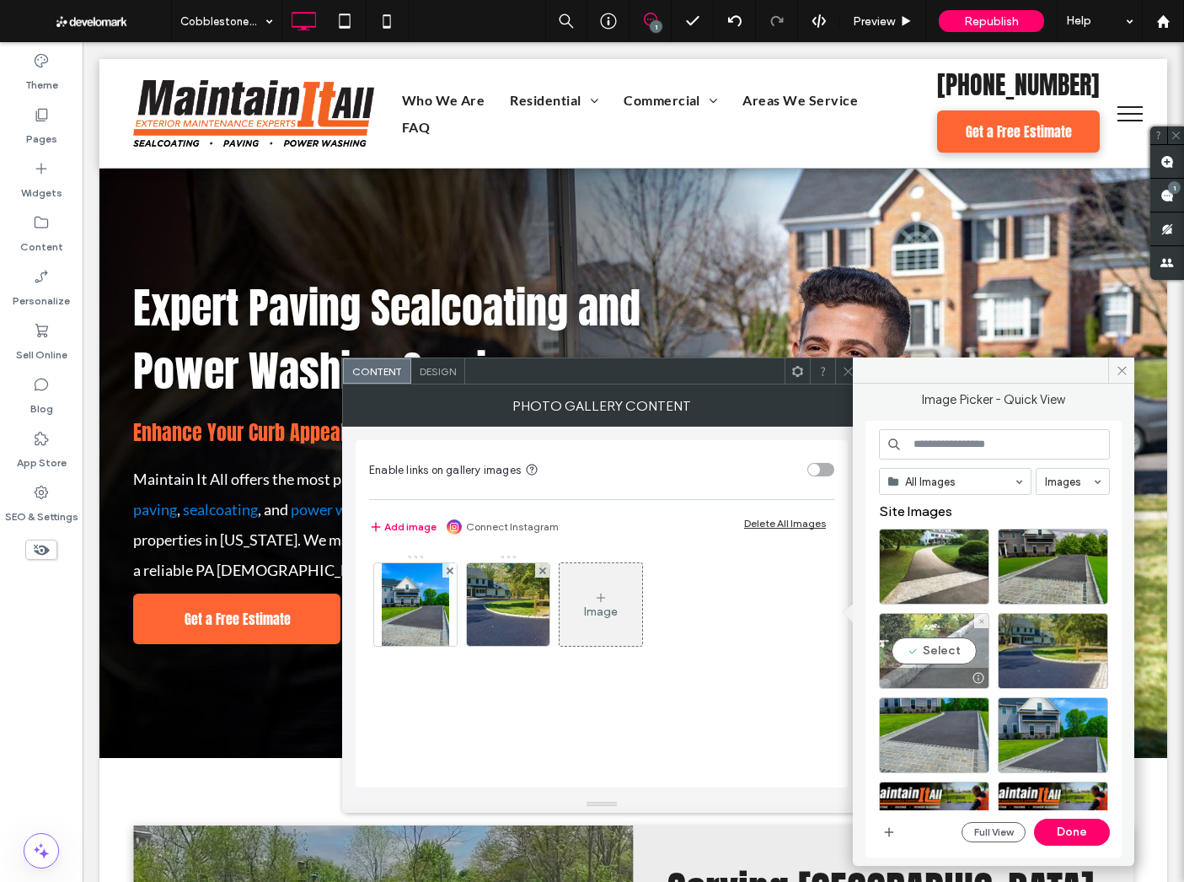
click at [947, 639] on div "Select" at bounding box center [934, 651] width 110 height 76
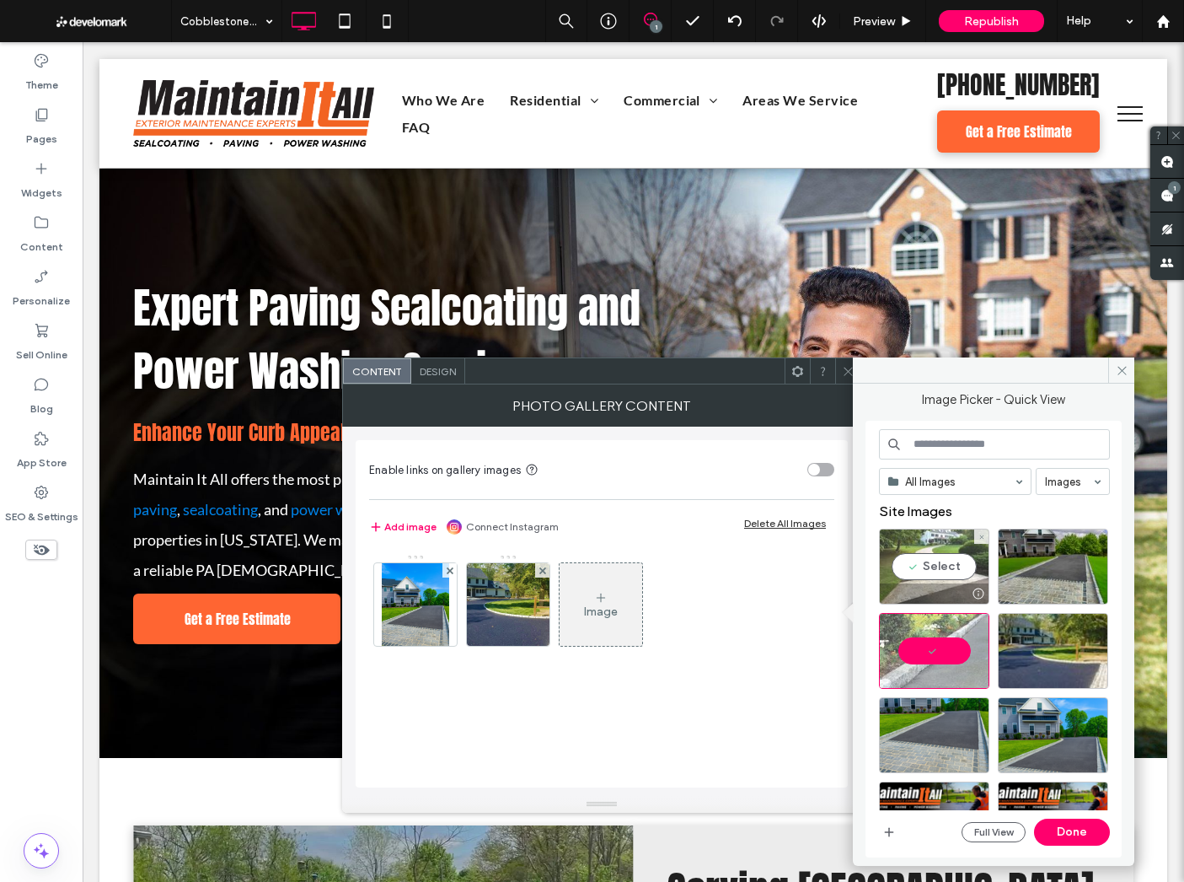
click at [936, 561] on div "Select" at bounding box center [934, 567] width 110 height 76
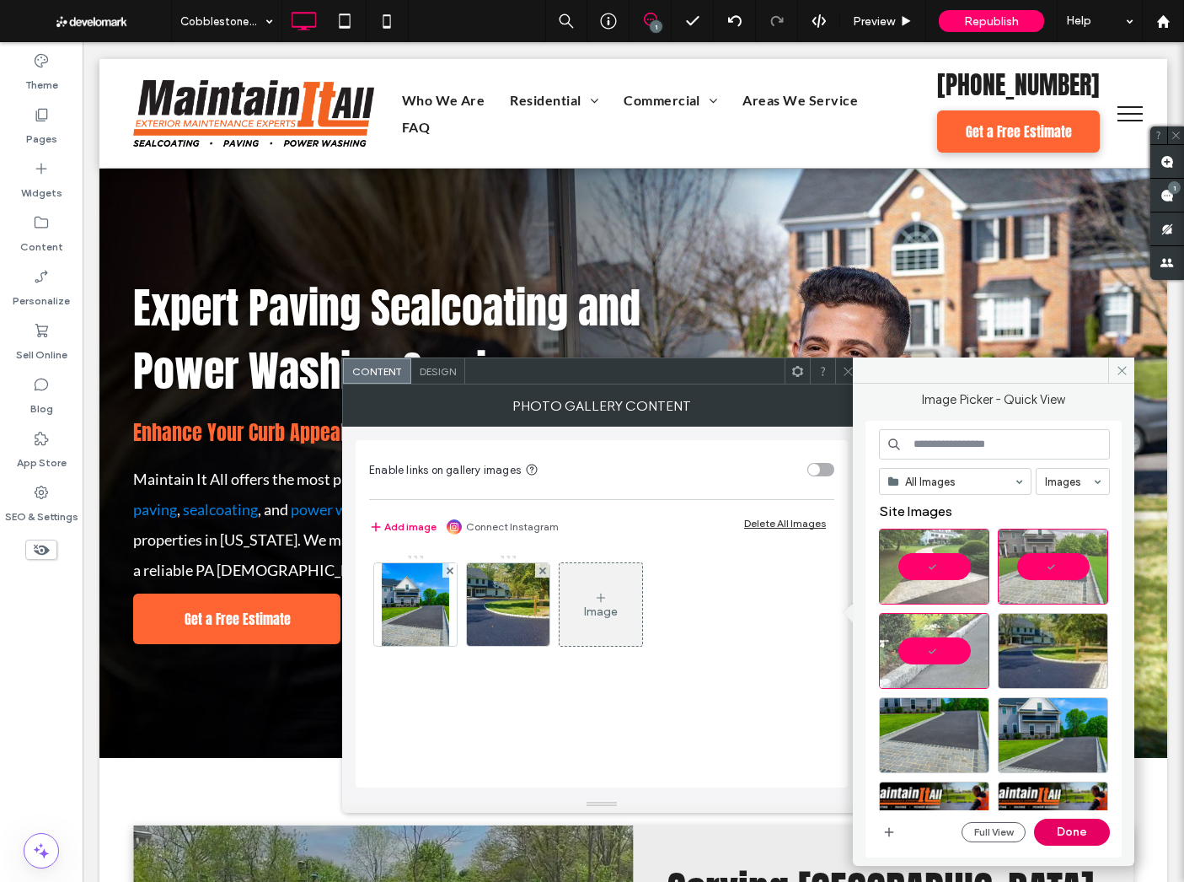
click at [1071, 823] on button "Done" at bounding box center [1072, 832] width 76 height 27
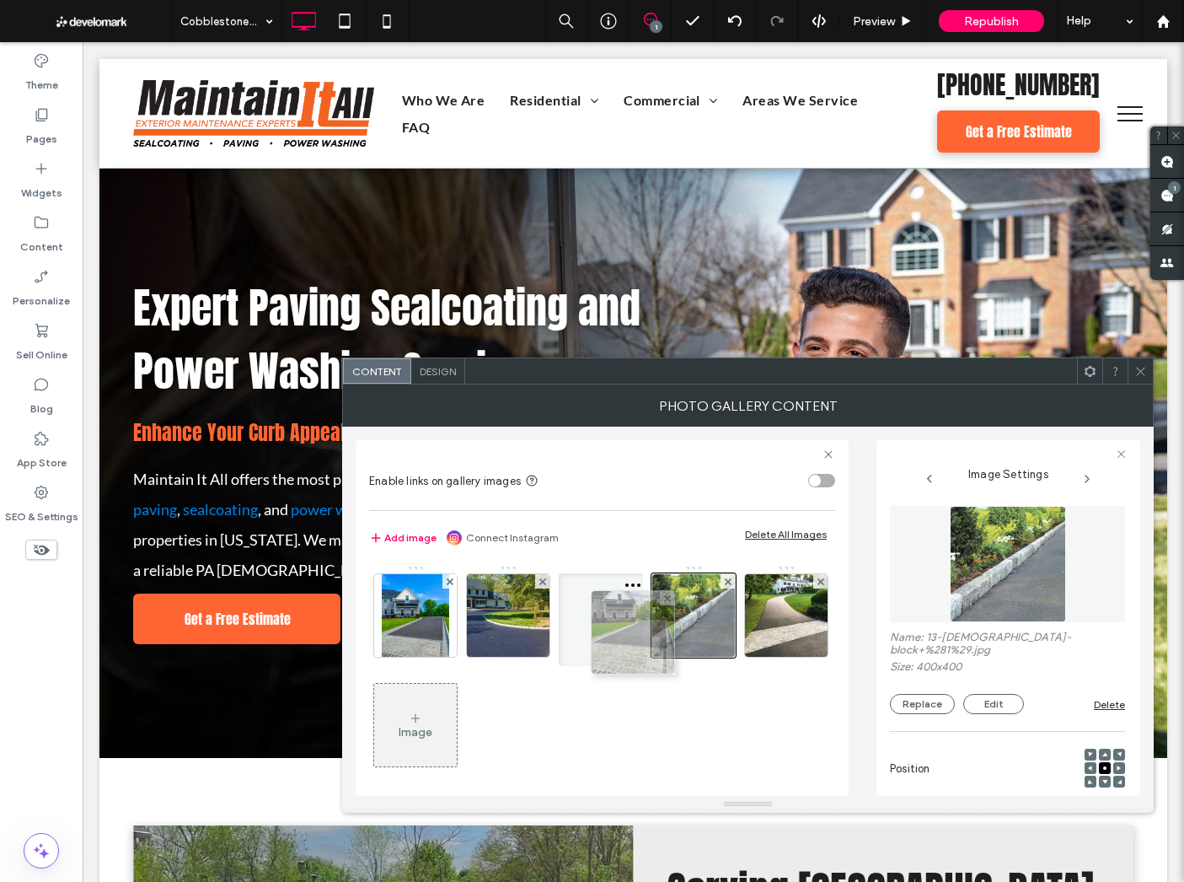
drag, startPoint x: 429, startPoint y: 722, endPoint x: 643, endPoint y: 628, distance: 233.7
click at [635, 582] on use at bounding box center [634, 580] width 7 height 7
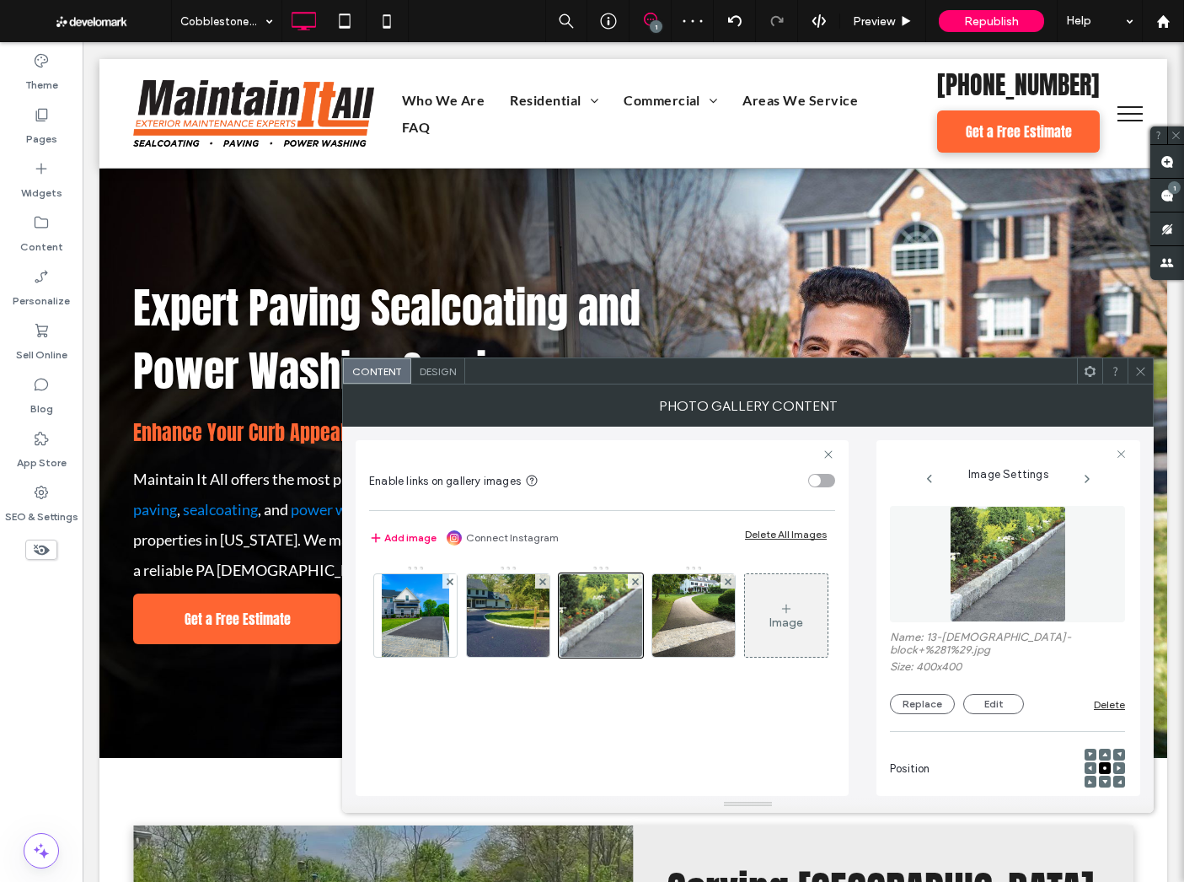
click at [442, 376] on span "Design" at bounding box center [438, 371] width 36 height 13
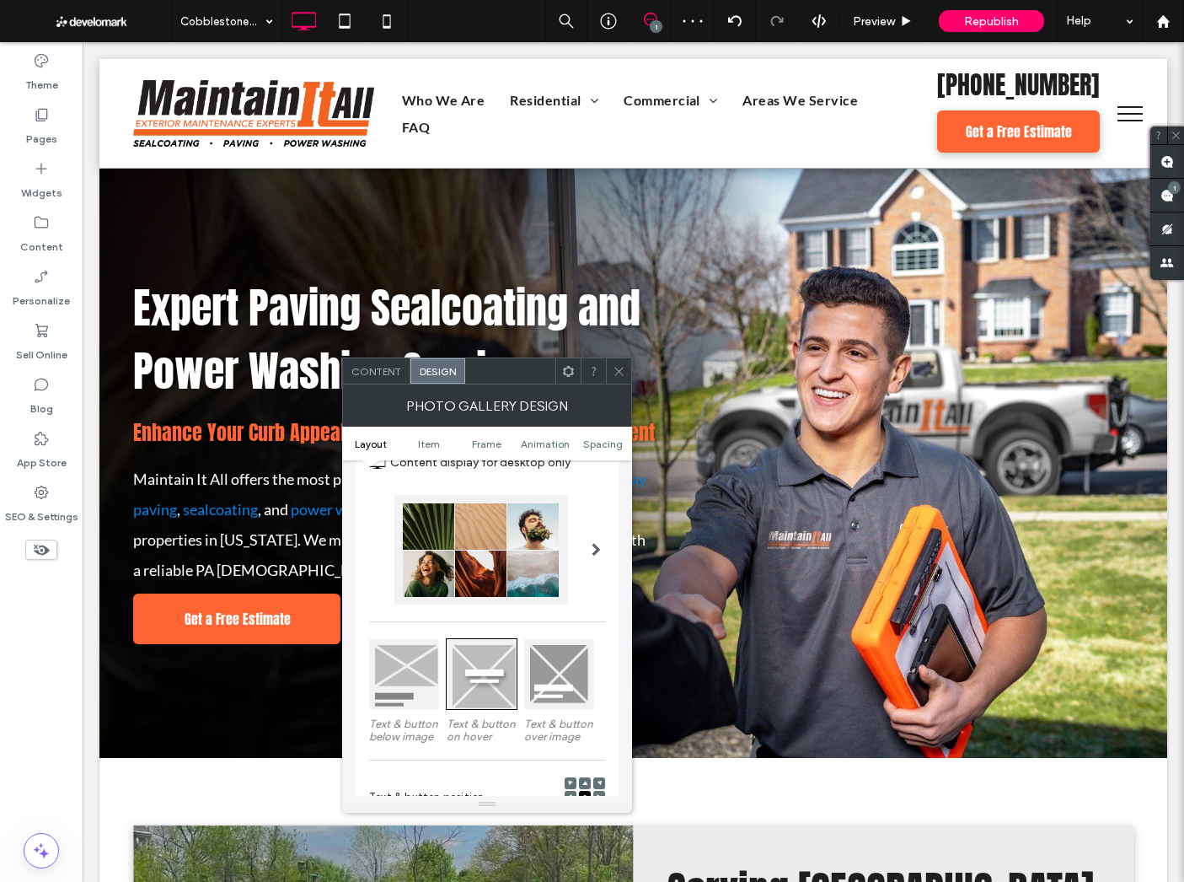
scroll to position [80, 0]
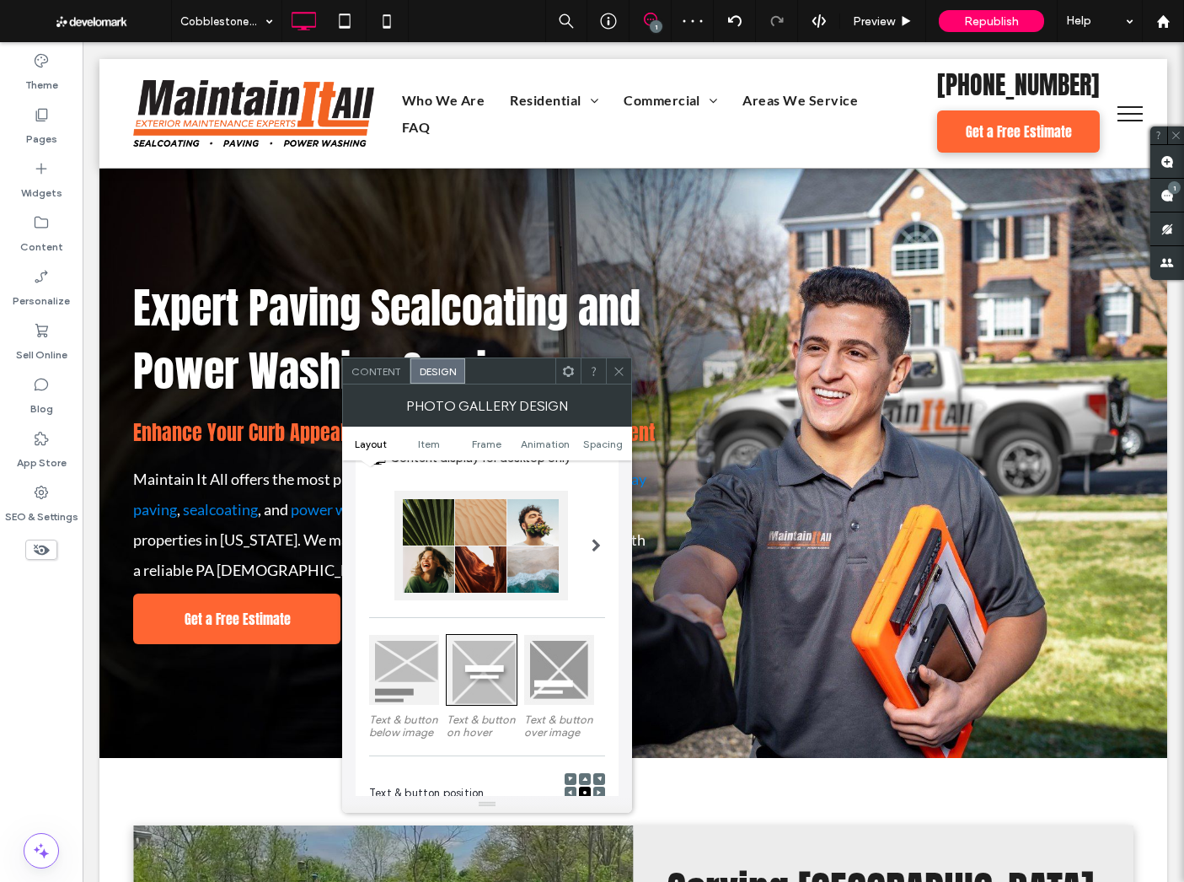
click at [584, 551] on div at bounding box center [596, 545] width 35 height 135
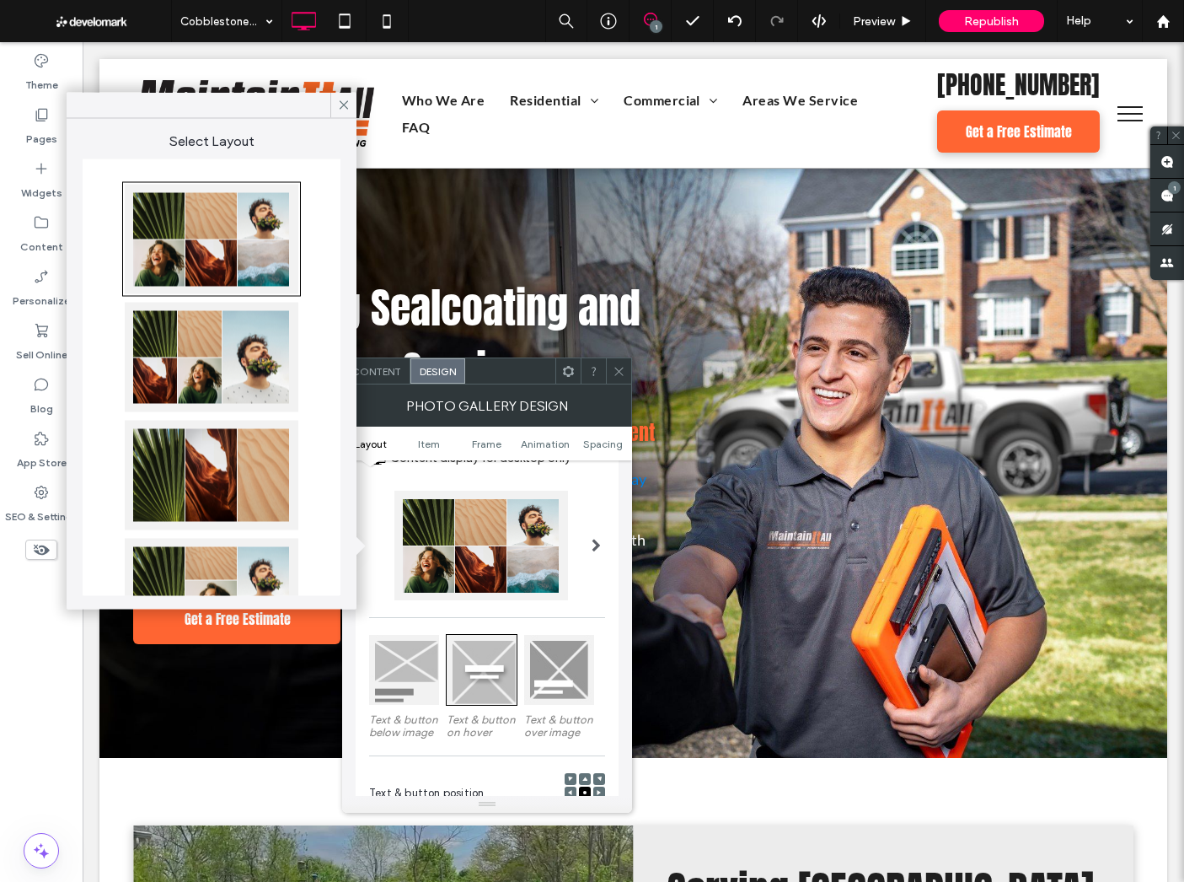
click at [234, 382] on div at bounding box center [212, 358] width 174 height 110
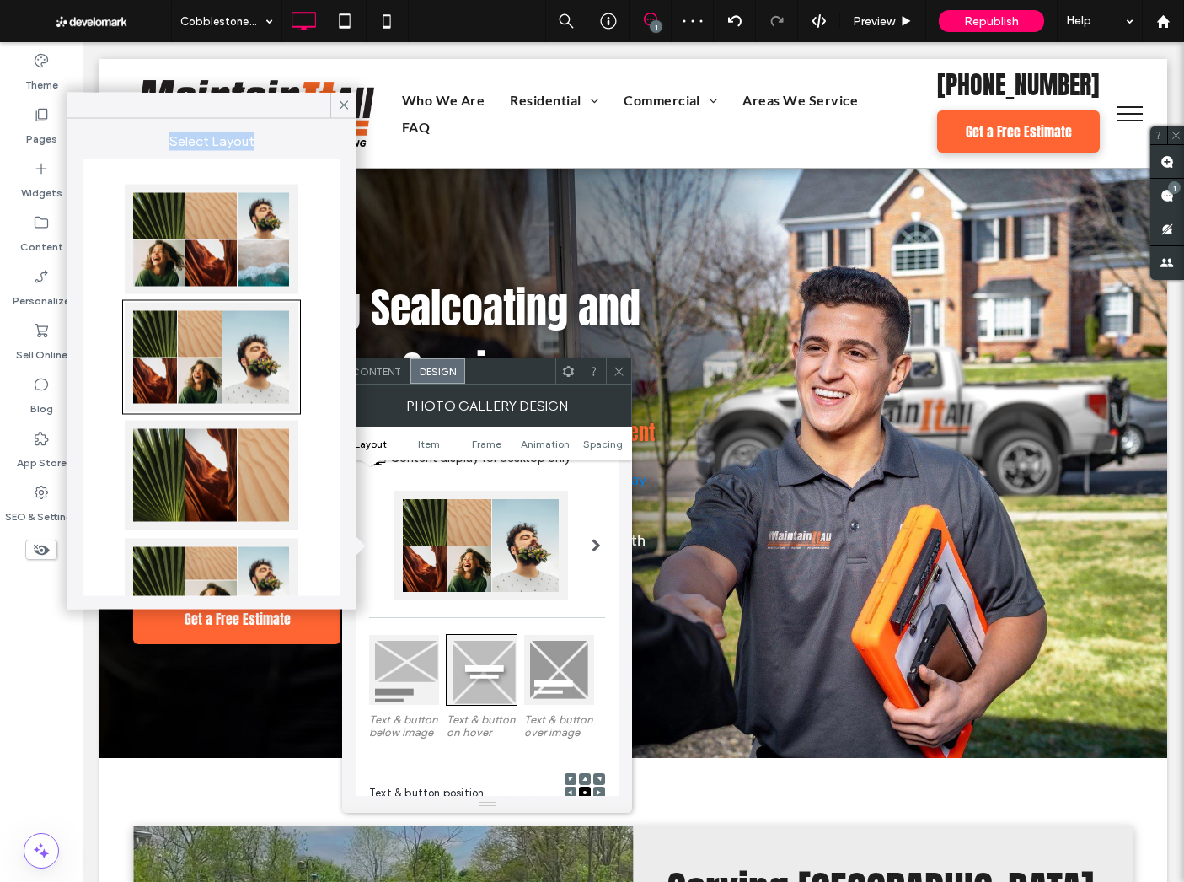
click at [276, 121] on div "Select Layout" at bounding box center [212, 364] width 290 height 491
click at [274, 109] on div at bounding box center [212, 106] width 290 height 26
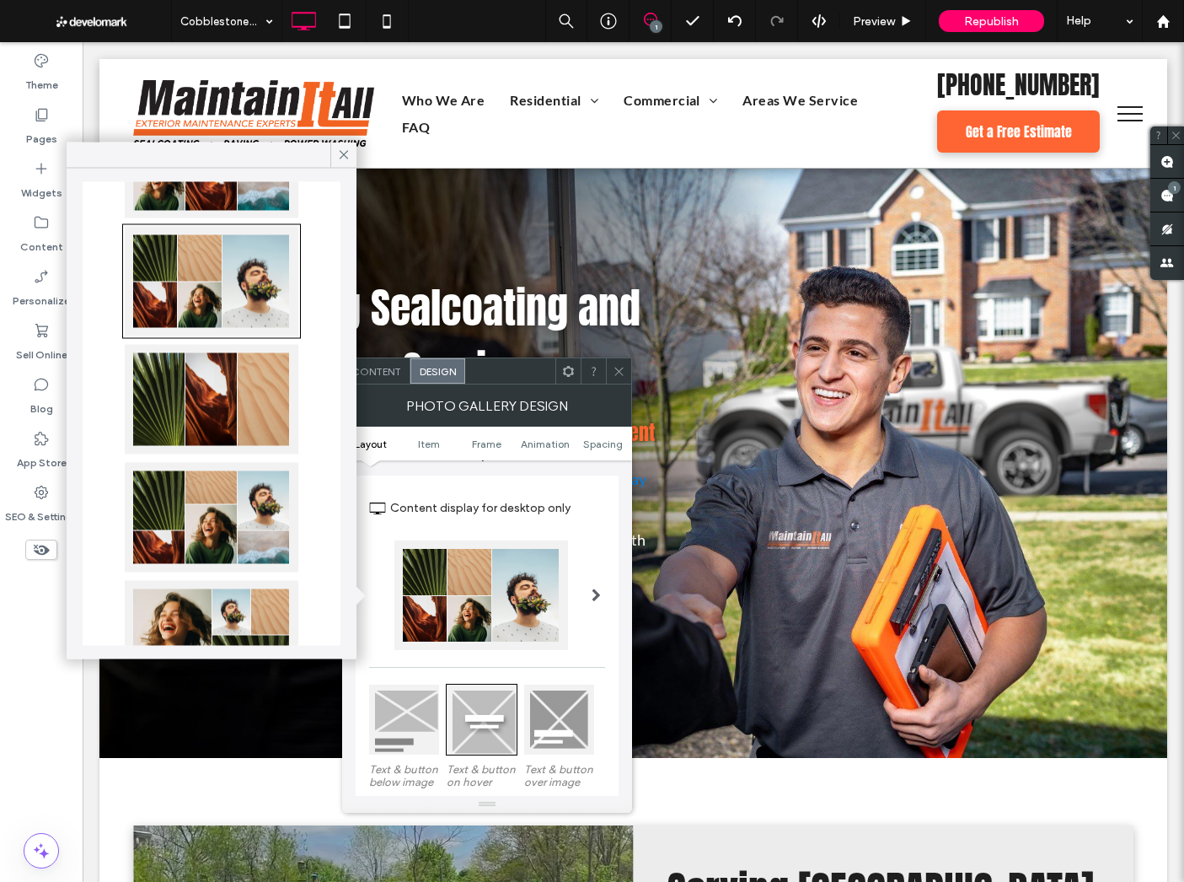
scroll to position [160, 0]
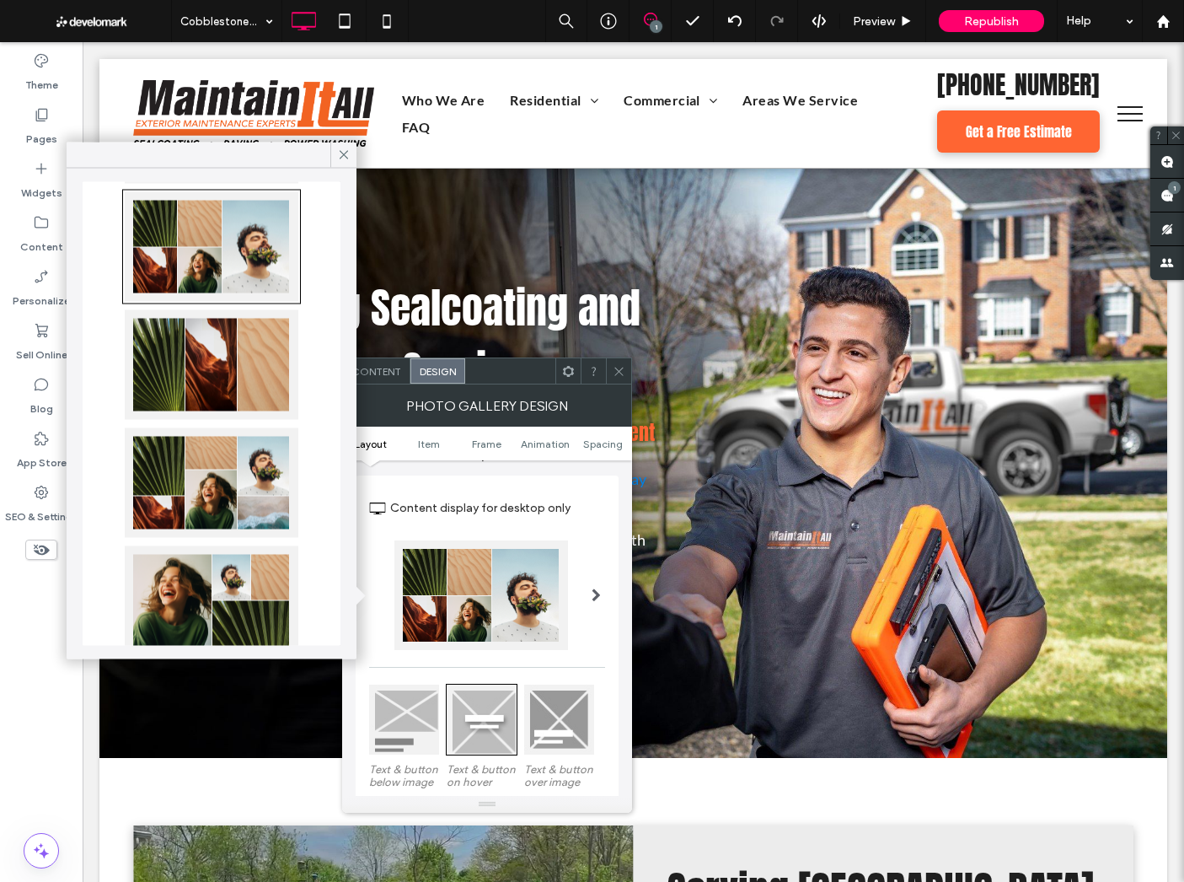
click at [227, 450] on div at bounding box center [212, 483] width 174 height 110
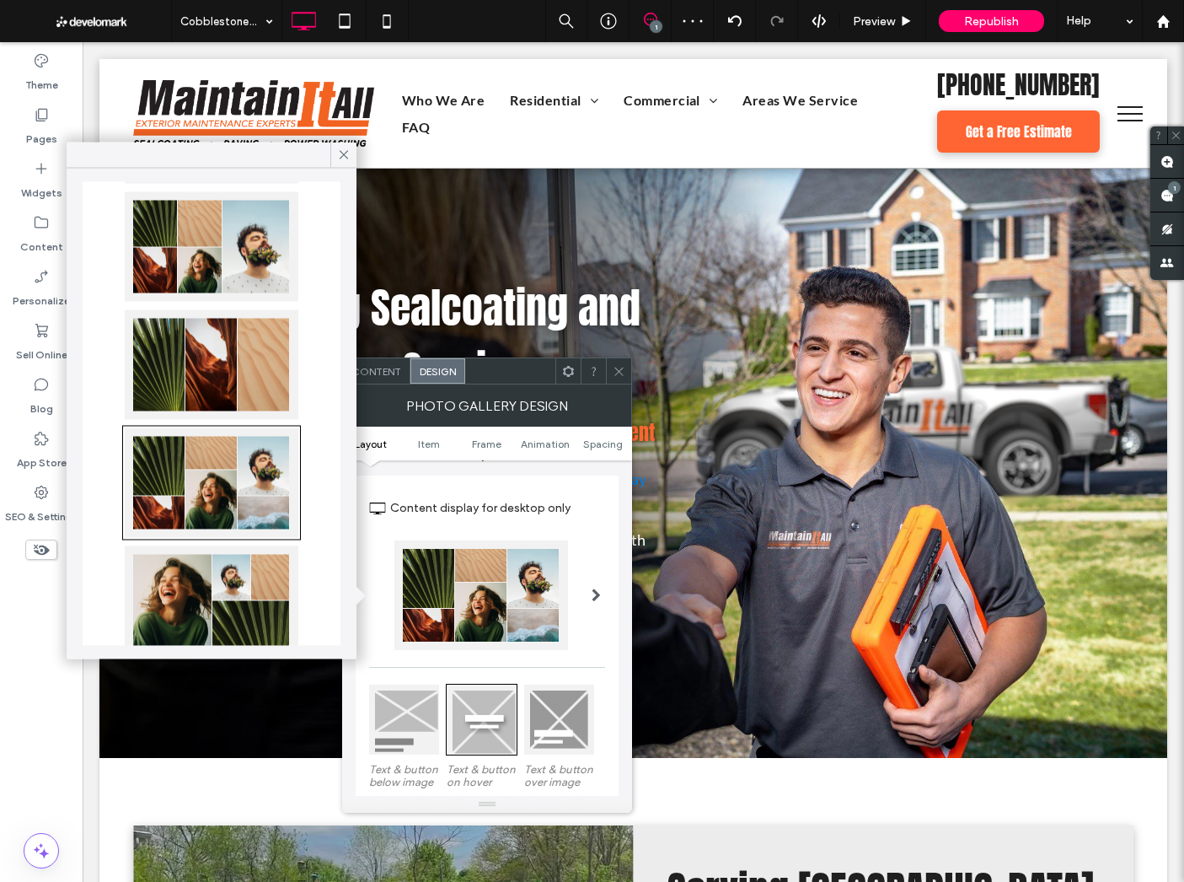
click at [583, 518] on label "Content display for desktop only" at bounding box center [497, 507] width 215 height 31
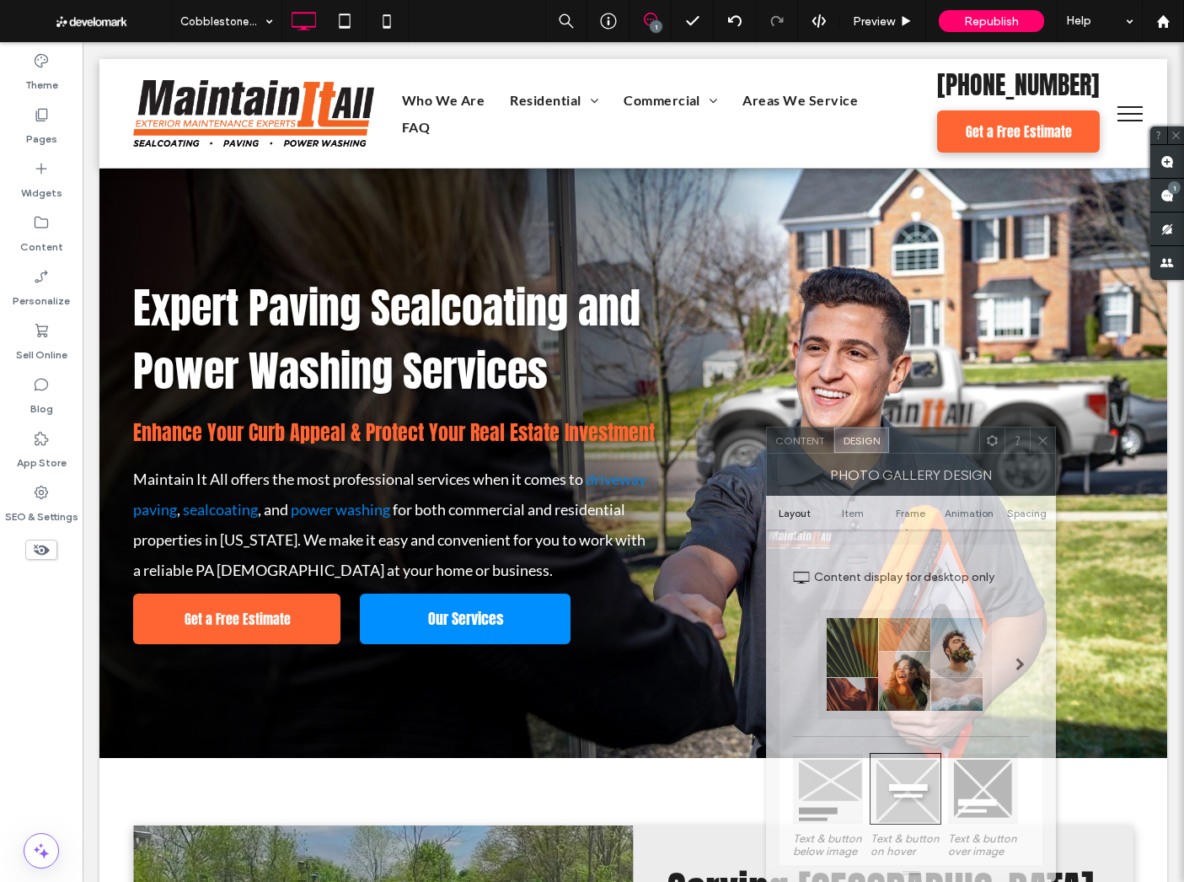
drag, startPoint x: 515, startPoint y: 378, endPoint x: 938, endPoint y: 452, distance: 429.5
click at [938, 452] on div at bounding box center [934, 439] width 90 height 25
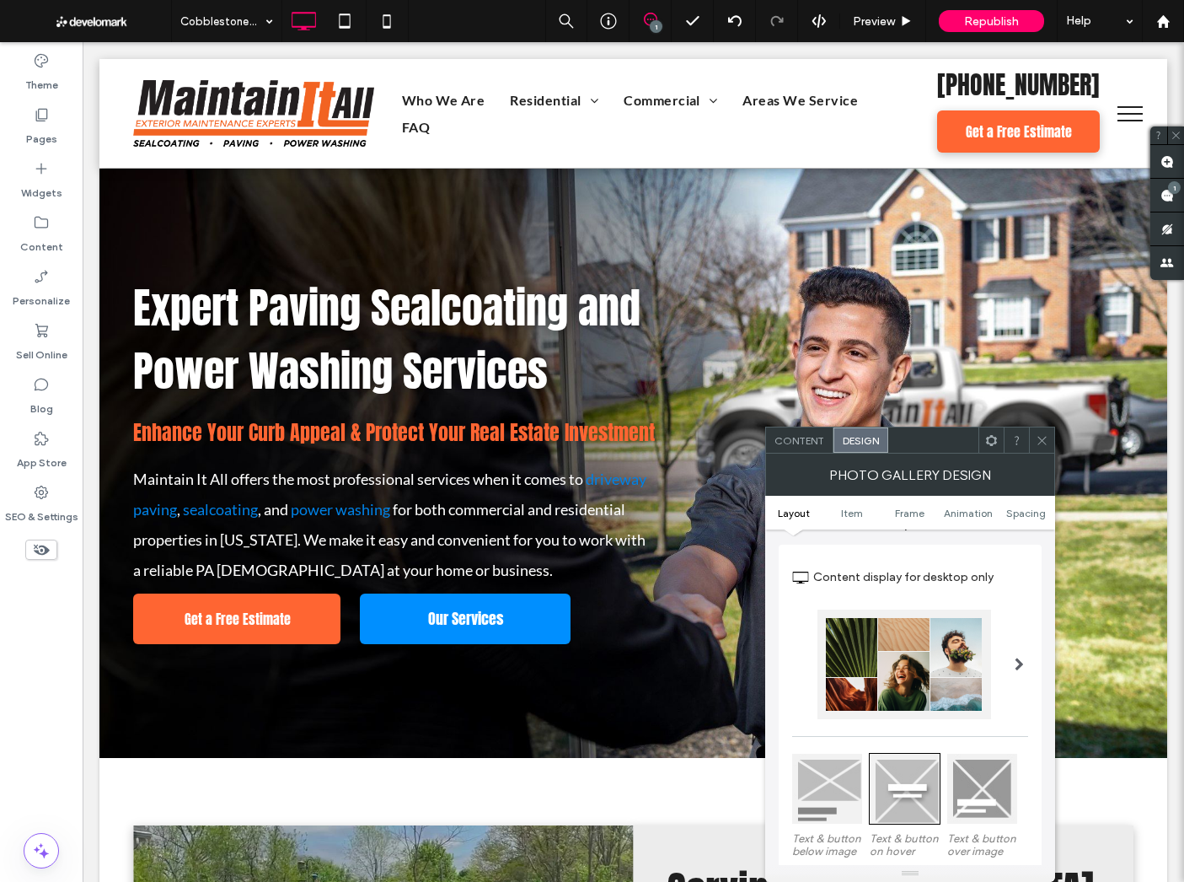
click at [899, 690] on div at bounding box center [905, 664] width 174 height 110
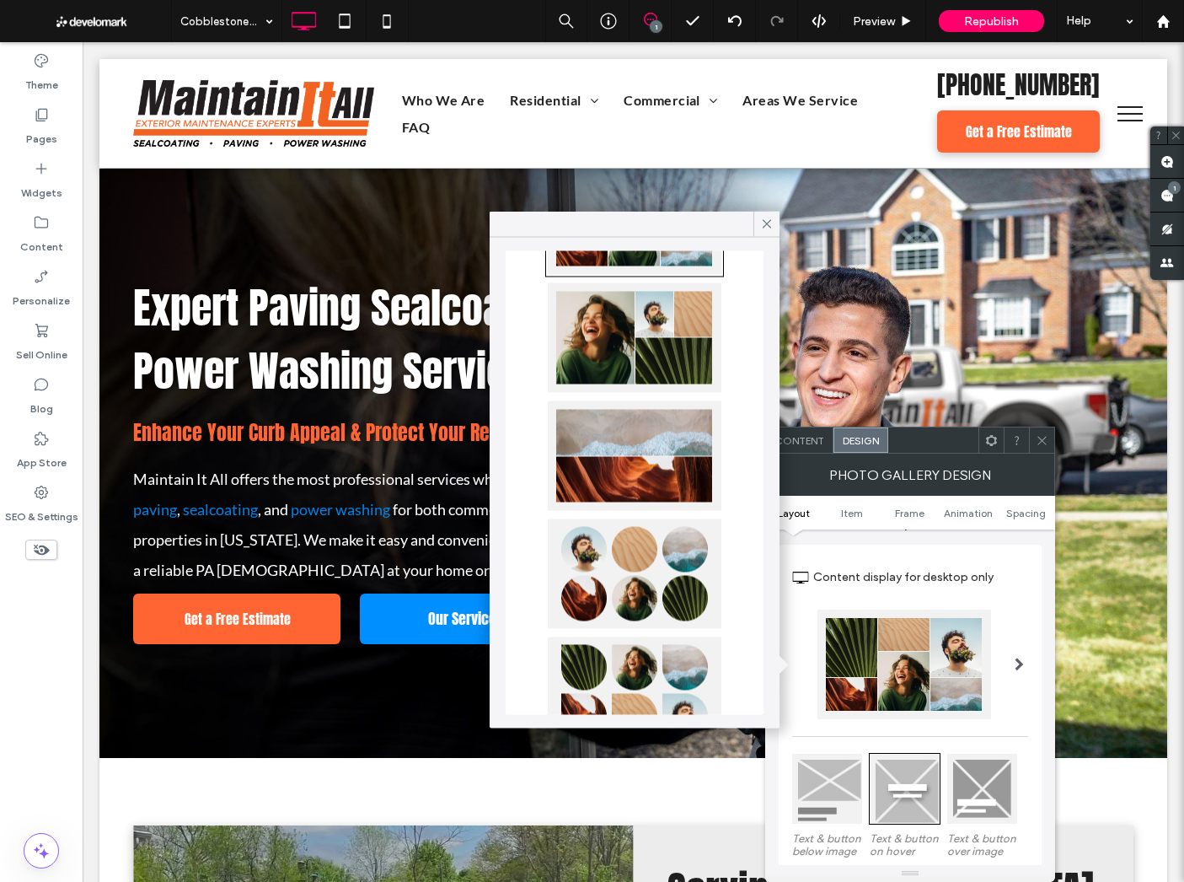
scroll to position [494, 0]
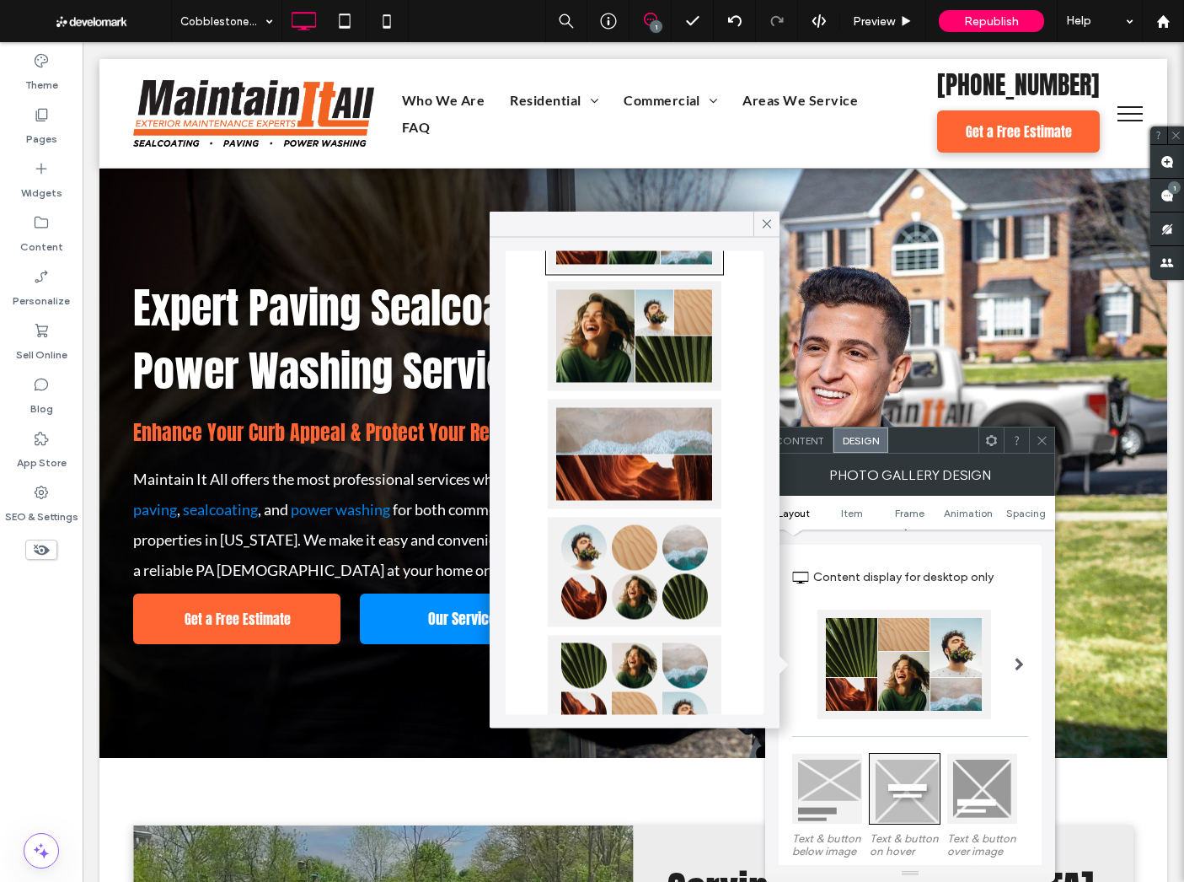
drag, startPoint x: 627, startPoint y: 337, endPoint x: 627, endPoint y: 355, distance: 17.7
click at [627, 337] on div at bounding box center [635, 337] width 174 height 110
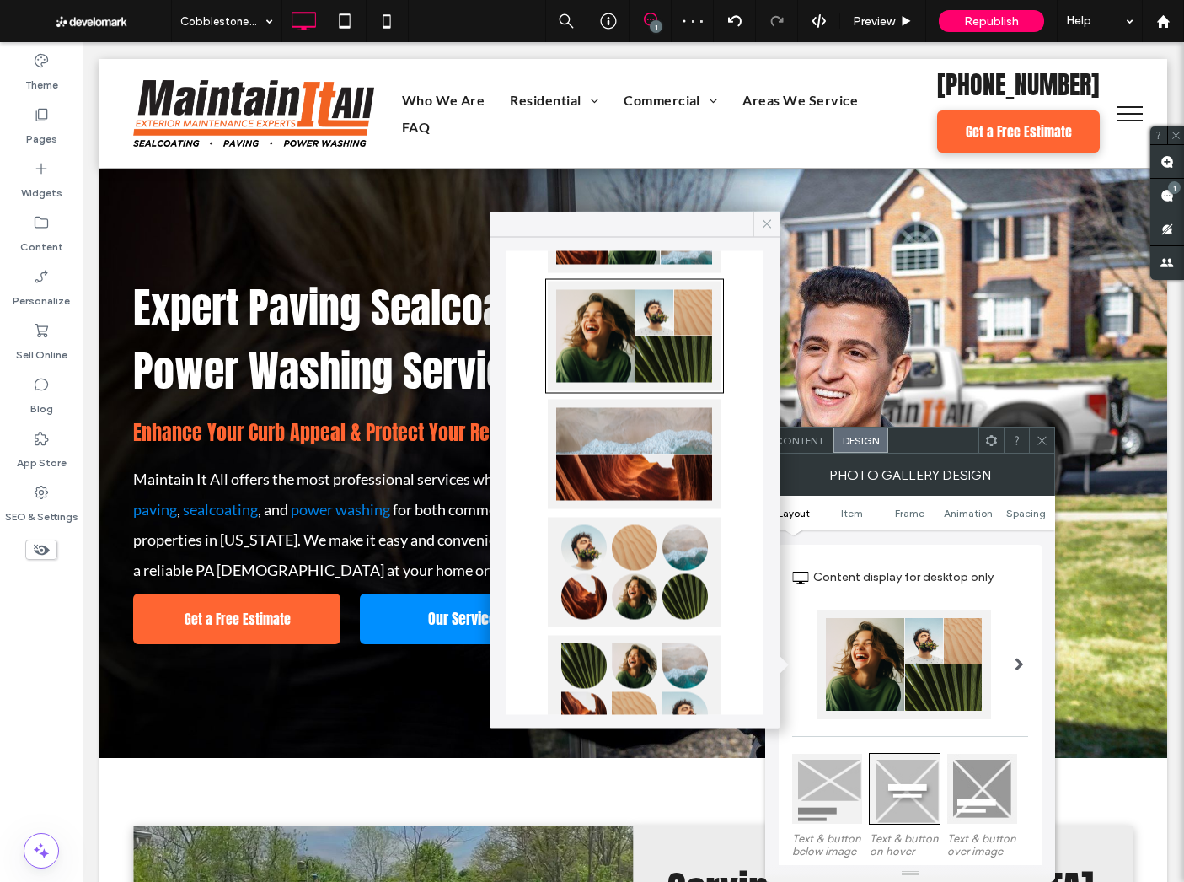
click at [764, 219] on icon at bounding box center [766, 224] width 15 height 15
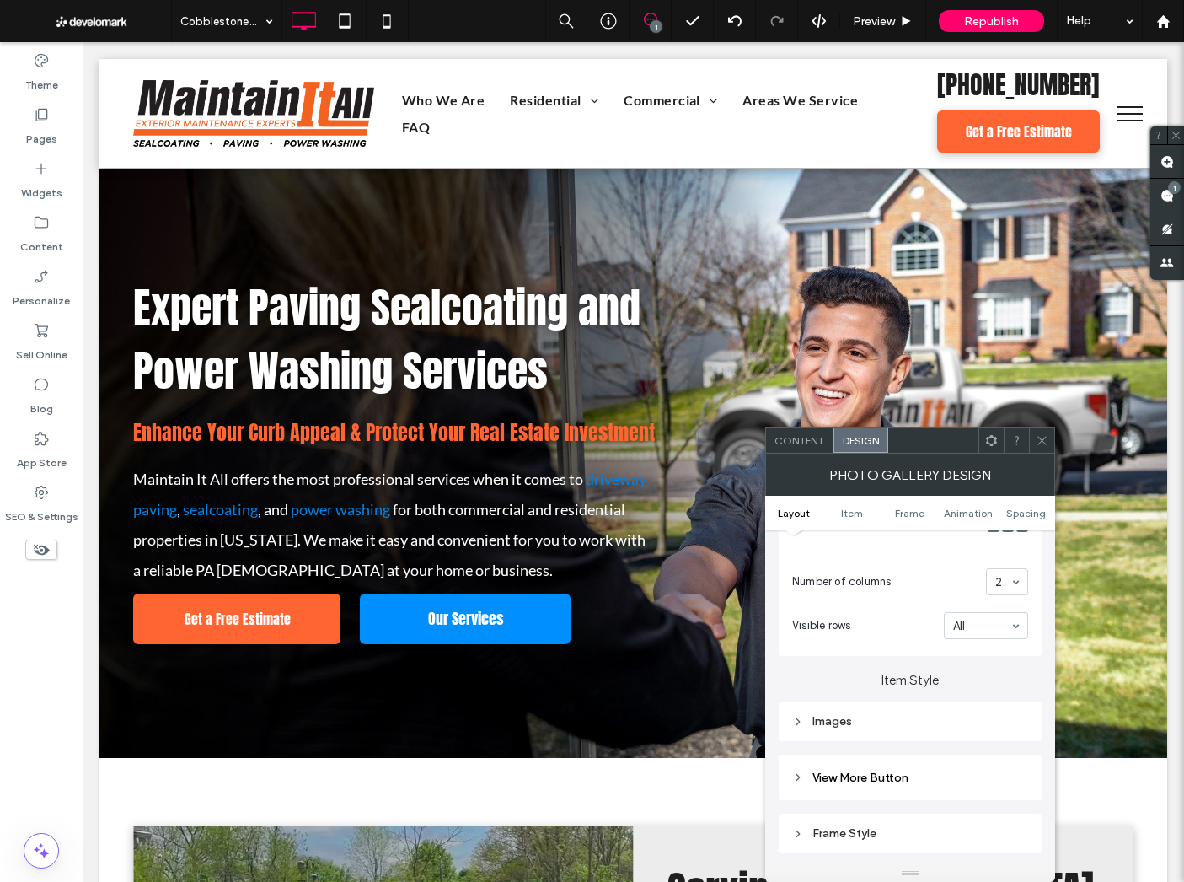
scroll to position [432, 0]
click at [903, 722] on div "Images" at bounding box center [910, 718] width 236 height 14
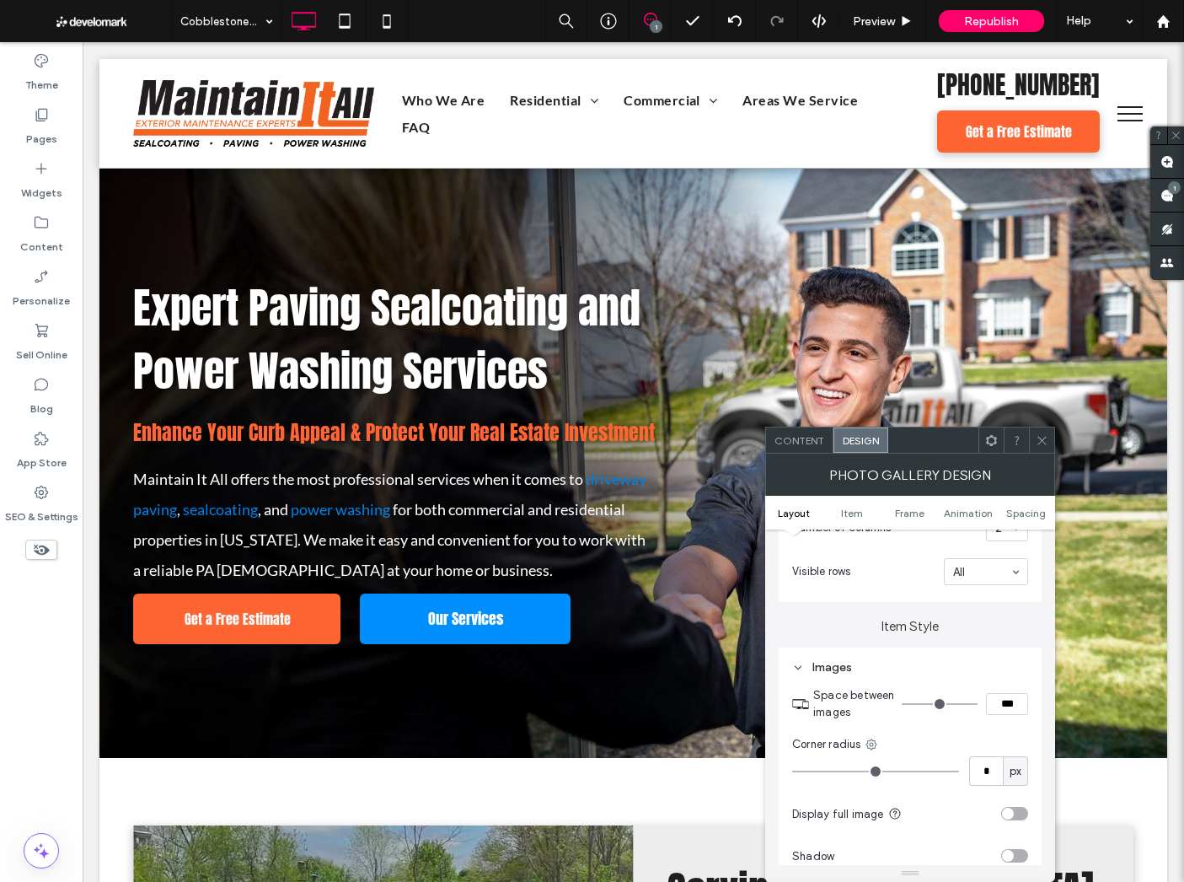
scroll to position [494, 0]
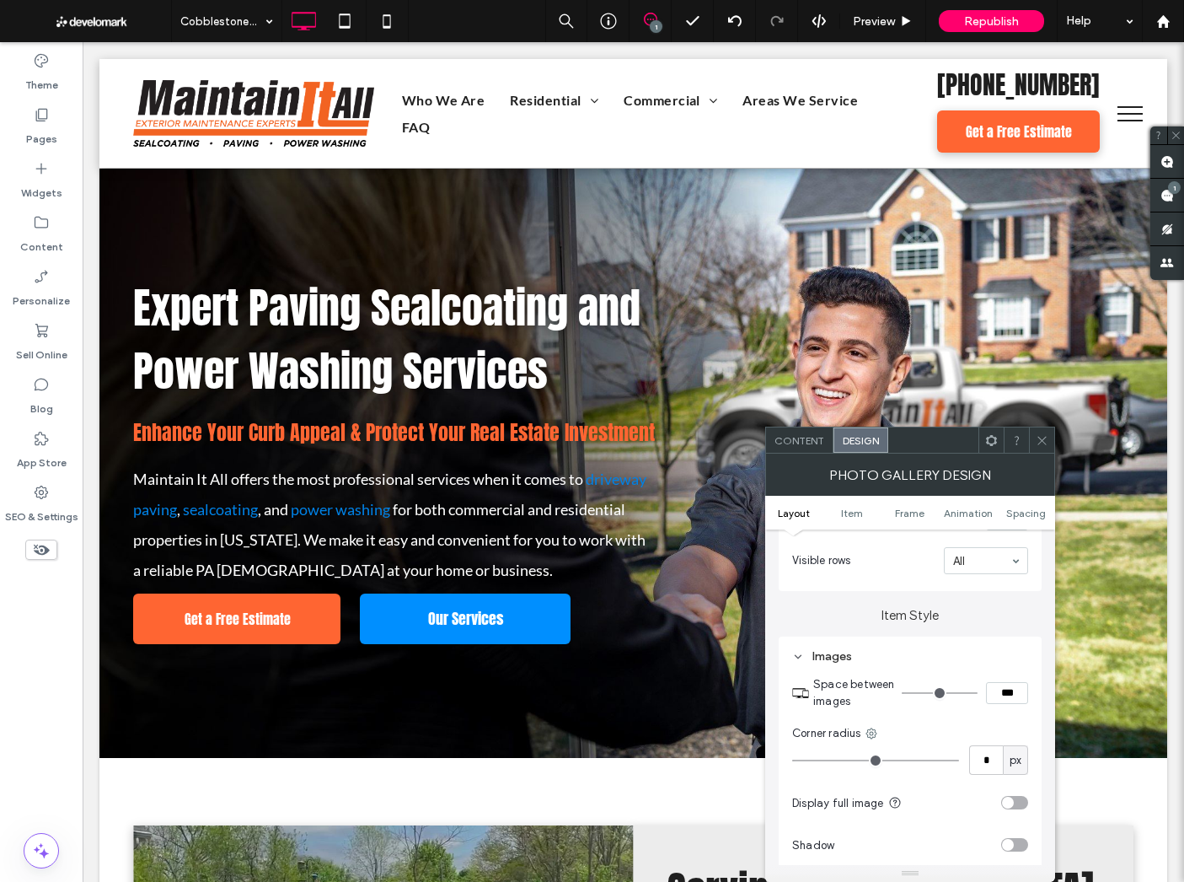
type input "*"
type input "***"
type input "*"
type input "***"
type input "*"
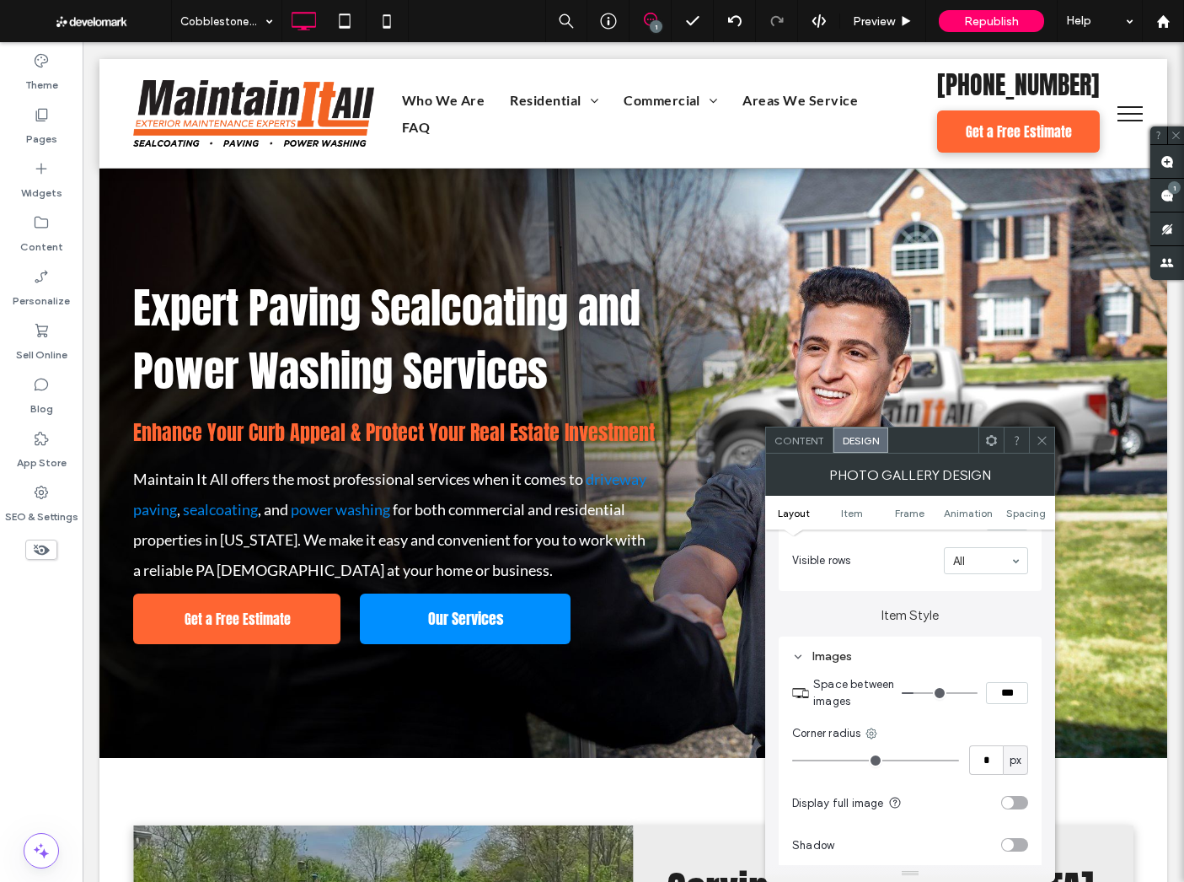
type input "***"
type input "*"
type input "***"
type input "*"
drag, startPoint x: 914, startPoint y: 698, endPoint x: 974, endPoint y: 564, distance: 146.8
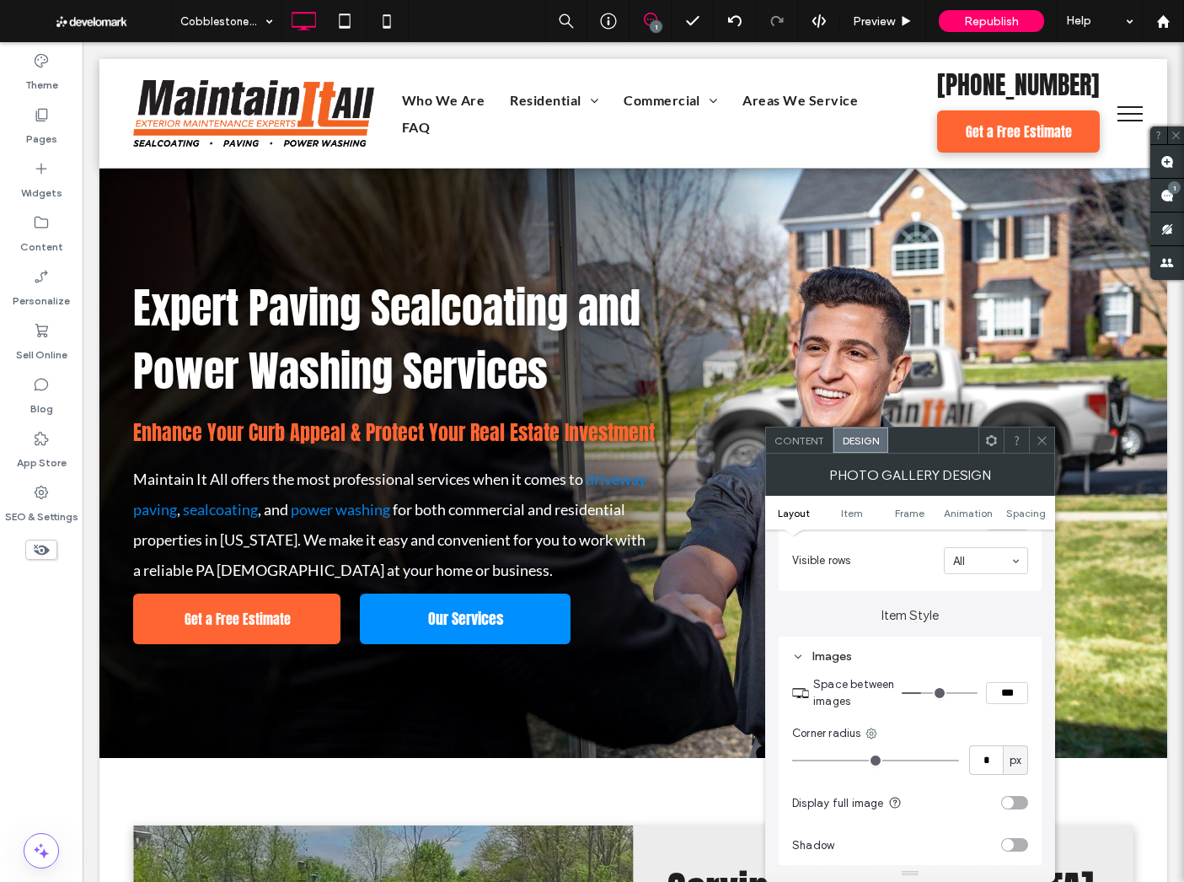
click at [925, 692] on input "range" at bounding box center [940, 693] width 76 height 2
click at [1045, 444] on icon at bounding box center [1042, 440] width 13 height 13
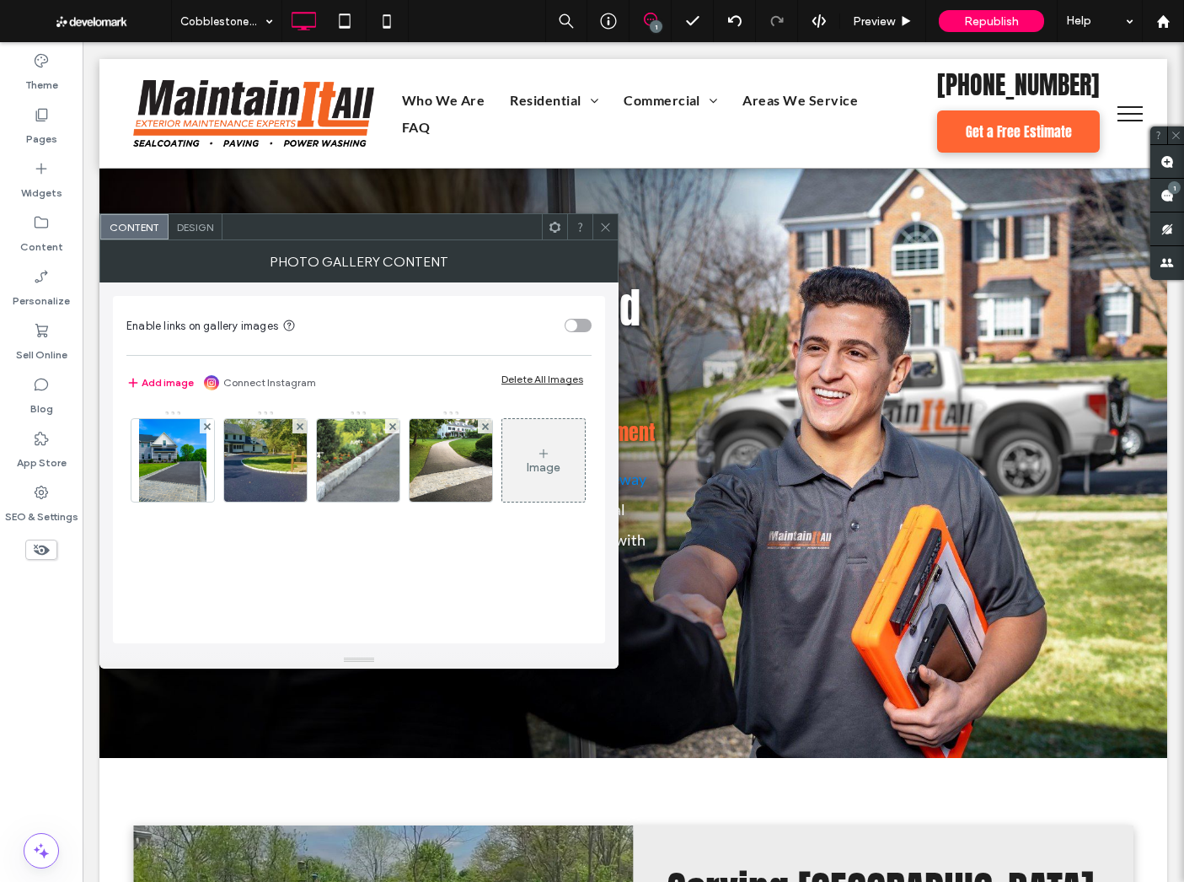
click at [195, 223] on span "Design" at bounding box center [195, 227] width 36 height 13
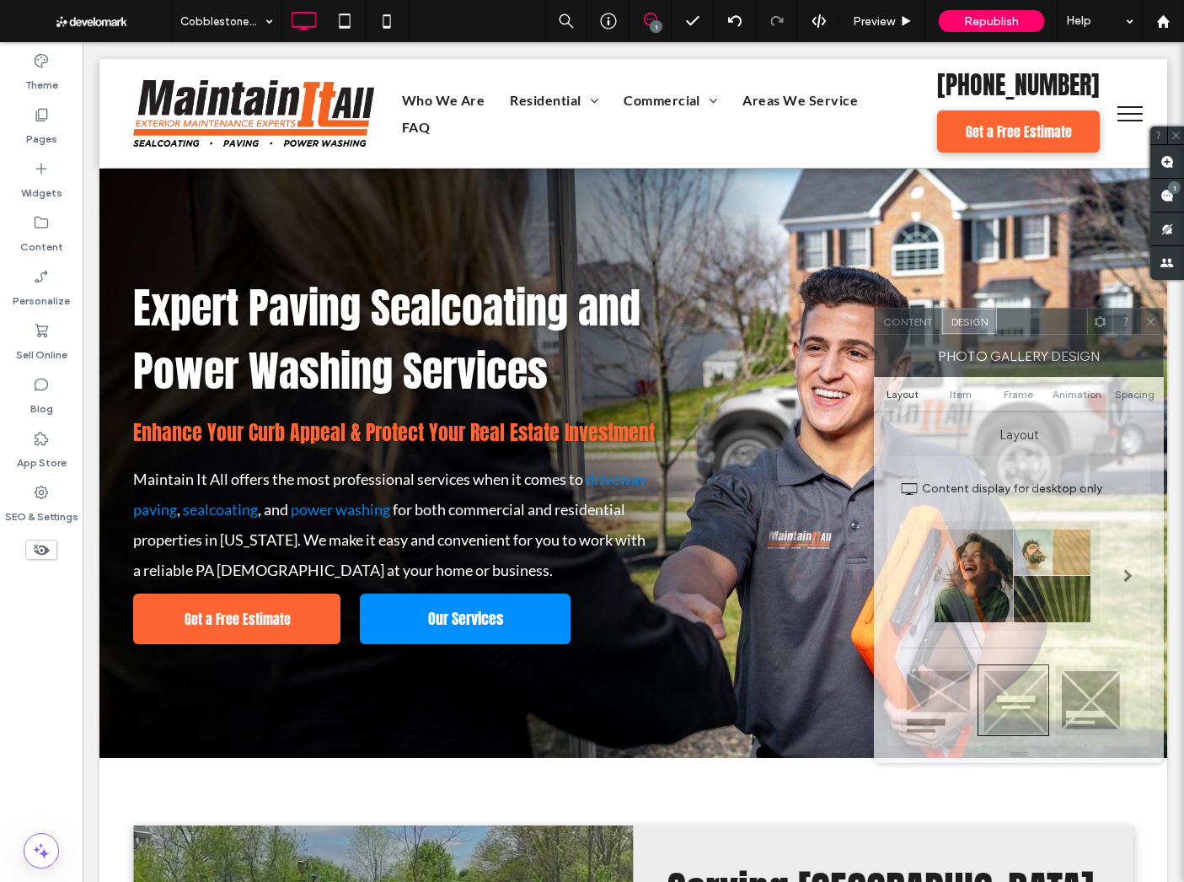
drag, startPoint x: 286, startPoint y: 234, endPoint x: 1025, endPoint y: 577, distance: 814.6
click at [1060, 329] on div at bounding box center [1042, 321] width 90 height 25
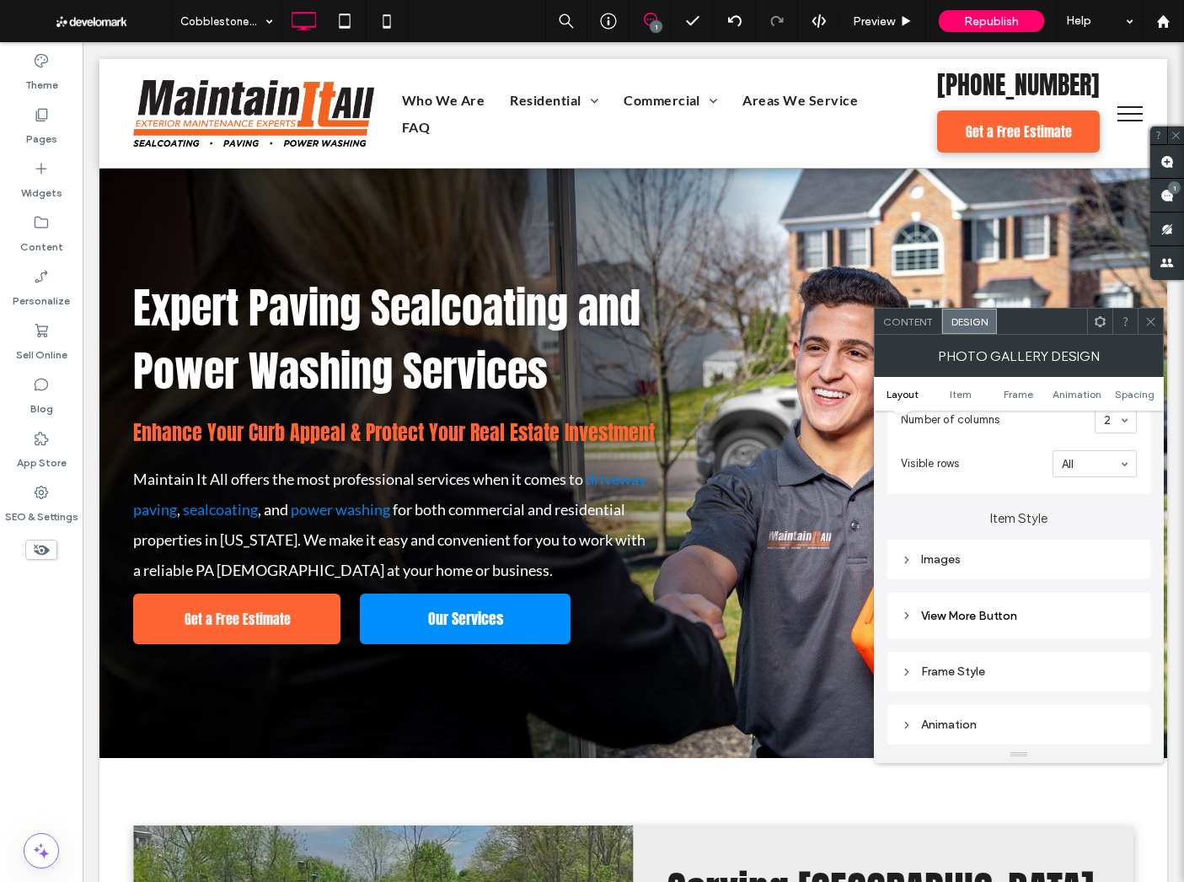
scroll to position [521, 0]
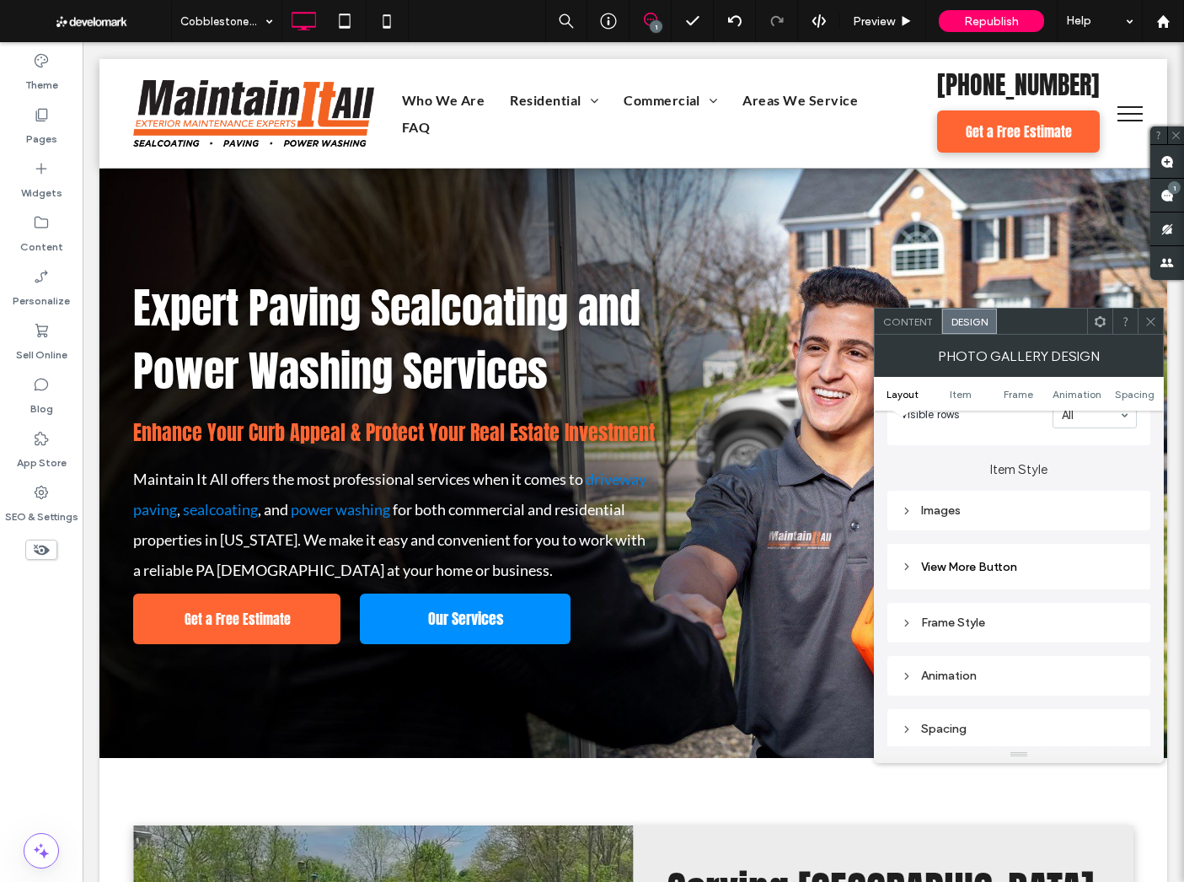
click at [981, 687] on div "Animation" at bounding box center [1019, 675] width 236 height 23
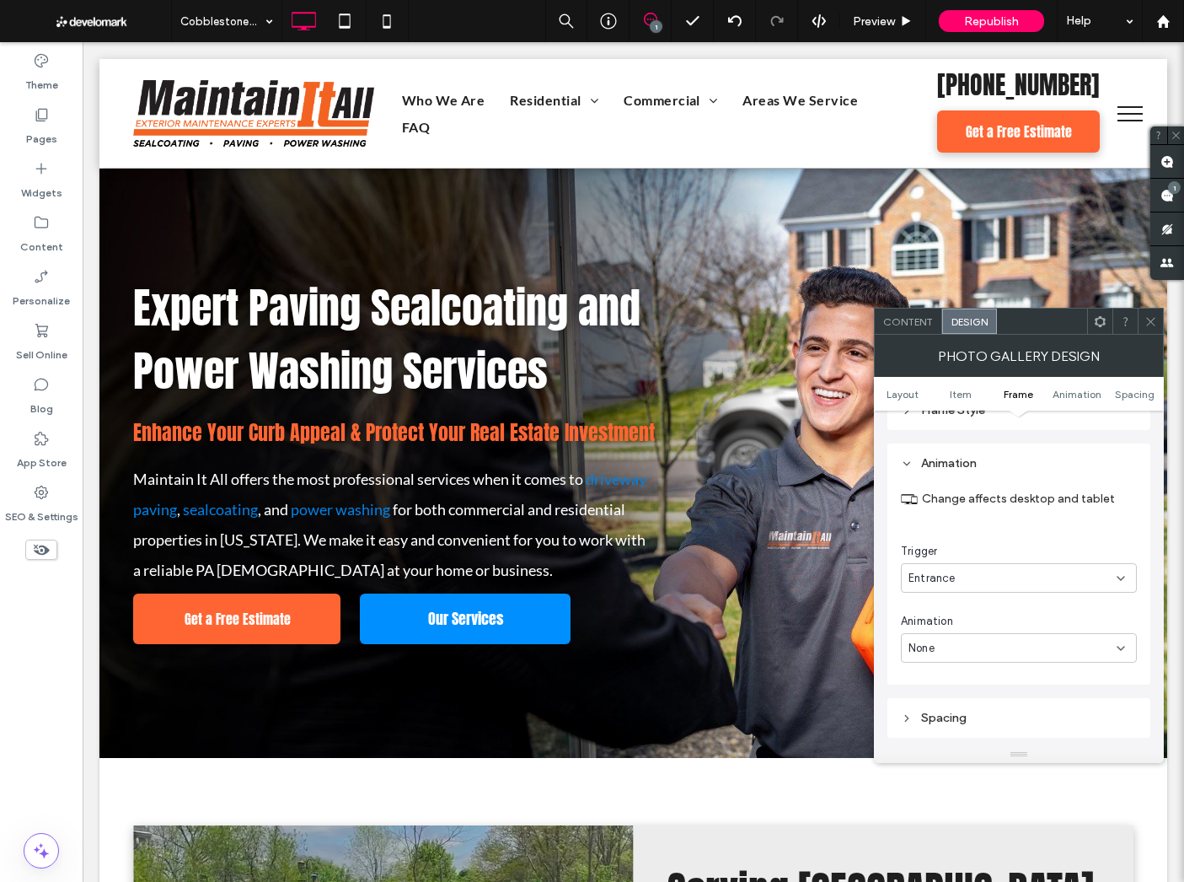
scroll to position [734, 0]
click at [958, 643] on div "None" at bounding box center [1013, 647] width 208 height 17
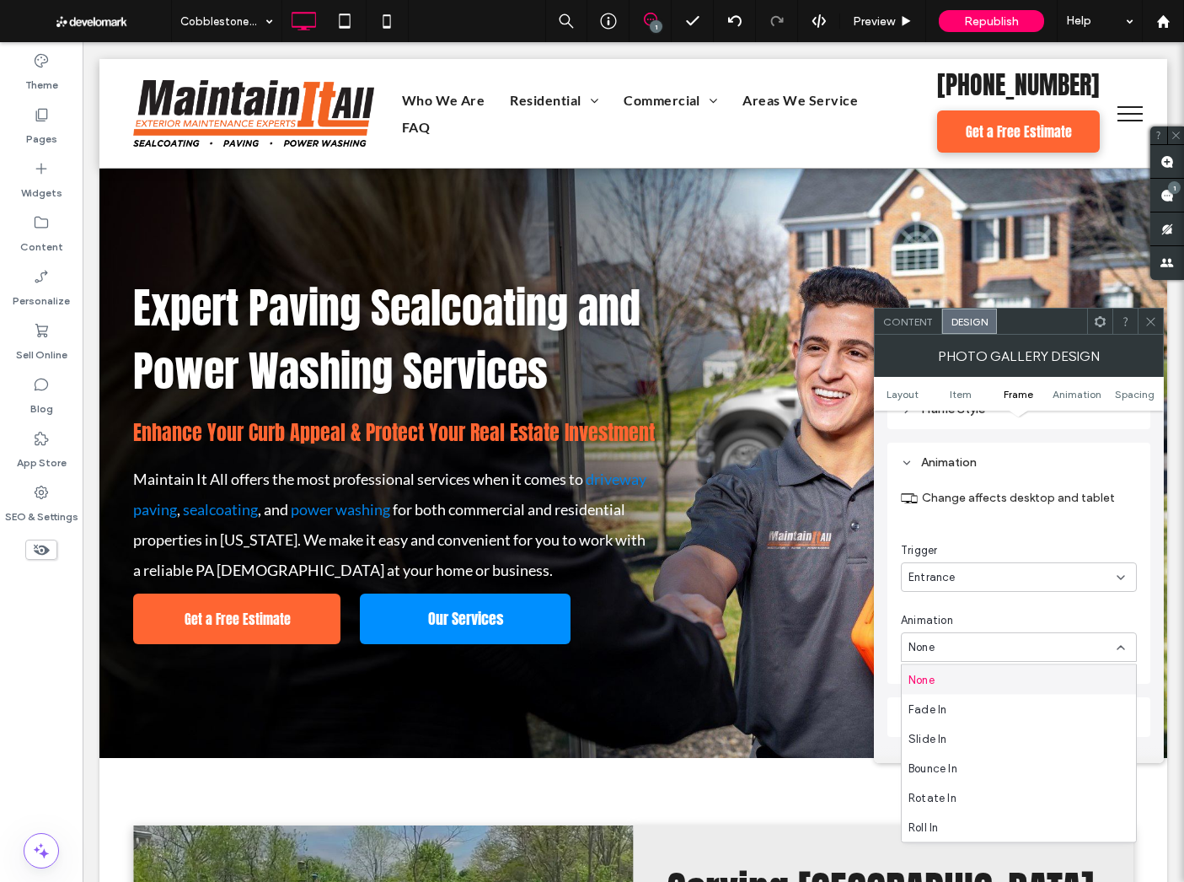
drag, startPoint x: 975, startPoint y: 620, endPoint x: 978, endPoint y: 601, distance: 19.6
click at [975, 620] on div "Animation" at bounding box center [1019, 620] width 236 height 17
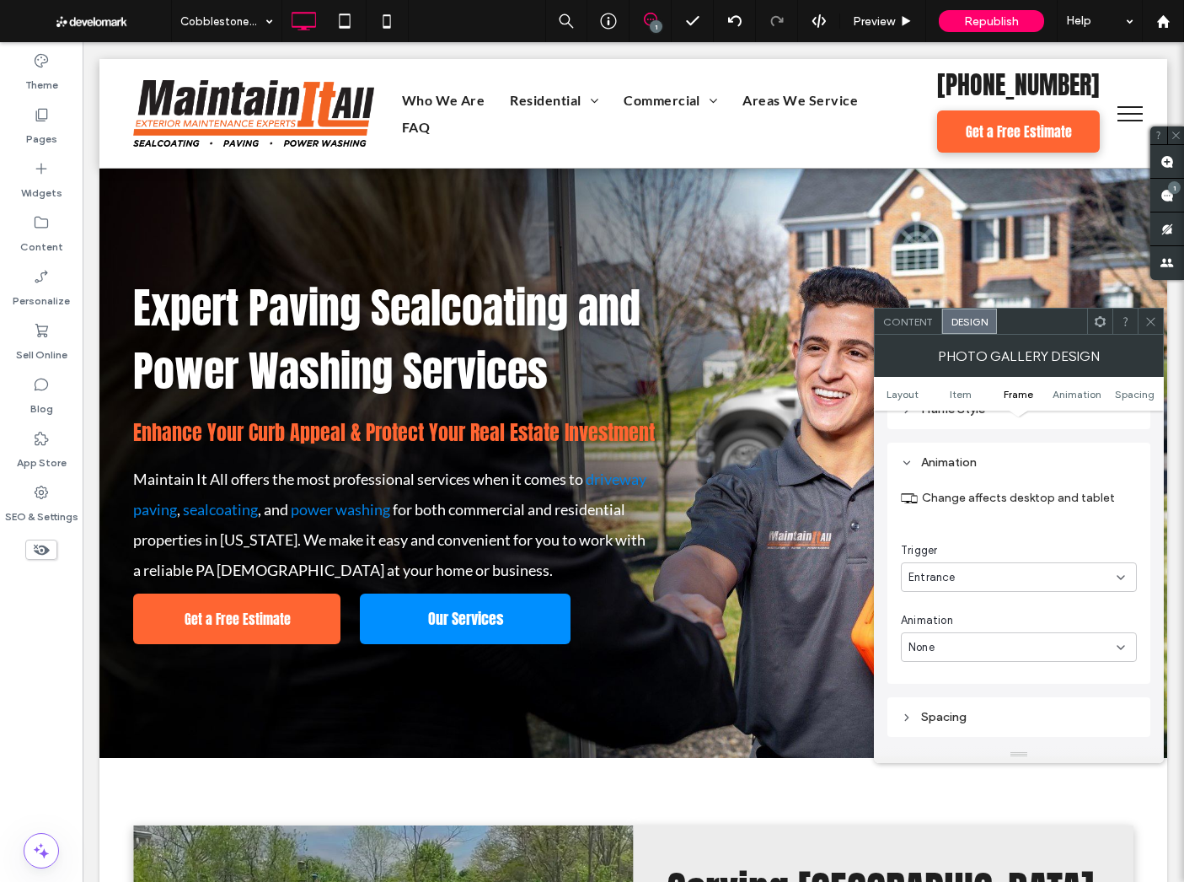
click at [977, 579] on div "Entrance" at bounding box center [1013, 577] width 208 height 17
click at [1014, 532] on div "Change affects desktop and tablet Trigger Entrance Animation None" at bounding box center [1019, 568] width 236 height 188
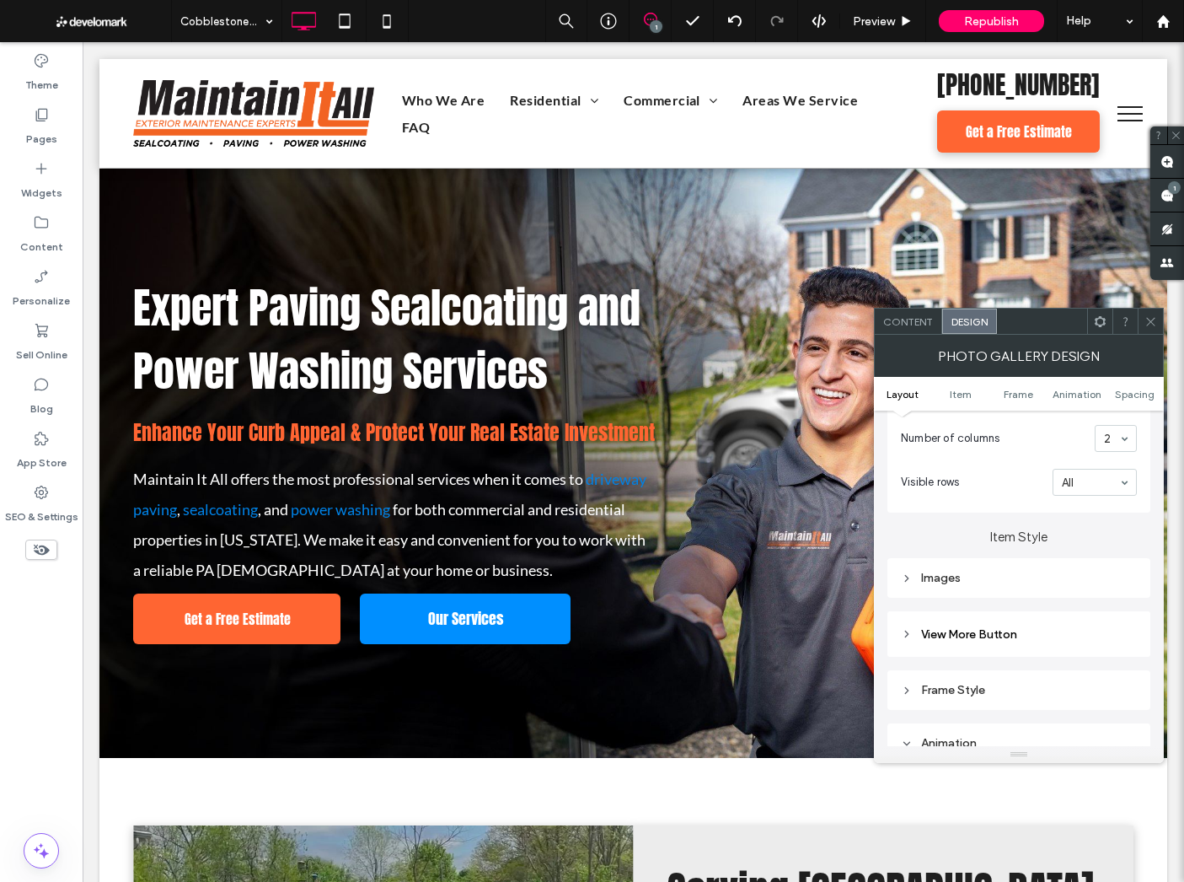
scroll to position [454, 0]
drag, startPoint x: 1008, startPoint y: 538, endPoint x: 998, endPoint y: 561, distance: 25.7
click at [1008, 538] on label "Item Style" at bounding box center [1019, 528] width 263 height 32
click at [994, 594] on div "Images" at bounding box center [1019, 577] width 263 height 40
click at [1006, 588] on div "Images" at bounding box center [1019, 577] width 236 height 23
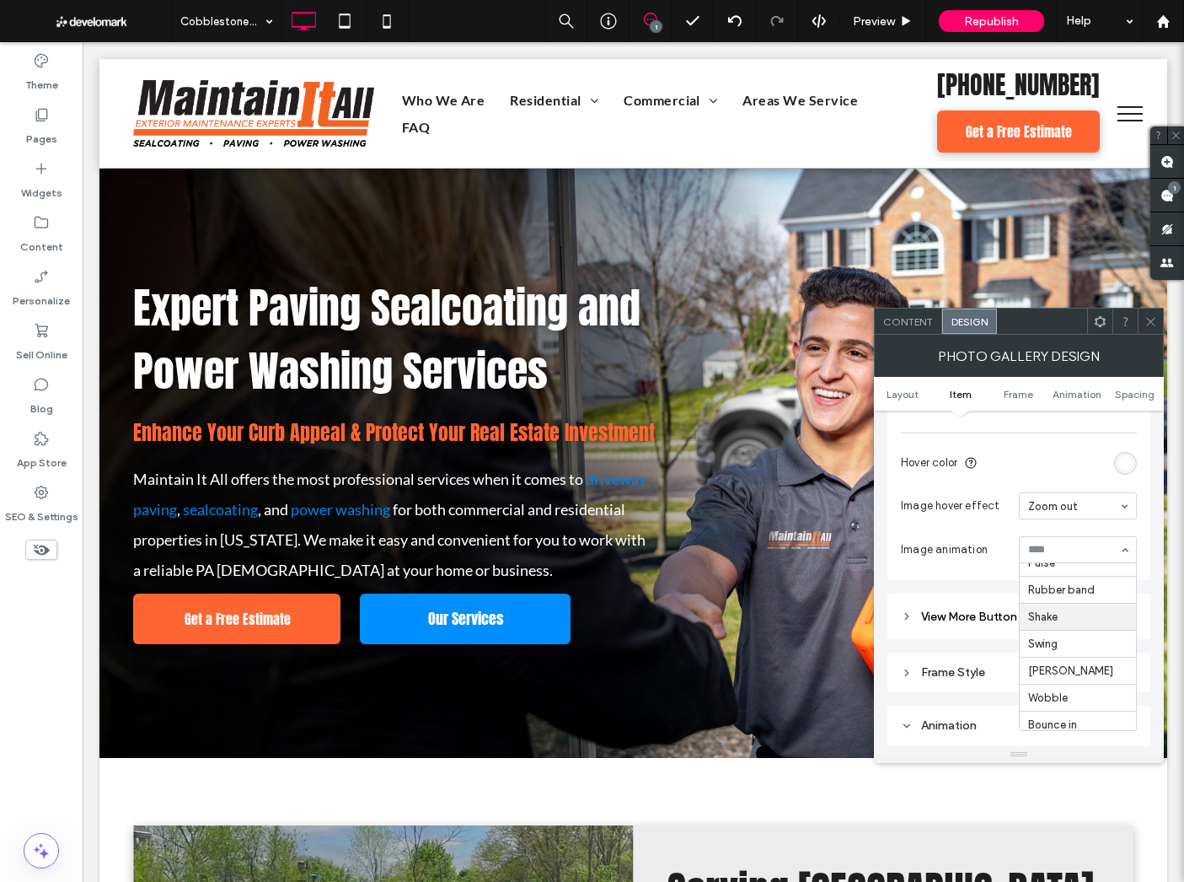
scroll to position [868, 0]
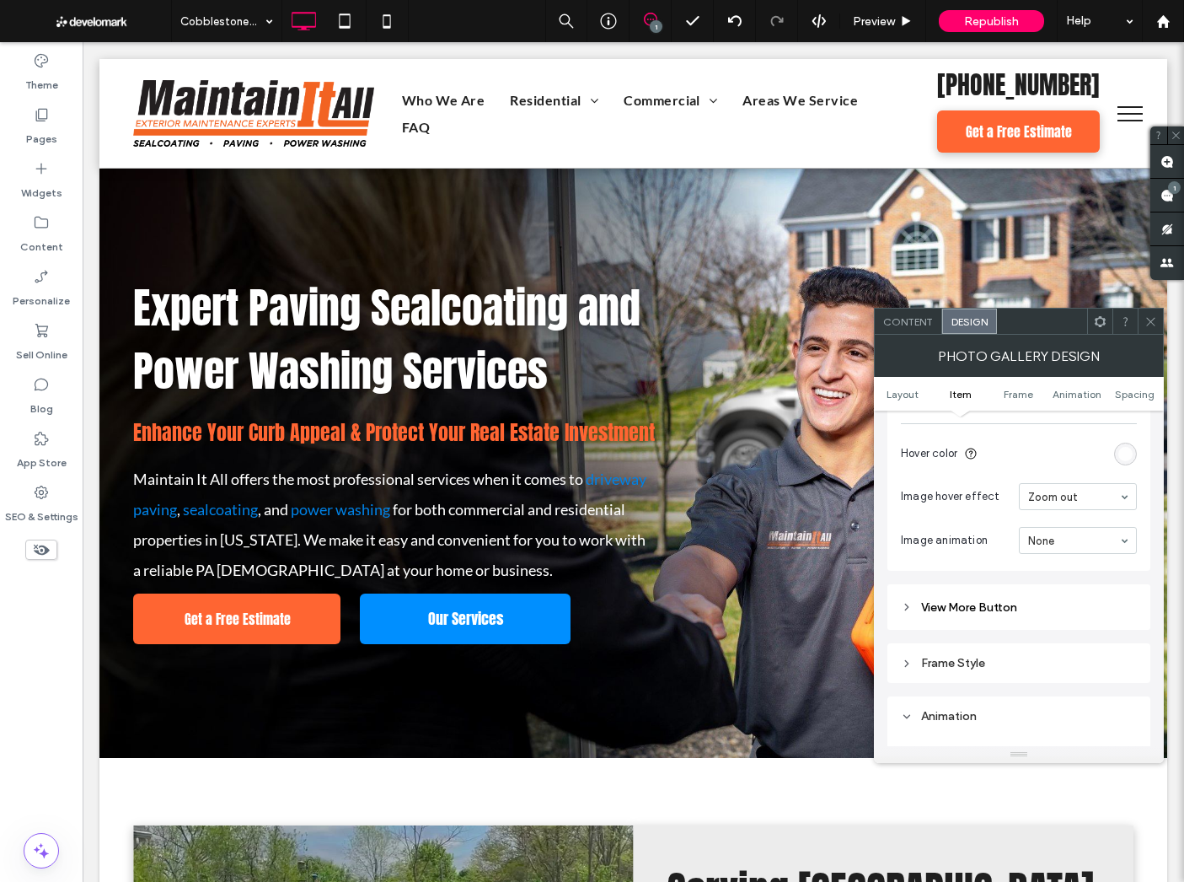
click at [938, 549] on span "Image animation" at bounding box center [956, 540] width 111 height 17
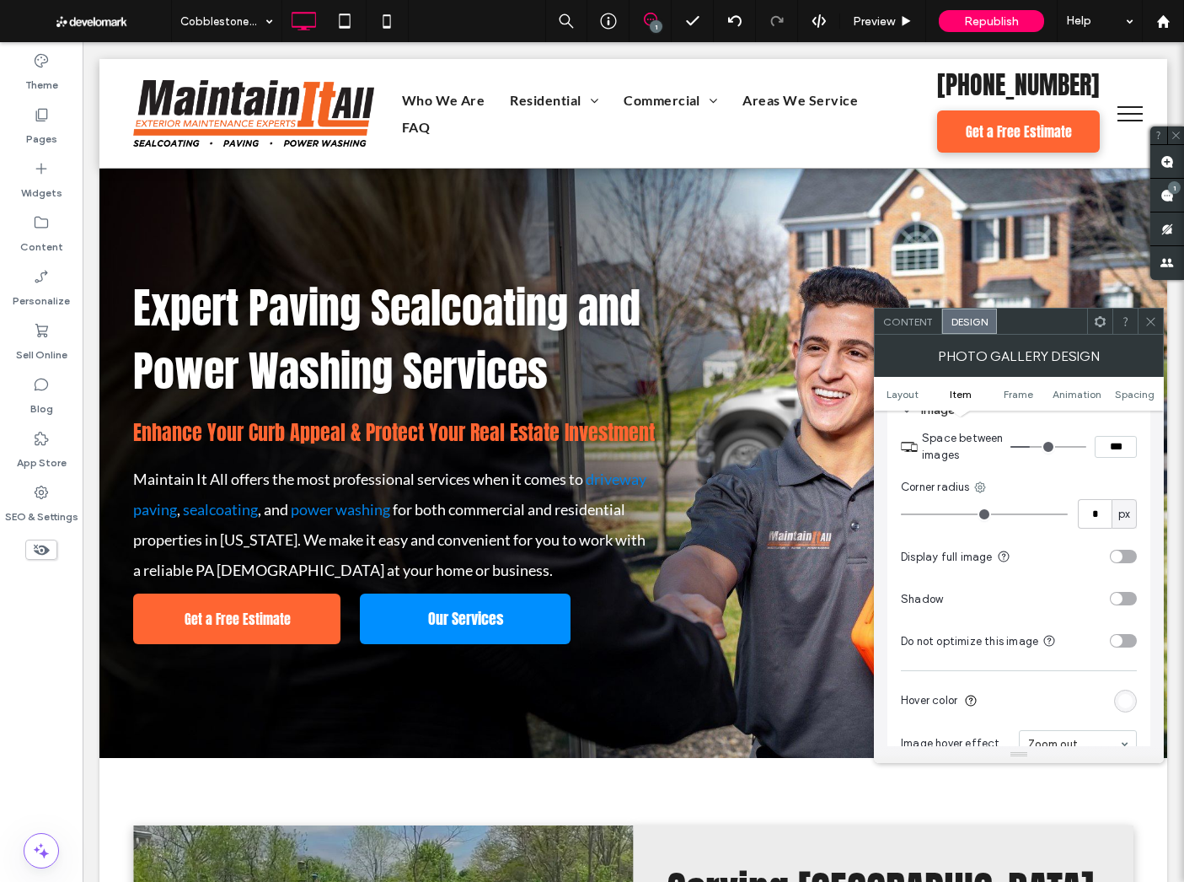
scroll to position [608, 0]
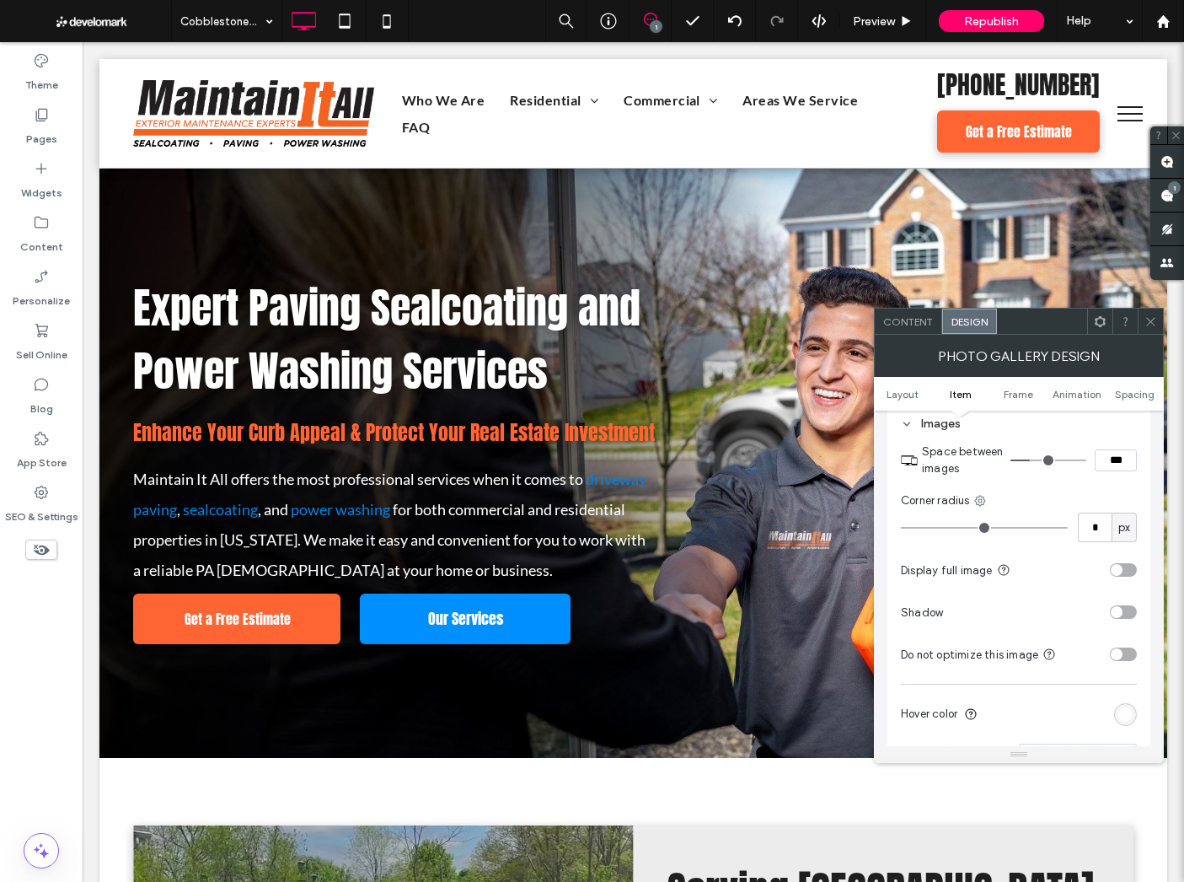
click at [1116, 571] on div "toggle" at bounding box center [1117, 570] width 12 height 12
click at [1116, 571] on div "toggle" at bounding box center [1123, 569] width 27 height 13
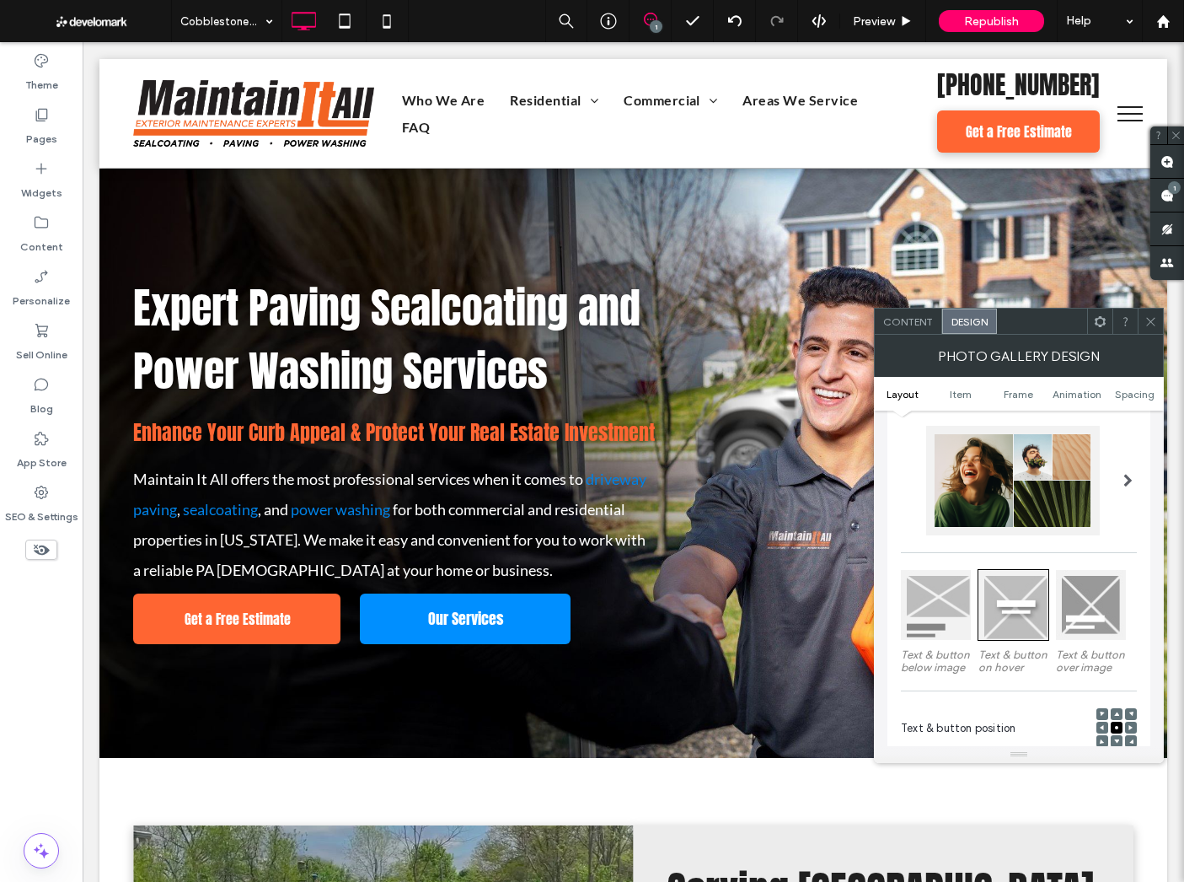
scroll to position [94, 0]
click at [1107, 488] on div at bounding box center [1019, 482] width 236 height 110
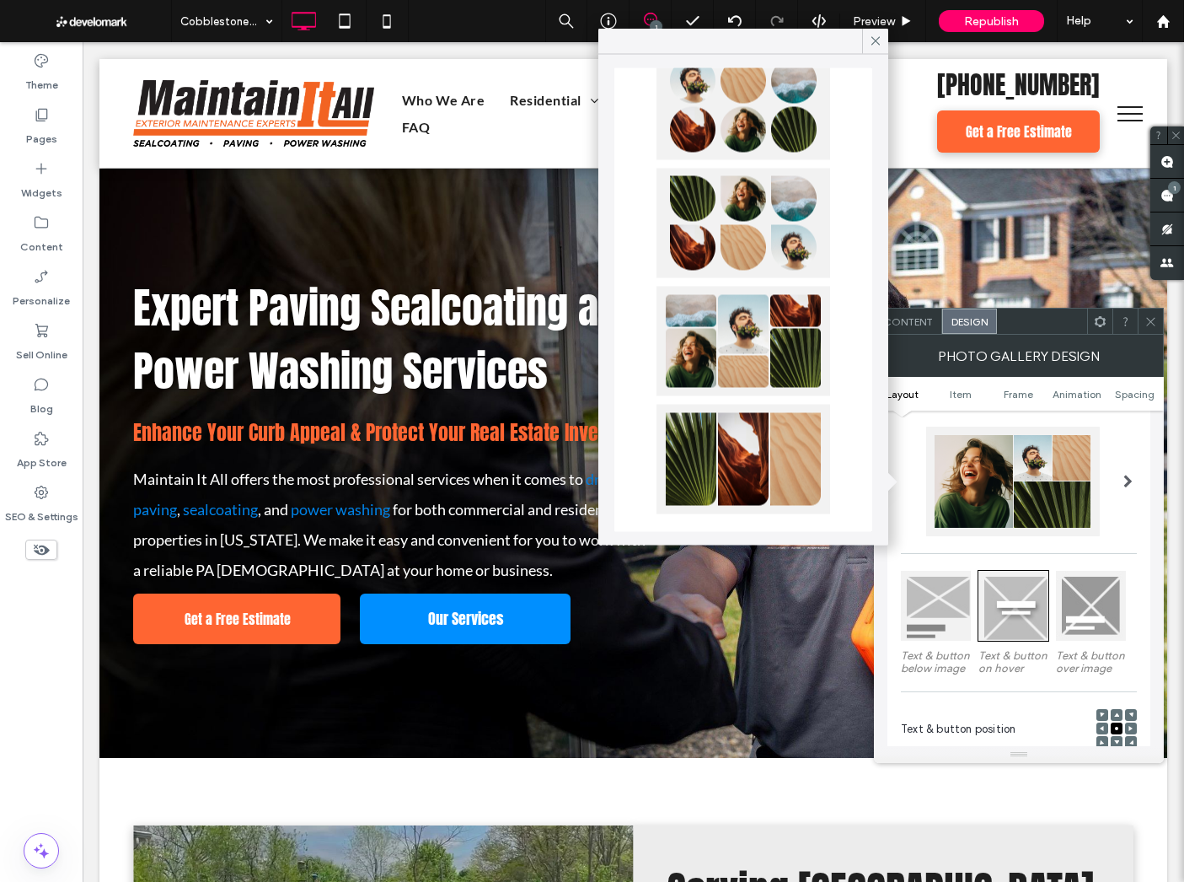
scroll to position [790, 0]
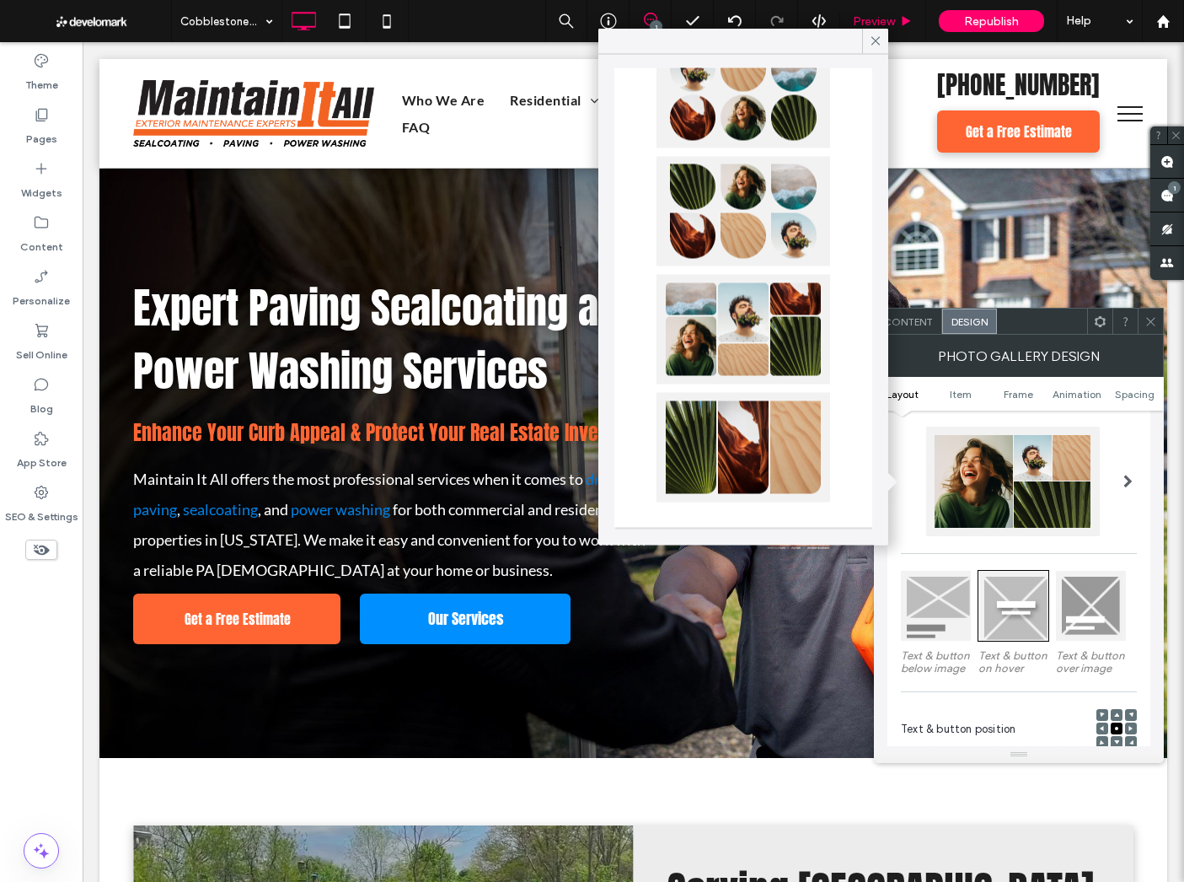
click at [872, 41] on icon at bounding box center [875, 41] width 15 height 15
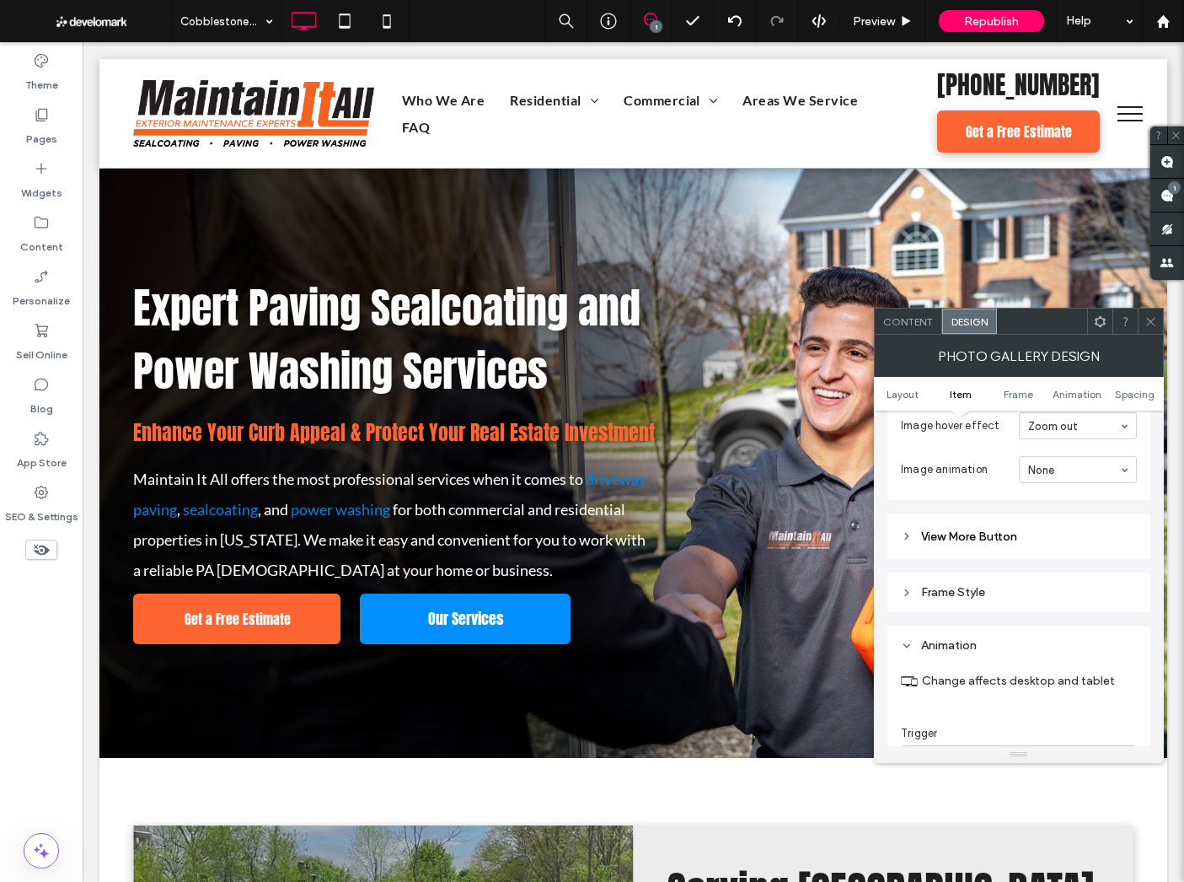
scroll to position [940, 0]
click at [1153, 332] on span at bounding box center [1151, 321] width 13 height 25
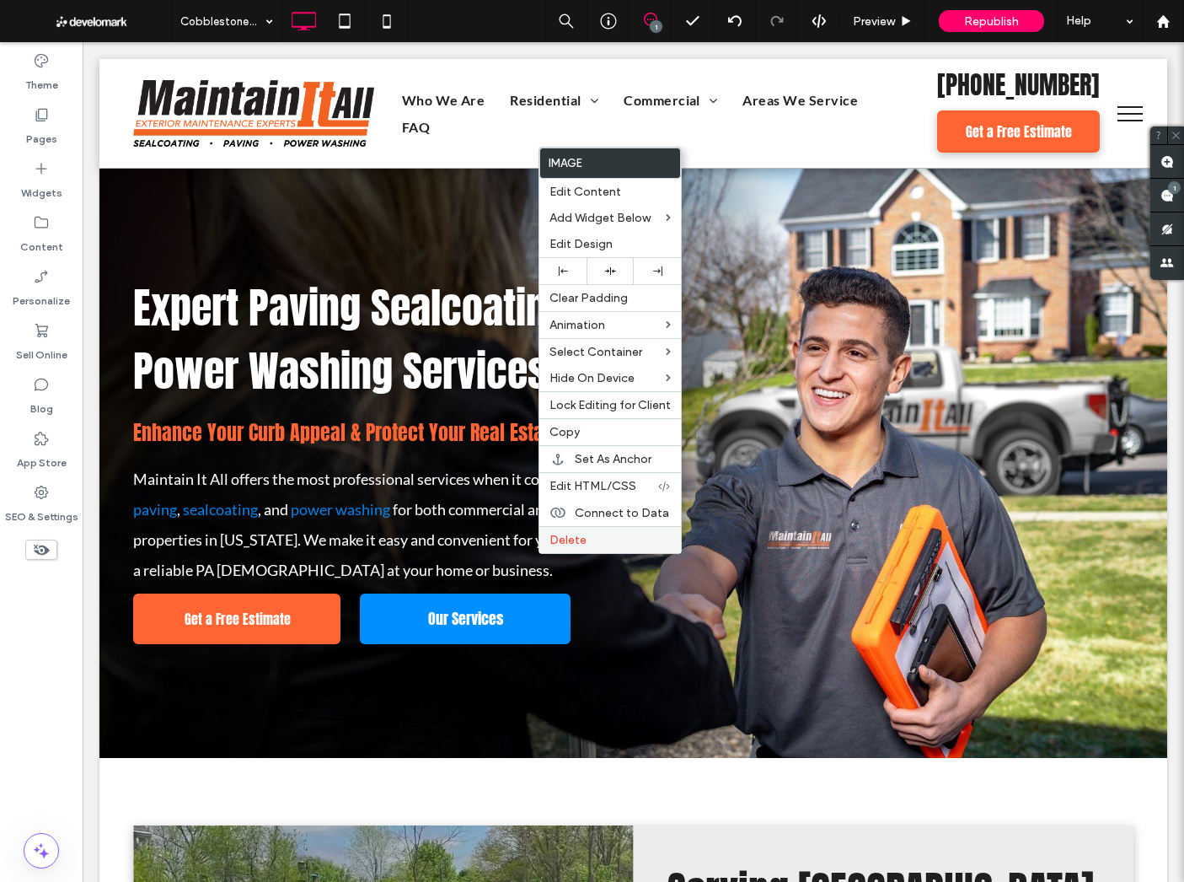
click at [577, 548] on div "Delete" at bounding box center [610, 539] width 142 height 27
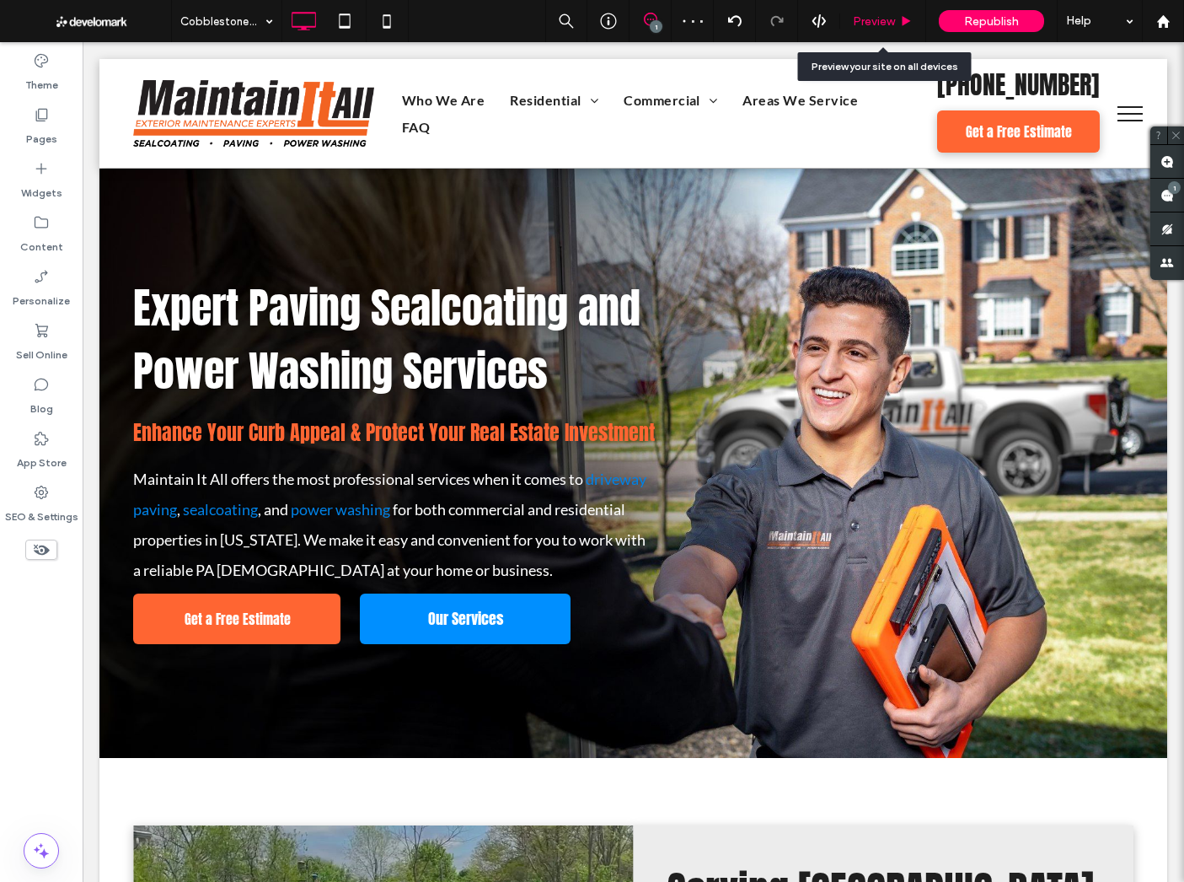
drag, startPoint x: 870, startPoint y: 27, endPoint x: 861, endPoint y: 64, distance: 38.0
click at [870, 27] on span "Preview" at bounding box center [874, 21] width 42 height 14
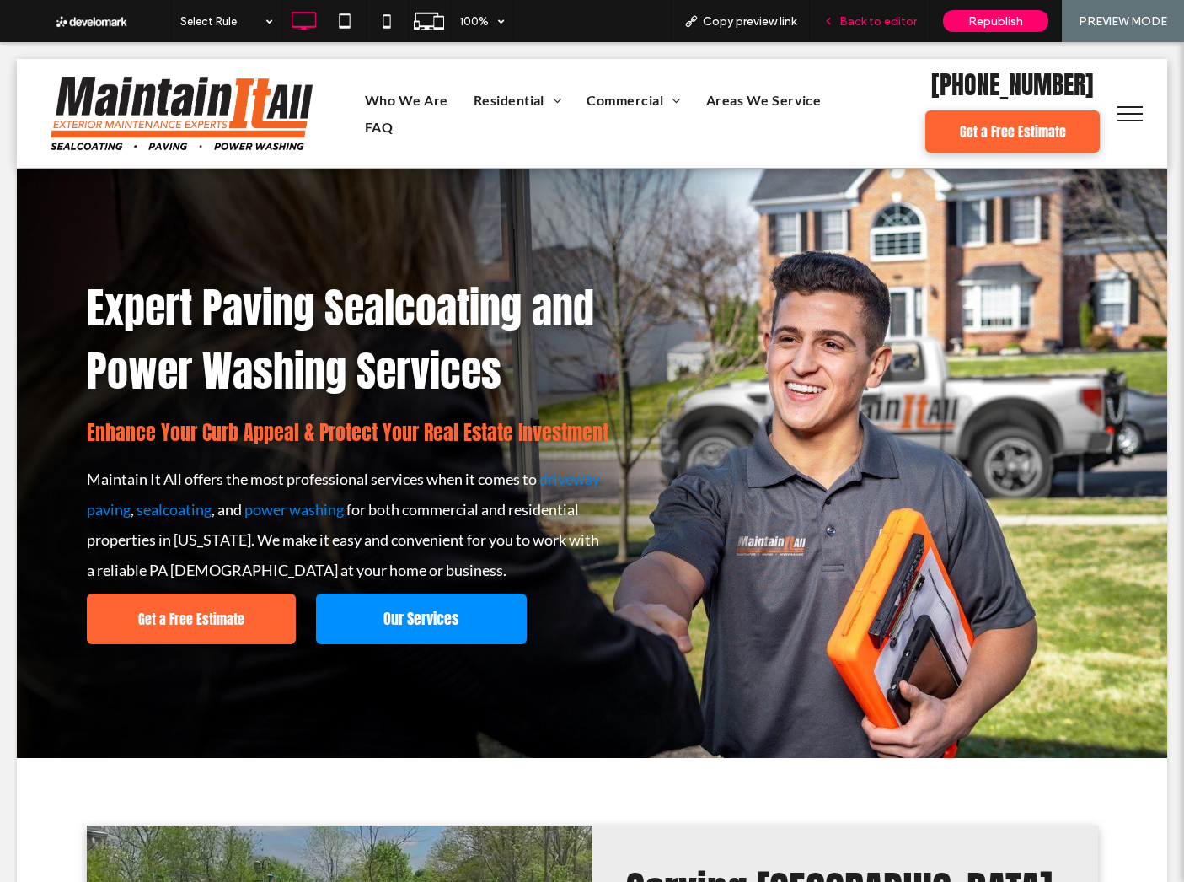
click at [861, 24] on span "Back to editor" at bounding box center [879, 21] width 78 height 14
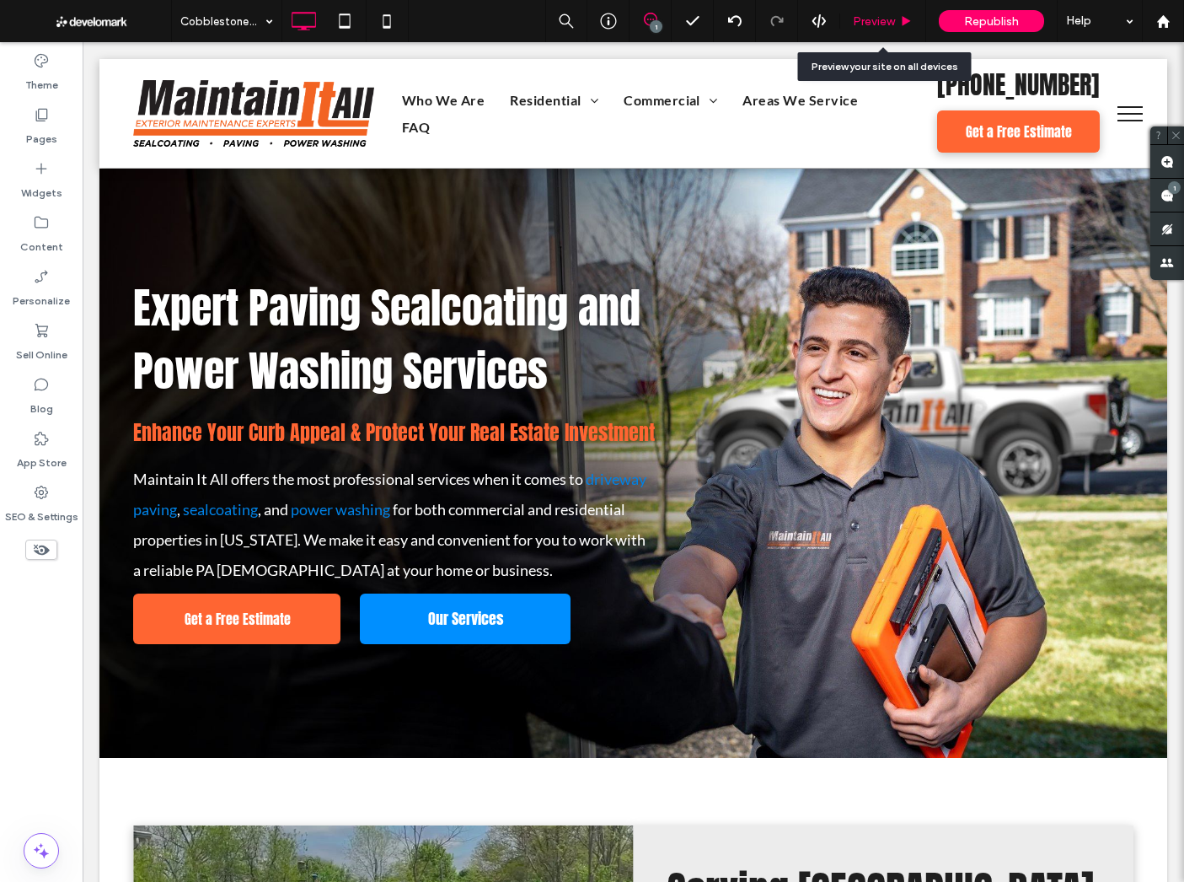
click at [855, 19] on span "Preview" at bounding box center [874, 21] width 42 height 14
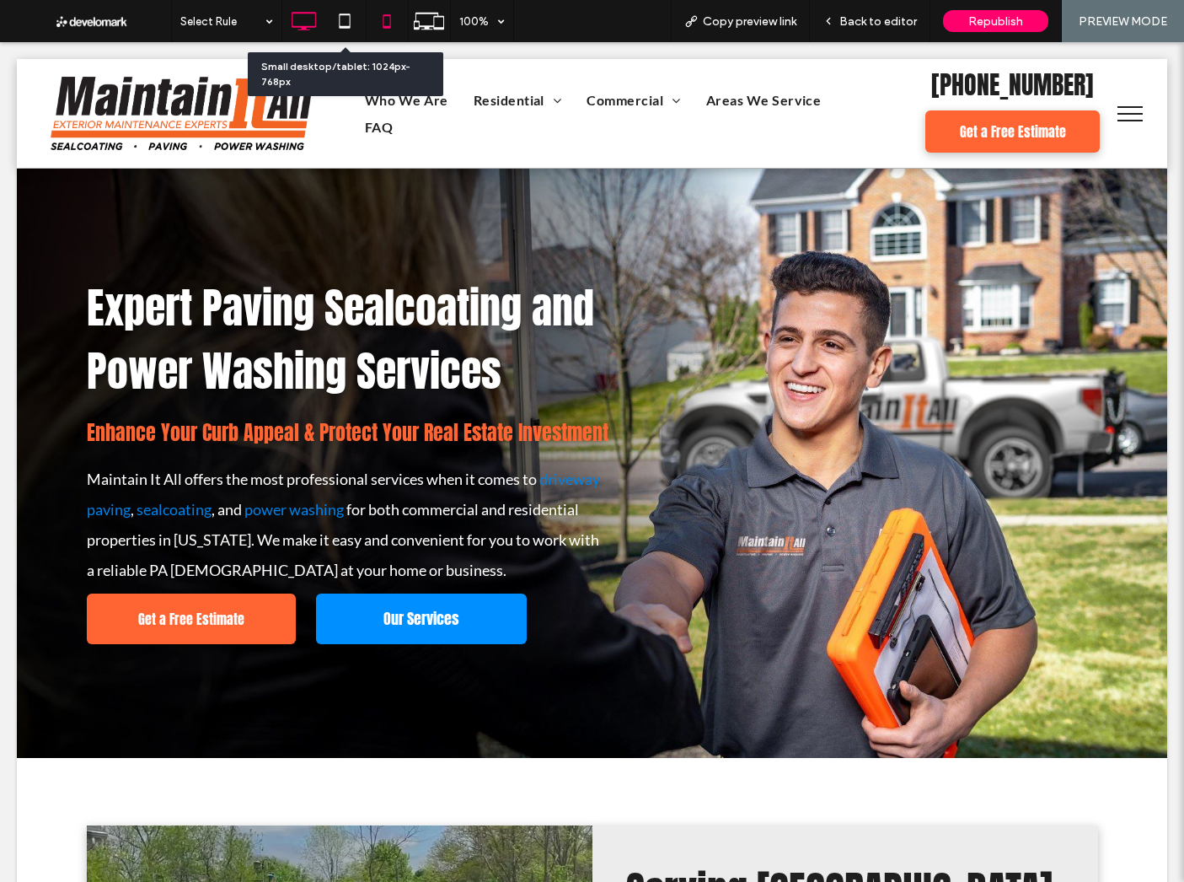
click at [351, 19] on icon at bounding box center [345, 21] width 34 height 34
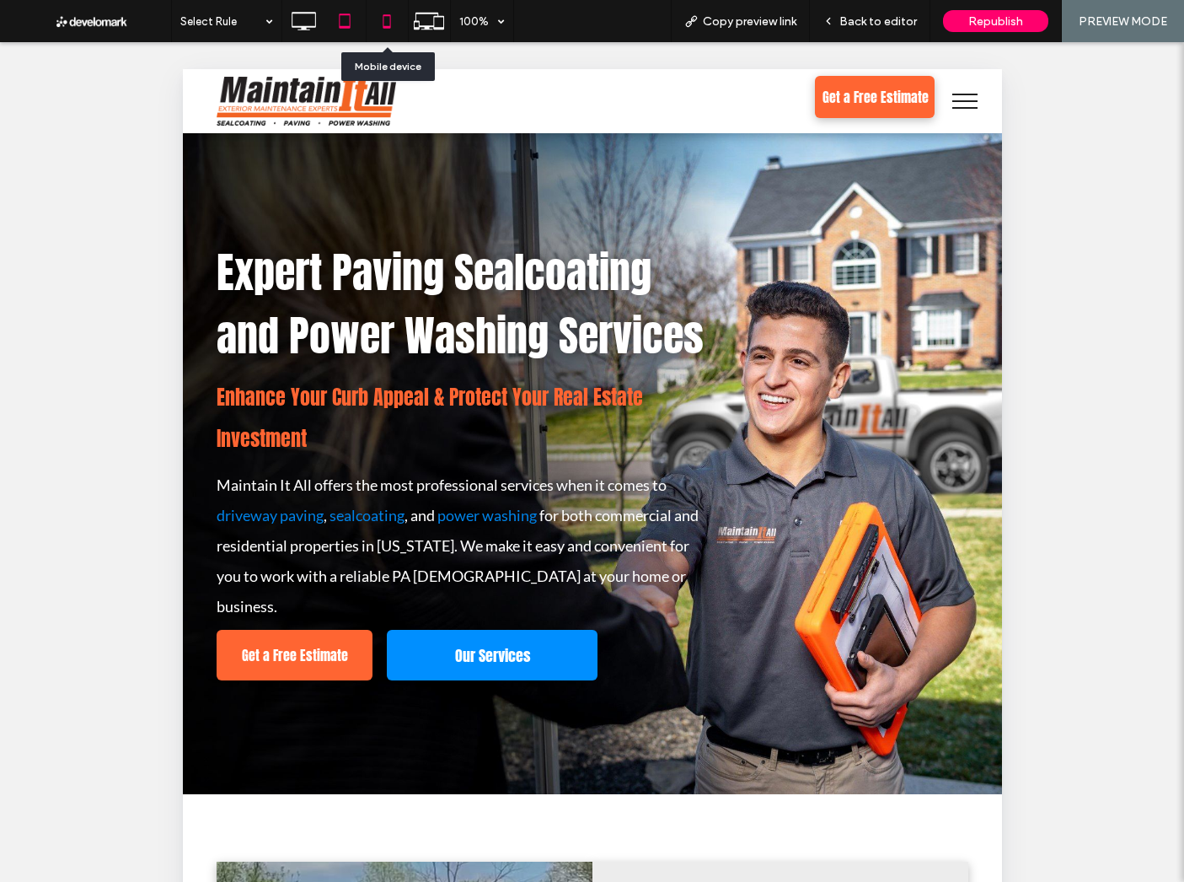
click at [385, 18] on icon at bounding box center [387, 21] width 34 height 34
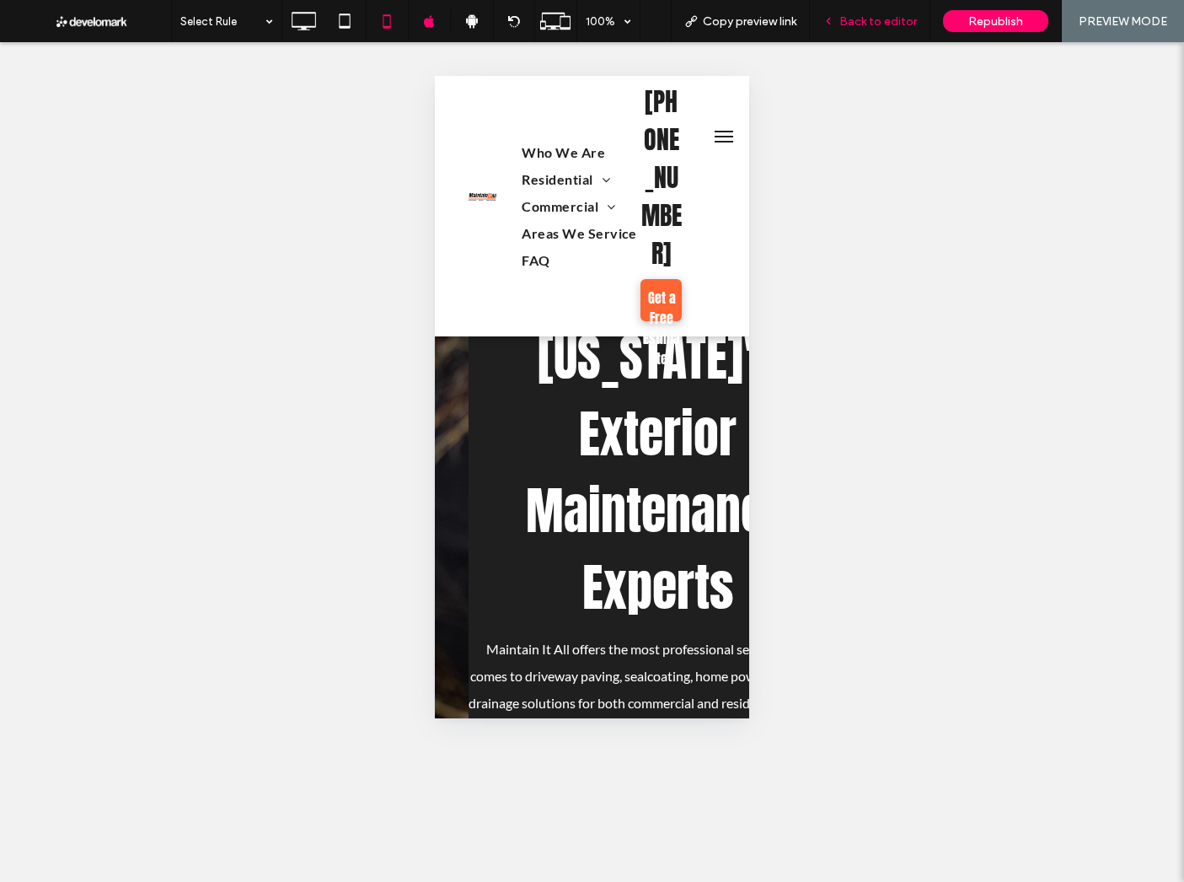
click at [868, 19] on span "Back to editor" at bounding box center [879, 21] width 78 height 14
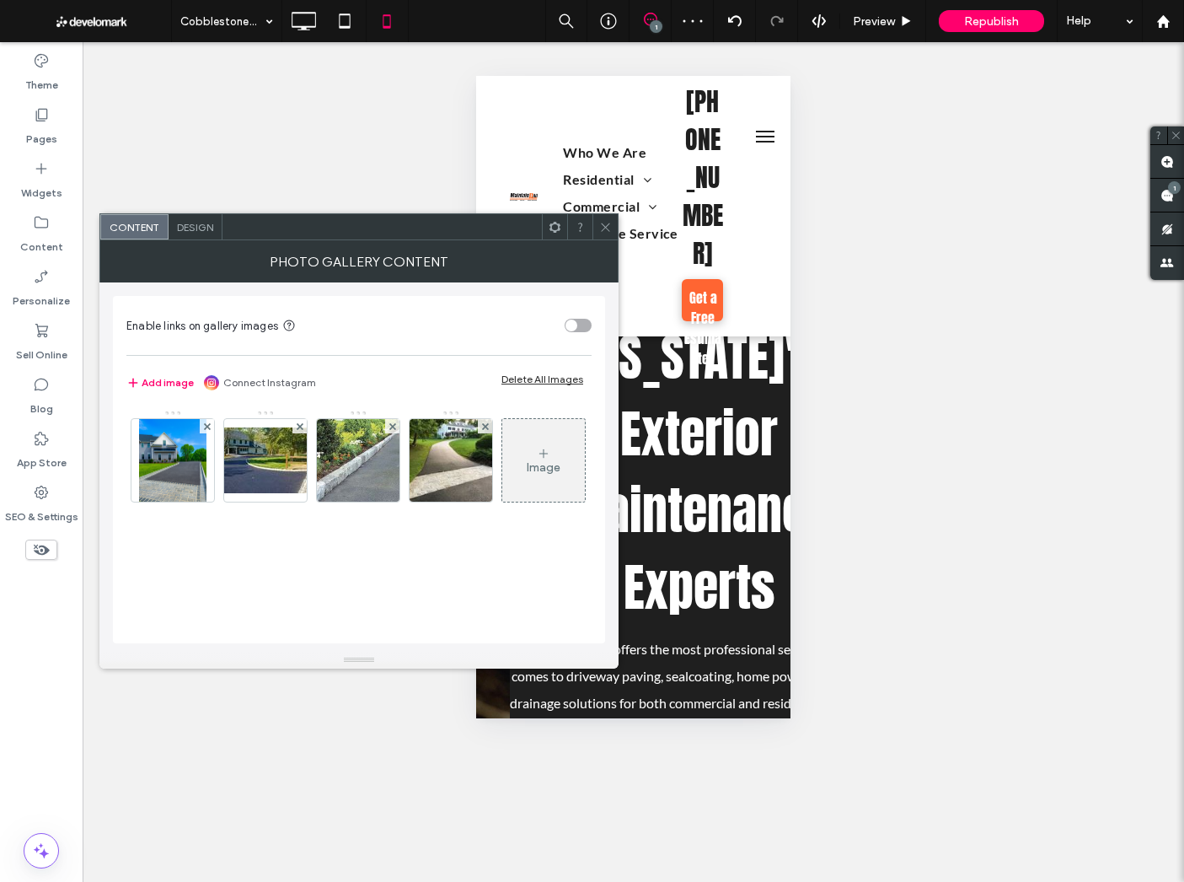
click at [197, 227] on span "Design" at bounding box center [195, 227] width 36 height 13
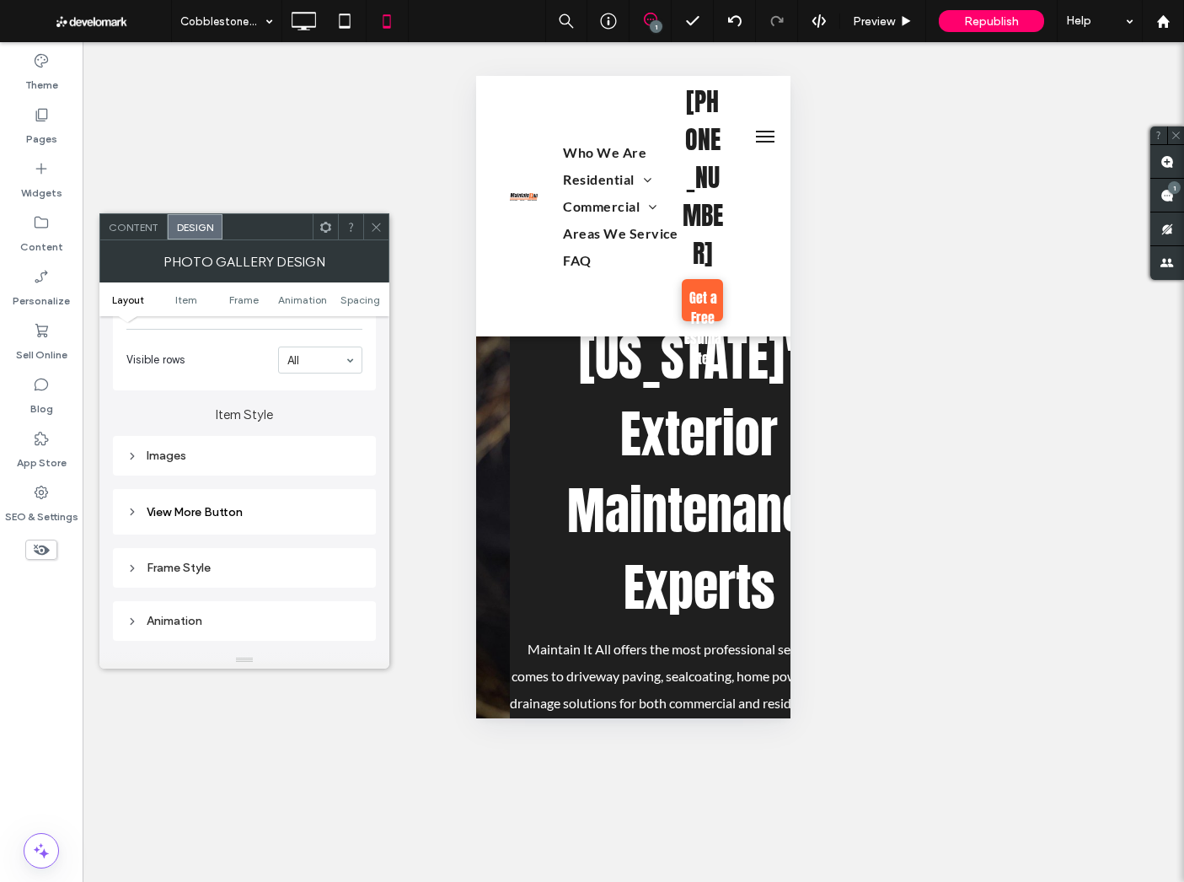
scroll to position [505, 0]
drag, startPoint x: 214, startPoint y: 384, endPoint x: 212, endPoint y: 394, distance: 10.4
click at [213, 384] on div "Images" at bounding box center [244, 388] width 236 height 14
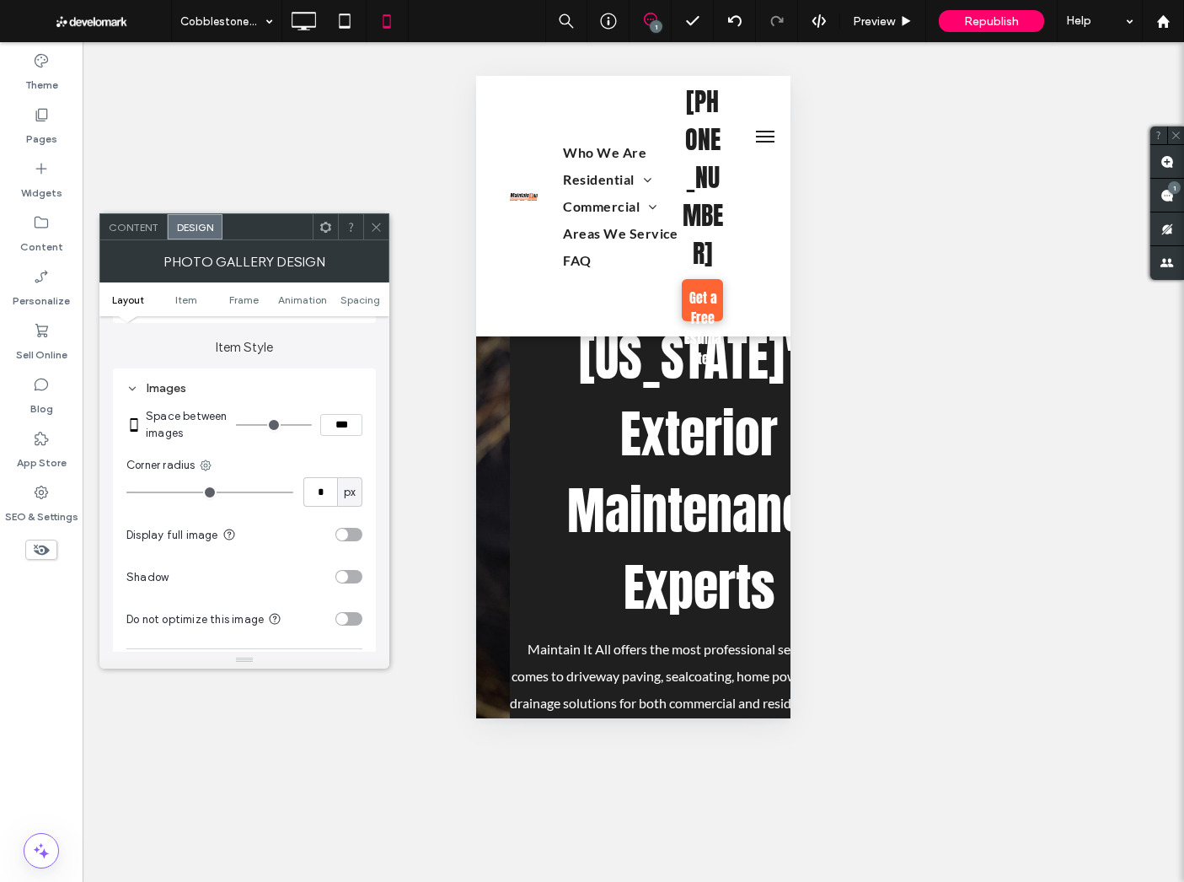
click at [324, 424] on input "***" at bounding box center [341, 425] width 42 height 22
type input "****"
type input "**"
click at [324, 425] on input "****" at bounding box center [341, 425] width 42 height 22
type input "***"
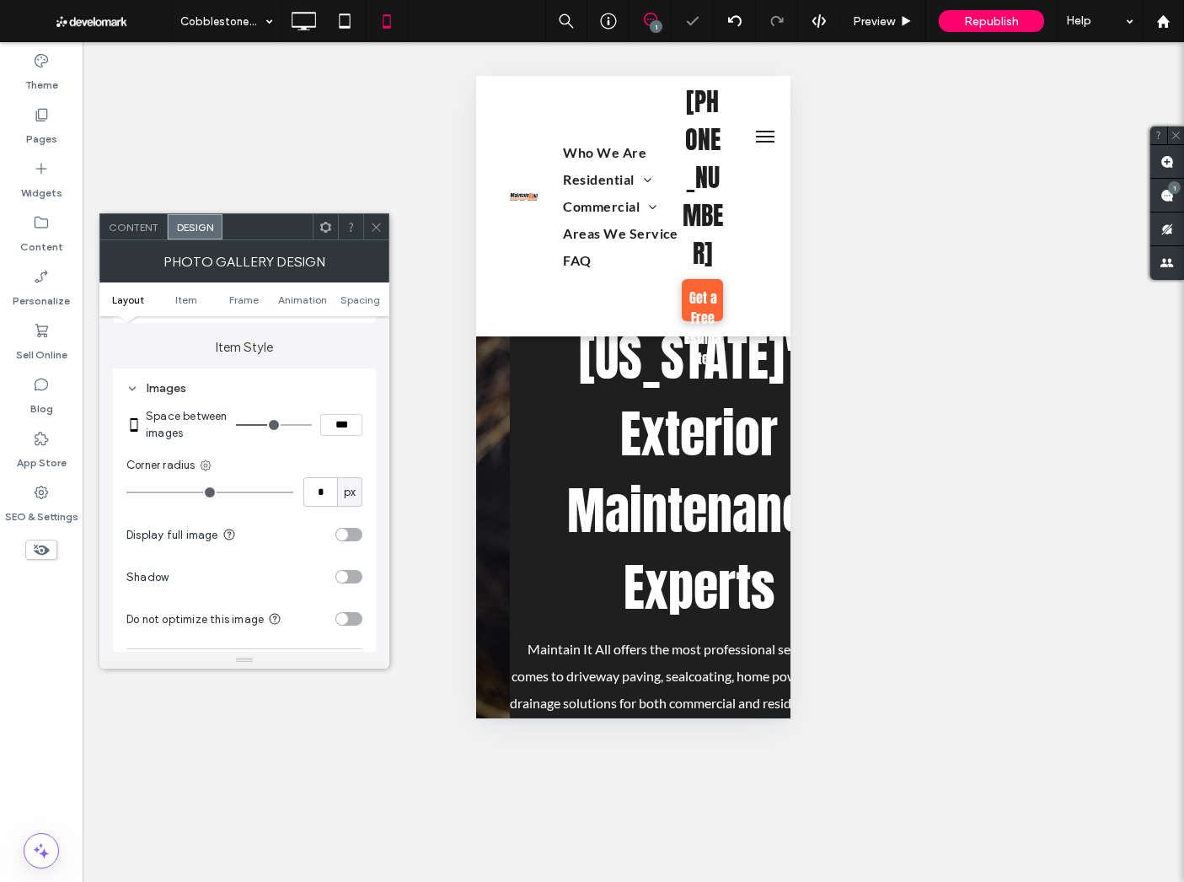
type input "*"
click at [370, 222] on icon at bounding box center [376, 227] width 13 height 13
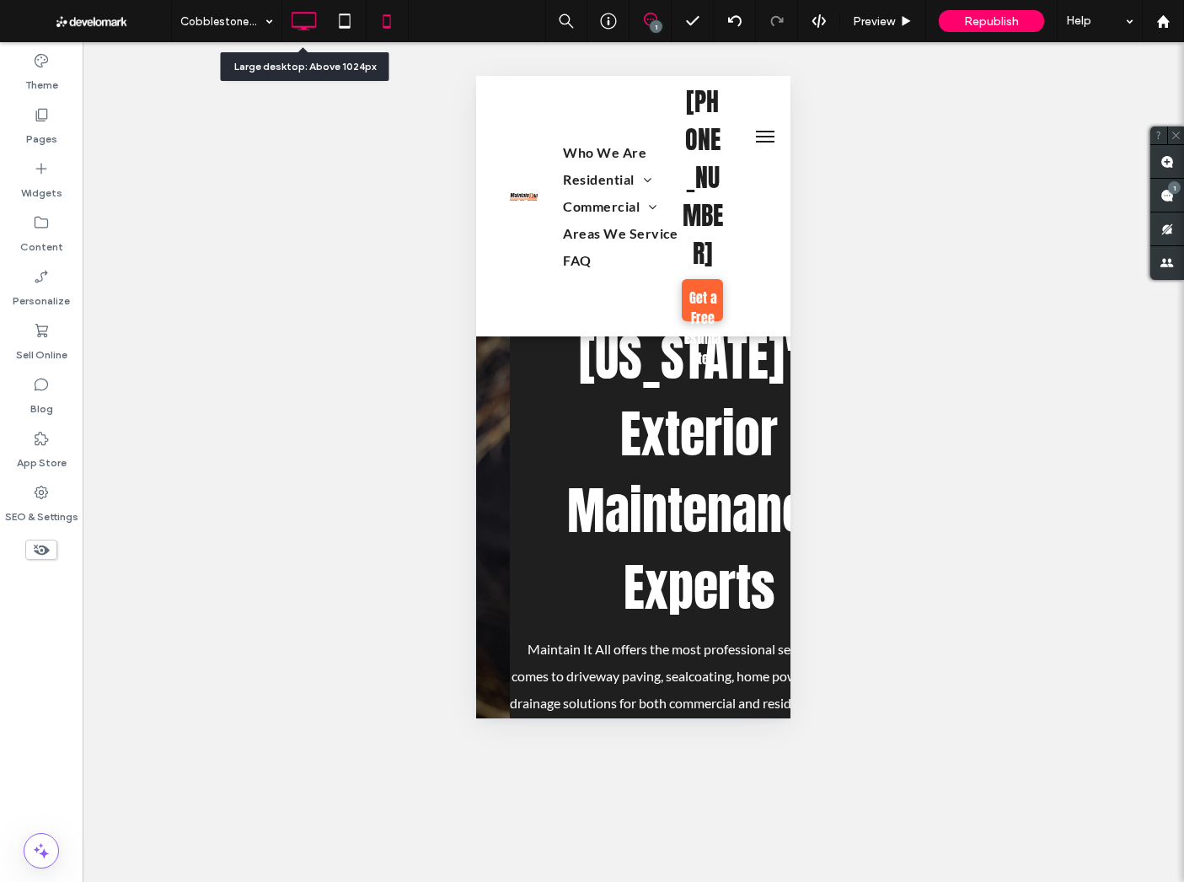
click at [308, 26] on use at bounding box center [304, 21] width 24 height 19
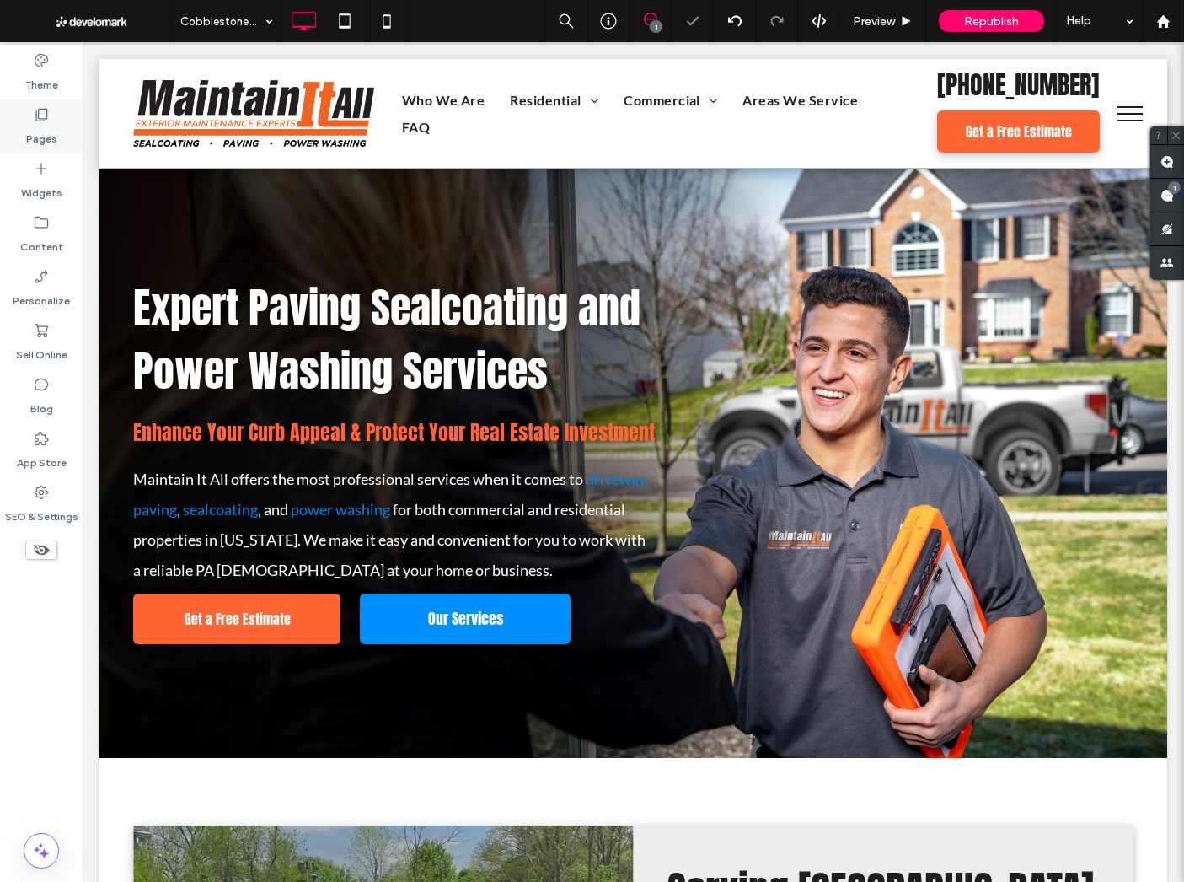
drag, startPoint x: 28, startPoint y: 112, endPoint x: 20, endPoint y: 128, distance: 17.7
click at [28, 112] on div "Pages" at bounding box center [41, 126] width 83 height 54
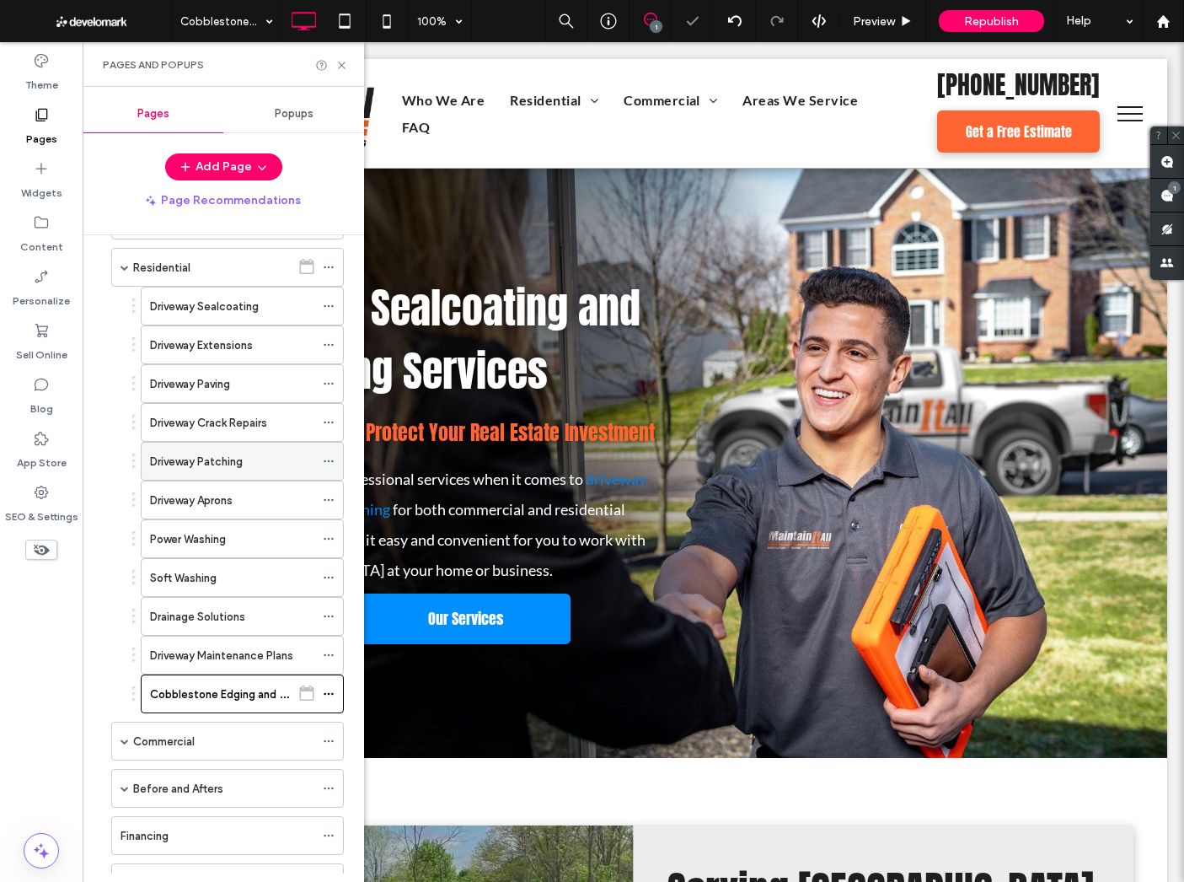
scroll to position [208, 0]
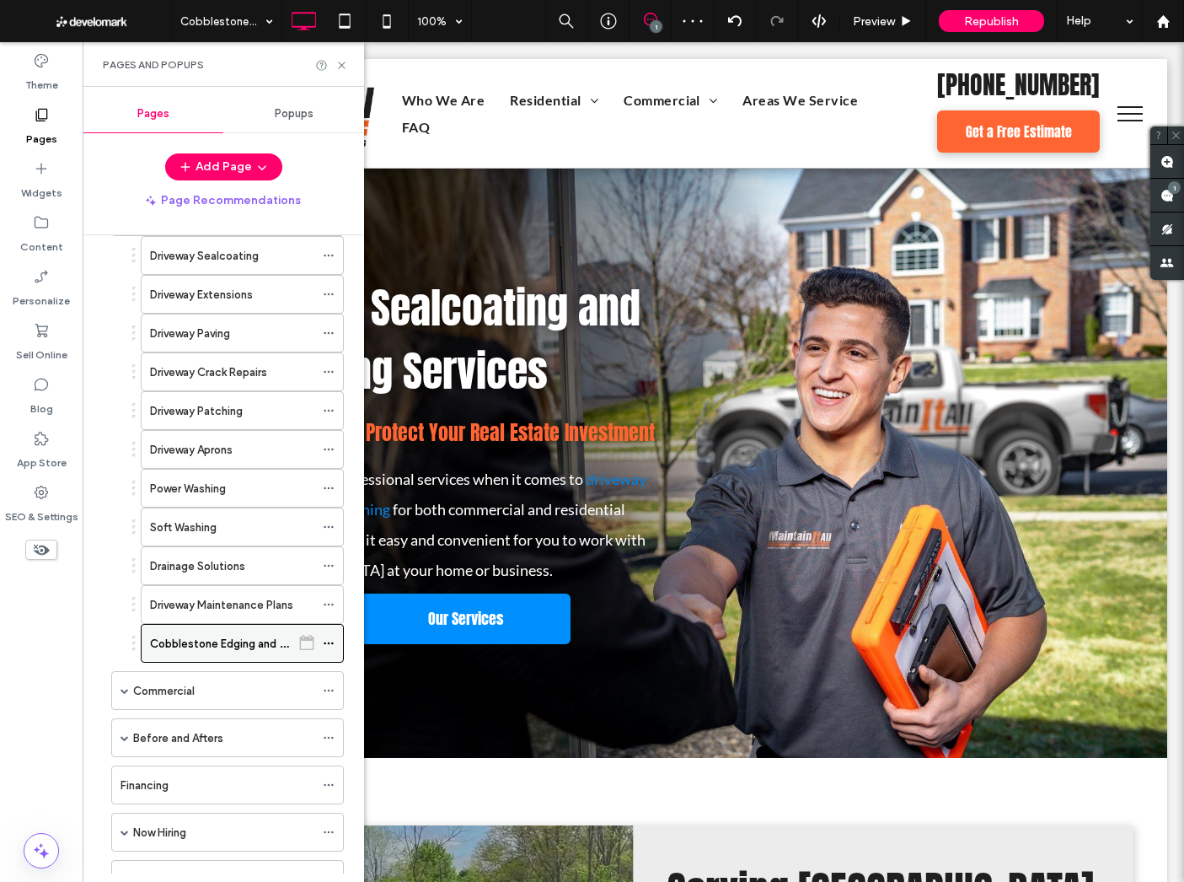
click at [330, 643] on icon at bounding box center [329, 643] width 12 height 12
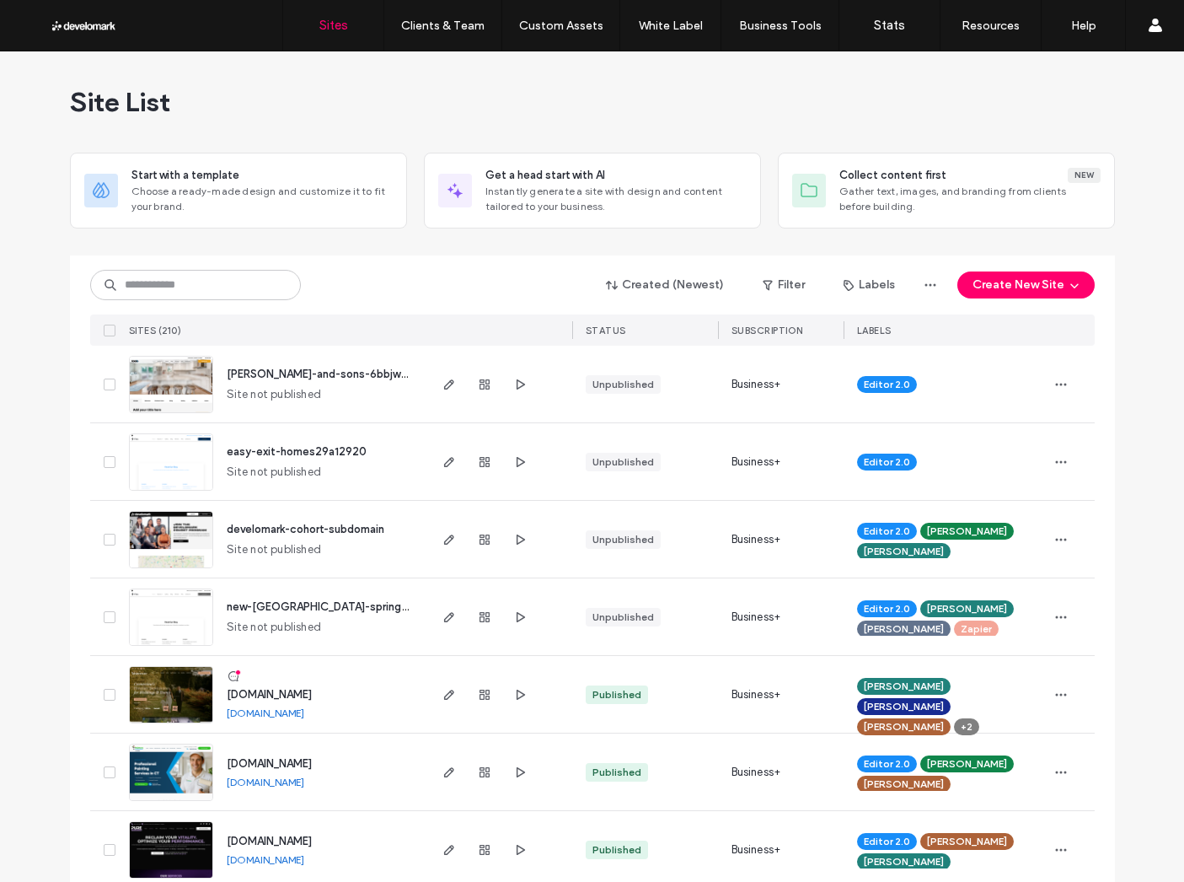
click at [267, 269] on div "Created (Newest) Filter Labels Create New Site" at bounding box center [592, 285] width 1005 height 32
click at [255, 297] on input at bounding box center [195, 285] width 211 height 30
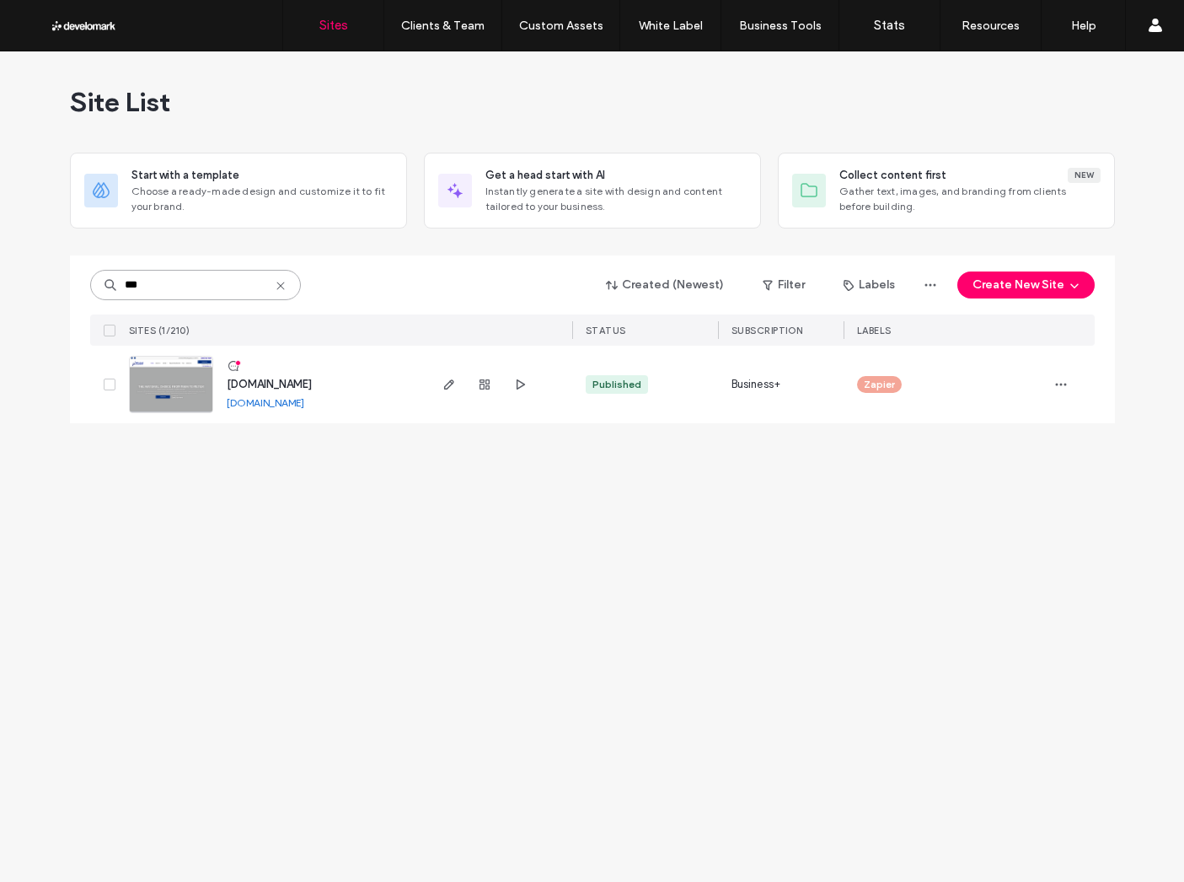
type input "***"
click at [293, 386] on span "www.ppigas.com" at bounding box center [269, 384] width 85 height 13
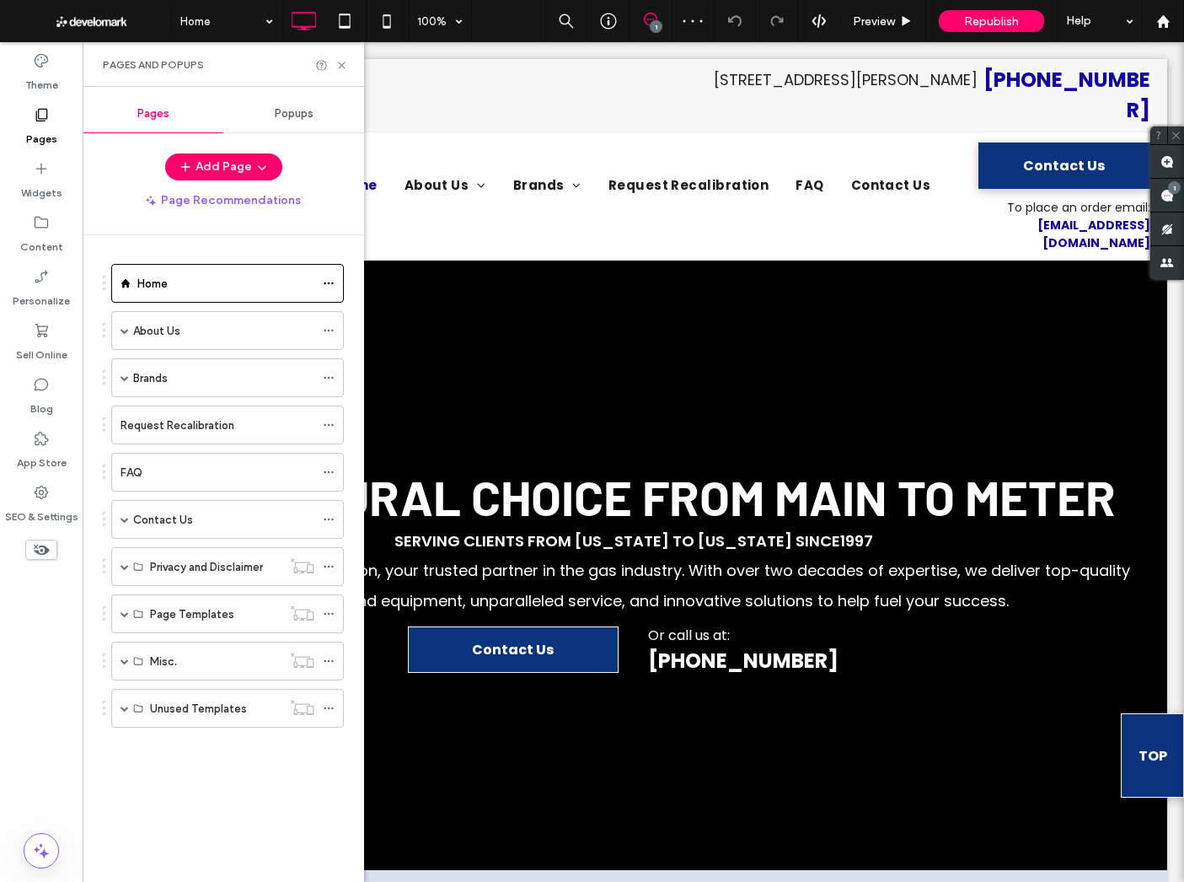
click at [148, 368] on label "Brands" at bounding box center [150, 378] width 35 height 30
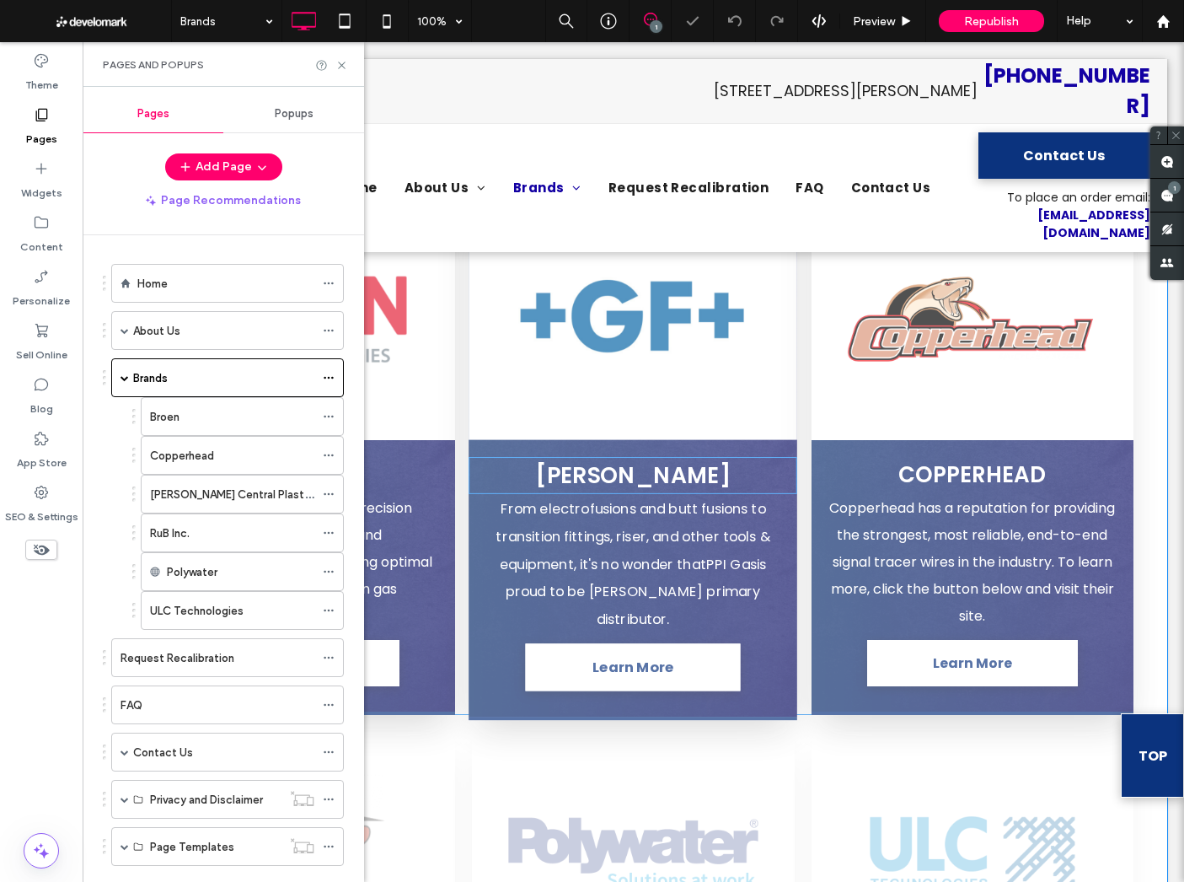
scroll to position [702, 0]
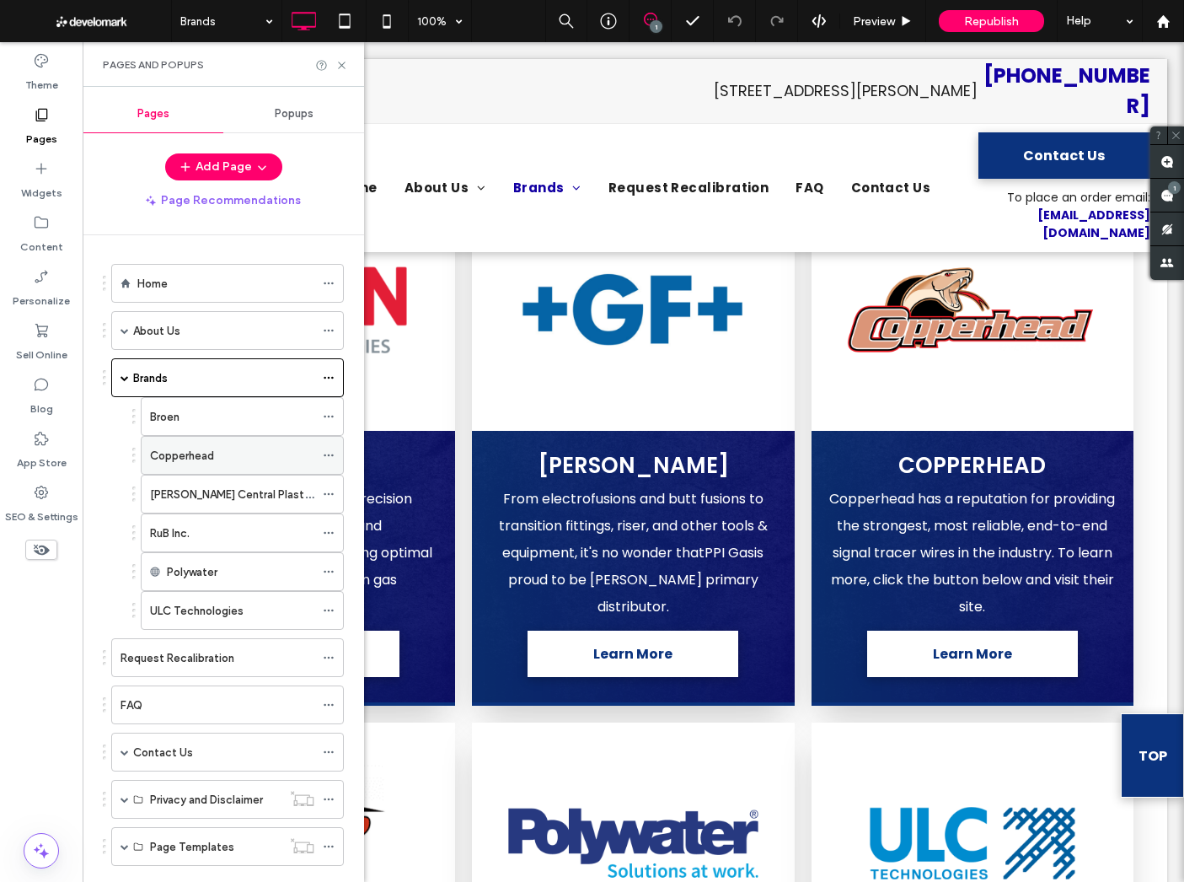
click at [218, 440] on div "Copperhead" at bounding box center [232, 455] width 164 height 37
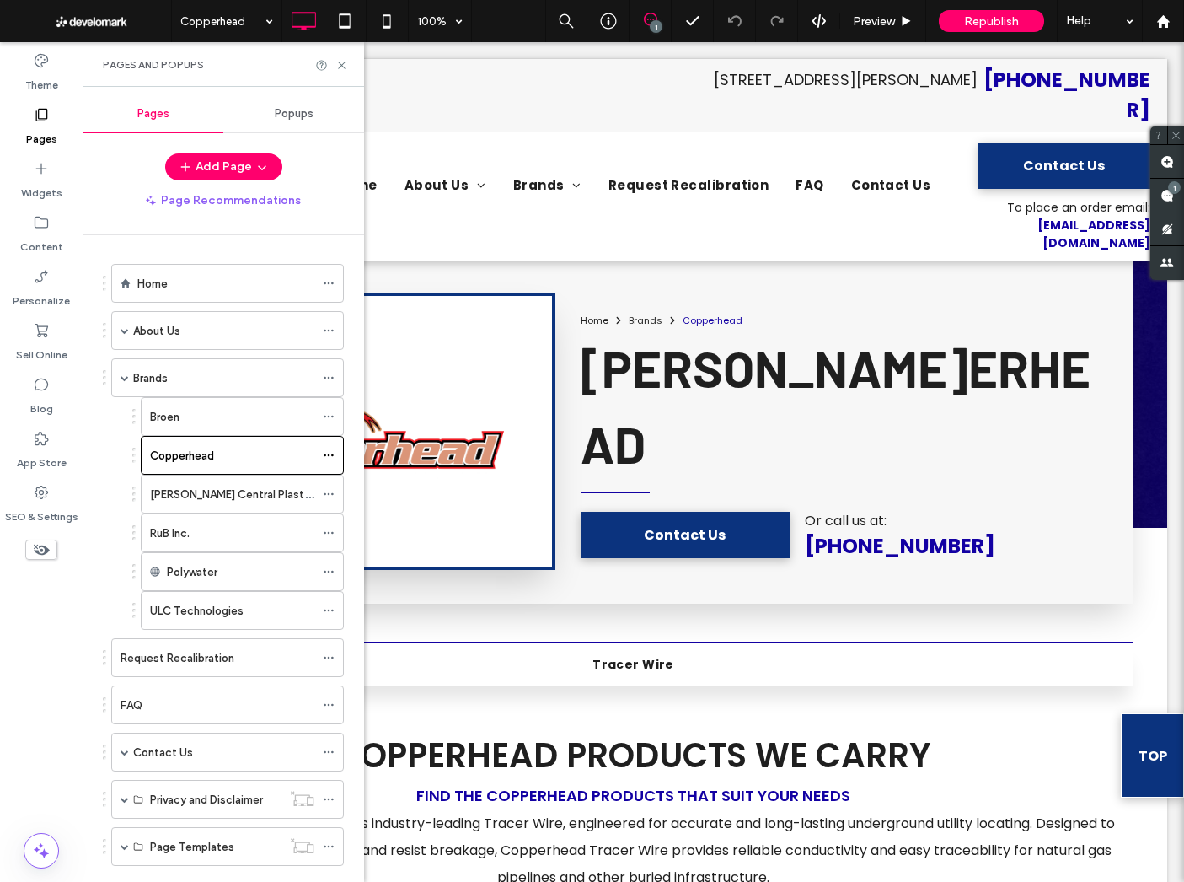
scroll to position [0, 0]
click at [345, 61] on icon at bounding box center [341, 65] width 13 height 13
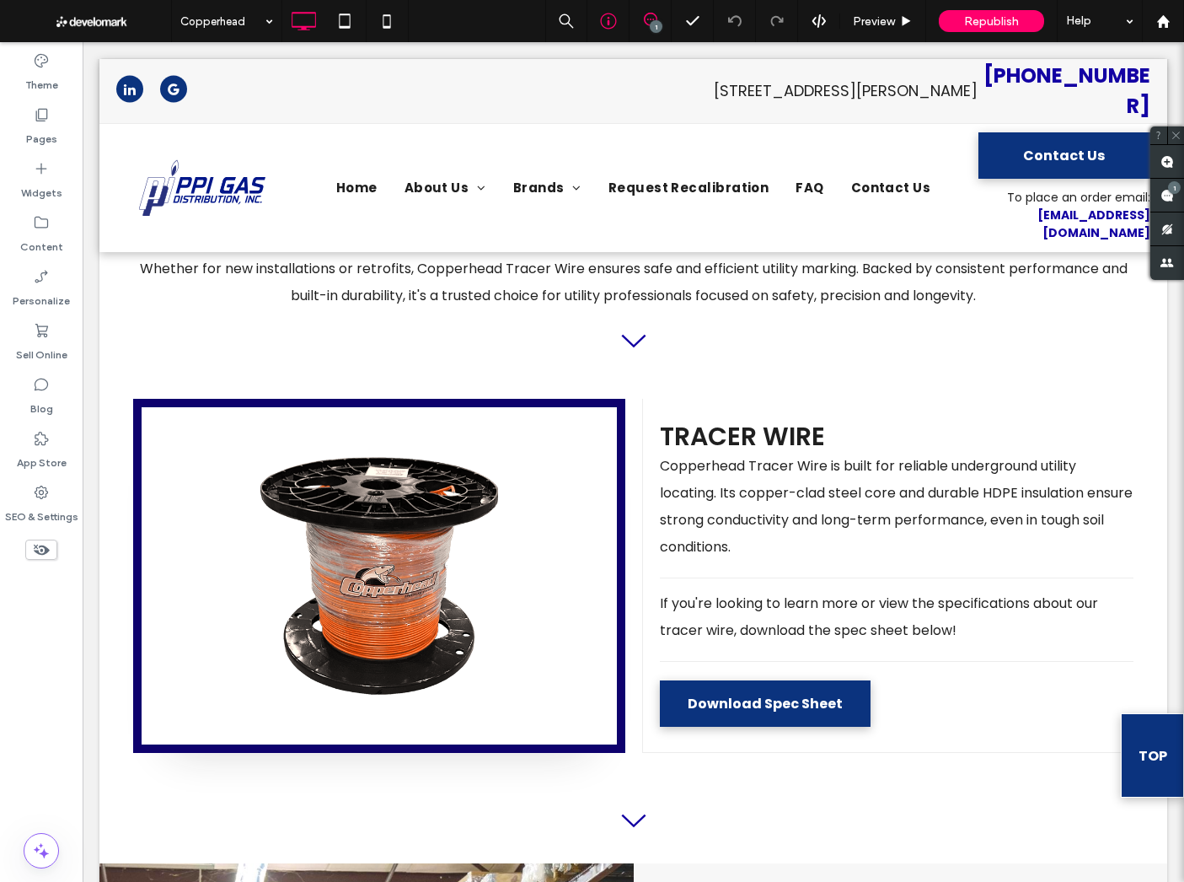
scroll to position [667, 0]
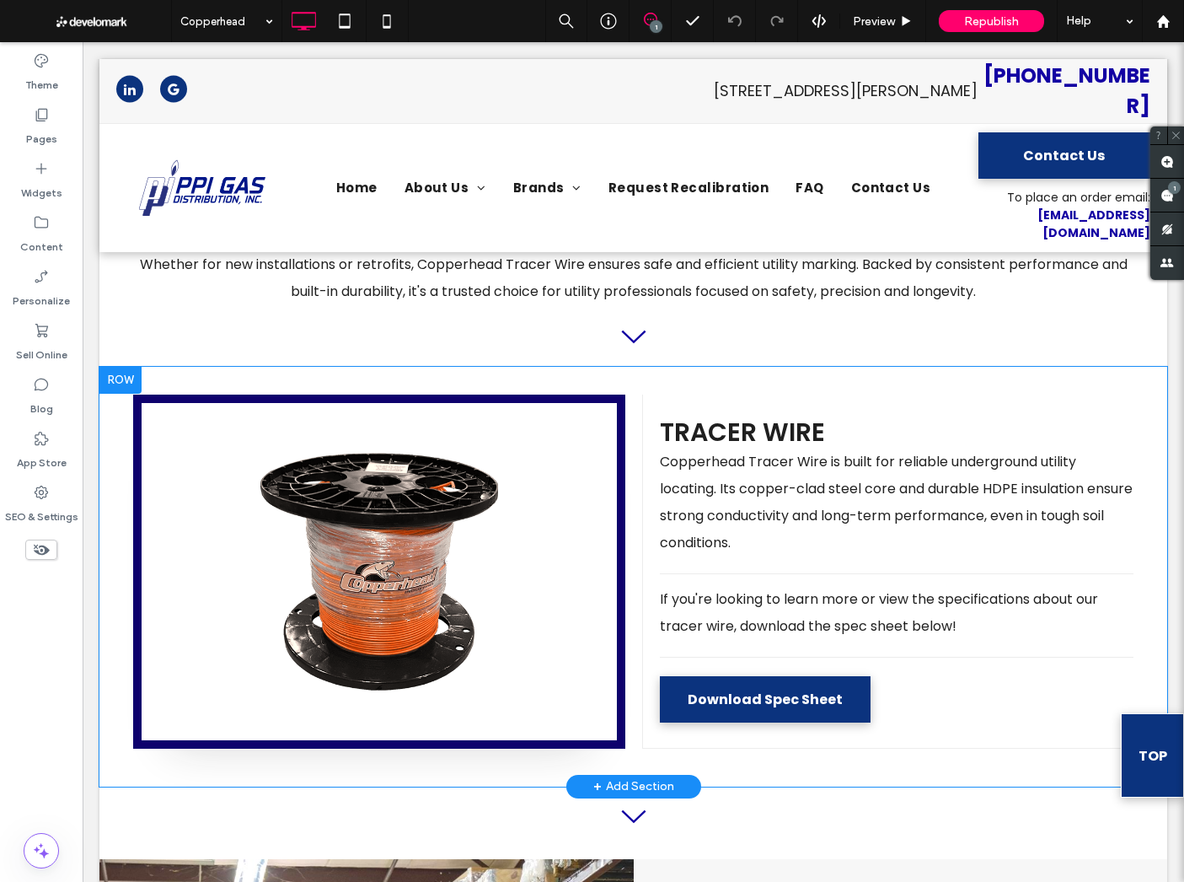
click at [444, 440] on div "Click To Paste" at bounding box center [379, 571] width 492 height 354
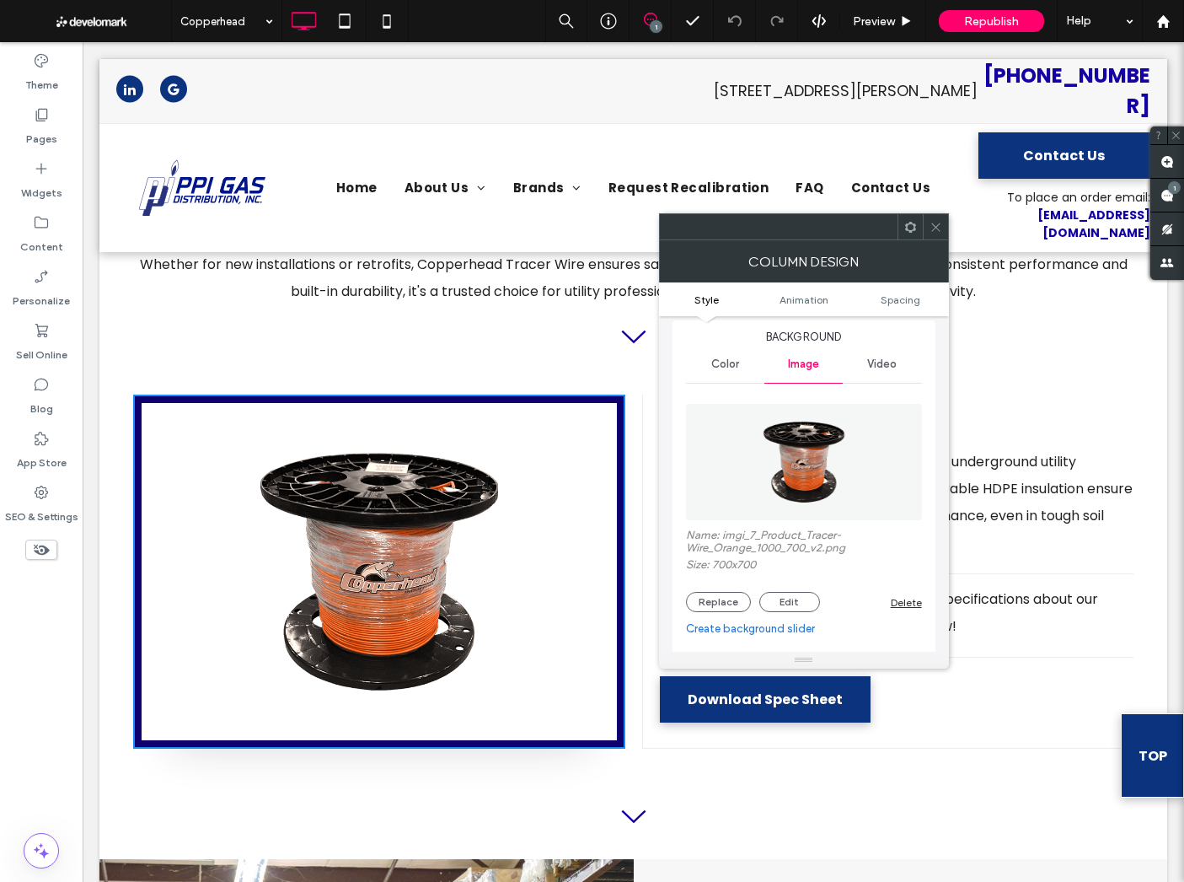
scroll to position [54, 0]
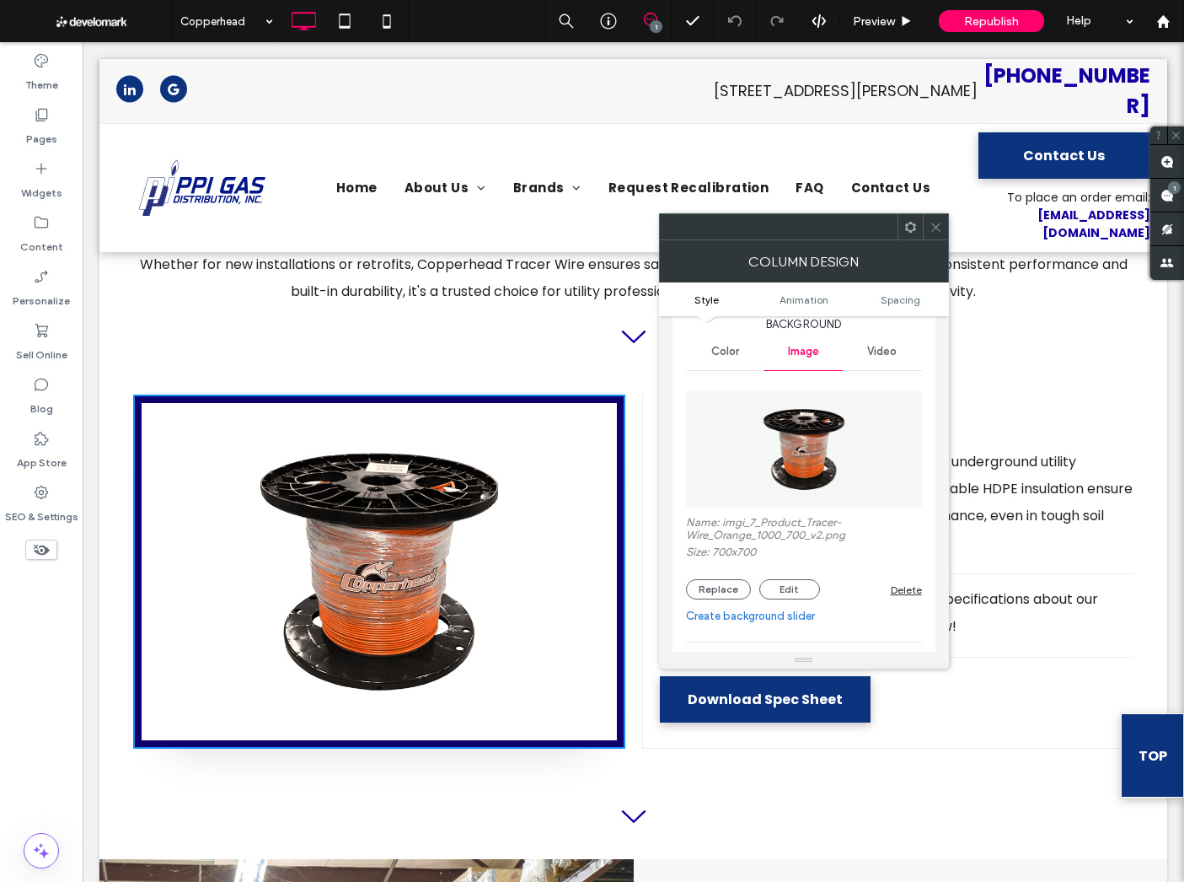
click at [736, 608] on div "Name: imgi_7_Product_Tracer-Wire_Orange_1000_700_v2.png Size: 700x700 Replace E…" at bounding box center [804, 490] width 236 height 233
drag, startPoint x: 729, startPoint y: 600, endPoint x: 856, endPoint y: 479, distance: 175.9
click at [729, 599] on button "Replace" at bounding box center [718, 589] width 65 height 20
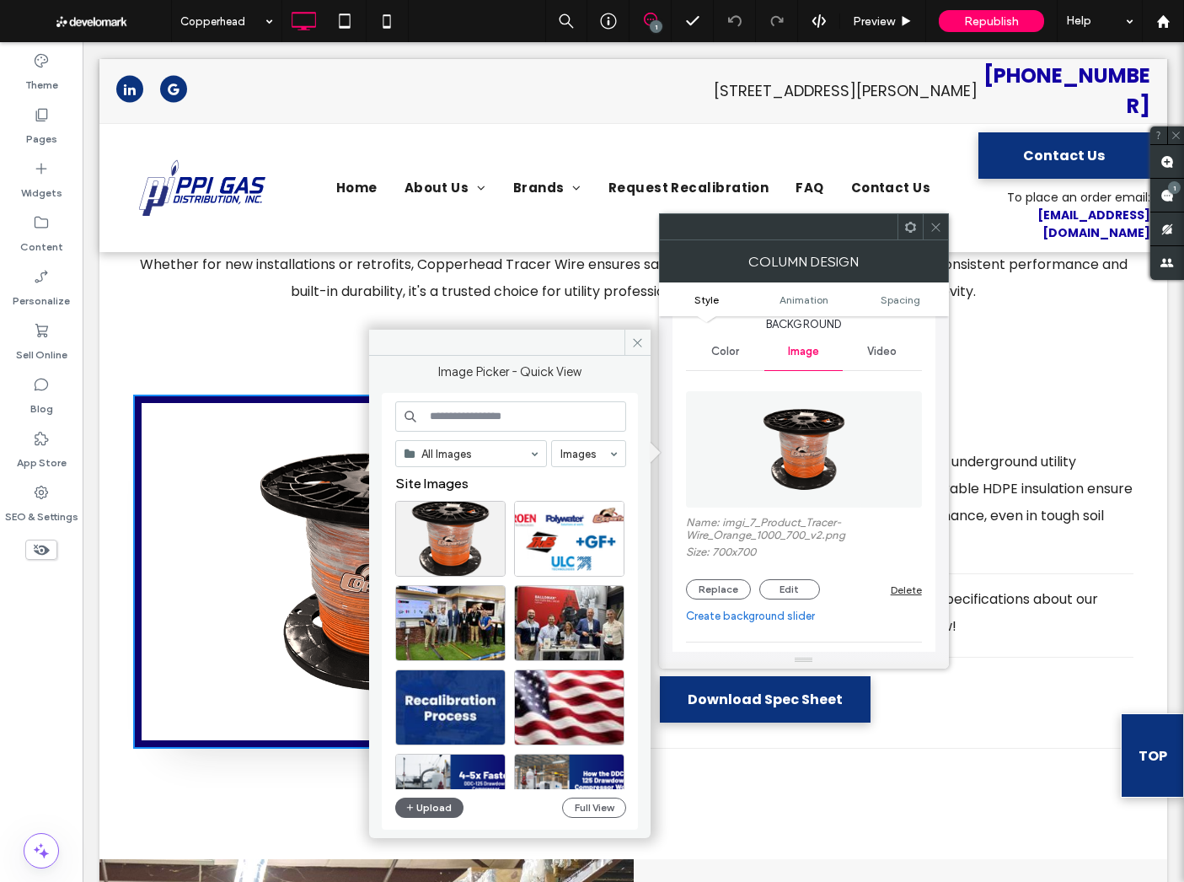
click at [425, 819] on div "All Images Images Site Images Upload Full View" at bounding box center [510, 611] width 231 height 421
click at [432, 812] on button "Upload" at bounding box center [429, 807] width 69 height 20
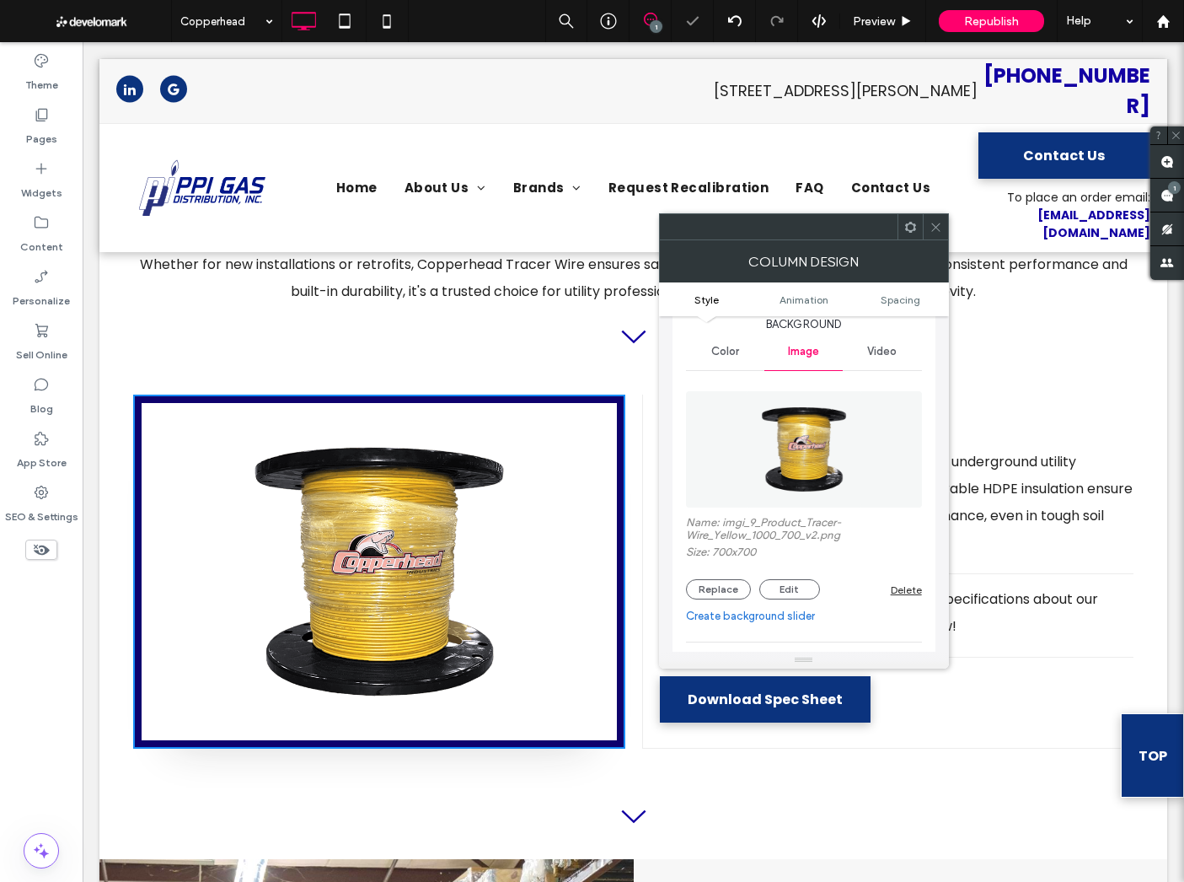
click at [933, 219] on span at bounding box center [936, 226] width 13 height 25
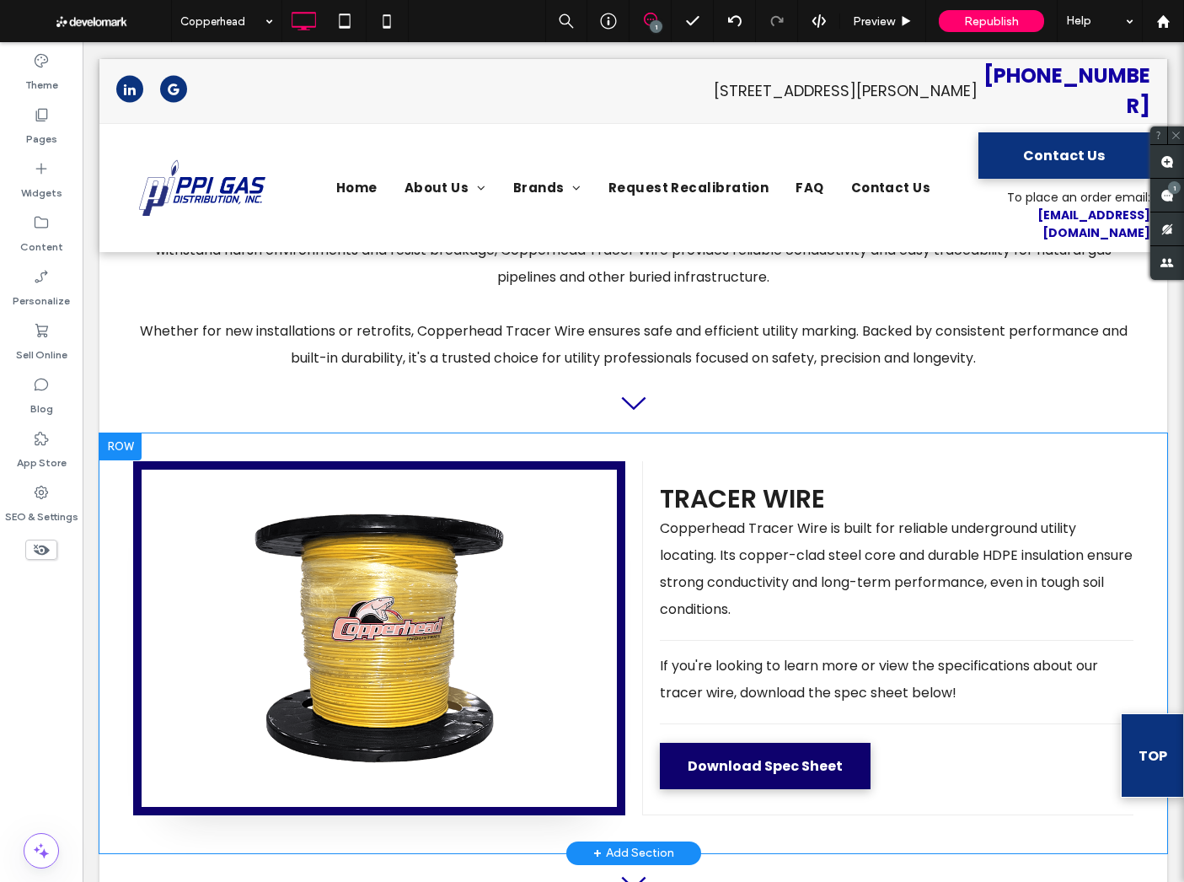
scroll to position [611, 0]
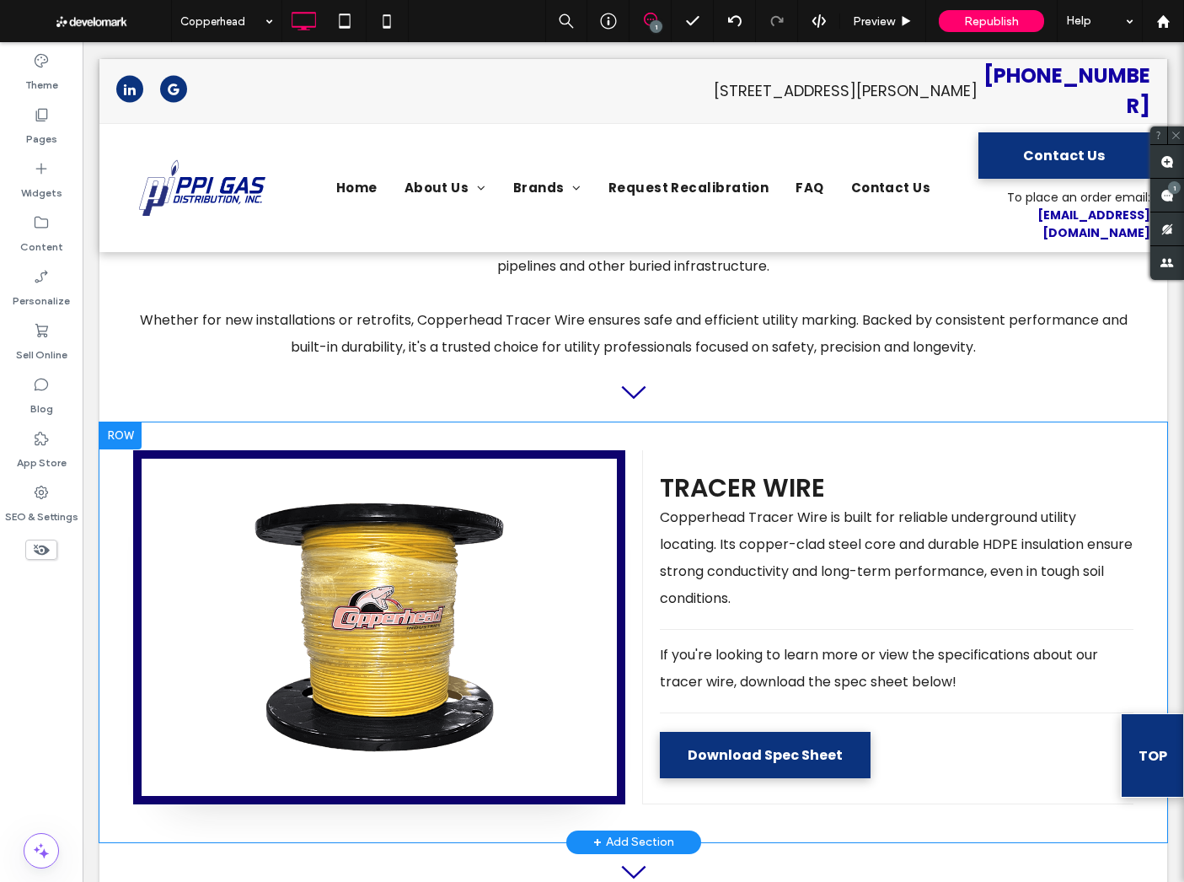
click at [904, 676] on div "Tracer Wire Copperhead Tracer Wire is built for reliable underground utility lo…" at bounding box center [887, 627] width 491 height 354
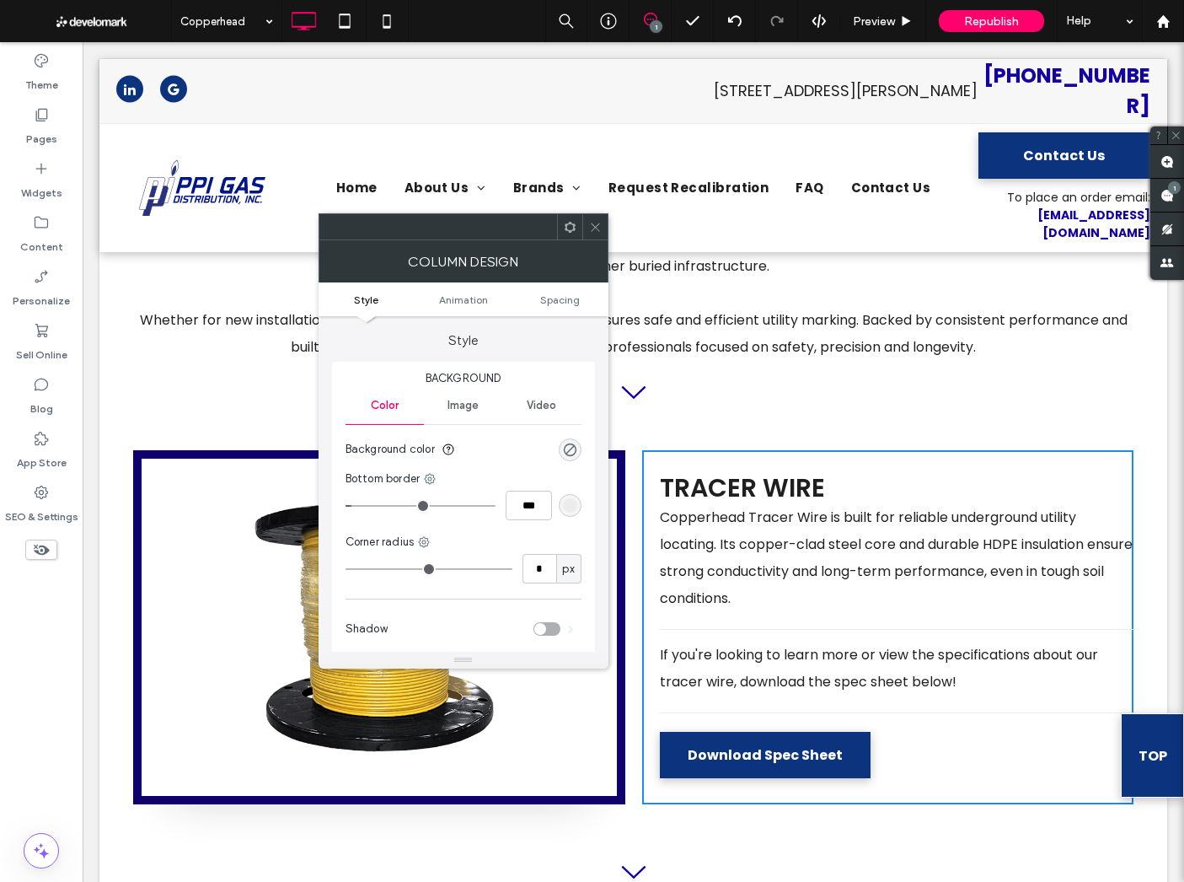
click at [595, 230] on icon at bounding box center [595, 227] width 13 height 13
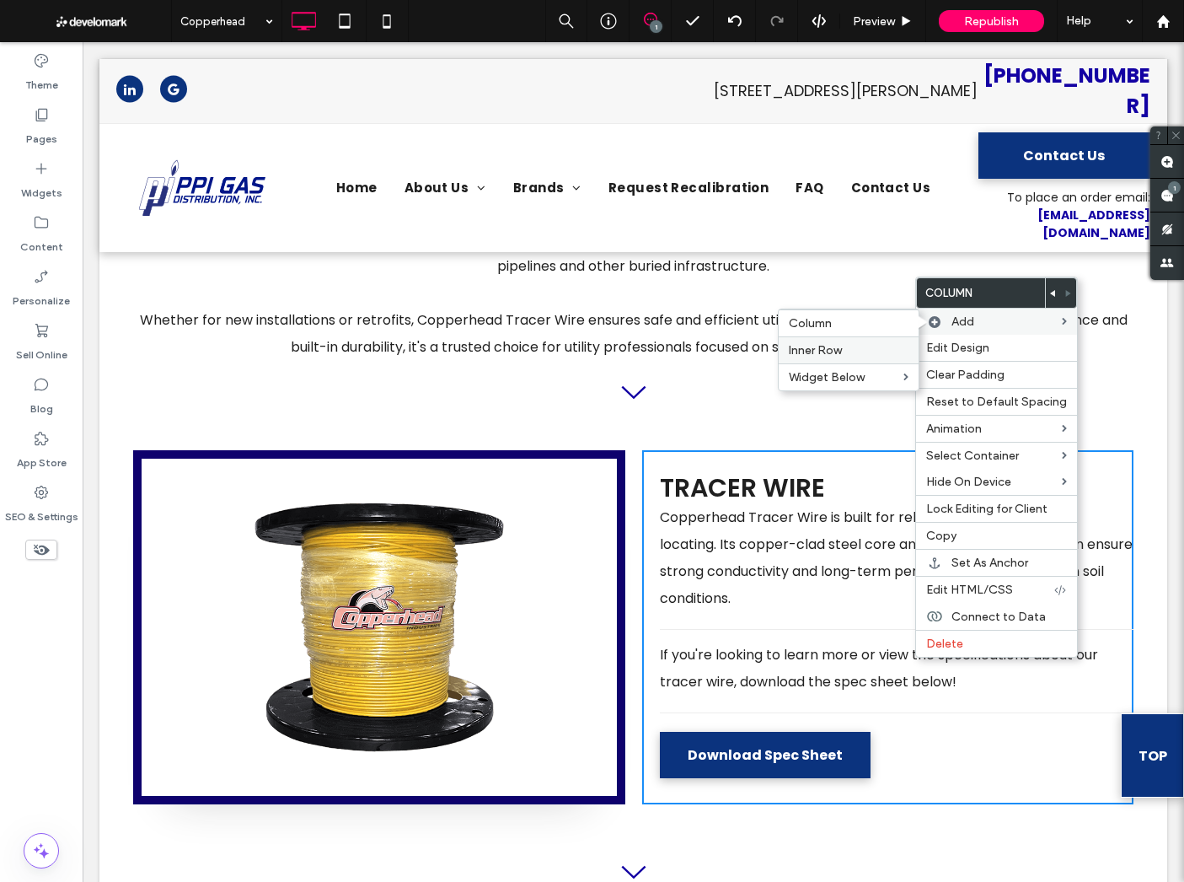
click at [847, 346] on label "Inner Row" at bounding box center [849, 350] width 120 height 14
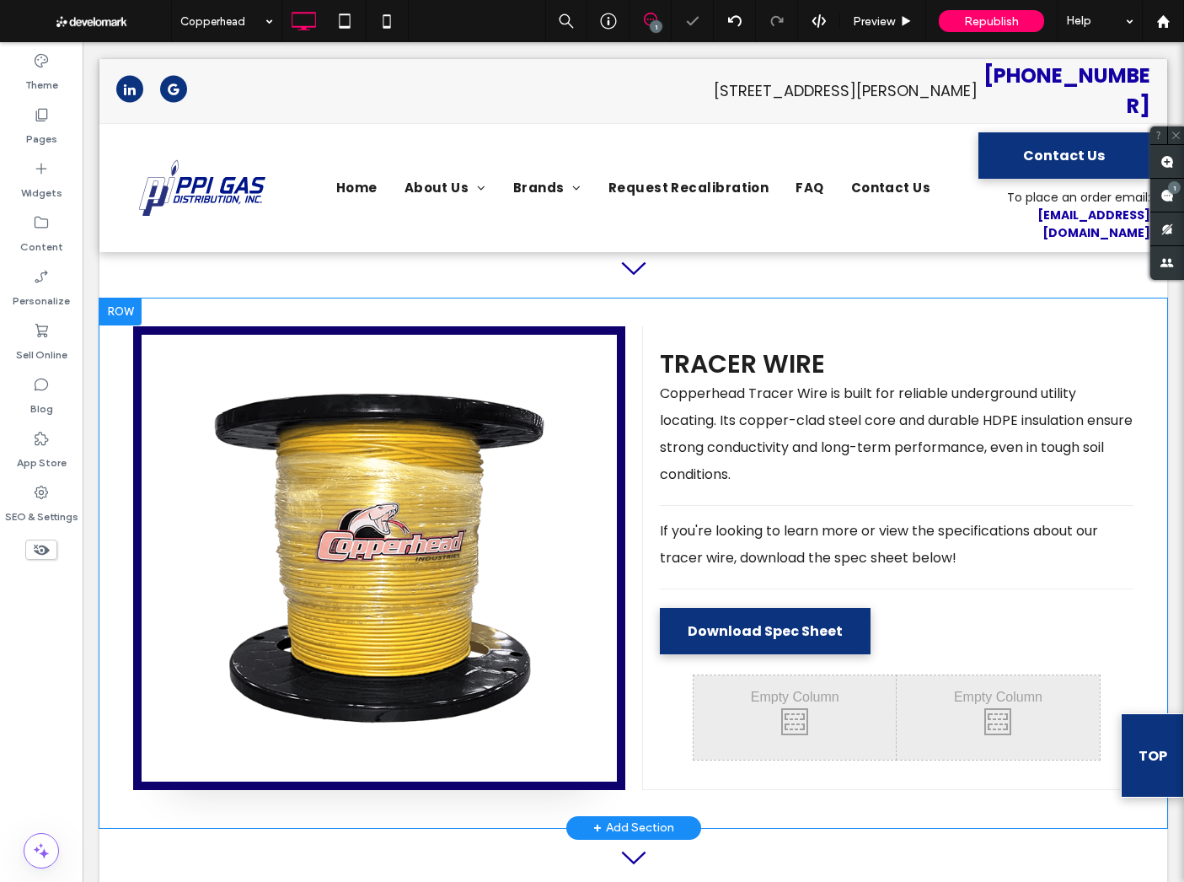
scroll to position [767, 0]
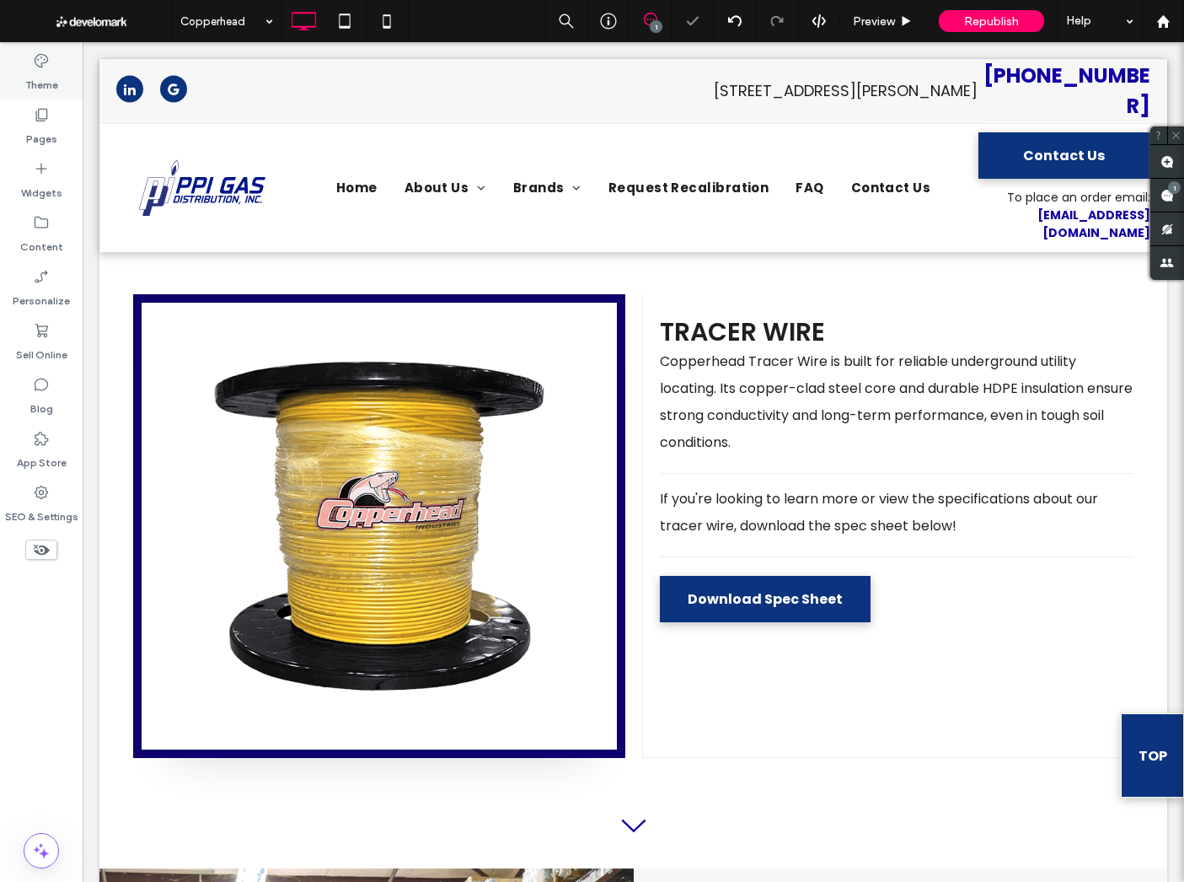
click at [33, 83] on label "Theme" at bounding box center [41, 81] width 33 height 24
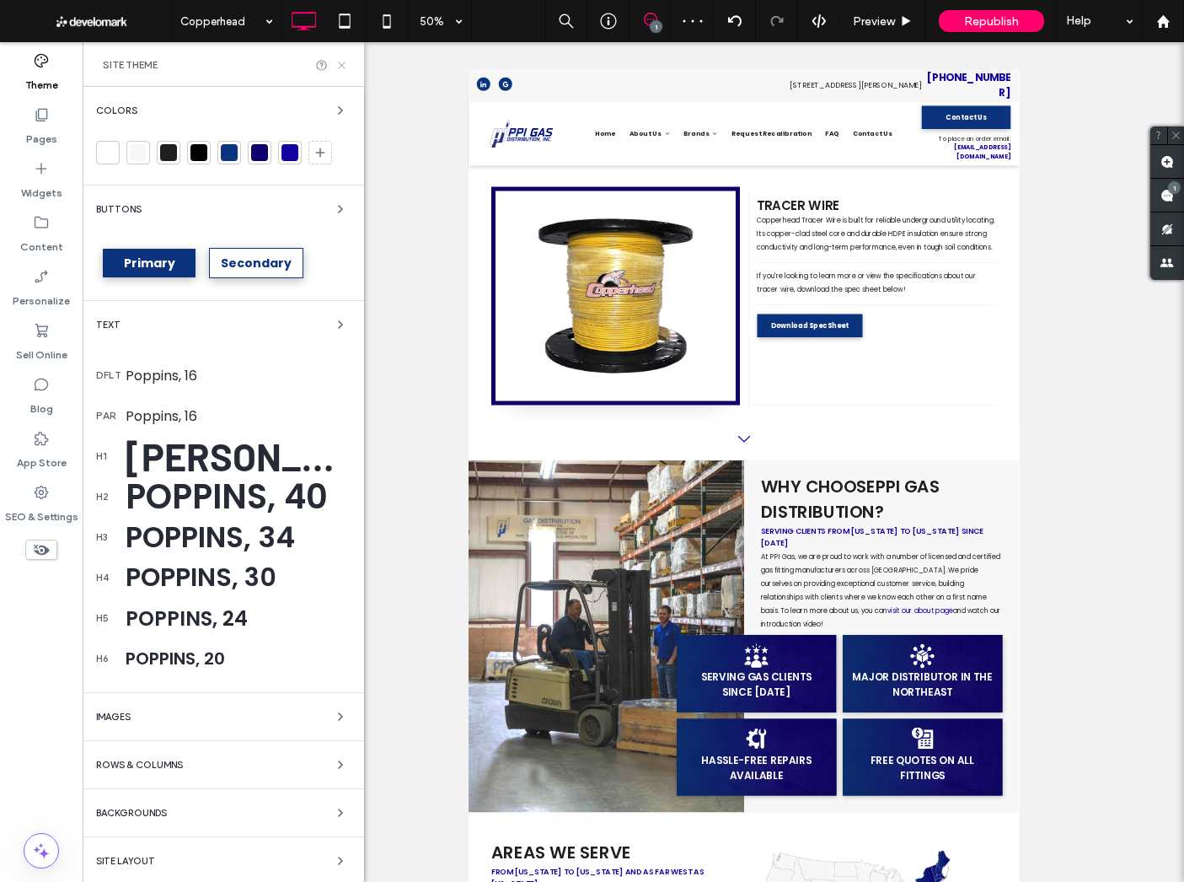
click at [340, 62] on icon at bounding box center [341, 65] width 13 height 13
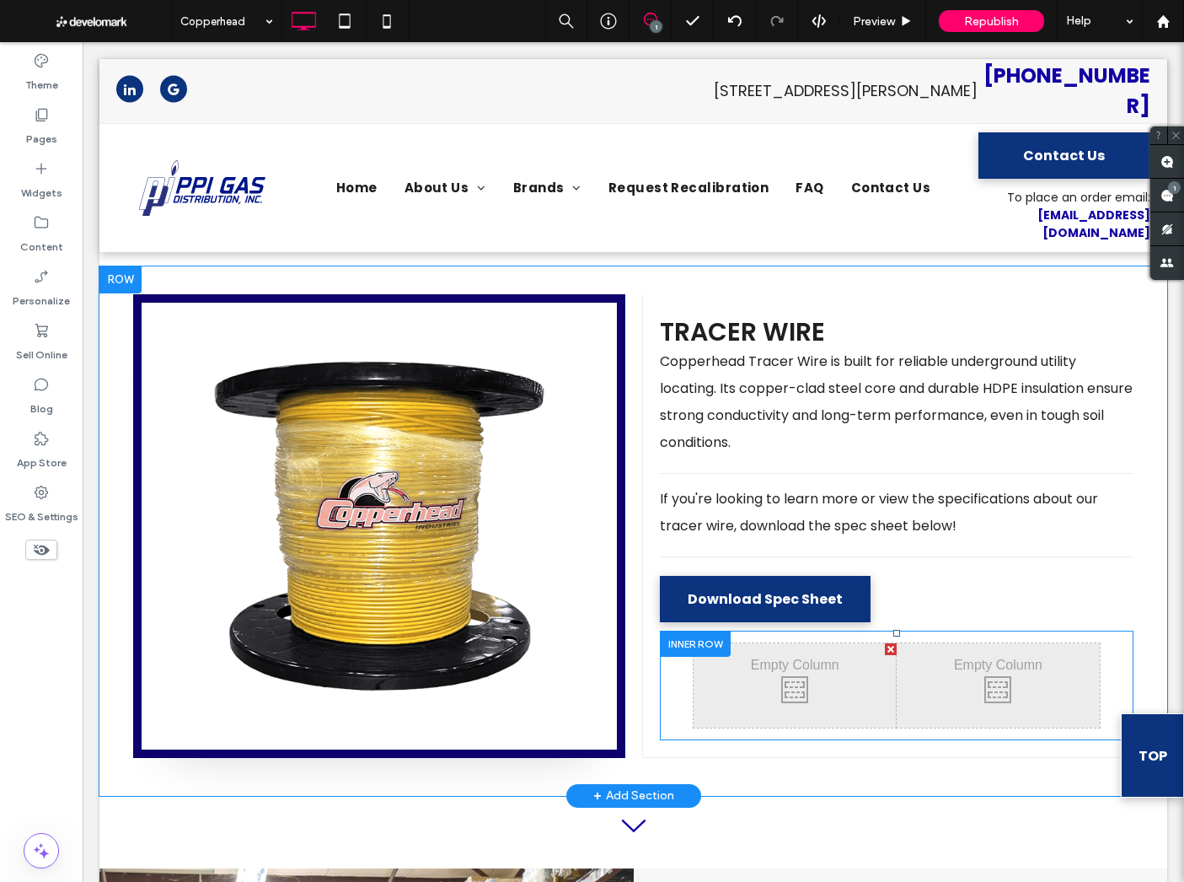
click at [676, 631] on div "Click To Paste Click To Paste Click To Paste Click To Paste" at bounding box center [897, 686] width 474 height 110
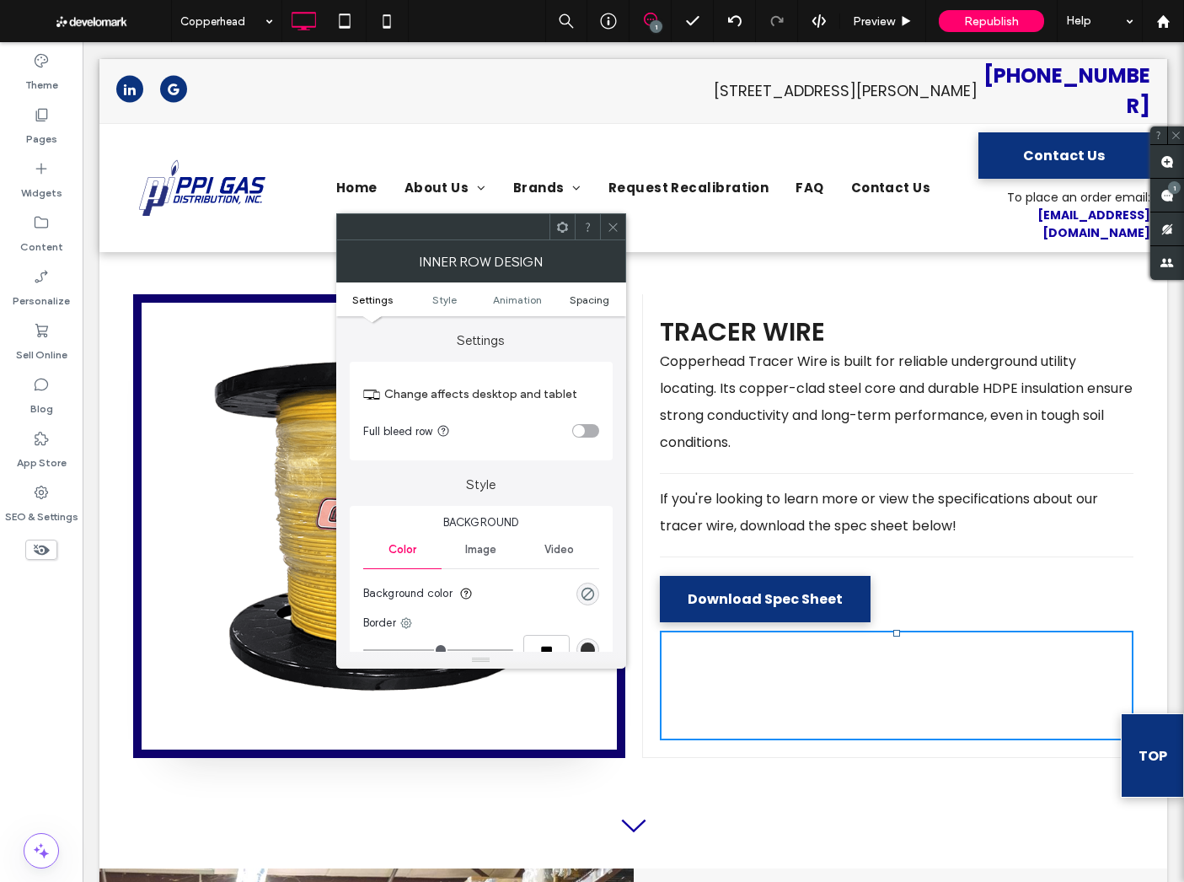
click at [577, 297] on span "Spacing" at bounding box center [590, 299] width 40 height 13
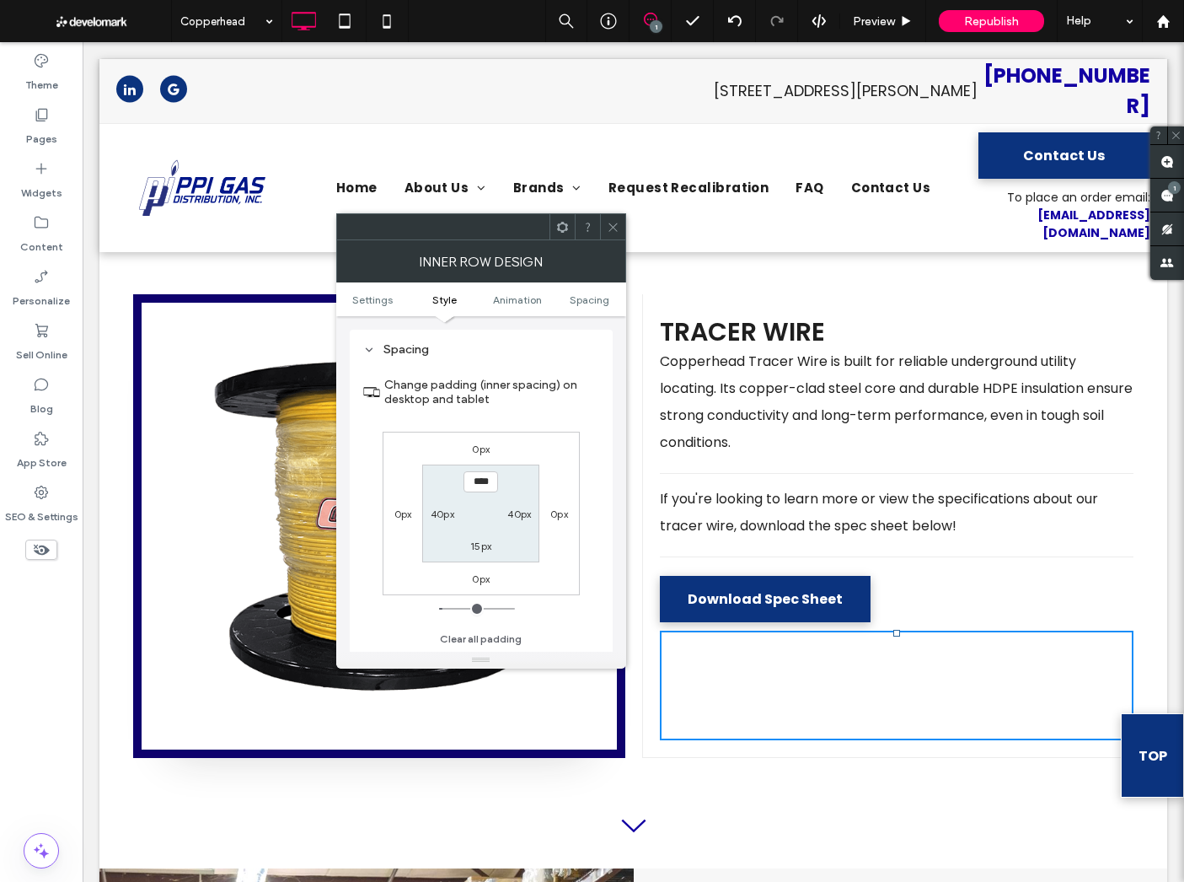
scroll to position [540, 0]
click at [441, 516] on label "40px" at bounding box center [443, 513] width 24 height 13
type input "**"
type input "*"
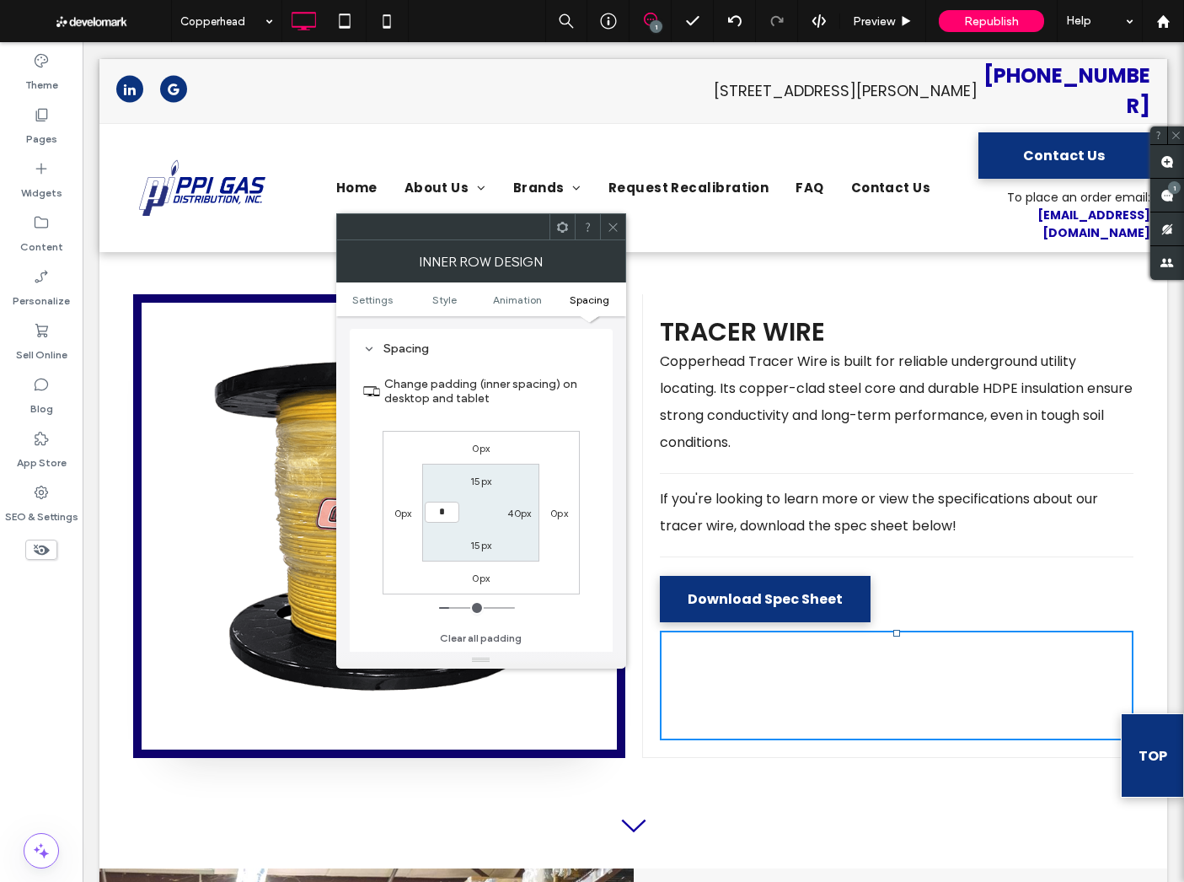
type input "***"
click at [511, 506] on div "40px" at bounding box center [519, 512] width 24 height 17
click at [511, 513] on label "40px" at bounding box center [519, 513] width 24 height 13
type input "**"
type input "*"
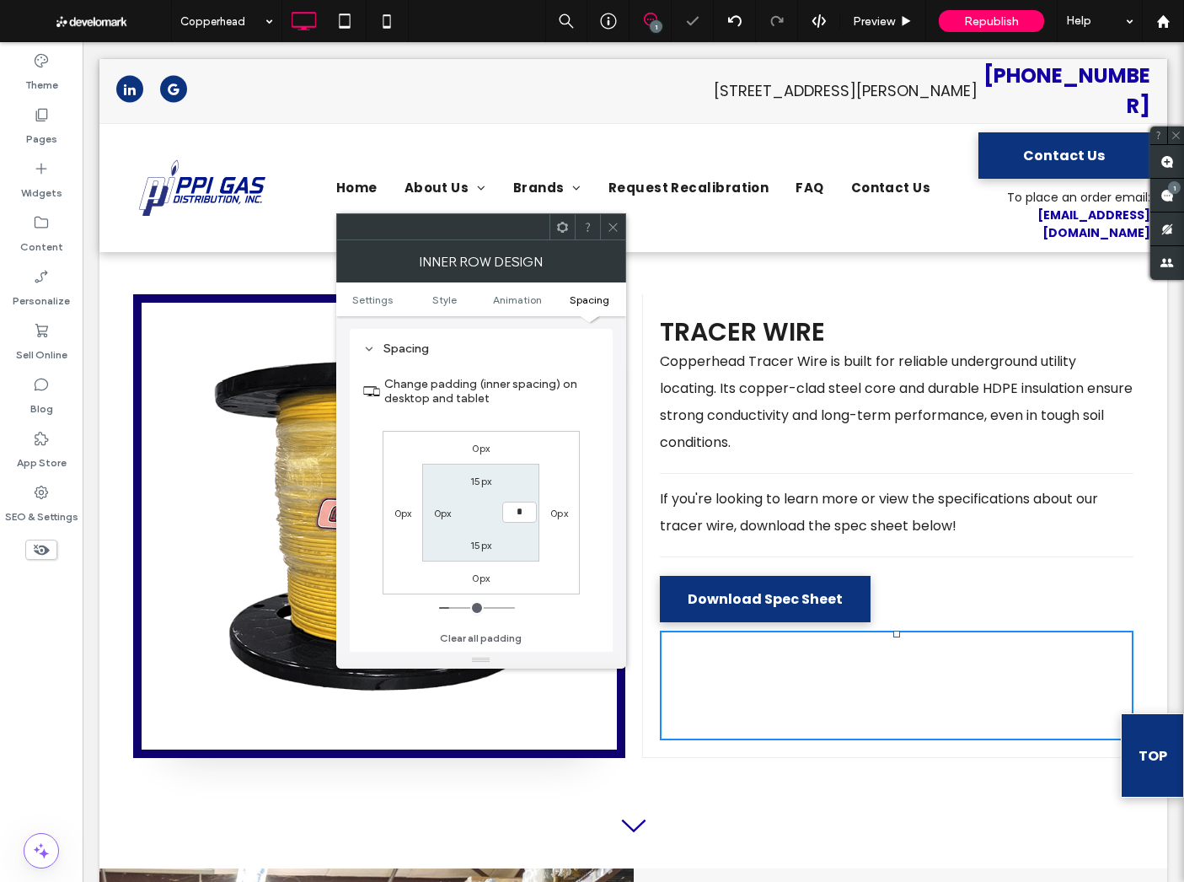
type input "*"
type input "***"
click at [578, 589] on div "0px 0px 0px 0px 15px *** 15px 0px" at bounding box center [481, 513] width 197 height 164
drag, startPoint x: 617, startPoint y: 229, endPoint x: 615, endPoint y: 264, distance: 34.6
click at [617, 229] on icon at bounding box center [613, 227] width 13 height 13
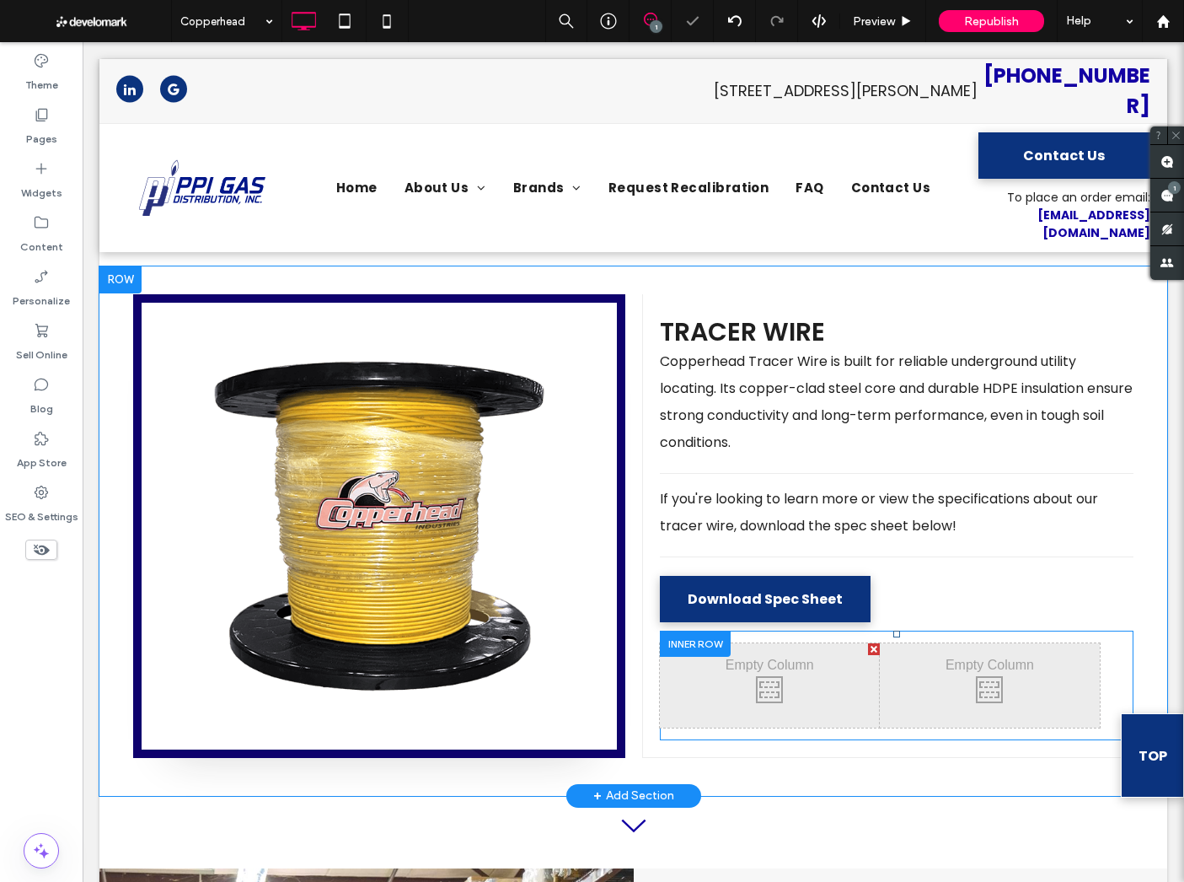
click at [849, 643] on div "Click To Paste Click To Paste" at bounding box center [770, 685] width 220 height 84
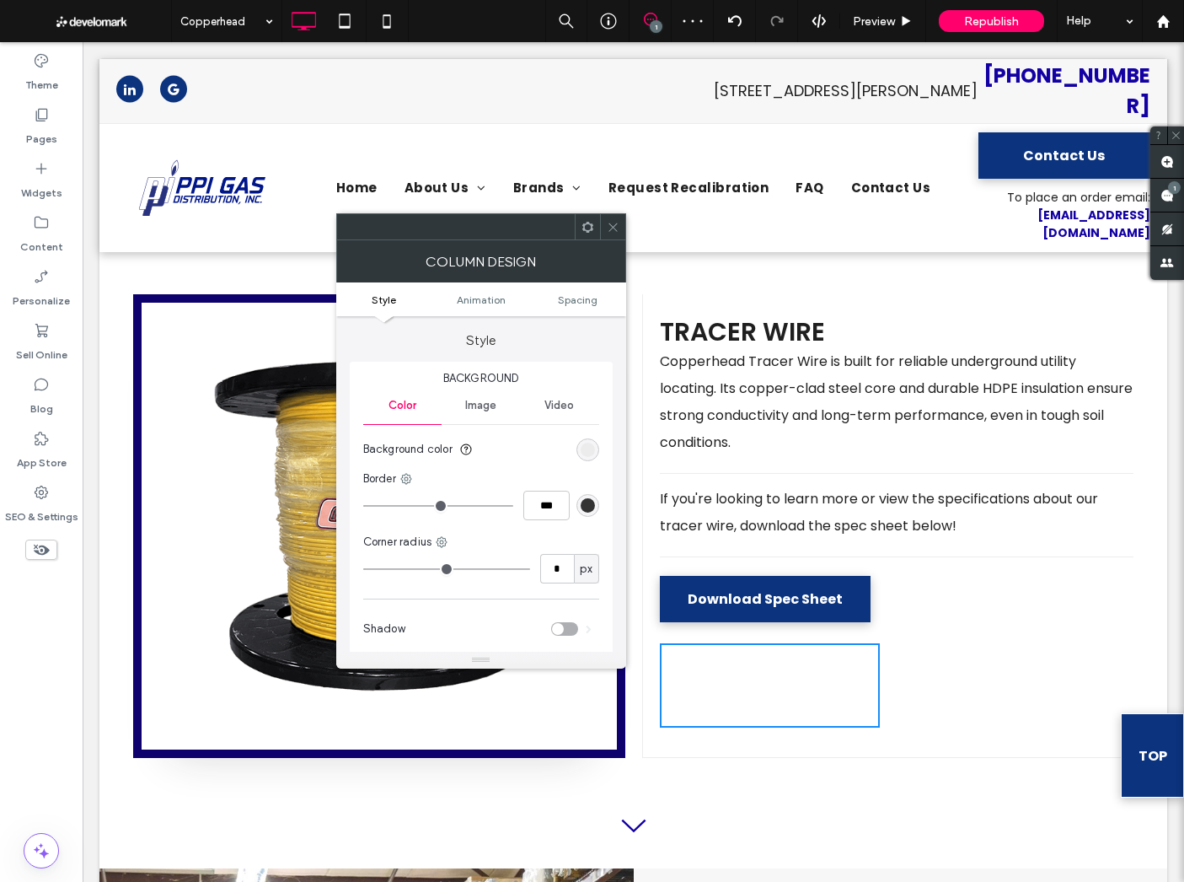
drag, startPoint x: 582, startPoint y: 295, endPoint x: 571, endPoint y: 361, distance: 66.8
click at [582, 295] on span "Spacing" at bounding box center [578, 299] width 40 height 13
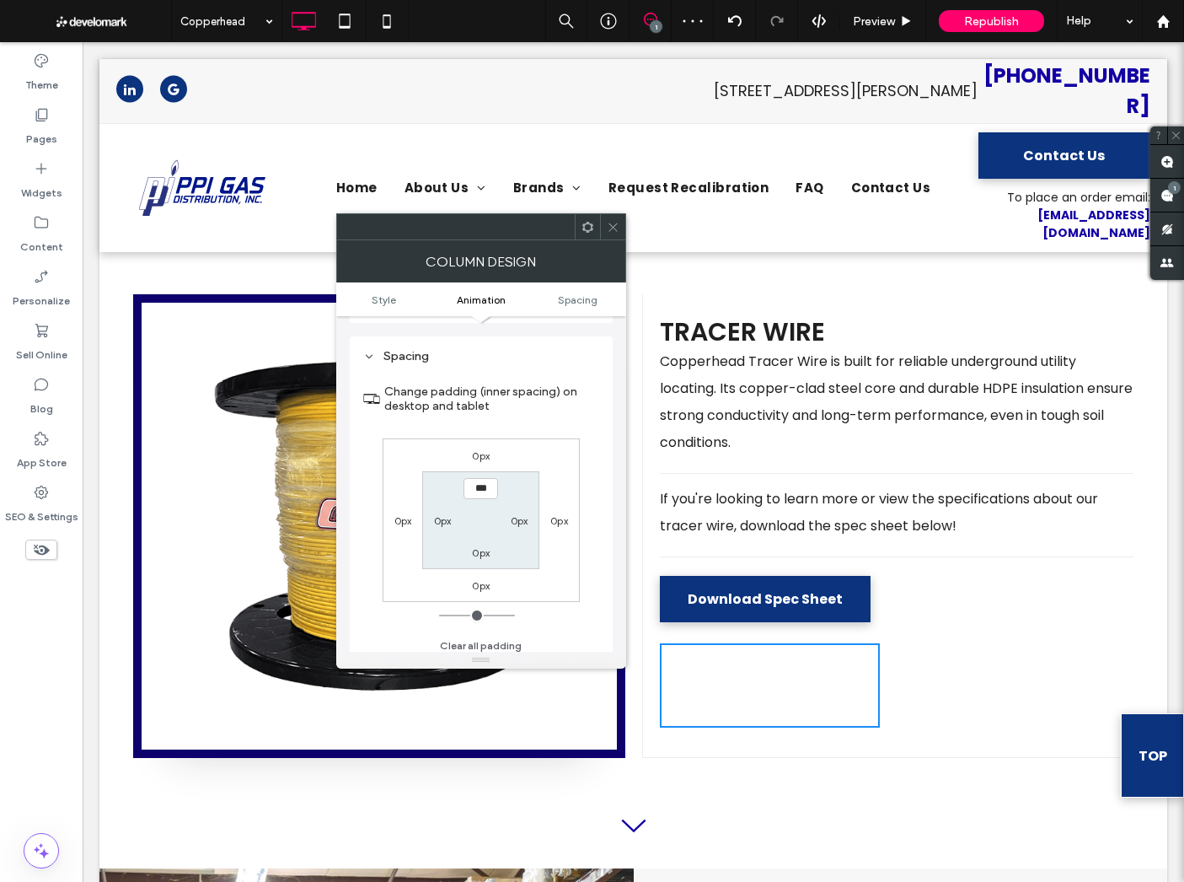
scroll to position [396, 0]
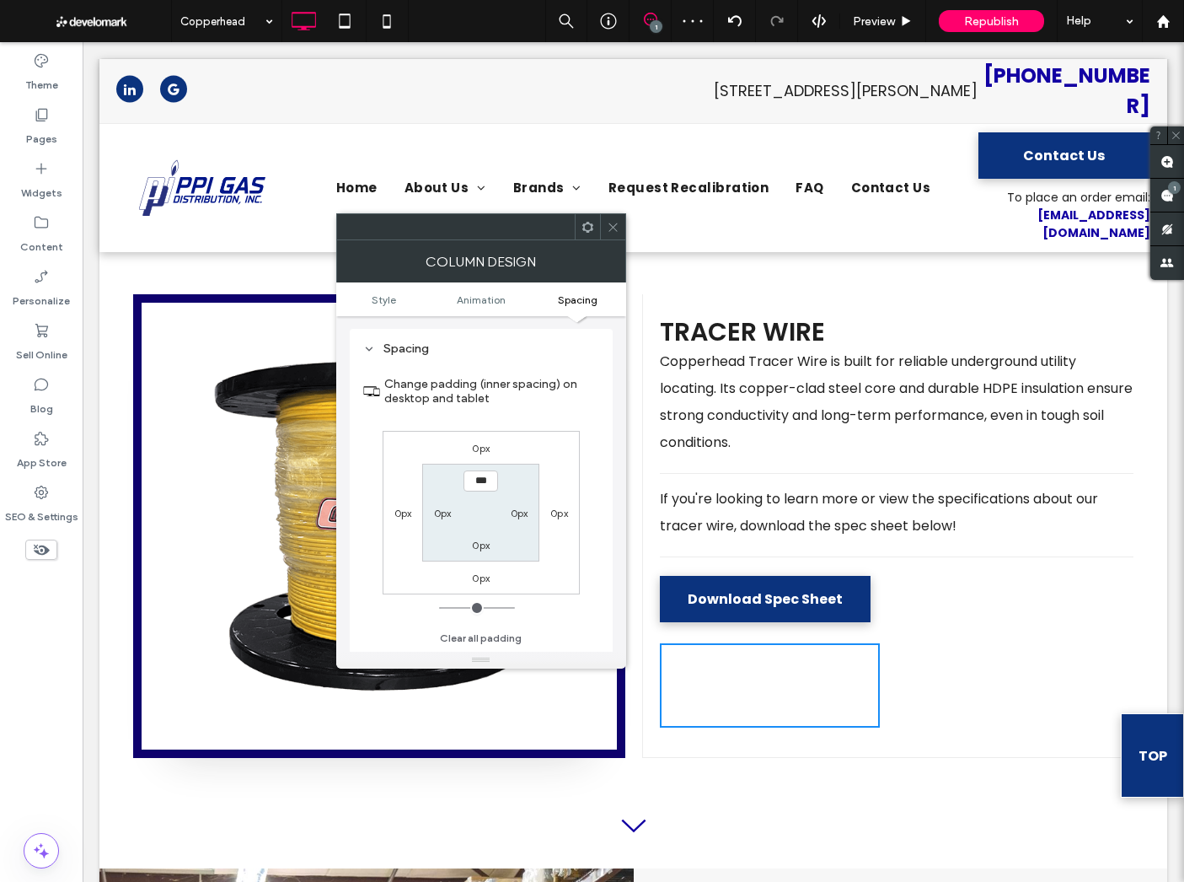
click at [525, 508] on label "0px" at bounding box center [520, 513] width 18 height 13
type input "**"
type input "****"
click at [594, 347] on div "Spacing" at bounding box center [481, 348] width 236 height 14
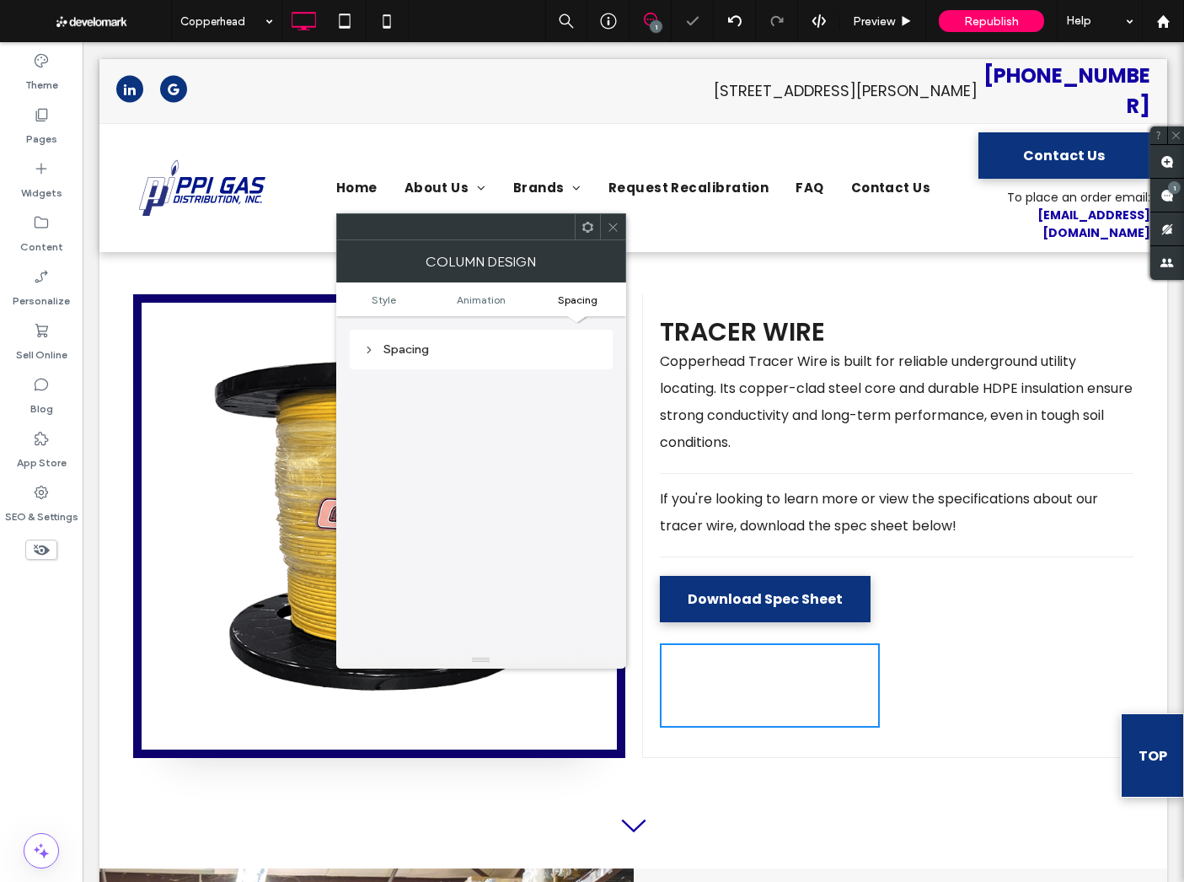
scroll to position [395, 0]
click at [611, 228] on use at bounding box center [613, 227] width 8 height 8
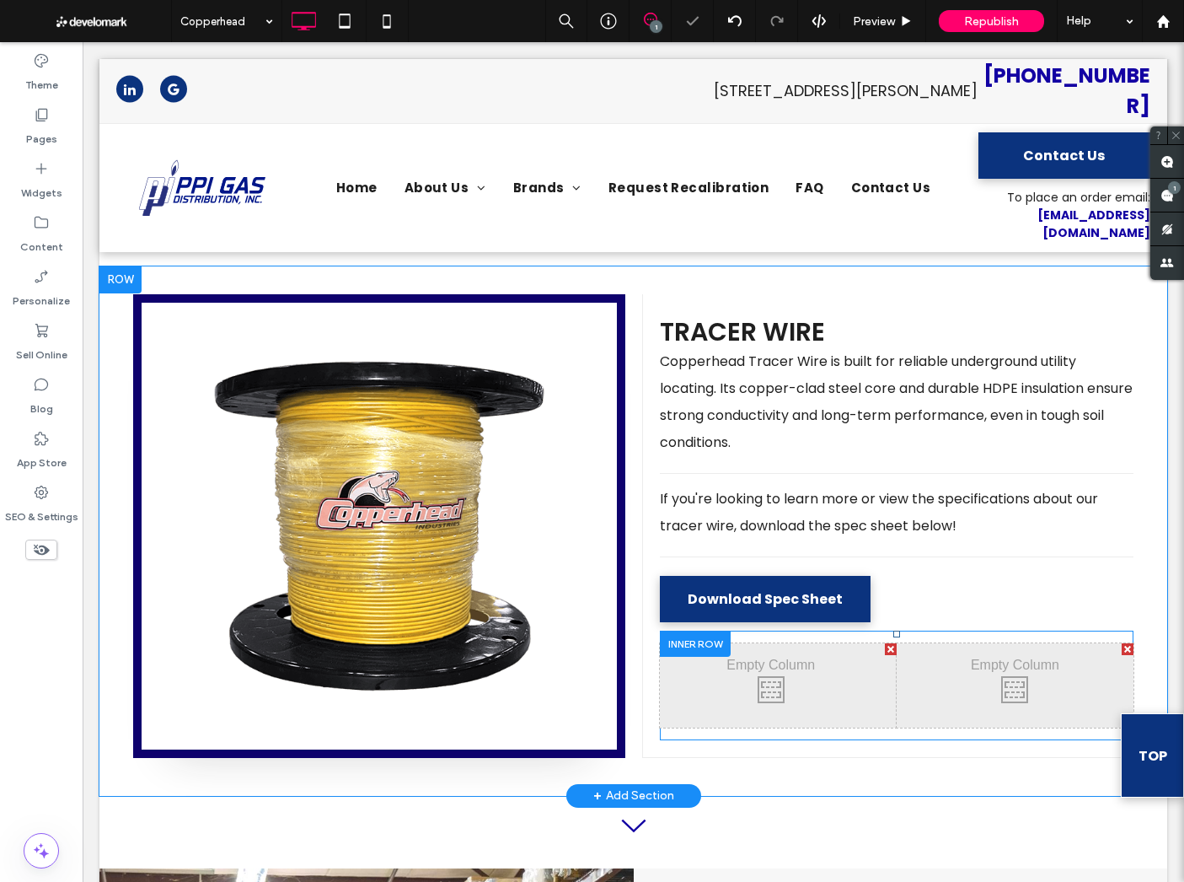
click at [922, 643] on div "Click To Paste Click To Paste" at bounding box center [1015, 685] width 237 height 84
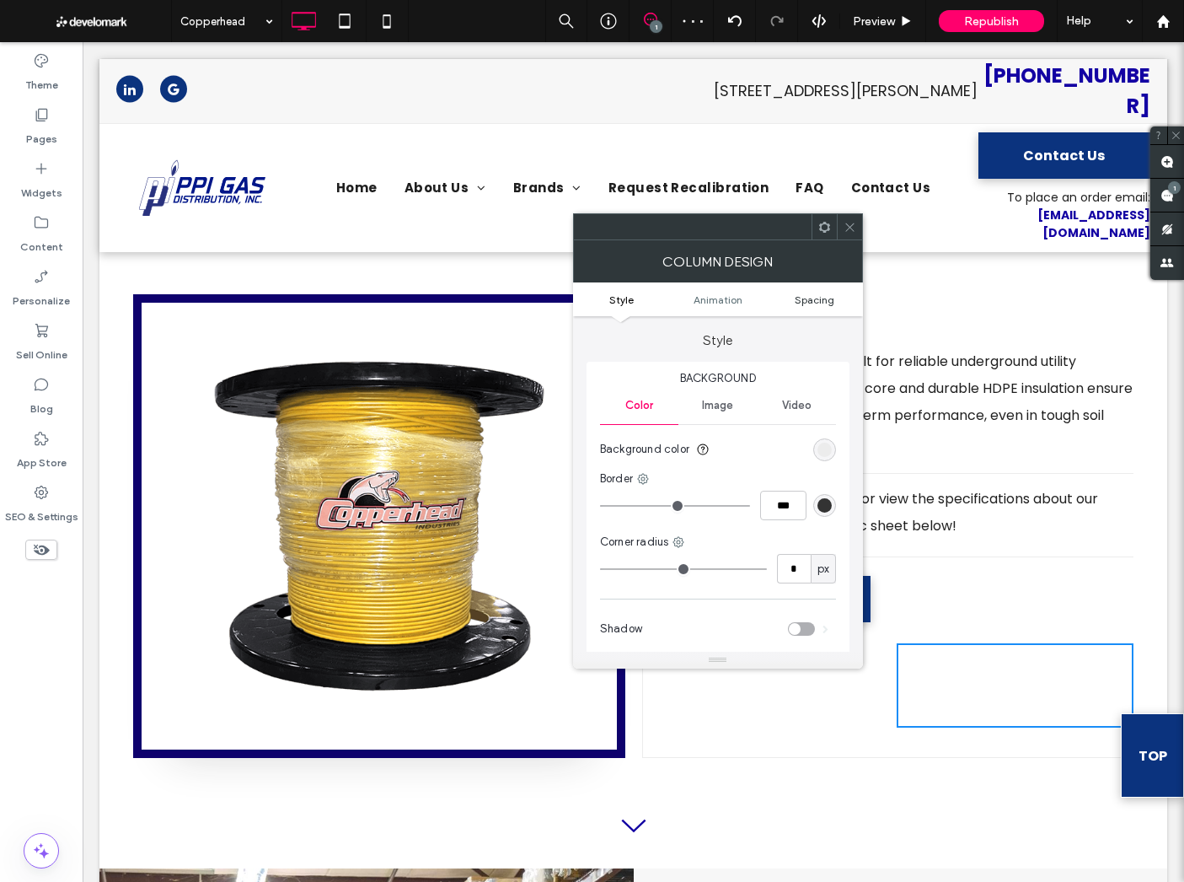
click at [804, 297] on span "Spacing" at bounding box center [815, 299] width 40 height 13
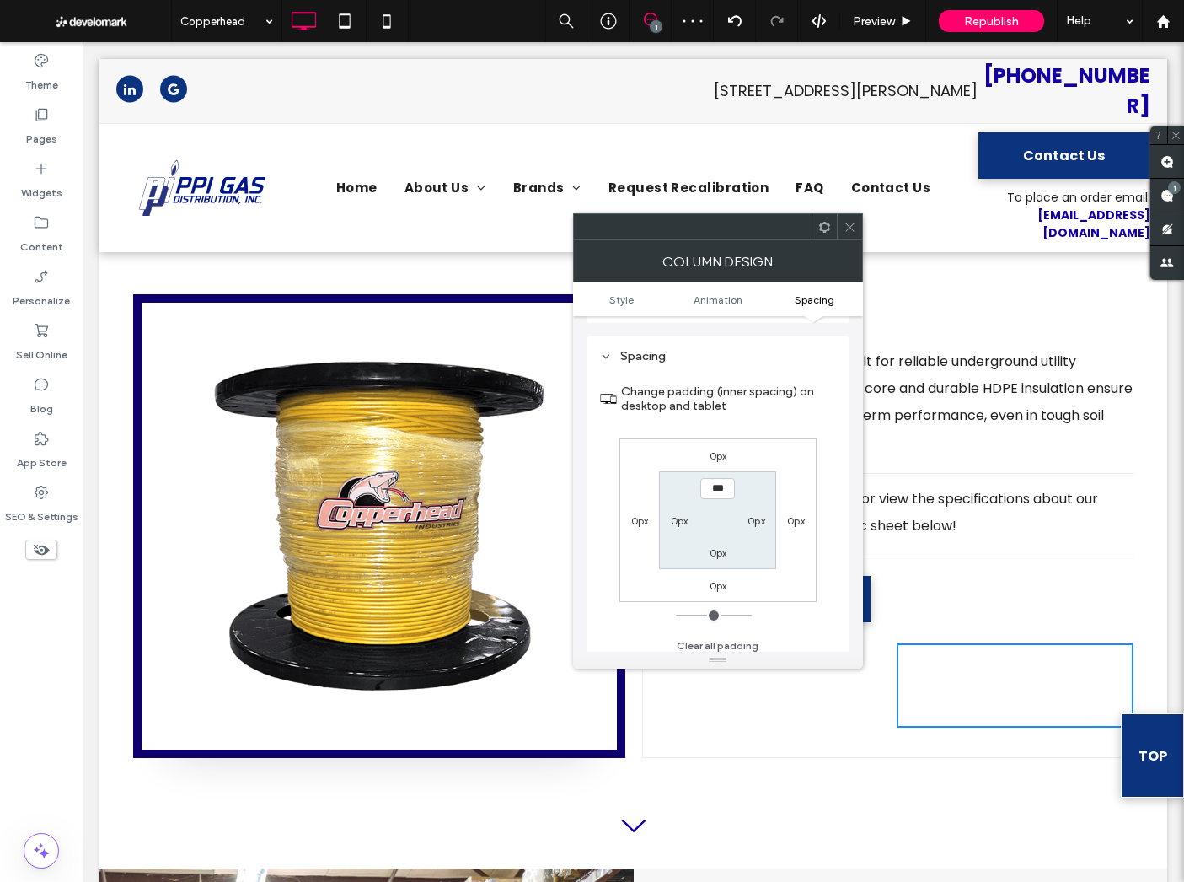
scroll to position [396, 0]
click at [669, 509] on div "0px" at bounding box center [679, 512] width 39 height 17
click at [675, 507] on label "0px" at bounding box center [680, 513] width 18 height 13
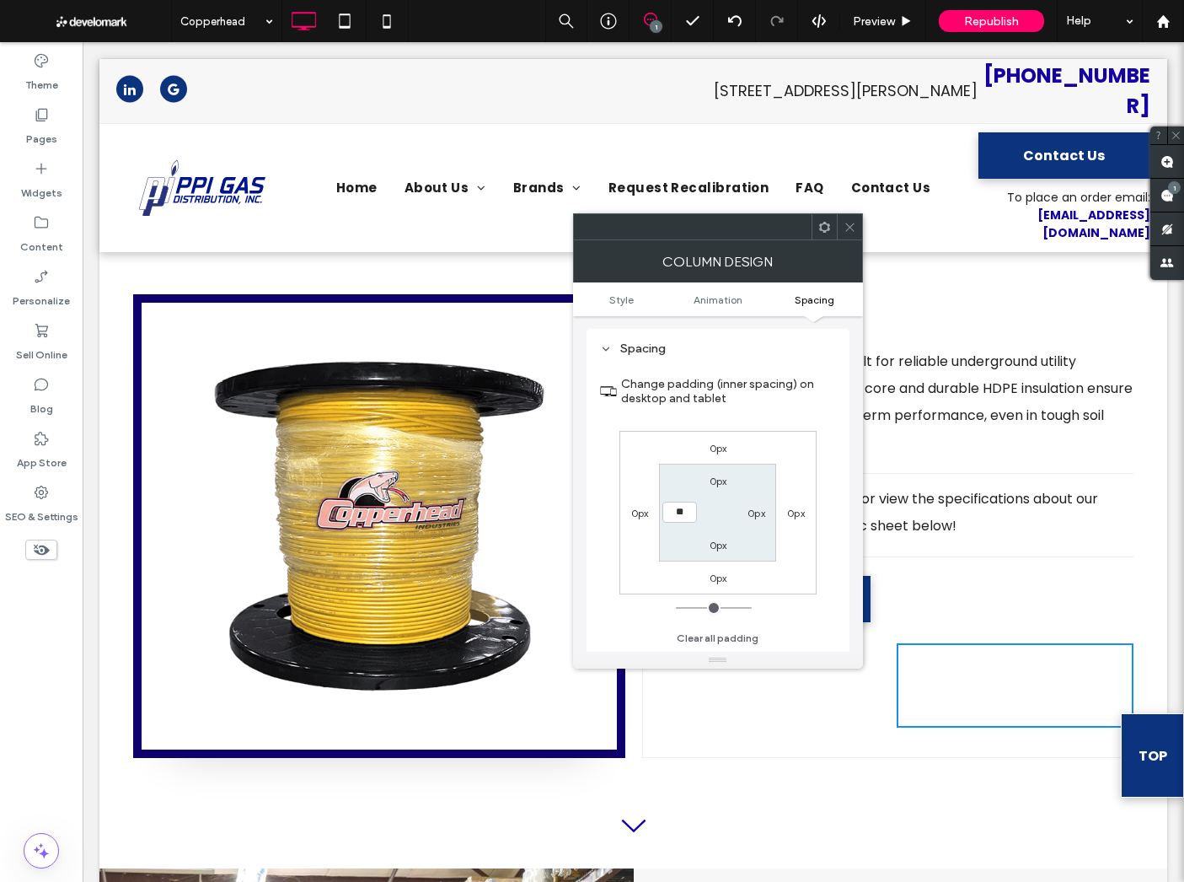
type input "**"
type input "****"
click at [756, 341] on div "Spacing" at bounding box center [718, 348] width 236 height 14
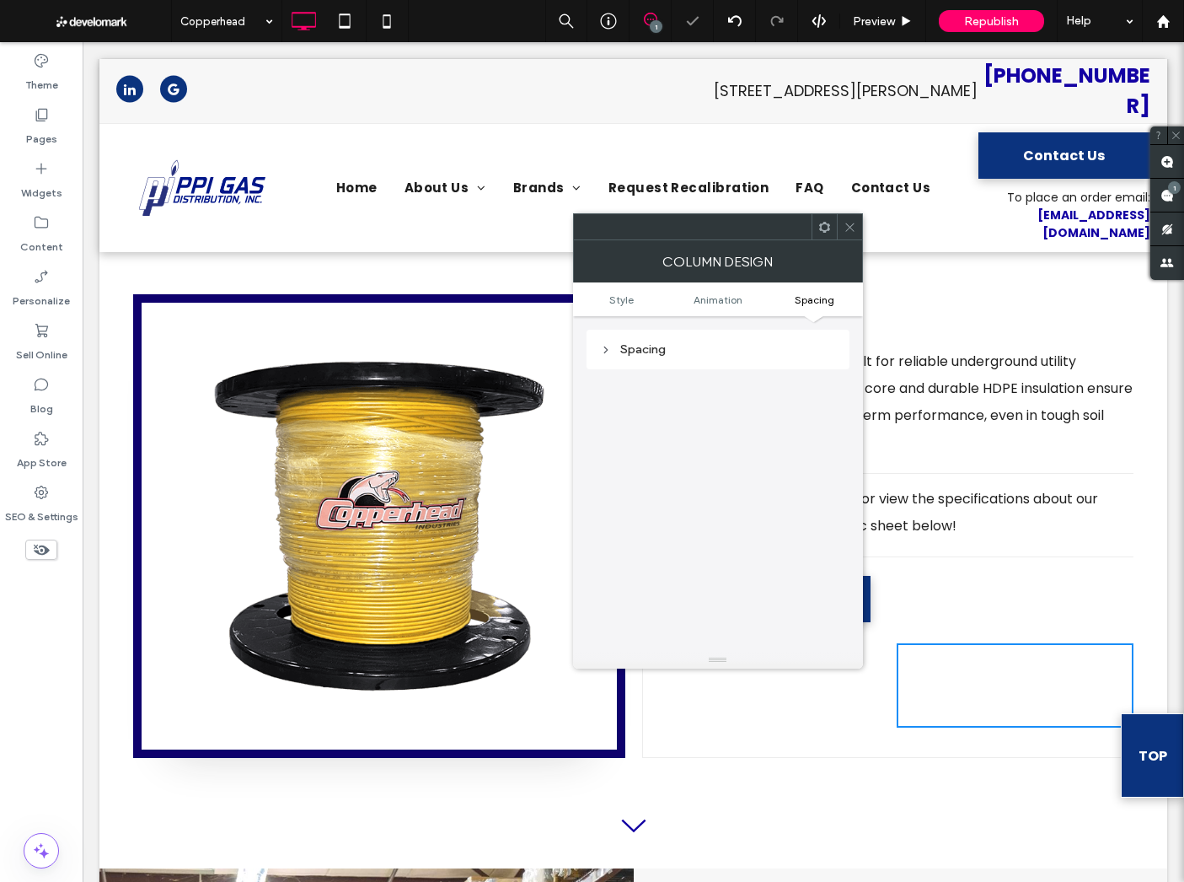
scroll to position [395, 0]
click at [845, 231] on icon at bounding box center [850, 227] width 13 height 13
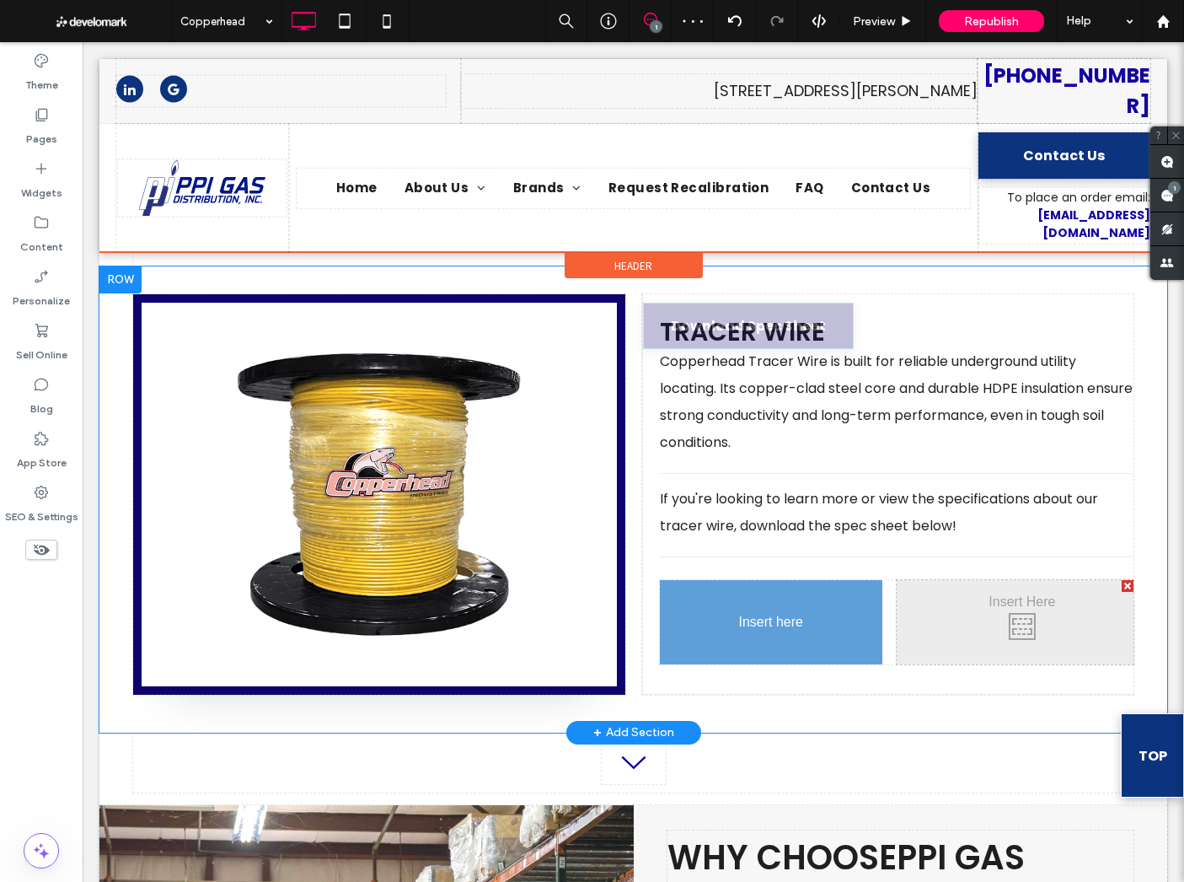
drag, startPoint x: 757, startPoint y: 516, endPoint x: 768, endPoint y: 553, distance: 38.7
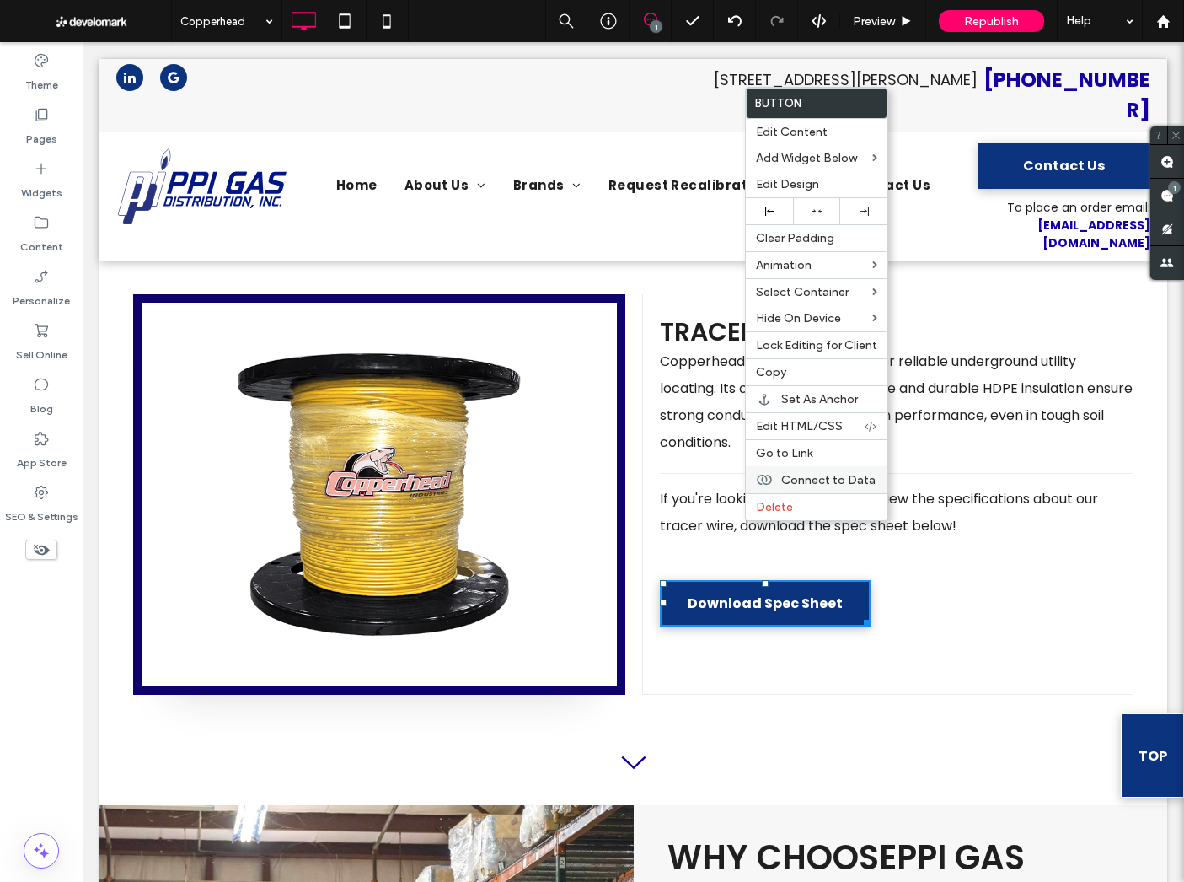
drag, startPoint x: 795, startPoint y: 367, endPoint x: 862, endPoint y: 470, distance: 123.7
click at [794, 367] on label "Copy" at bounding box center [816, 372] width 121 height 14
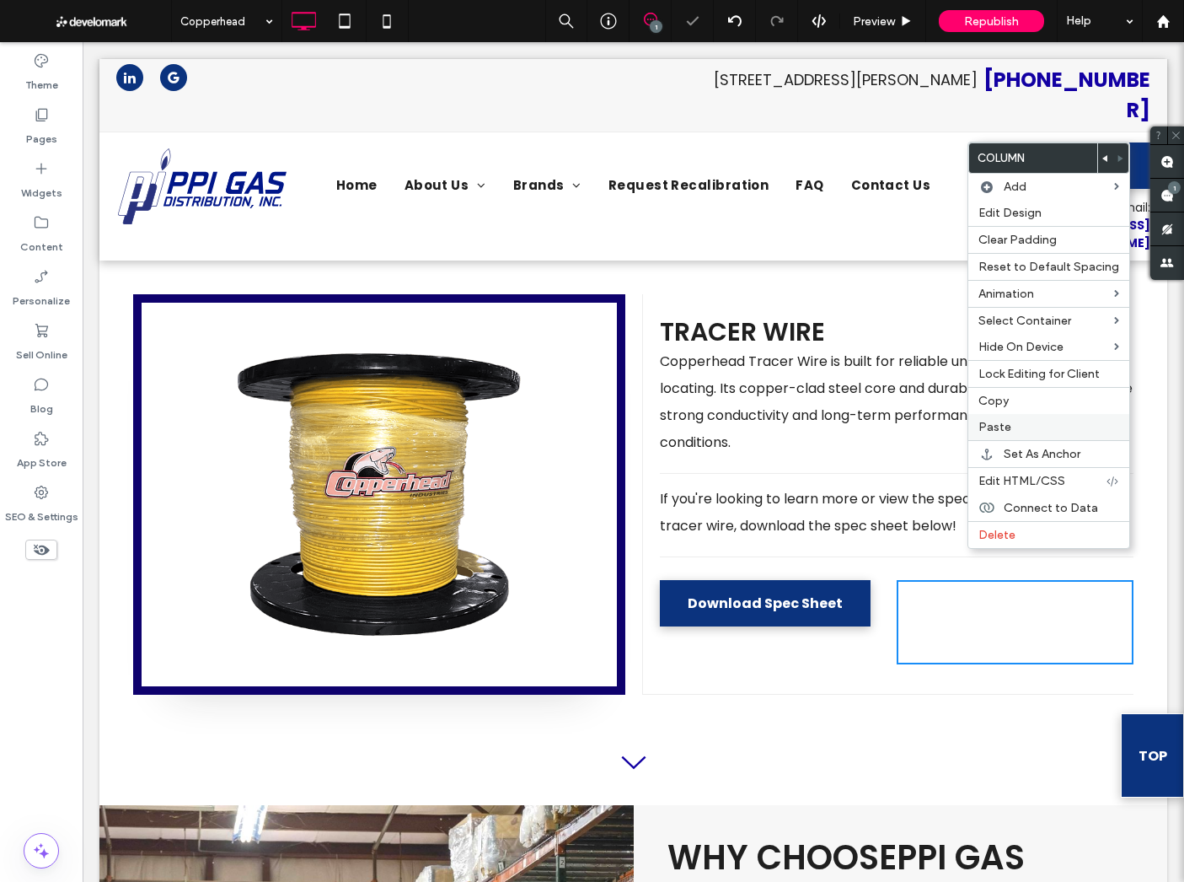
click at [990, 421] on span "Paste" at bounding box center [995, 427] width 33 height 14
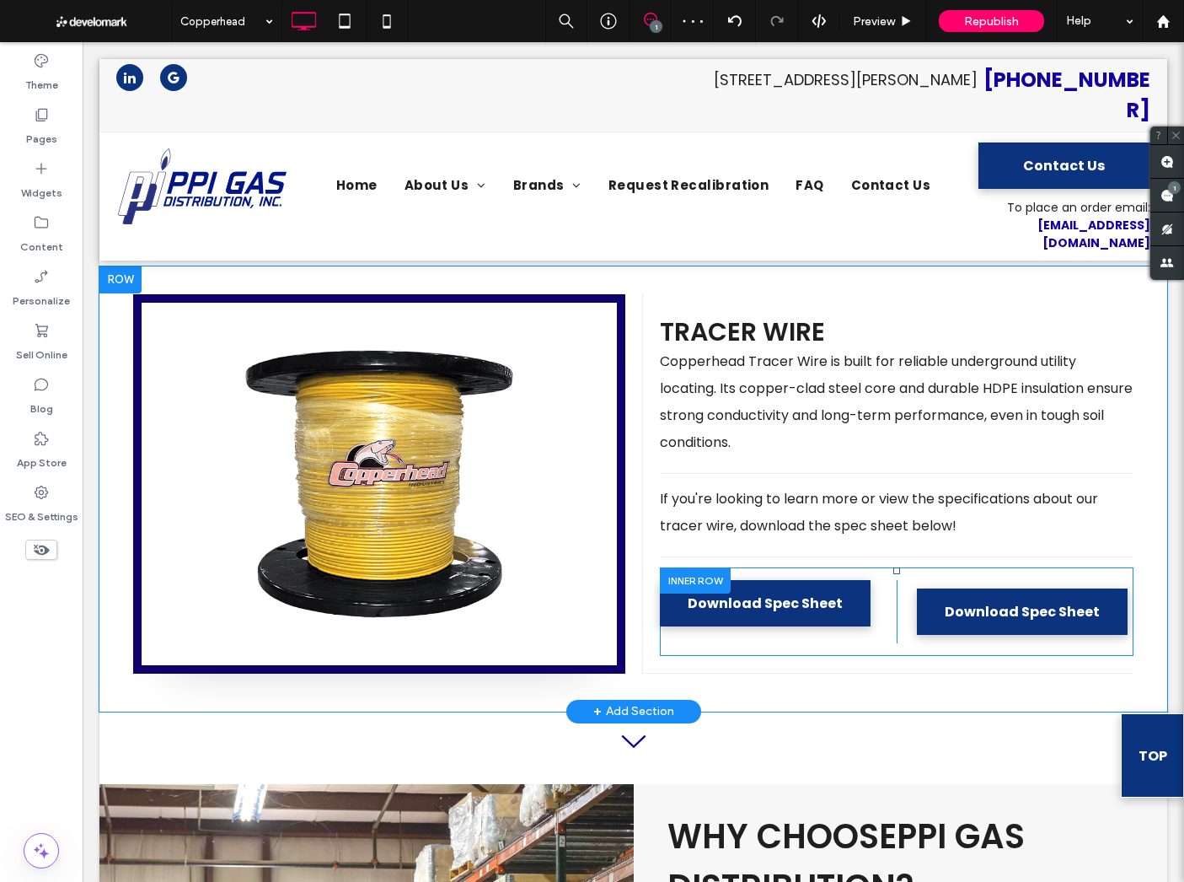
click at [883, 580] on div "Click To Paste Click To Paste Download Spec Sheet" at bounding box center [778, 611] width 237 height 63
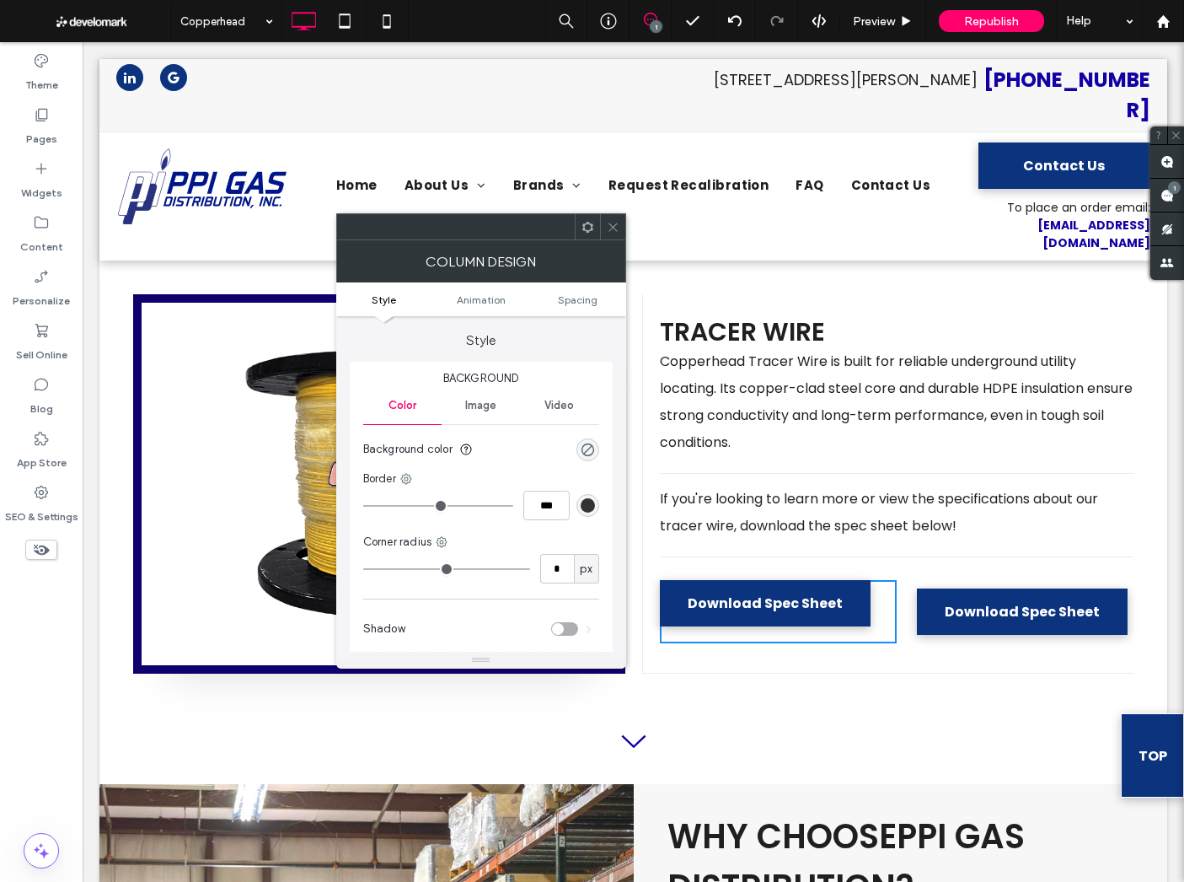
click at [904, 580] on div "Click To Paste Click To Paste Download Spec Sheet" at bounding box center [1015, 611] width 237 height 63
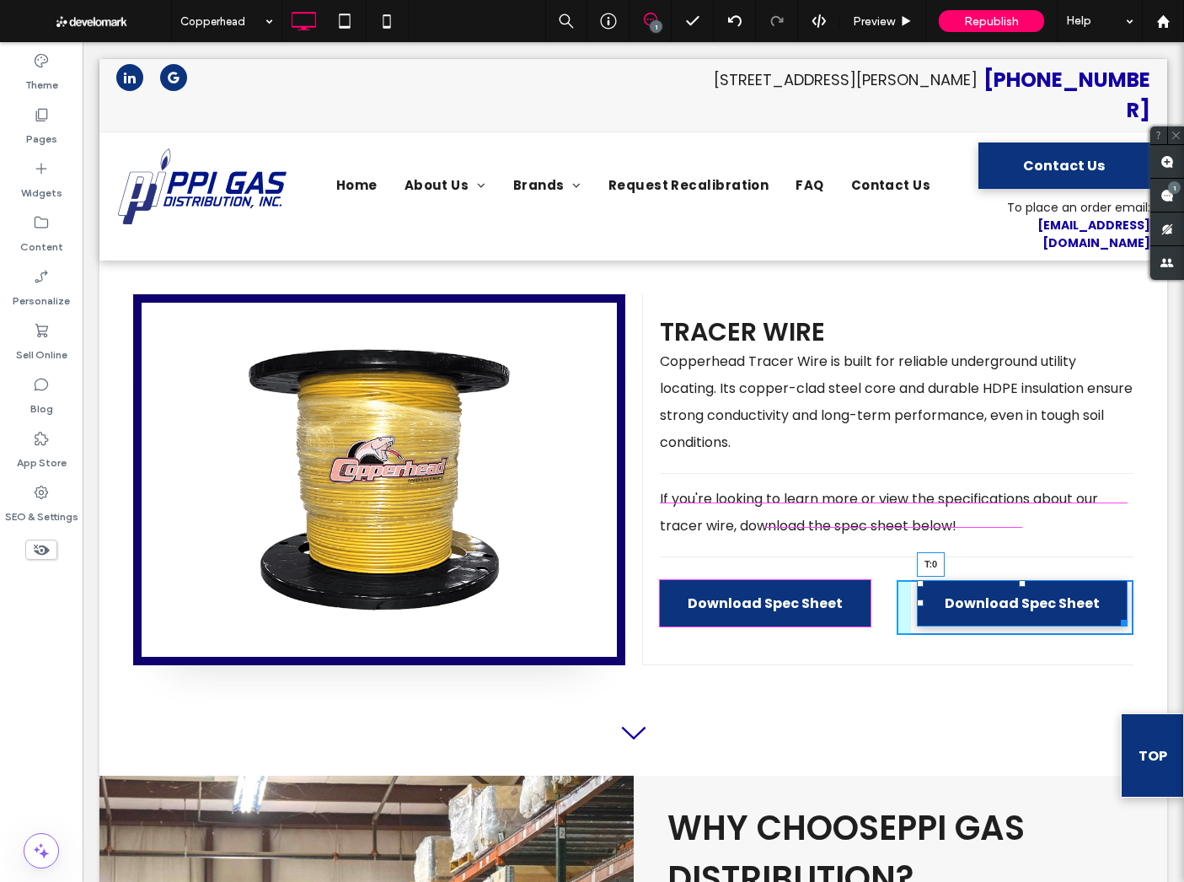
drag, startPoint x: 1024, startPoint y: 512, endPoint x: 1107, endPoint y: 544, distance: 88.6
click at [1024, 567] on div "Click To Paste Click To Paste Download Spec Sheet Click To Paste Click To Paste…" at bounding box center [897, 607] width 474 height 80
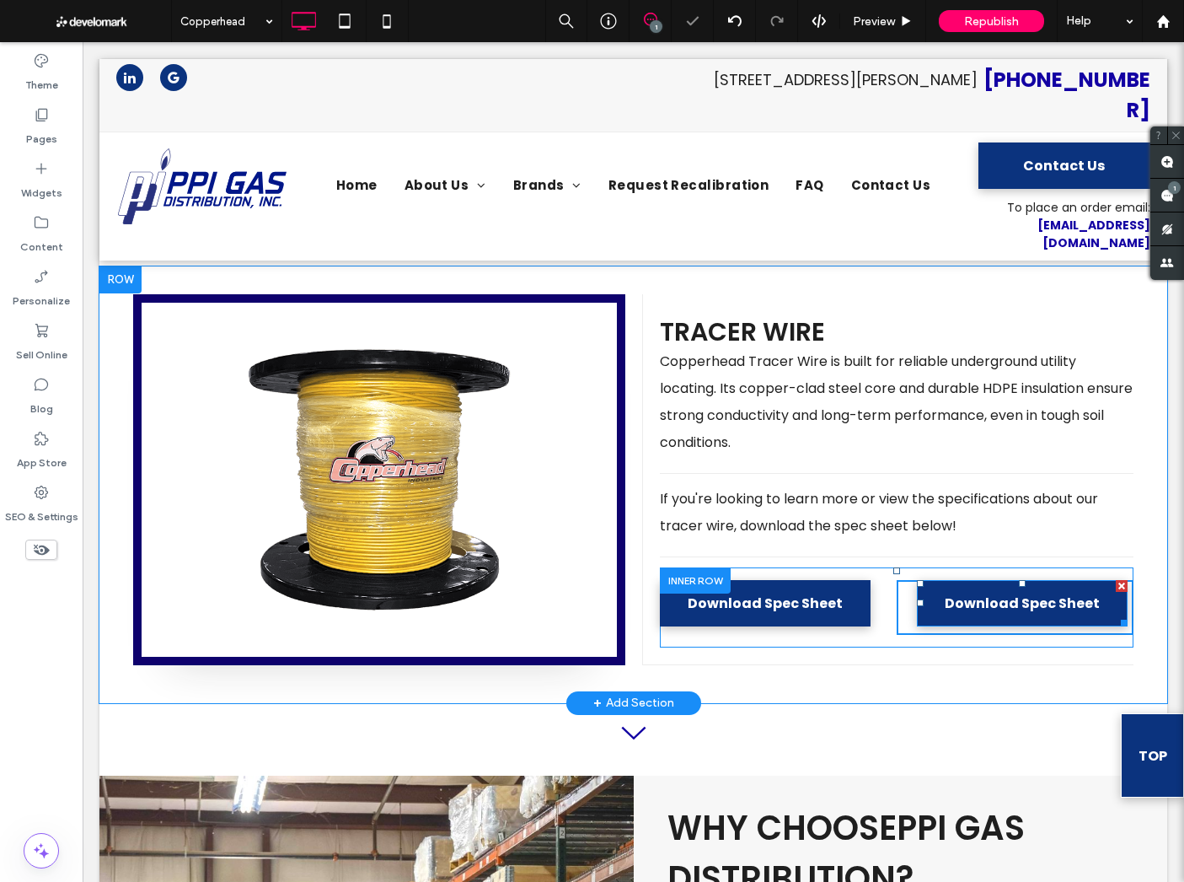
click at [820, 580] on div "Click To Paste Click To Paste Download Spec Sheet" at bounding box center [778, 607] width 237 height 55
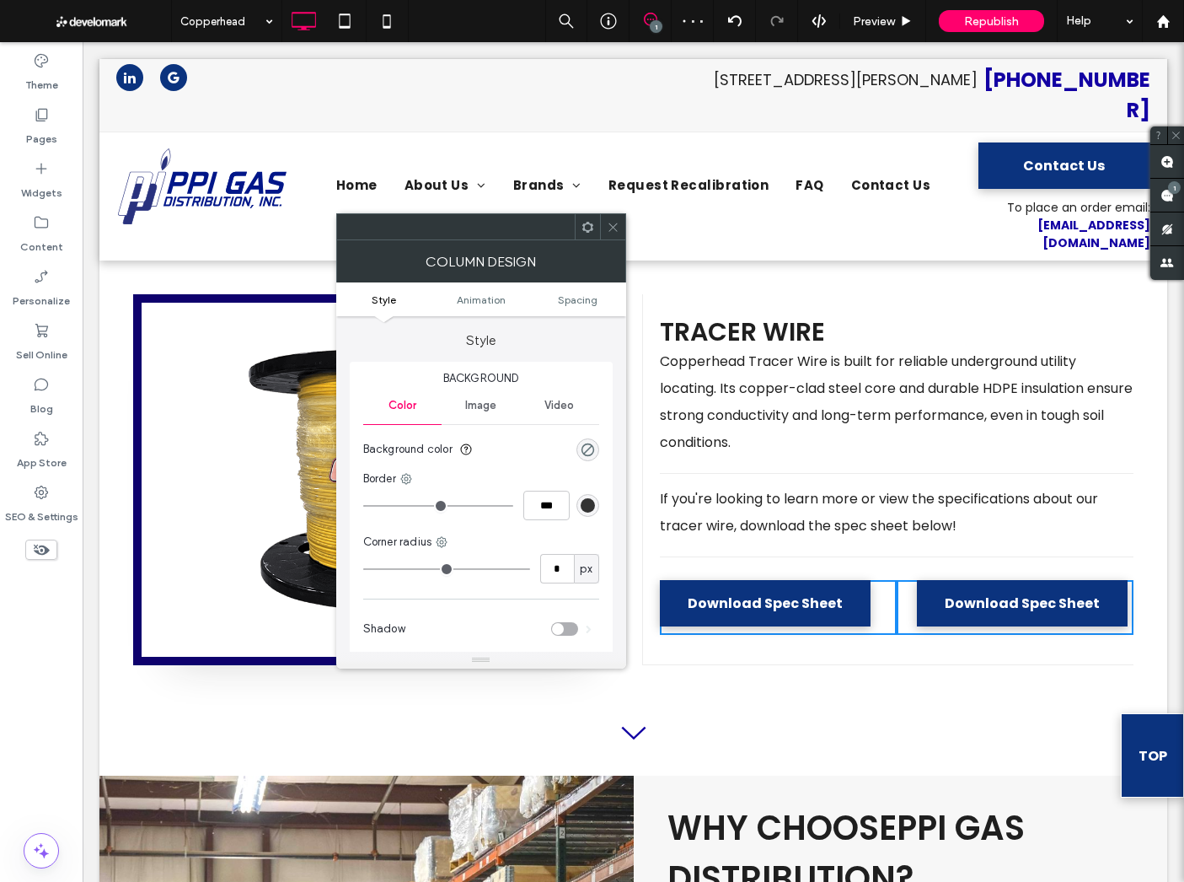
click at [570, 293] on ul "Style Animation Spacing" at bounding box center [481, 299] width 290 height 34
click at [567, 300] on span "Spacing" at bounding box center [578, 299] width 40 height 13
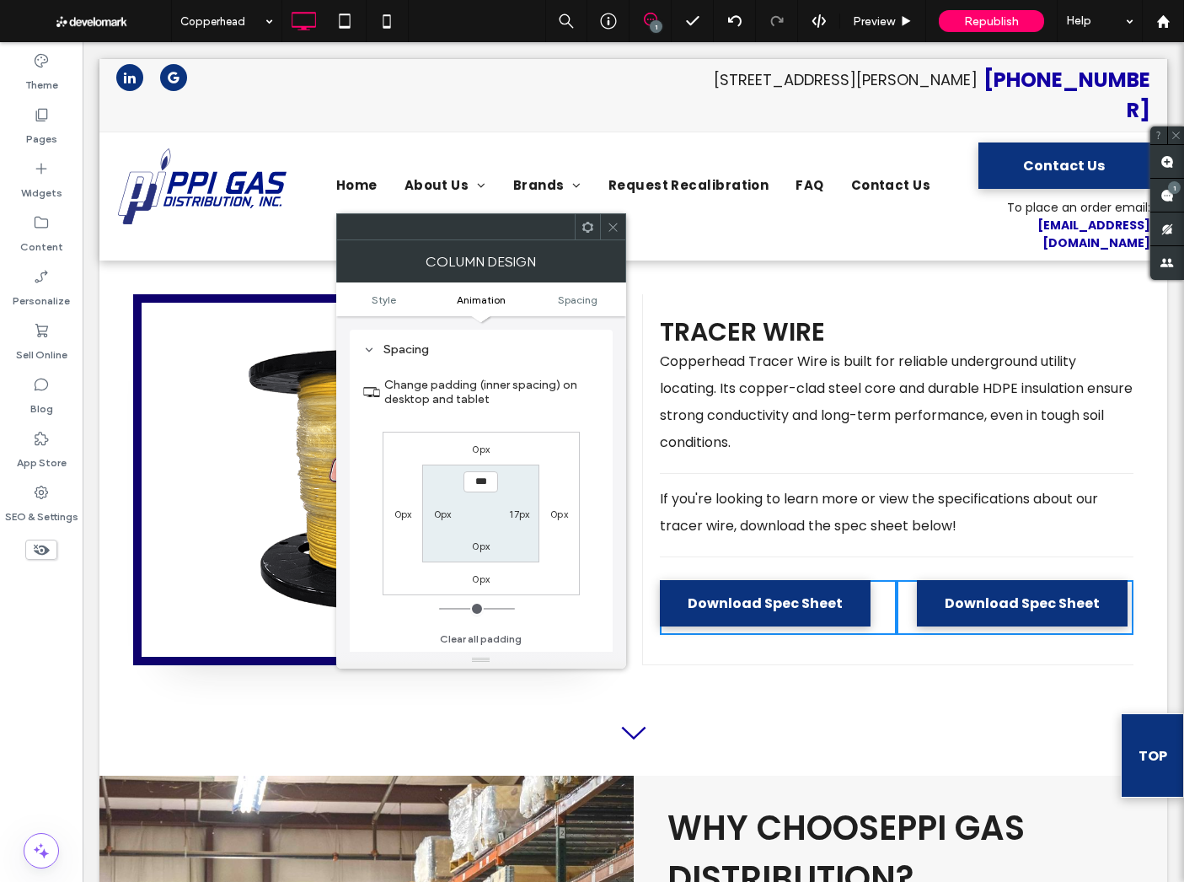
scroll to position [396, 0]
drag, startPoint x: 609, startPoint y: 228, endPoint x: 612, endPoint y: 241, distance: 13.9
click at [608, 228] on icon at bounding box center [613, 227] width 13 height 13
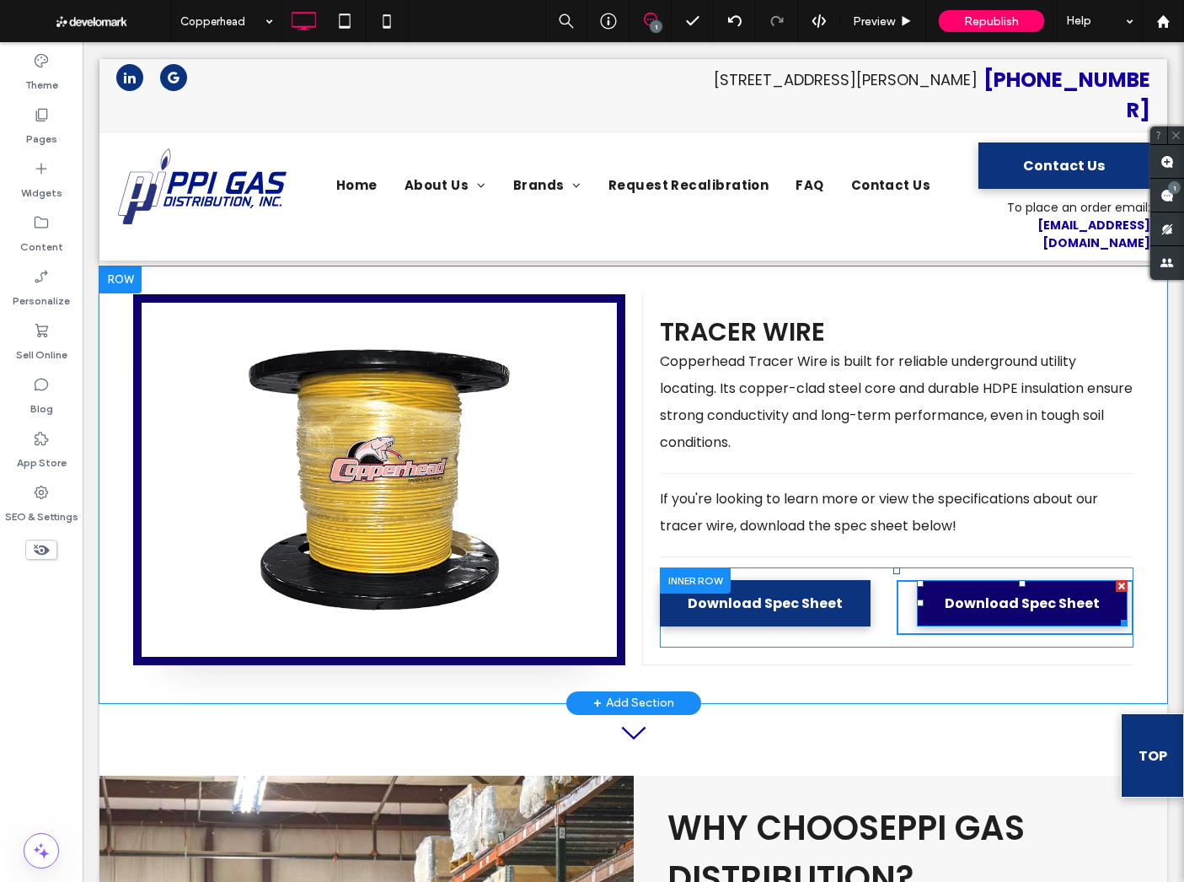
click at [975, 584] on span "Download Spec Sheet" at bounding box center [1022, 603] width 155 height 38
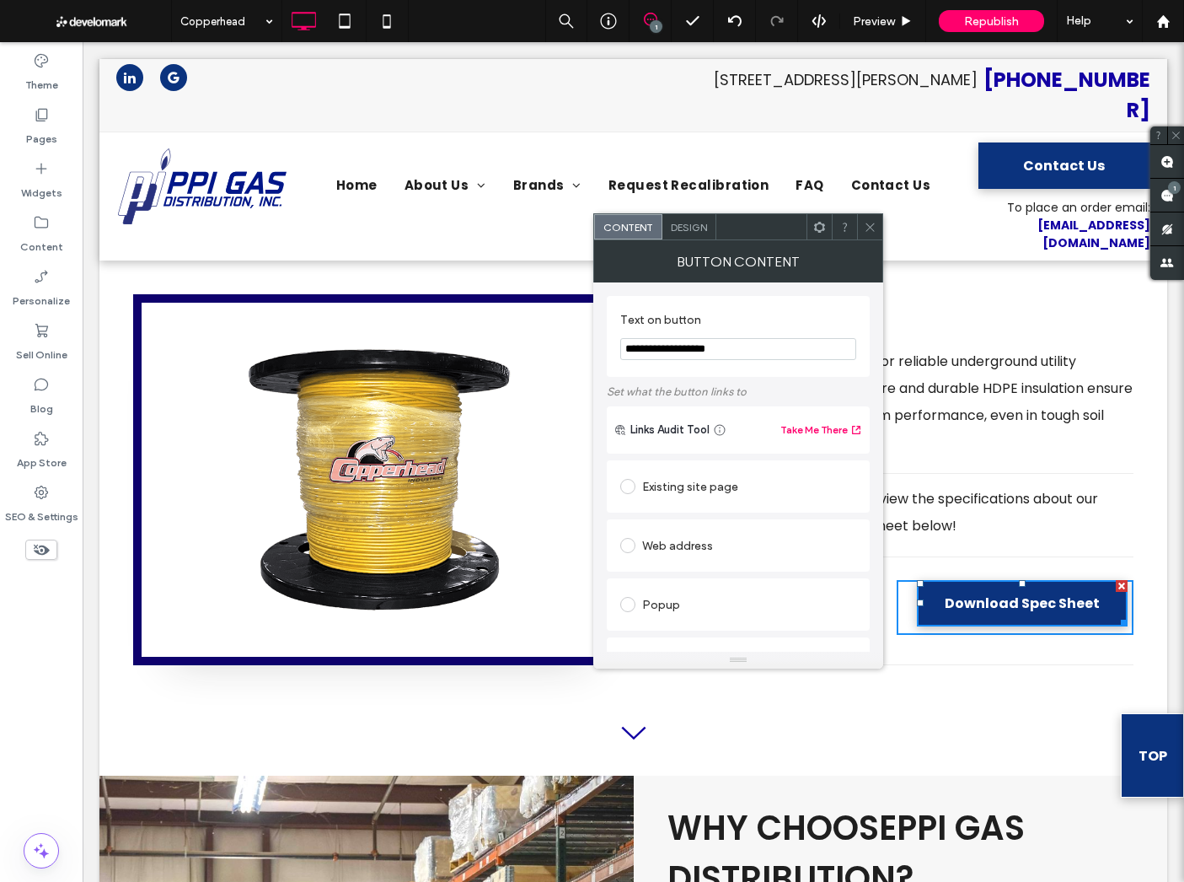
click at [727, 348] on input "**********" at bounding box center [738, 349] width 236 height 22
drag, startPoint x: 767, startPoint y: 357, endPoint x: 676, endPoint y: 354, distance: 91.1
click at [676, 354] on input "**********" at bounding box center [738, 349] width 236 height 22
type input "**********"
drag, startPoint x: 700, startPoint y: 303, endPoint x: 682, endPoint y: 303, distance: 17.7
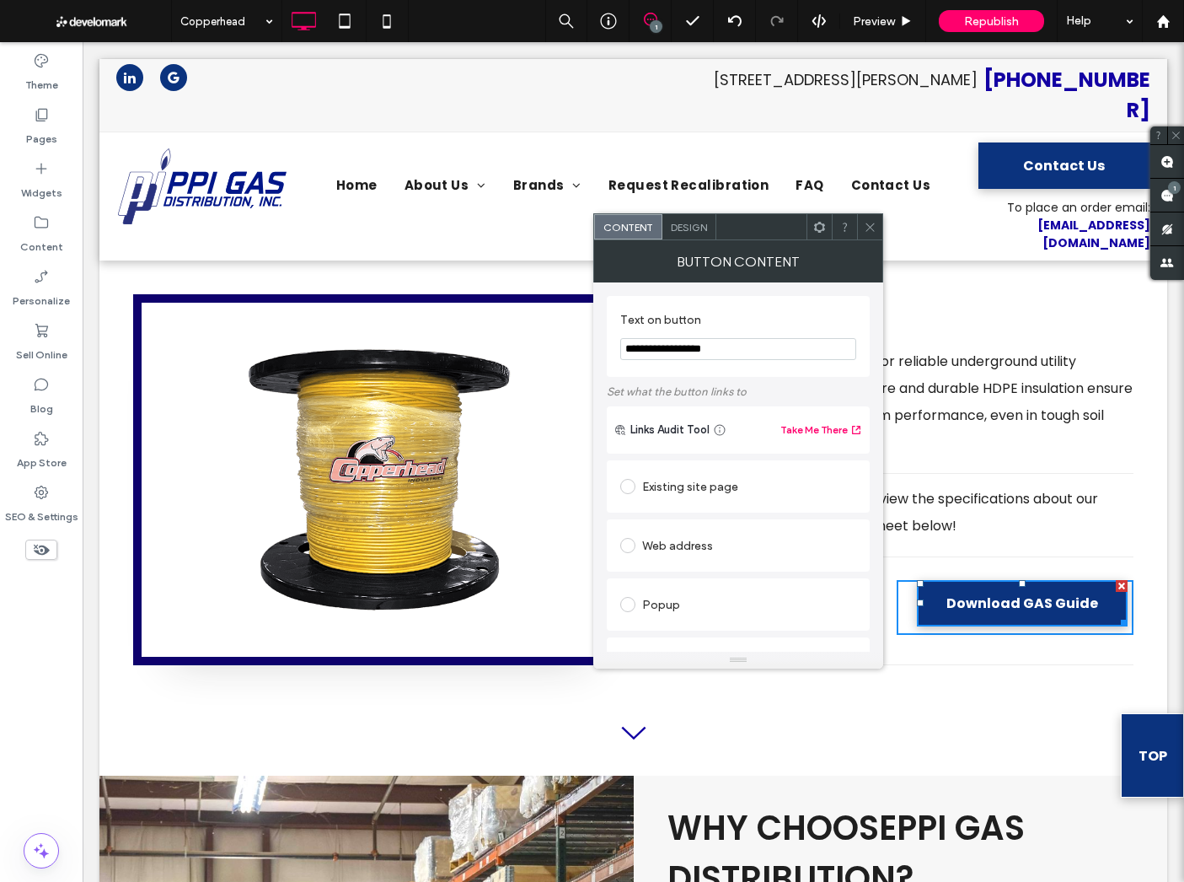
click at [700, 304] on section "**********" at bounding box center [738, 336] width 236 height 64
click at [685, 226] on span "Design" at bounding box center [689, 227] width 36 height 13
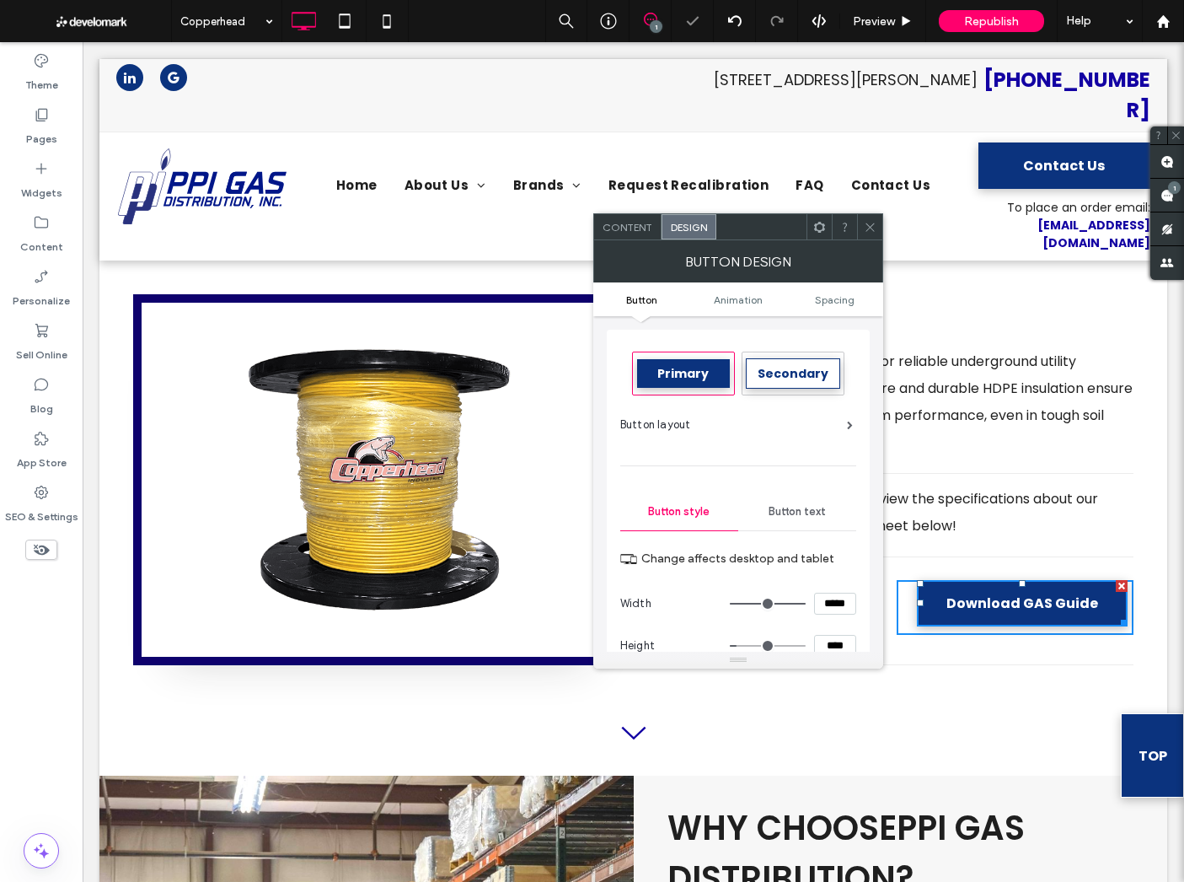
drag, startPoint x: 787, startPoint y: 371, endPoint x: 780, endPoint y: 383, distance: 14.0
click at [786, 371] on span "Secondary" at bounding box center [793, 373] width 71 height 17
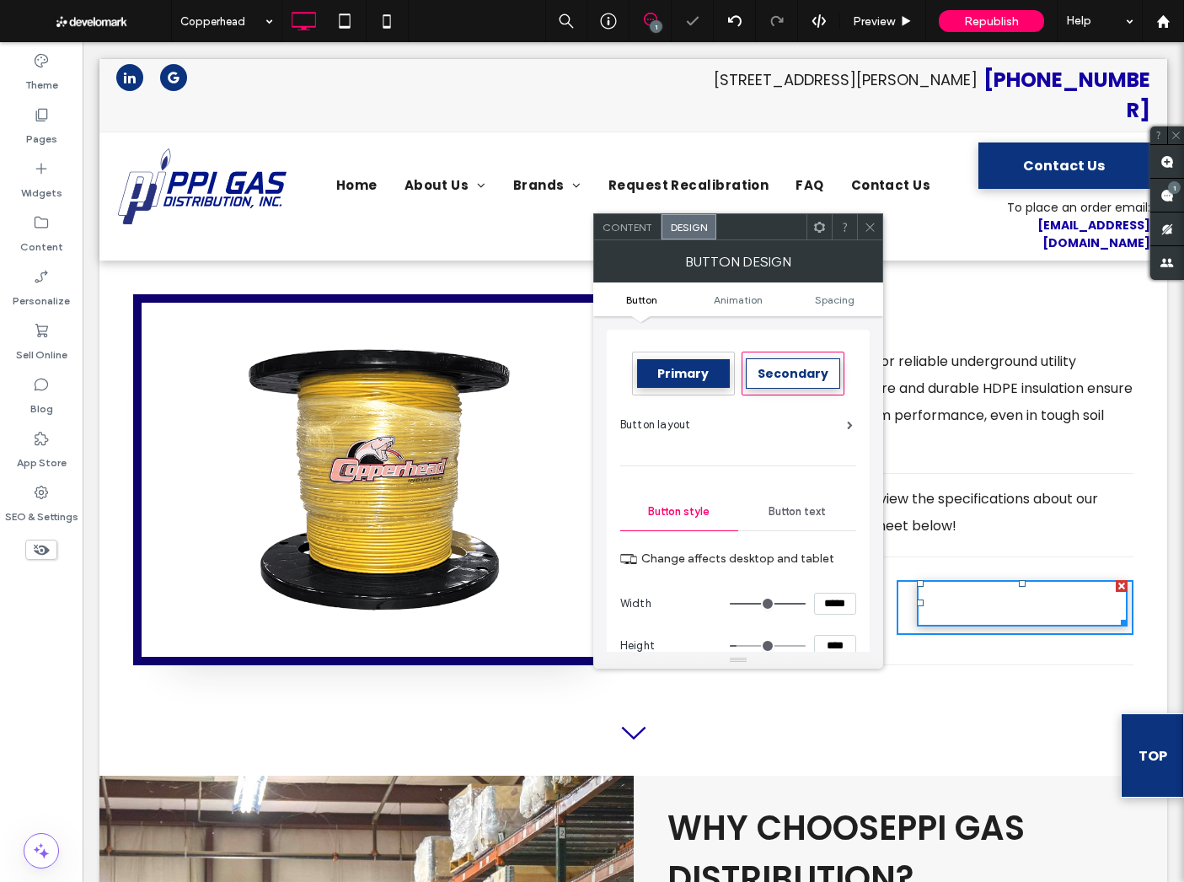
type input "*"
type input "***"
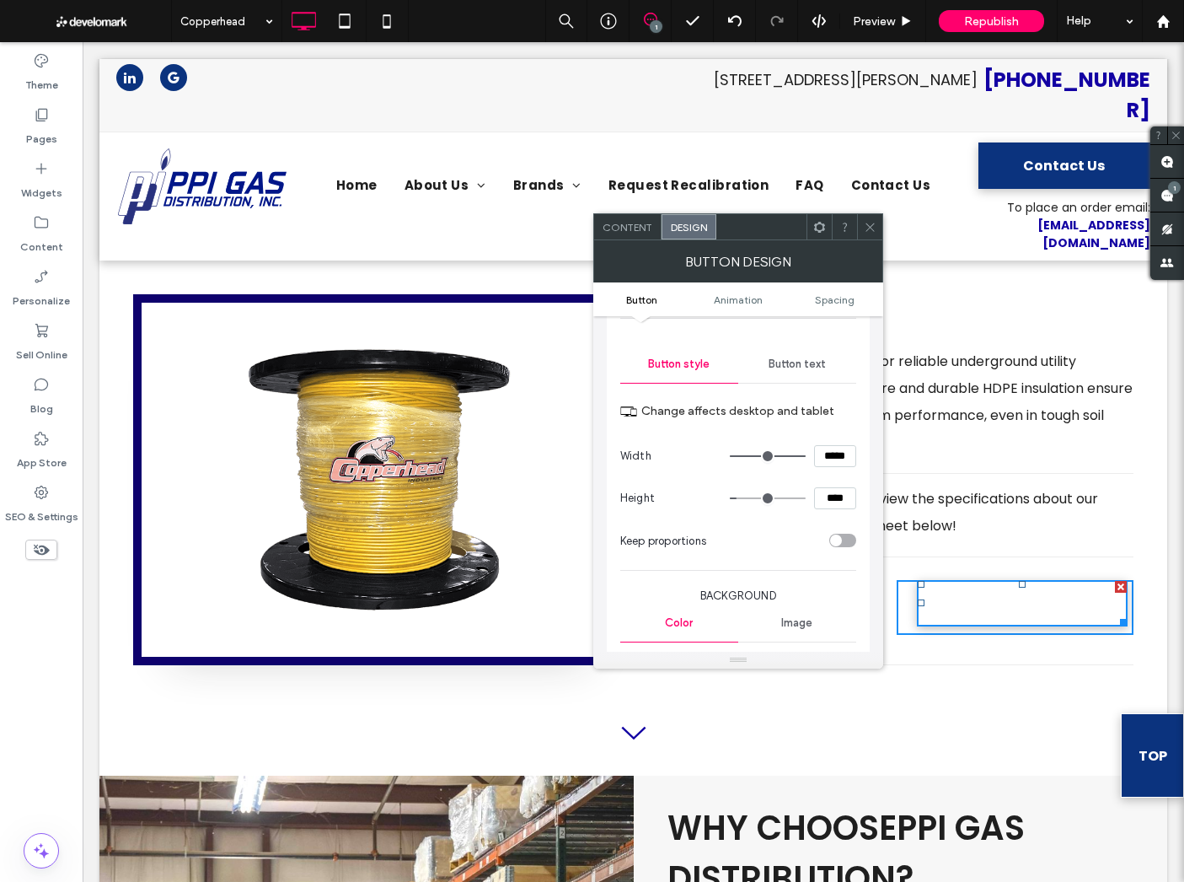
scroll to position [137, 0]
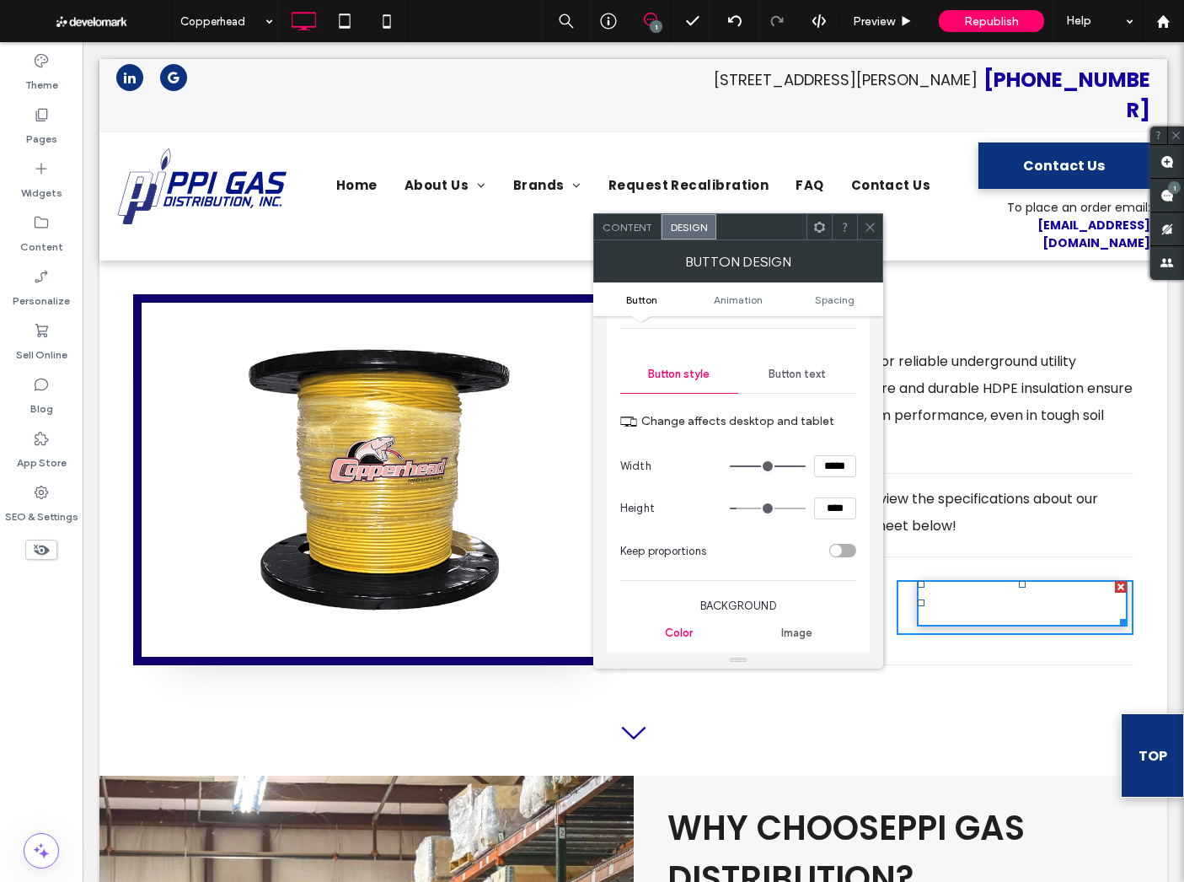
click at [808, 377] on span "Button text" at bounding box center [797, 374] width 57 height 13
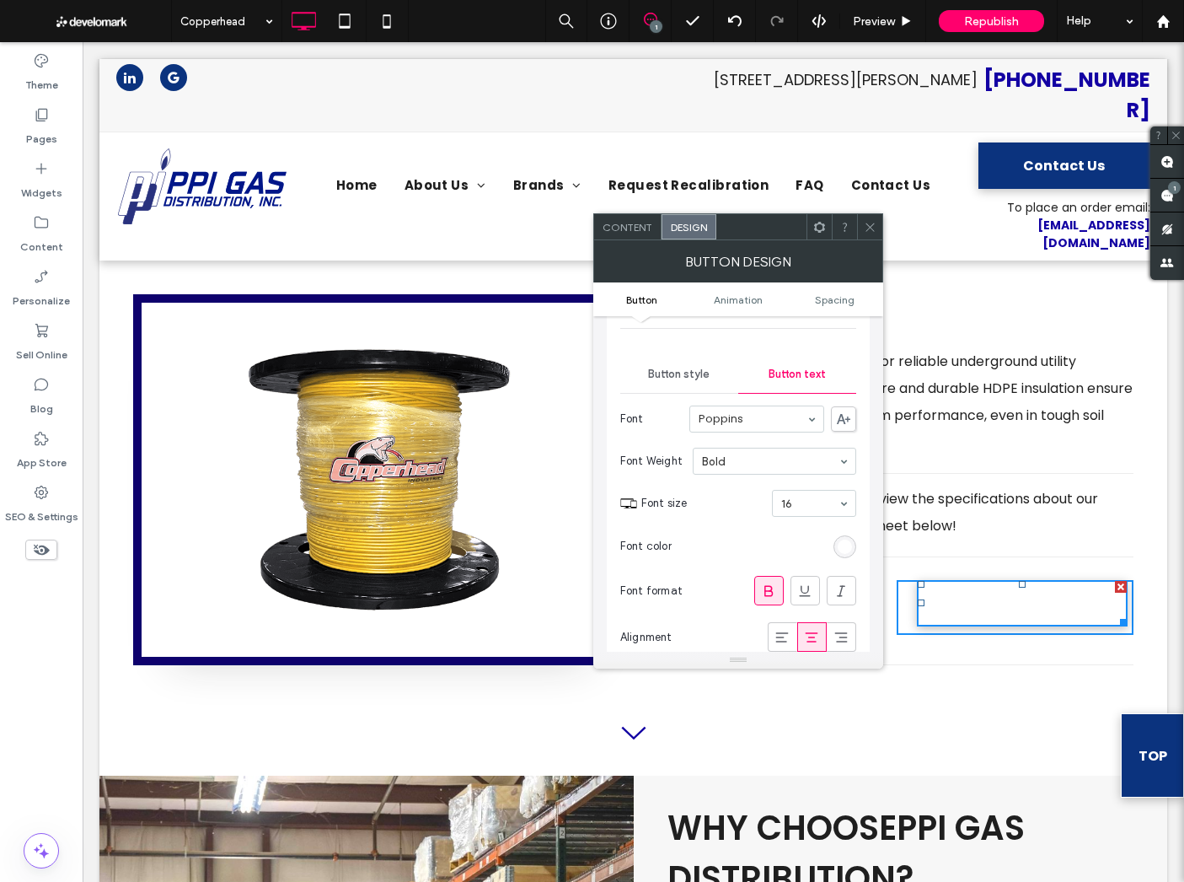
click at [844, 542] on div "rgb(255, 255, 255)" at bounding box center [845, 546] width 14 height 14
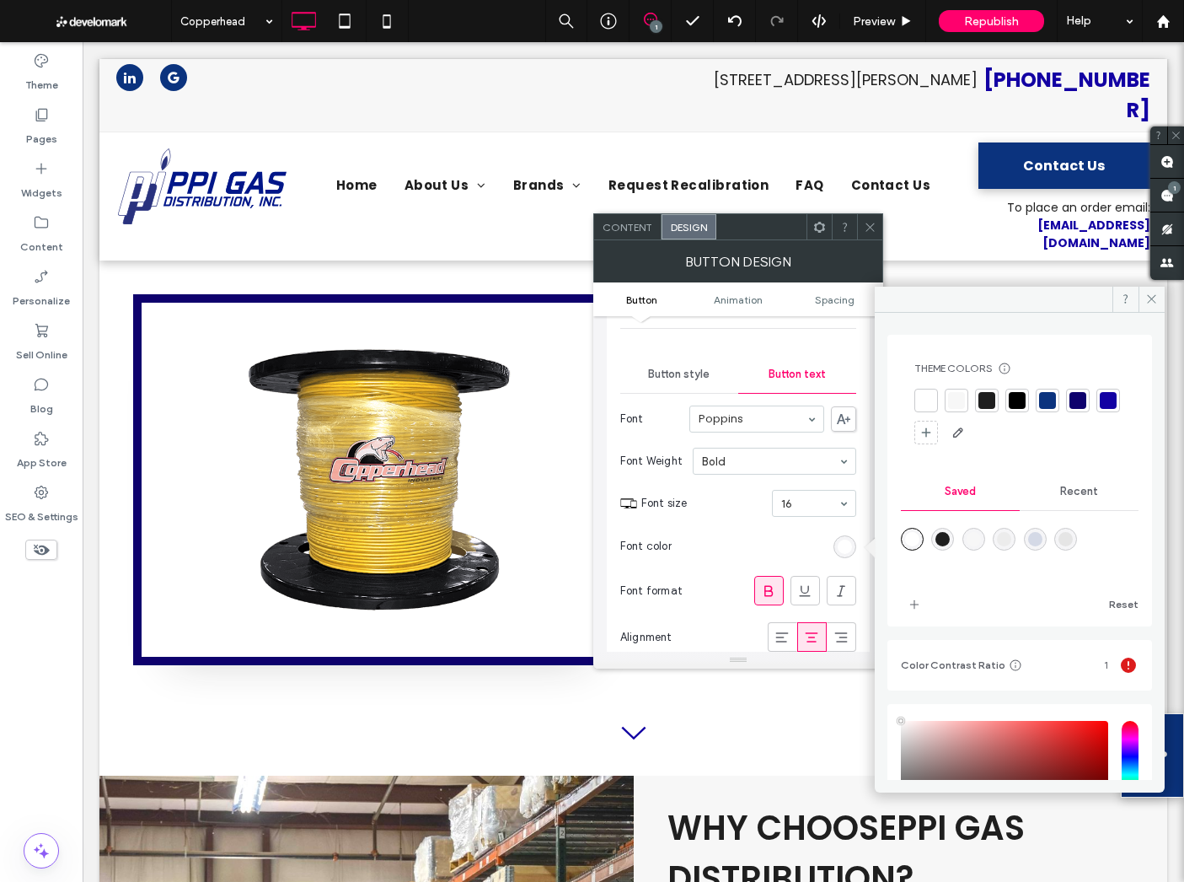
click at [1053, 399] on div at bounding box center [1047, 400] width 17 height 17
click at [716, 505] on span "Font size" at bounding box center [703, 503] width 124 height 17
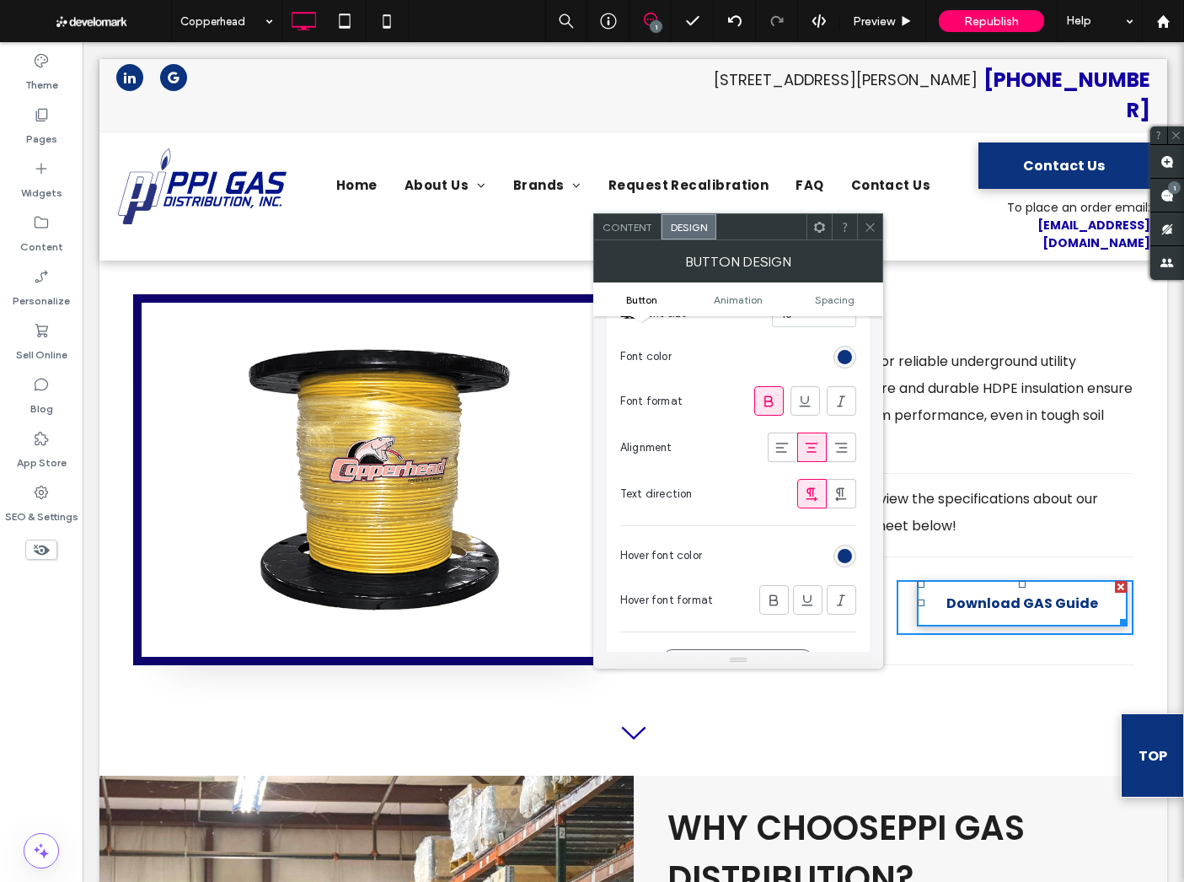
scroll to position [280, 0]
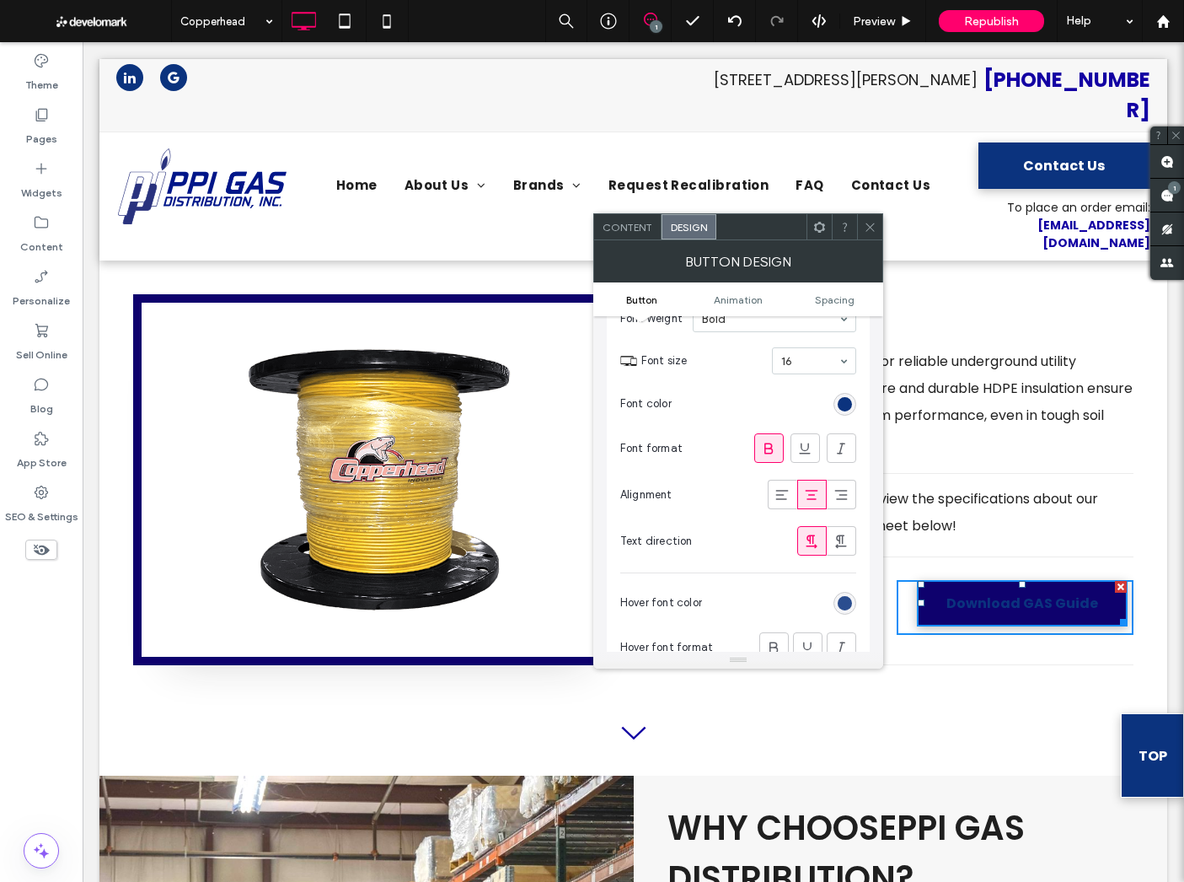
click at [844, 598] on div "rgb(11, 51, 126)" at bounding box center [845, 603] width 14 height 14
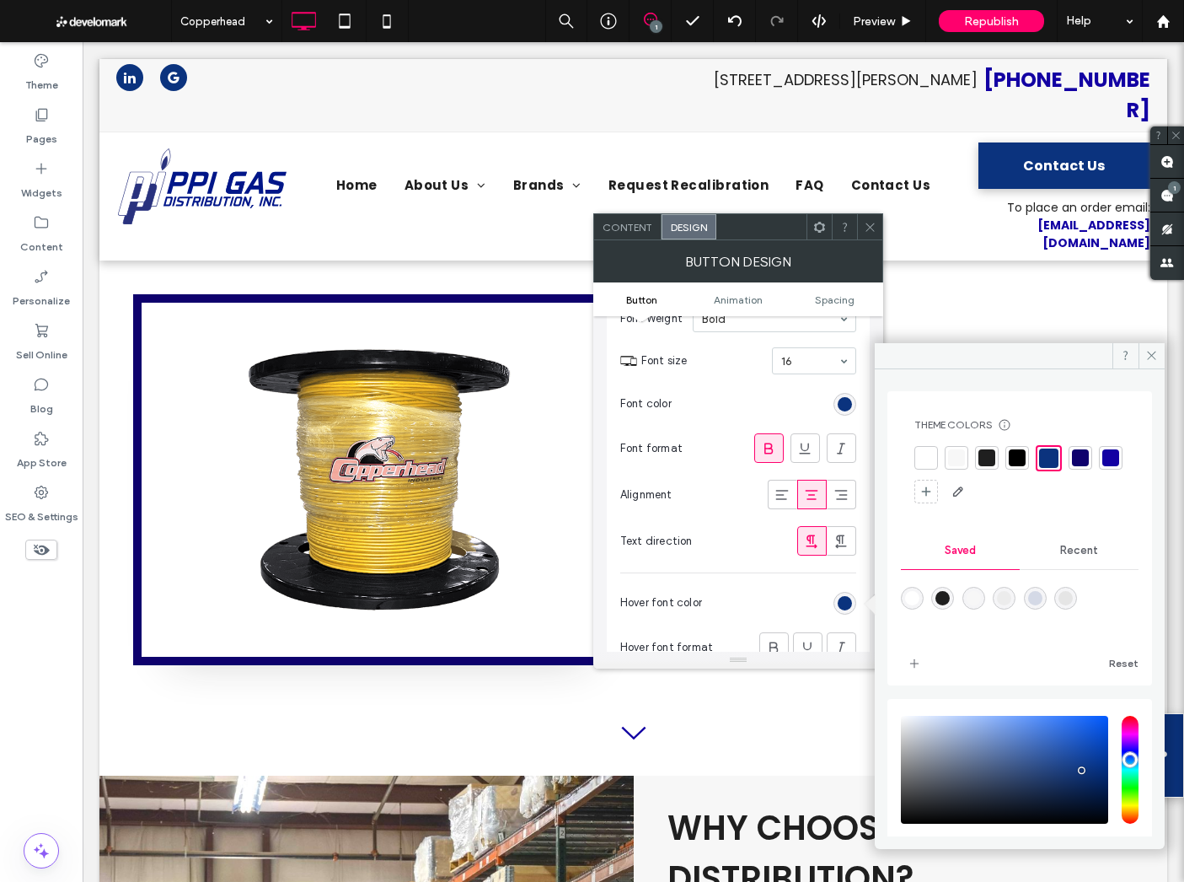
drag, startPoint x: 920, startPoint y: 454, endPoint x: 727, endPoint y: 589, distance: 236.0
click at [919, 454] on div at bounding box center [926, 457] width 17 height 17
click at [722, 593] on section "Hover font color" at bounding box center [738, 603] width 236 height 42
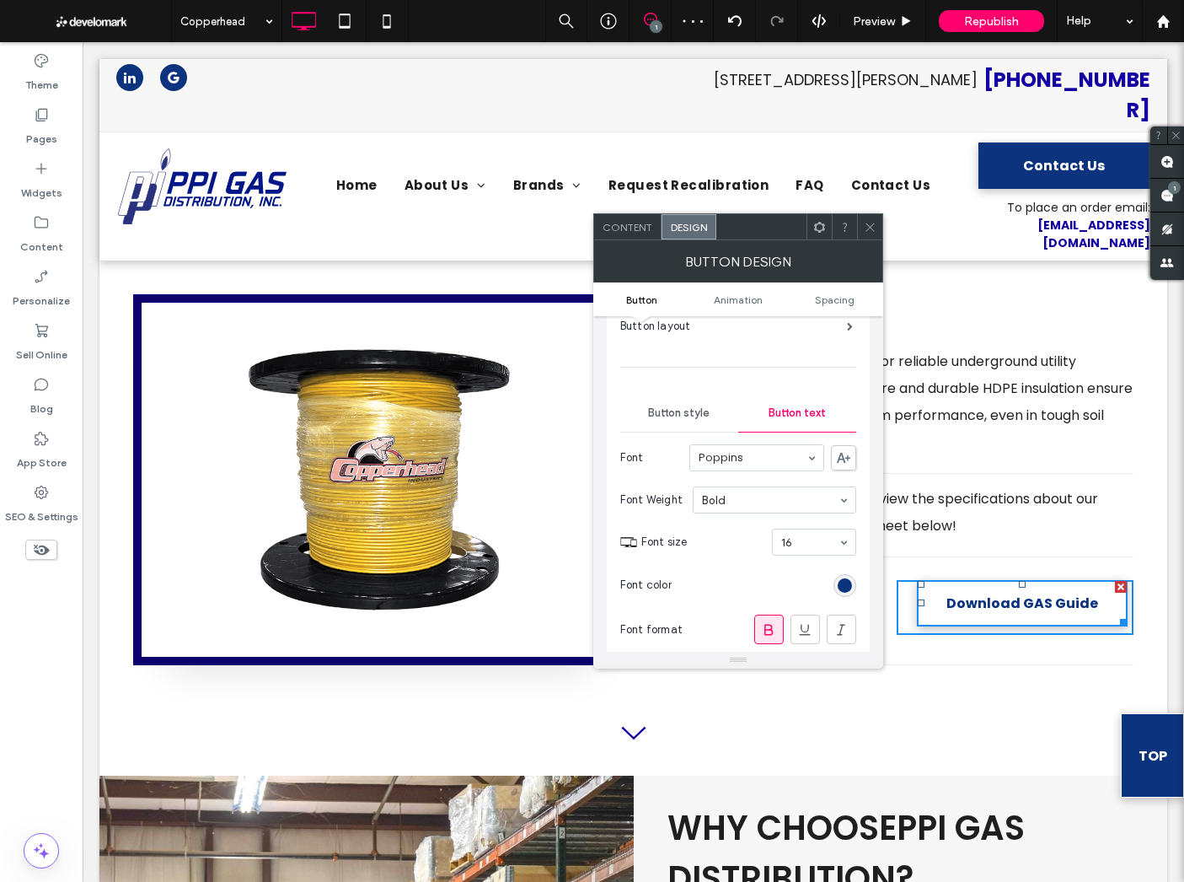
scroll to position [43, 0]
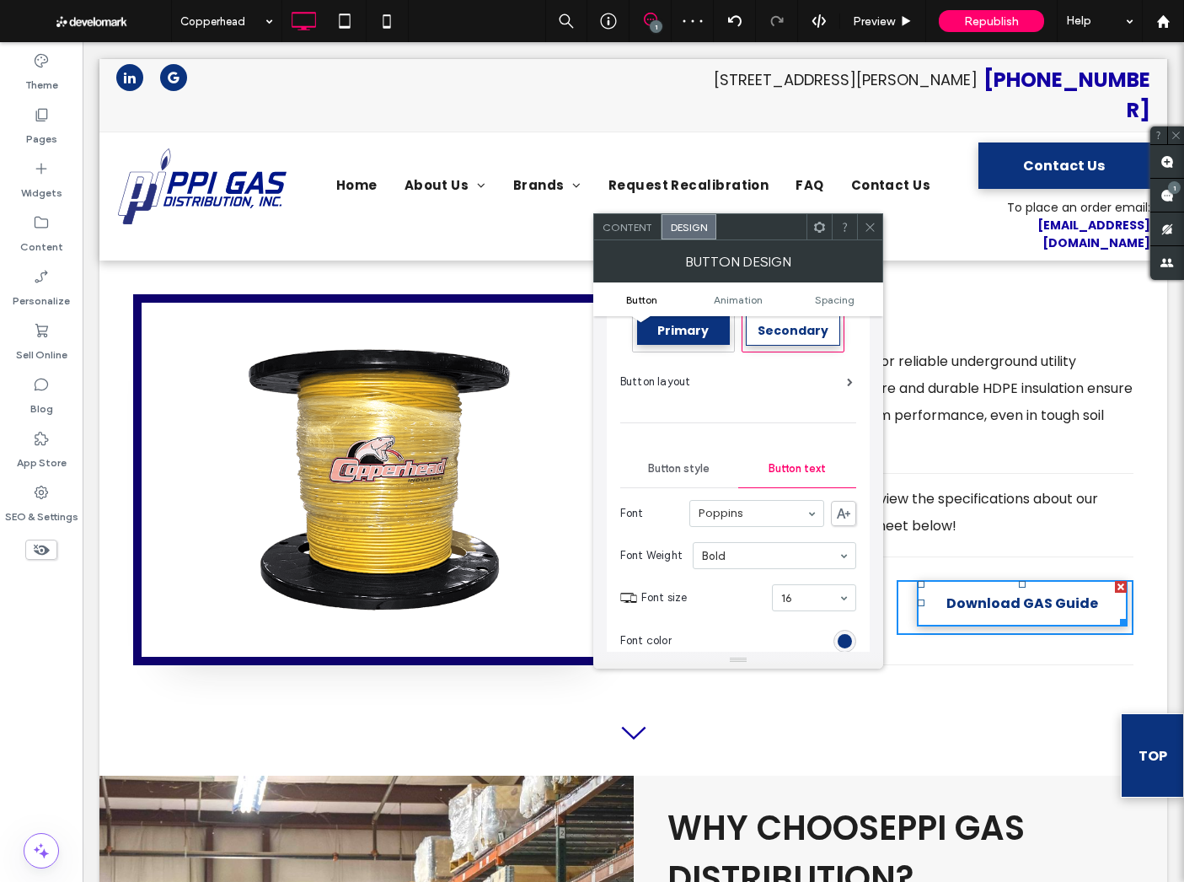
click at [674, 462] on span "Button style" at bounding box center [679, 468] width 62 height 13
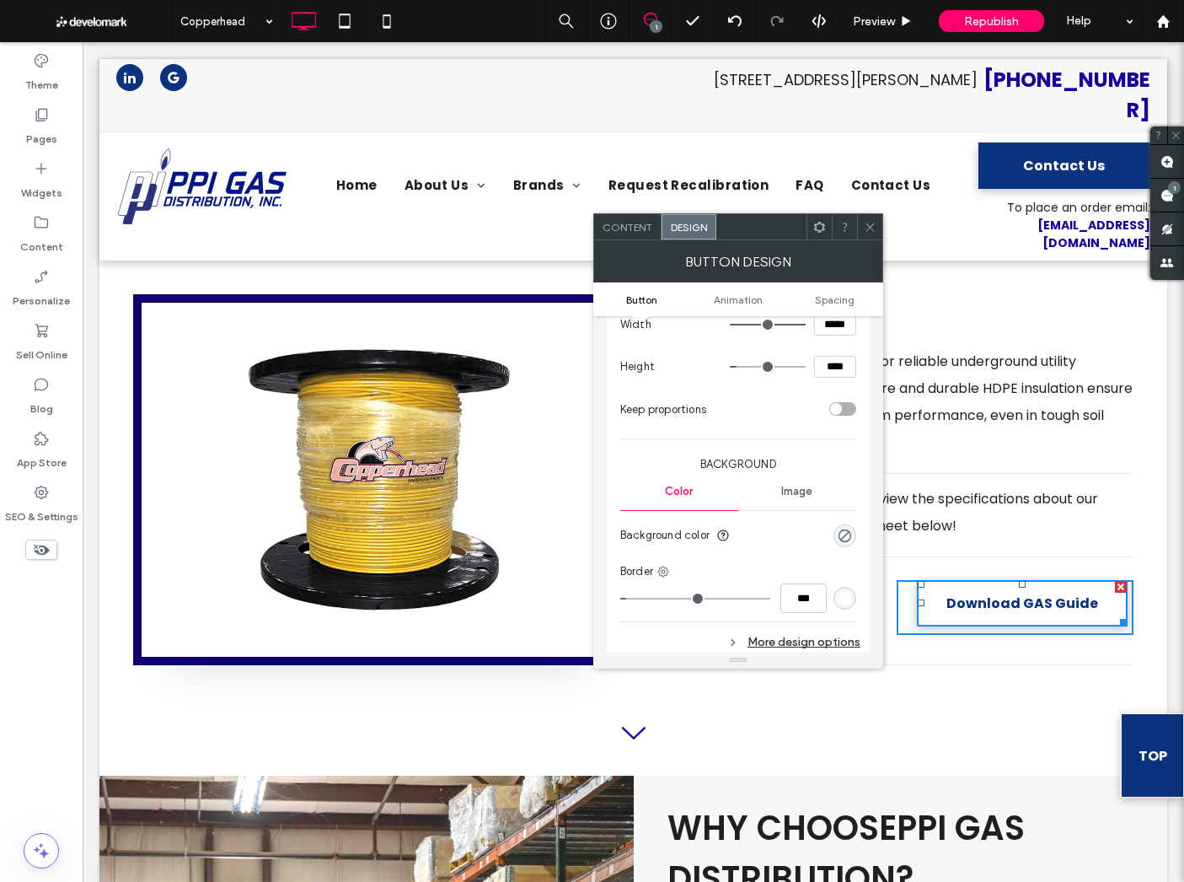
scroll to position [282, 0]
click at [838, 596] on div "rgb(255, 255, 255)" at bounding box center [845, 595] width 14 height 14
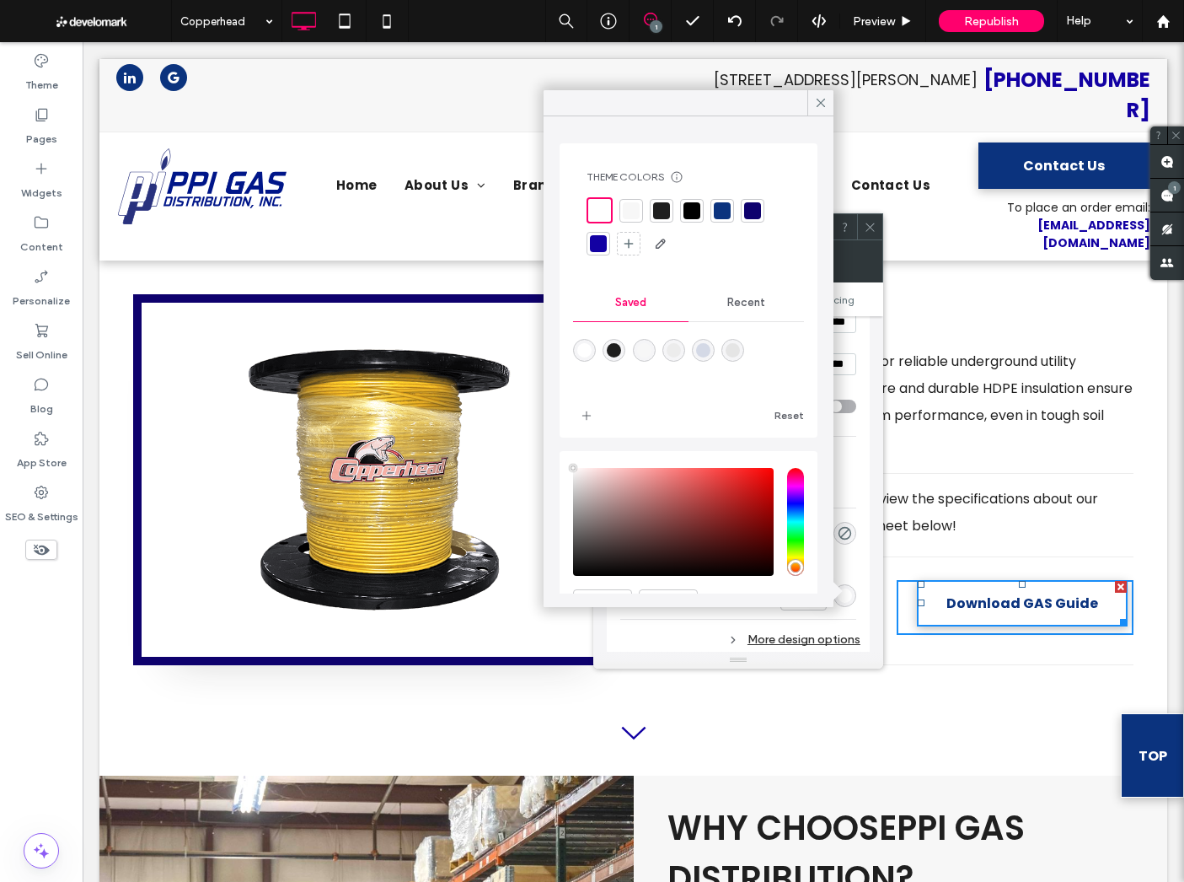
click at [727, 207] on div at bounding box center [722, 210] width 17 height 17
drag, startPoint x: 808, startPoint y: 96, endPoint x: 751, endPoint y: 142, distance: 72.5
click at [808, 96] on div at bounding box center [821, 102] width 26 height 25
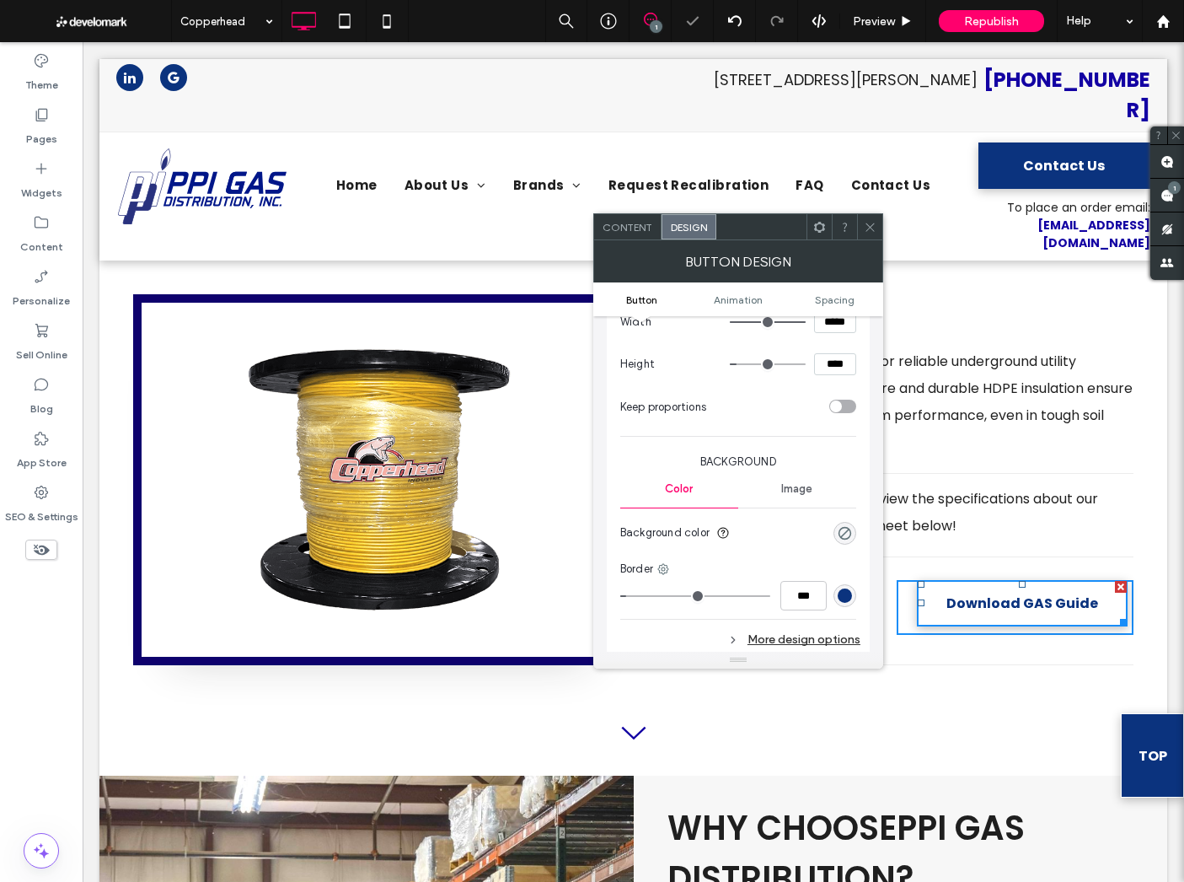
drag, startPoint x: 871, startPoint y: 218, endPoint x: 882, endPoint y: 220, distance: 11.1
click at [871, 218] on span at bounding box center [870, 226] width 13 height 25
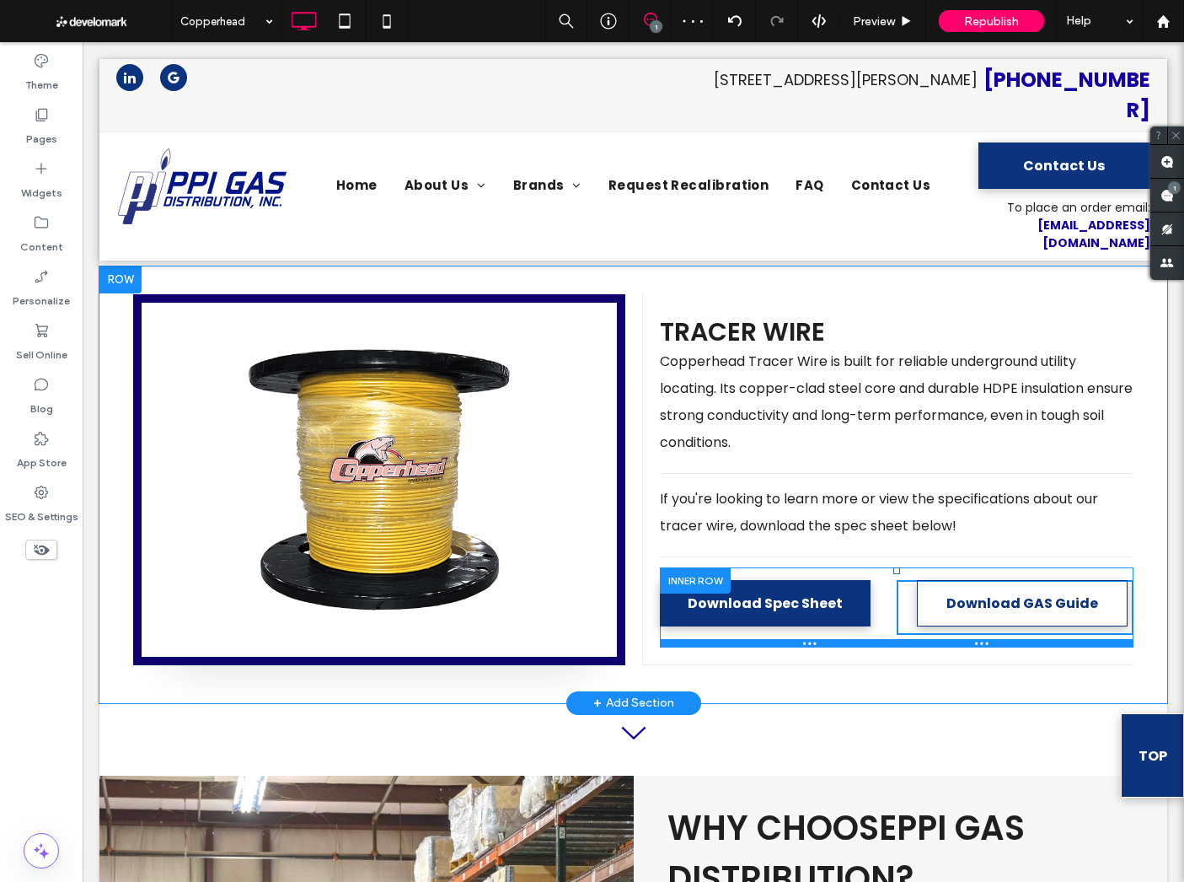
click at [891, 639] on div at bounding box center [897, 643] width 474 height 8
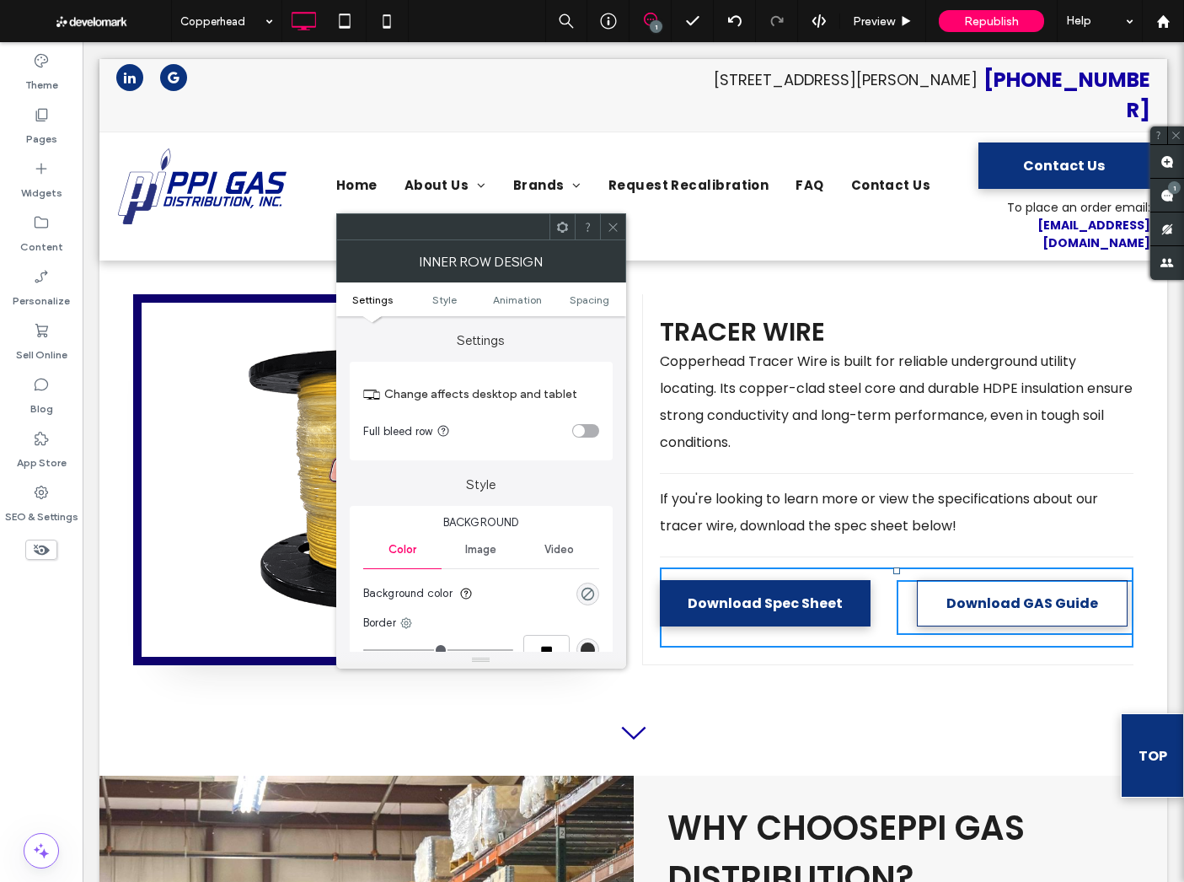
click at [877, 598] on div "Click To Paste Tracer Wire Copperhead Tracer Wire is built for reliable undergr…" at bounding box center [633, 484] width 1068 height 437
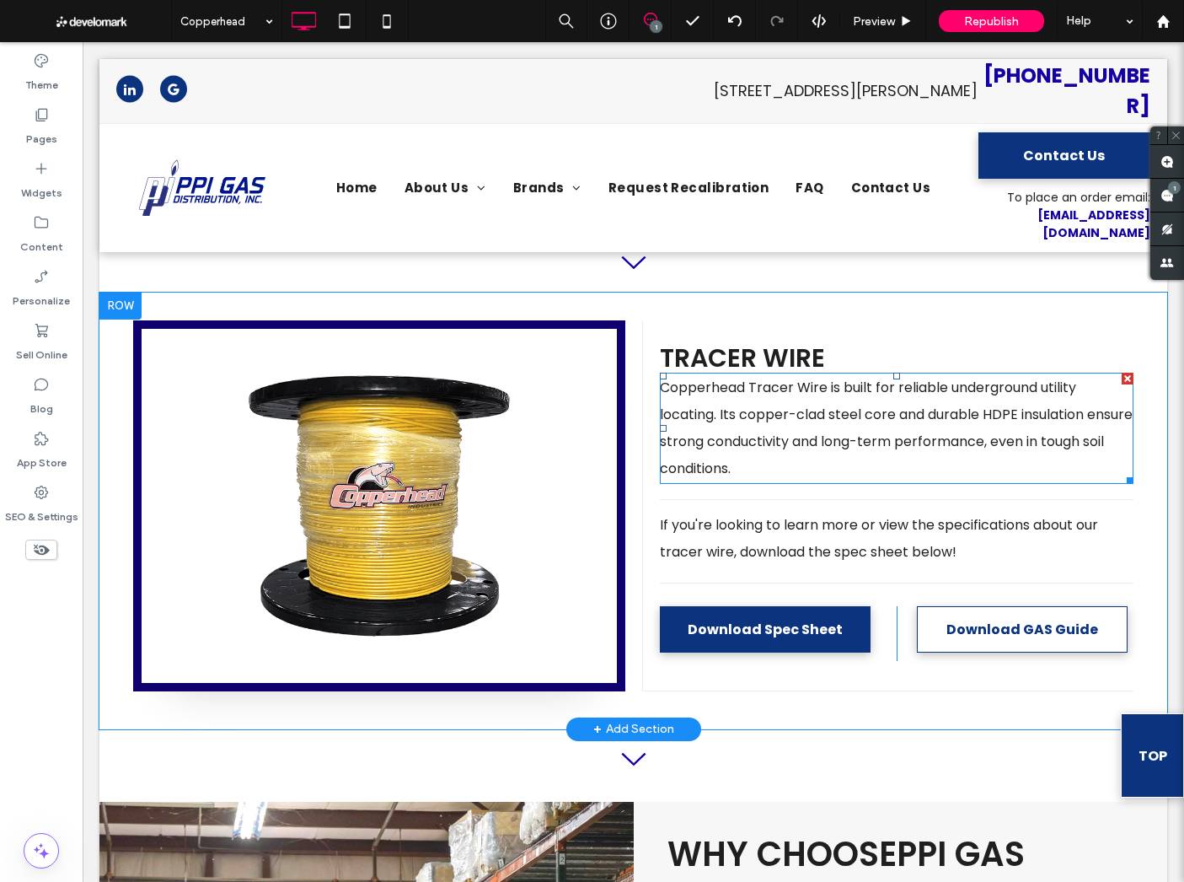
scroll to position [732, 0]
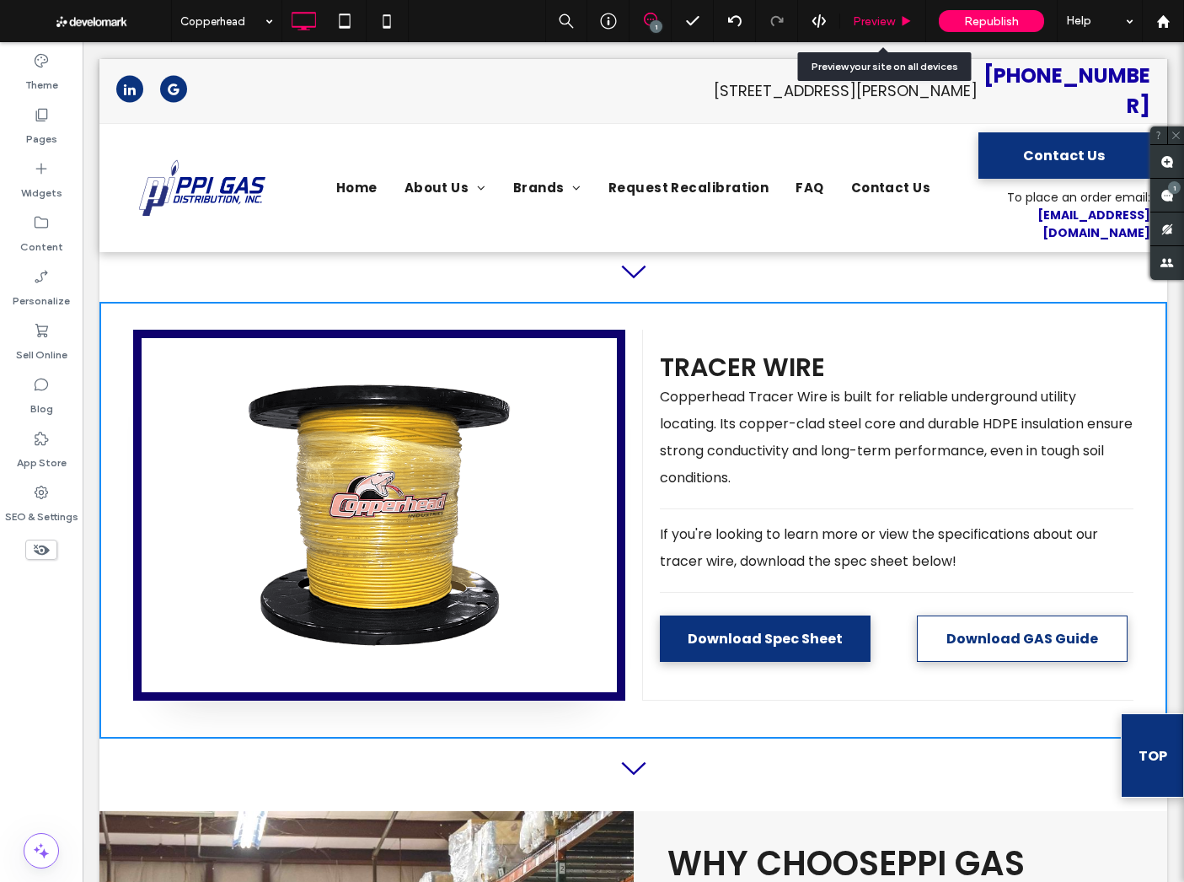
click at [873, 25] on span "Preview" at bounding box center [874, 21] width 42 height 14
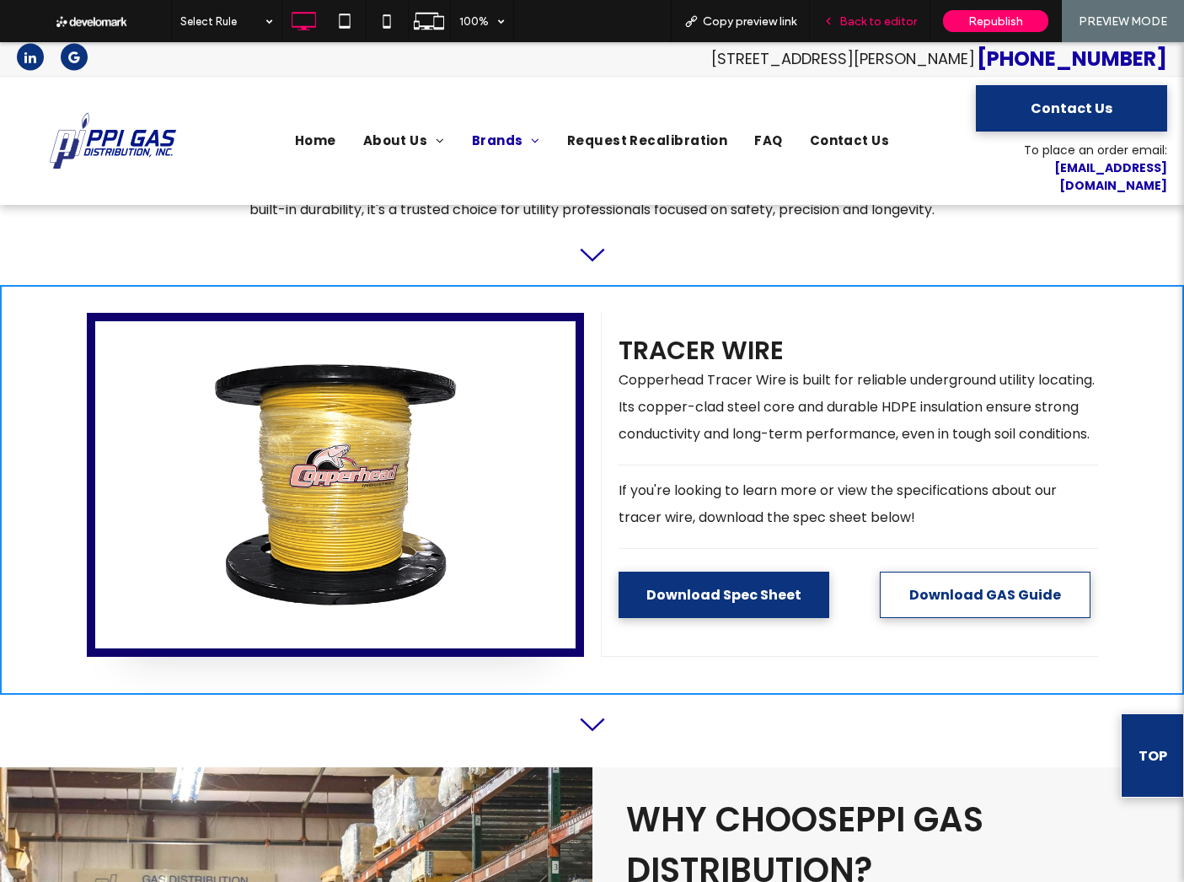
click at [873, 25] on span "Back to editor" at bounding box center [879, 21] width 78 height 14
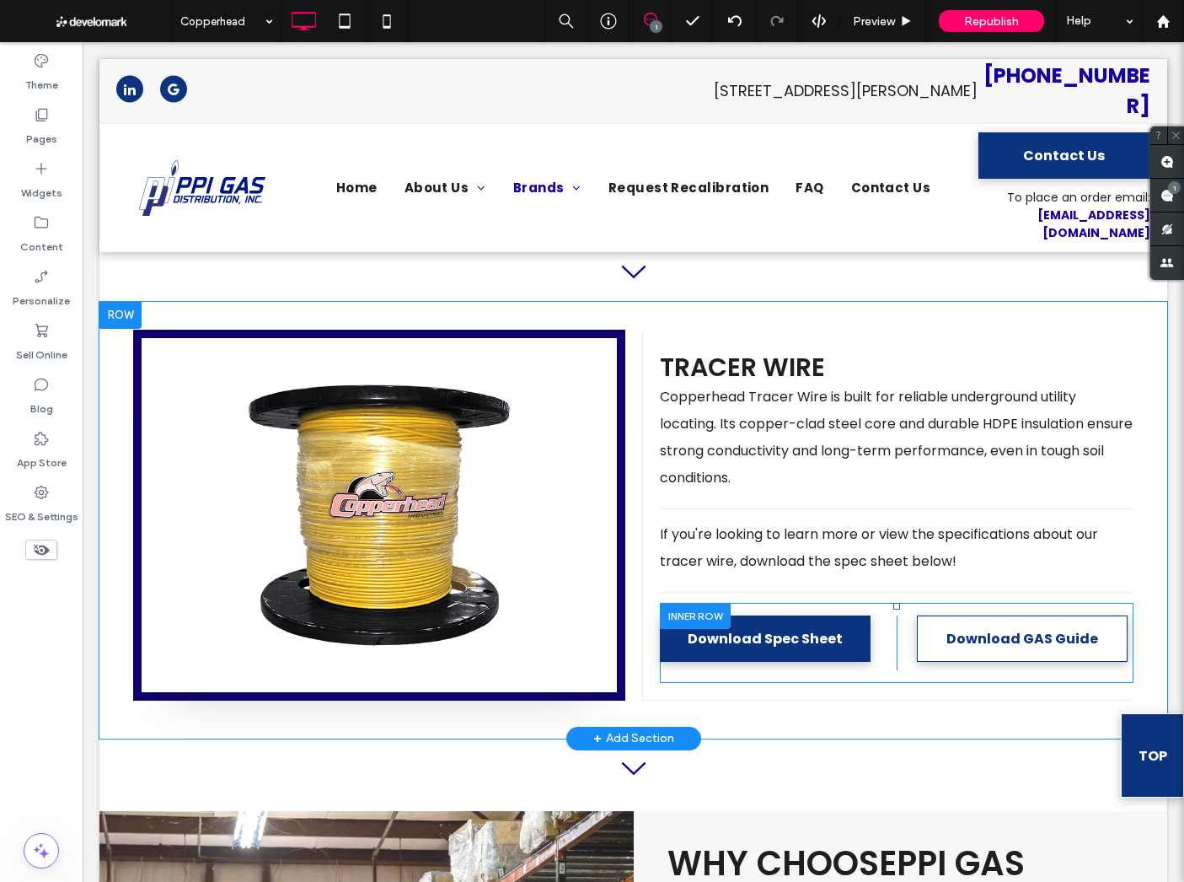
click at [899, 615] on div "Click To Paste Click To Paste Download GAS Guide" at bounding box center [1015, 642] width 237 height 55
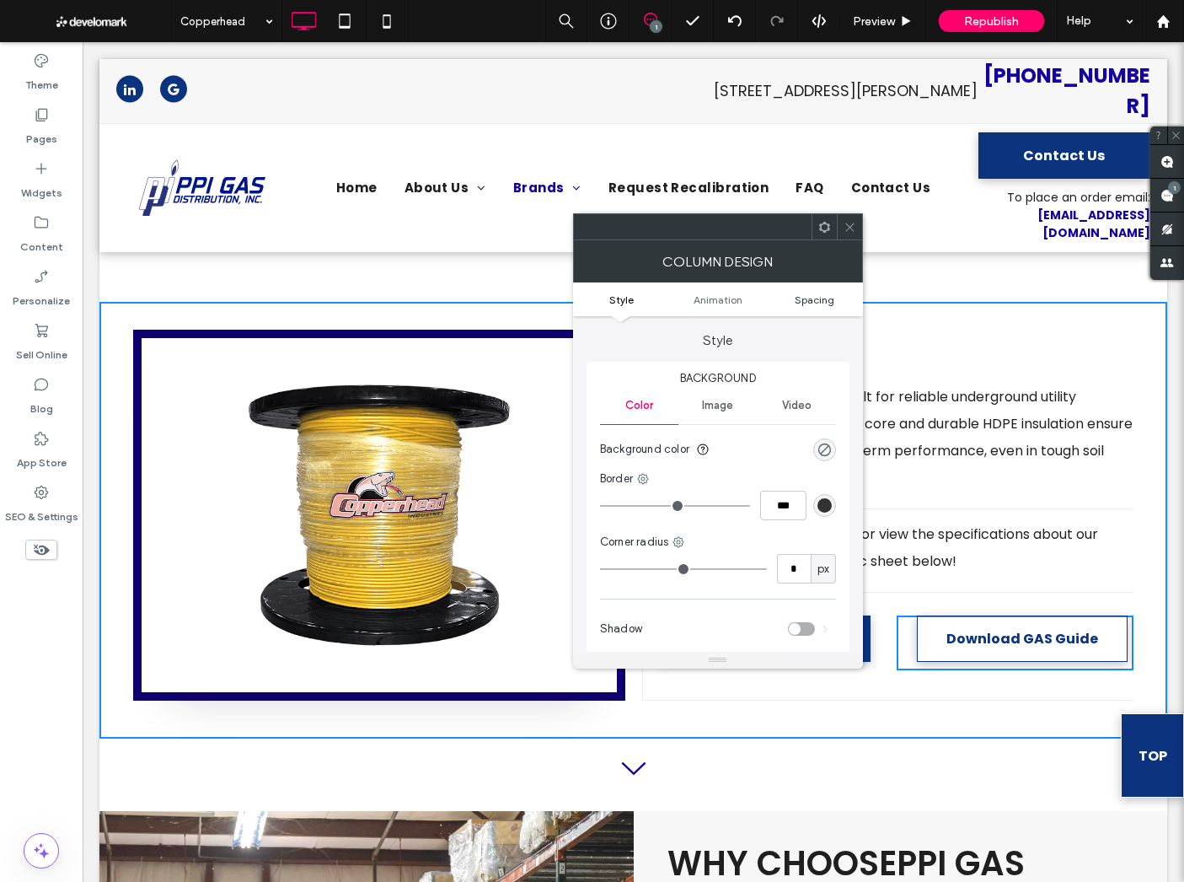
click at [814, 293] on span "Spacing" at bounding box center [815, 299] width 40 height 13
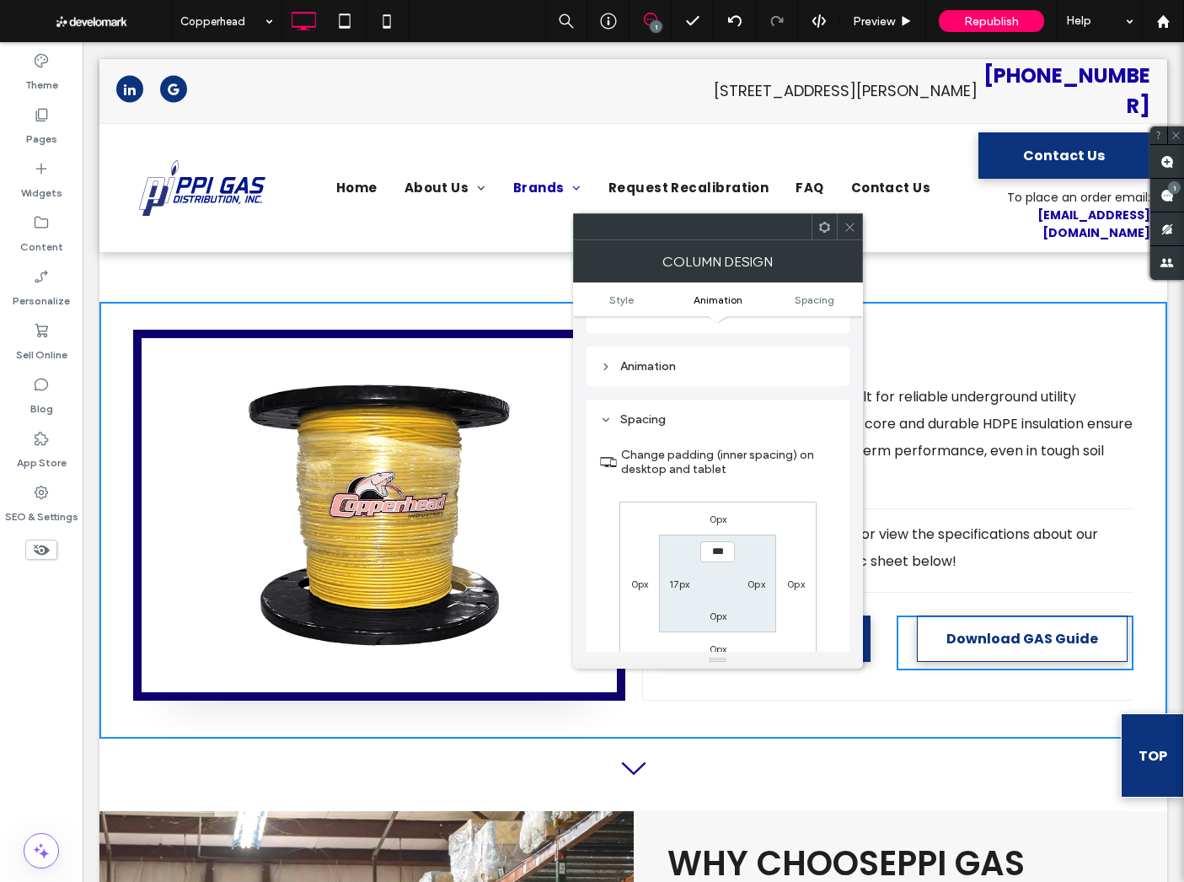
scroll to position [396, 0]
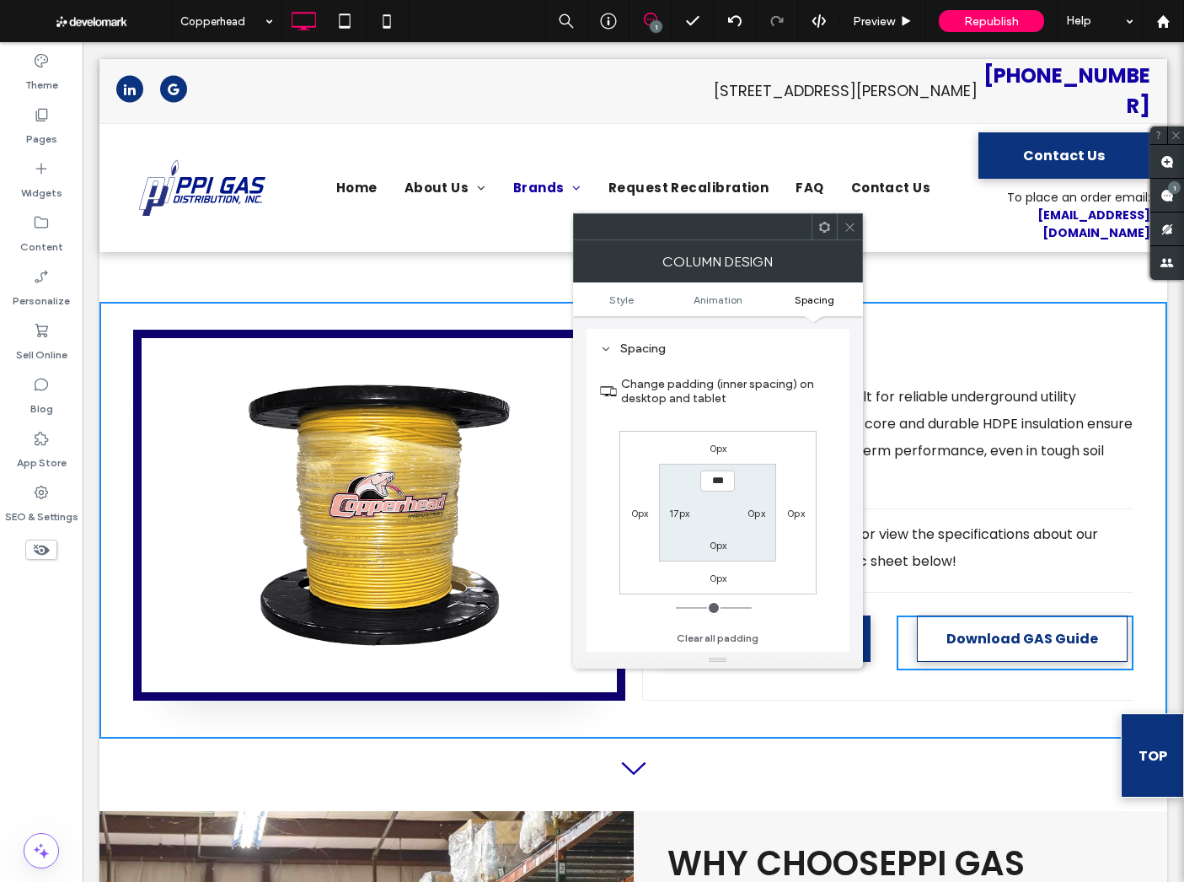
click at [677, 519] on label "17px" at bounding box center [679, 513] width 20 height 13
type input "**"
type input "*"
type input "***"
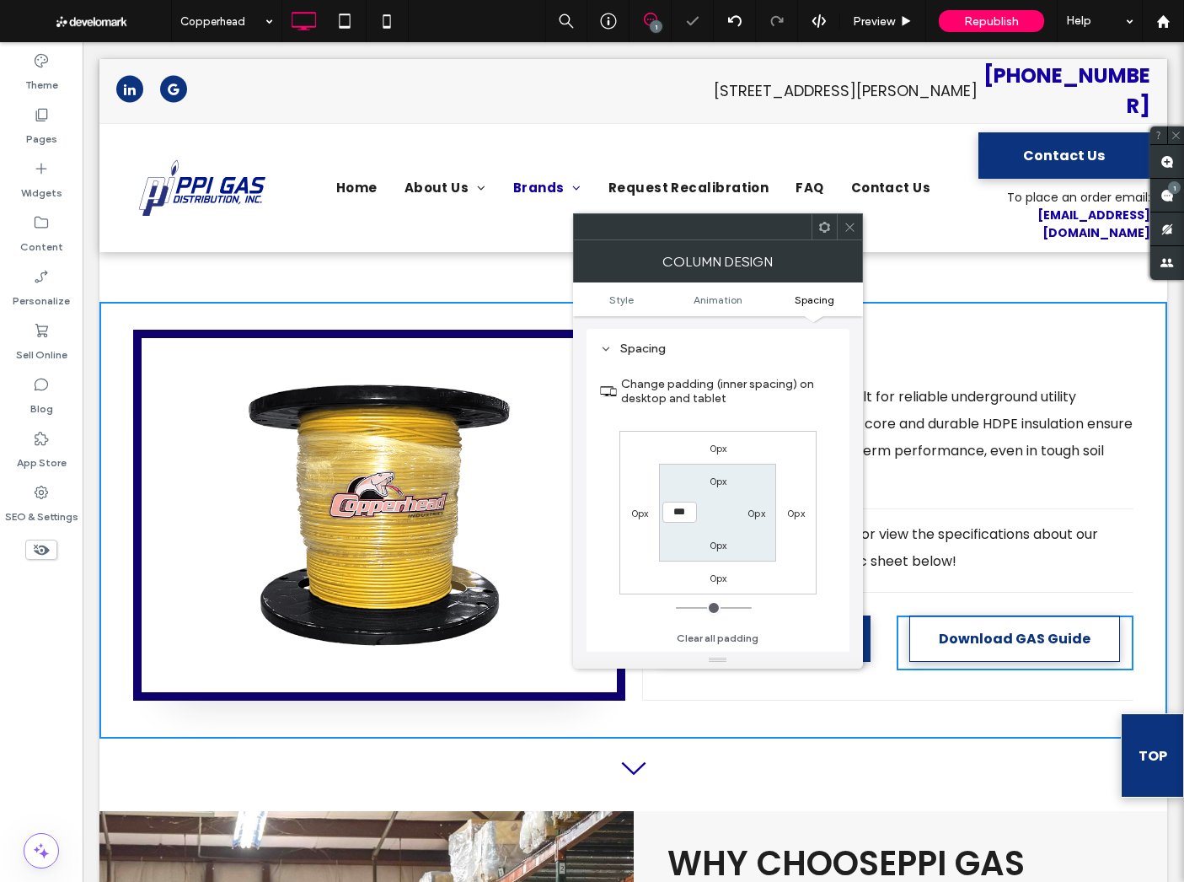
click at [852, 222] on icon at bounding box center [850, 227] width 13 height 13
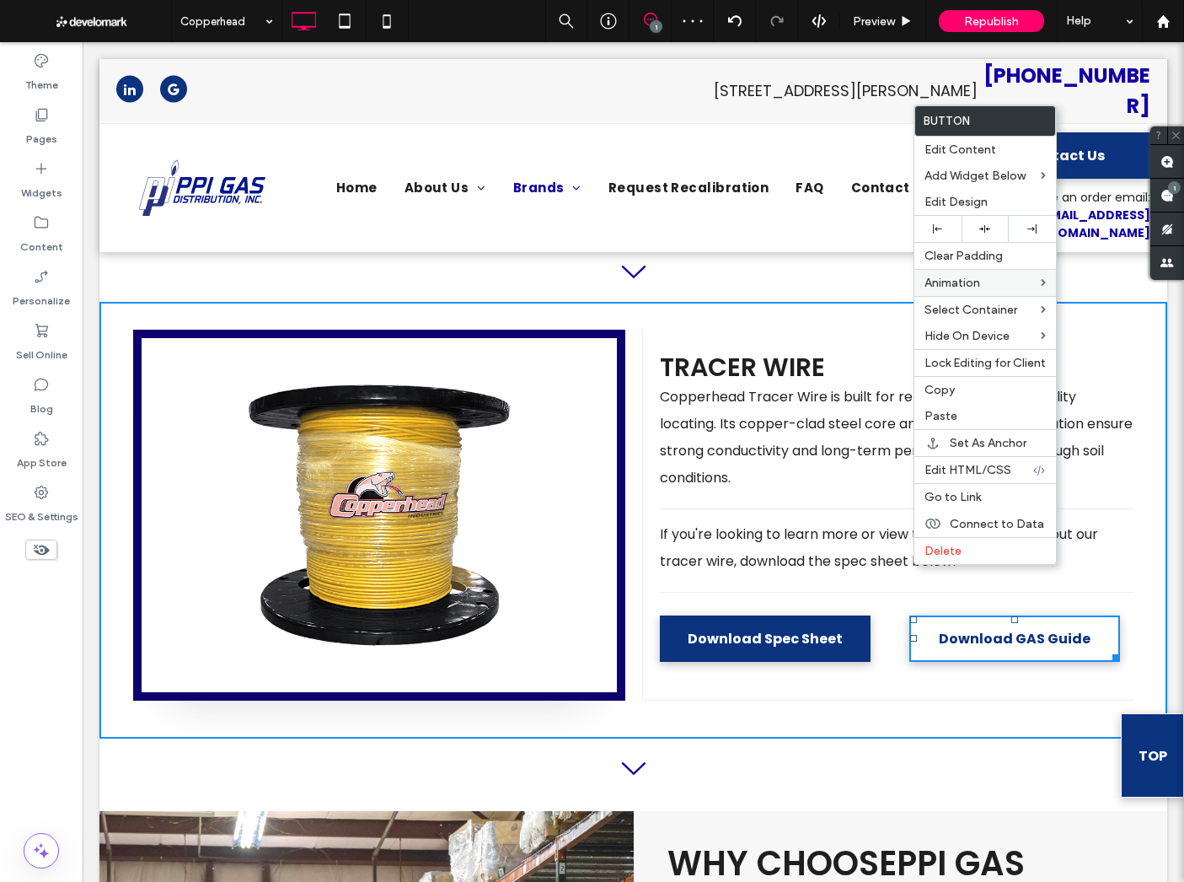
drag, startPoint x: 937, startPoint y: 226, endPoint x: 935, endPoint y: 287, distance: 60.7
click at [937, 226] on icon at bounding box center [937, 228] width 9 height 9
click at [866, 615] on div at bounding box center [592, 441] width 1184 height 882
click at [880, 616] on div "Tracer Wire Copperhead Tracer Wire is built for reliable underground utility lo…" at bounding box center [887, 515] width 491 height 371
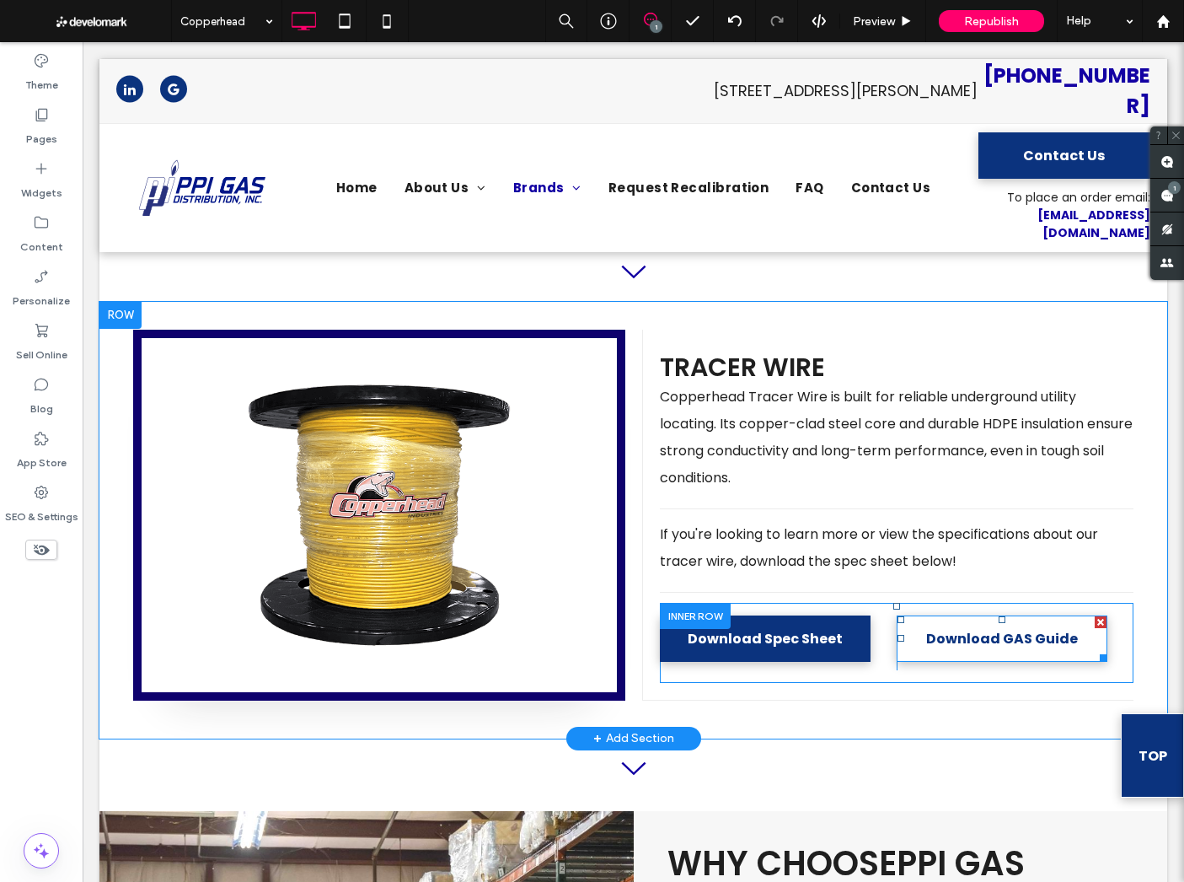
click at [886, 615] on div "Click To Paste Click To Paste Download Spec Sheet" at bounding box center [778, 642] width 237 height 55
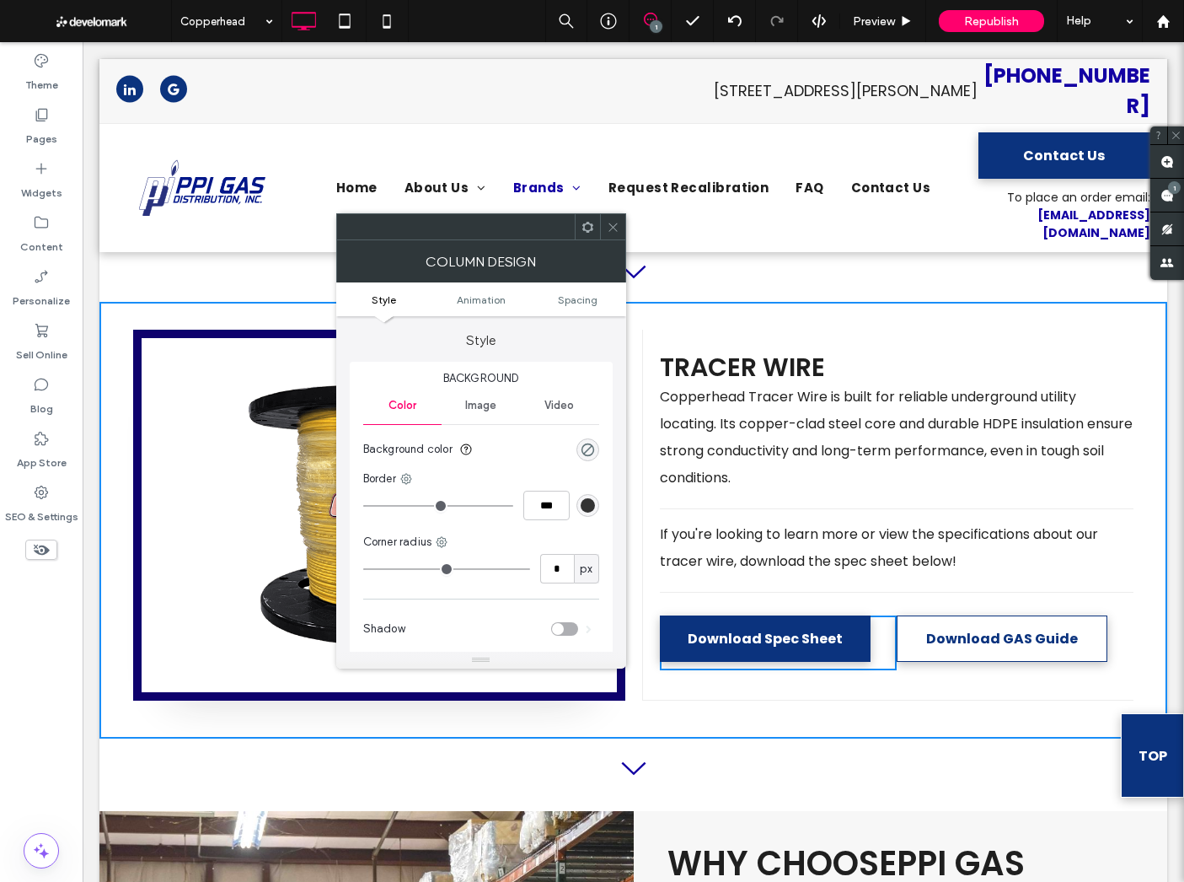
click at [615, 229] on use at bounding box center [613, 227] width 8 height 8
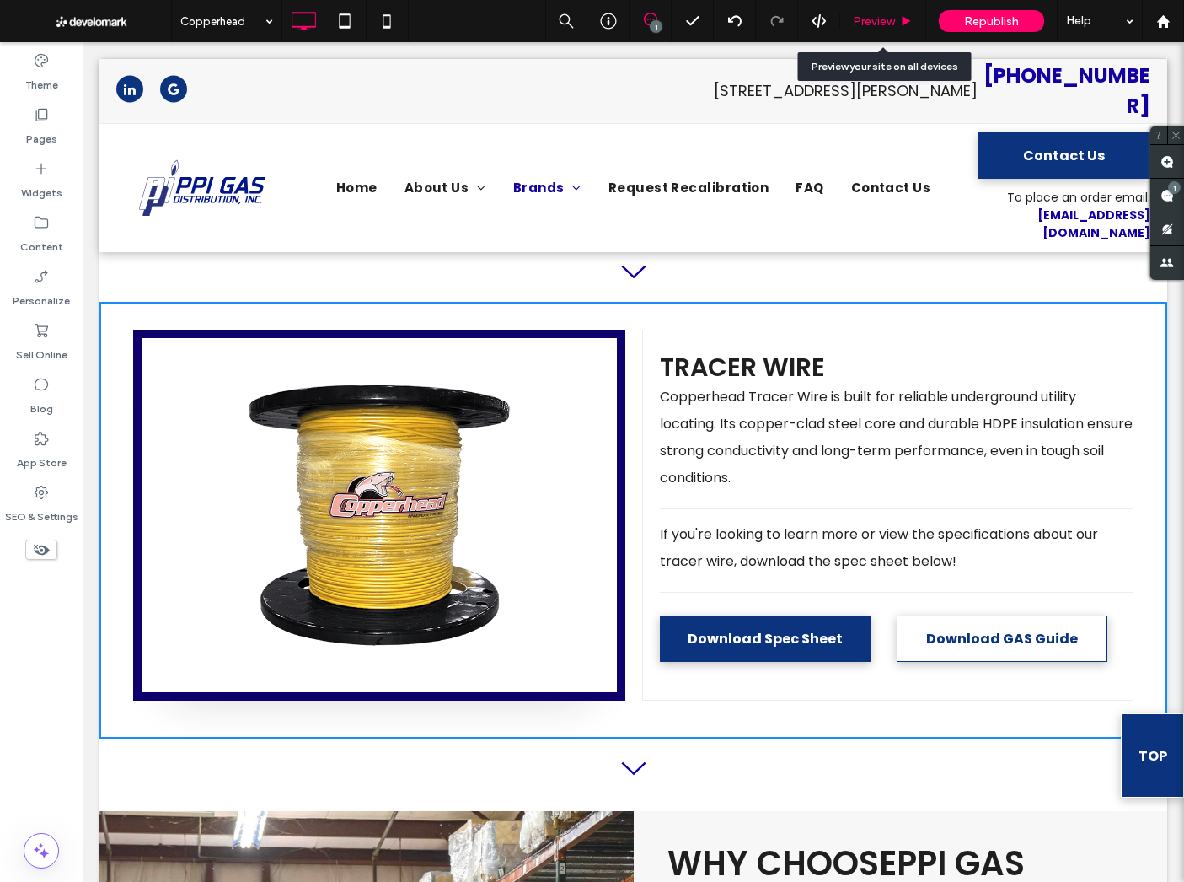
click at [877, 30] on div "Preview" at bounding box center [883, 21] width 86 height 42
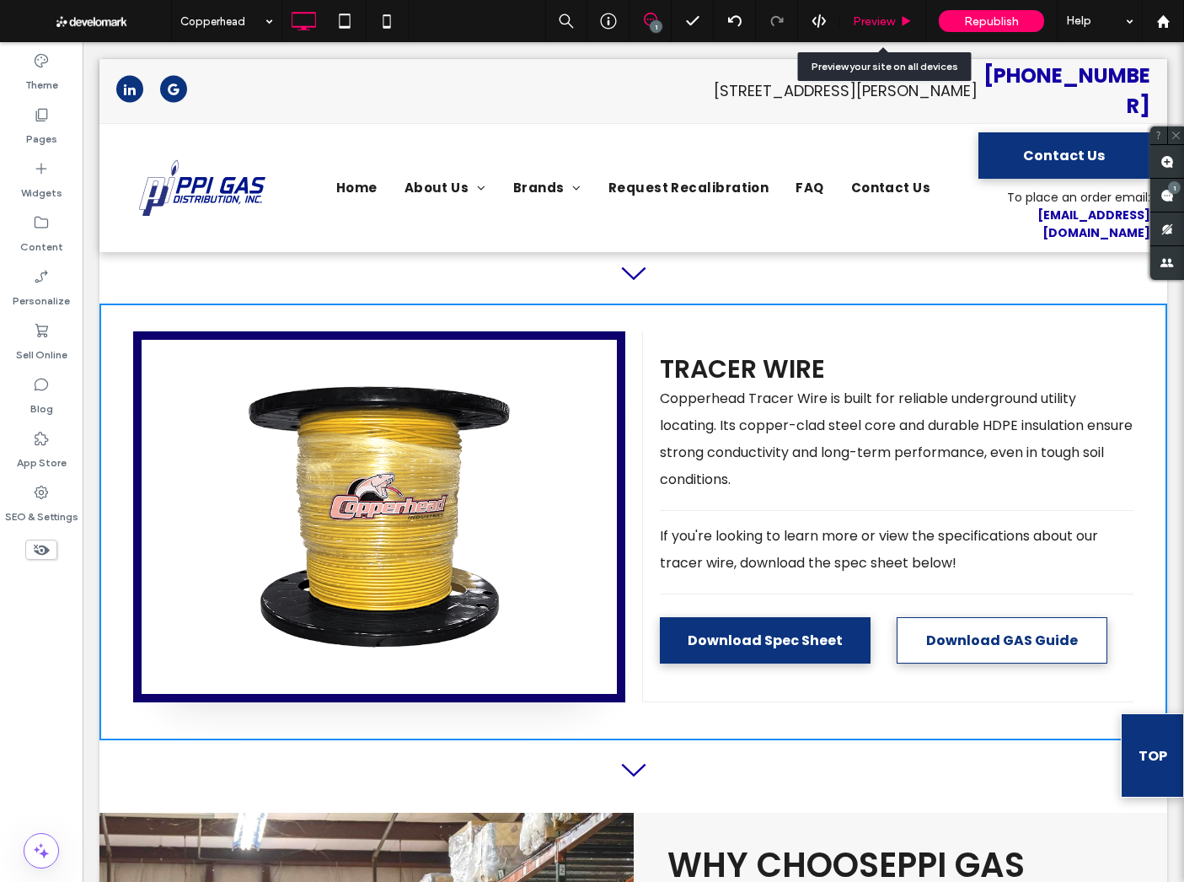
click at [883, 11] on div "Preview" at bounding box center [883, 21] width 86 height 42
click at [883, 13] on div "Preview" at bounding box center [883, 21] width 86 height 42
click at [876, 22] on span "Preview" at bounding box center [874, 21] width 42 height 14
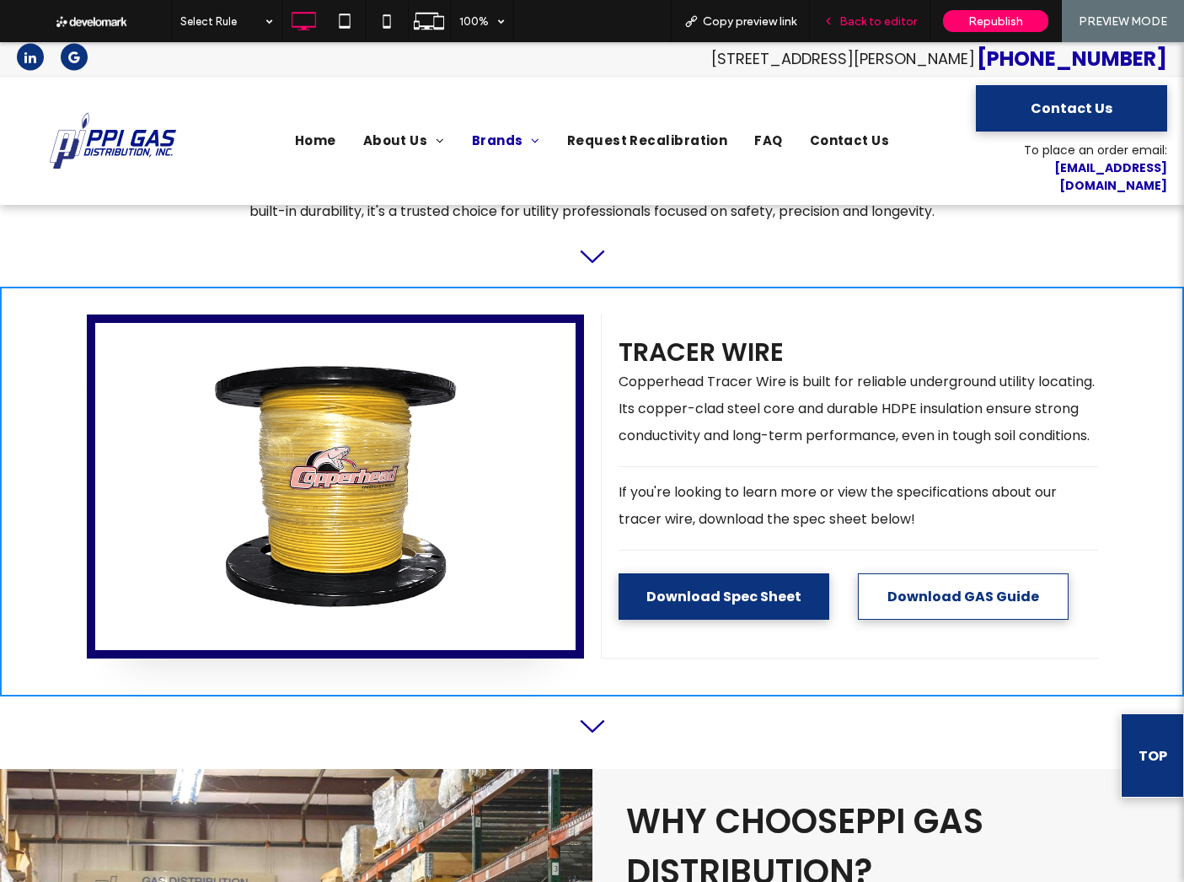
click at [856, 20] on span "Back to editor" at bounding box center [879, 21] width 78 height 14
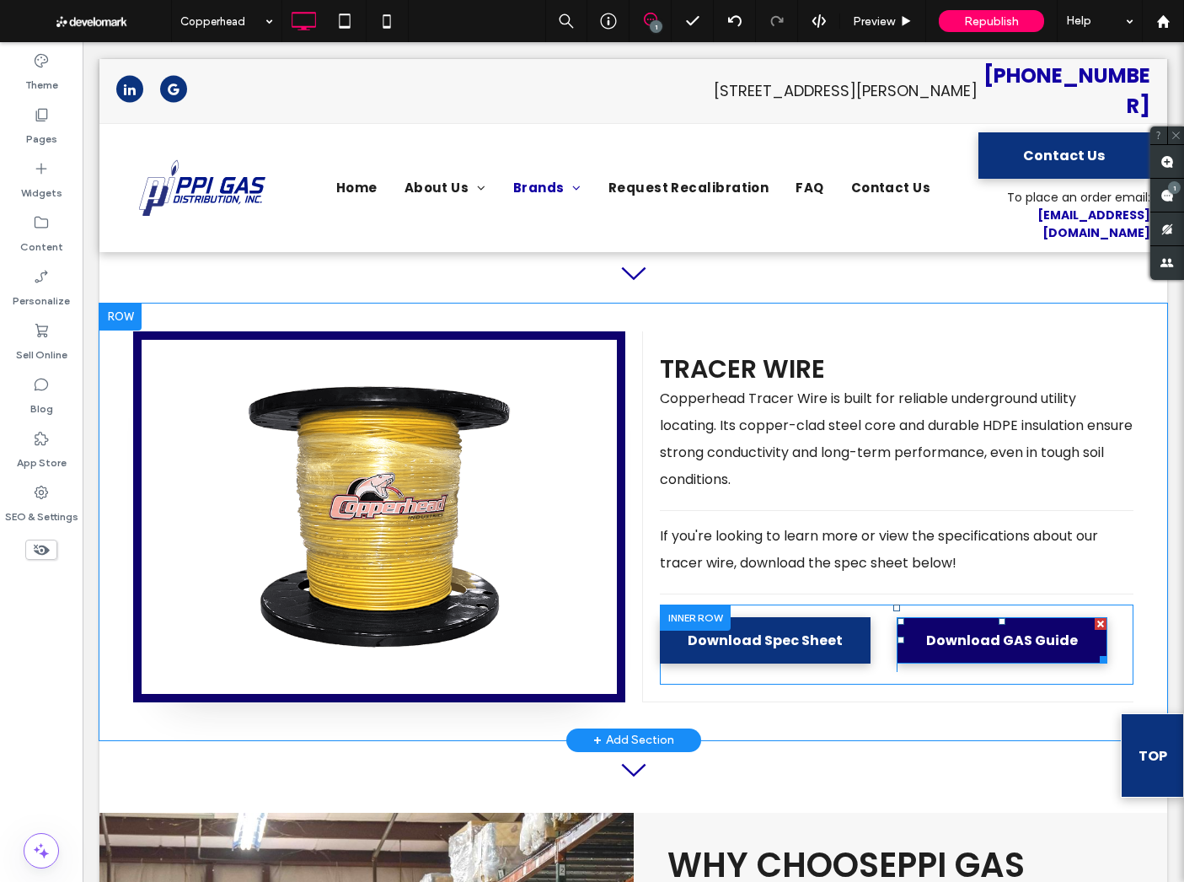
click at [1008, 621] on span "Download GAS Guide" at bounding box center [1002, 640] width 152 height 38
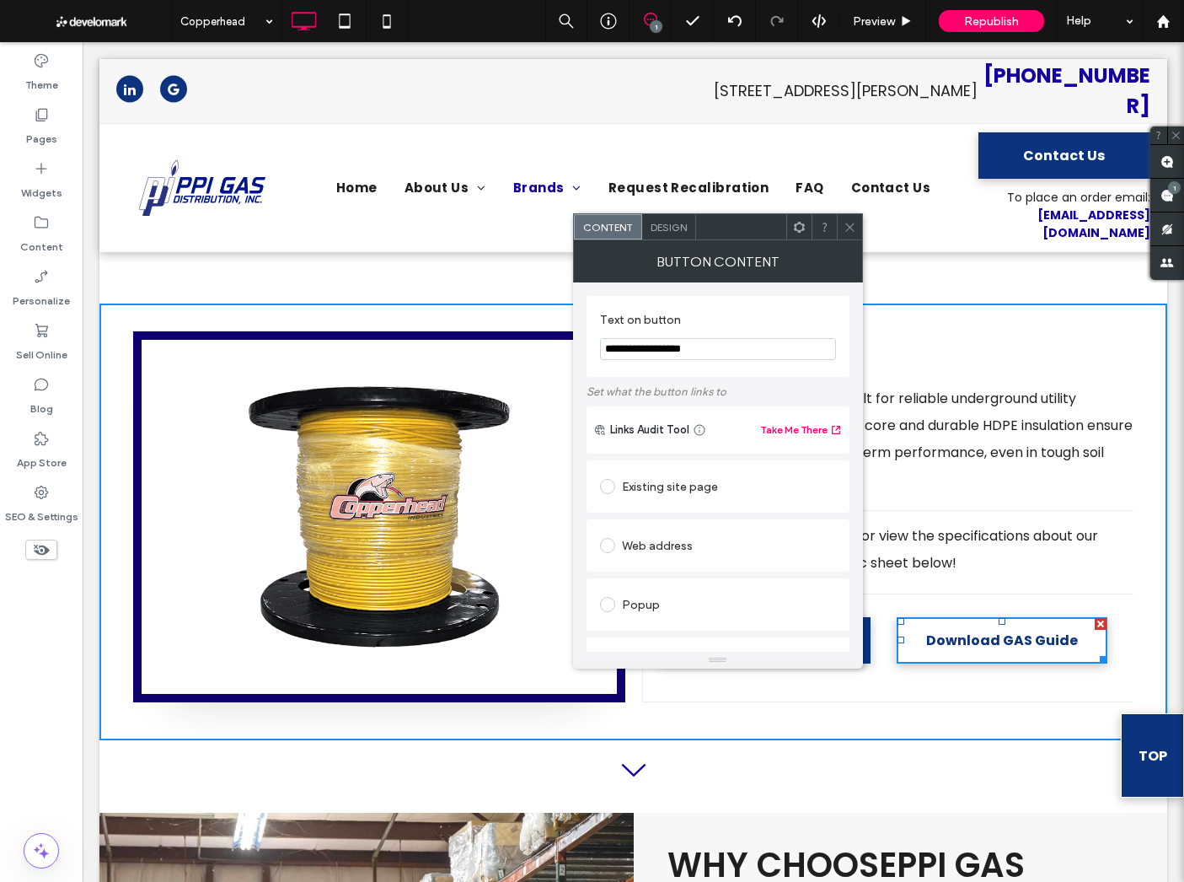
scroll to position [328, 0]
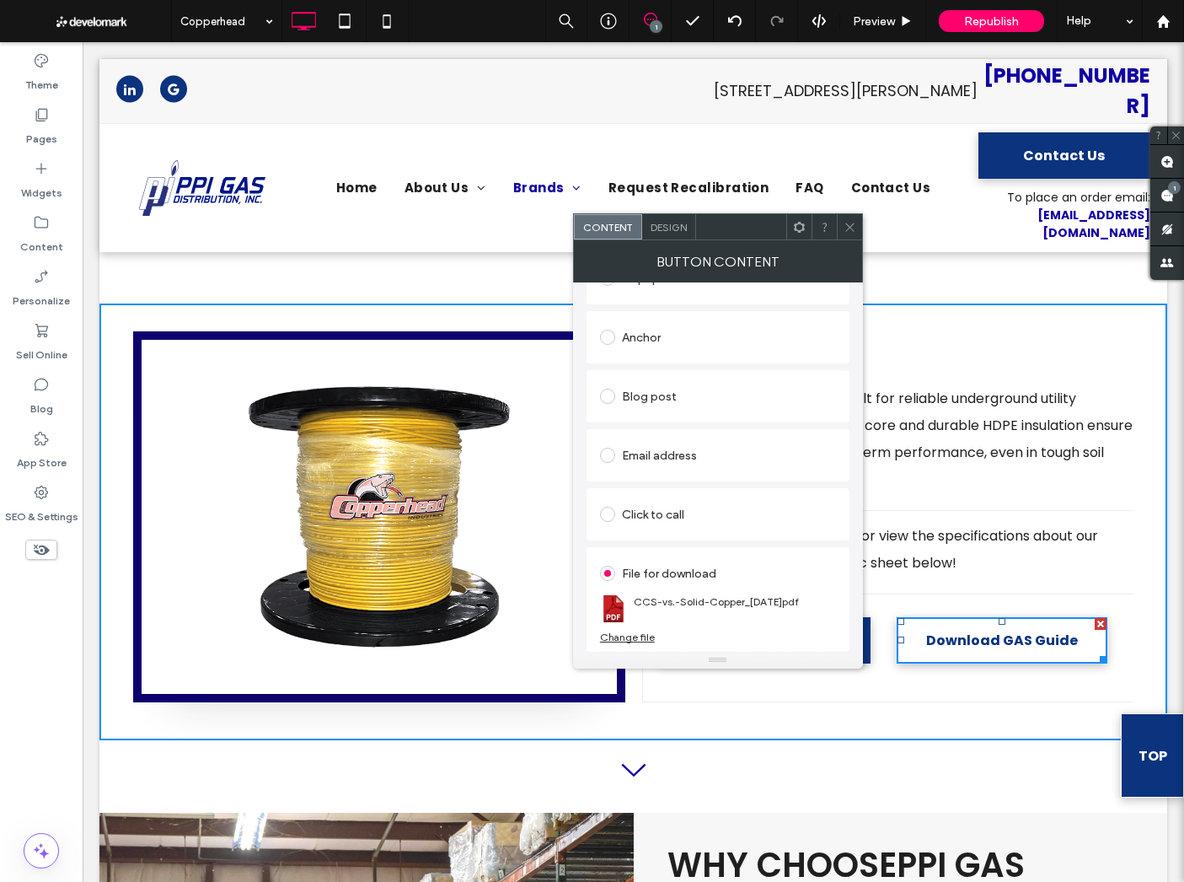
click at [633, 636] on div "Change file" at bounding box center [627, 637] width 55 height 13
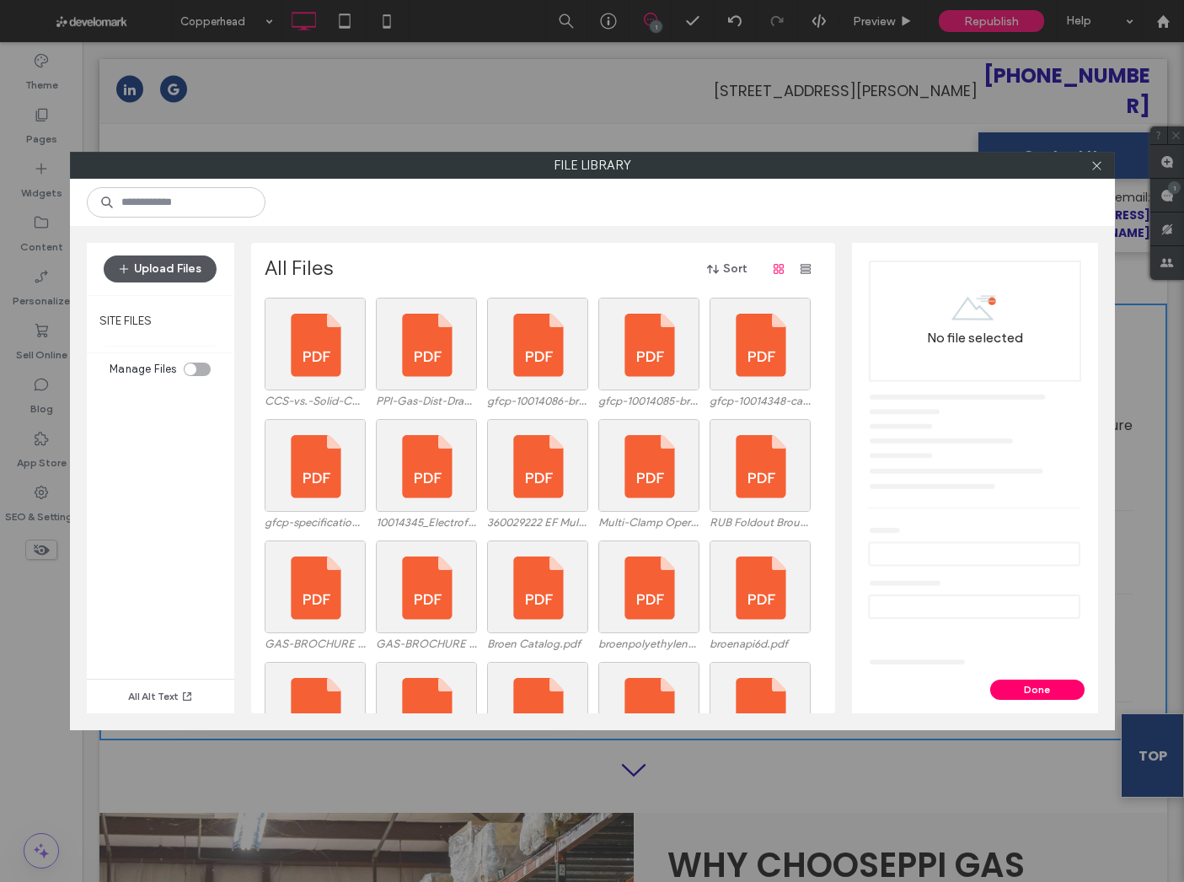
click at [183, 269] on button "Upload Files" at bounding box center [160, 268] width 113 height 27
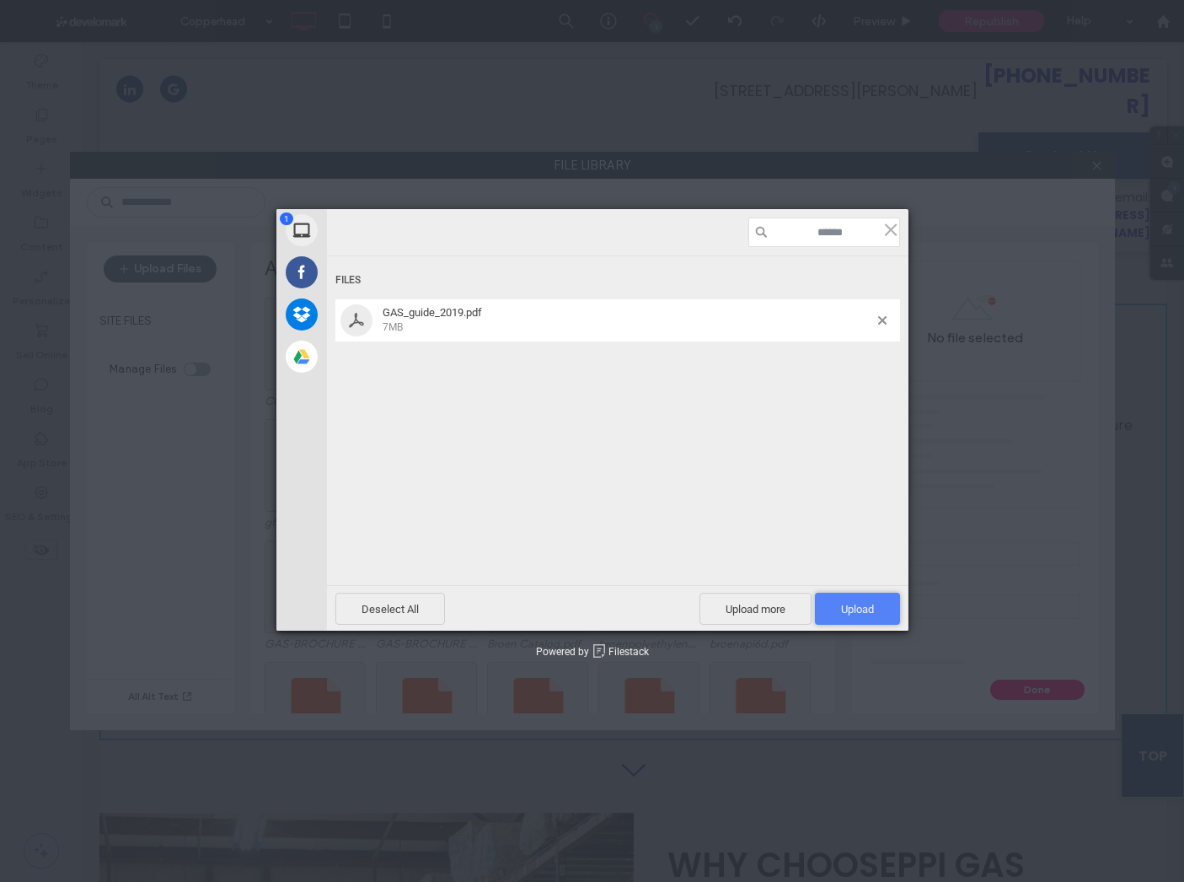
click at [837, 611] on span "Upload 1" at bounding box center [857, 609] width 85 height 32
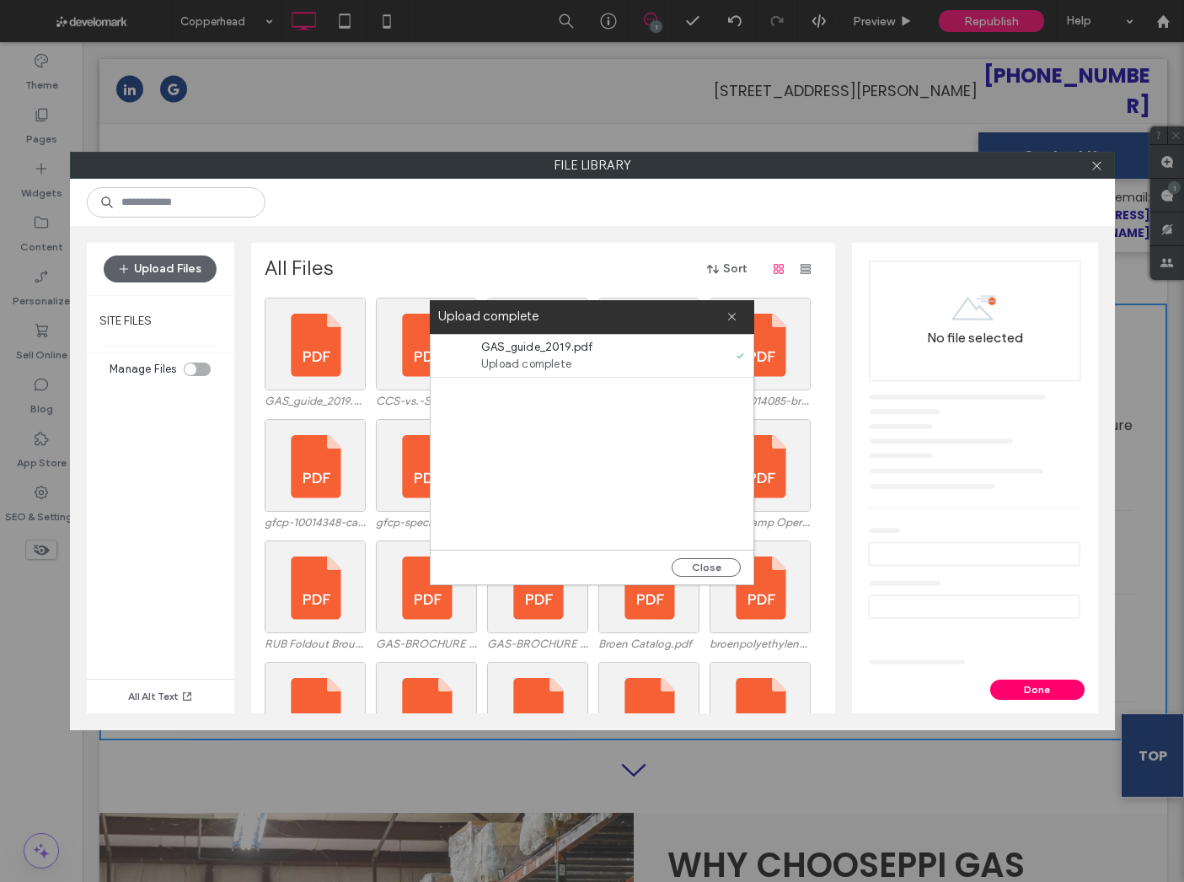
click at [735, 317] on icon at bounding box center [732, 316] width 11 height 11
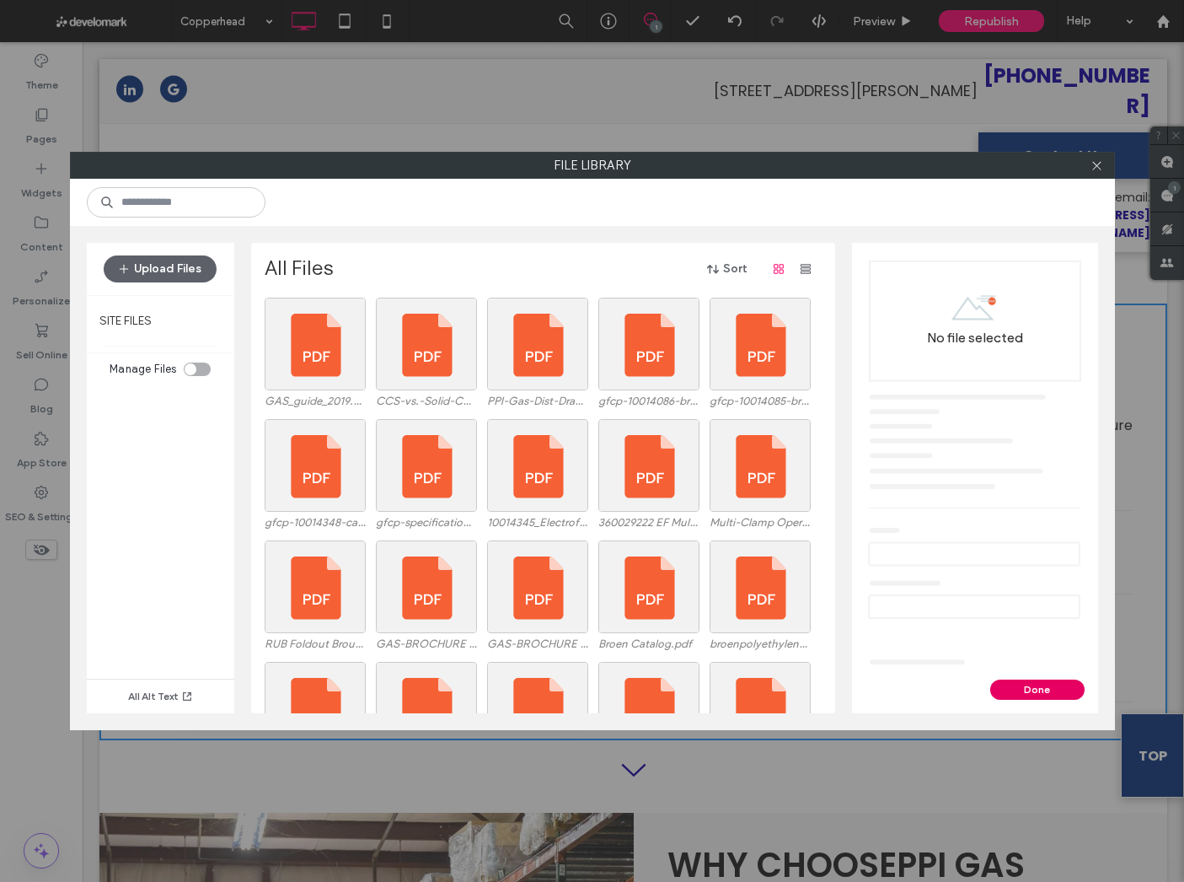
click at [1021, 694] on button "Done" at bounding box center [1037, 689] width 94 height 20
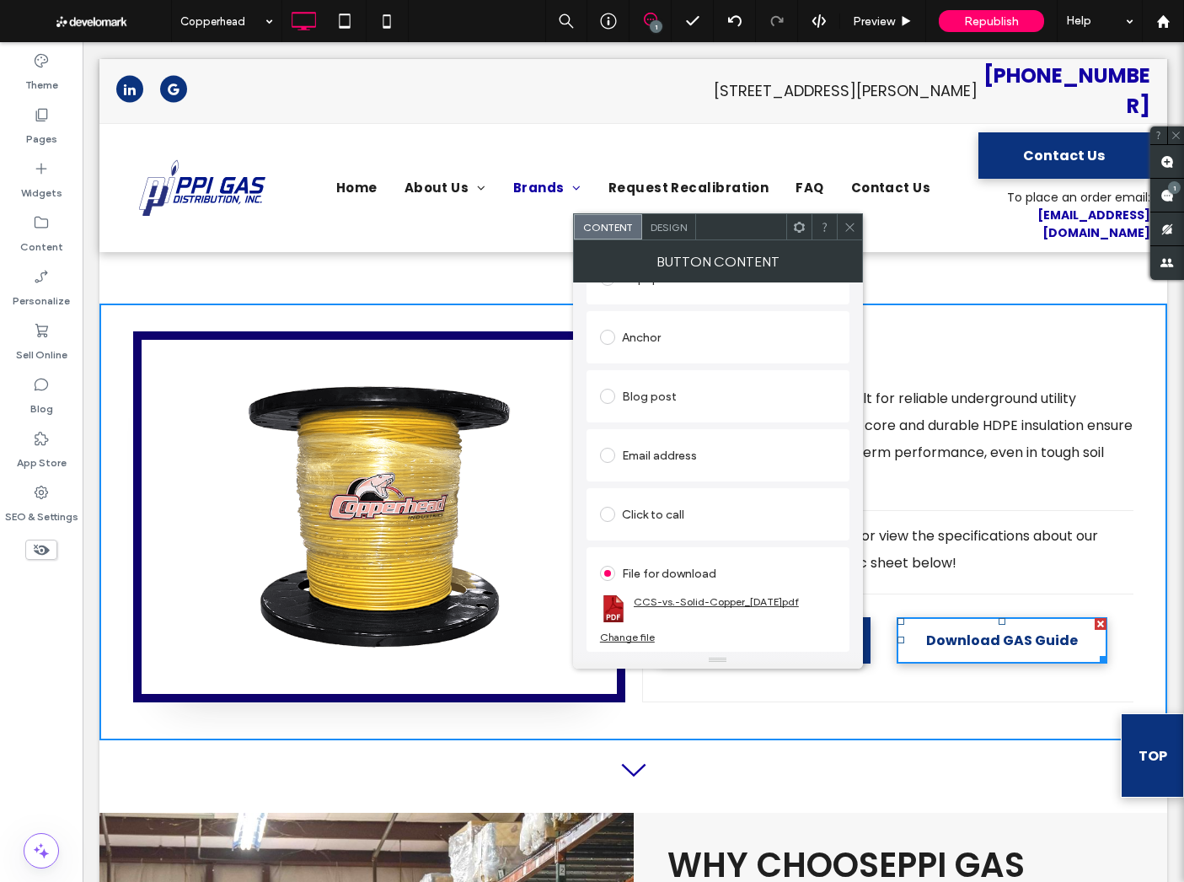
click at [692, 598] on link "CCS-vs.-Solid-Copper_2022.11.09.pdf" at bounding box center [716, 601] width 165 height 13
click at [644, 635] on div "Change file" at bounding box center [627, 637] width 55 height 13
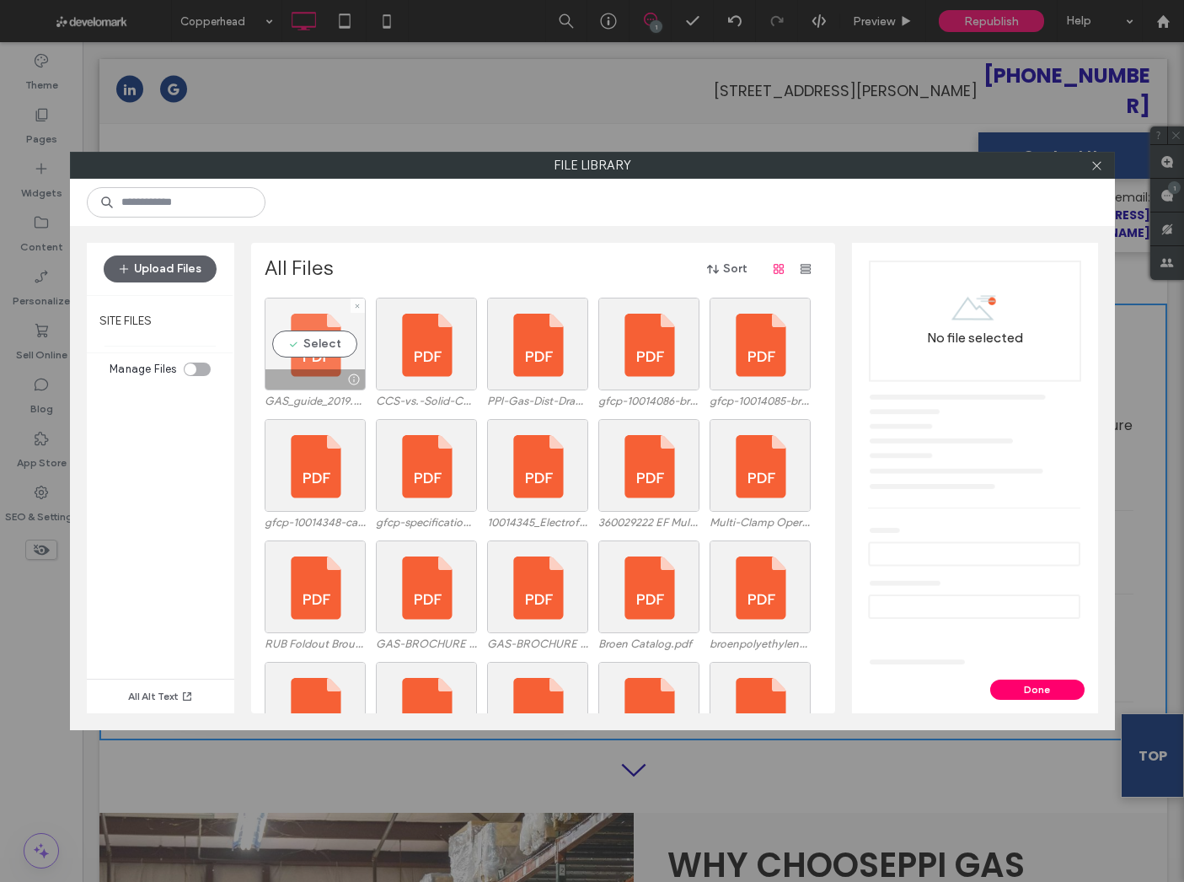
click at [339, 340] on div "Select" at bounding box center [315, 344] width 101 height 93
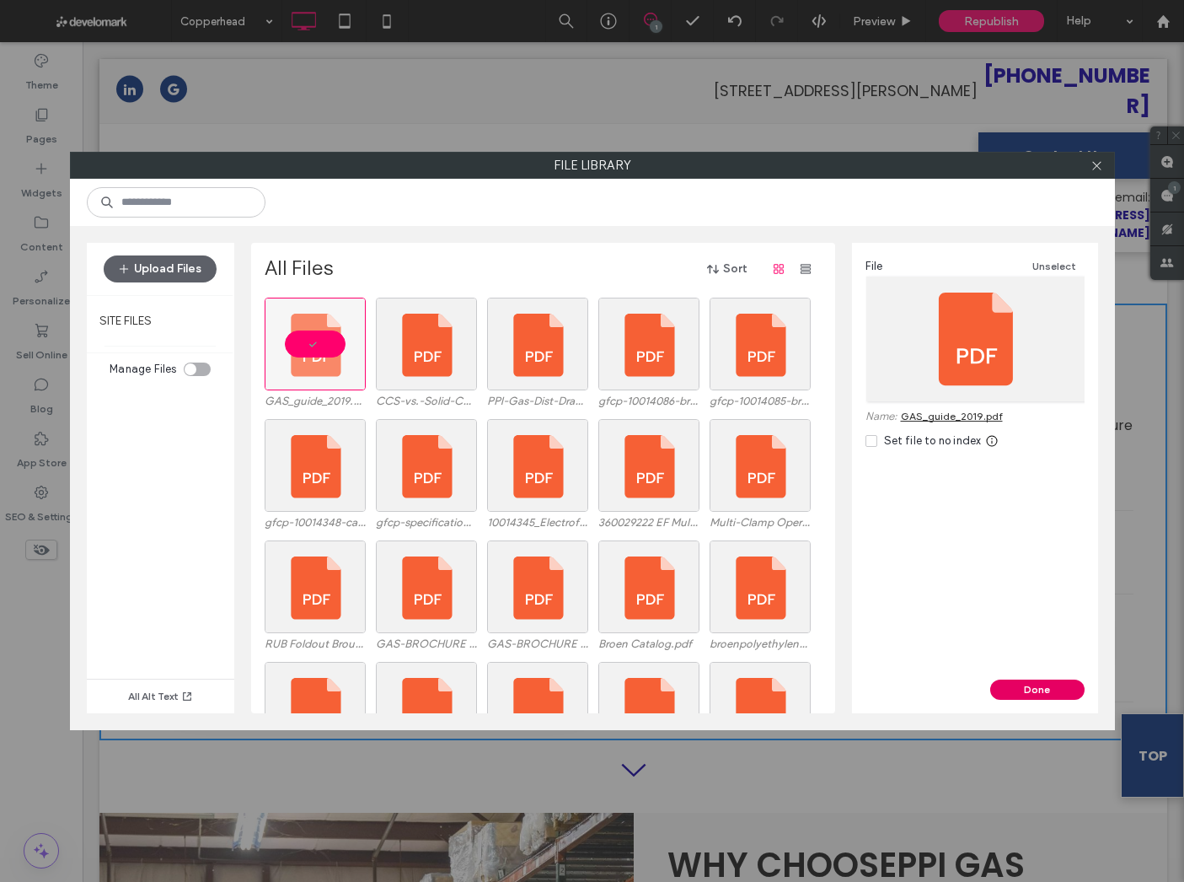
click at [1055, 684] on button "Done" at bounding box center [1037, 689] width 94 height 20
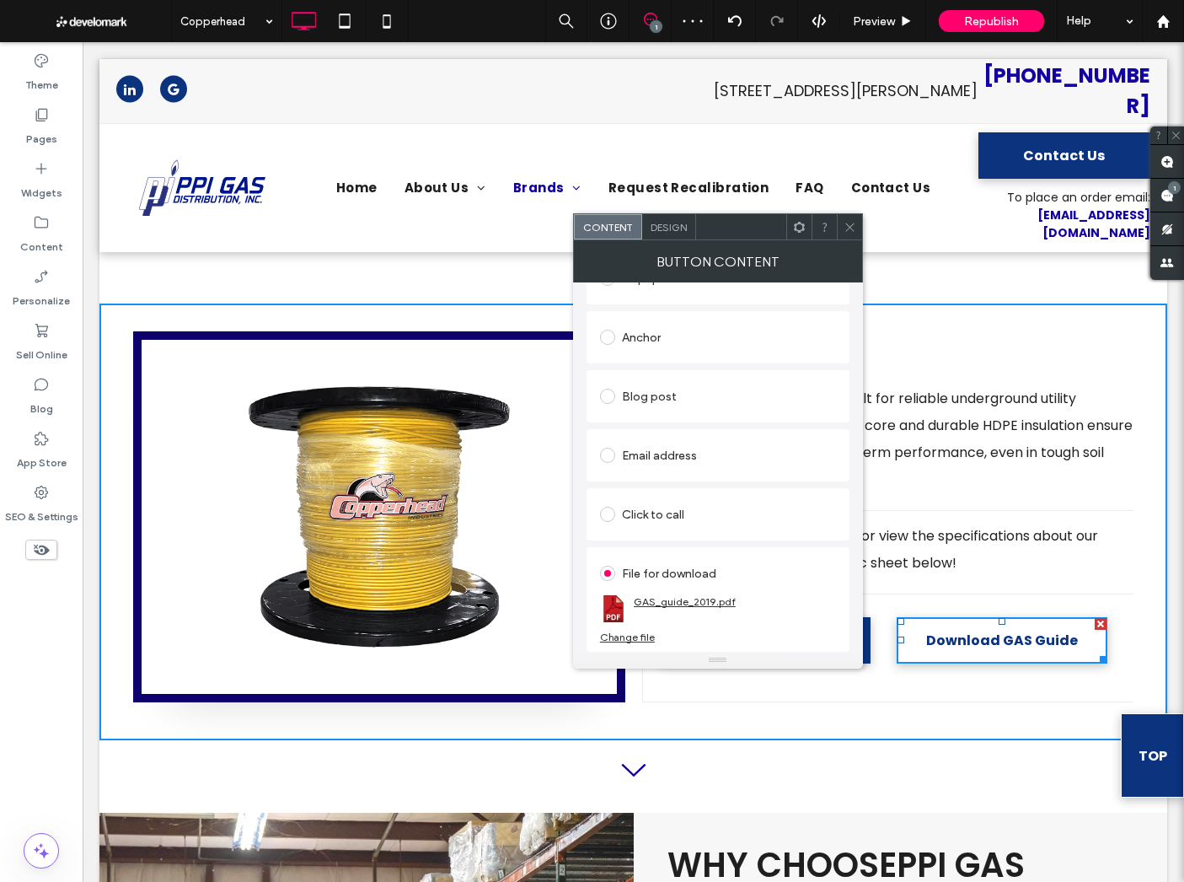
click at [685, 600] on link "GAS_guide_2019.pdf" at bounding box center [685, 601] width 102 height 13
drag, startPoint x: 844, startPoint y: 224, endPoint x: 854, endPoint y: 232, distance: 12.6
click at [844, 224] on icon at bounding box center [850, 227] width 13 height 13
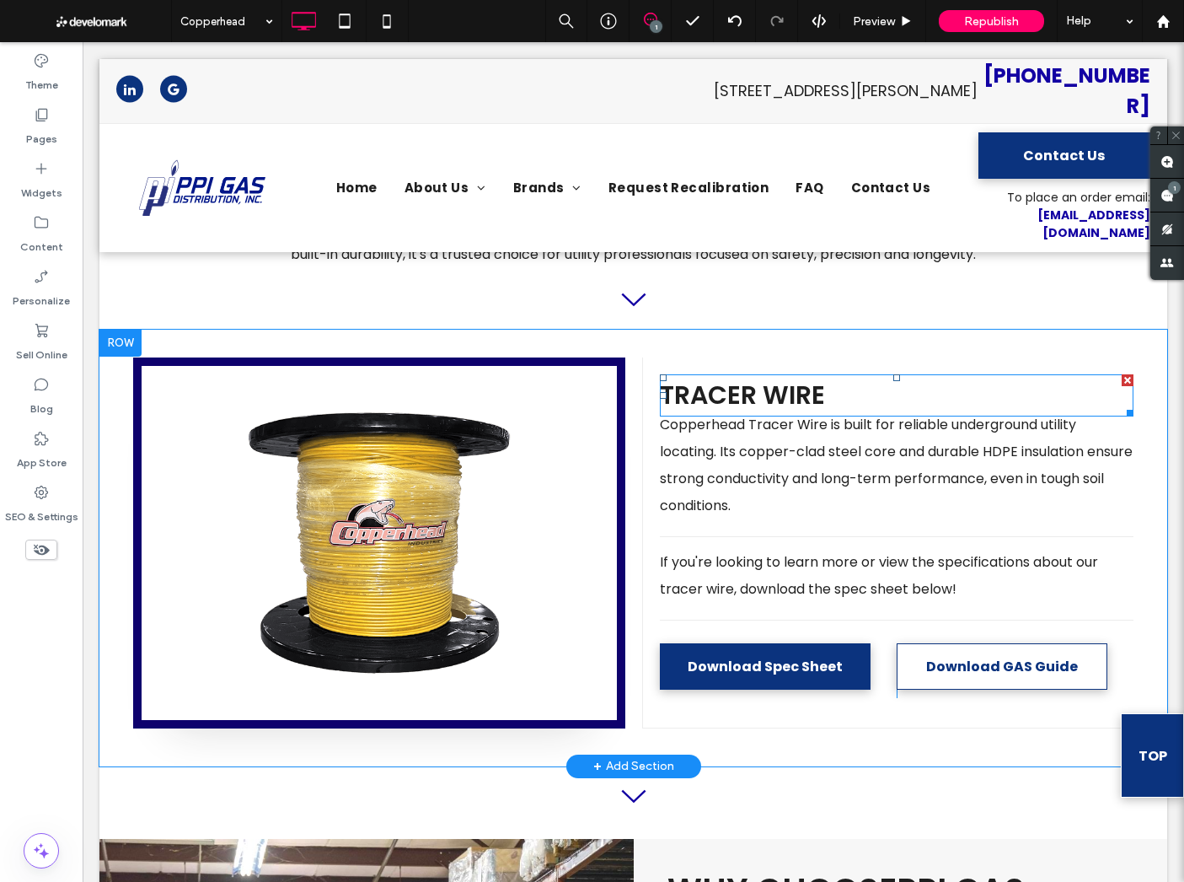
scroll to position [708, 0]
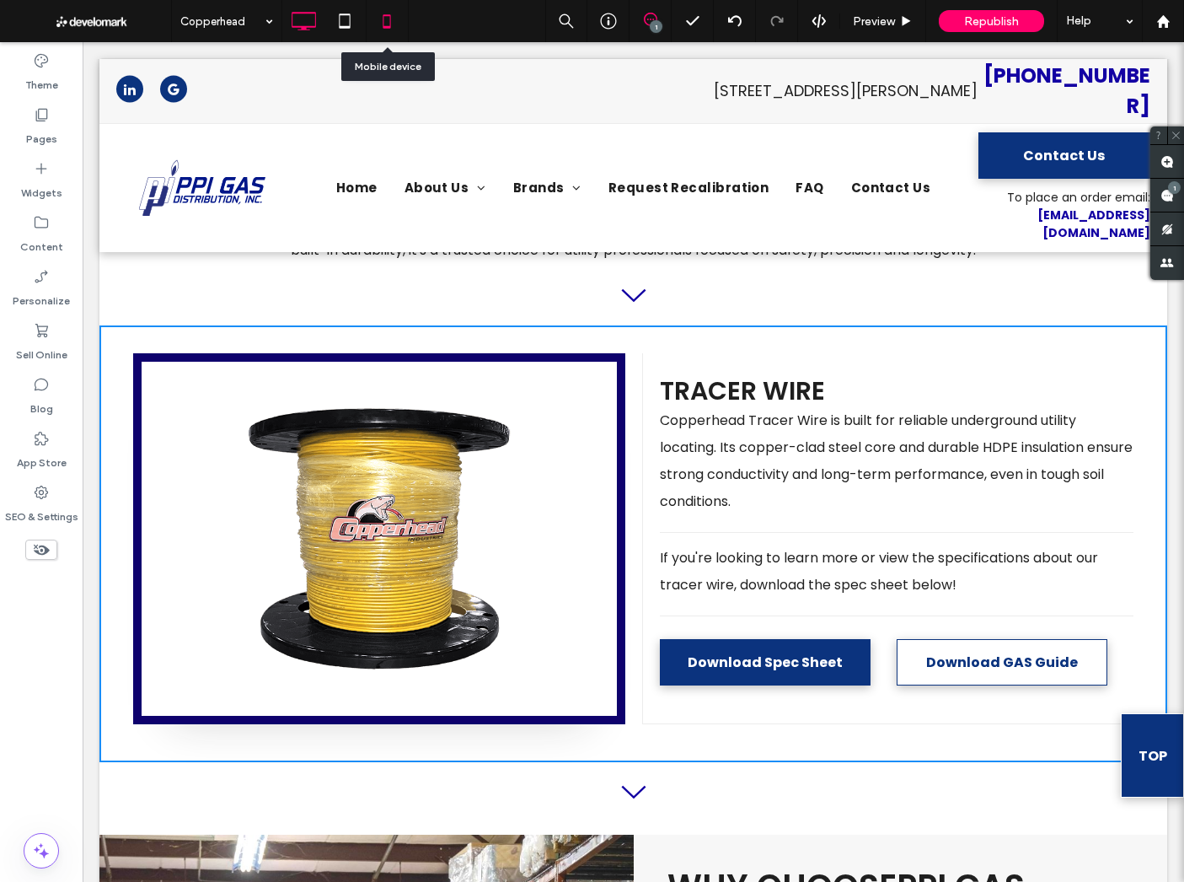
click at [398, 23] on icon at bounding box center [387, 21] width 34 height 34
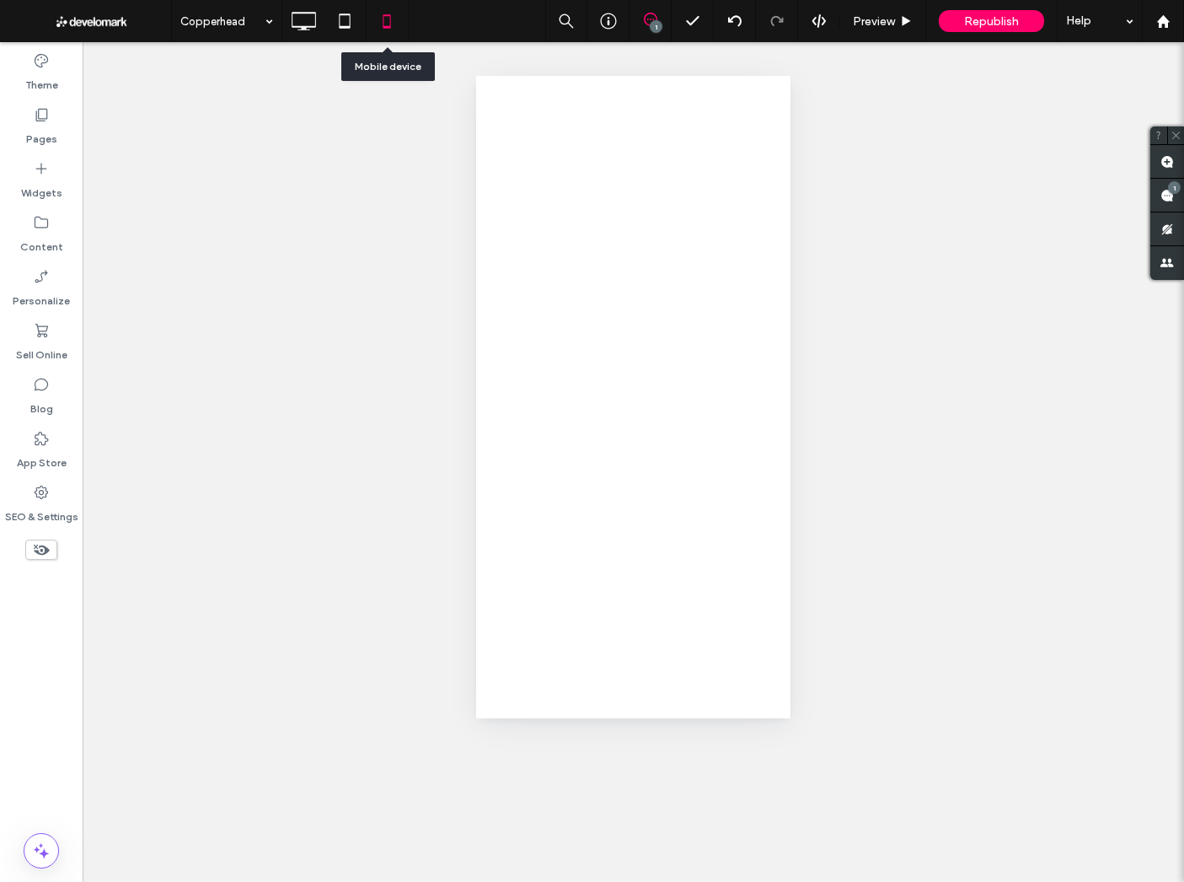
scroll to position [0, 0]
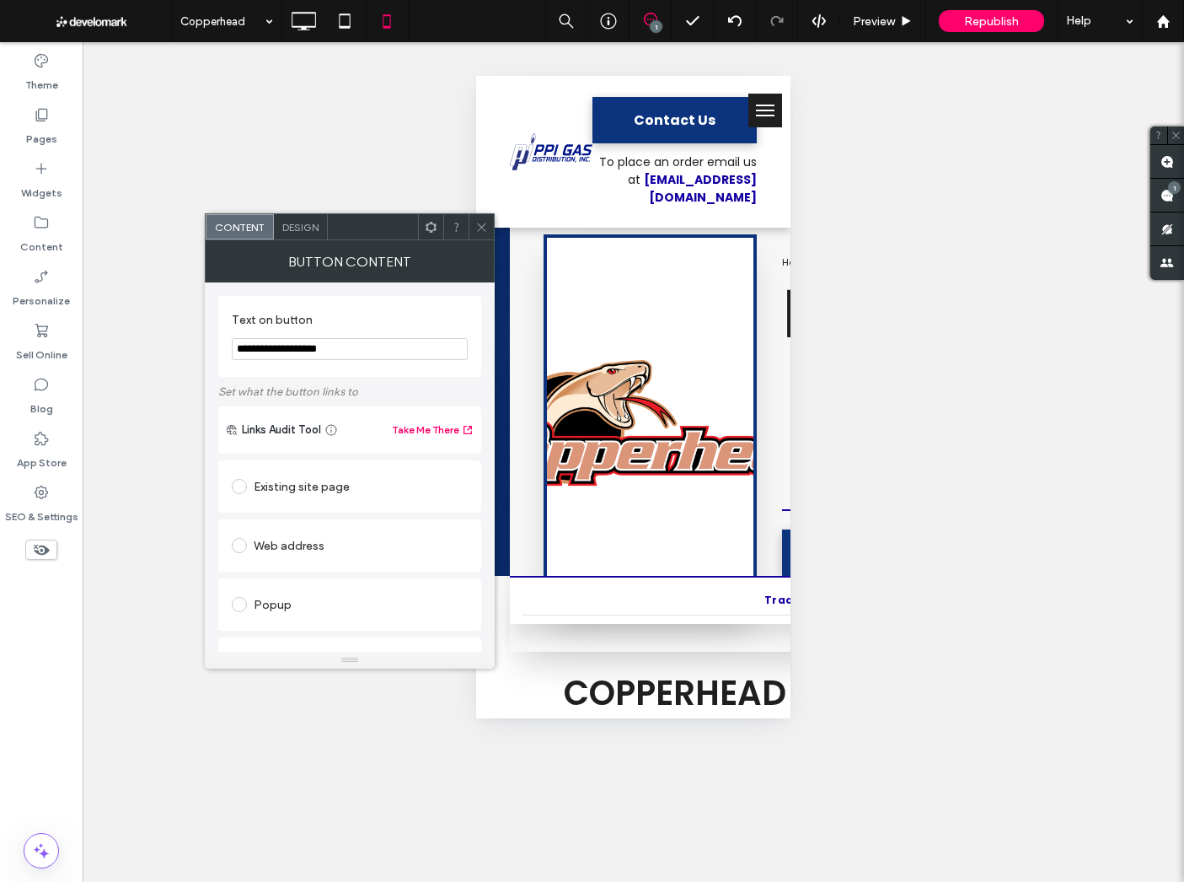
click at [264, 227] on div "Content" at bounding box center [240, 226] width 68 height 25
click at [457, 226] on use at bounding box center [456, 227] width 4 height 8
click at [478, 222] on icon at bounding box center [481, 227] width 13 height 13
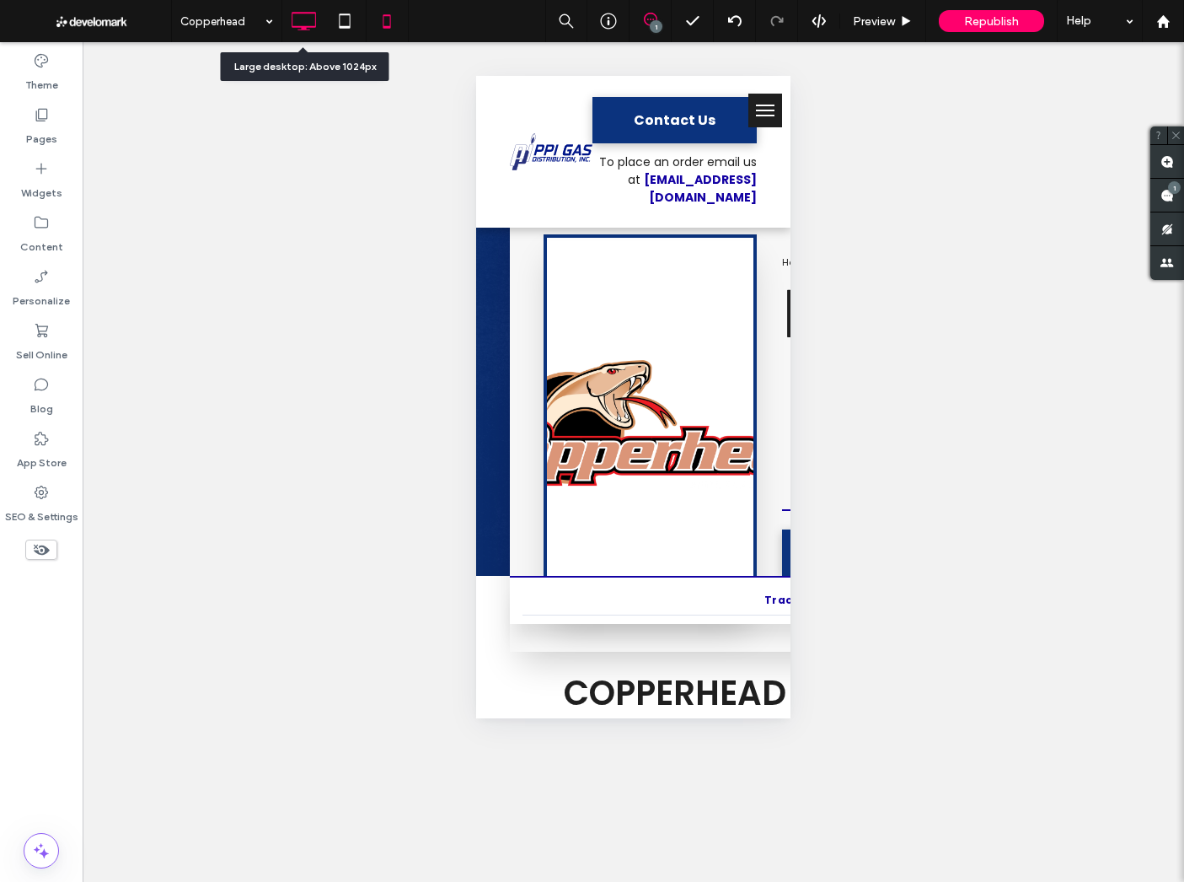
click at [293, 7] on icon at bounding box center [304, 21] width 34 height 34
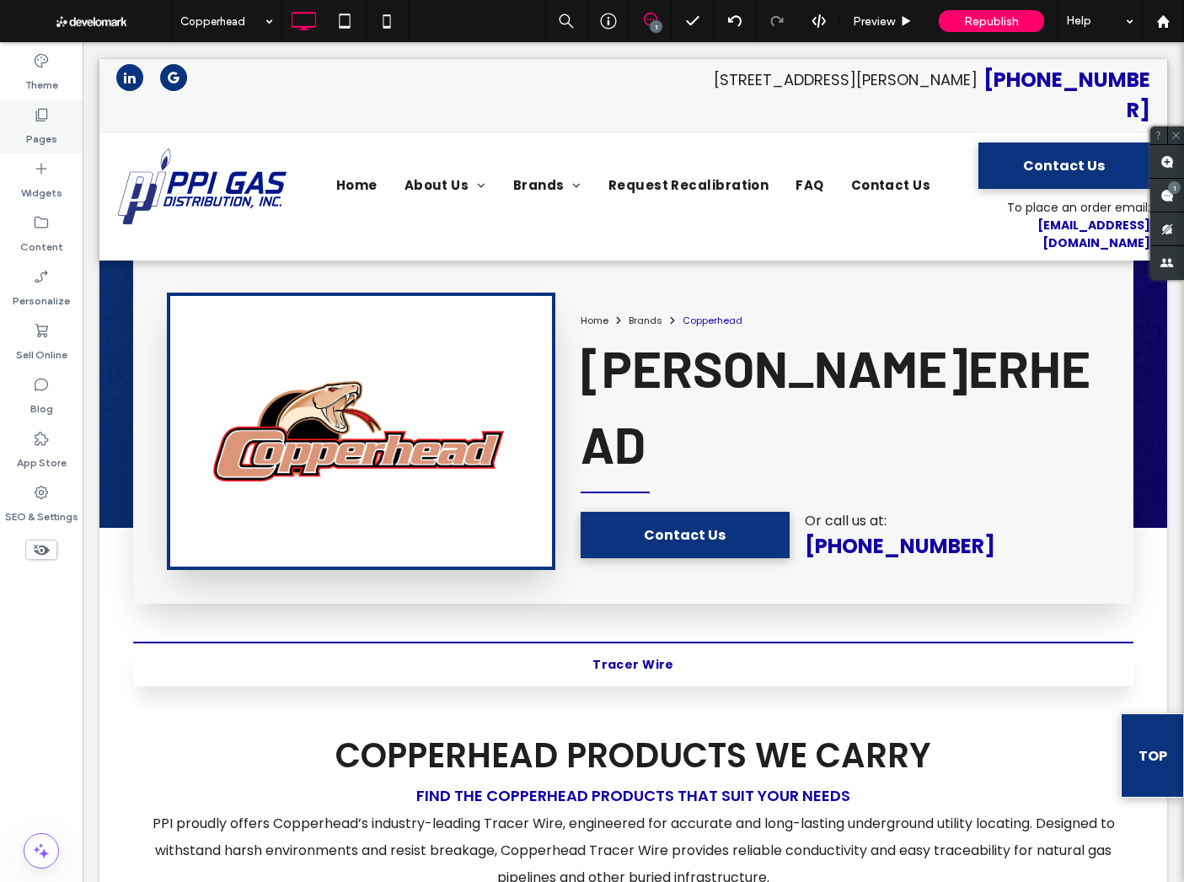
click at [7, 135] on div "Pages" at bounding box center [41, 126] width 83 height 54
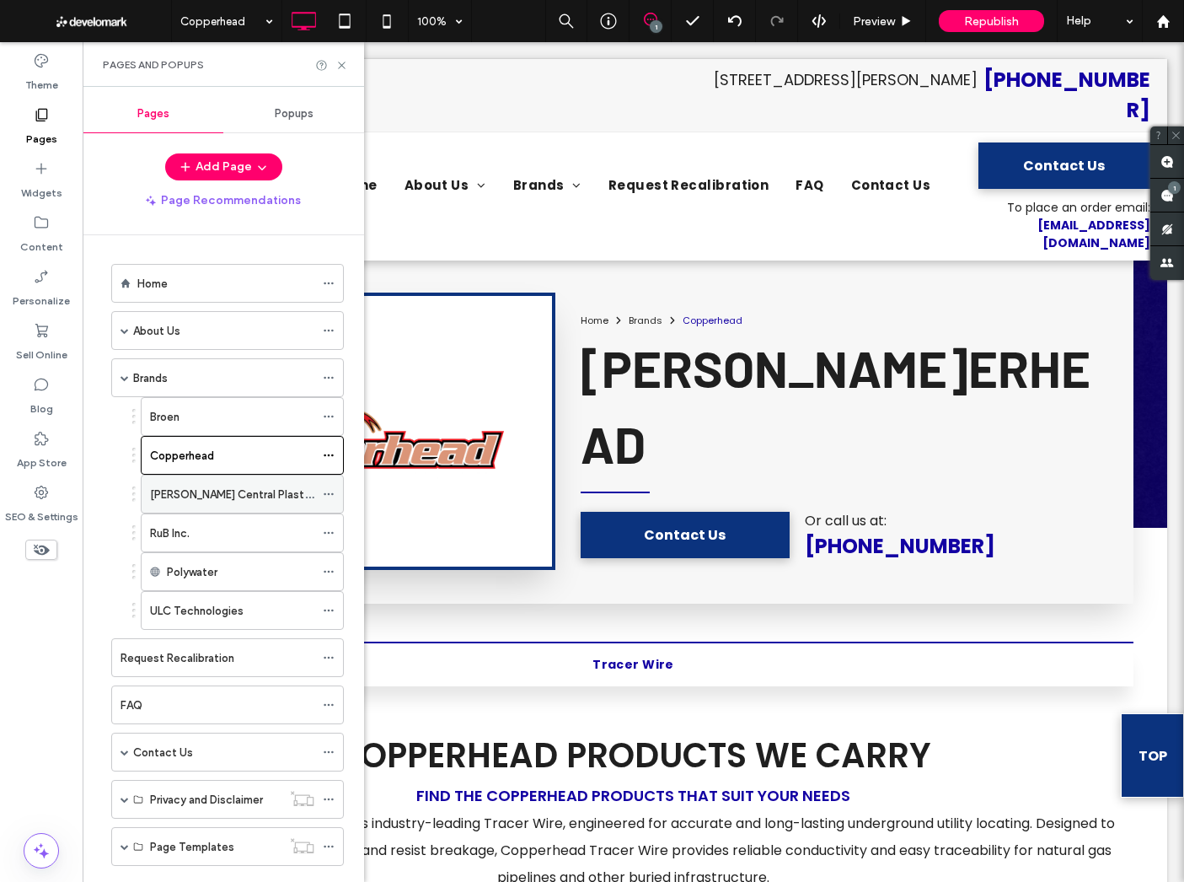
click at [212, 506] on div "[PERSON_NAME] Central Plastics" at bounding box center [232, 493] width 164 height 37
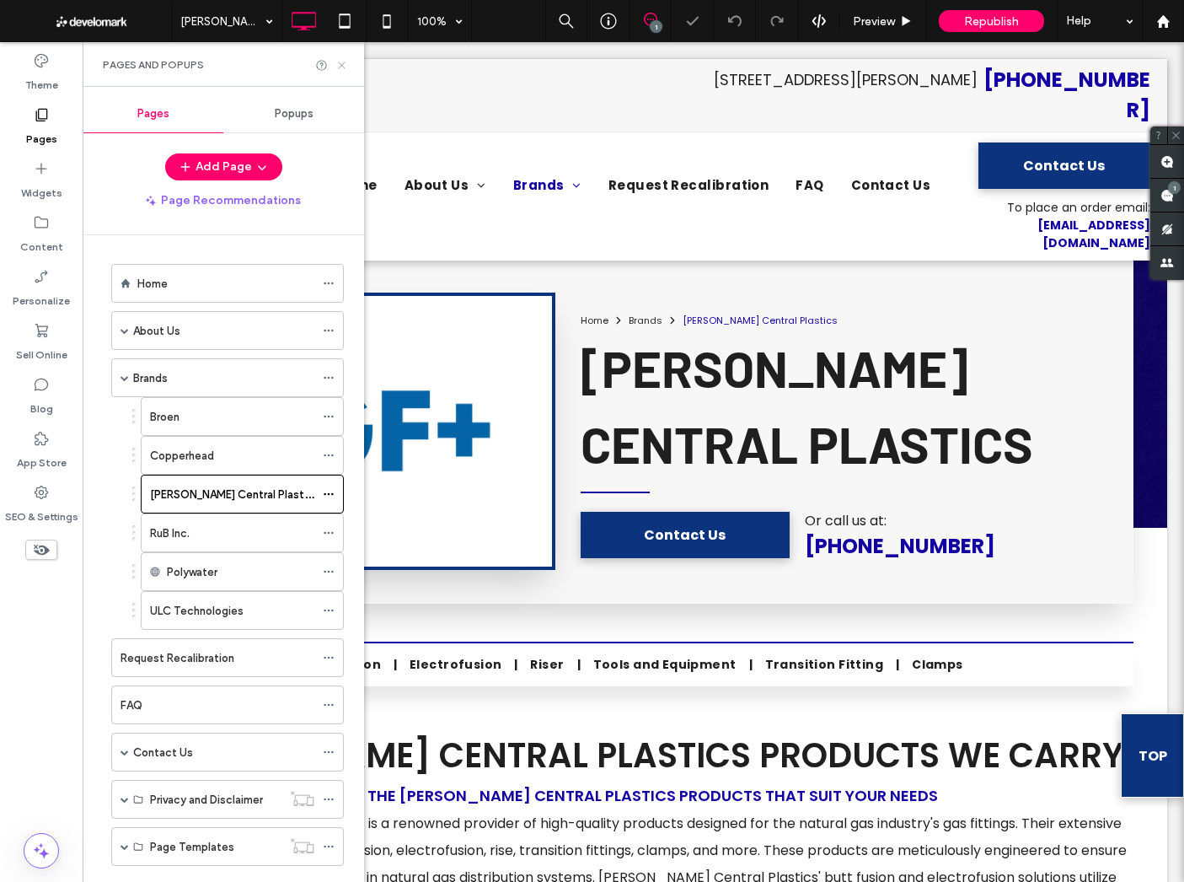
click at [340, 62] on icon at bounding box center [341, 65] width 13 height 13
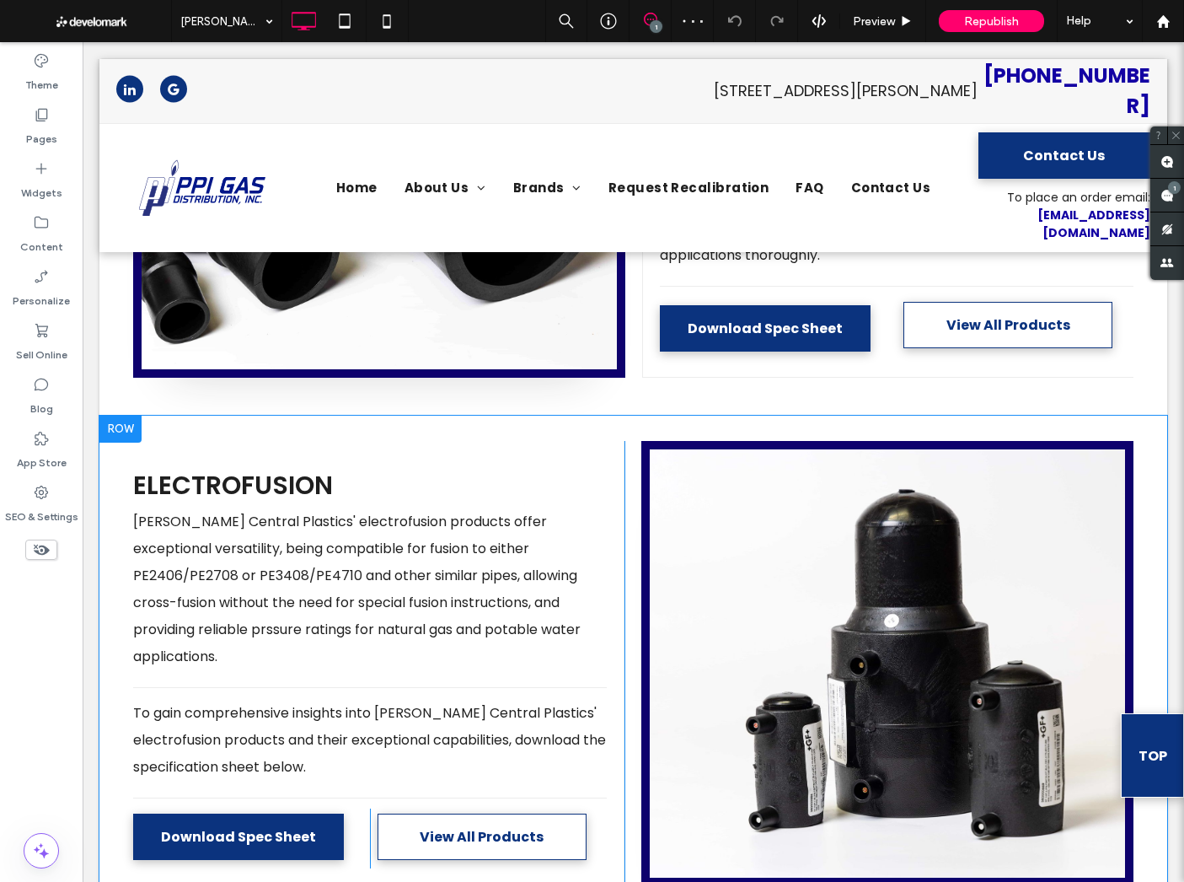
scroll to position [1123, 0]
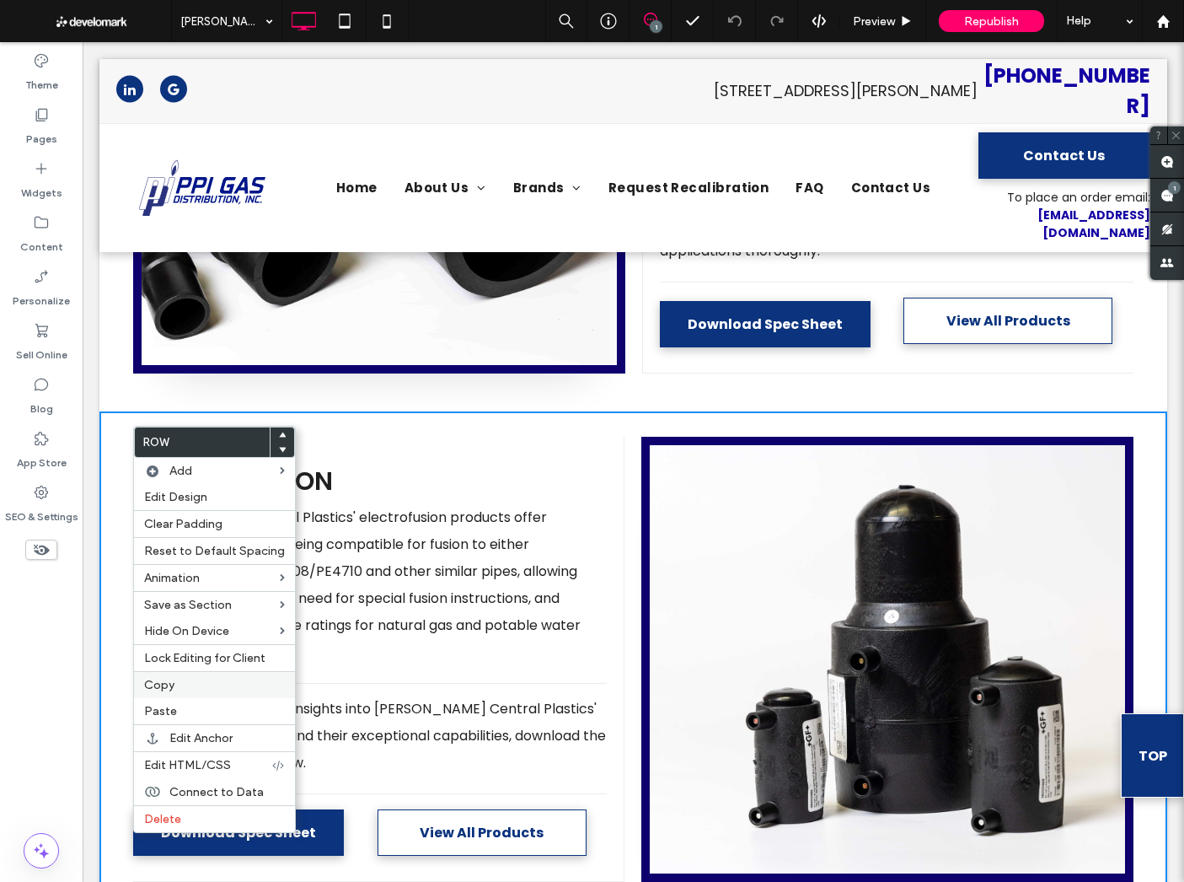
click at [228, 688] on label "Copy" at bounding box center [214, 685] width 141 height 14
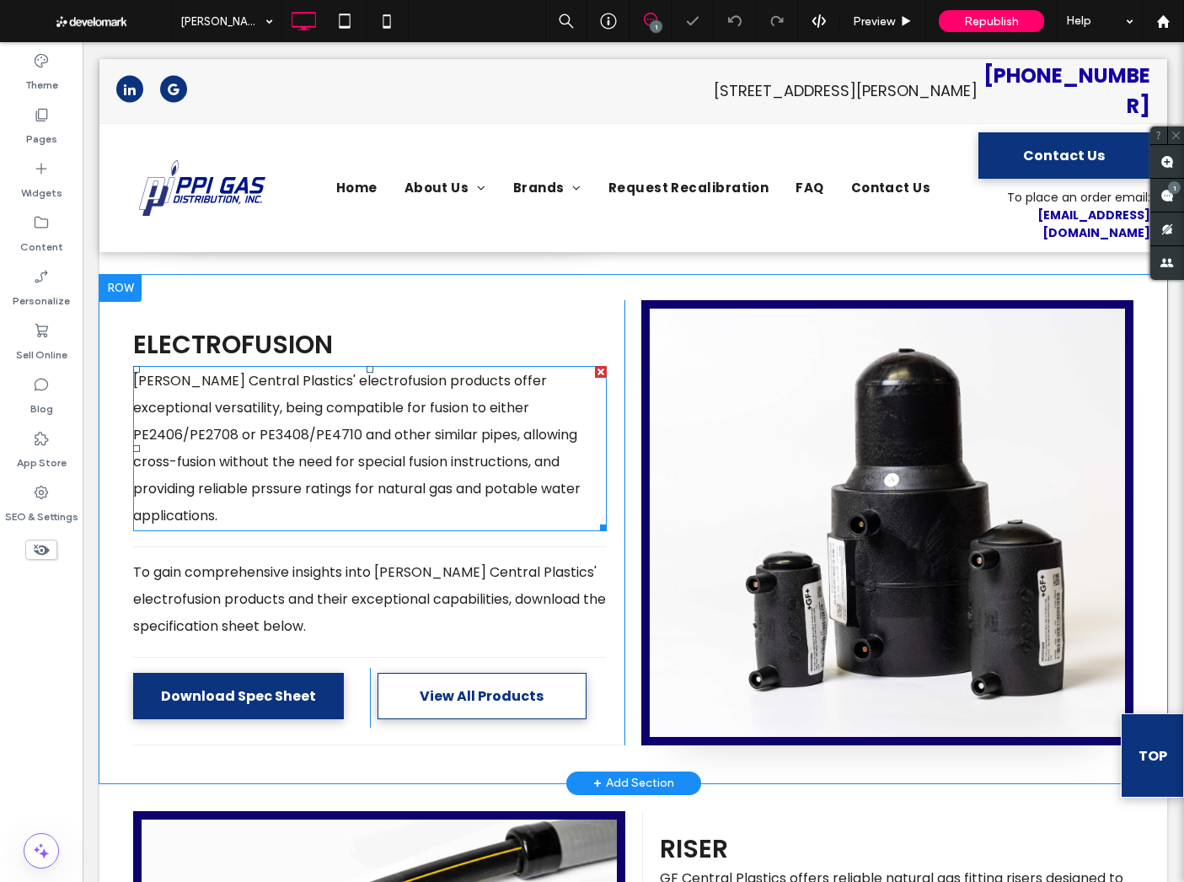
scroll to position [1260, 0]
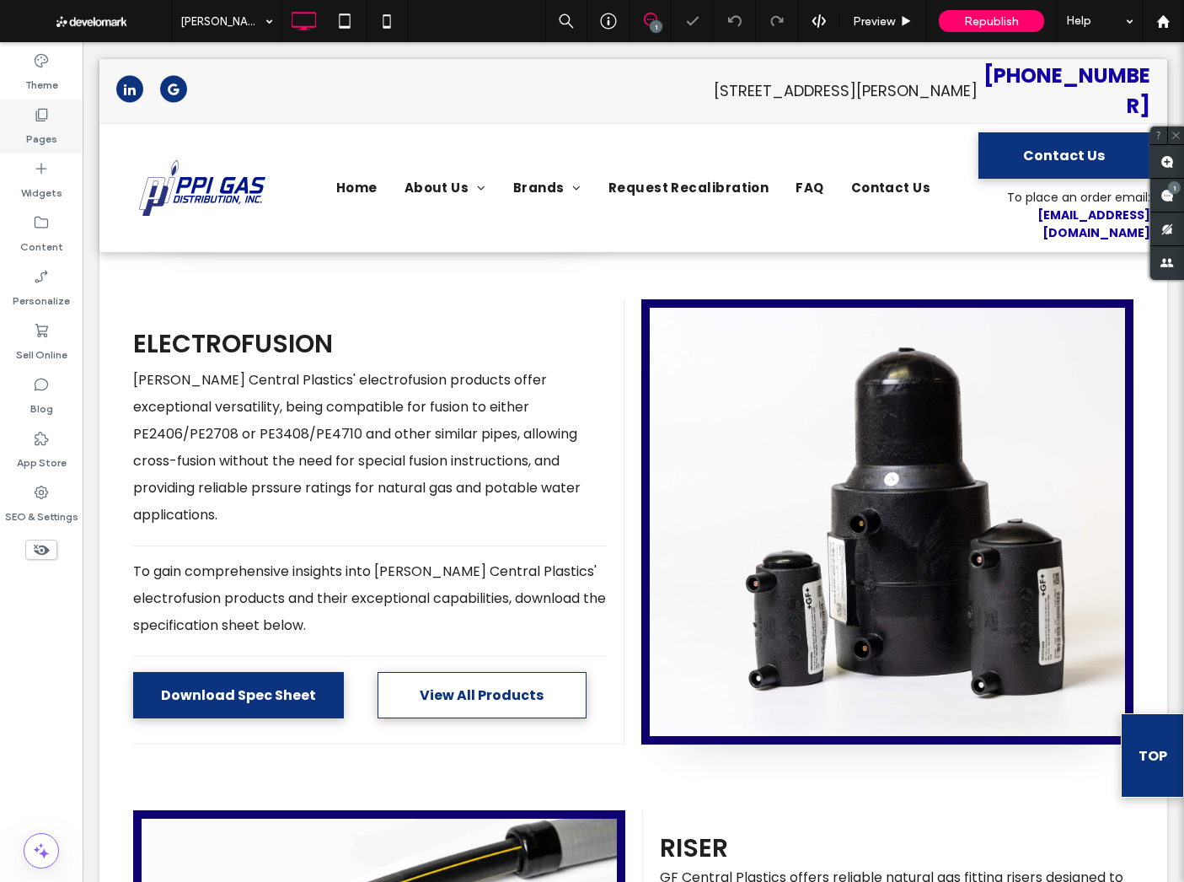
click at [43, 140] on label "Pages" at bounding box center [41, 135] width 31 height 24
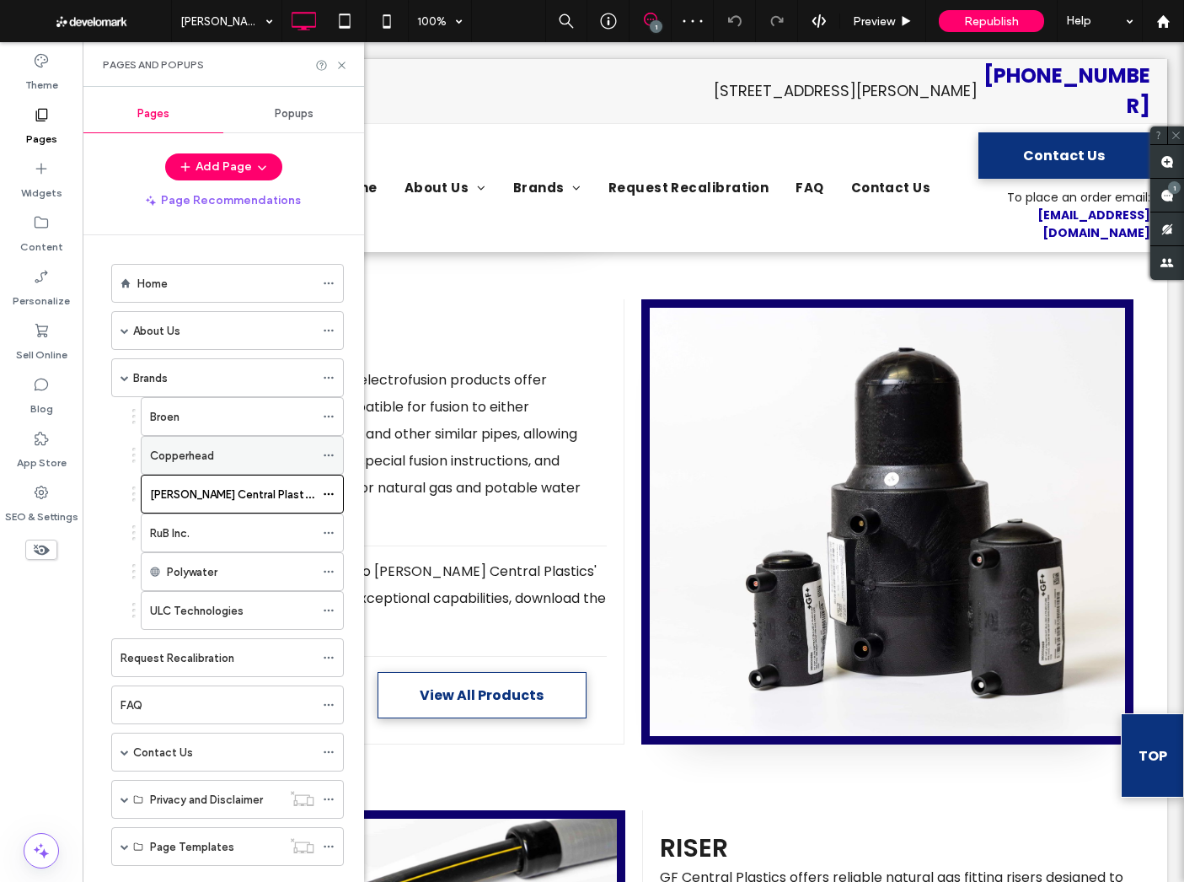
click at [209, 456] on label "Copperhead" at bounding box center [182, 456] width 64 height 30
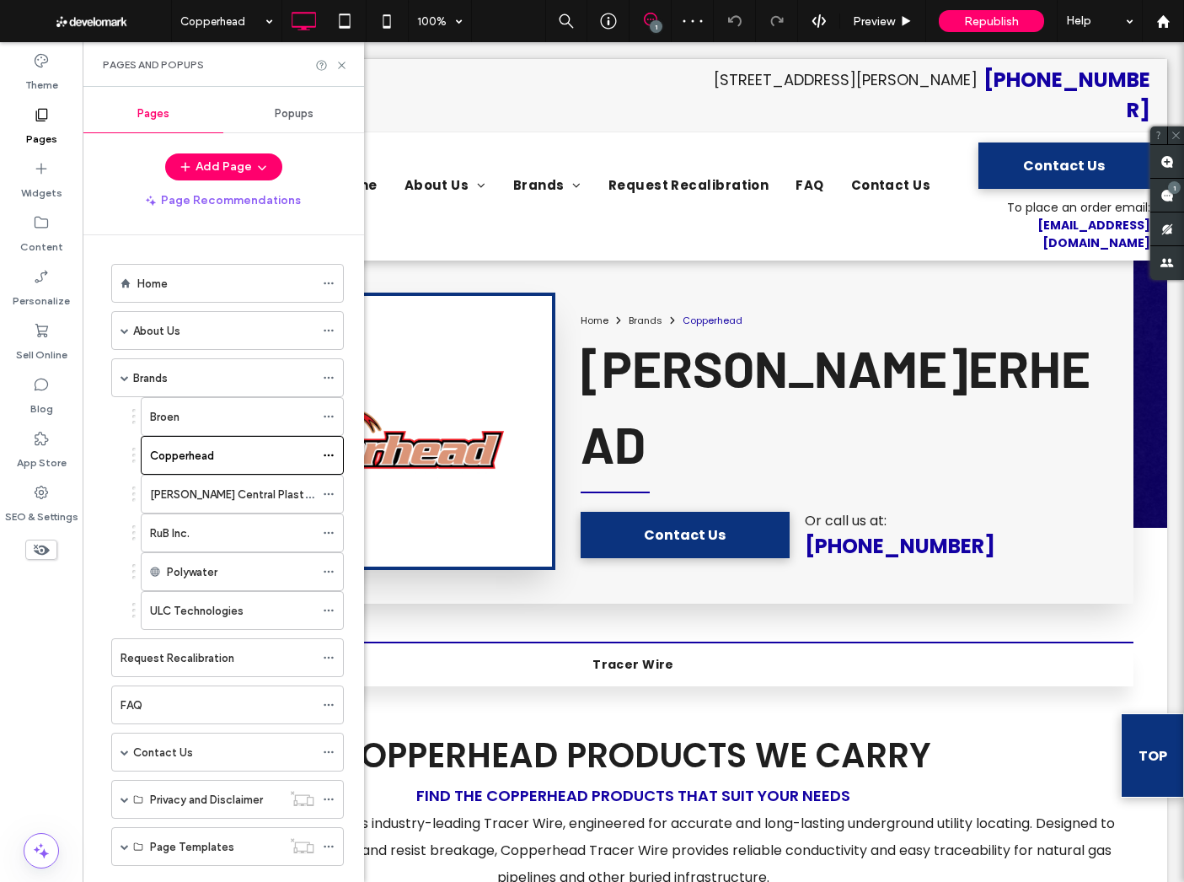
scroll to position [0, 0]
drag, startPoint x: 293, startPoint y: 137, endPoint x: 342, endPoint y: 63, distance: 88.1
click at [342, 63] on use at bounding box center [341, 65] width 7 height 7
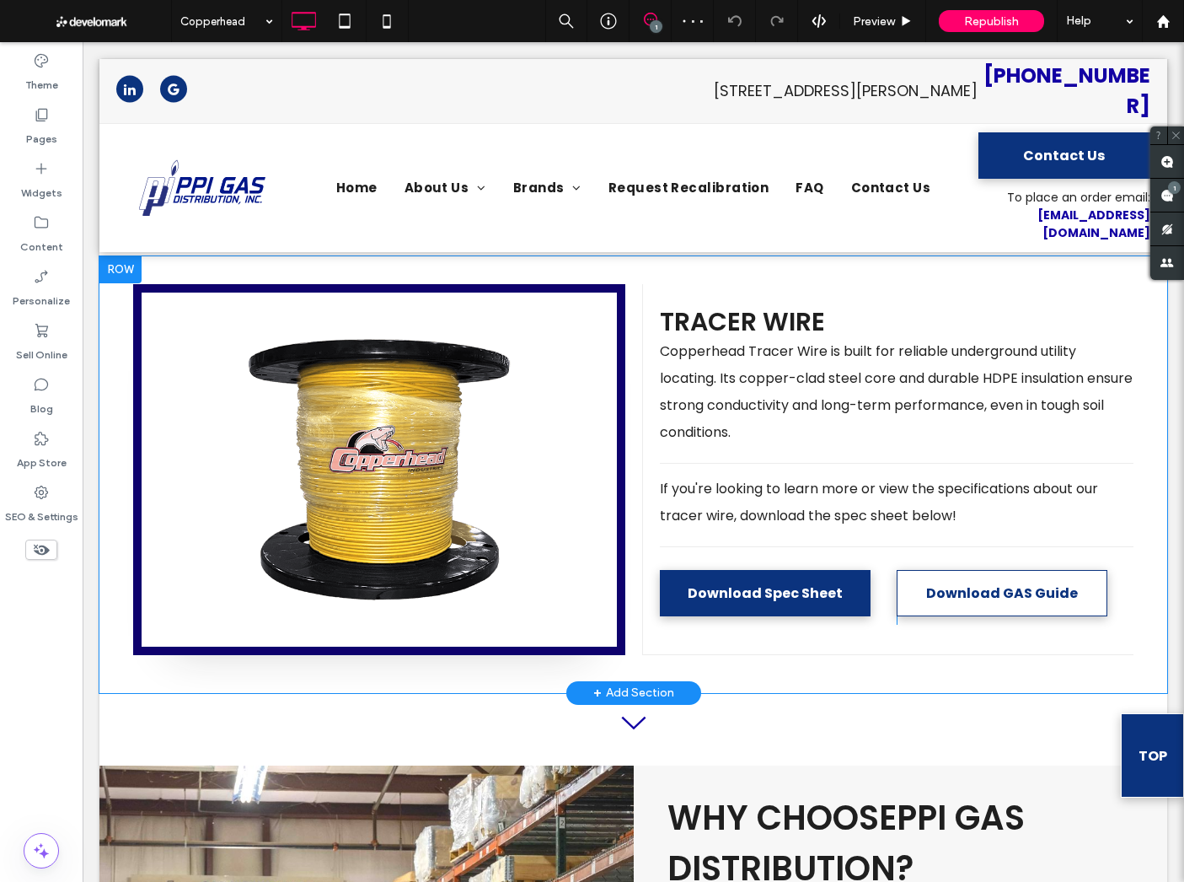
scroll to position [831, 0]
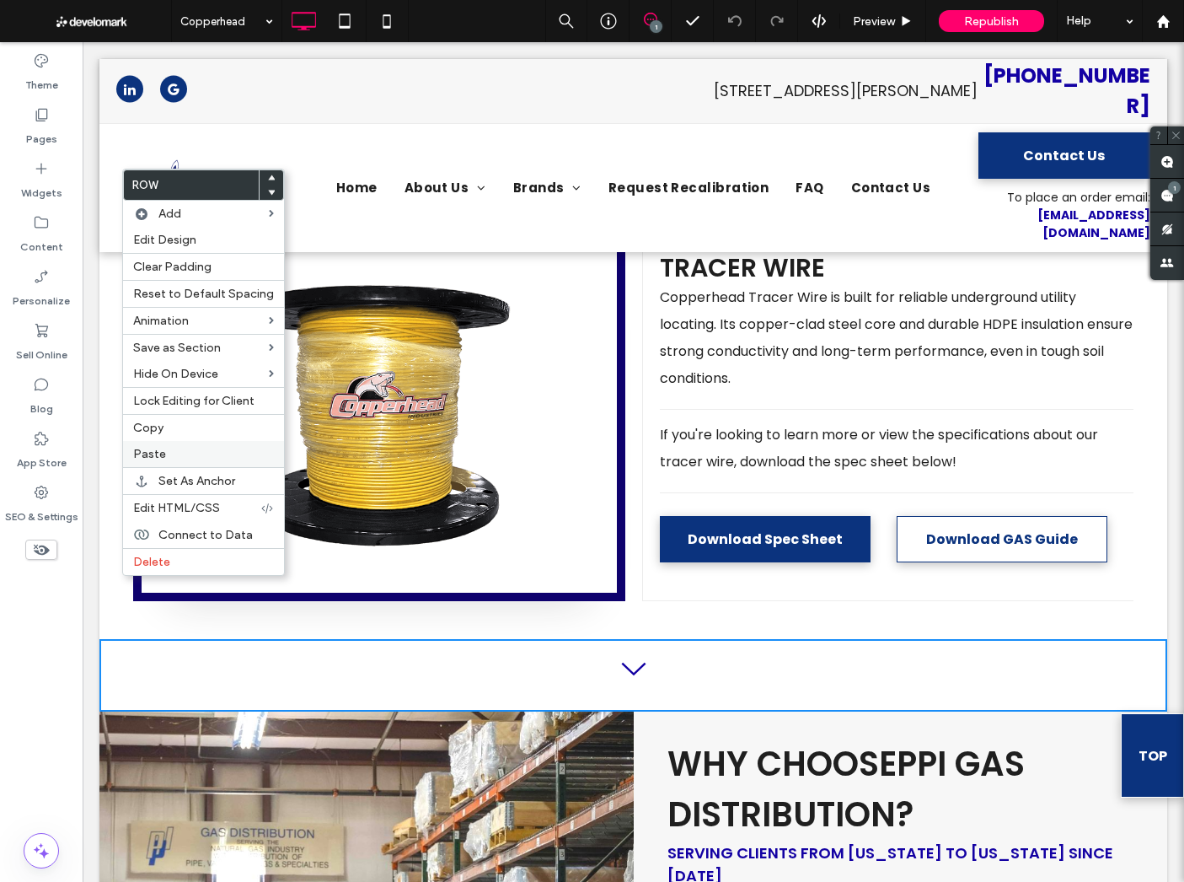
click at [154, 448] on span "Paste" at bounding box center [149, 454] width 33 height 14
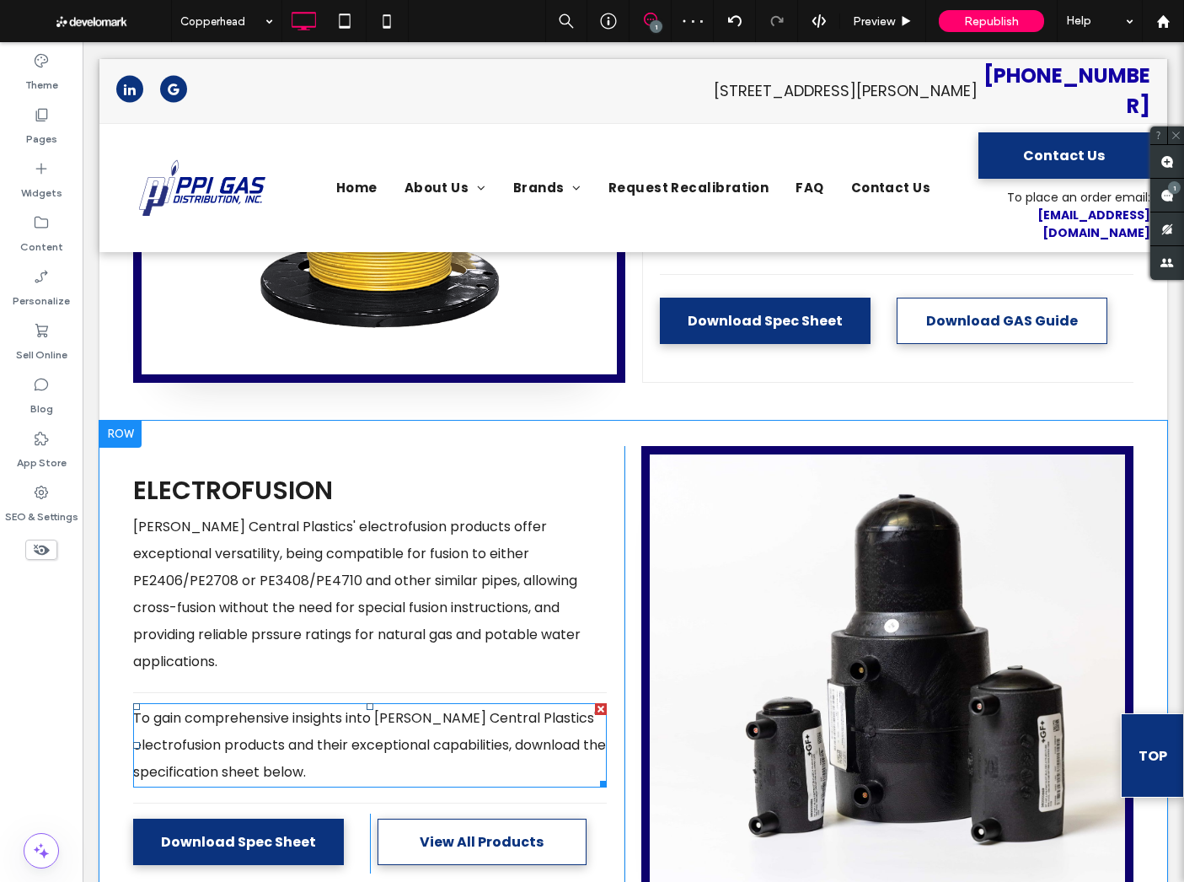
scroll to position [1052, 0]
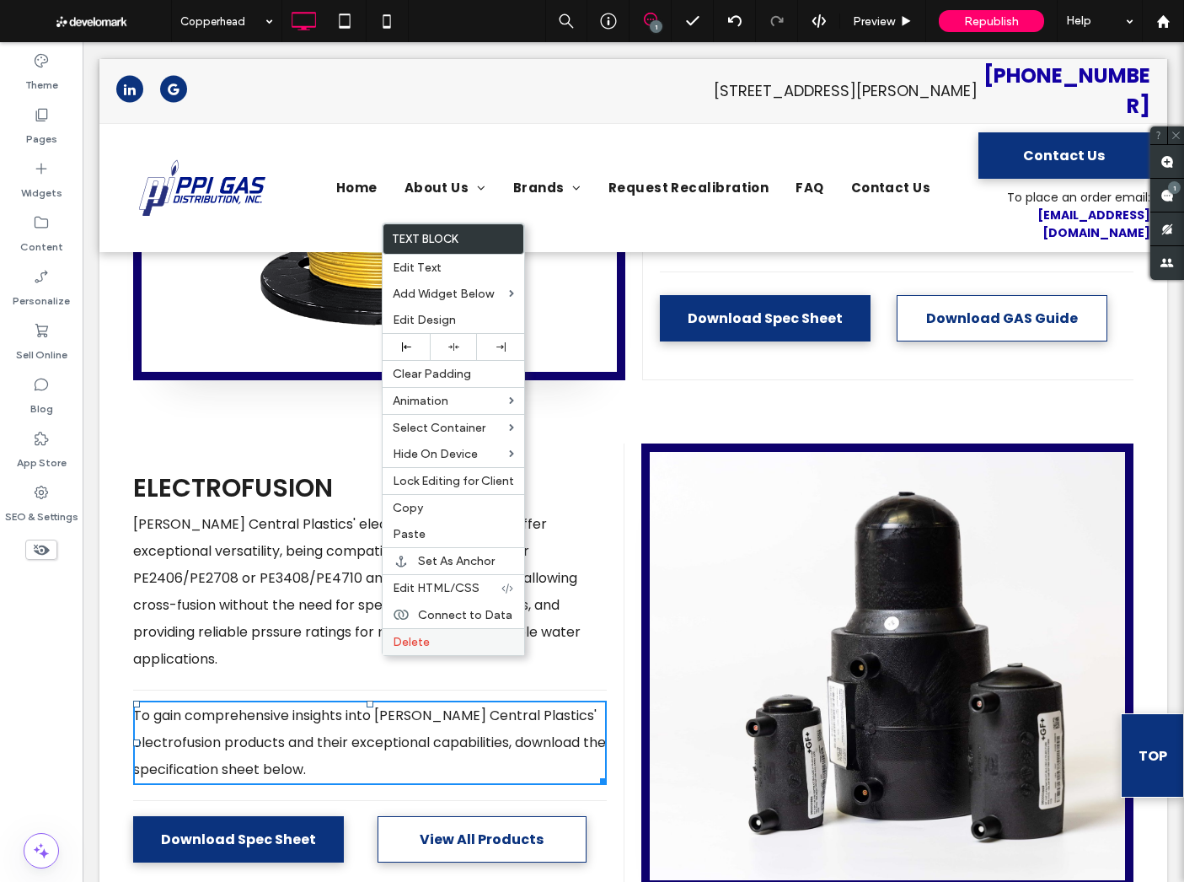
click at [415, 643] on span "Delete" at bounding box center [411, 642] width 37 height 14
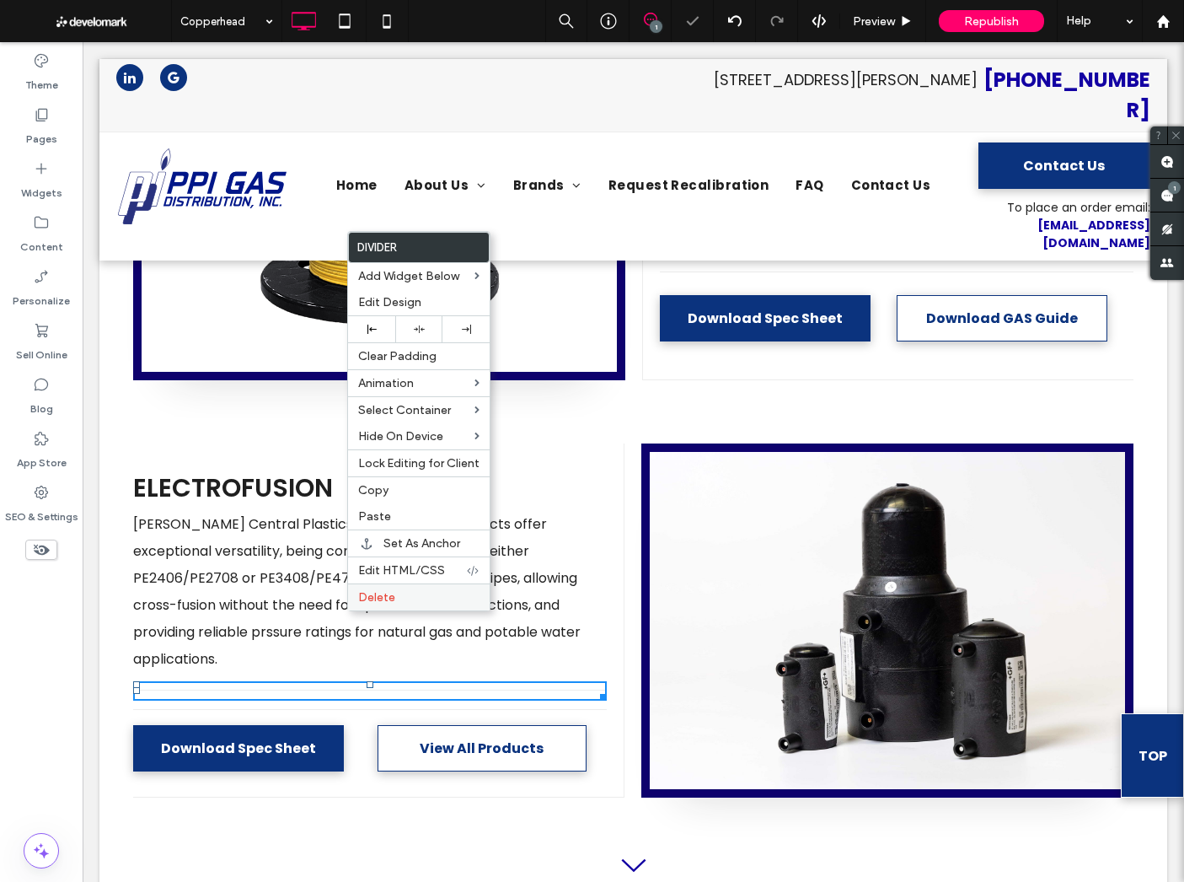
click at [371, 601] on span "Delete" at bounding box center [376, 597] width 37 height 14
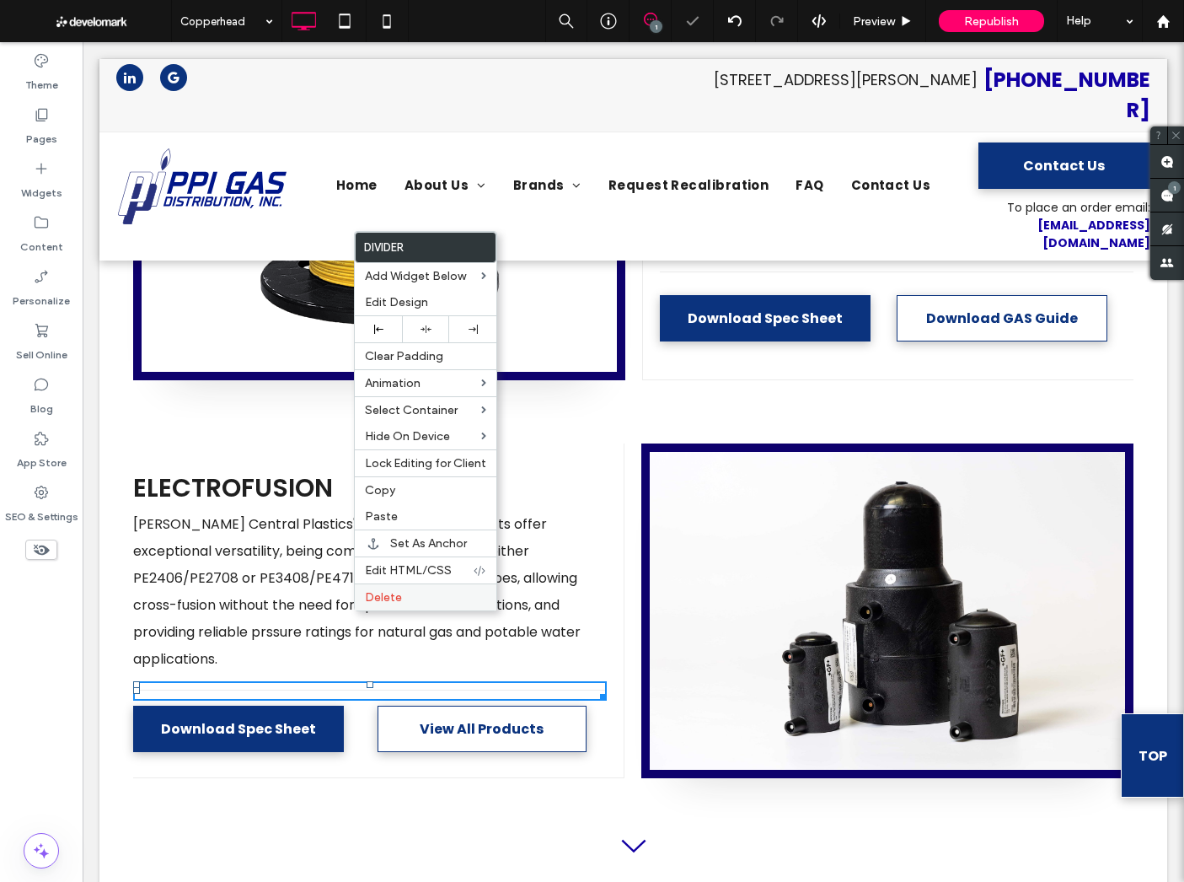
click at [381, 607] on div "Delete" at bounding box center [426, 596] width 142 height 27
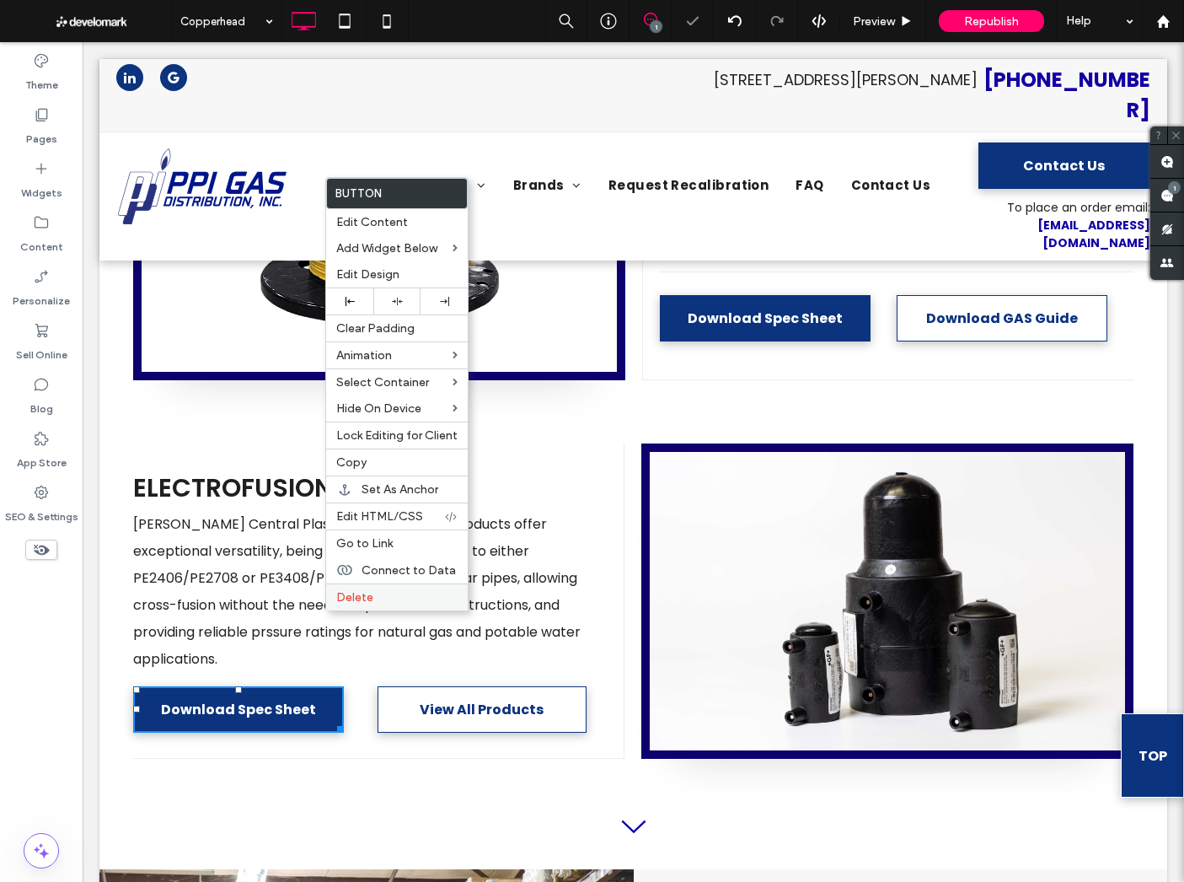
drag, startPoint x: 363, startPoint y: 602, endPoint x: 386, endPoint y: 608, distance: 23.5
click at [363, 602] on span "Delete" at bounding box center [354, 597] width 37 height 14
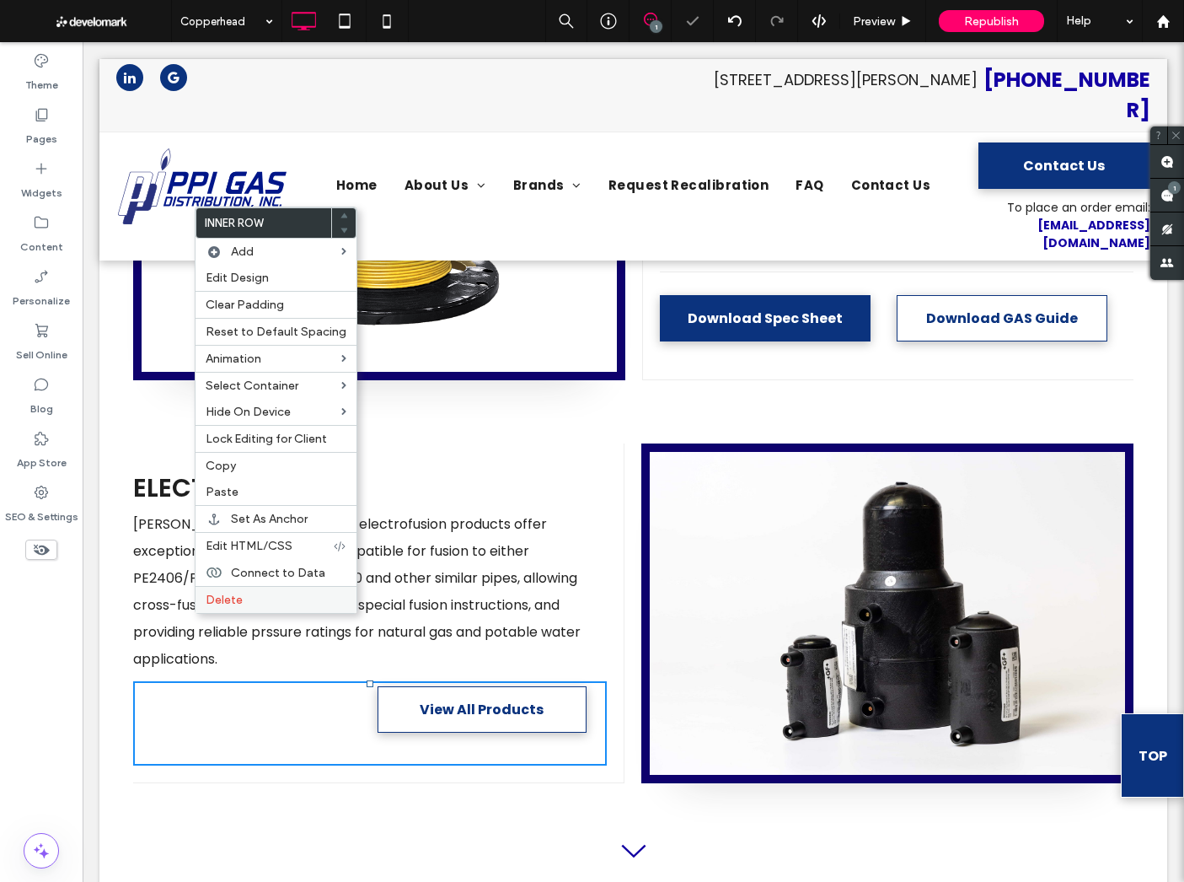
click at [225, 594] on span "Delete" at bounding box center [224, 600] width 37 height 14
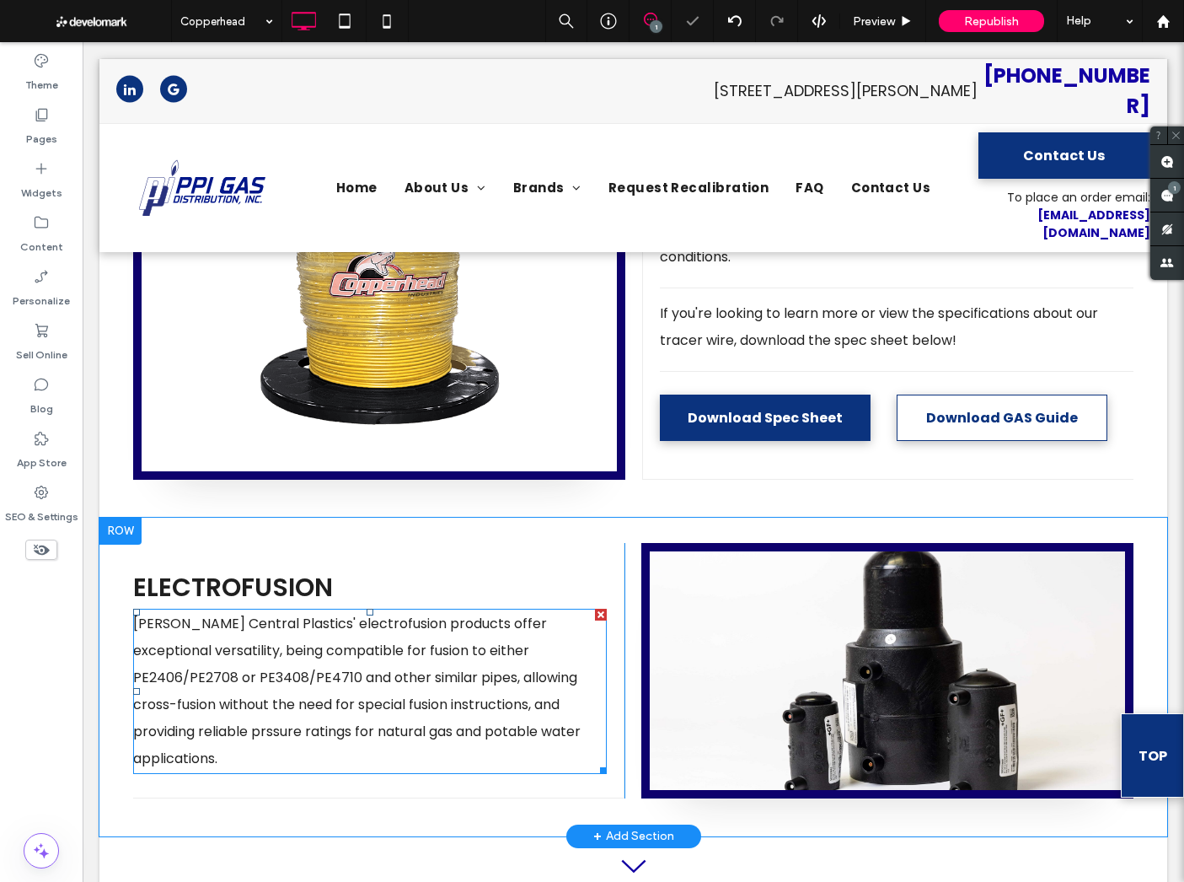
scroll to position [953, 0]
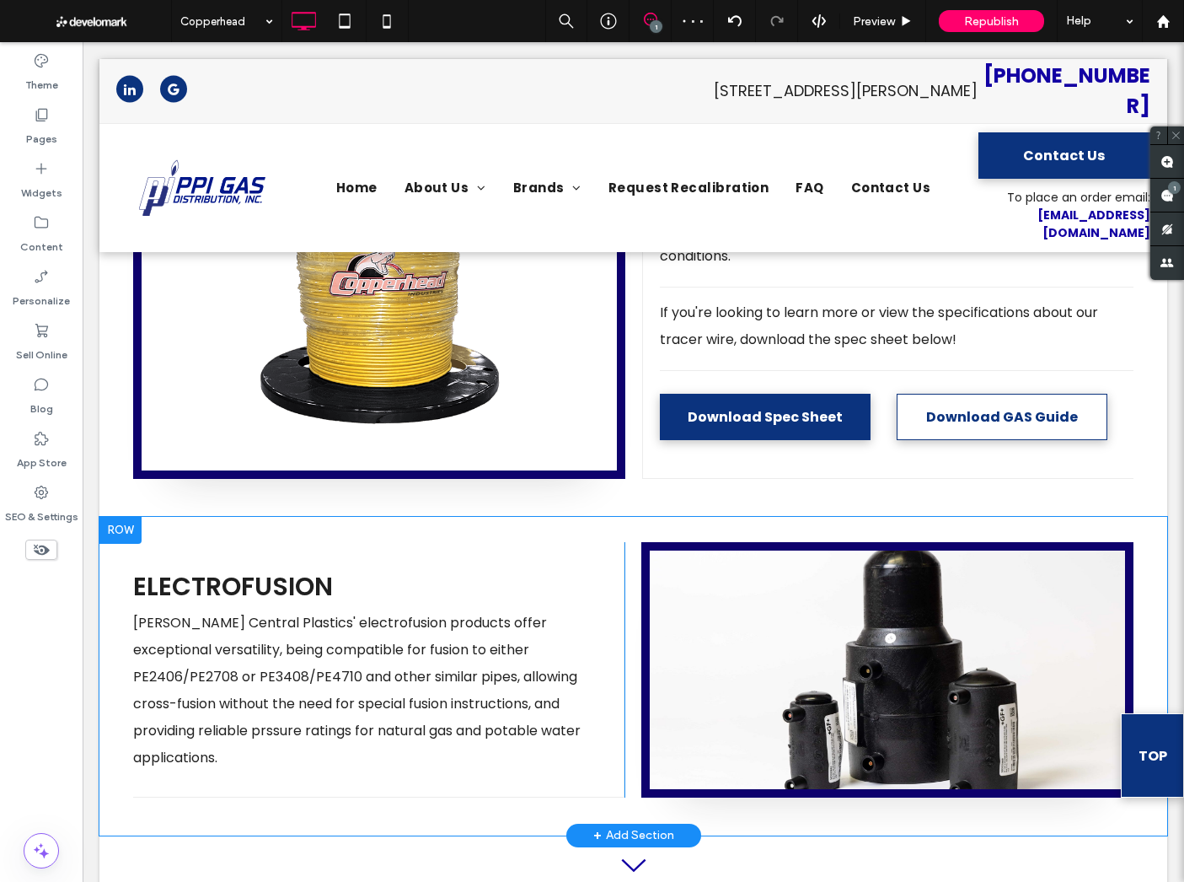
click at [891, 615] on div "Click To Paste Click To Paste" at bounding box center [887, 669] width 492 height 255
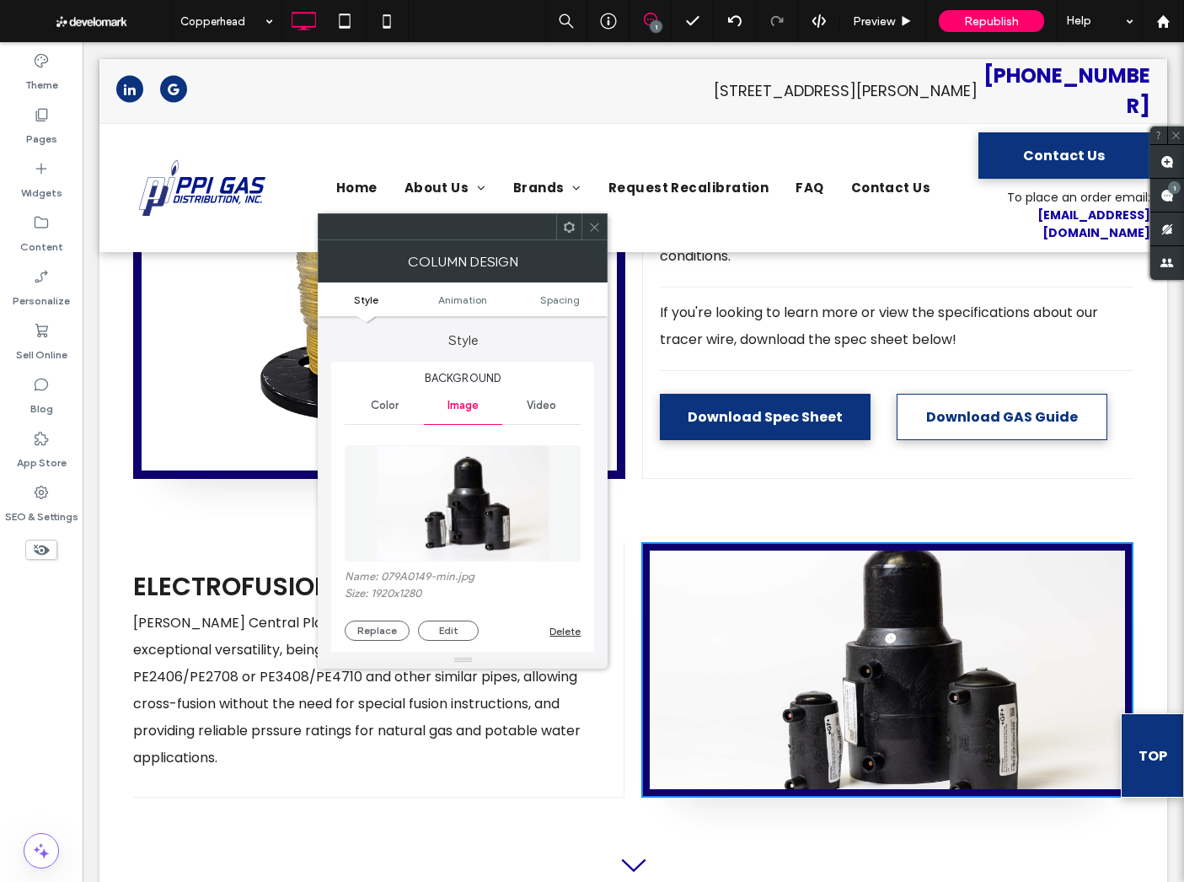
click at [598, 224] on icon at bounding box center [594, 227] width 13 height 13
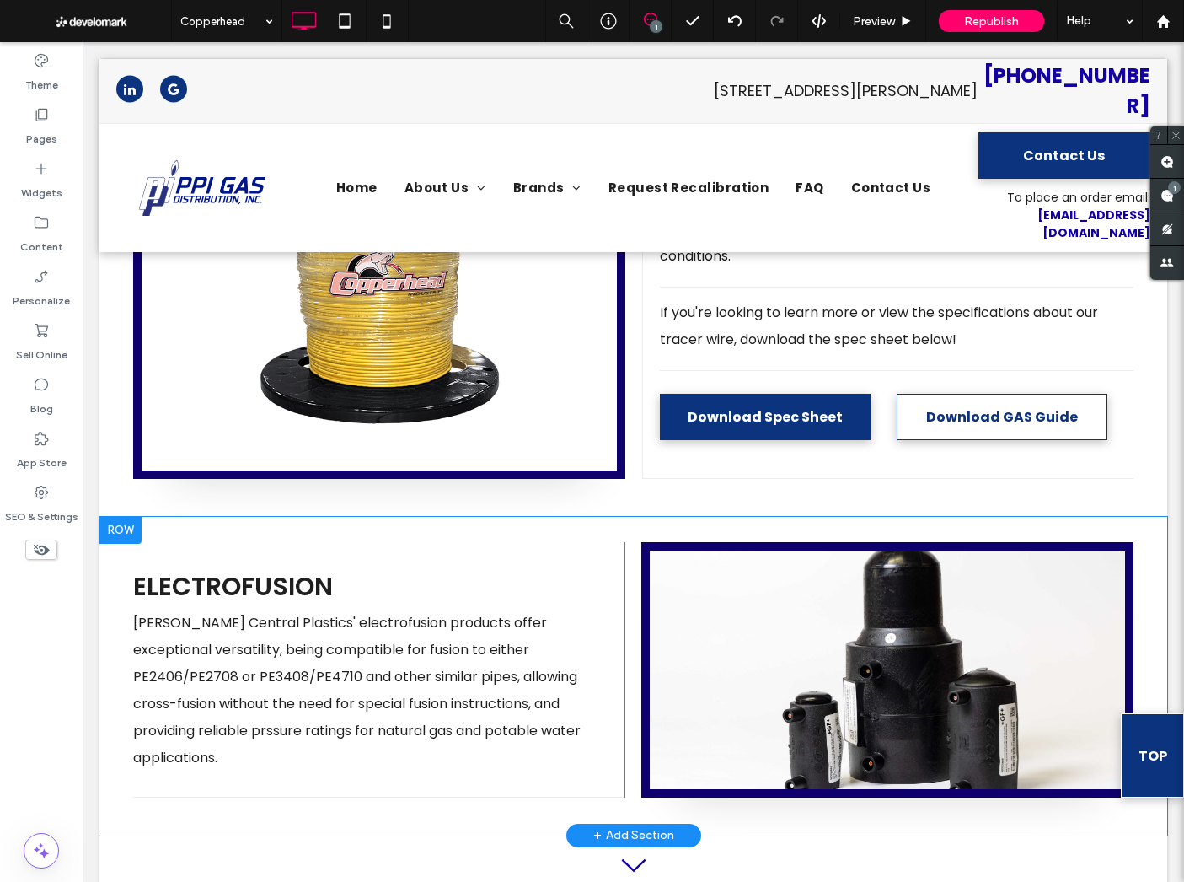
click at [495, 700] on div "ELECTROFUSION Georg Fischer Central Plastics' electrofusion products offer exce…" at bounding box center [378, 669] width 491 height 255
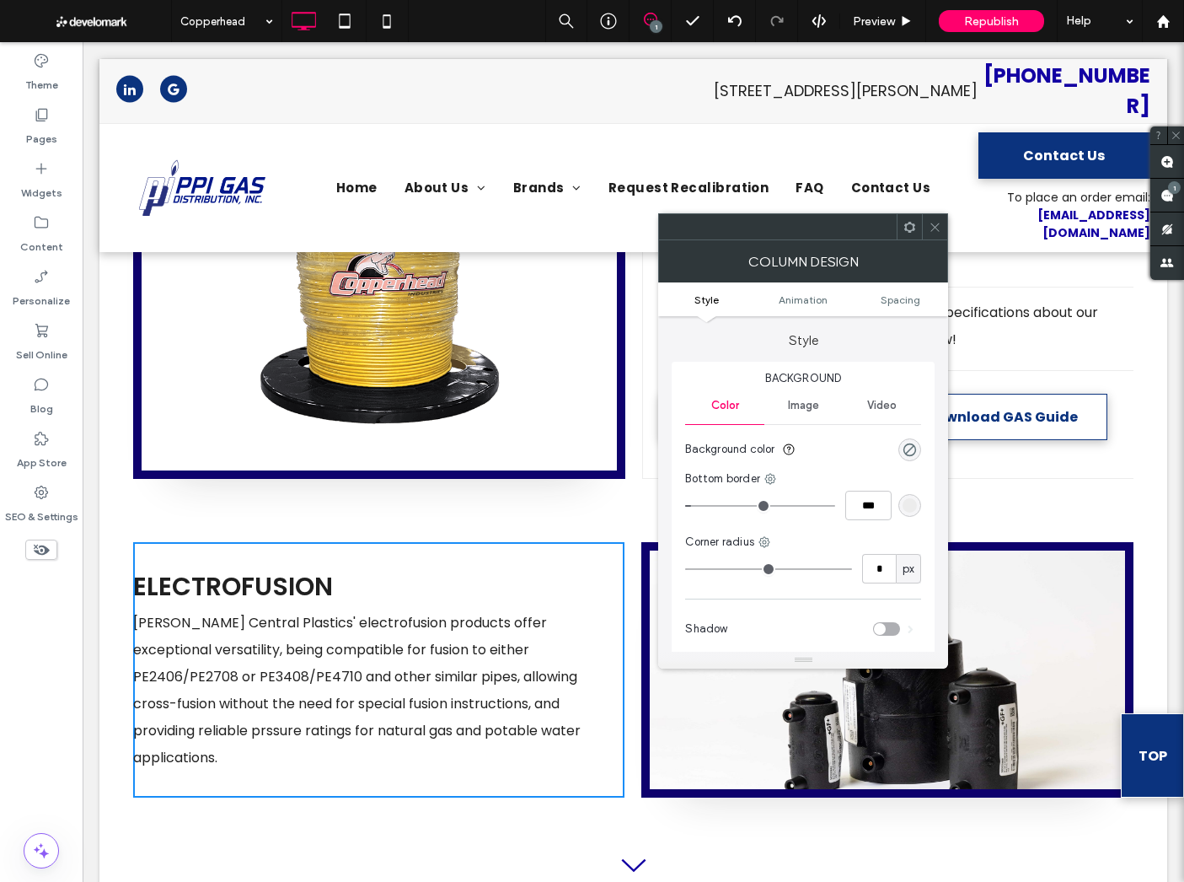
drag, startPoint x: 907, startPoint y: 303, endPoint x: 887, endPoint y: 351, distance: 51.4
click at [907, 303] on span "Spacing" at bounding box center [901, 299] width 40 height 13
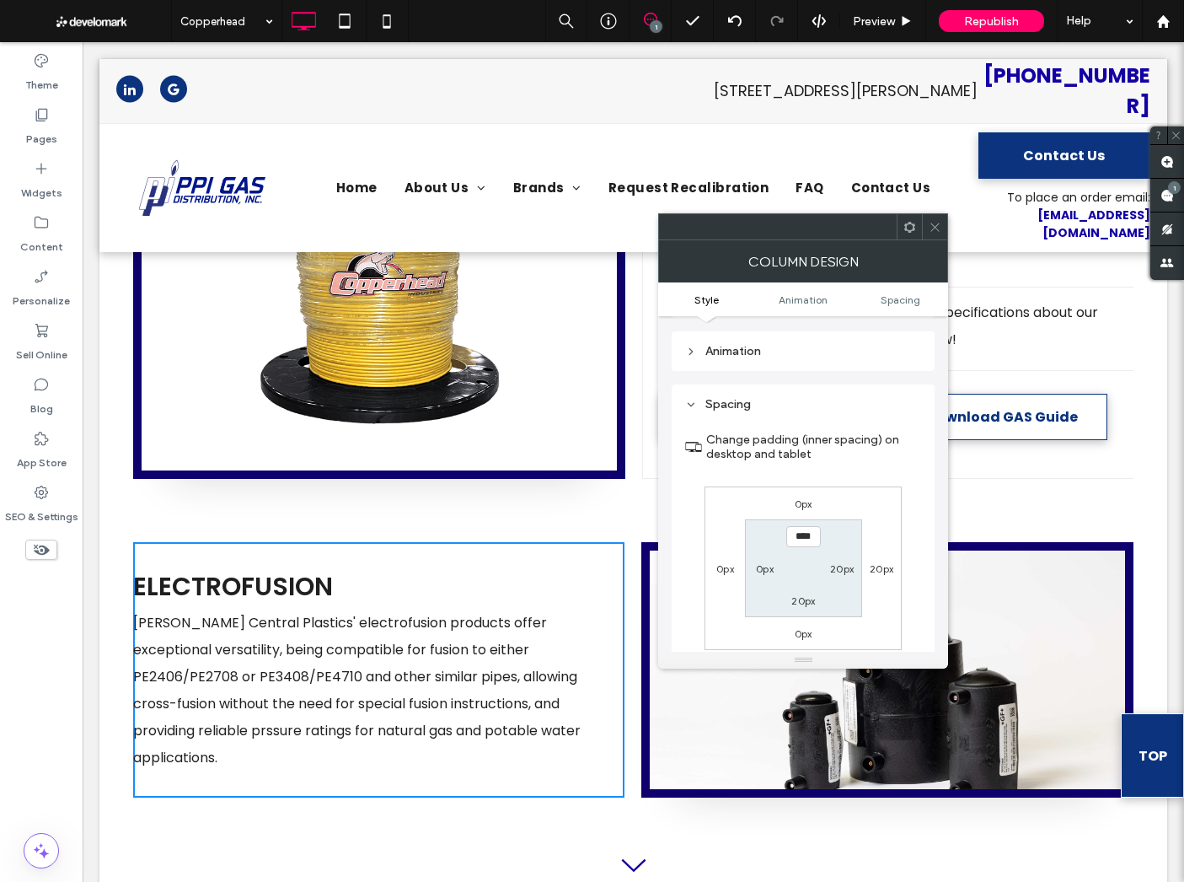
scroll to position [396, 0]
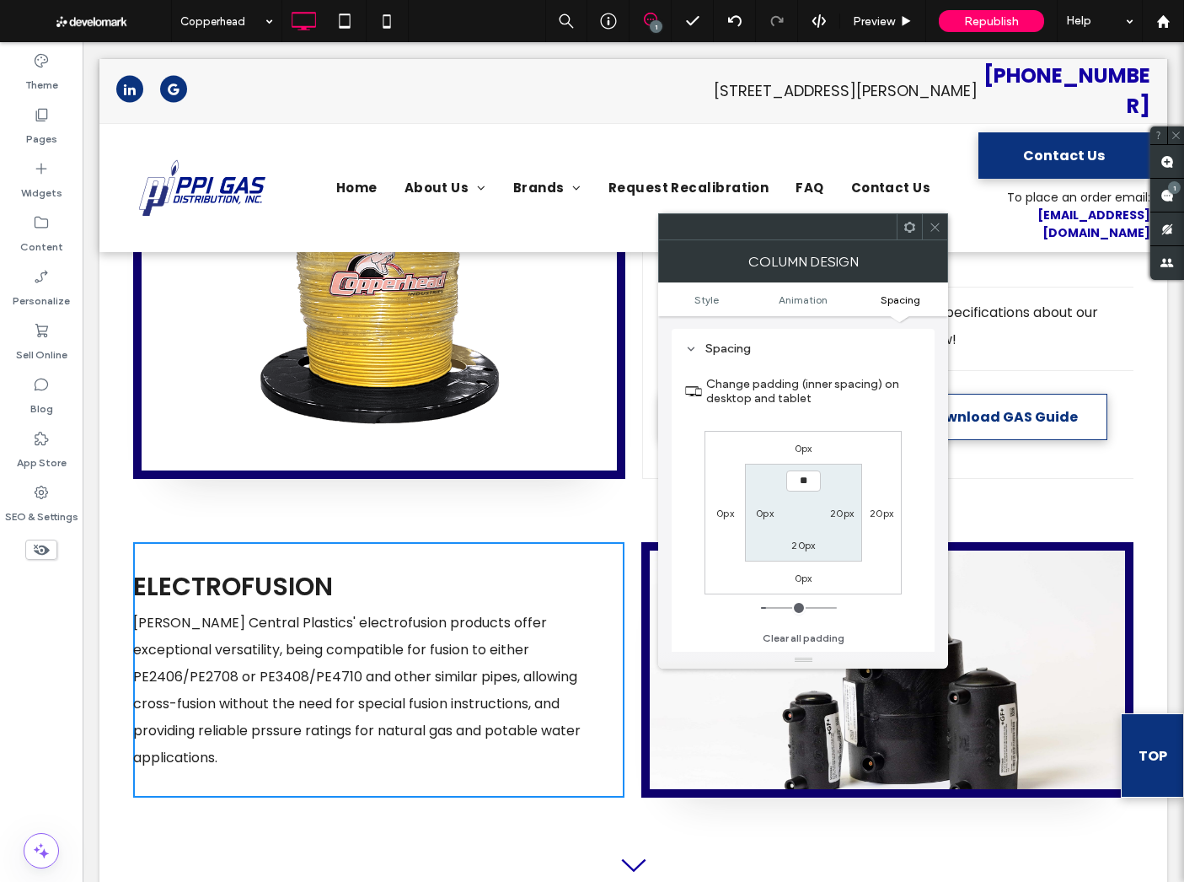
type input "****"
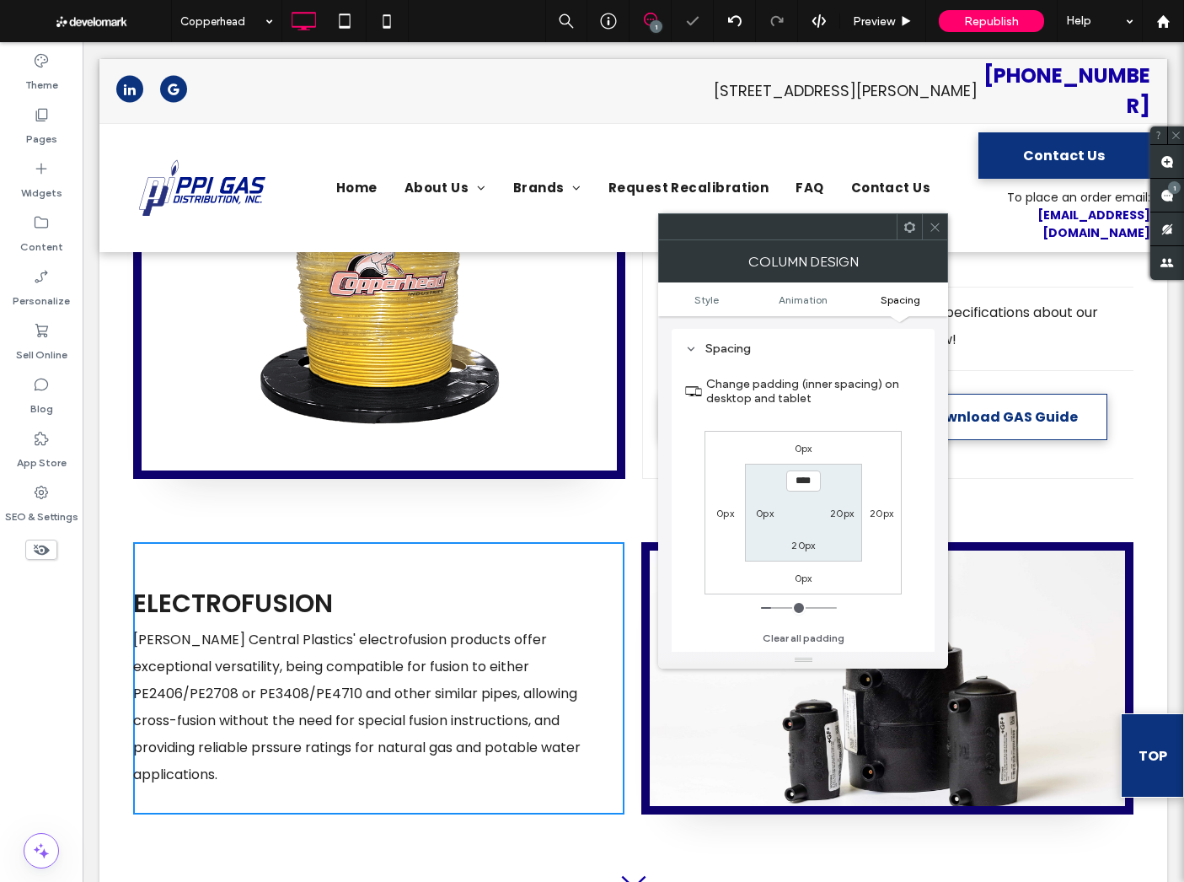
click at [802, 545] on label "20px" at bounding box center [804, 545] width 24 height 13
type input "**"
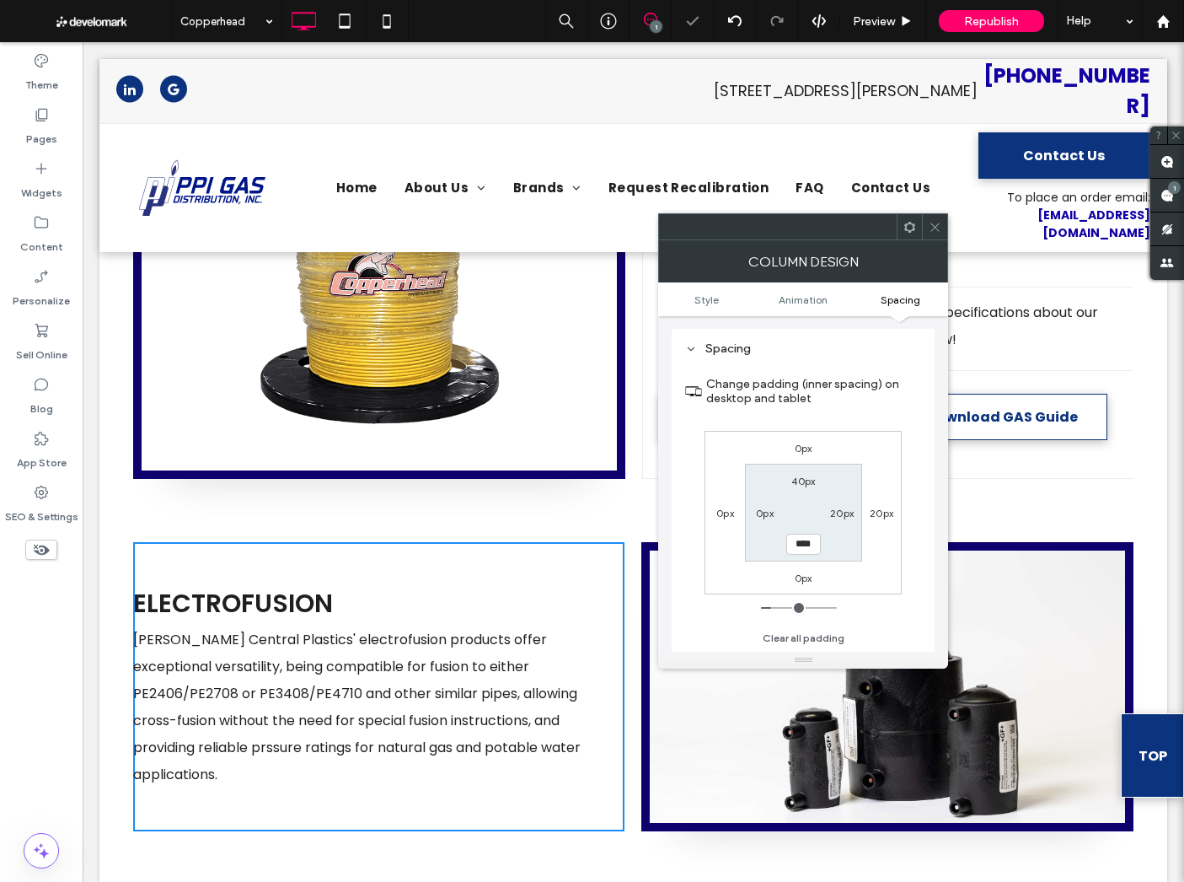
click at [806, 543] on input "****" at bounding box center [803, 544] width 35 height 21
type input "**"
type input "****"
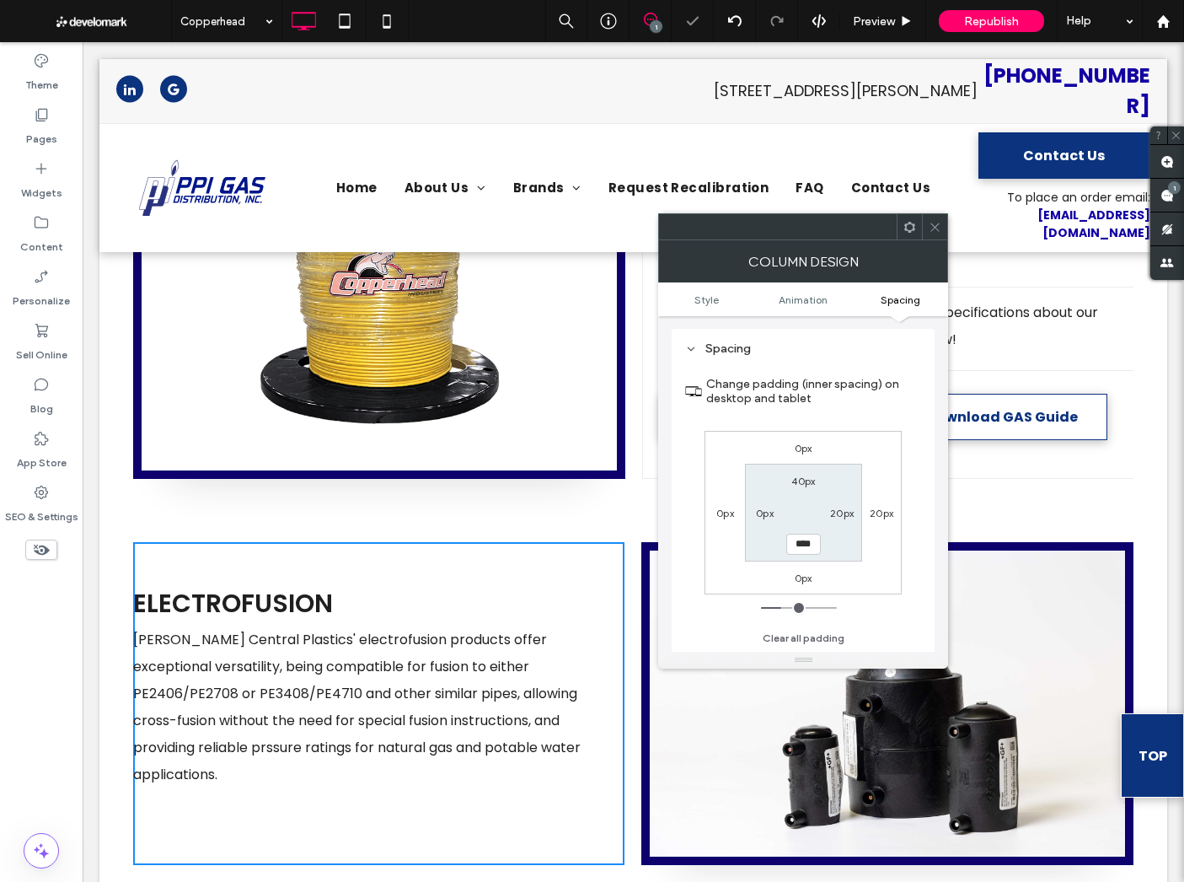
click at [793, 480] on label "40px" at bounding box center [804, 481] width 24 height 13
type input "**"
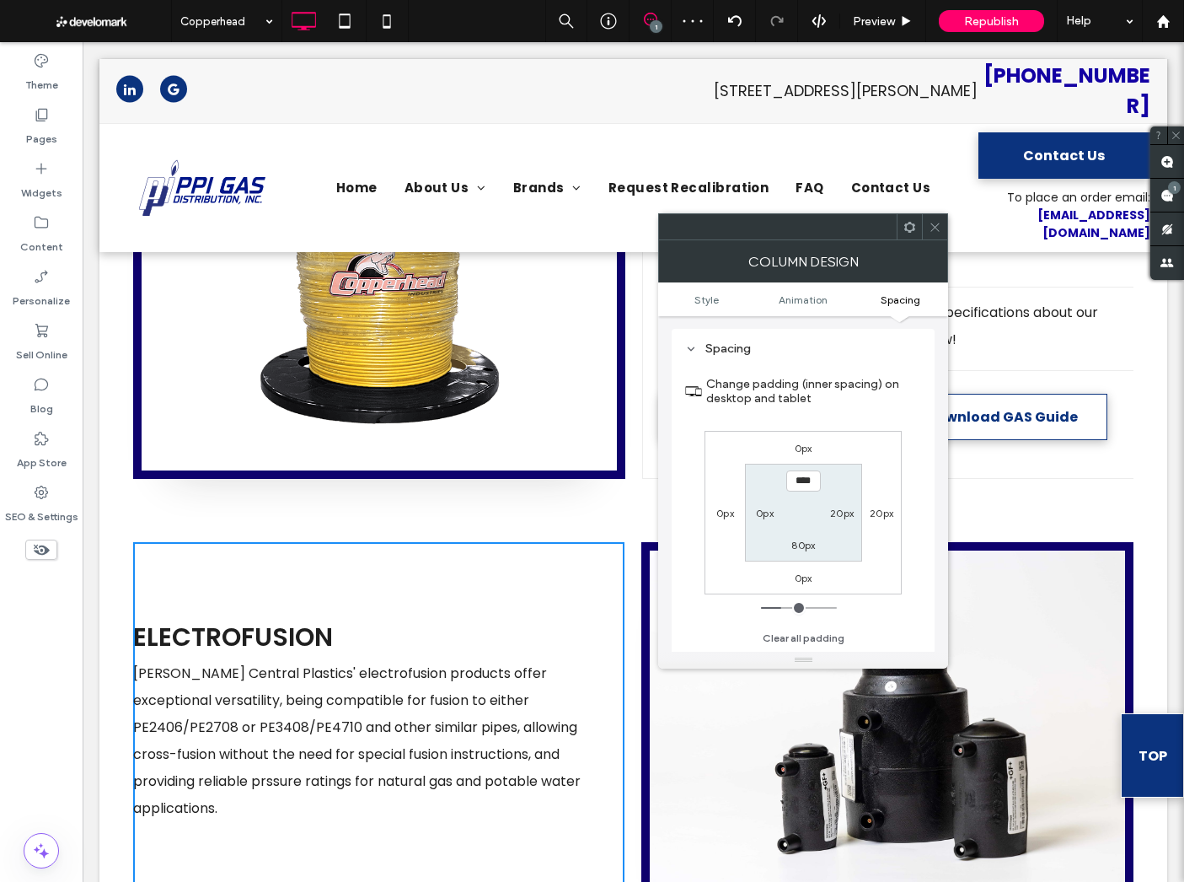
click at [793, 479] on input "****" at bounding box center [803, 480] width 35 height 21
type input "**"
type input "****"
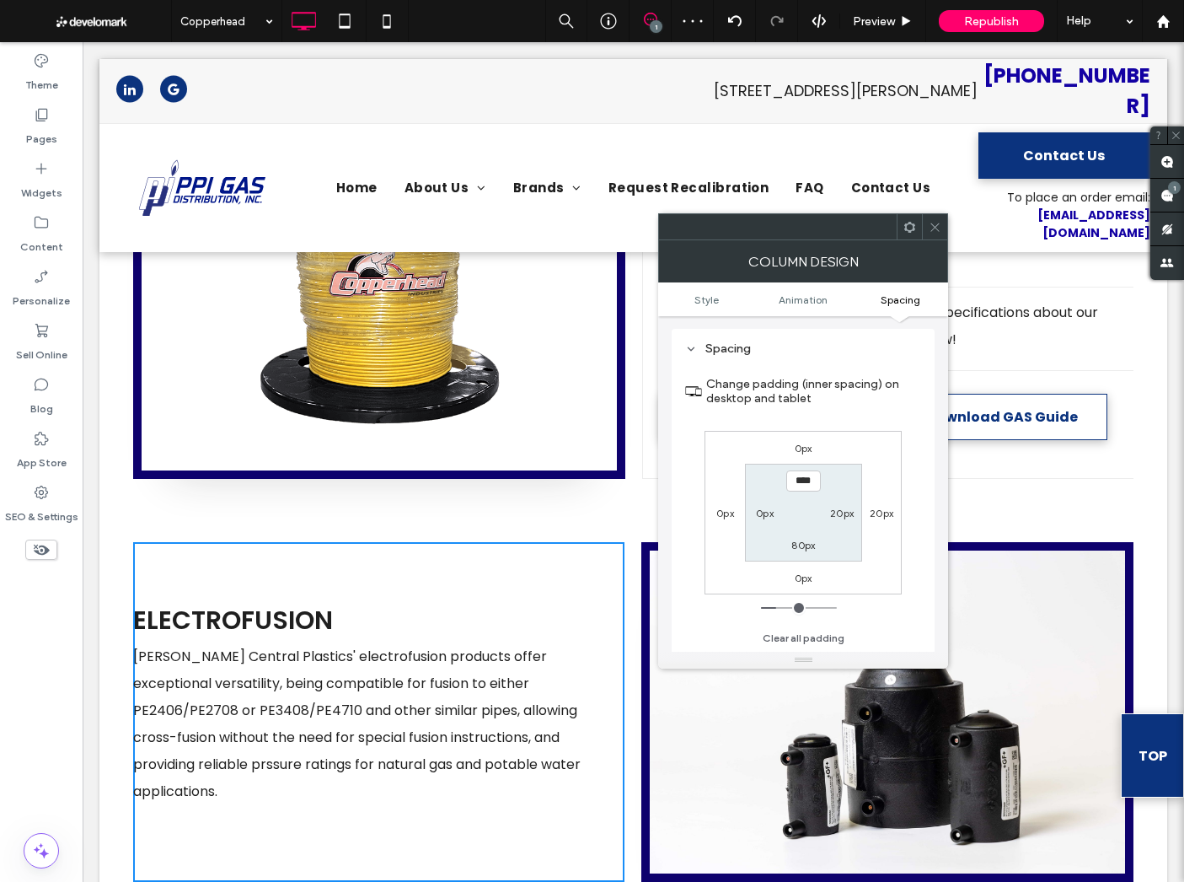
click at [797, 542] on label "80px" at bounding box center [804, 545] width 24 height 13
type input "**"
type input "****"
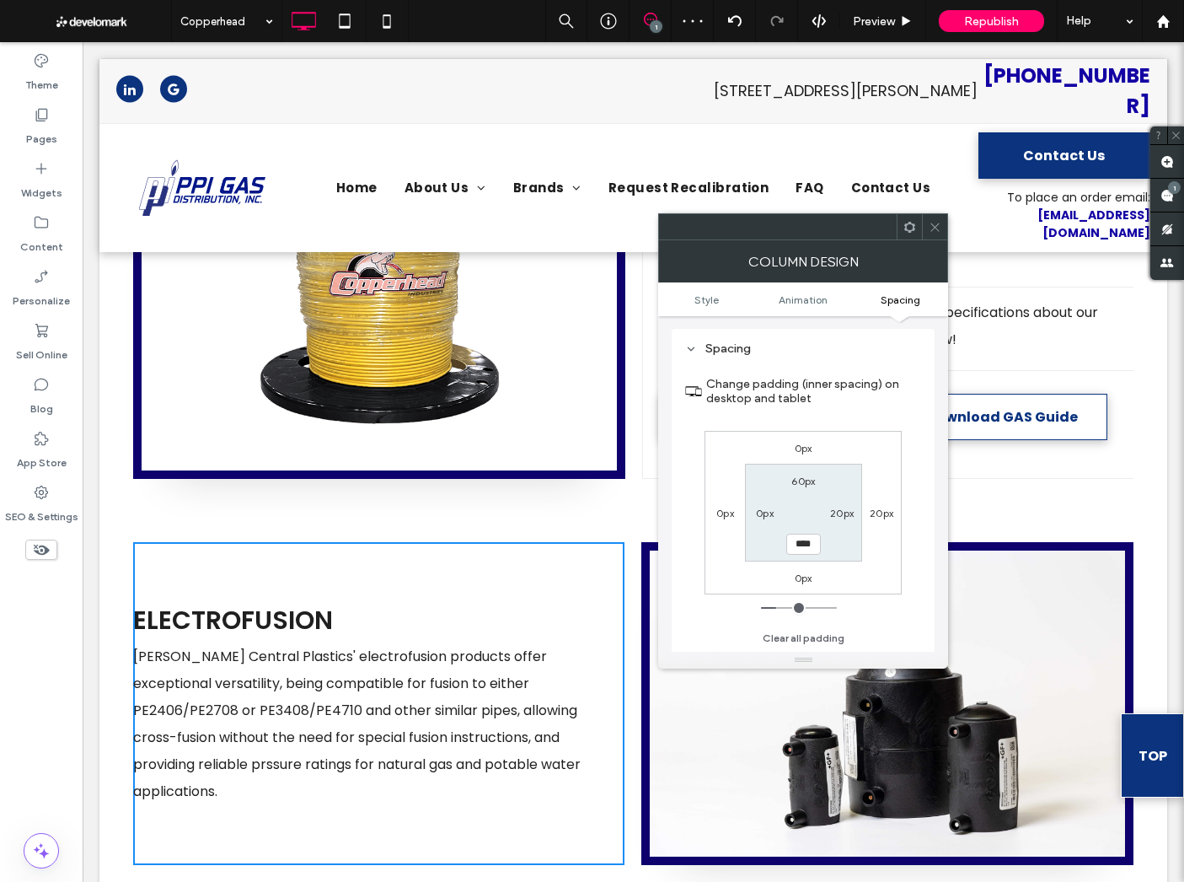
click at [941, 227] on icon at bounding box center [935, 227] width 13 height 13
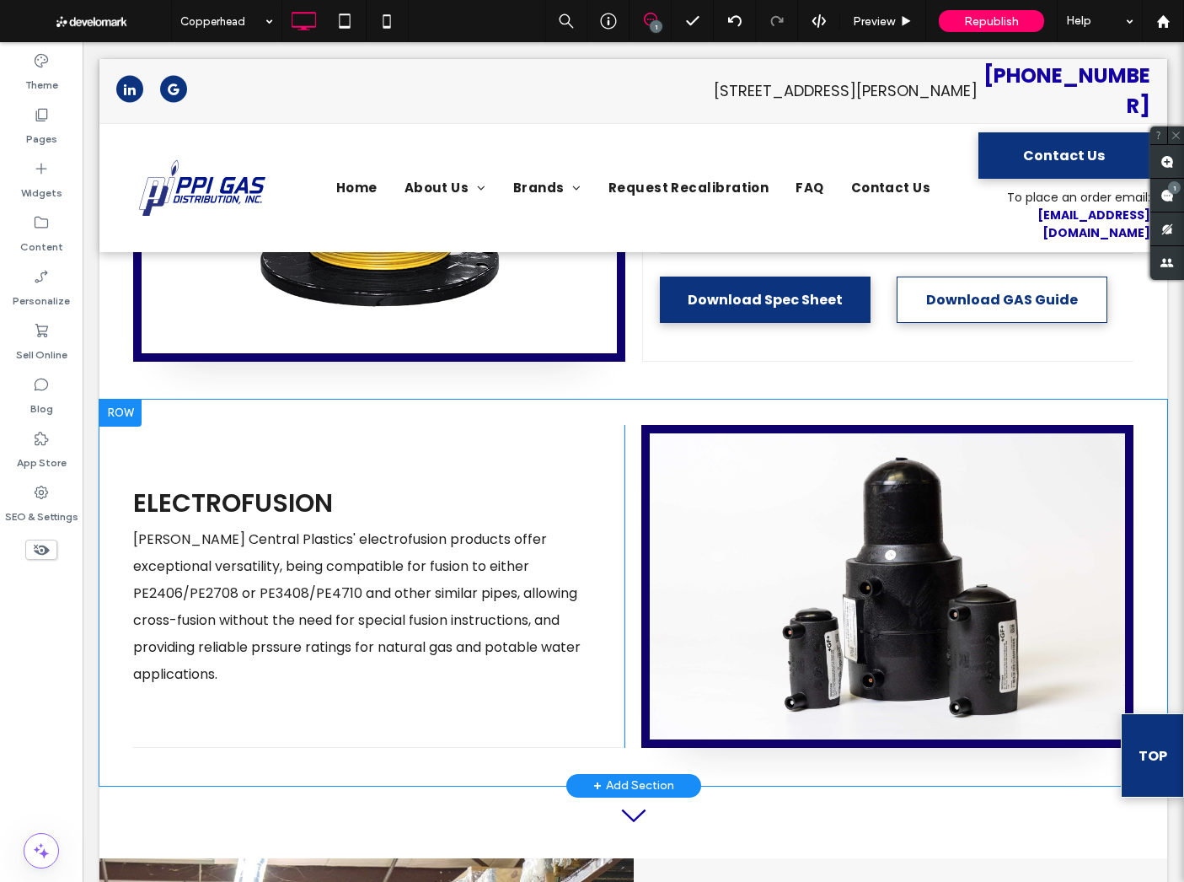
scroll to position [1092, 0]
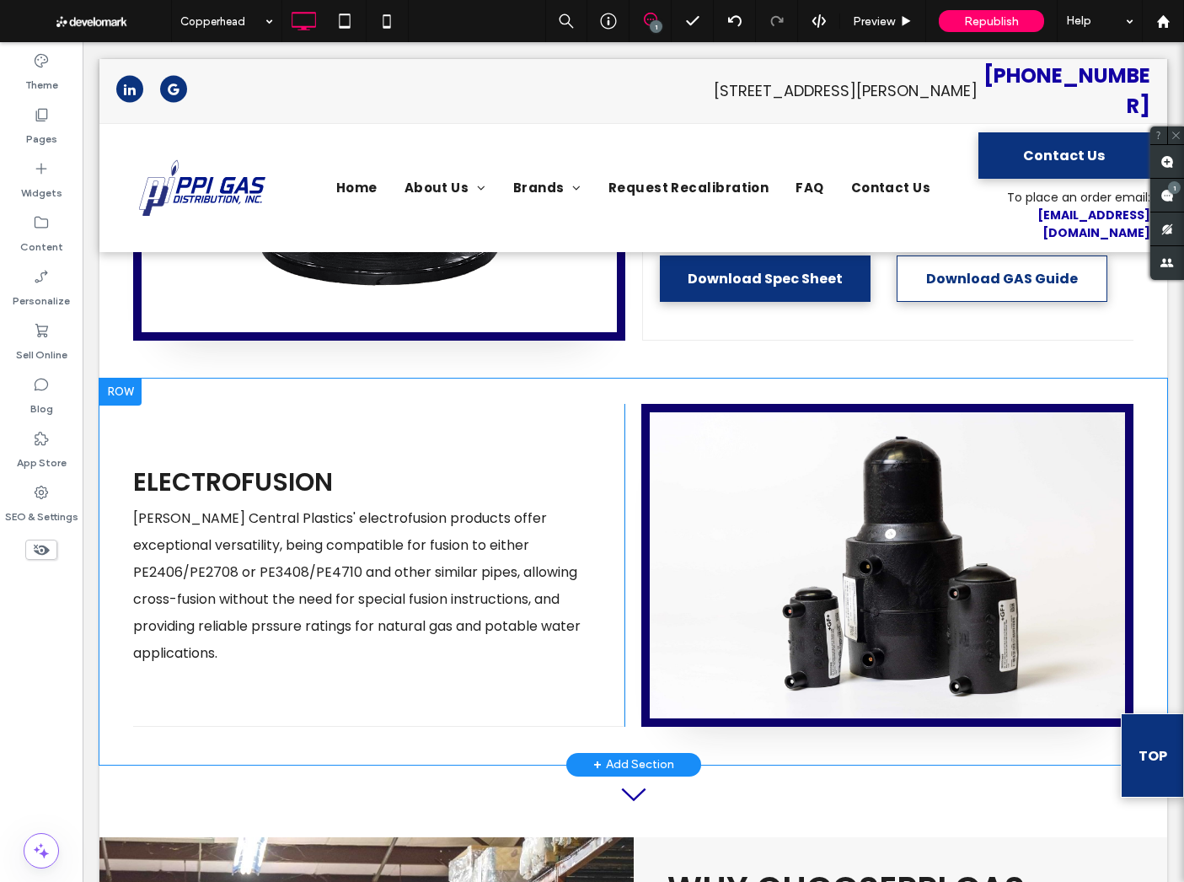
click at [866, 480] on div "Click To Paste Click To Paste" at bounding box center [887, 565] width 492 height 323
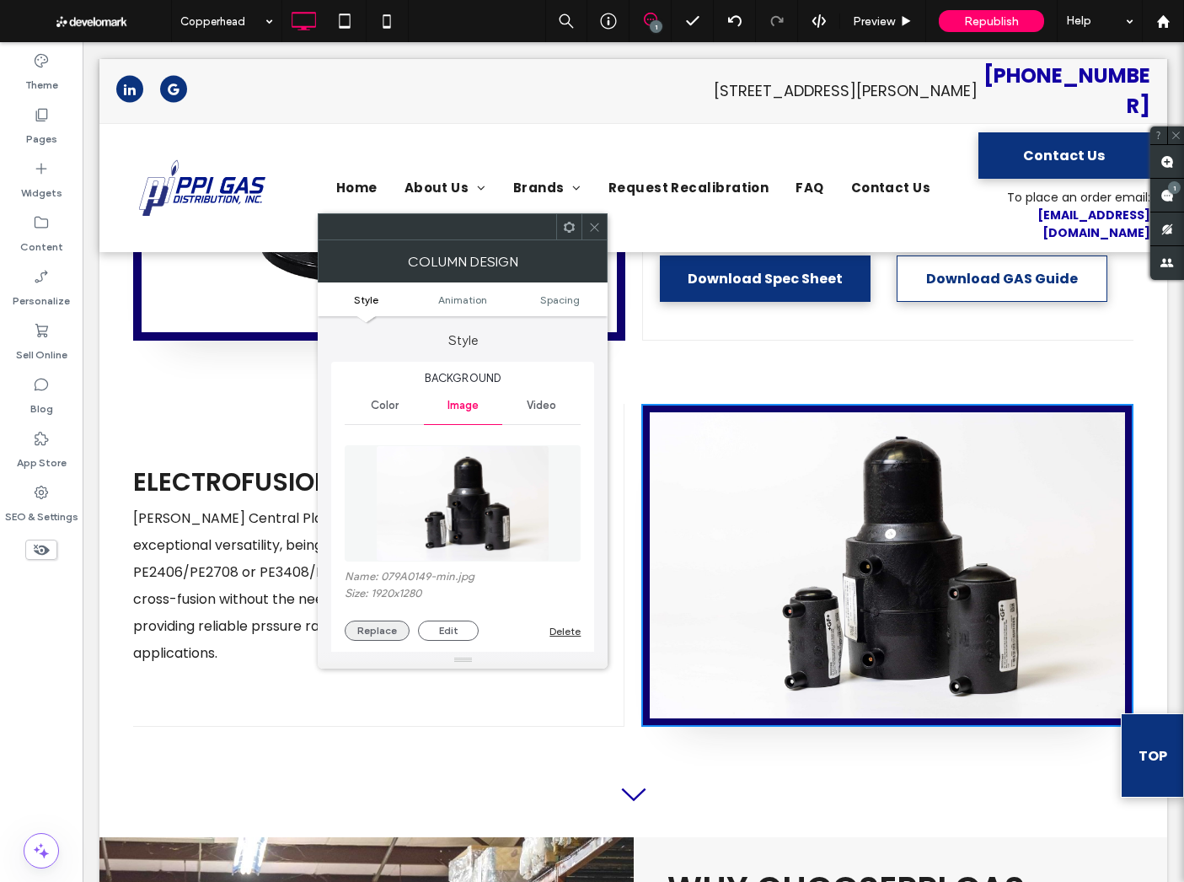
click at [373, 630] on button "Replace" at bounding box center [377, 630] width 65 height 20
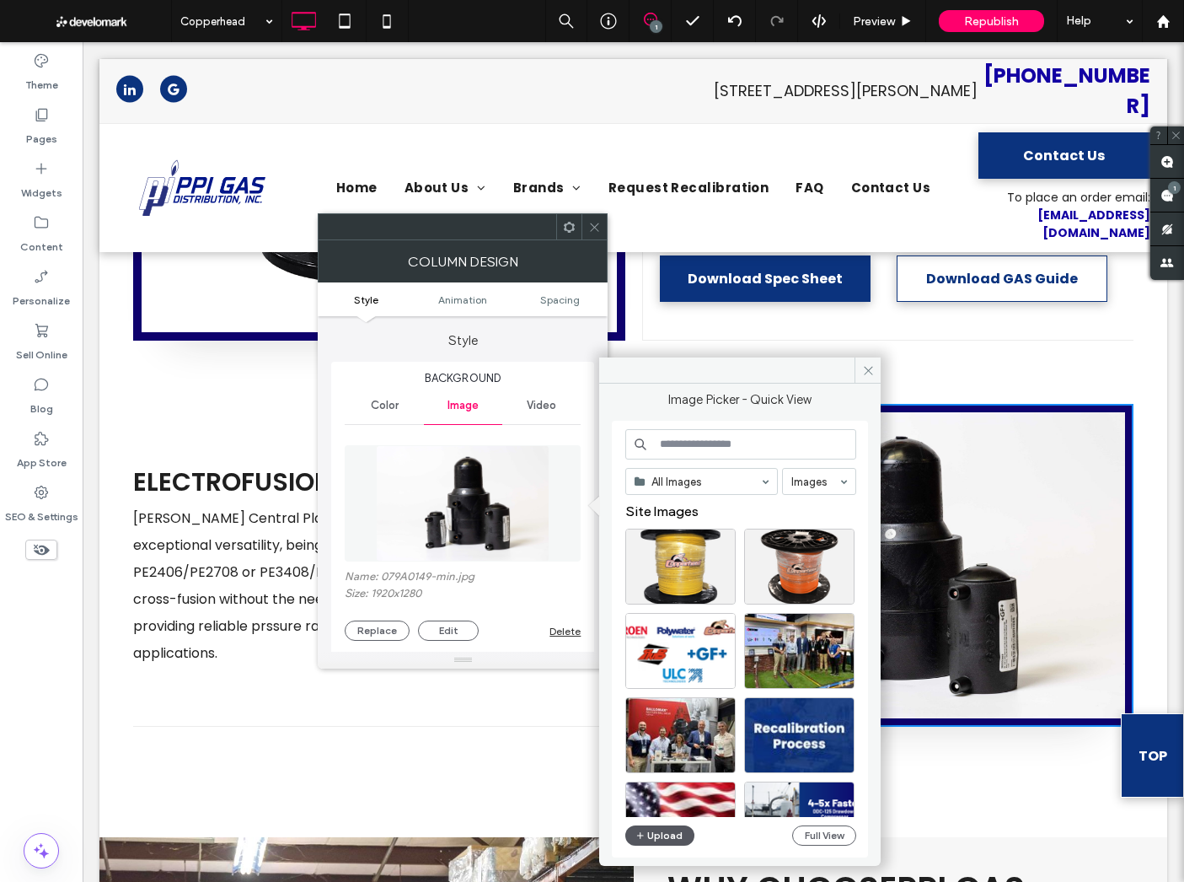
click at [665, 830] on button "Upload" at bounding box center [659, 835] width 69 height 20
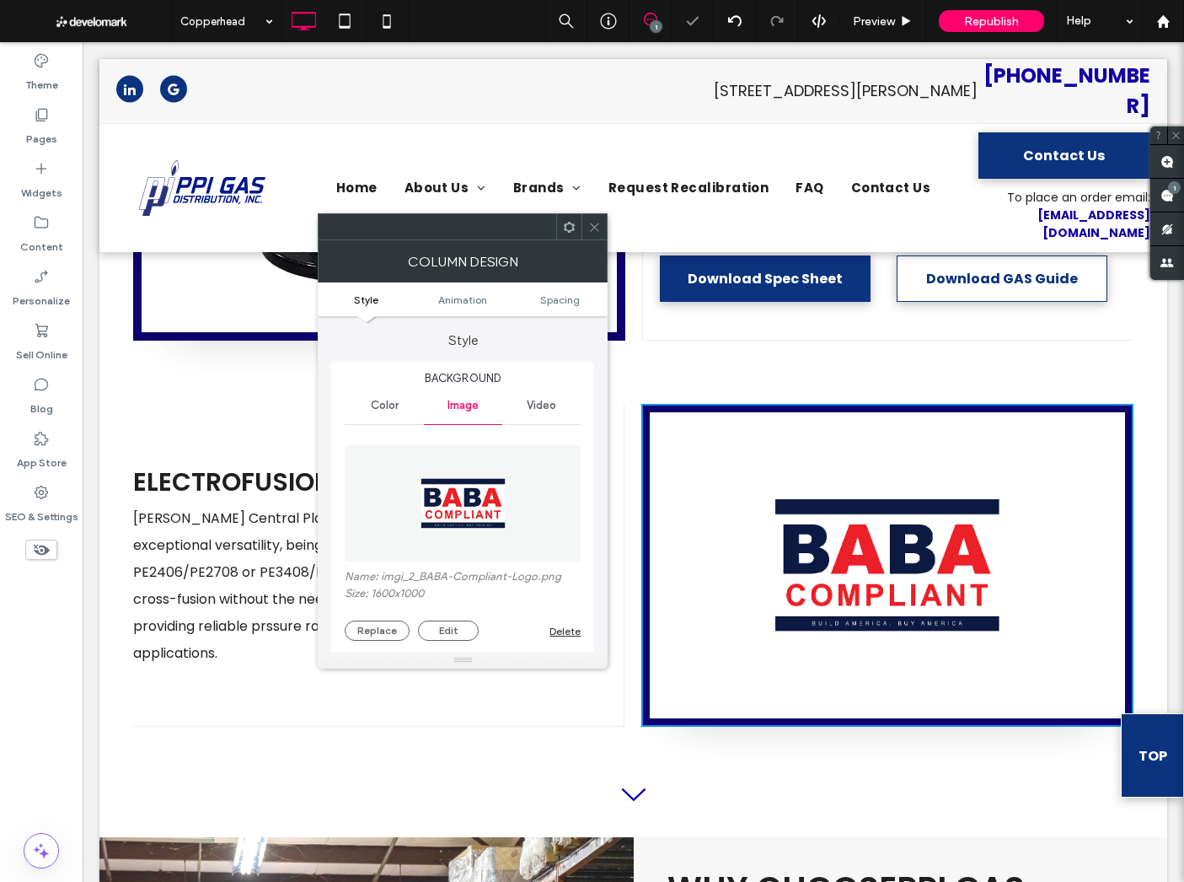
drag, startPoint x: 584, startPoint y: 226, endPoint x: 993, endPoint y: 335, distance: 423.0
click at [584, 226] on div at bounding box center [594, 226] width 25 height 25
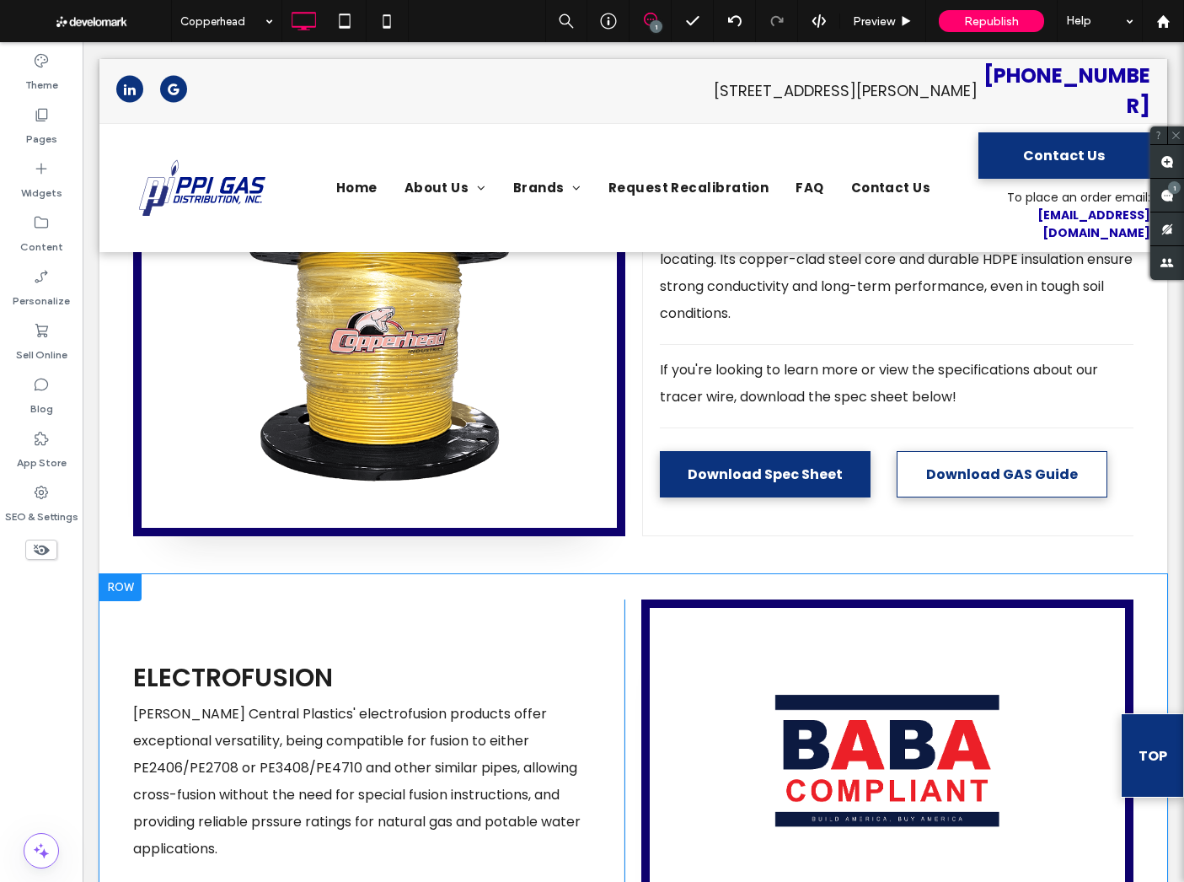
scroll to position [1071, 0]
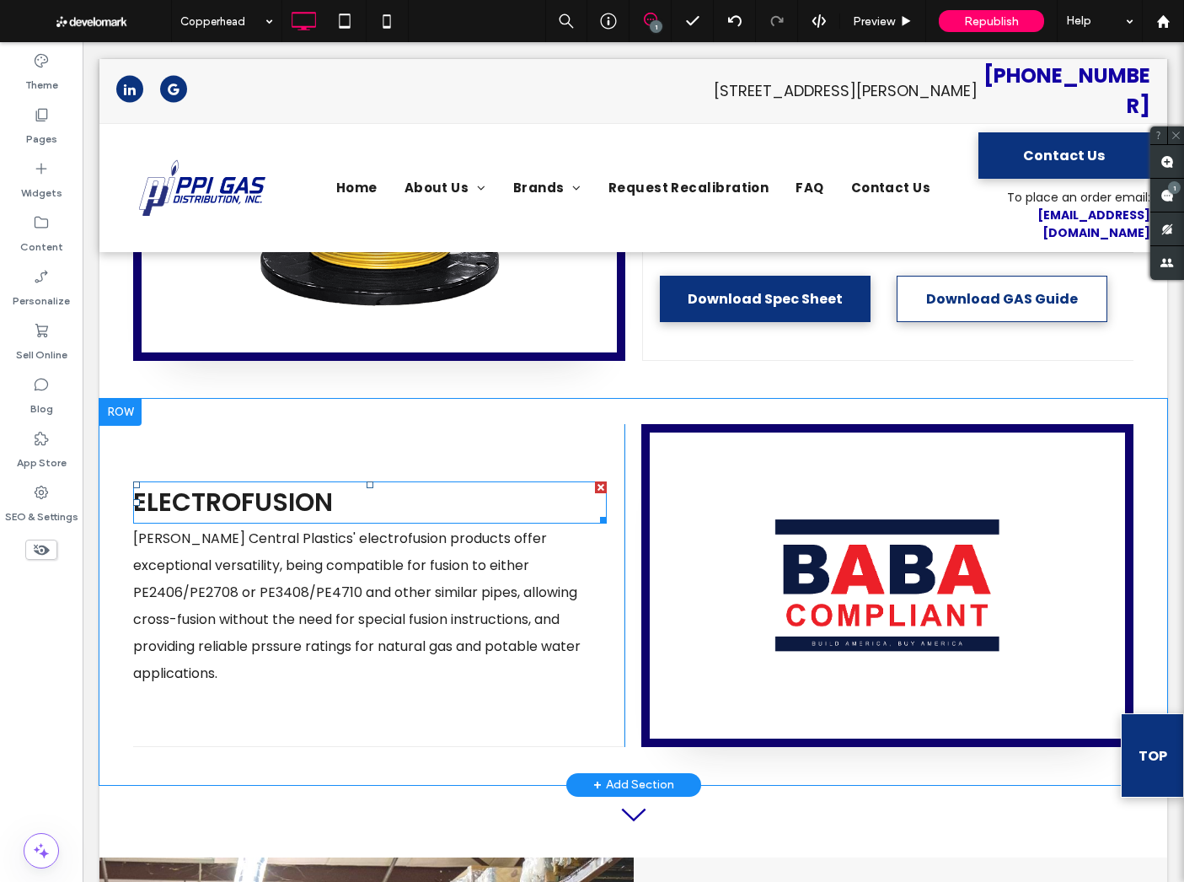
click at [293, 484] on span "ELECTROFUSION" at bounding box center [233, 502] width 200 height 36
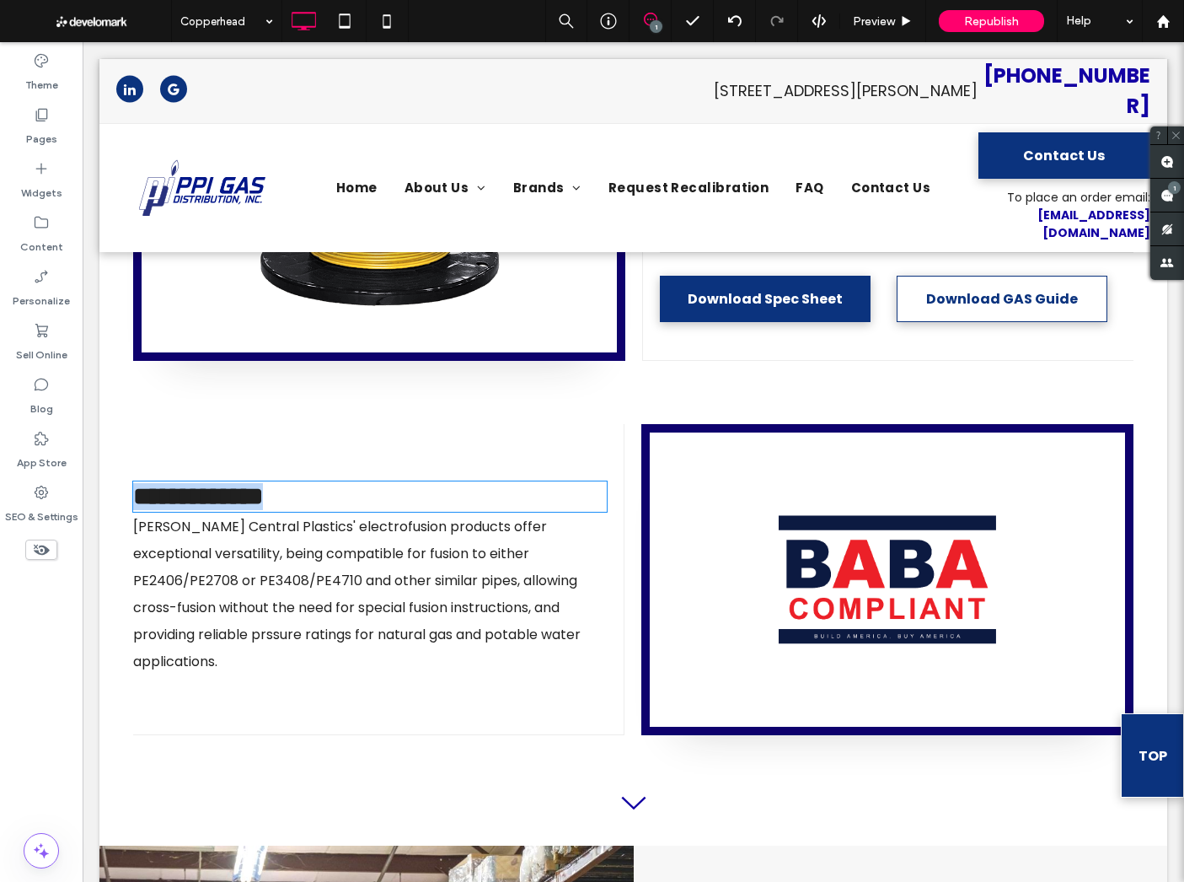
type input "*******"
type input "**"
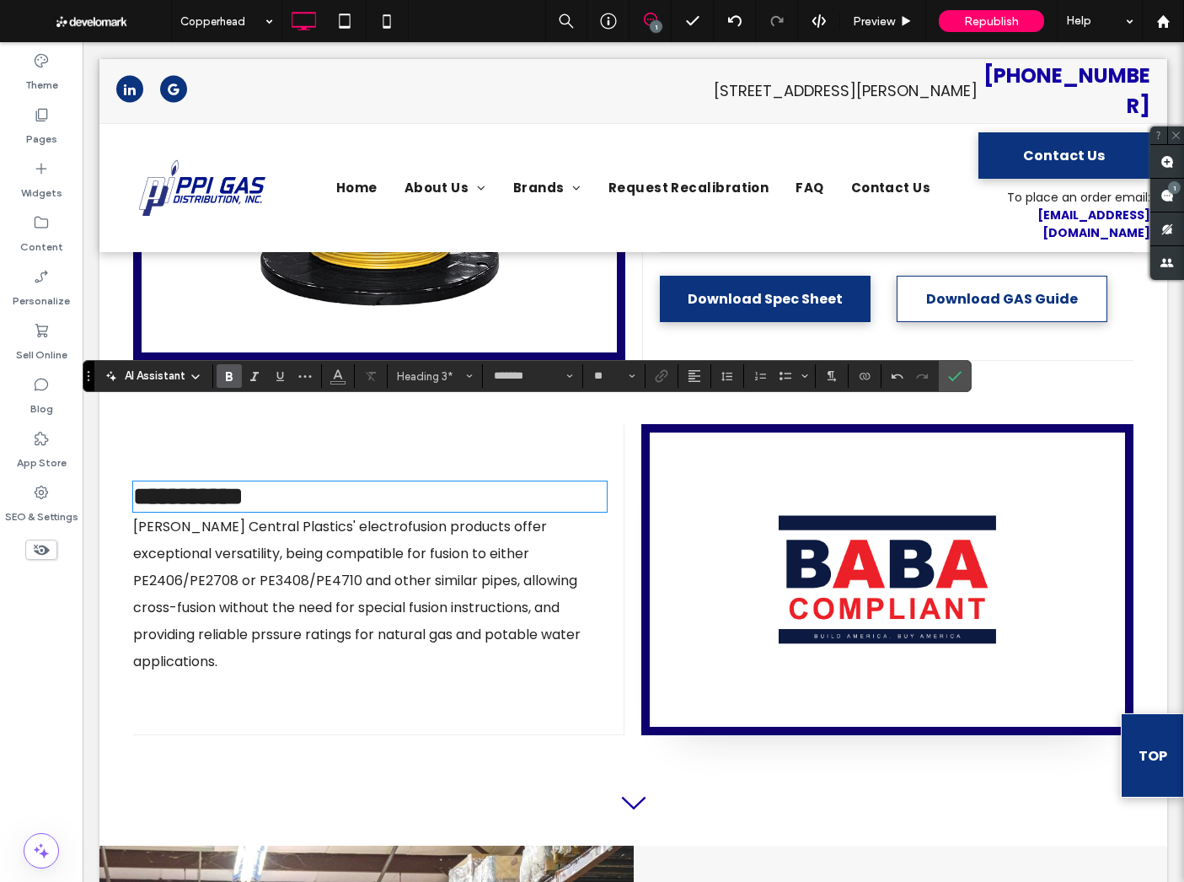
click at [462, 517] on span "Georg Fischer Central Plastics' electrofusion products offer exceptional versat…" at bounding box center [357, 594] width 448 height 154
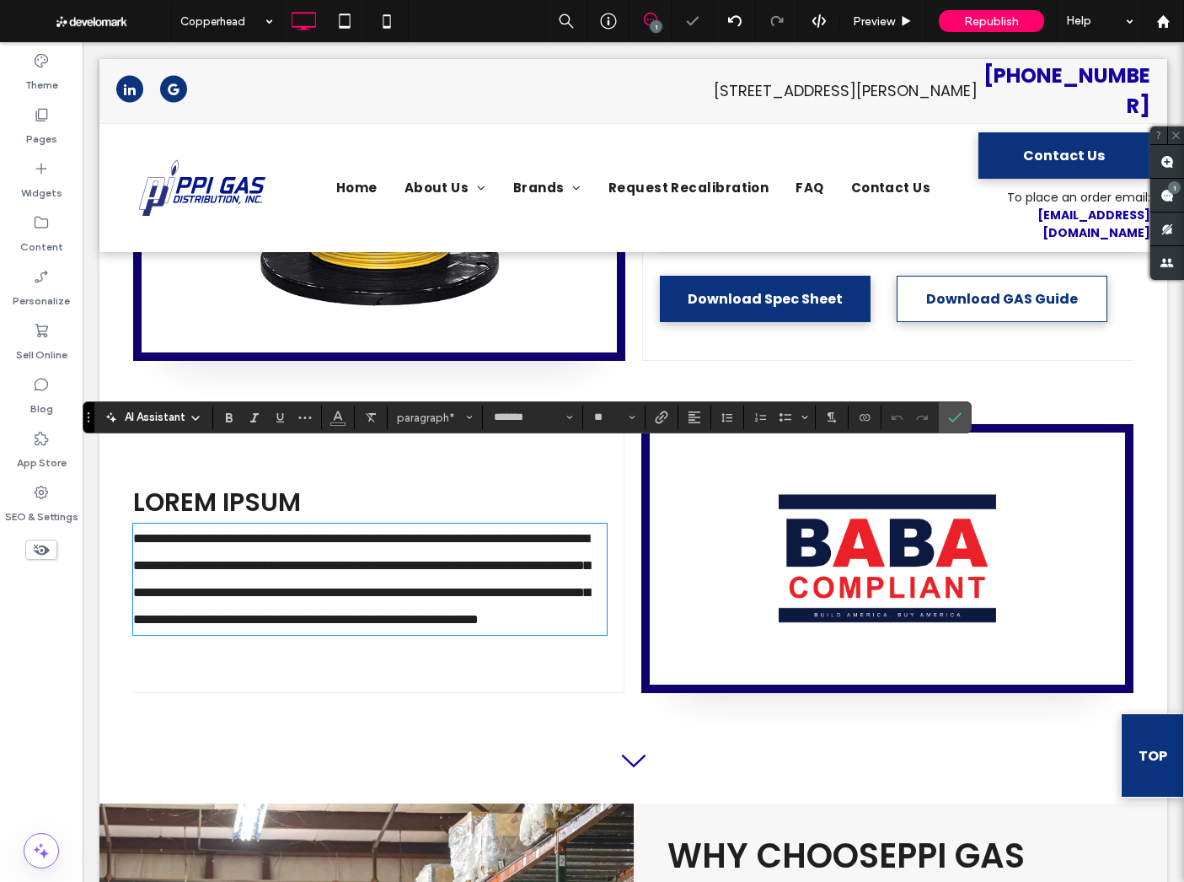
scroll to position [0, 0]
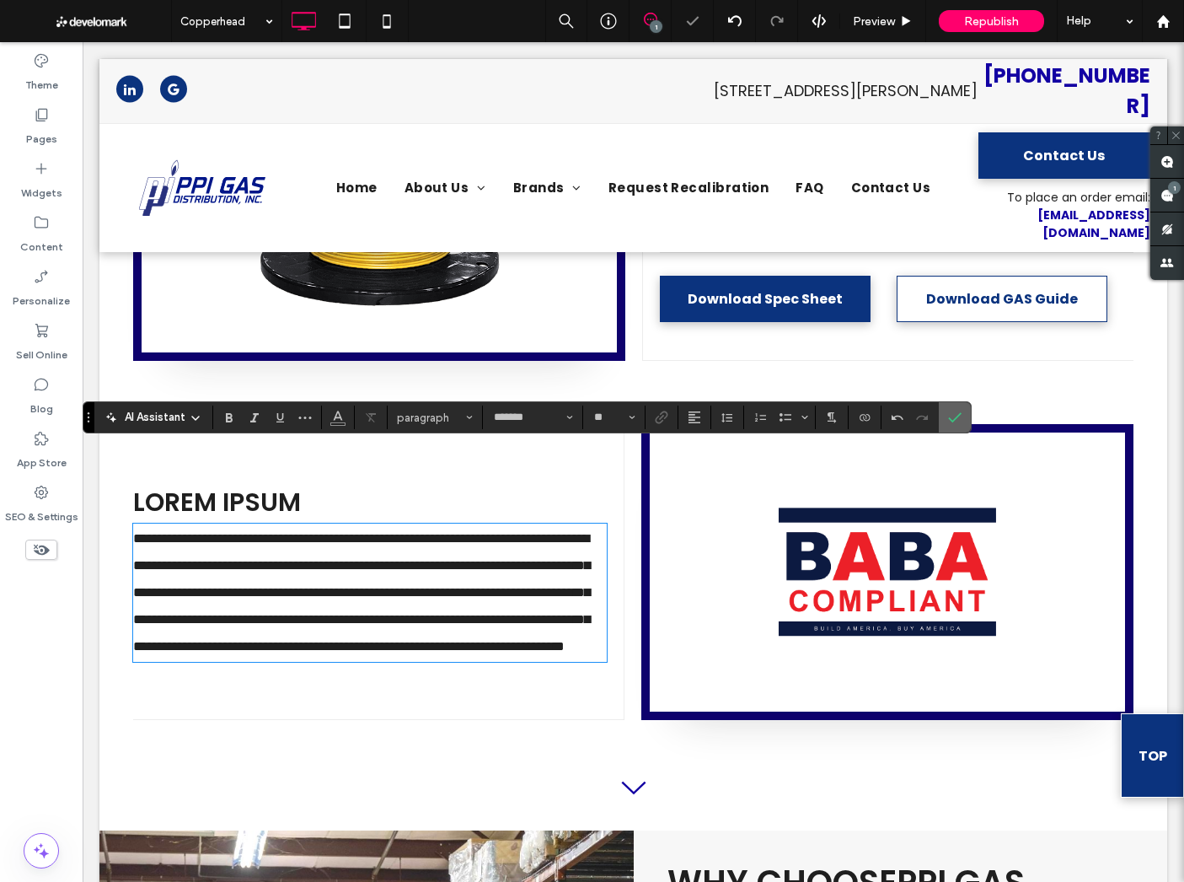
click at [948, 408] on span "Confirm" at bounding box center [952, 417] width 8 height 30
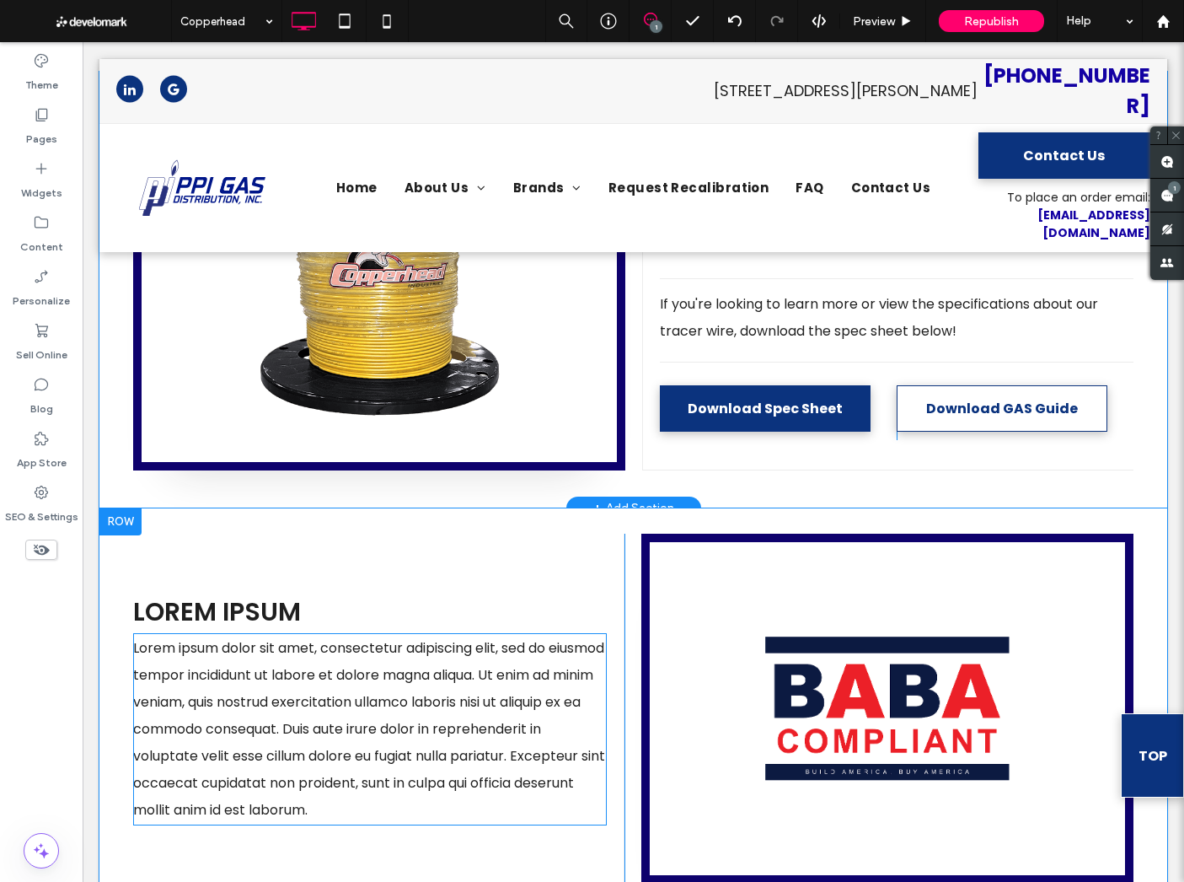
scroll to position [1042, 0]
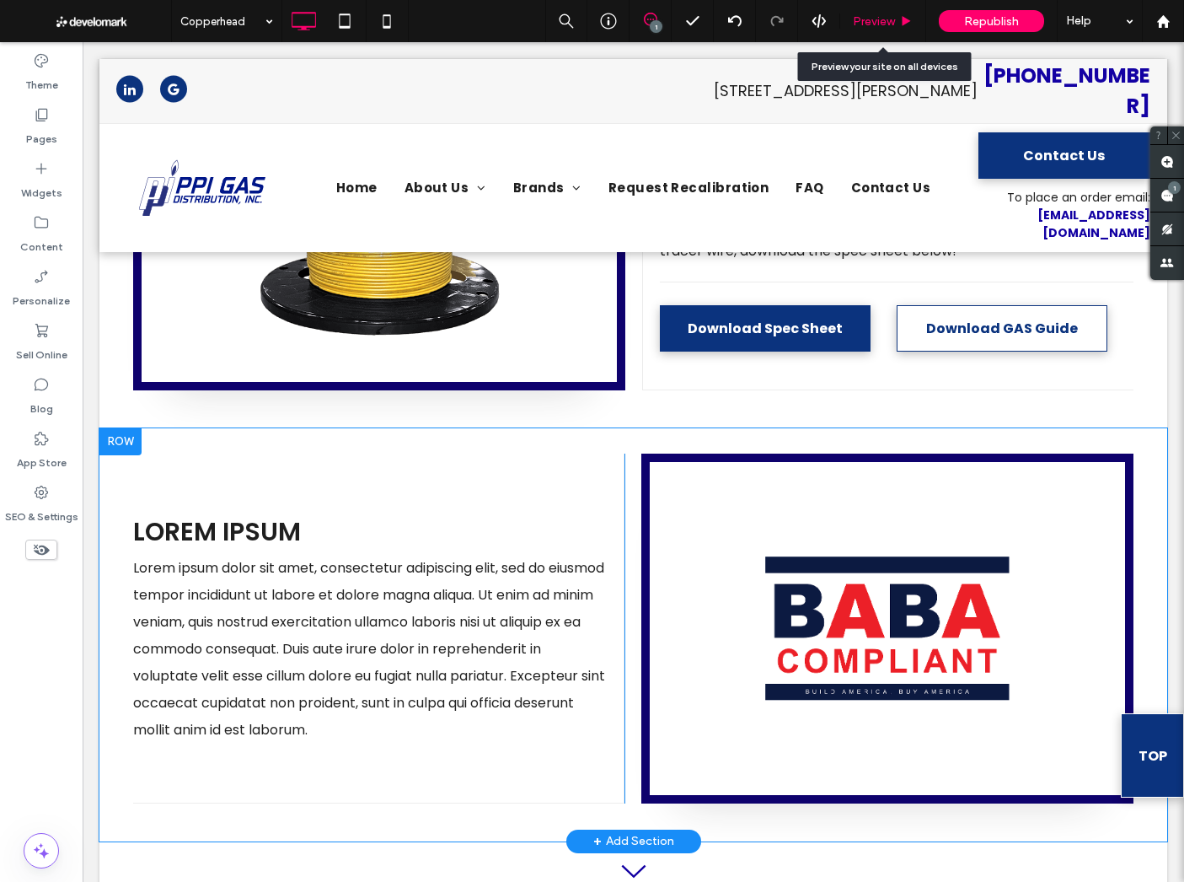
click at [889, 21] on span "Preview" at bounding box center [874, 21] width 42 height 14
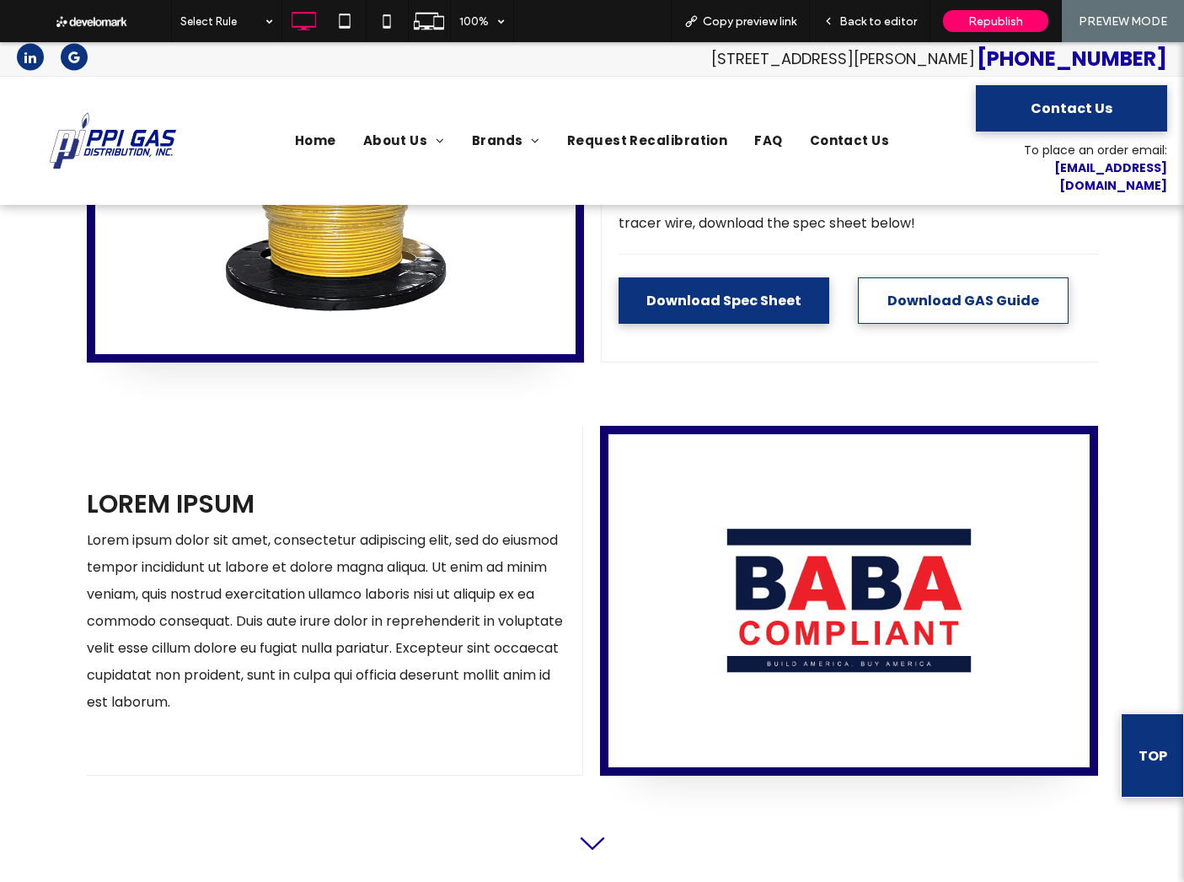
scroll to position [1054, 0]
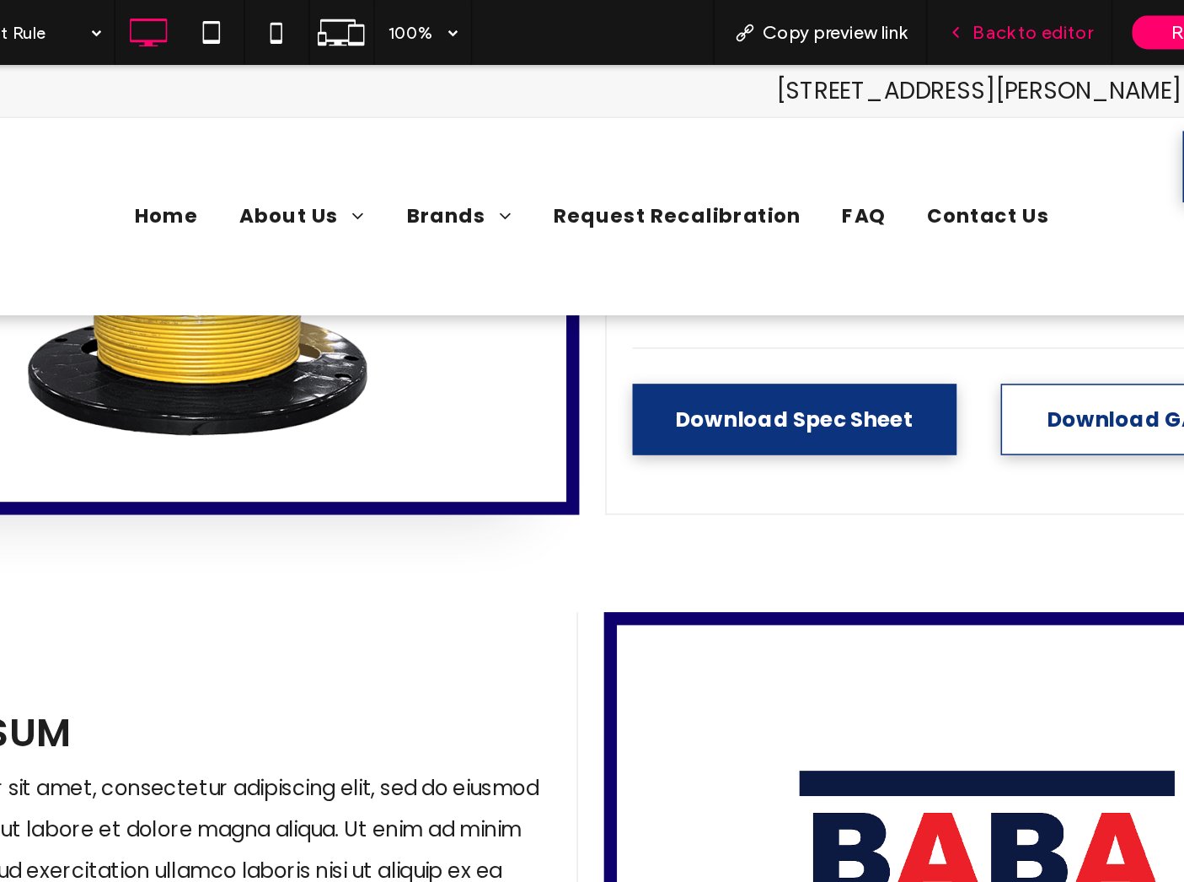
drag, startPoint x: 854, startPoint y: 25, endPoint x: 796, endPoint y: 27, distance: 58.2
click at [854, 25] on span "Back to editor" at bounding box center [879, 21] width 78 height 14
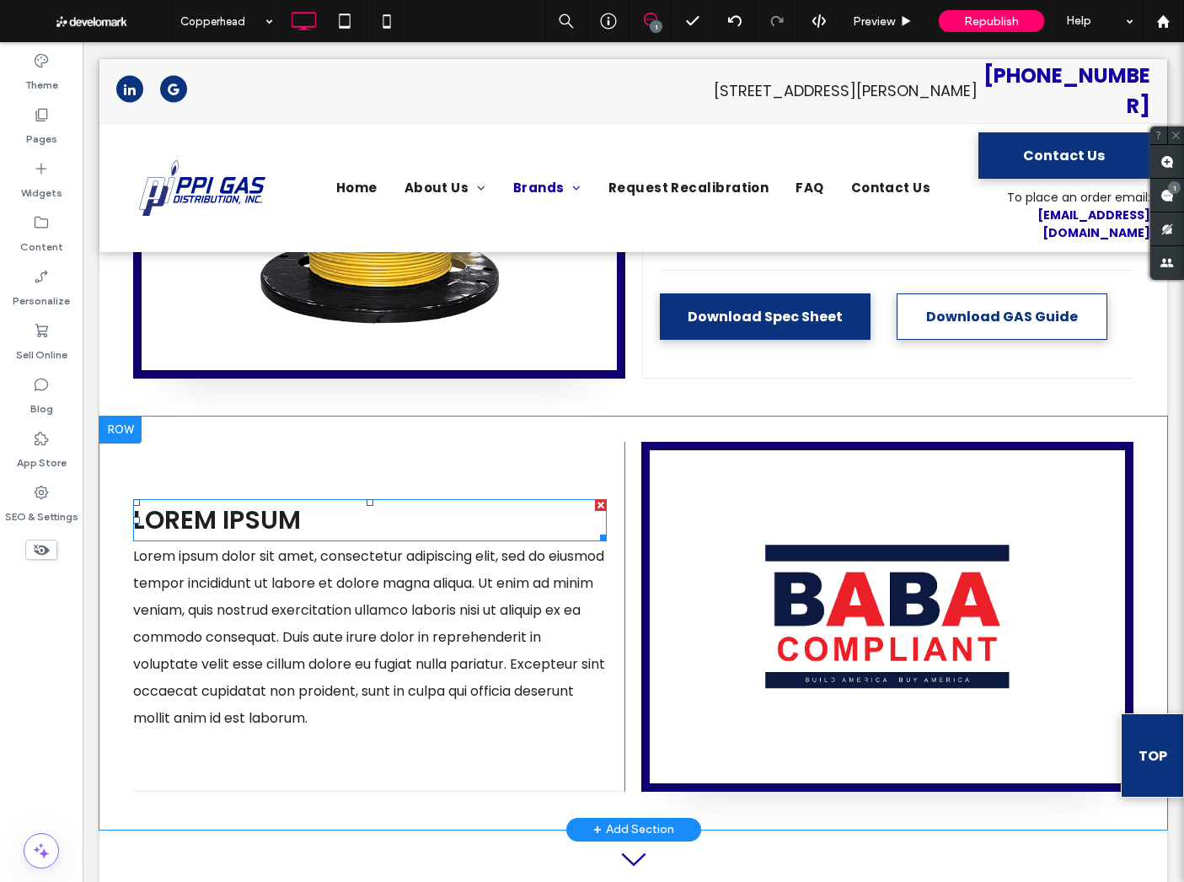
click at [272, 502] on span "Lorem Ipsum" at bounding box center [217, 520] width 168 height 36
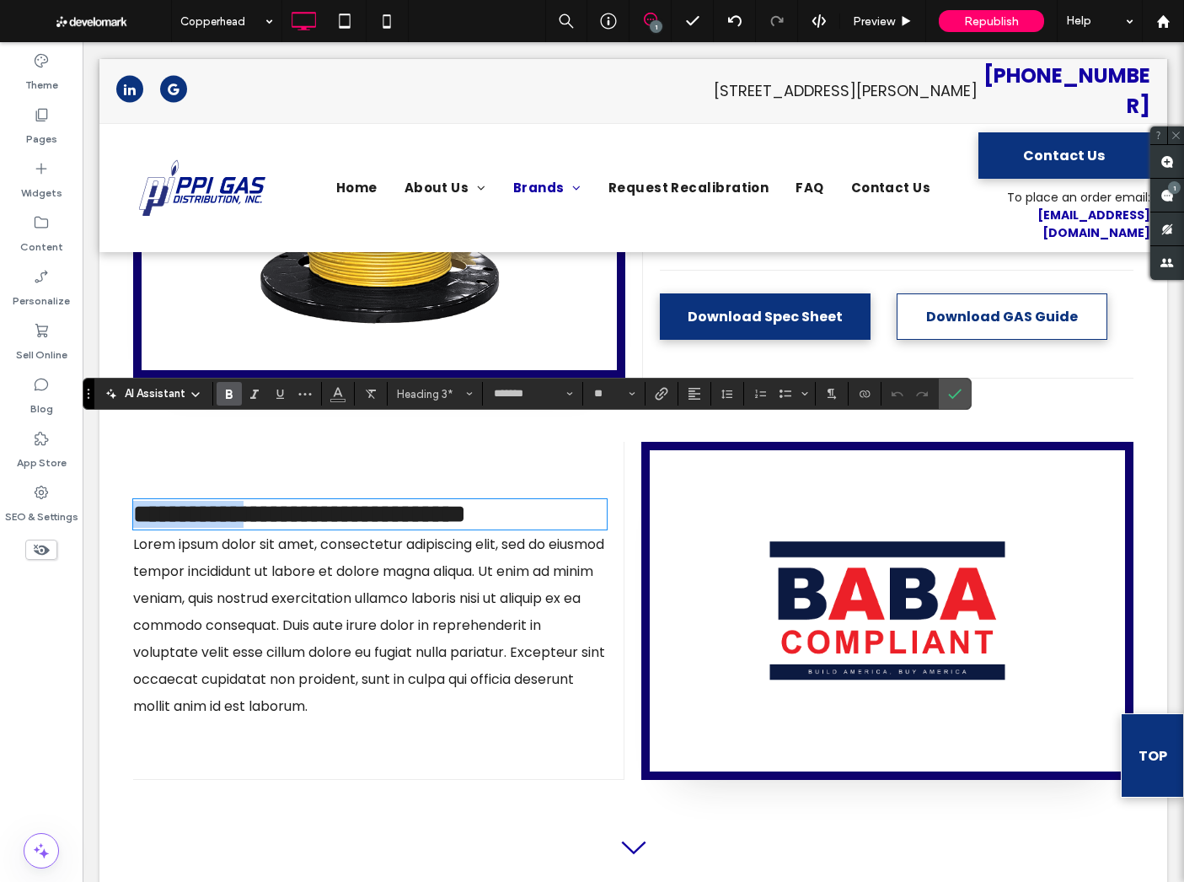
type input "**"
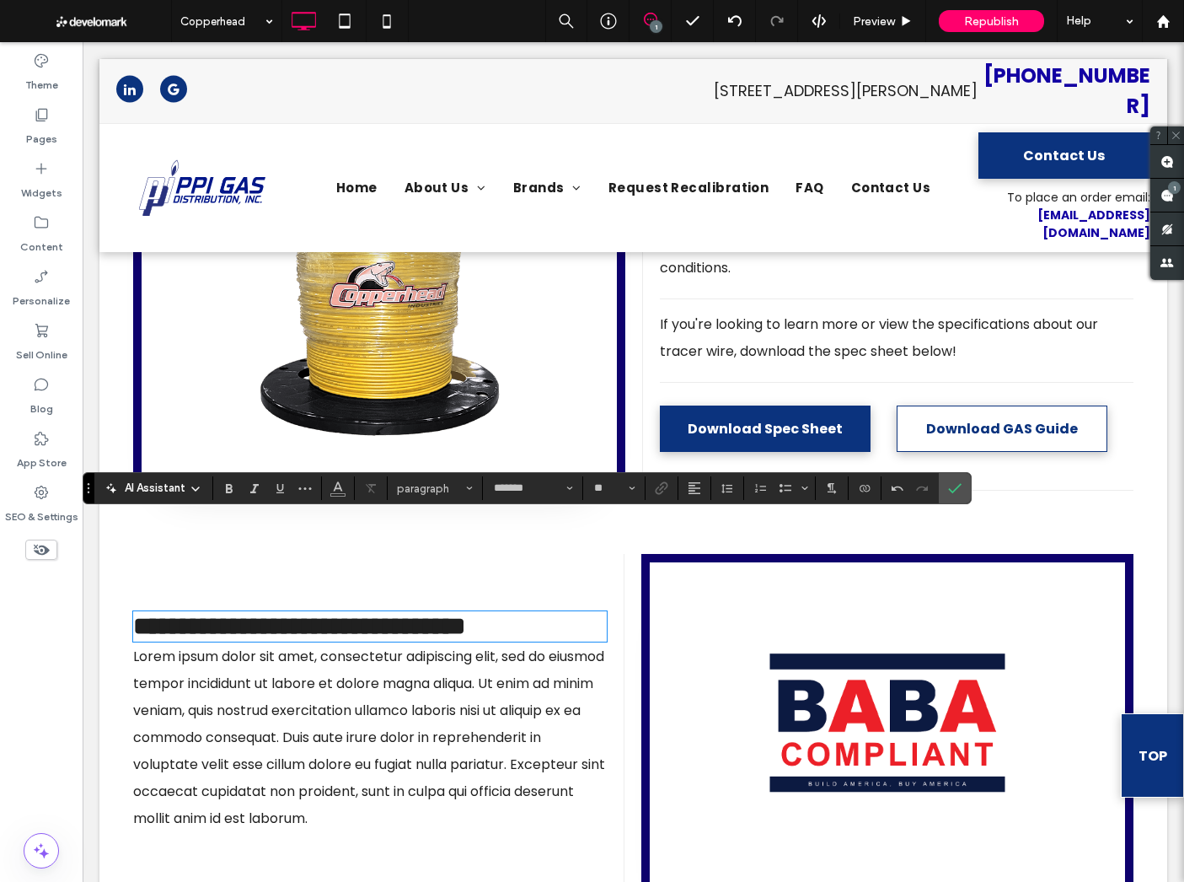
scroll to position [959, 0]
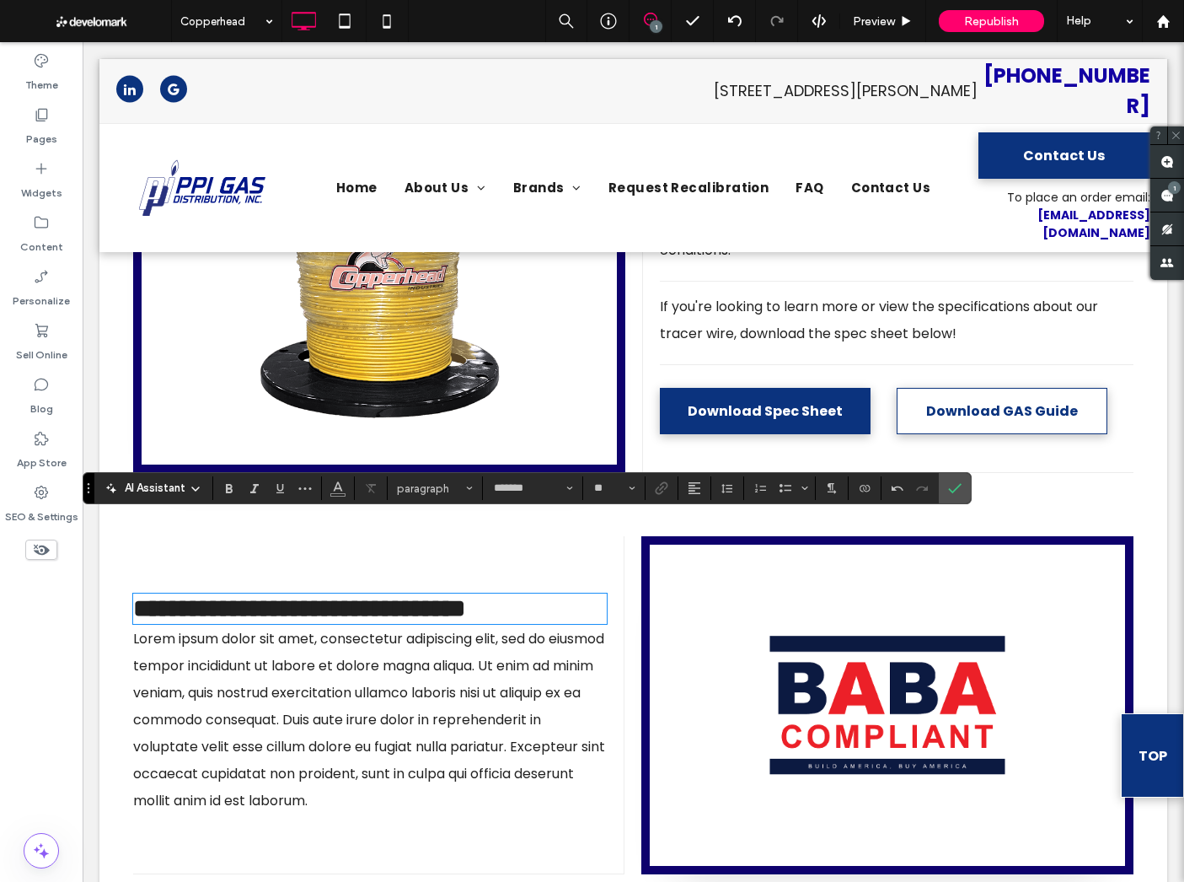
click at [350, 651] on p "Lorem ipsum dolor sit amet, consectetur adipiscing elit, sed do eiusmod tempor …" at bounding box center [370, 719] width 474 height 189
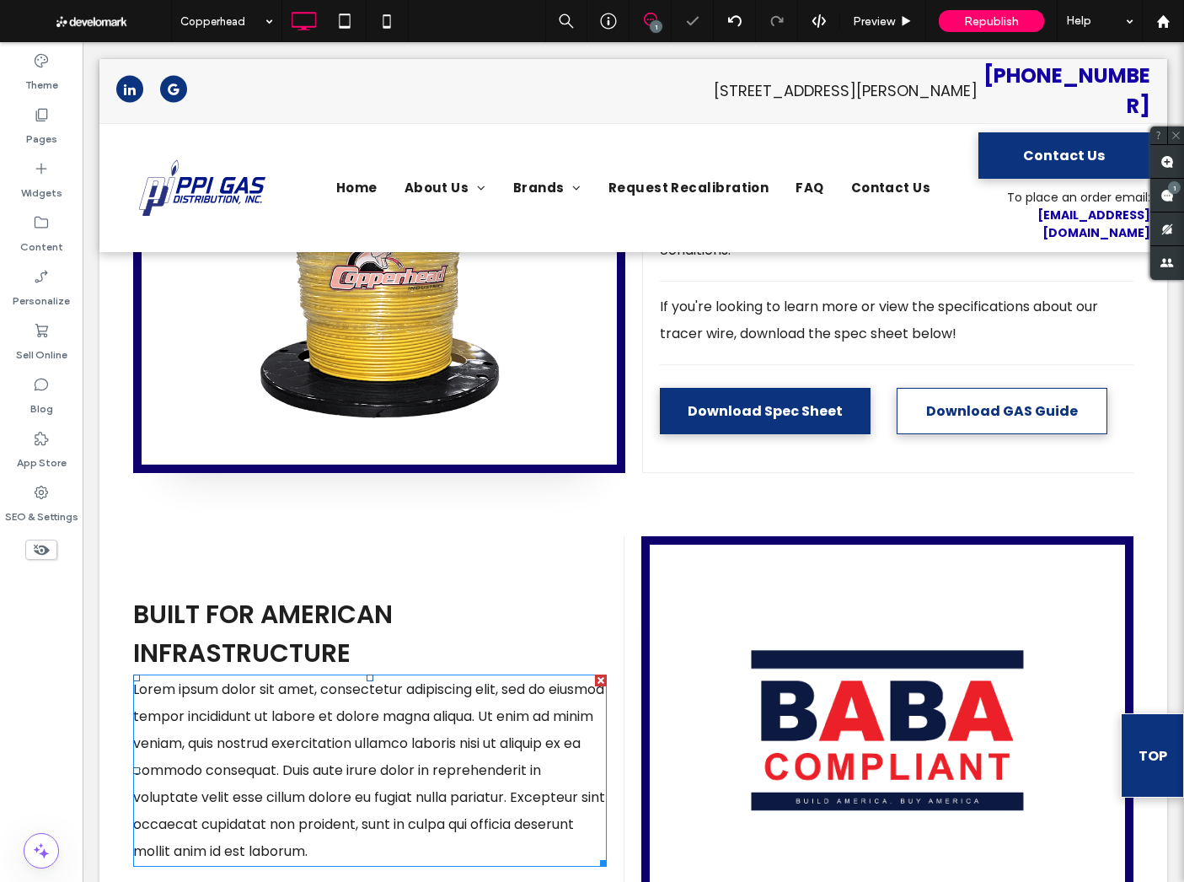
click at [350, 676] on p "Lorem ipsum dolor sit amet, consectetur adipiscing elit, sed do eiusmod tempor …" at bounding box center [370, 770] width 474 height 189
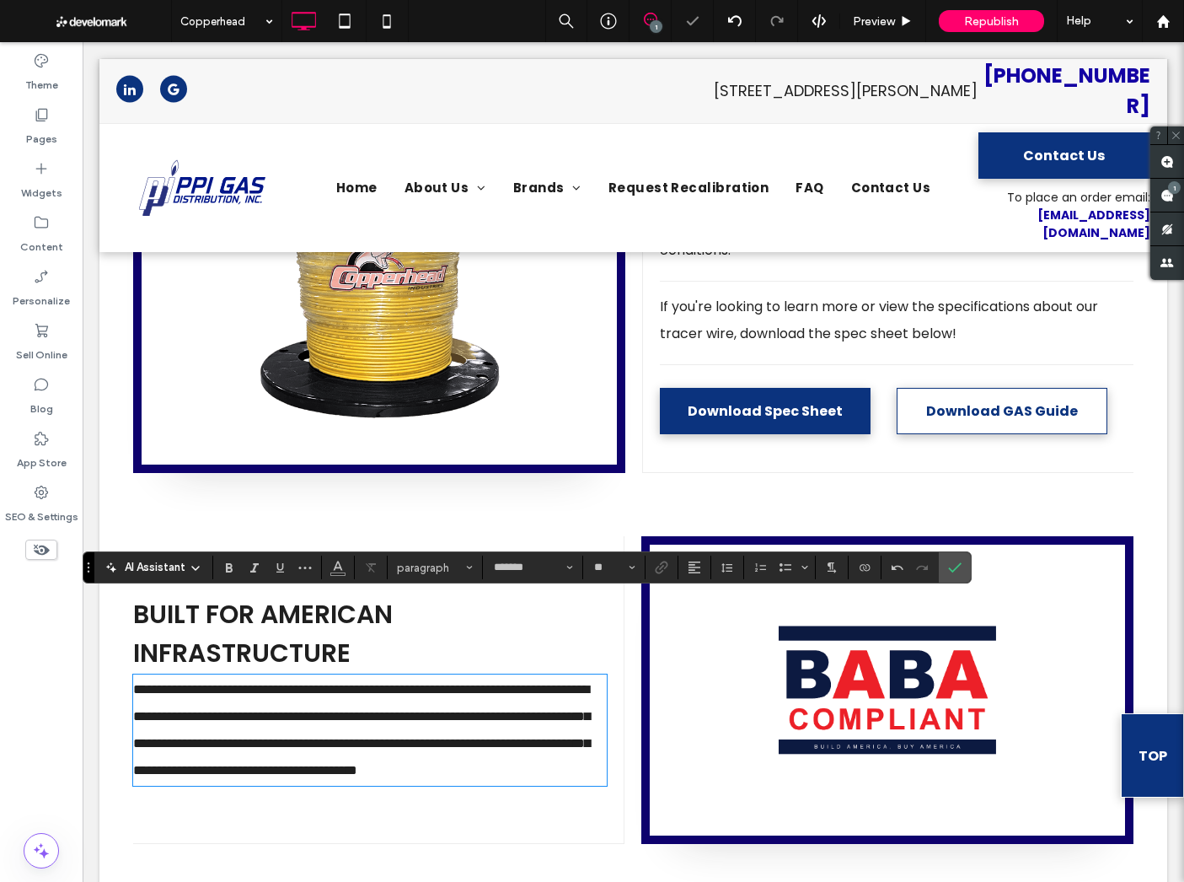
scroll to position [0, 0]
click at [950, 572] on icon "Confirm" at bounding box center [954, 567] width 13 height 13
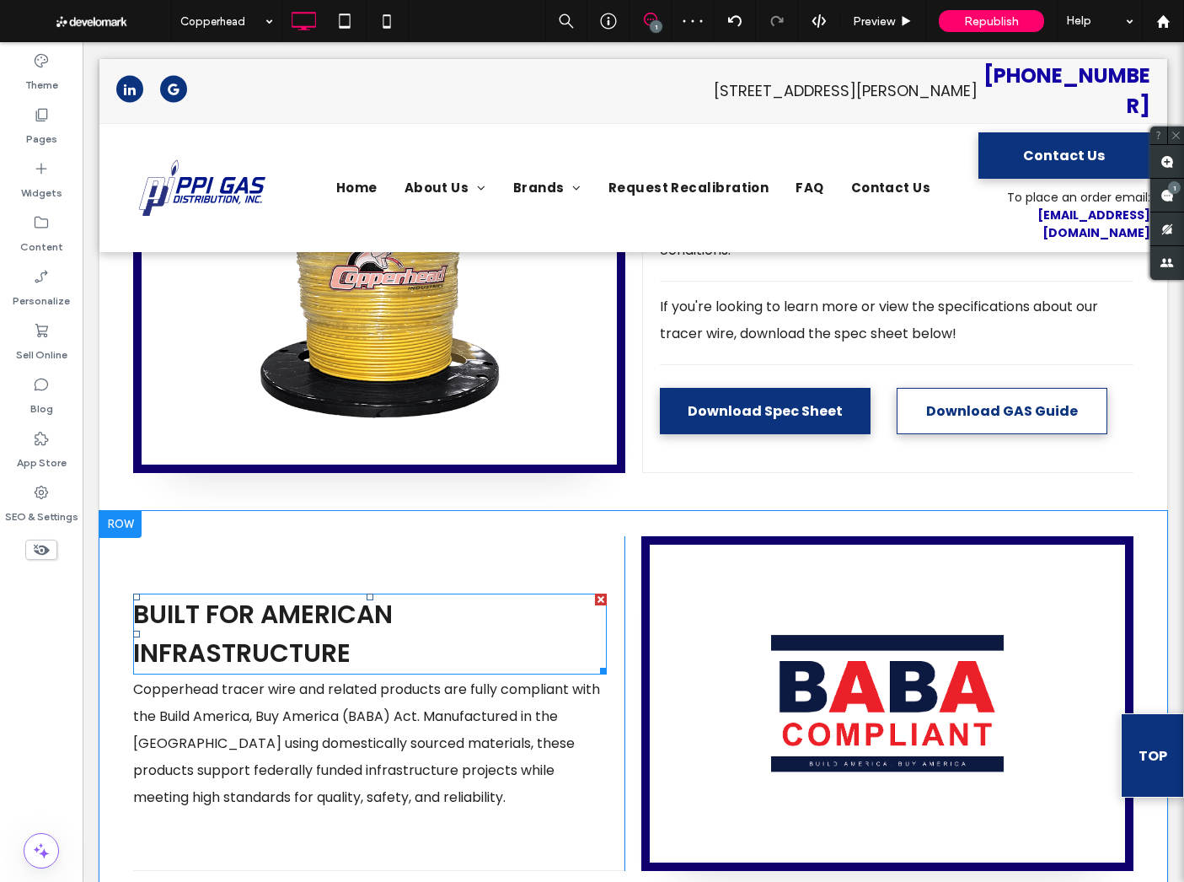
click at [276, 596] on span "BUILT FOR AMERICAN INFRASTRUCTURE" at bounding box center [263, 633] width 260 height 75
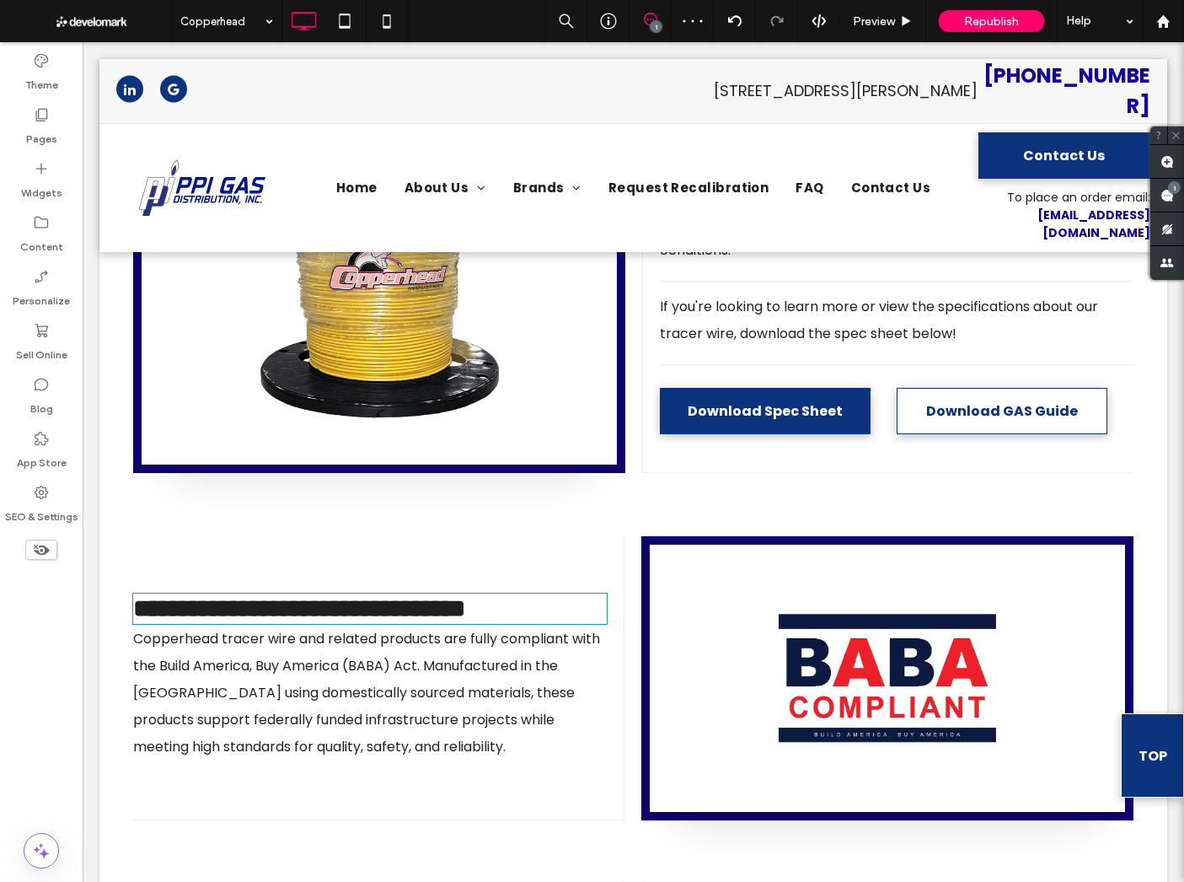
type input "*******"
type input "**"
click at [276, 596] on span "**********" at bounding box center [299, 608] width 332 height 24
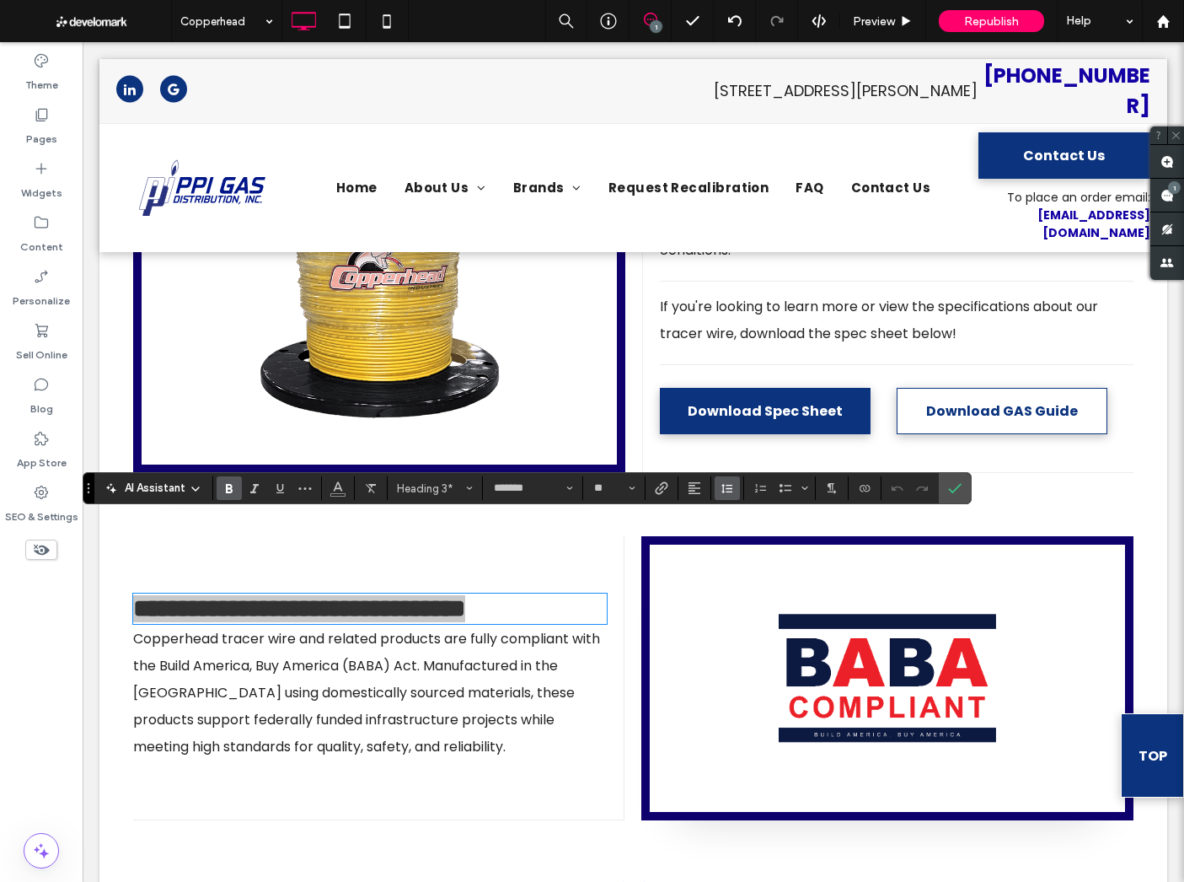
click at [733, 489] on icon "Line Height" at bounding box center [727, 487] width 13 height 13
click at [754, 539] on div "Single" at bounding box center [753, 539] width 41 height 13
click at [960, 488] on icon "Confirm" at bounding box center [954, 487] width 13 height 13
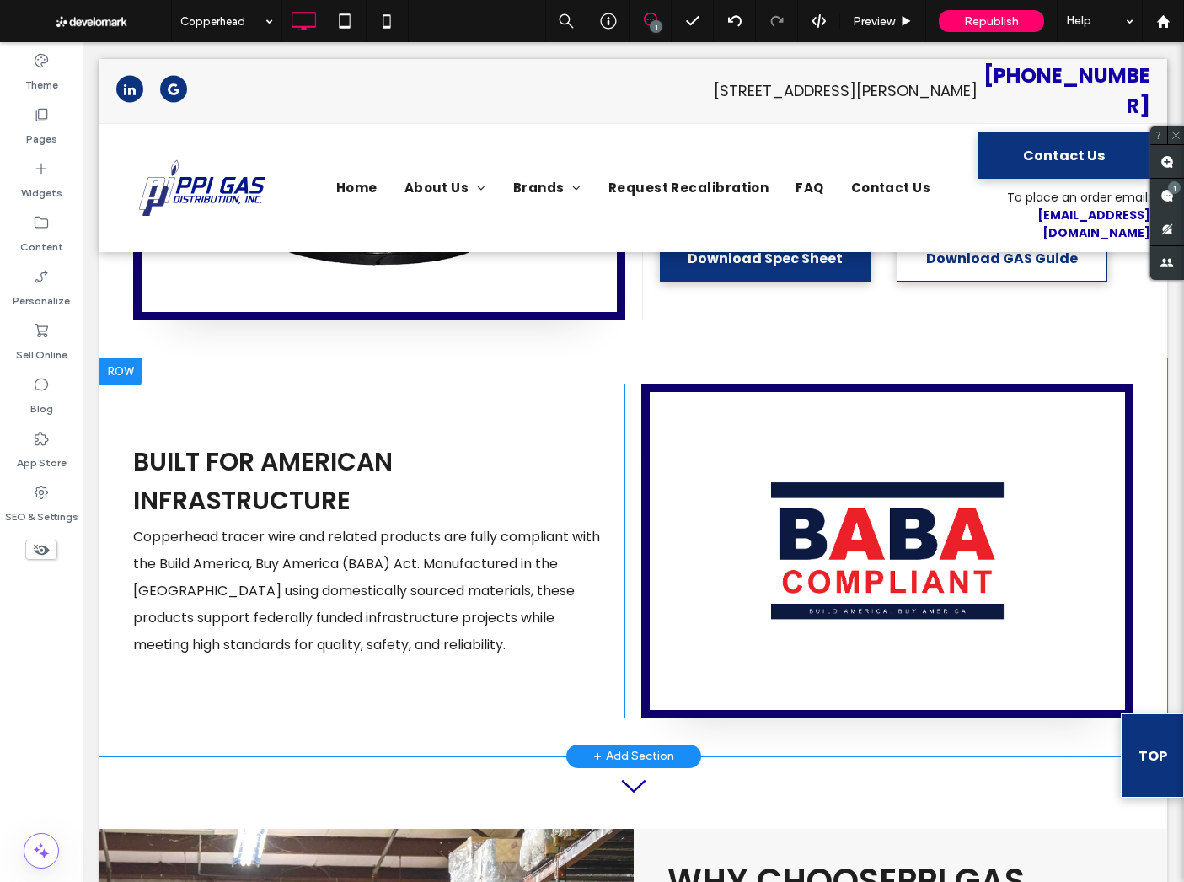
scroll to position [953, 0]
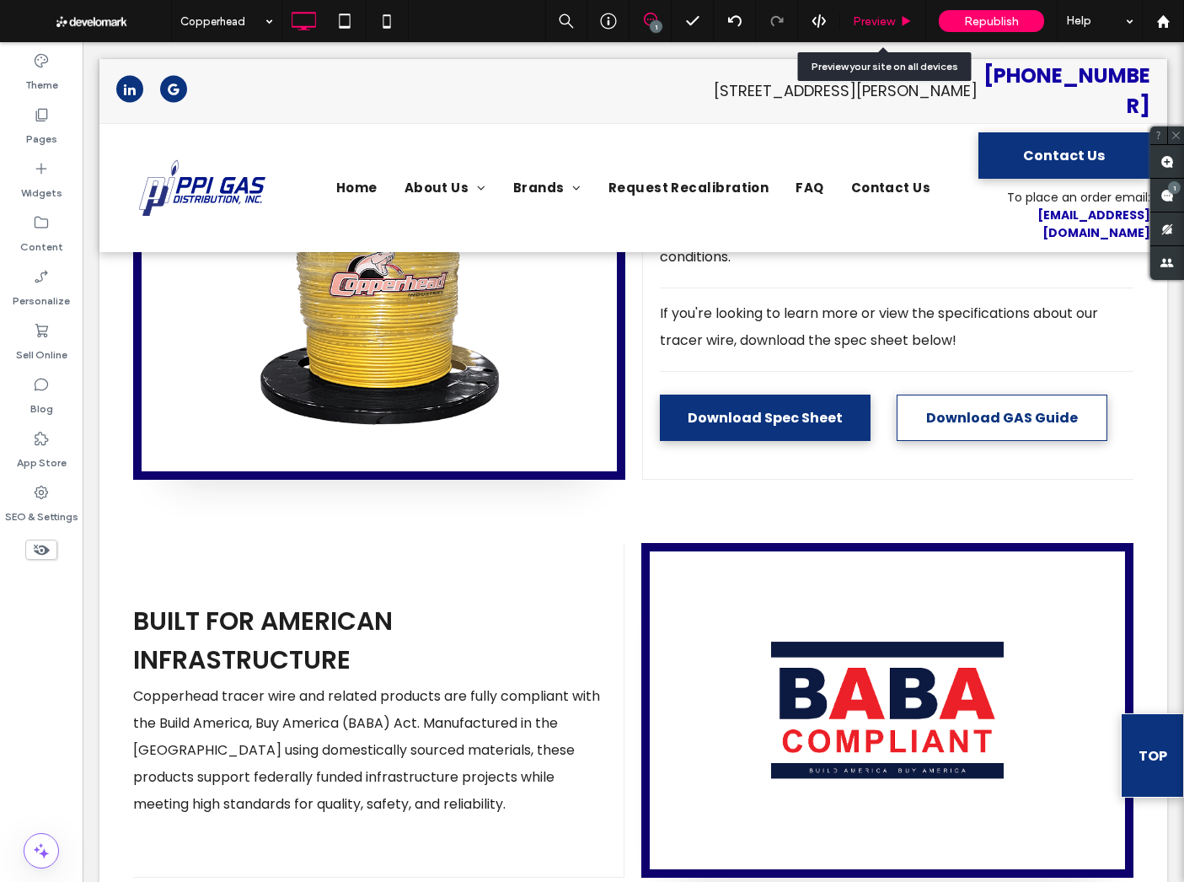
click at [873, 30] on div "Preview" at bounding box center [883, 21] width 86 height 42
click at [880, 25] on span "Preview" at bounding box center [874, 21] width 42 height 14
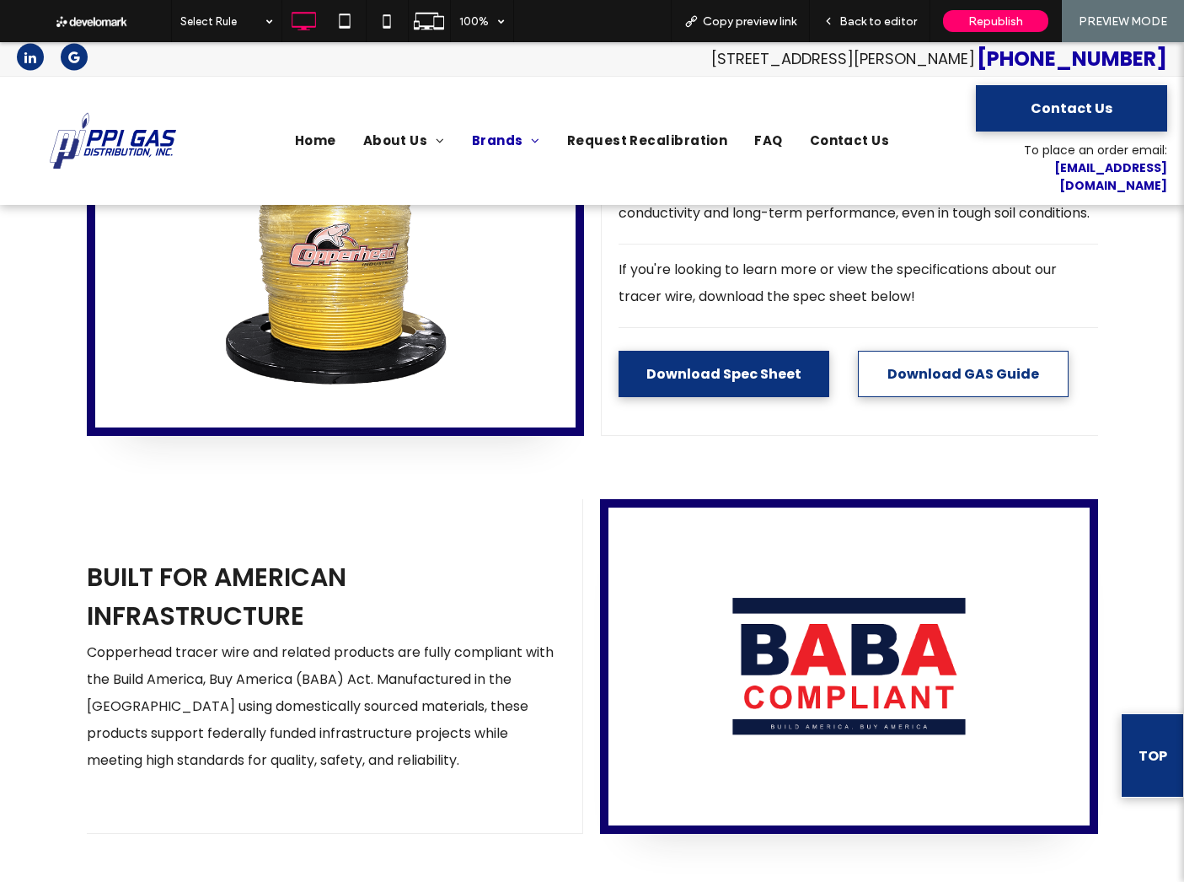
click at [880, 25] on span "Back to editor" at bounding box center [879, 21] width 78 height 14
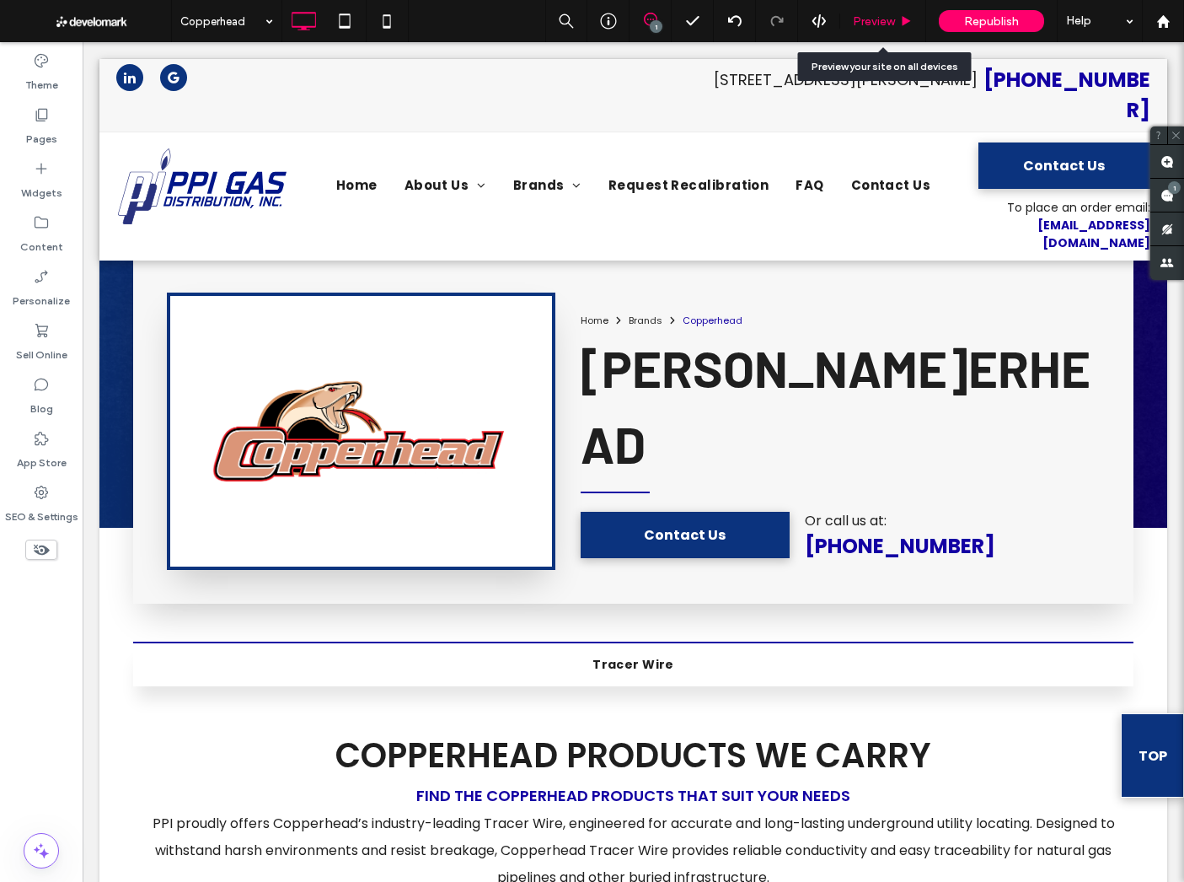
click at [866, 14] on span "Preview" at bounding box center [874, 21] width 42 height 14
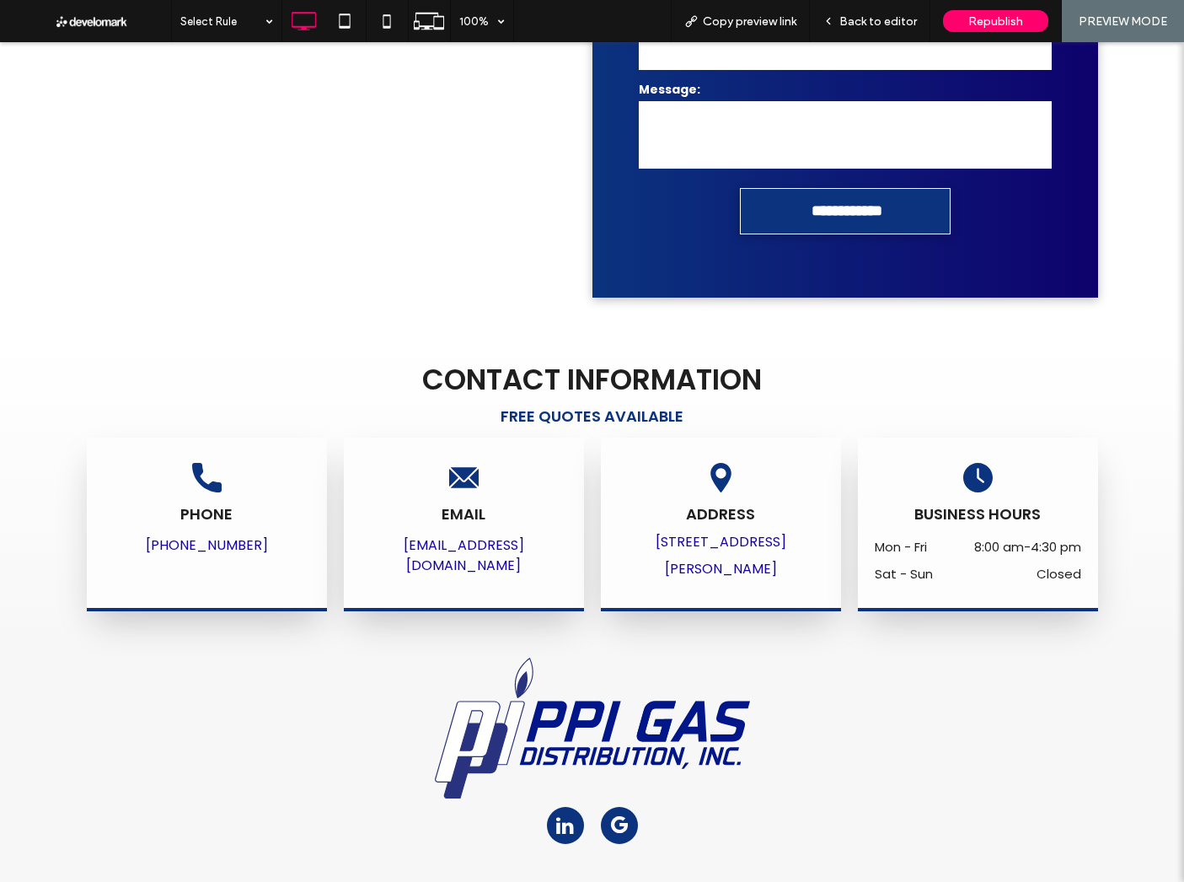
scroll to position [3804, 0]
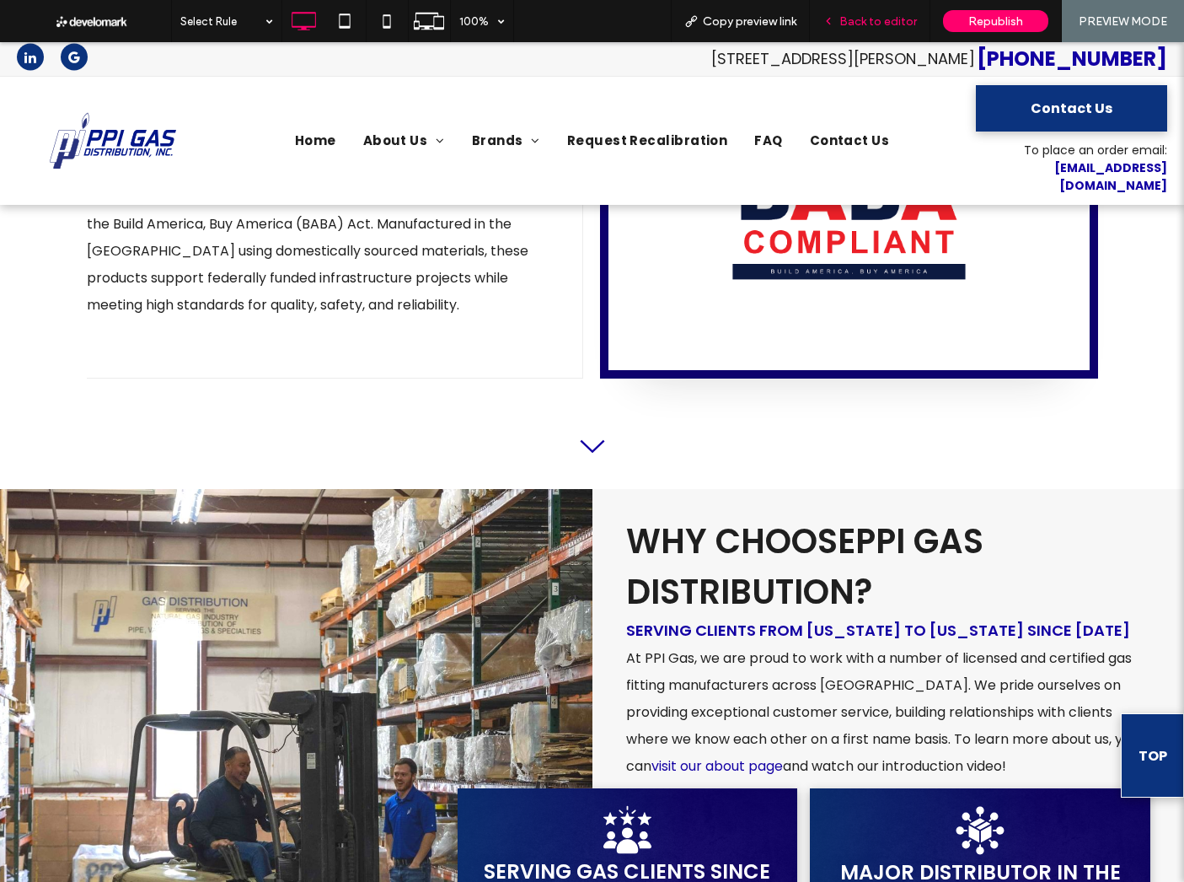
click at [849, 18] on span "Back to editor" at bounding box center [879, 21] width 78 height 14
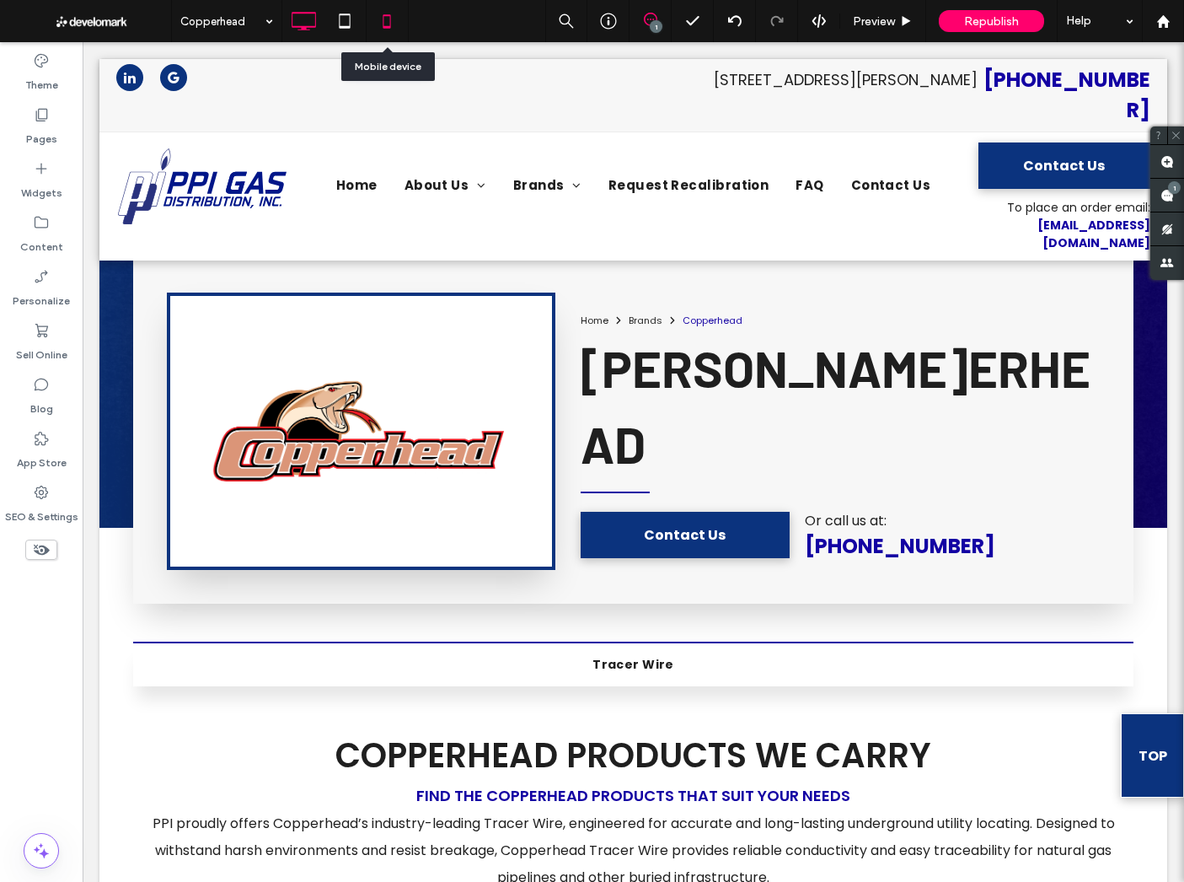
click at [377, 19] on icon at bounding box center [387, 21] width 34 height 34
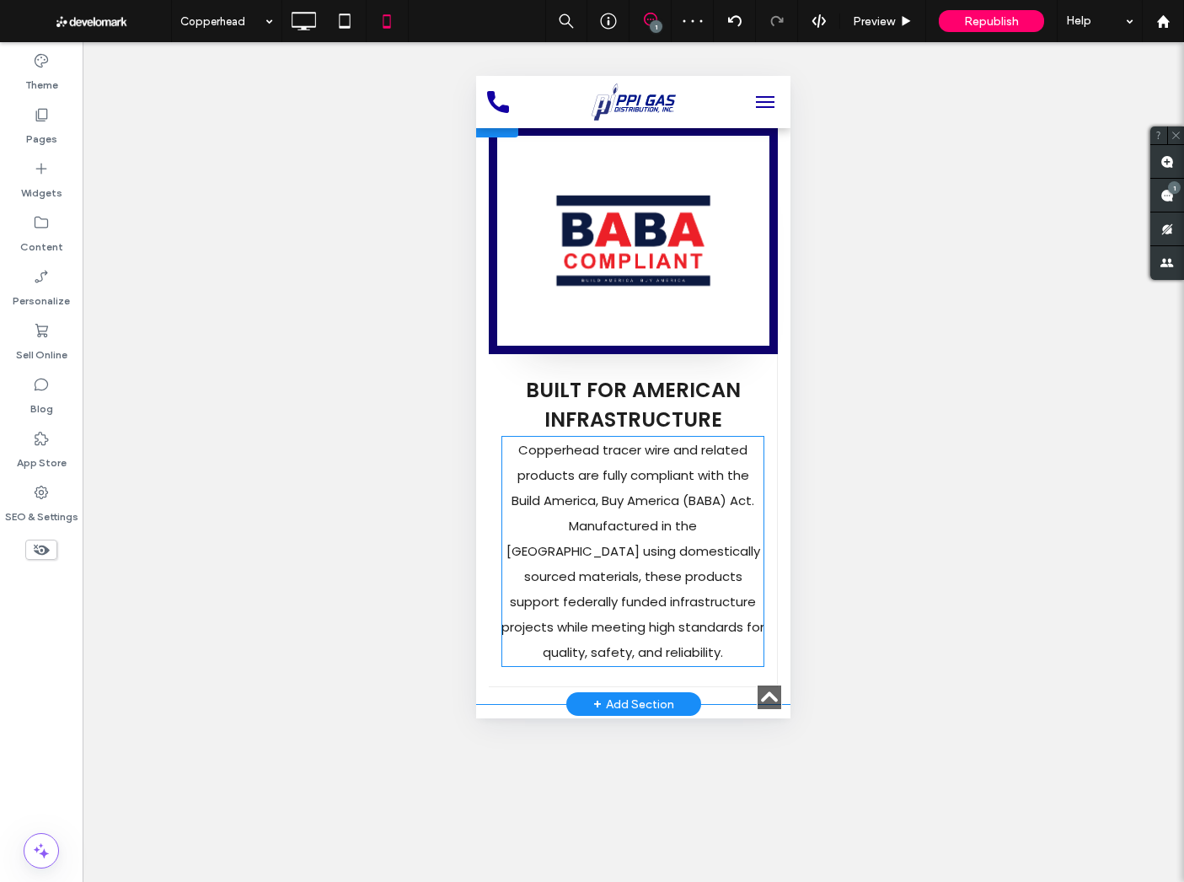
scroll to position [1923, 0]
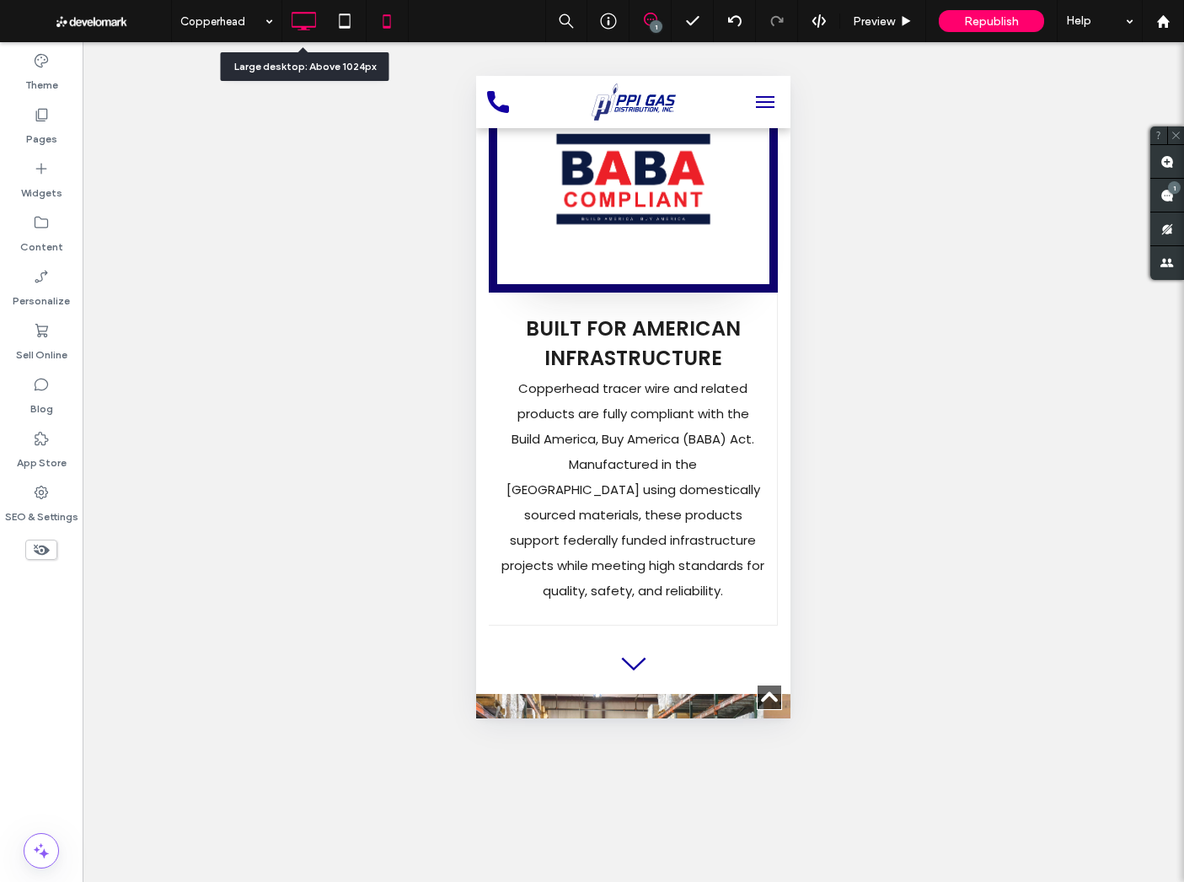
click at [314, 19] on use at bounding box center [304, 21] width 24 height 19
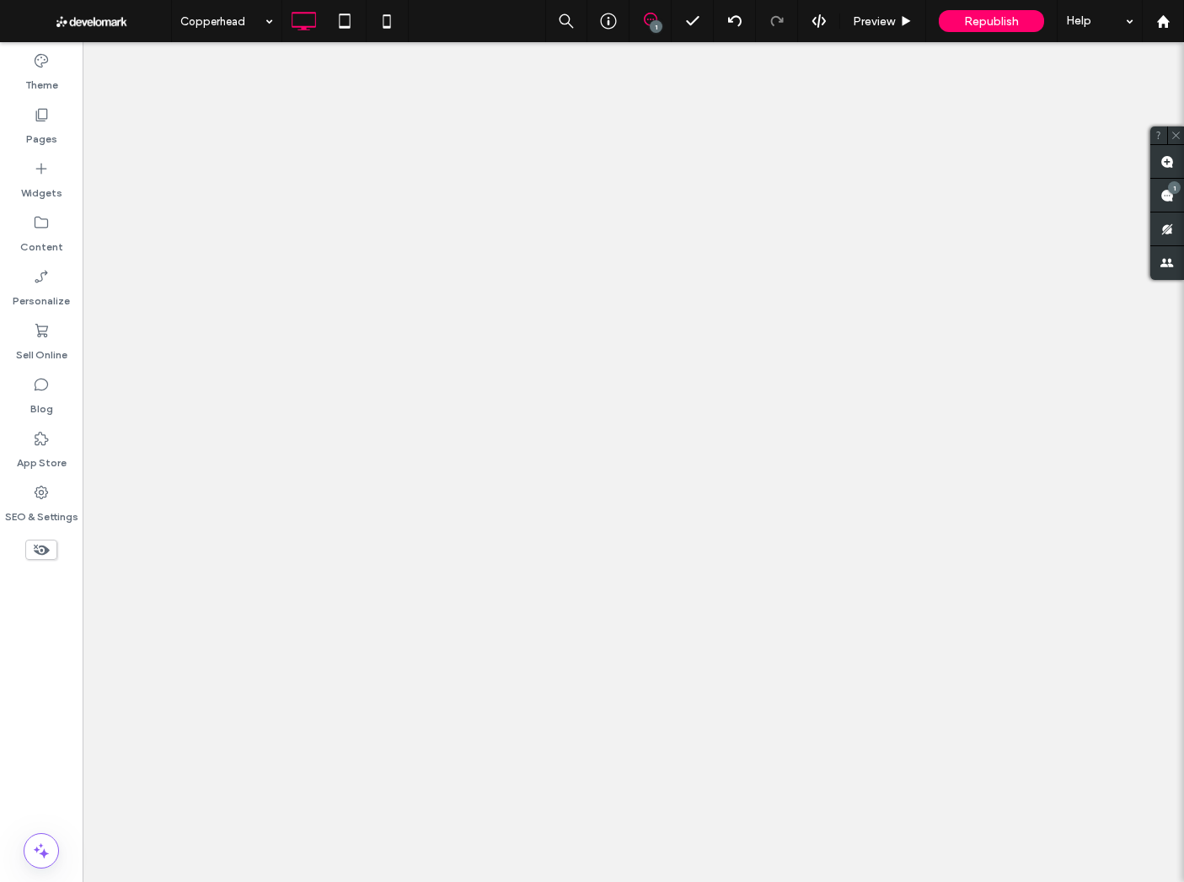
scroll to position [0, 0]
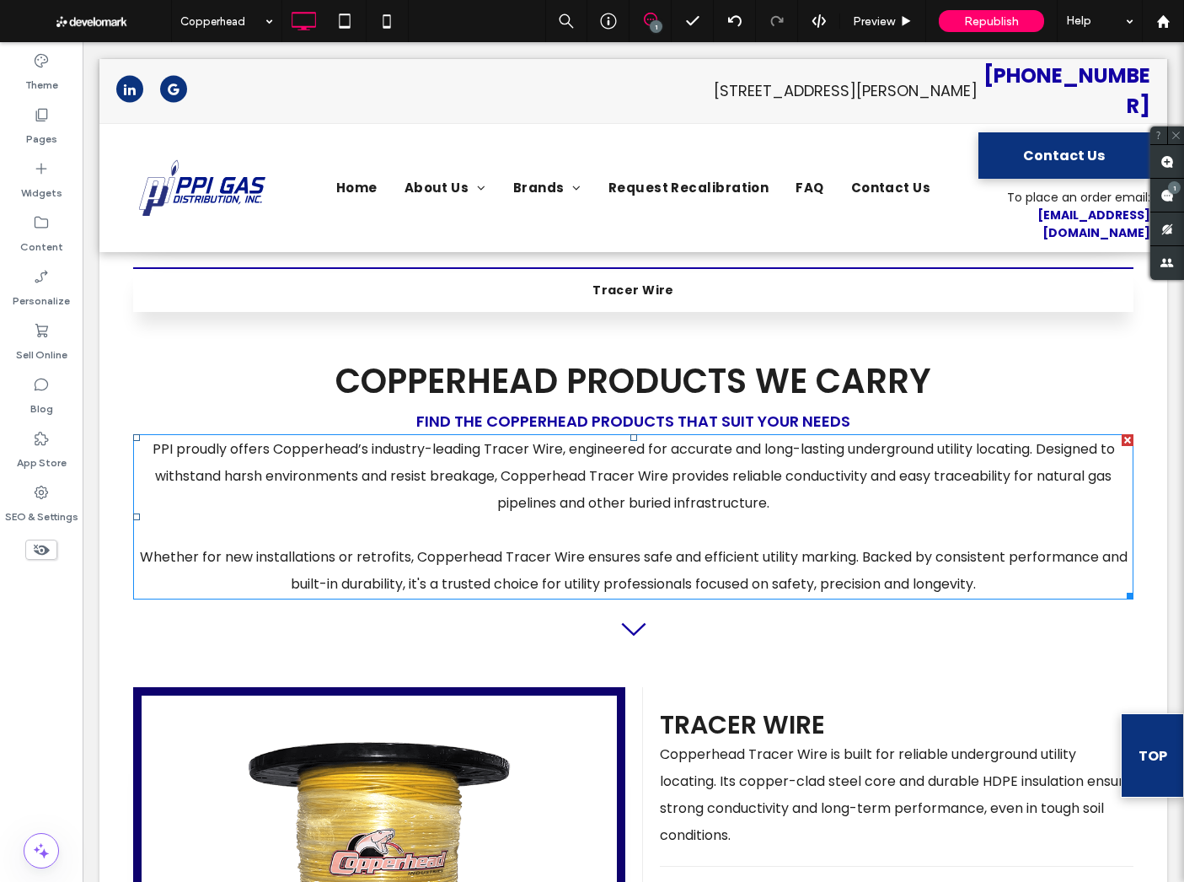
scroll to position [377, 0]
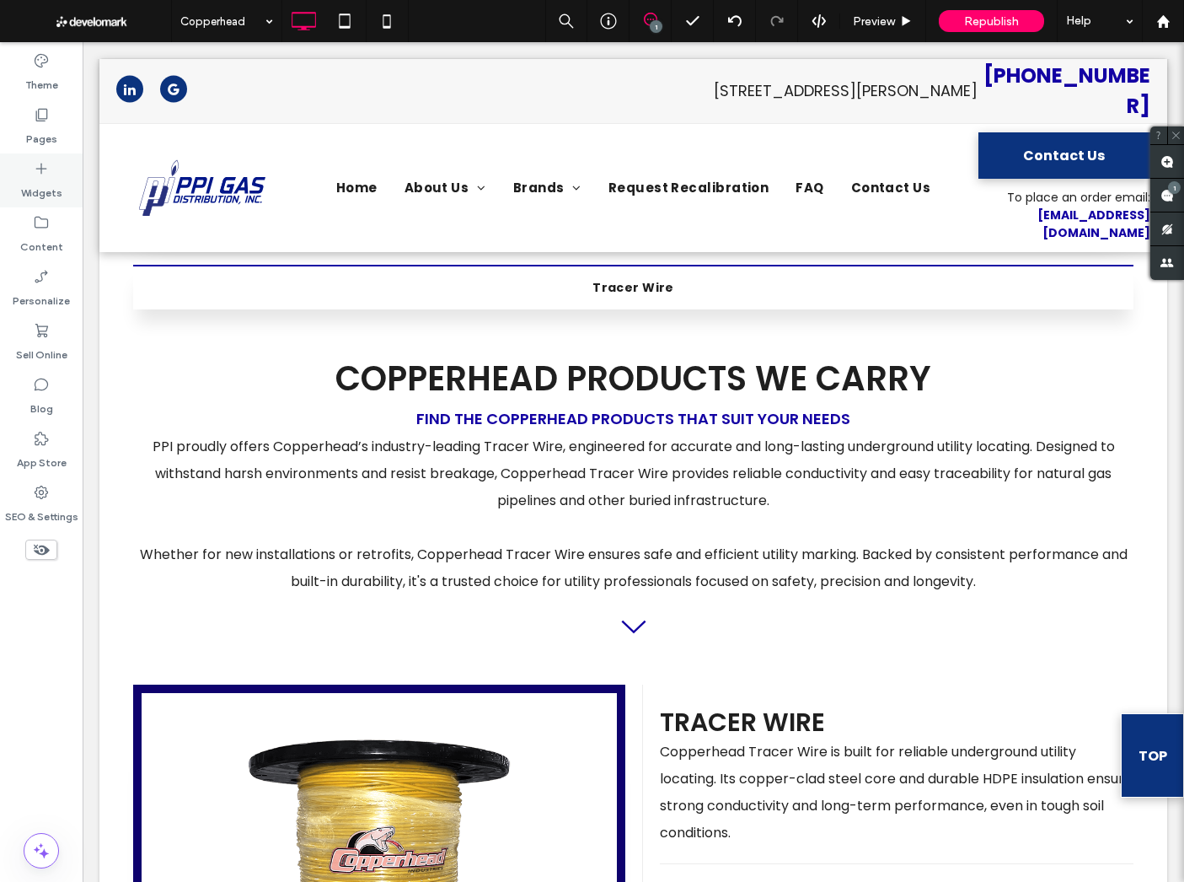
click at [46, 194] on label "Widgets" at bounding box center [41, 189] width 41 height 24
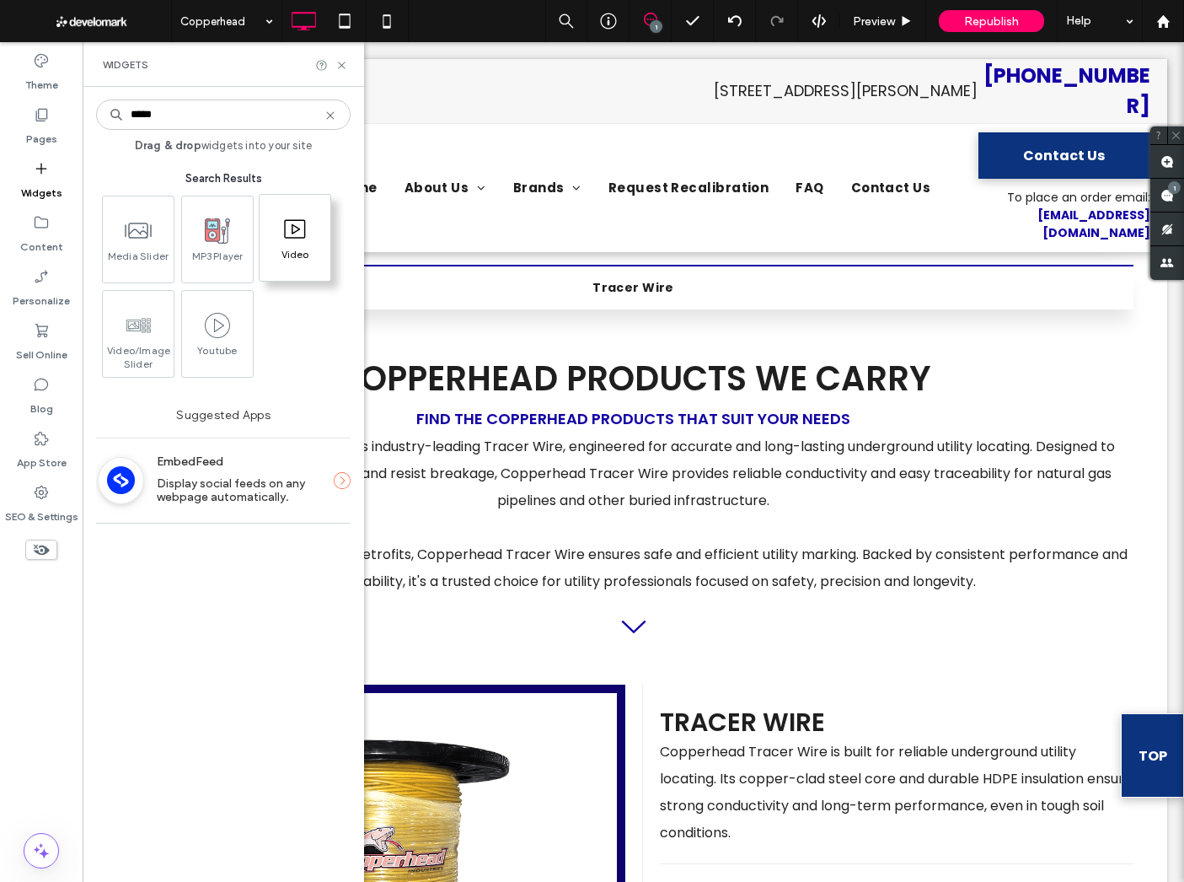
type input "*****"
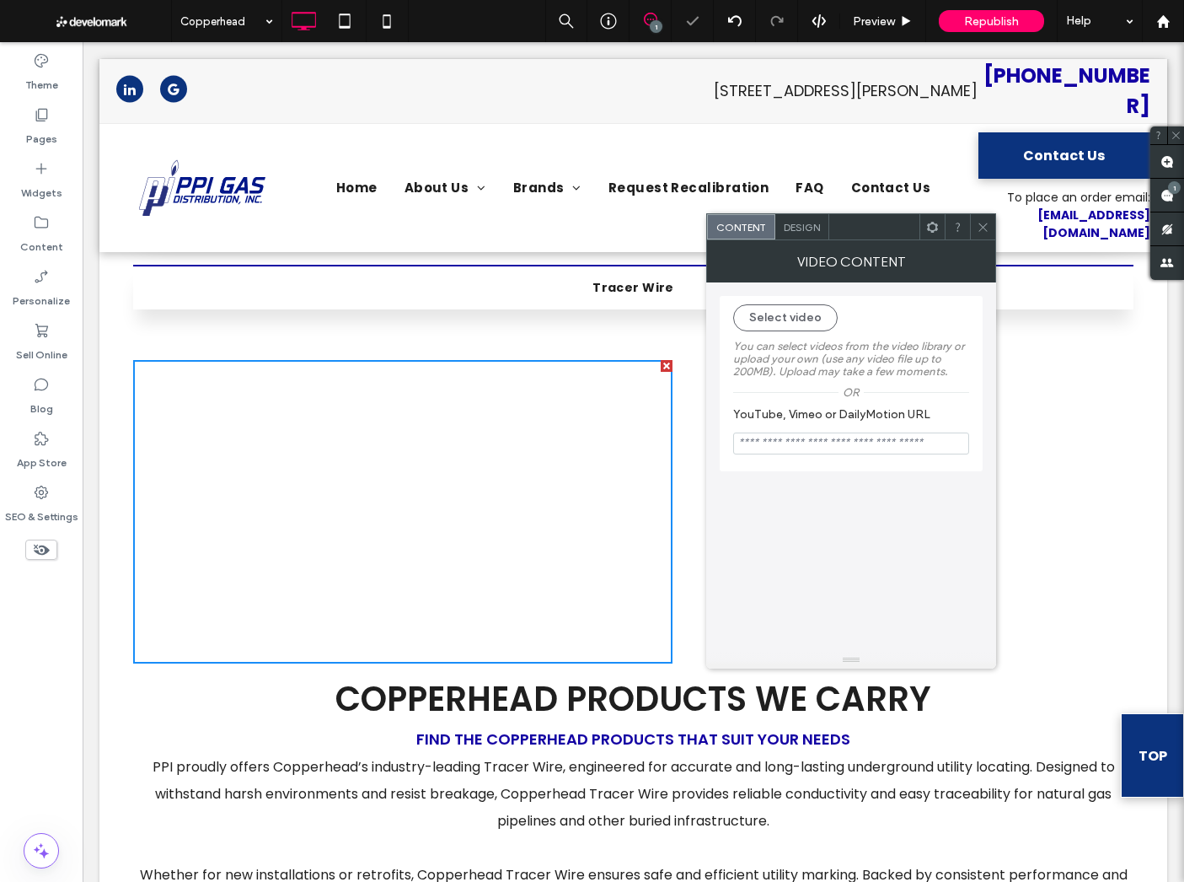
click at [886, 448] on input "YouTube, Vimeo or DailyMotion URL" at bounding box center [851, 443] width 236 height 22
paste input "**********"
type input "**********"
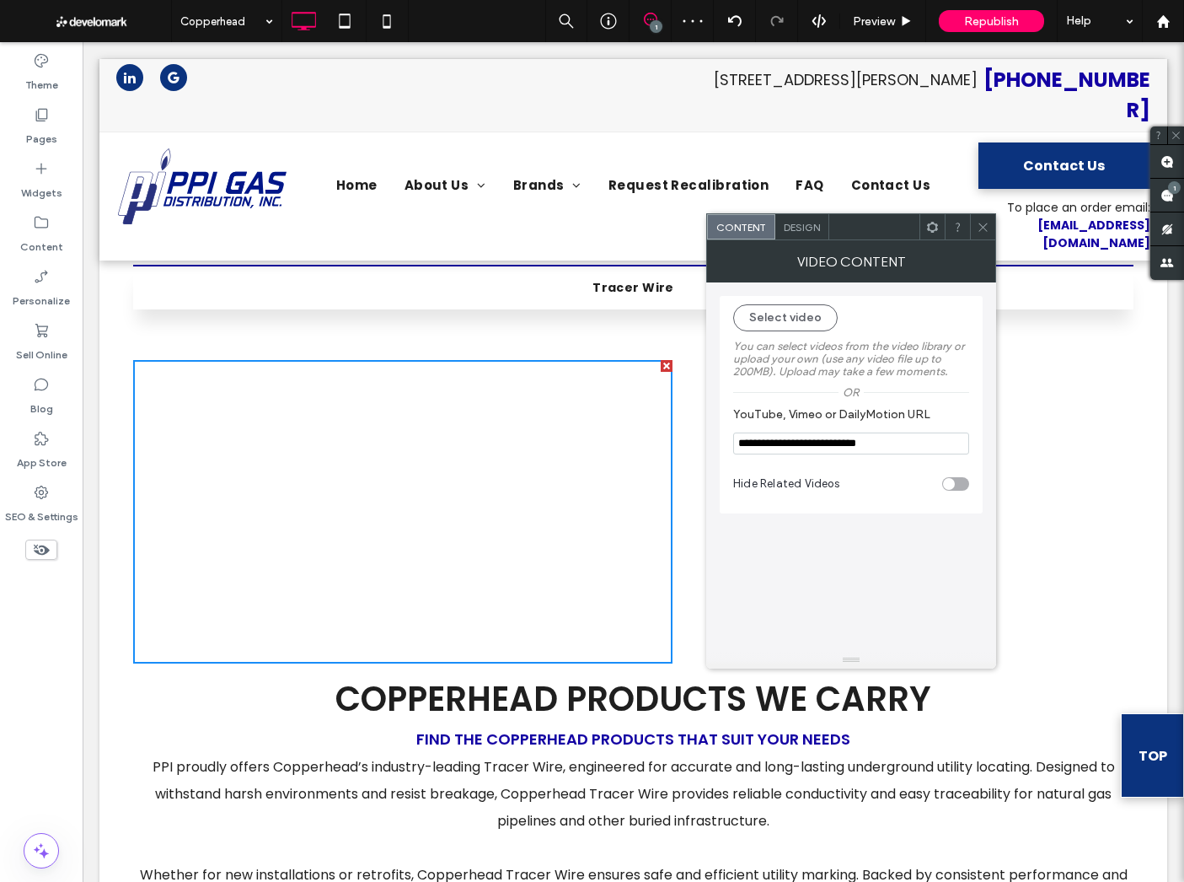
click at [889, 550] on div "**********" at bounding box center [851, 466] width 263 height 369
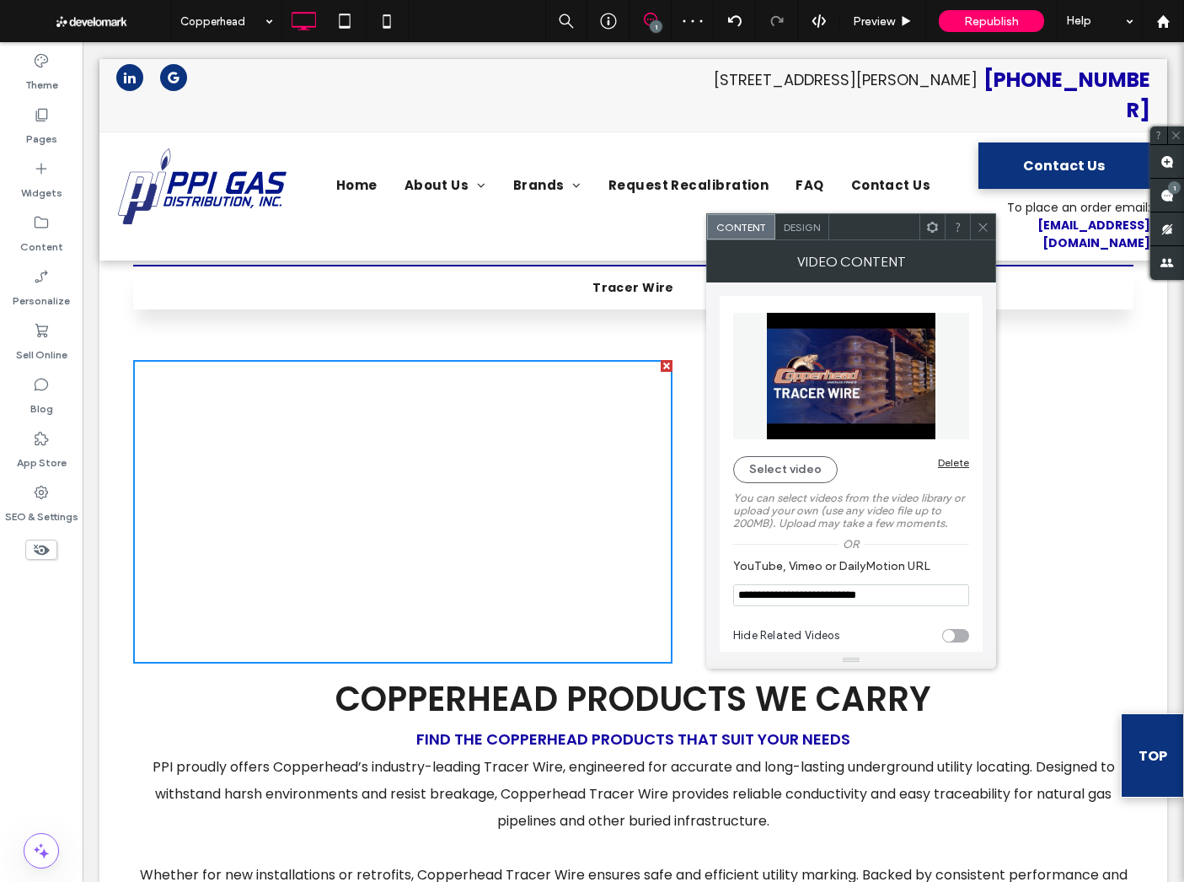
click at [984, 225] on use at bounding box center [983, 227] width 8 height 8
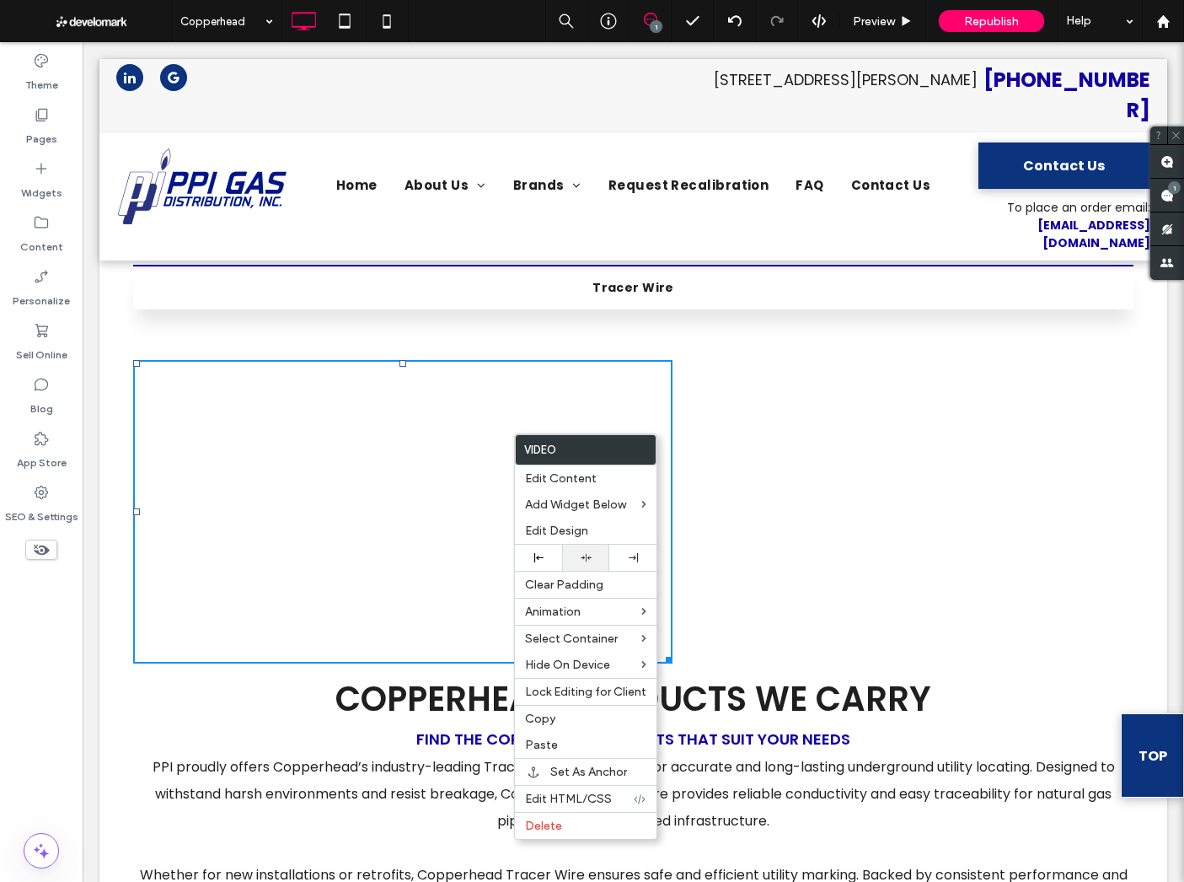
drag, startPoint x: 590, startPoint y: 551, endPoint x: 674, endPoint y: 565, distance: 85.4
click at [590, 551] on div at bounding box center [585, 558] width 47 height 26
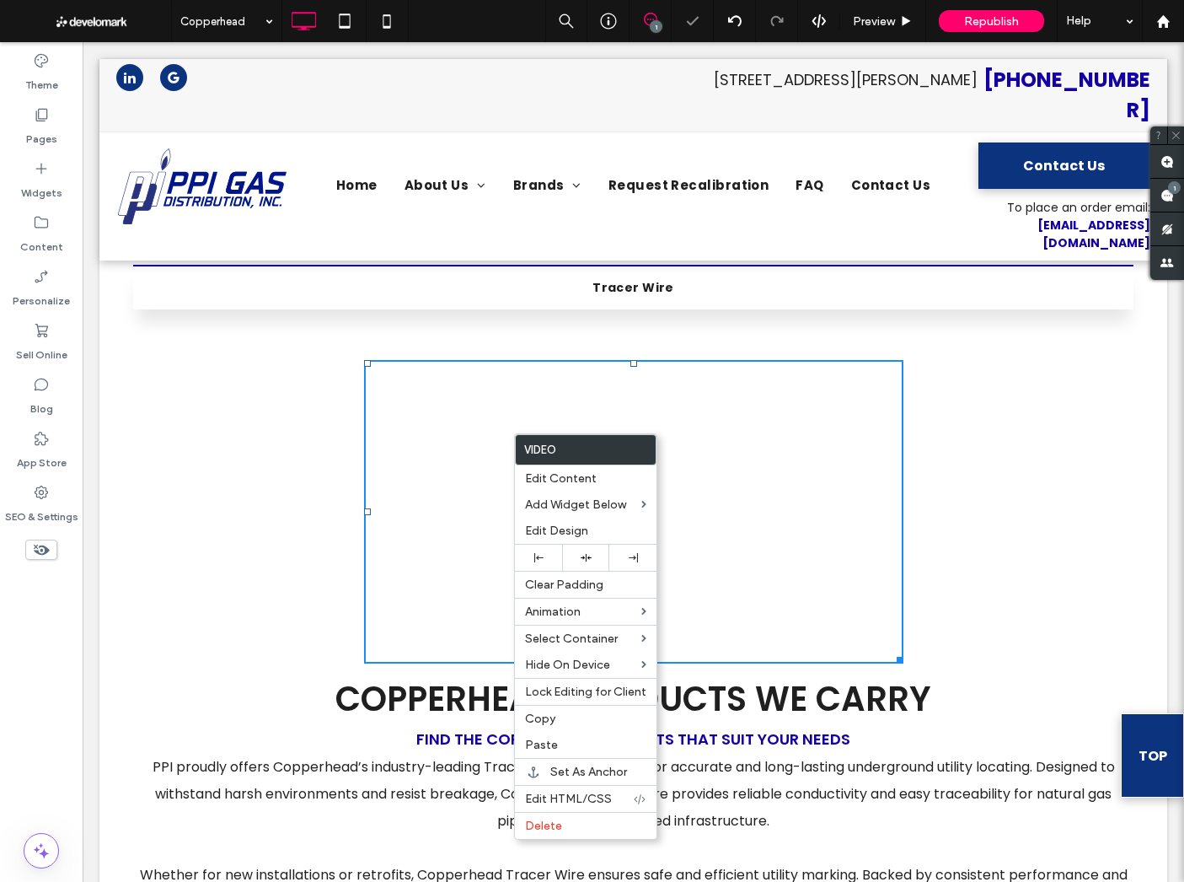
click at [987, 478] on div "Copperhead PRODUCTS WE CARRY FIND THE Copperhead PRODUCTs THAT SUIT YOUR NEEDS …" at bounding box center [633, 664] width 1001 height 625
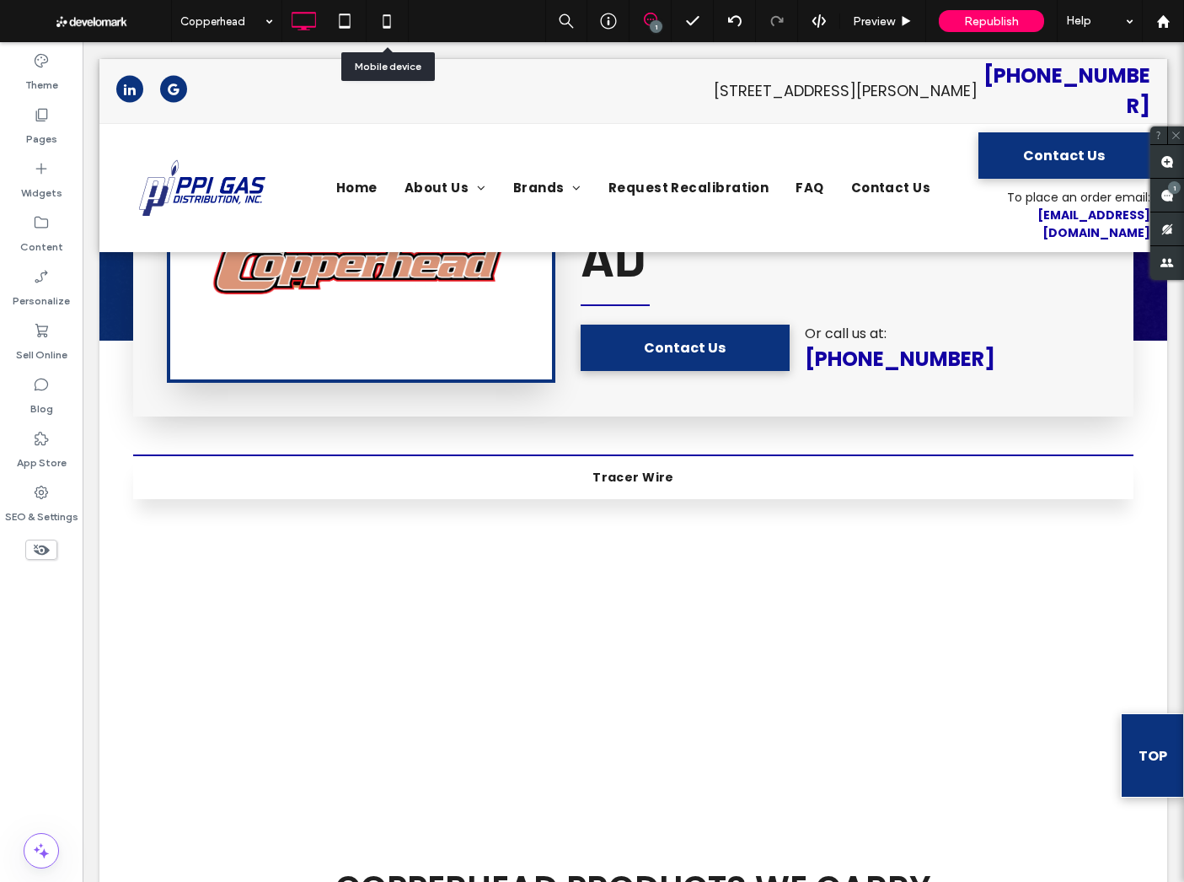
scroll to position [98, 0]
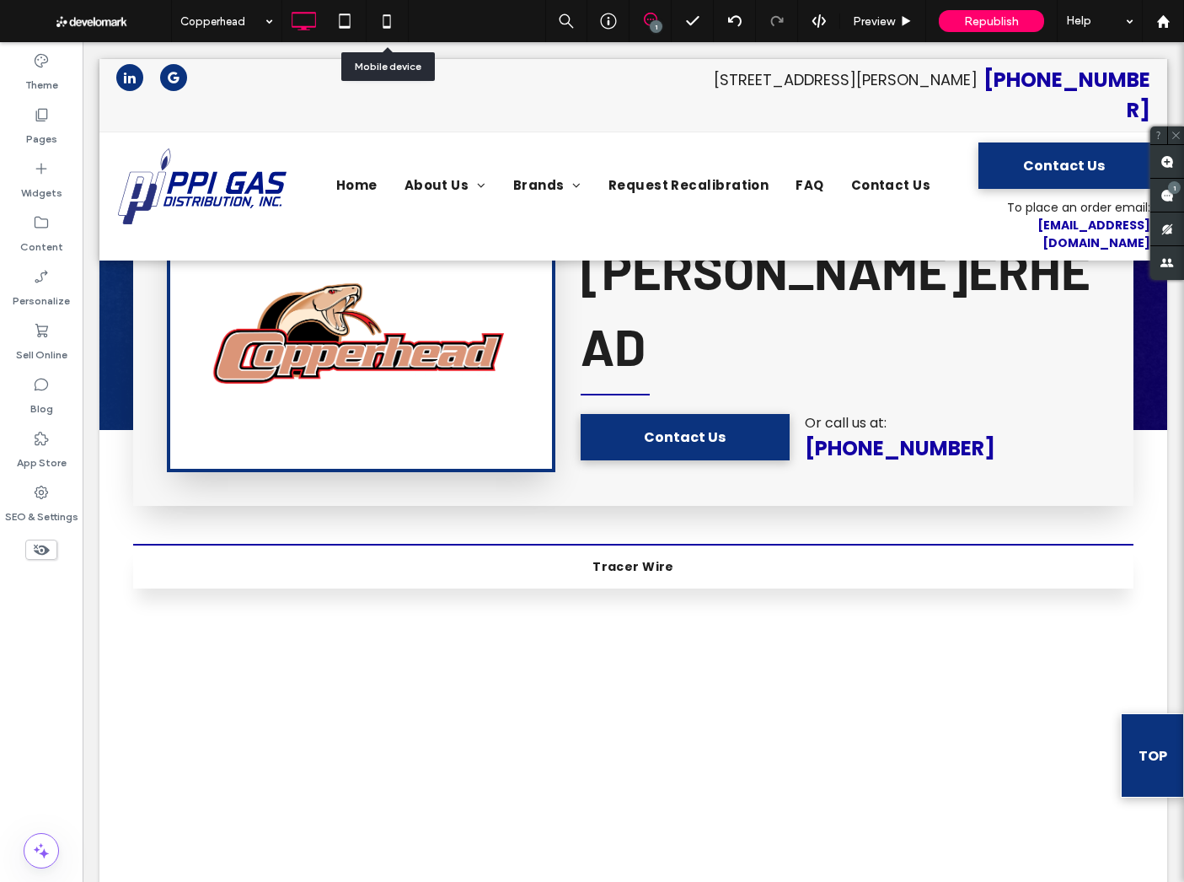
click at [406, 24] on div at bounding box center [387, 21] width 41 height 34
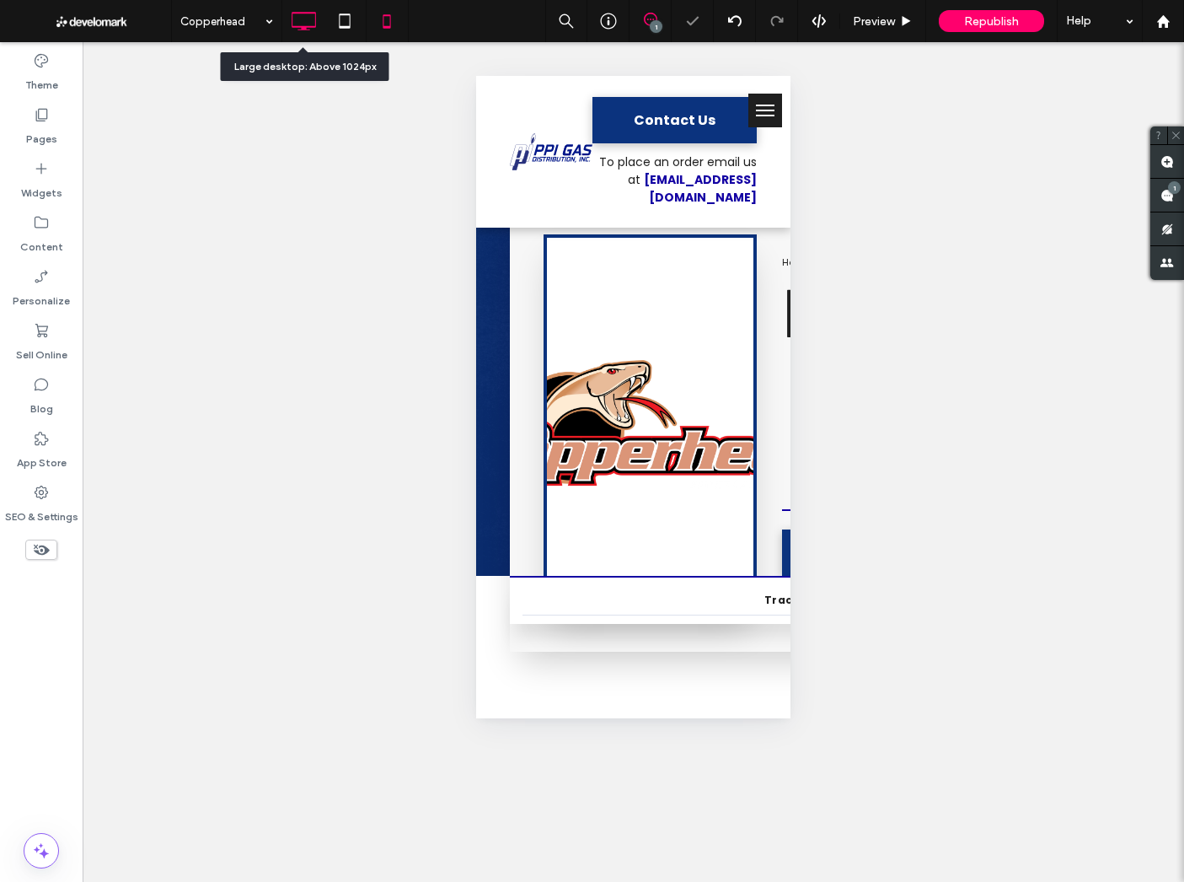
click at [309, 21] on icon at bounding box center [304, 21] width 34 height 34
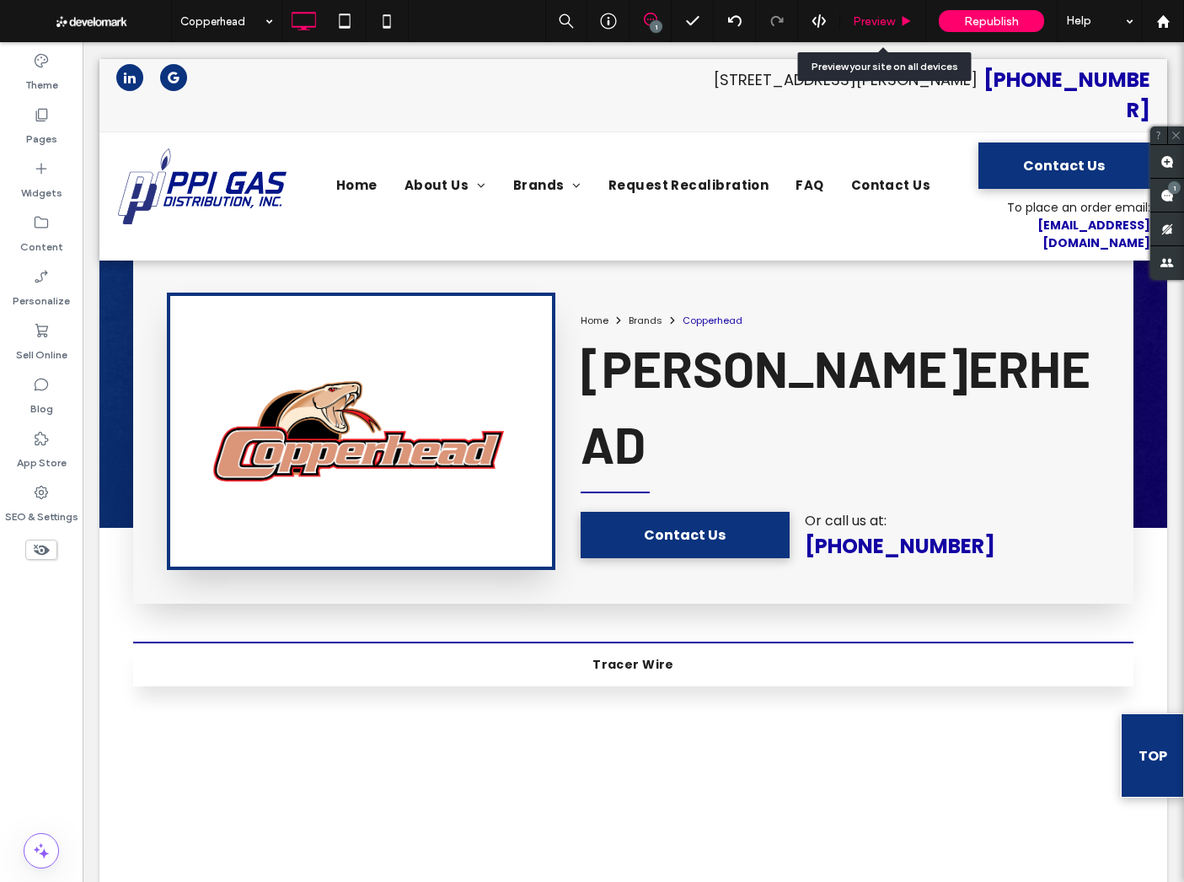
click at [872, 19] on span "Preview" at bounding box center [874, 21] width 42 height 14
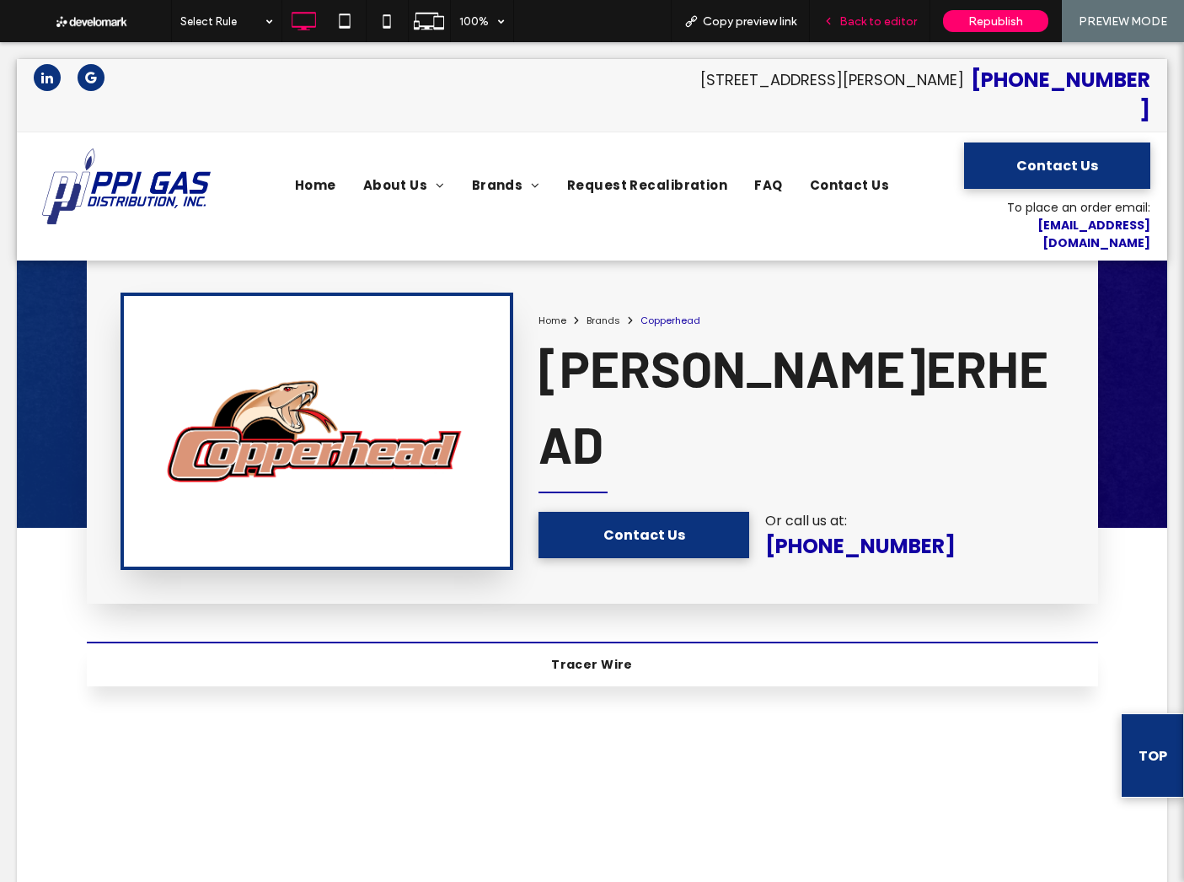
click at [871, 14] on span "Back to editor" at bounding box center [879, 21] width 78 height 14
